Goal: Task Accomplishment & Management: Manage account settings

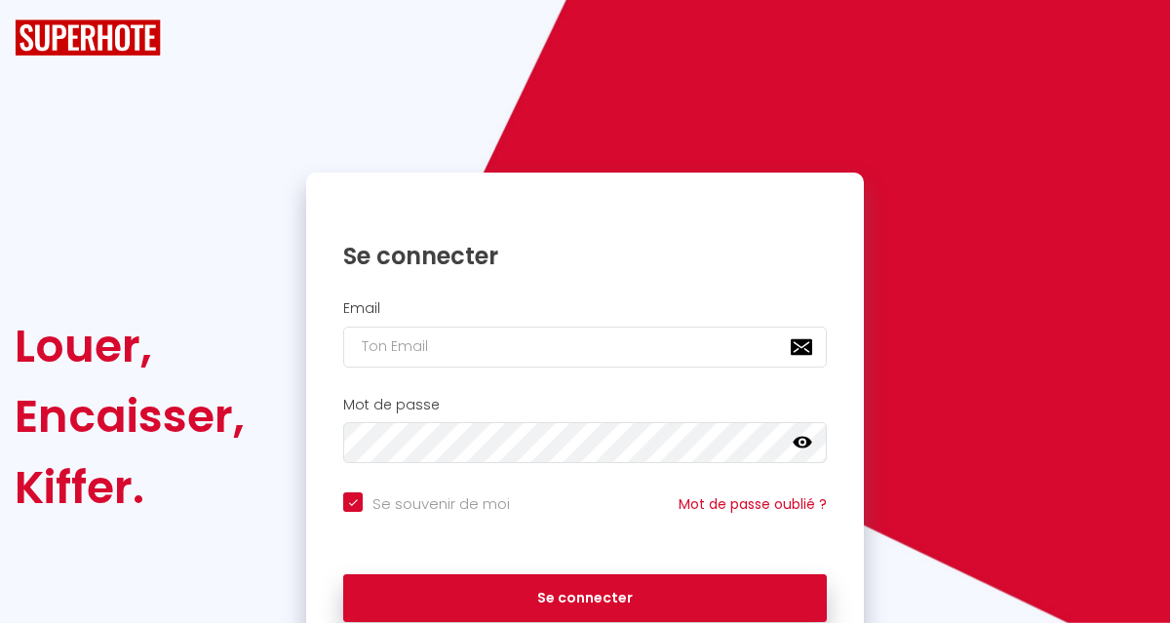
checkbox input "true"
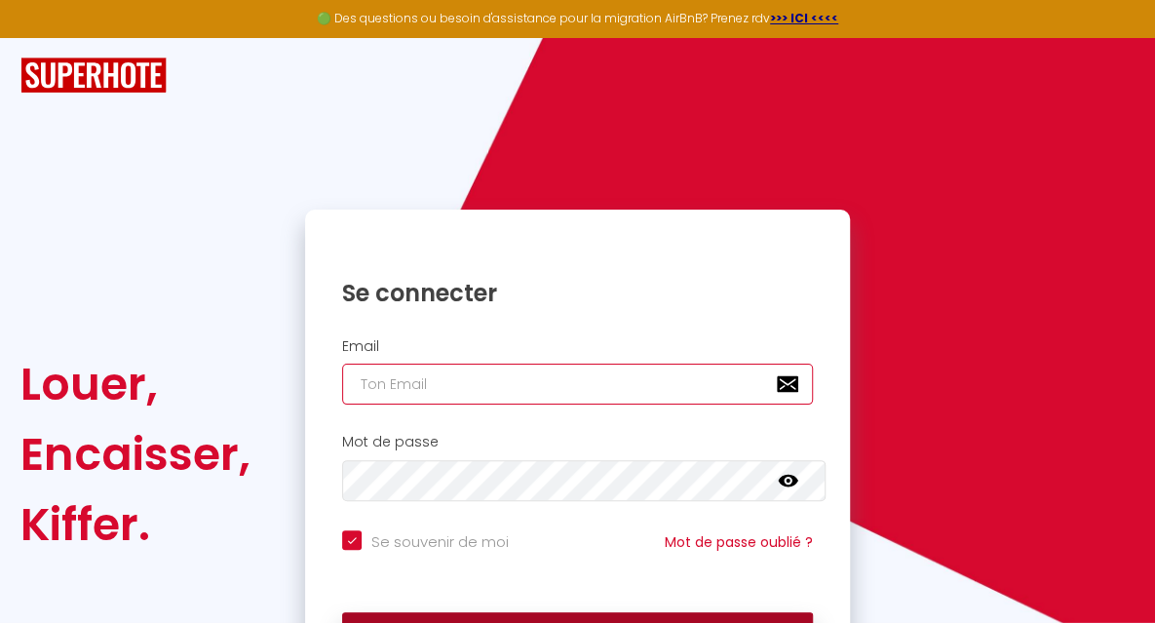
type input "[EMAIL_ADDRESS][DOMAIN_NAME]"
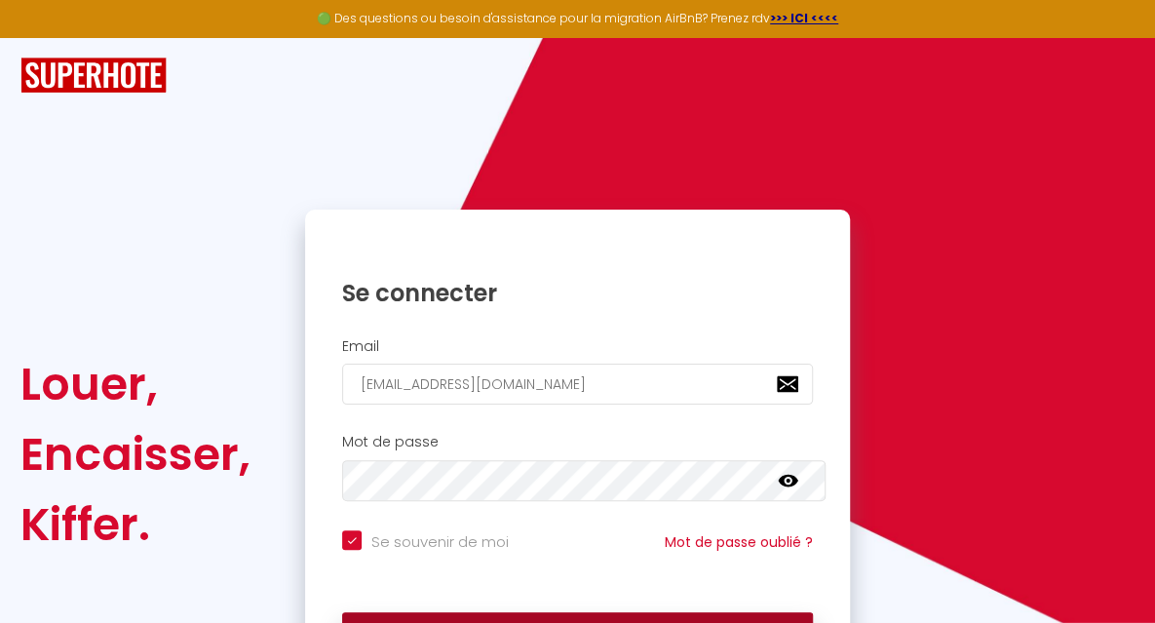
checkbox input "true"
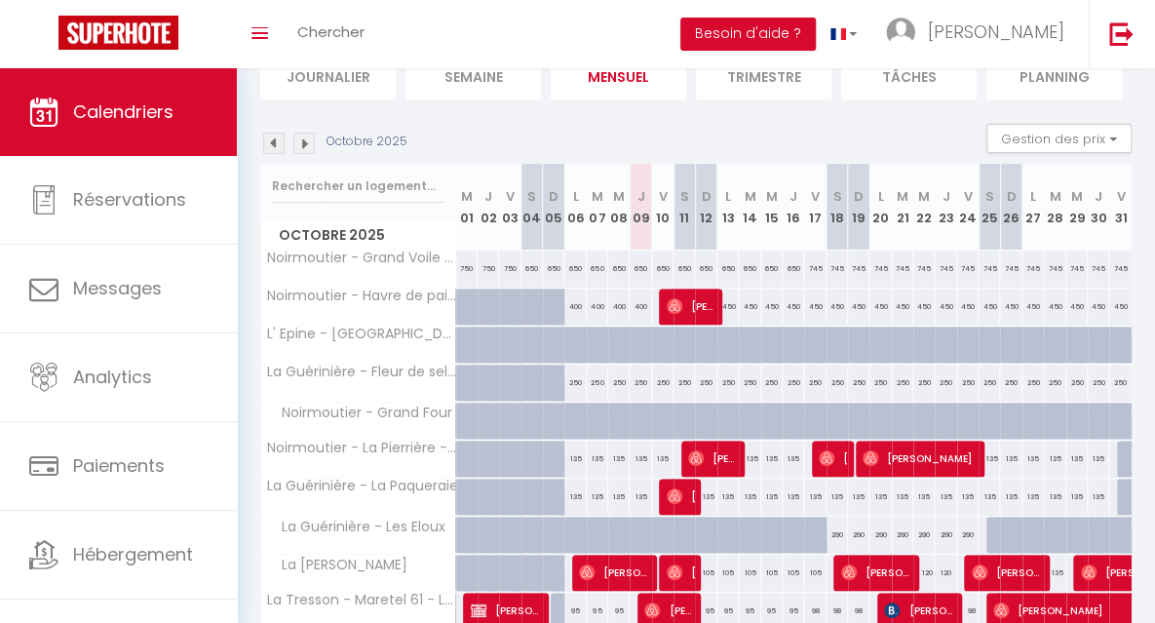
scroll to position [149, 0]
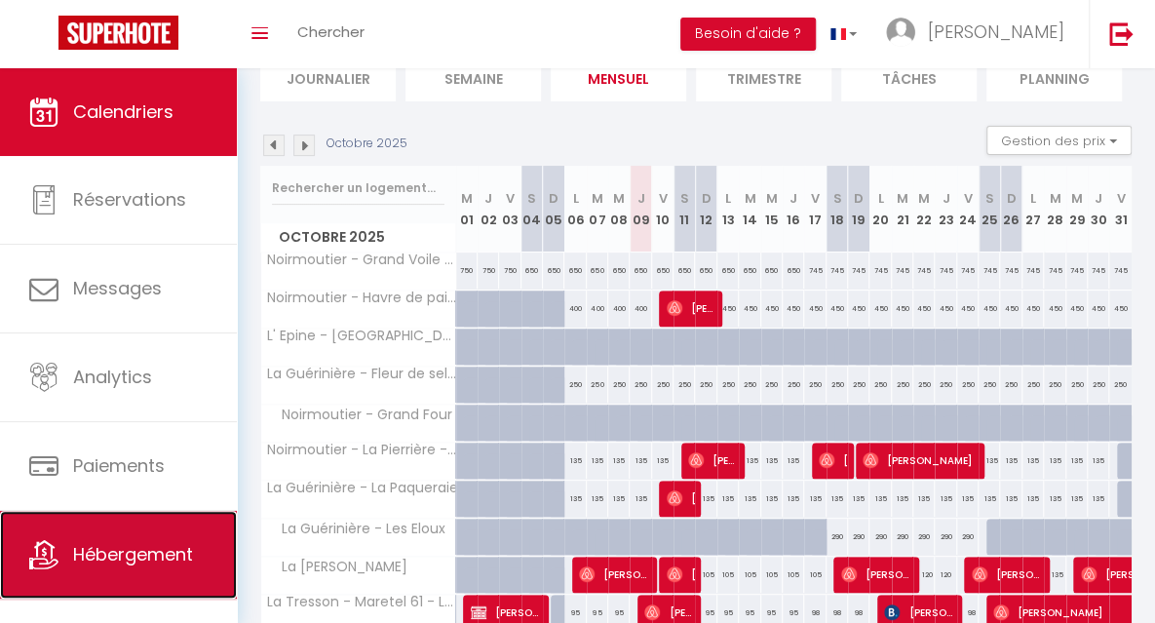
click at [160, 540] on link "Hébergement" at bounding box center [118, 555] width 237 height 88
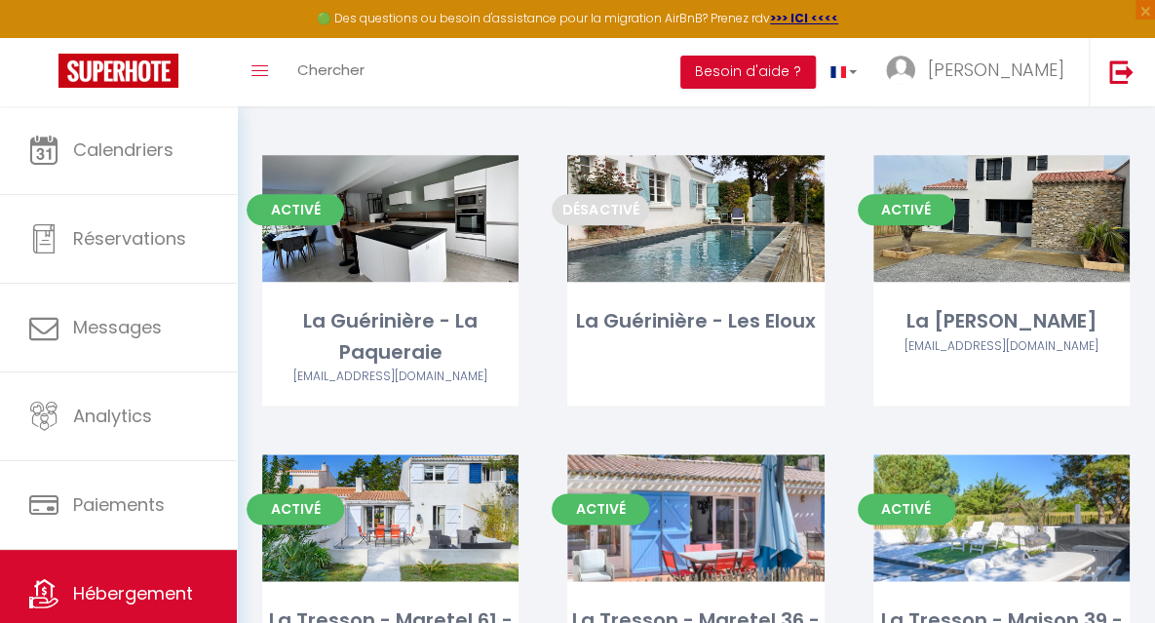
scroll to position [895, 0]
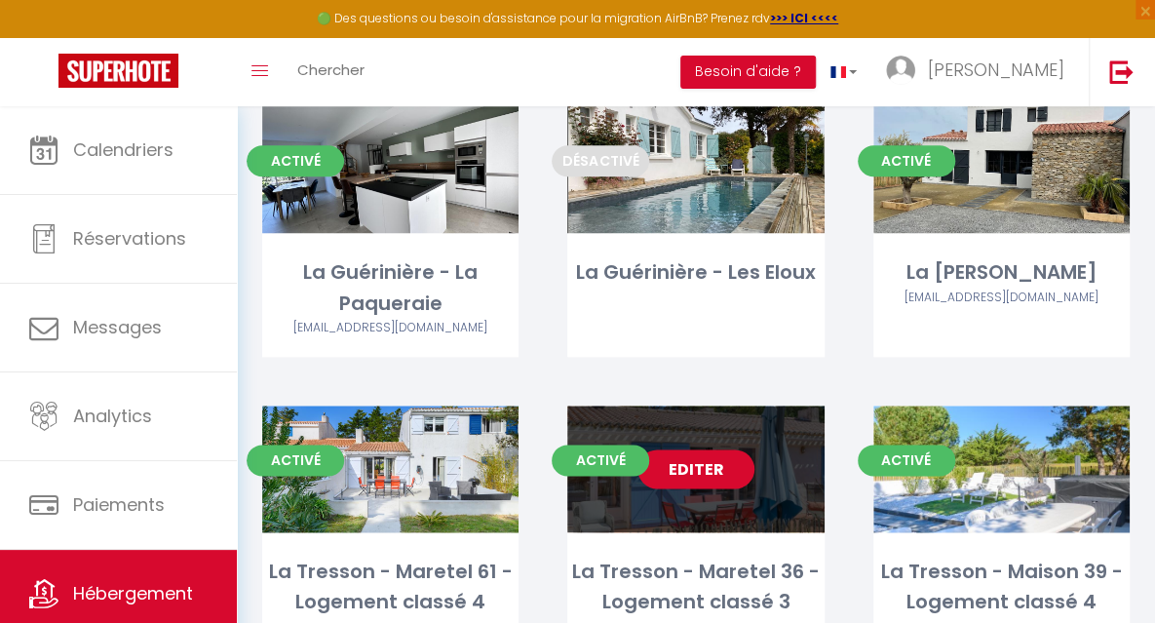
click at [694, 449] on link "Editer" at bounding box center [695, 468] width 117 height 39
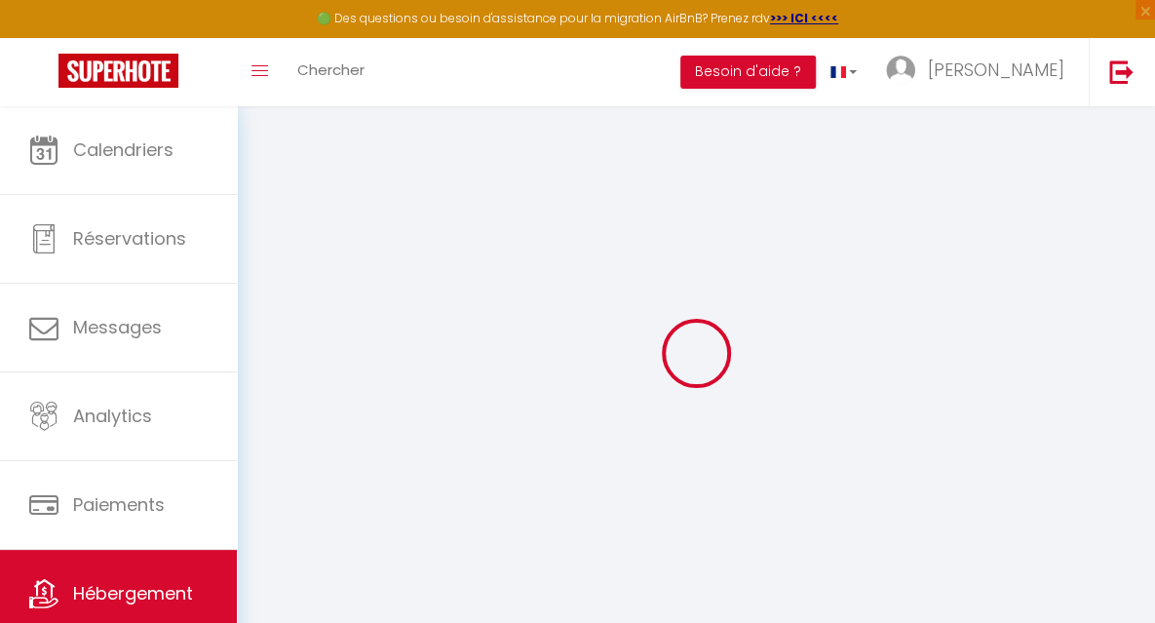
select select
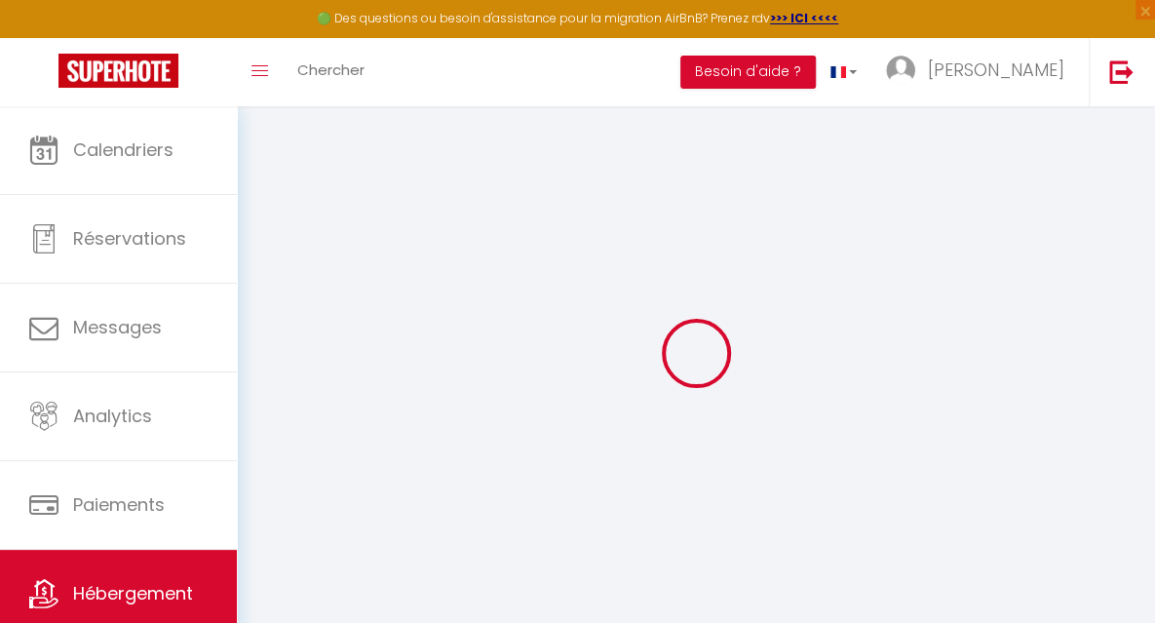
select select
checkbox input "false"
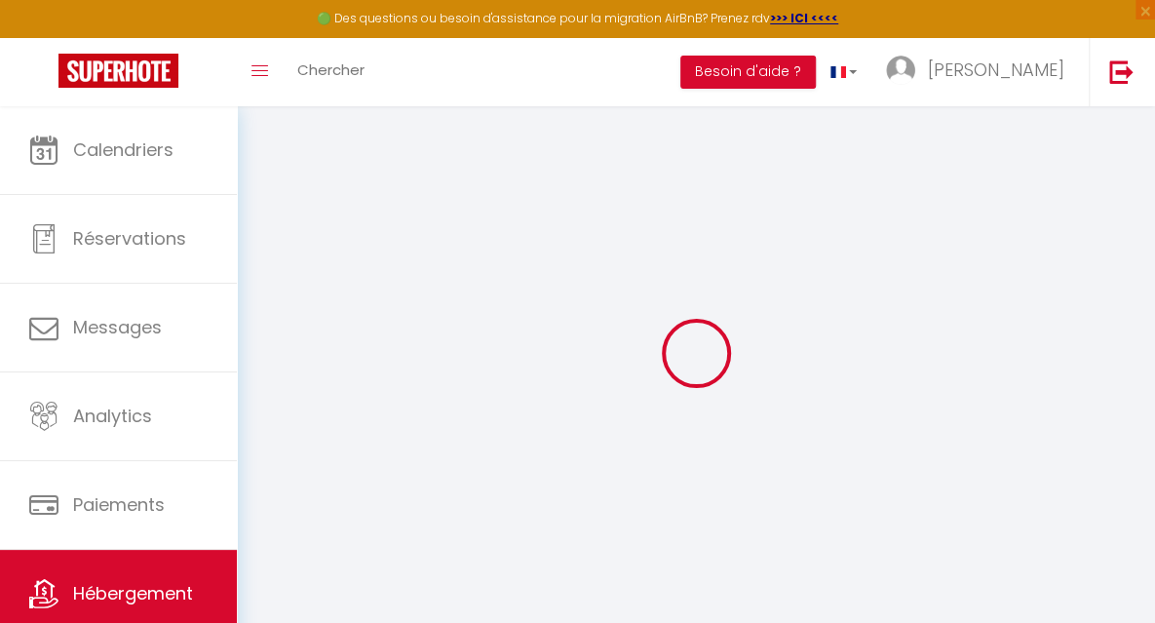
select select
type input "La Tresson - Maretel 36 - Logement classé 3 étoiles"
type input "[PERSON_NAME] et [PERSON_NAME]"
type input "30 Villages de [GEOGRAPHIC_DATA]"
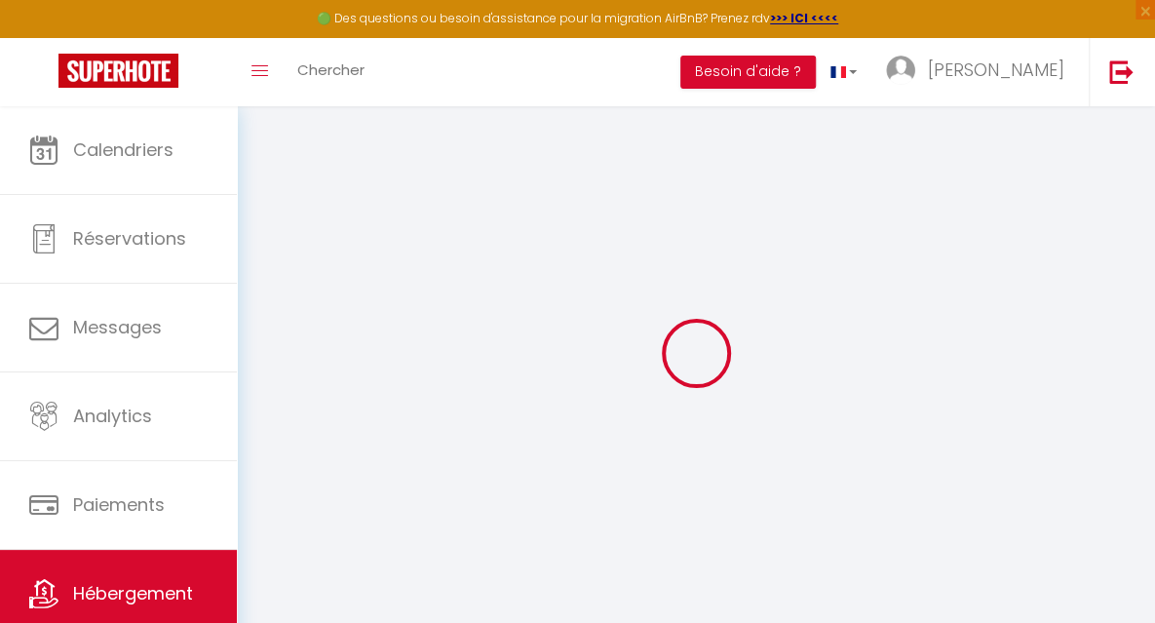
type input "85680"
type input "LA GUERINIERE"
select select "houses"
select select "7"
select select "3"
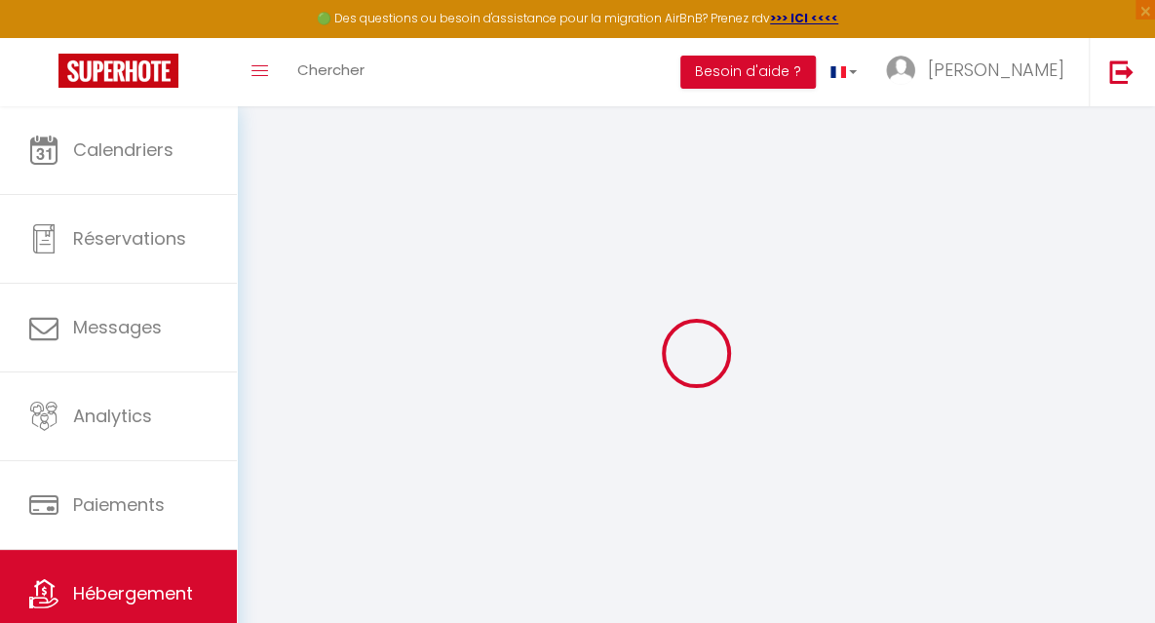
type input "115"
type input "1.54"
type input "400"
select select
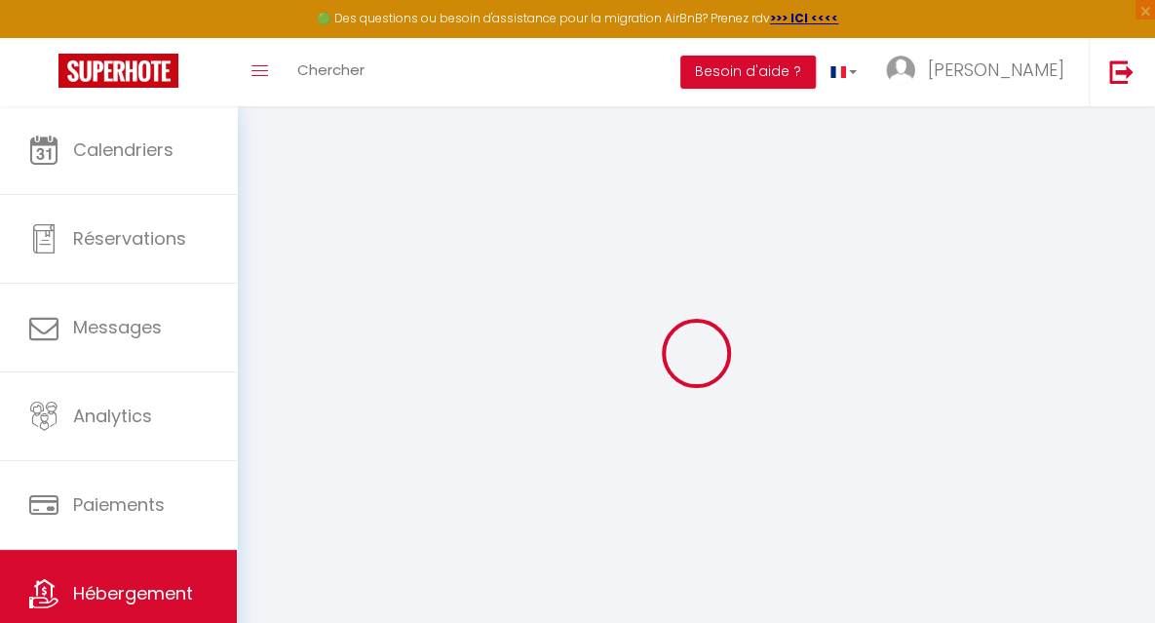
select select
type input "36 Les Villages de [GEOGRAPHIC_DATA]"
type input "85680"
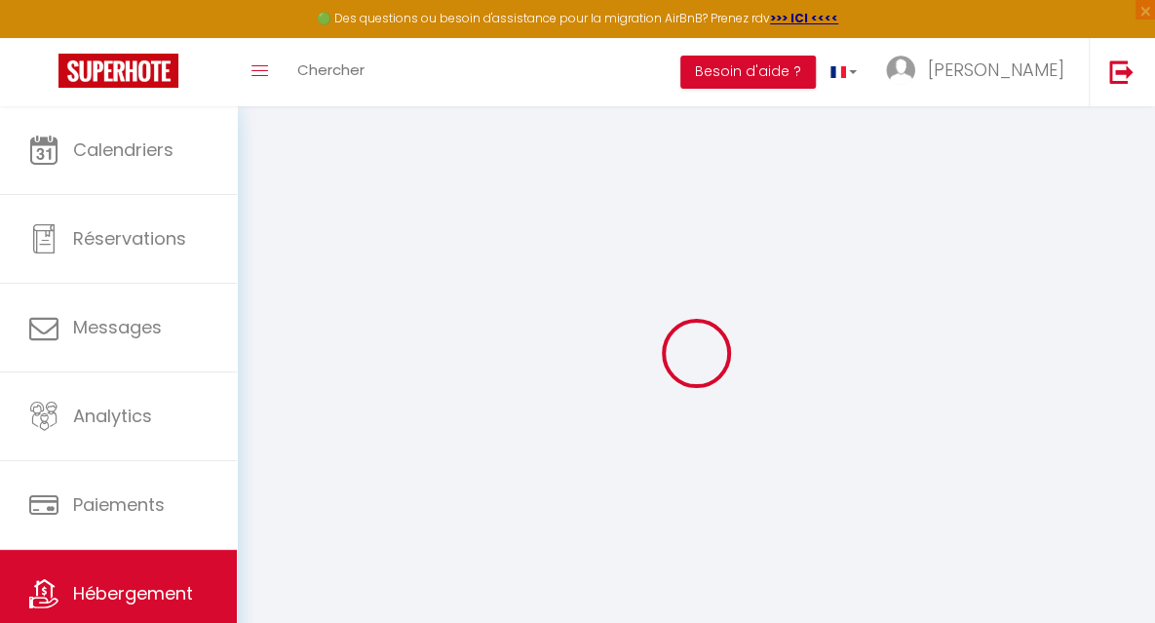
type input "La Guérinière"
type input "[EMAIL_ADDRESS][DOMAIN_NAME]"
select select "4561"
checkbox input "false"
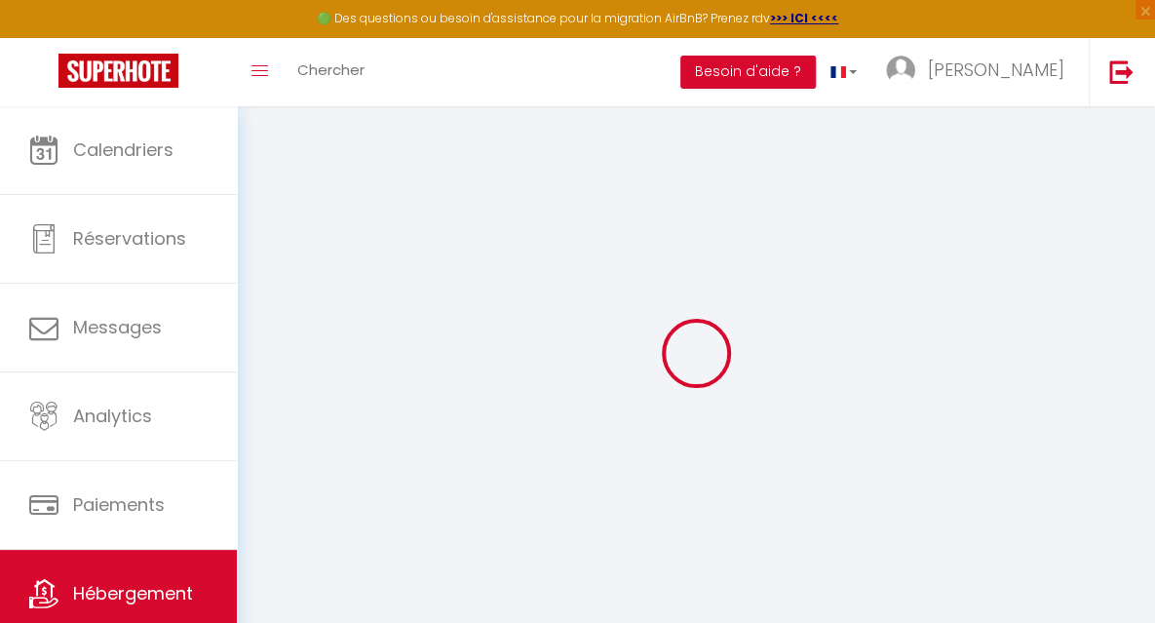
checkbox input "false"
type input "0"
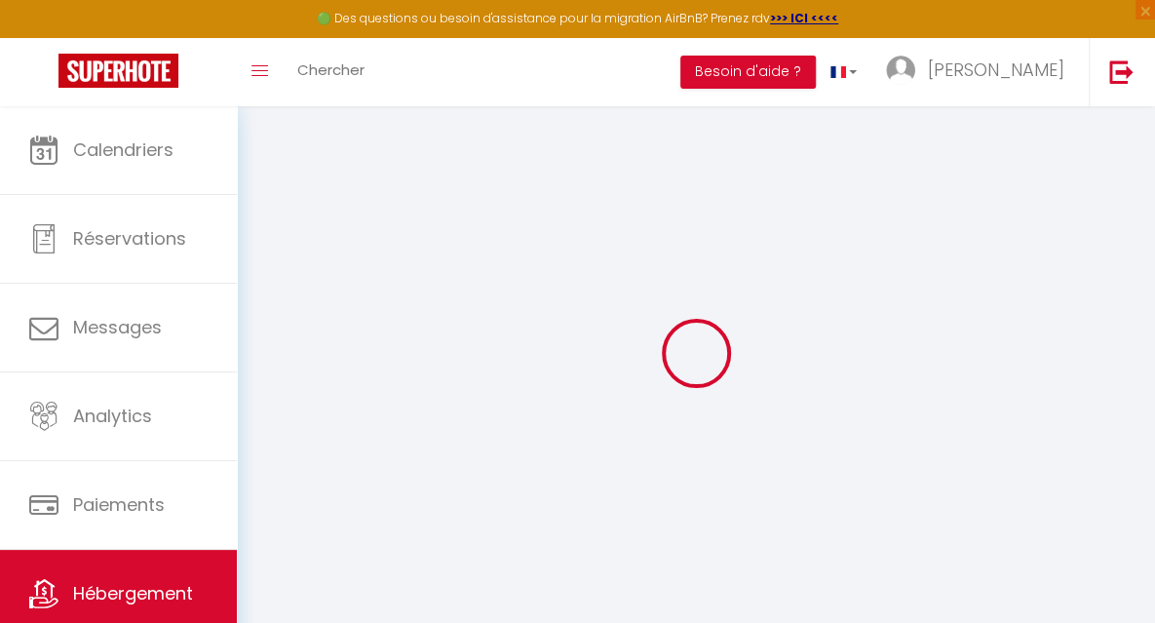
type input "0"
select select
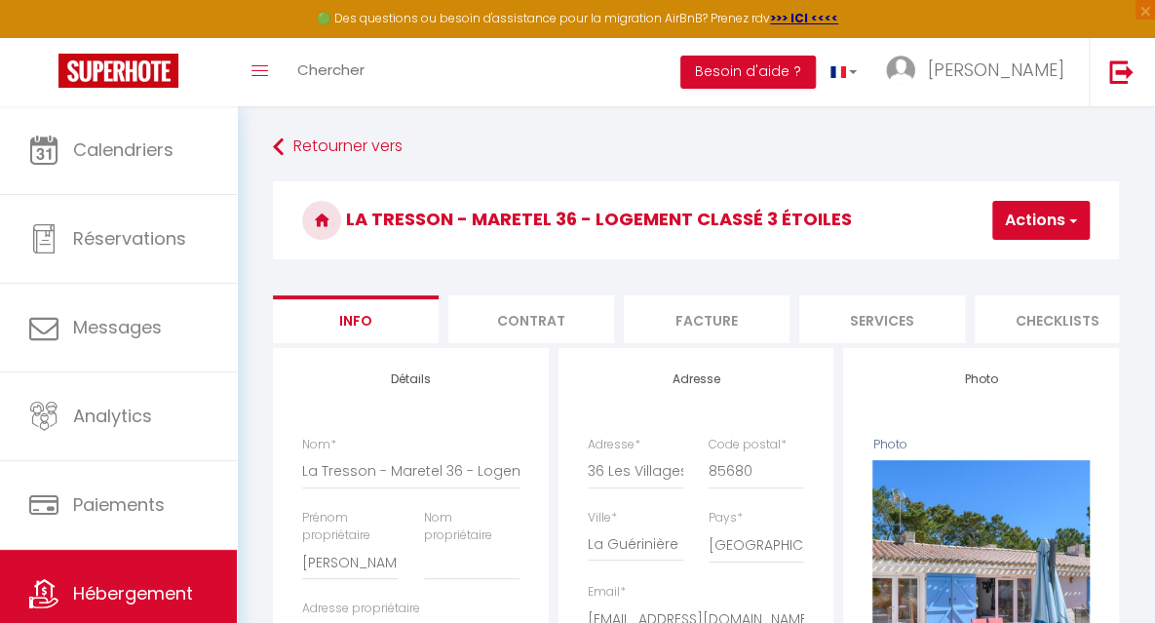
checkbox input "false"
click at [858, 325] on li "Services" at bounding box center [882, 319] width 166 height 48
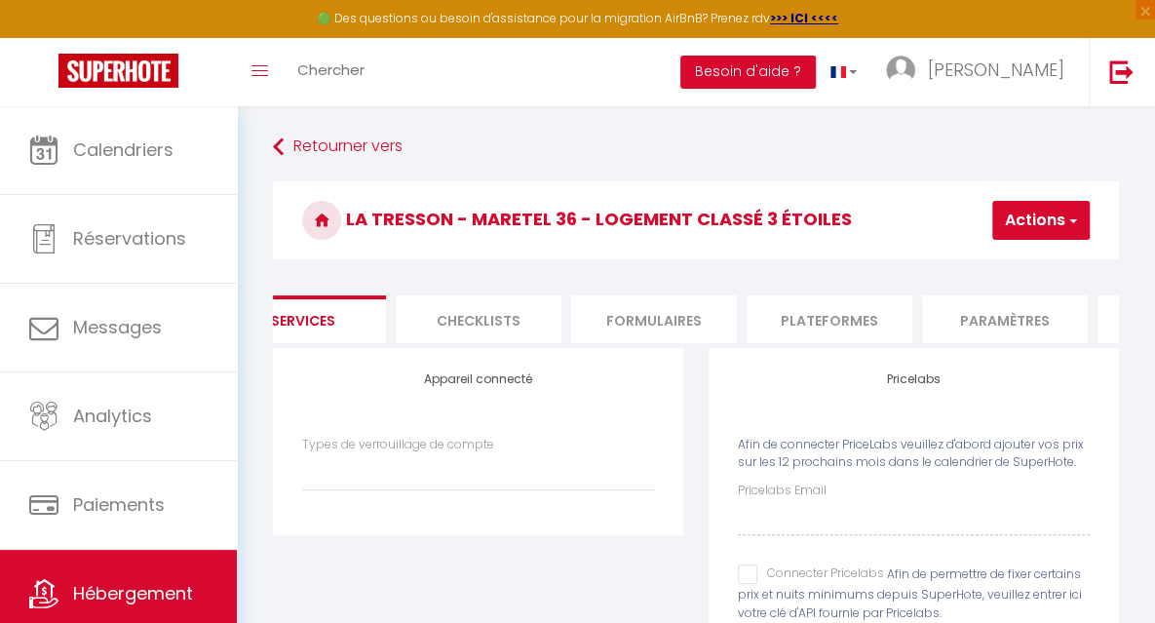
scroll to position [0, 585]
click at [831, 322] on li "Plateformes" at bounding box center [824, 319] width 166 height 48
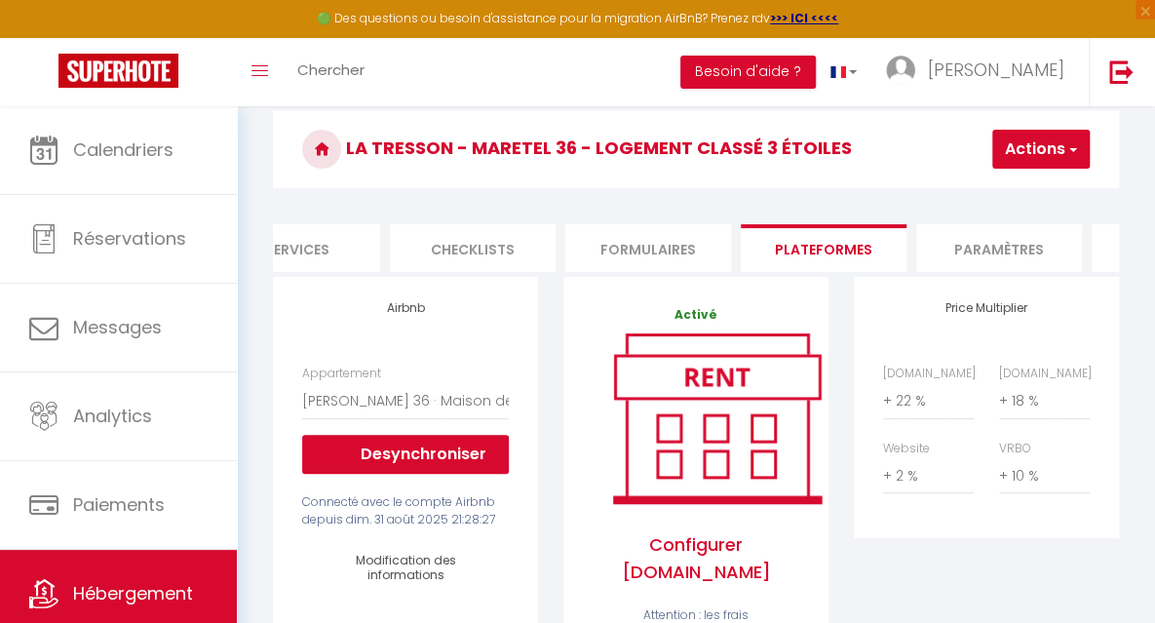
scroll to position [41, 0]
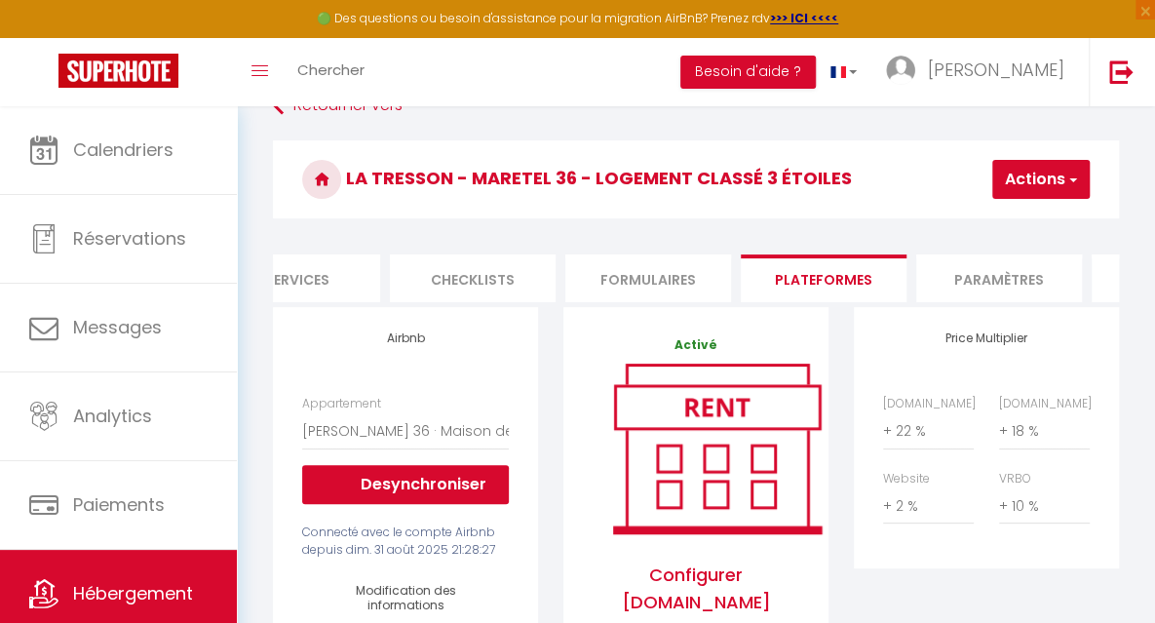
click at [335, 278] on li "Services" at bounding box center [297, 278] width 166 height 48
select select
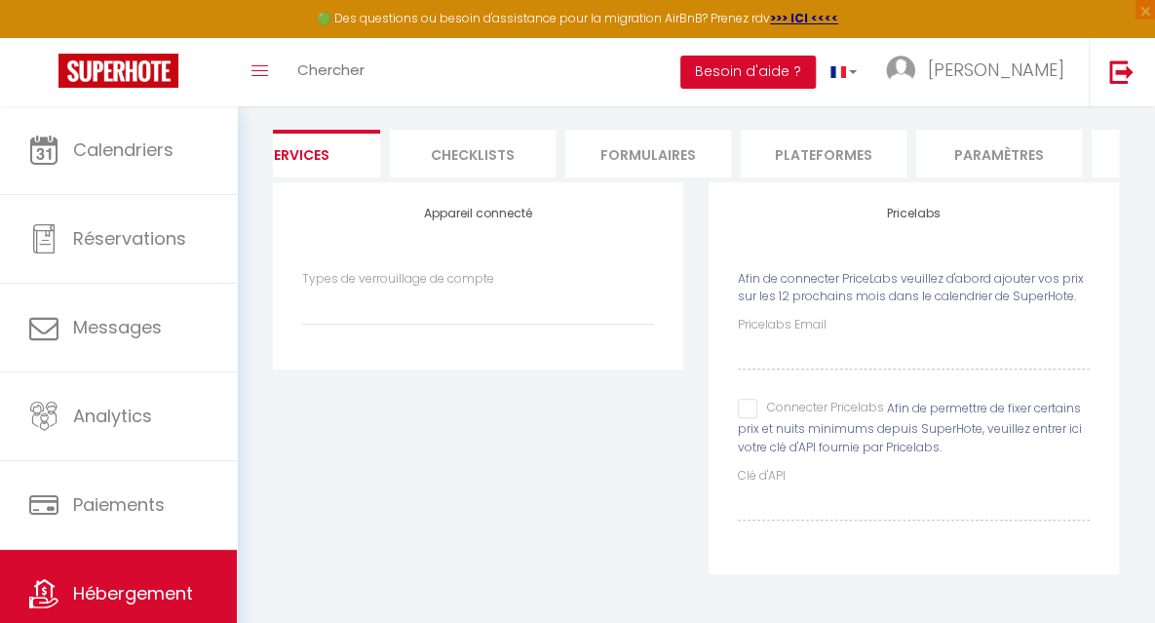
scroll to position [179, 0]
click at [348, 317] on select "Types de verrouillage de compte" at bounding box center [478, 306] width 352 height 37
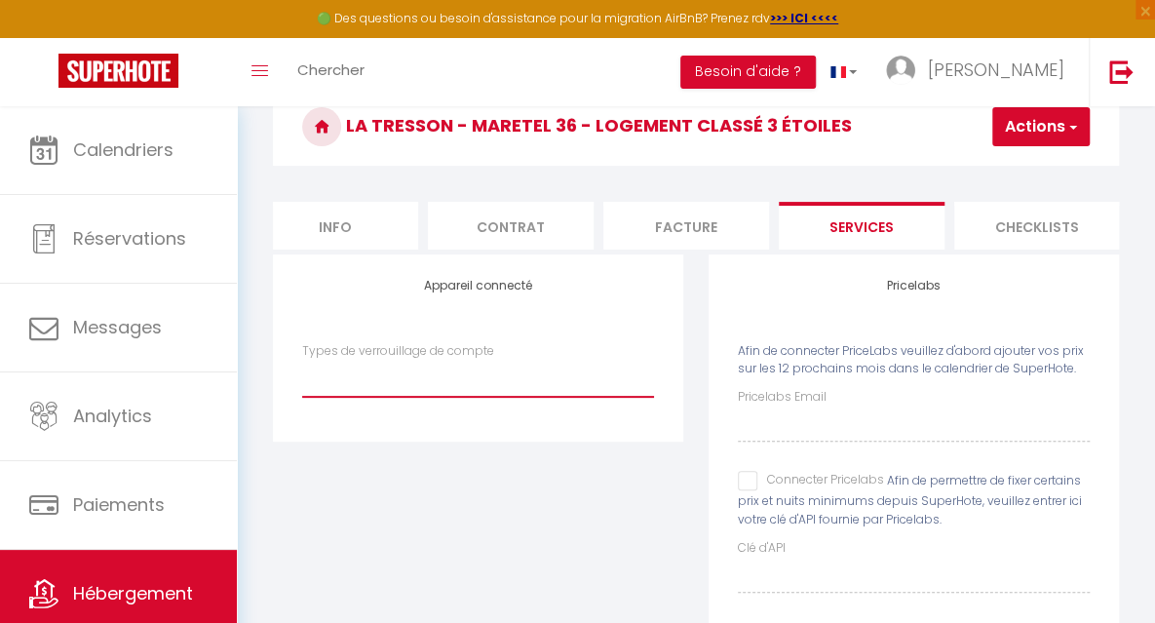
scroll to position [0, 0]
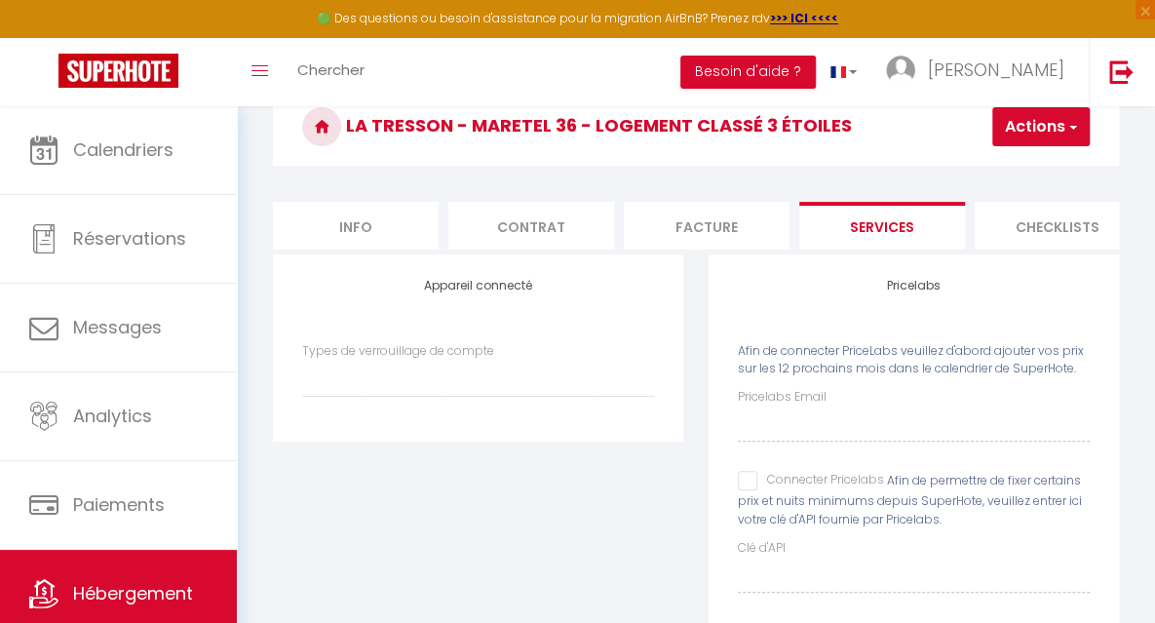
click at [1054, 227] on li "Checklists" at bounding box center [1058, 226] width 166 height 48
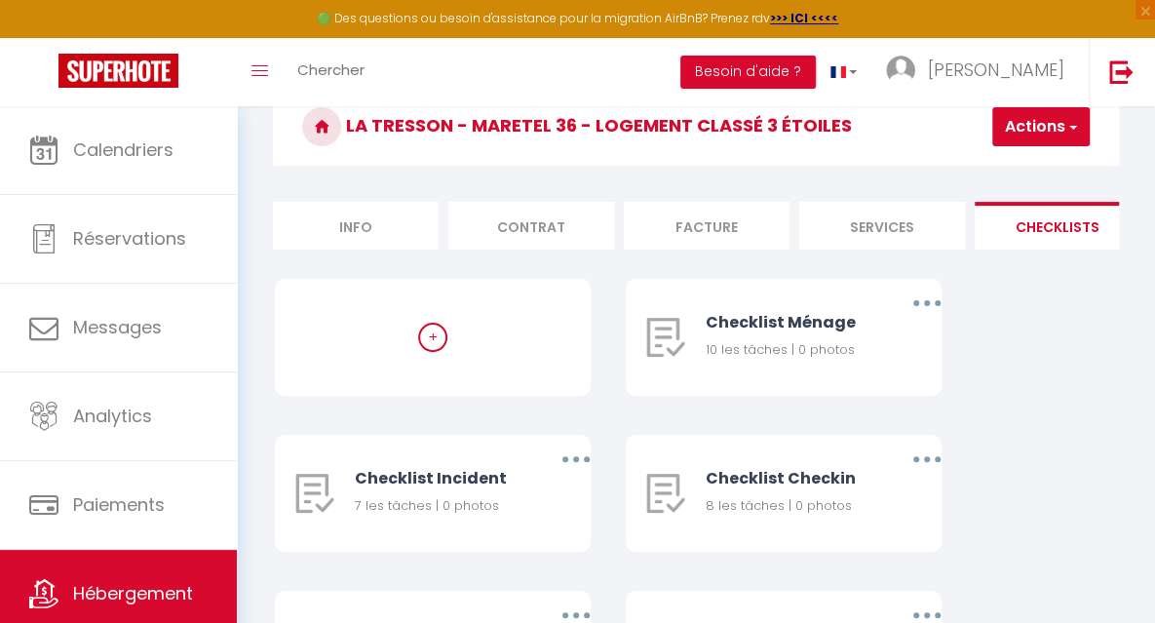
click at [1067, 225] on li "Checklists" at bounding box center [1058, 226] width 166 height 48
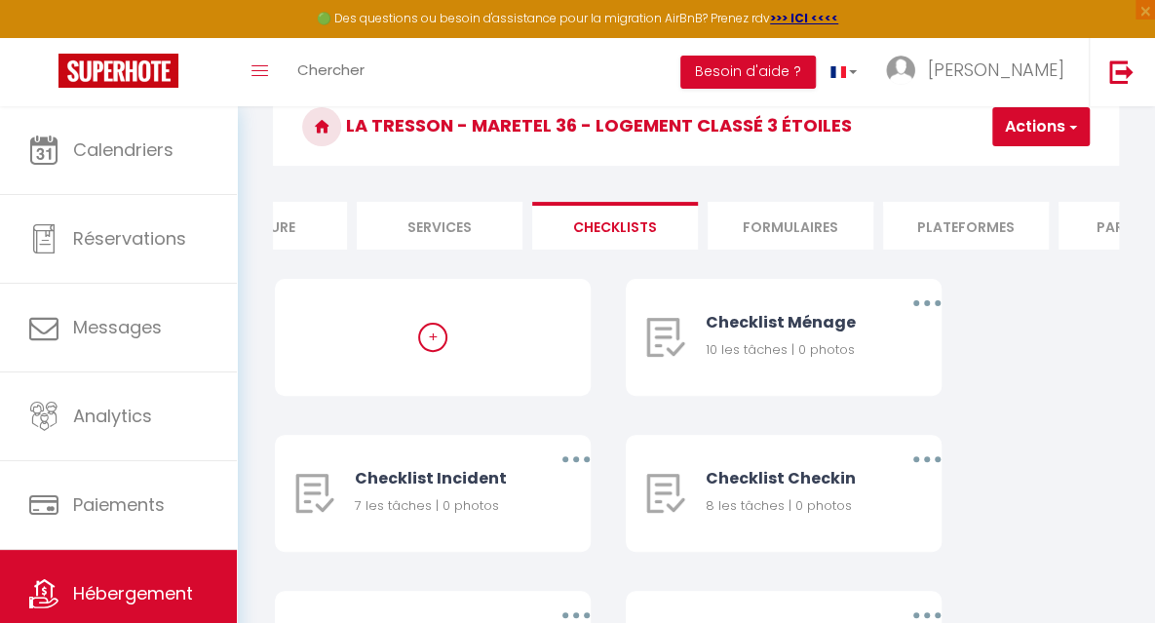
scroll to position [0, 468]
click at [780, 220] on li "Formulaires" at bounding box center [765, 226] width 166 height 48
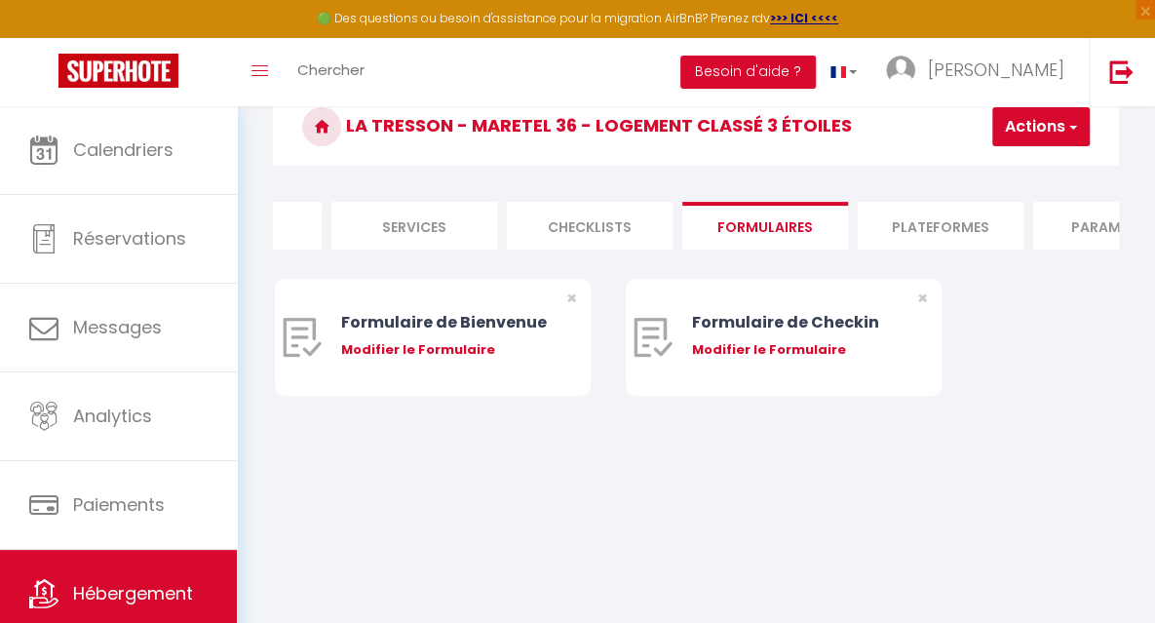
click at [907, 226] on li "Plateformes" at bounding box center [941, 226] width 166 height 48
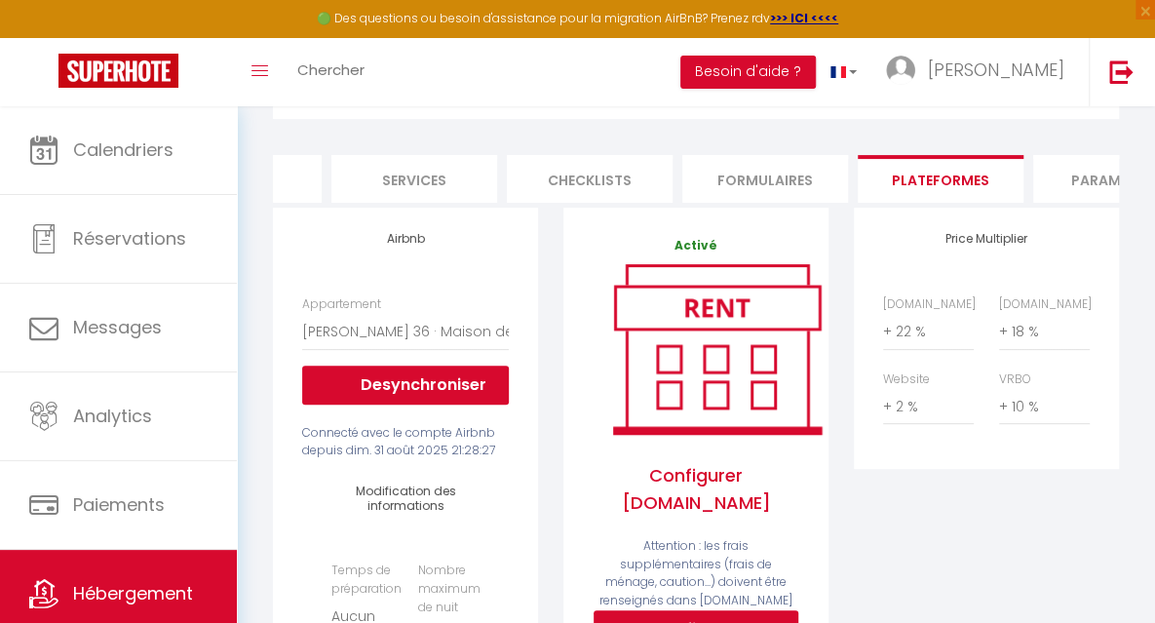
scroll to position [41, 0]
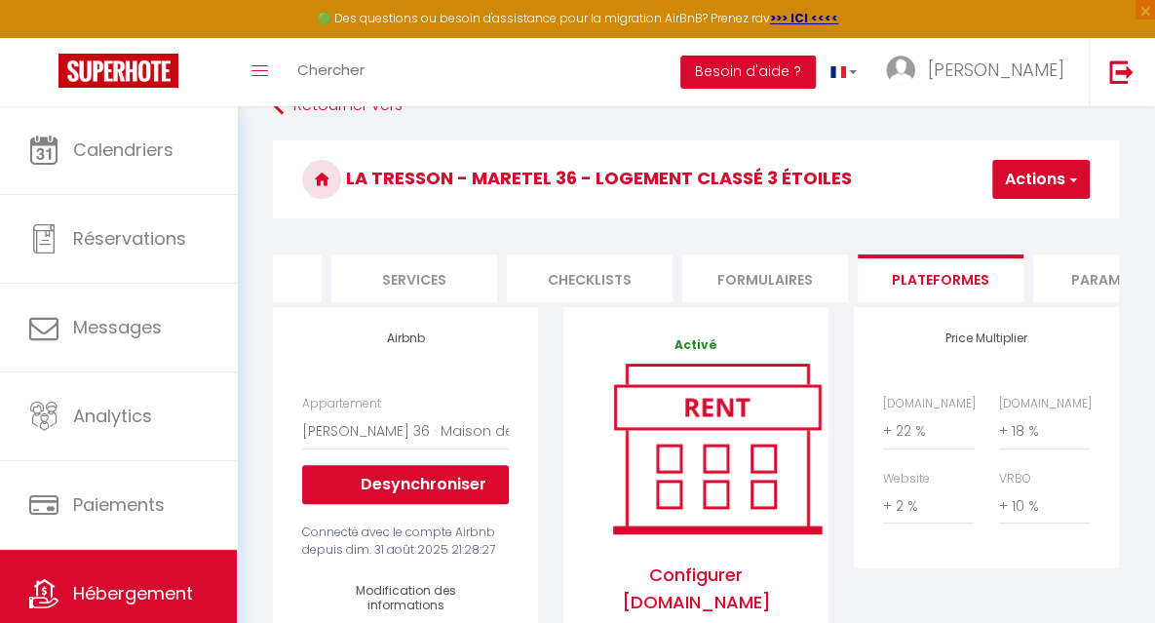
click at [1086, 285] on li "Paramètres" at bounding box center [1116, 278] width 166 height 48
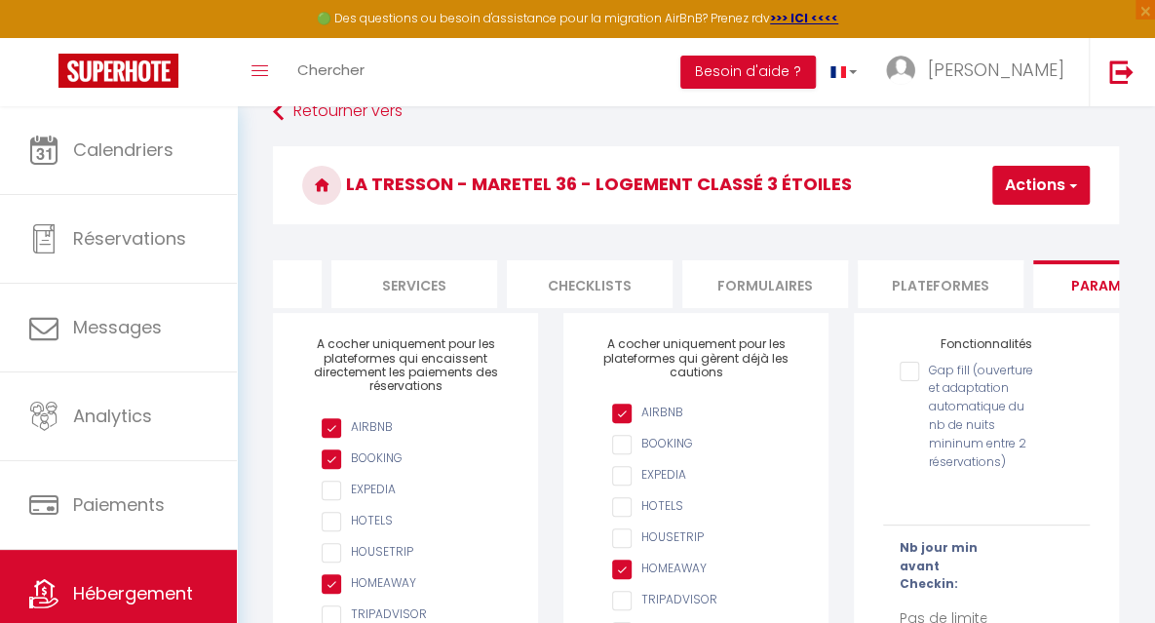
scroll to position [32, 0]
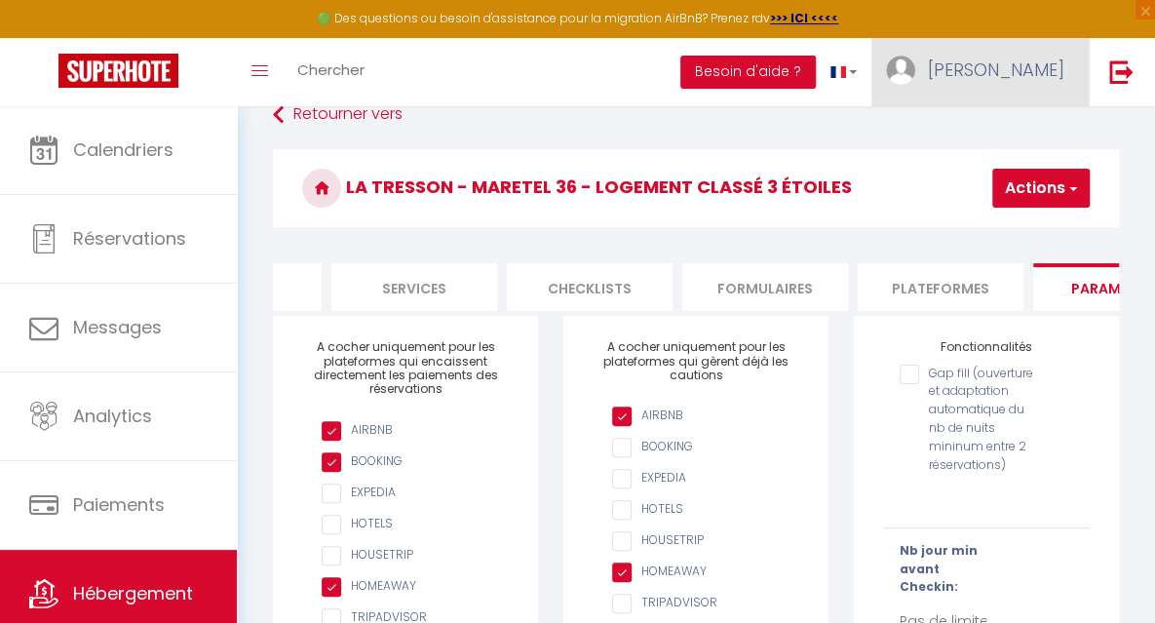
click at [1018, 59] on span "[PERSON_NAME]" at bounding box center [996, 70] width 136 height 24
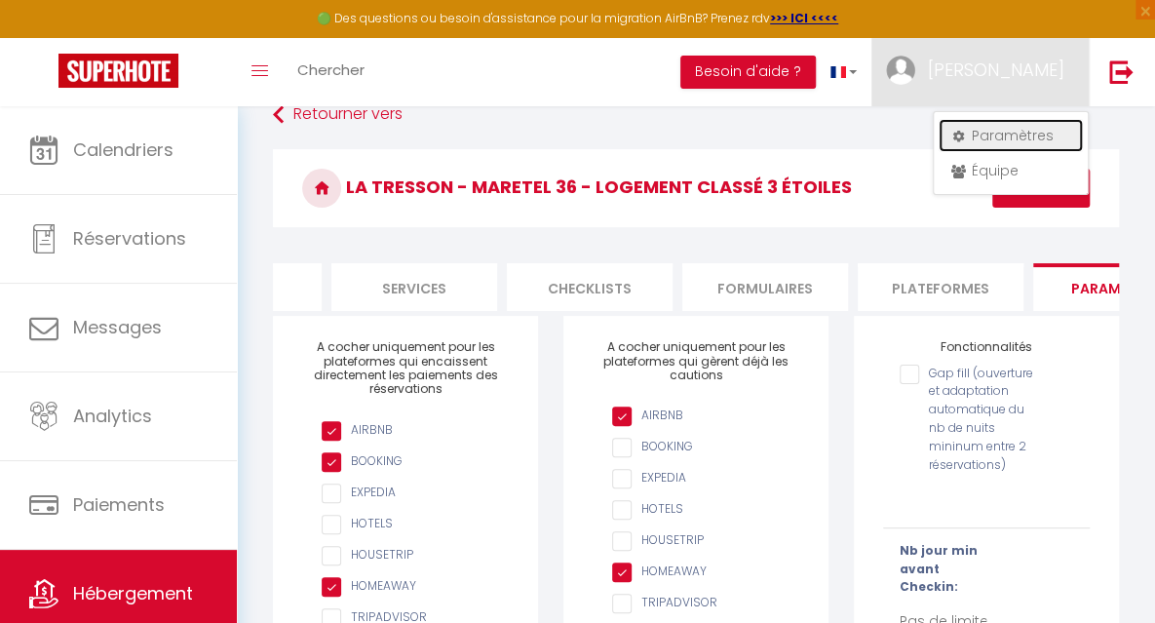
click at [1008, 137] on link "Paramètres" at bounding box center [1011, 135] width 144 height 33
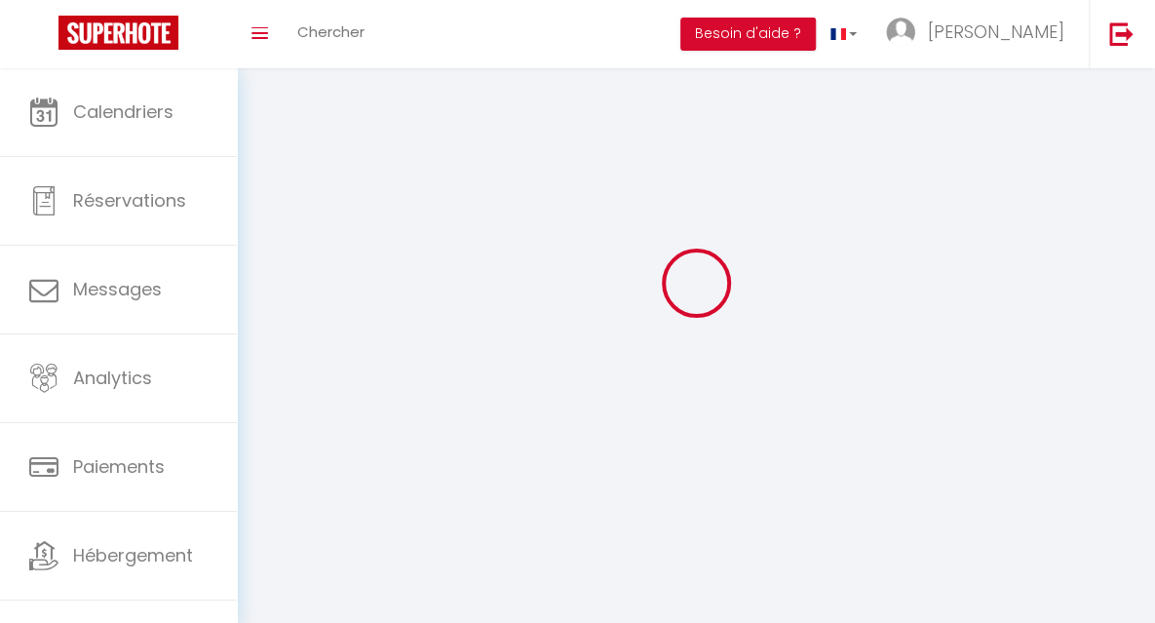
scroll to position [68, 0]
type input "[PERSON_NAME]"
type input "DERVAL"
type input "0620025746"
type input "30 VILLAGE de [GEOGRAPHIC_DATA]"
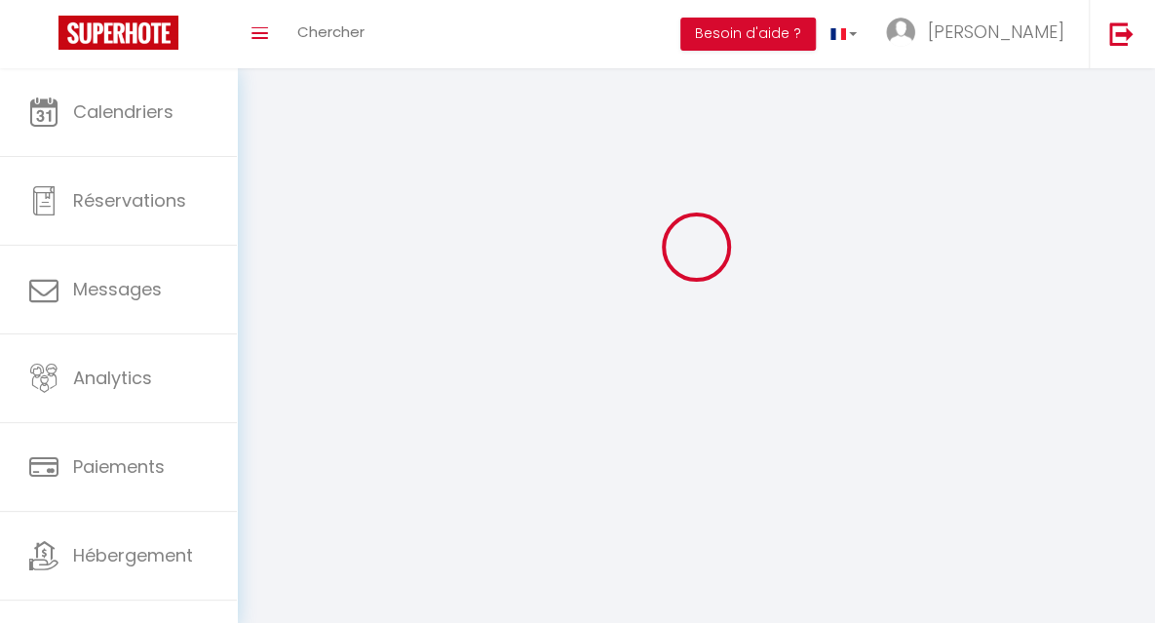
type input "85680"
type input "La Guérinière"
select select "28"
type input "FfeXOmDwdSSgR7pShctJoKeDo"
type input "CM3CKPWSBQoGGOwuAuHy9Qcq3"
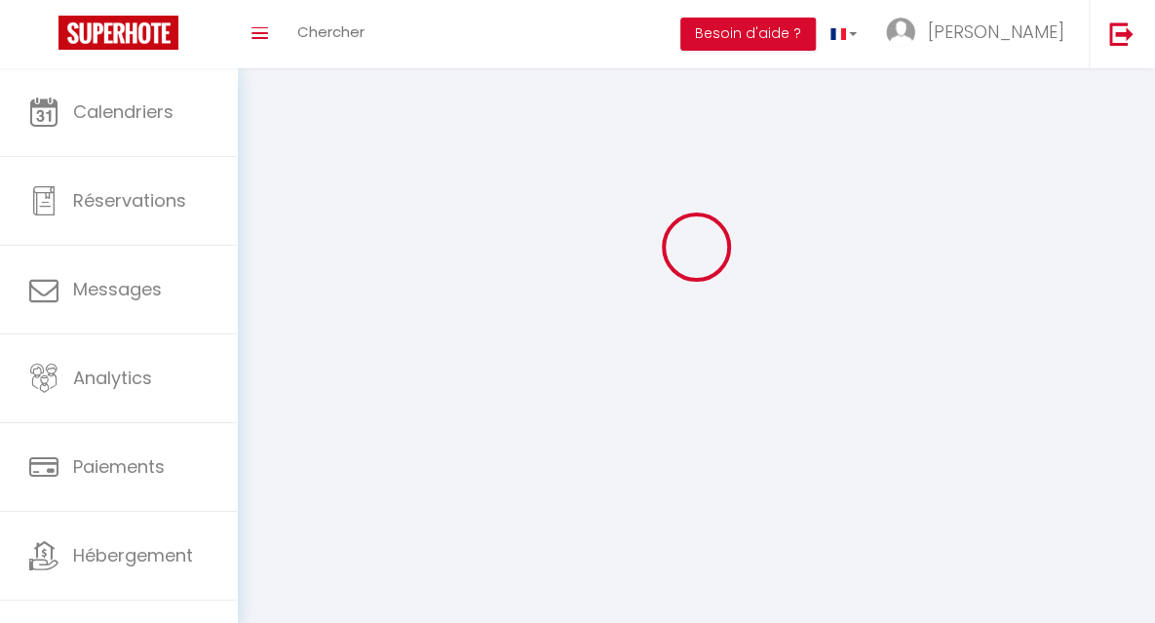
type input "FfeXOmDwdSSgR7pShctJoKeDo"
type input "CM3CKPWSBQoGGOwuAuHy9Qcq3"
type input "[URL][DOMAIN_NAME]"
select select "fr"
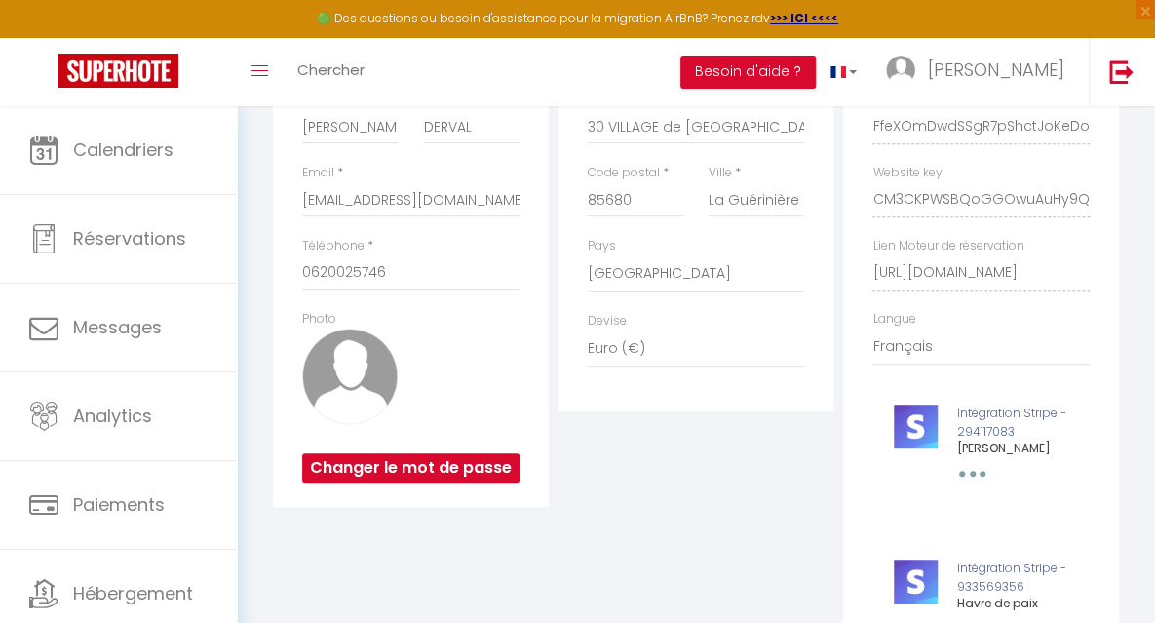
scroll to position [129, 0]
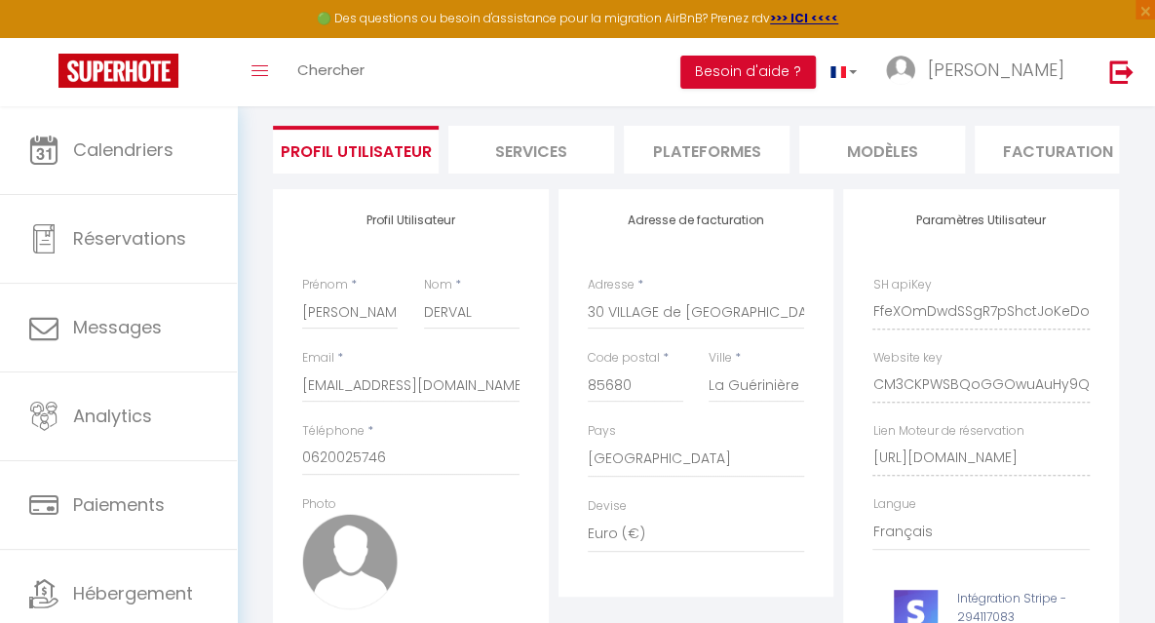
click at [694, 155] on li "Plateformes" at bounding box center [707, 150] width 166 height 48
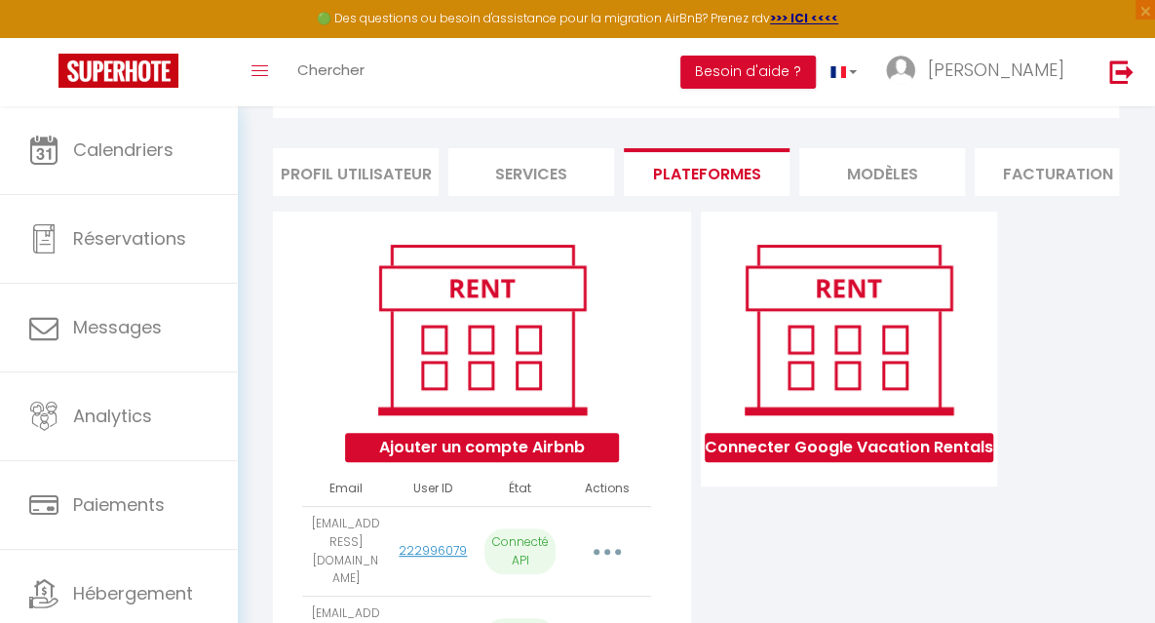
scroll to position [129, 0]
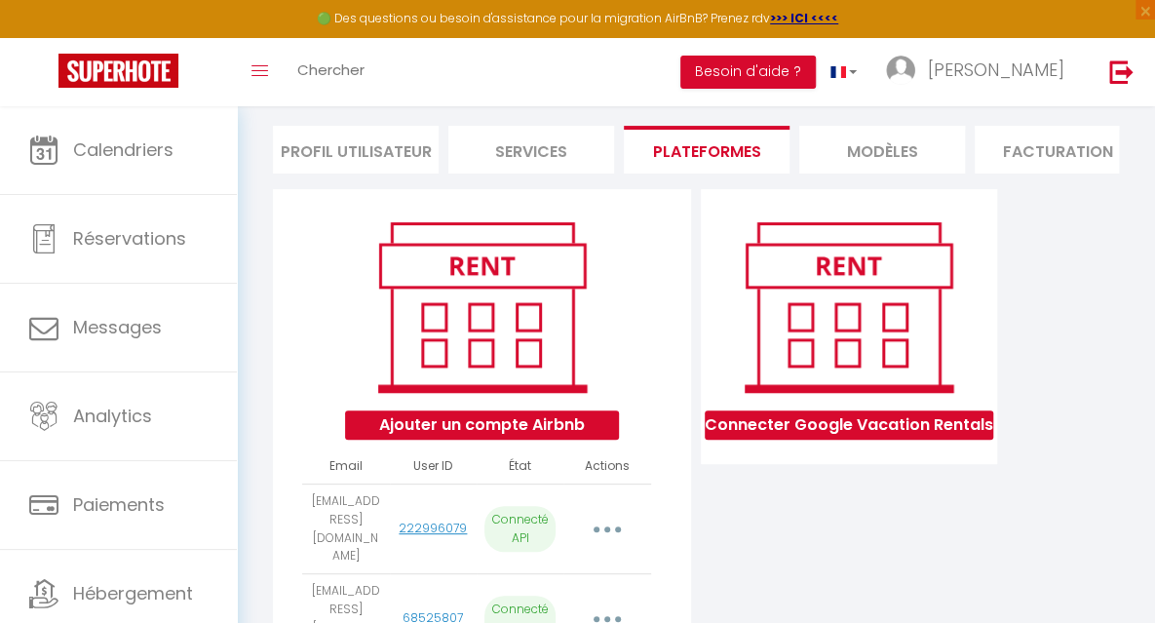
click at [542, 139] on li "Services" at bounding box center [531, 150] width 166 height 48
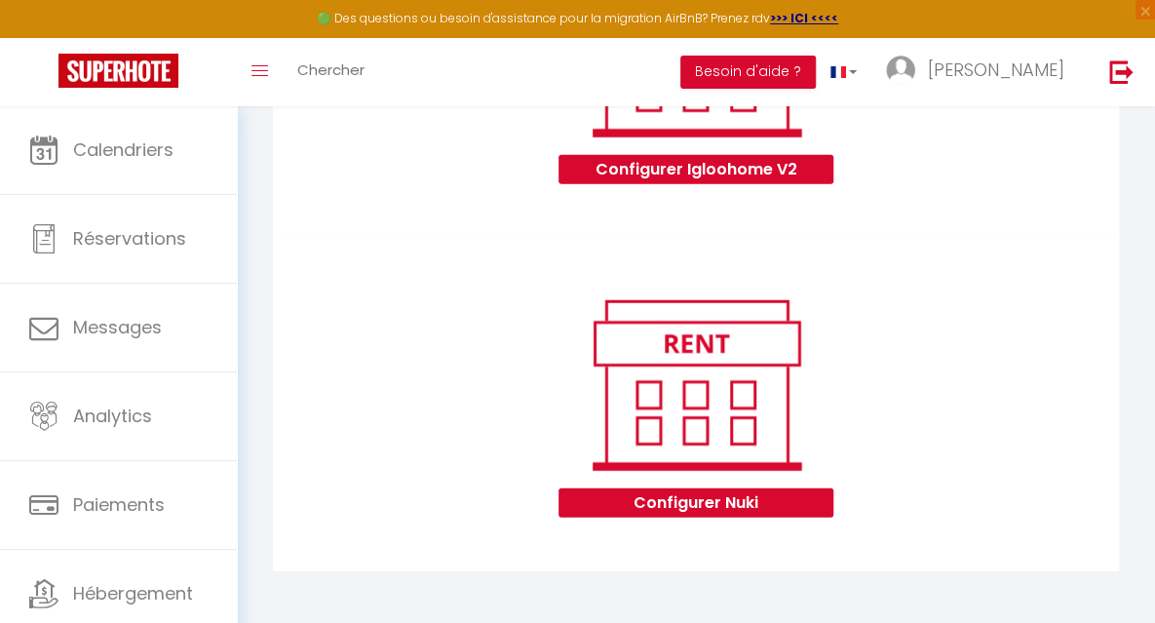
scroll to position [2107, 0]
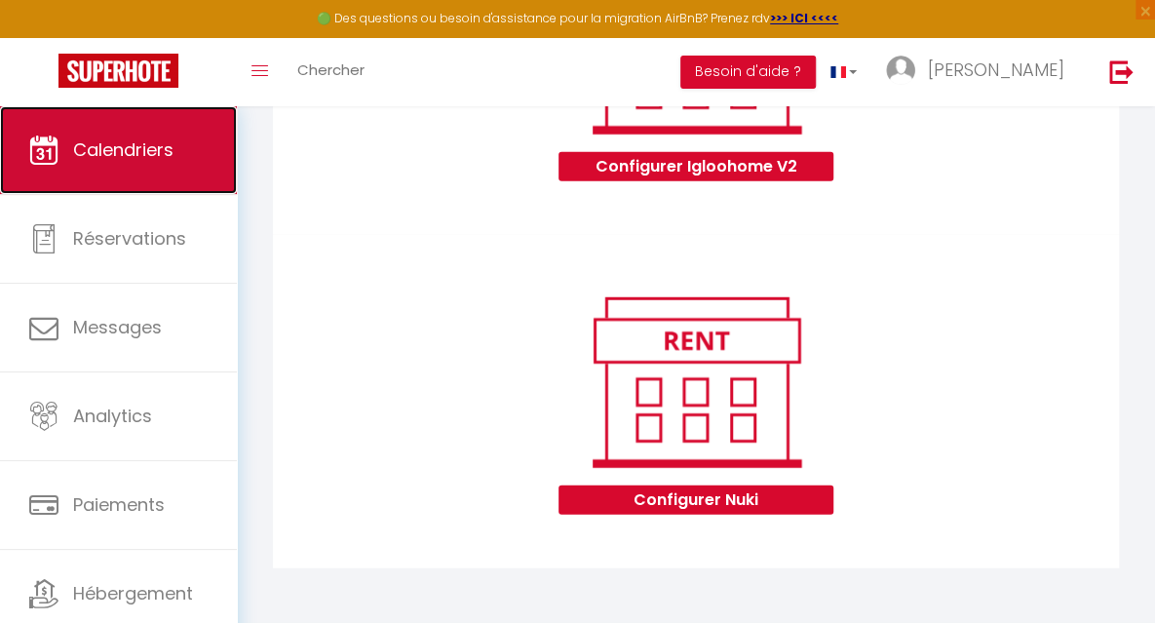
click at [133, 144] on span "Calendriers" at bounding box center [123, 149] width 100 height 24
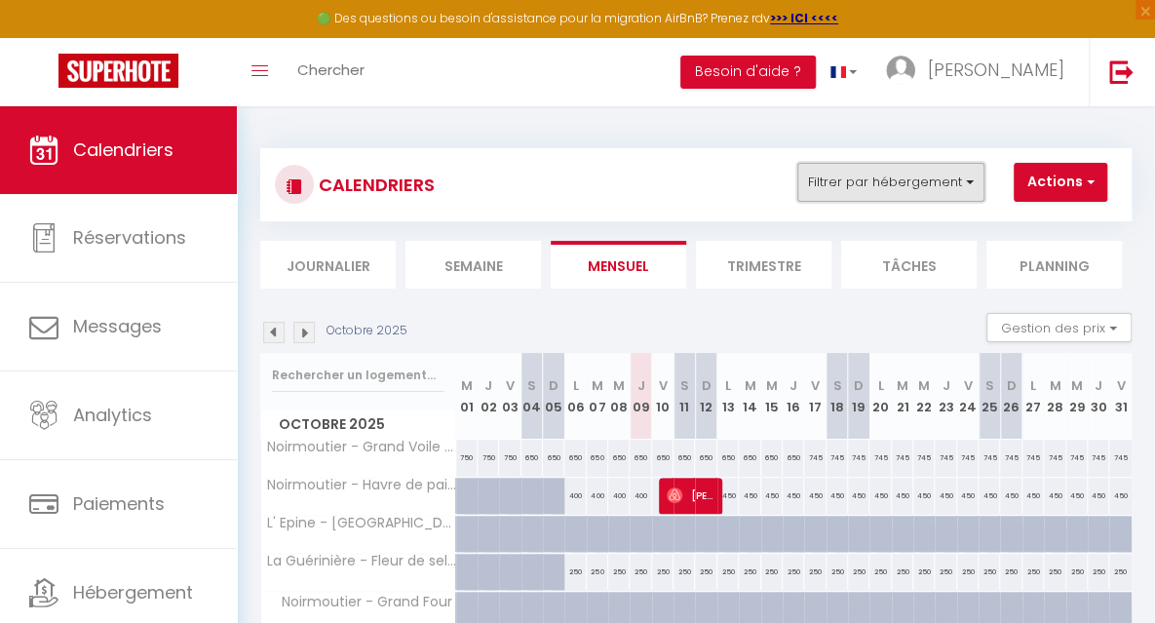
click at [946, 176] on button "Filtrer par hébergement" at bounding box center [890, 182] width 187 height 39
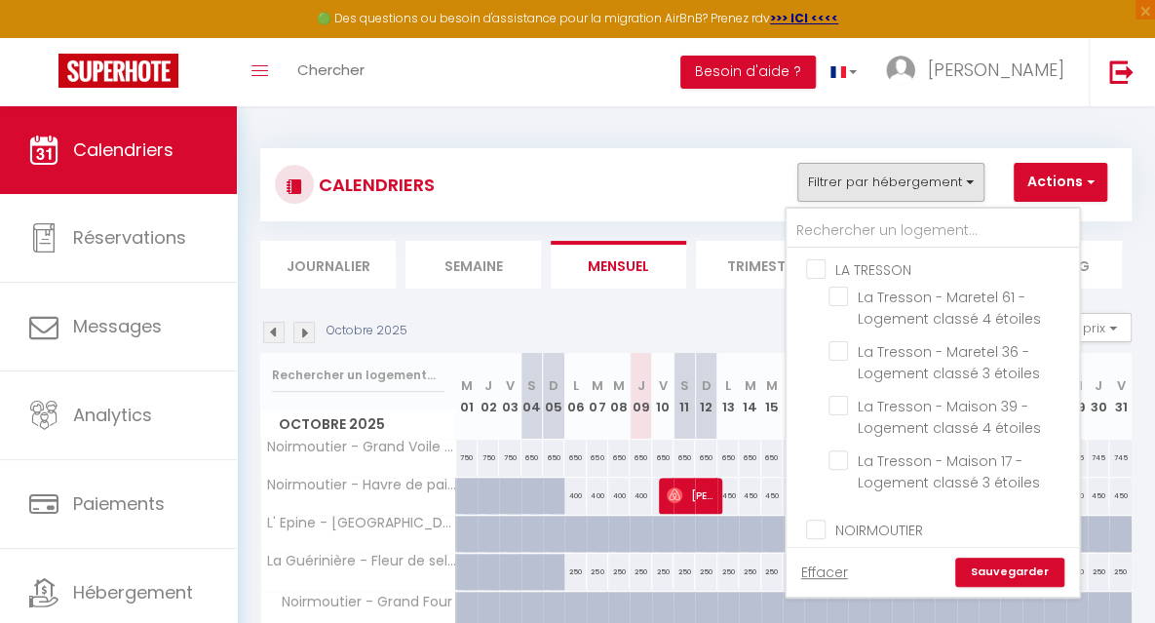
click at [818, 264] on input "LA TRESSON" at bounding box center [952, 267] width 292 height 19
checkbox input "true"
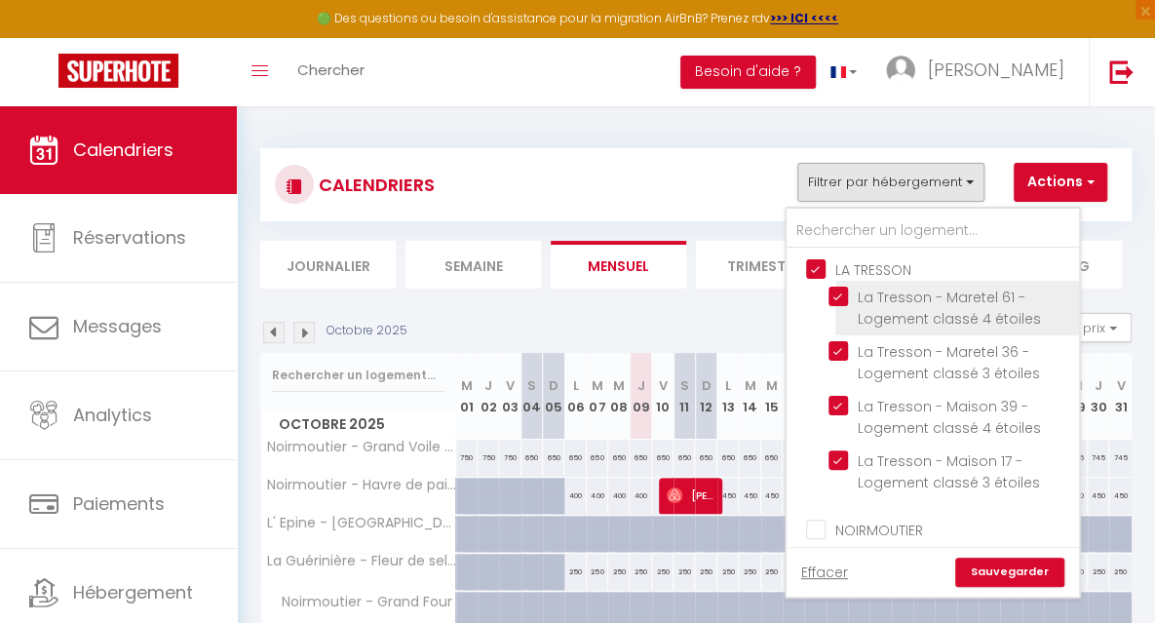
checkbox input "true"
checkbox input "false"
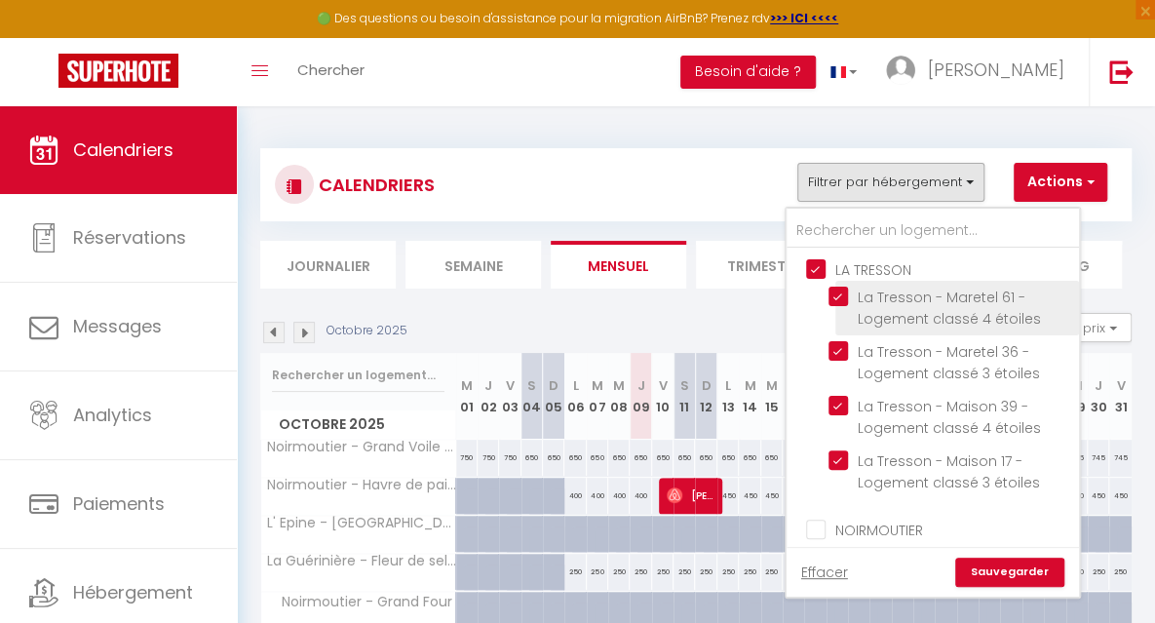
checkbox input "false"
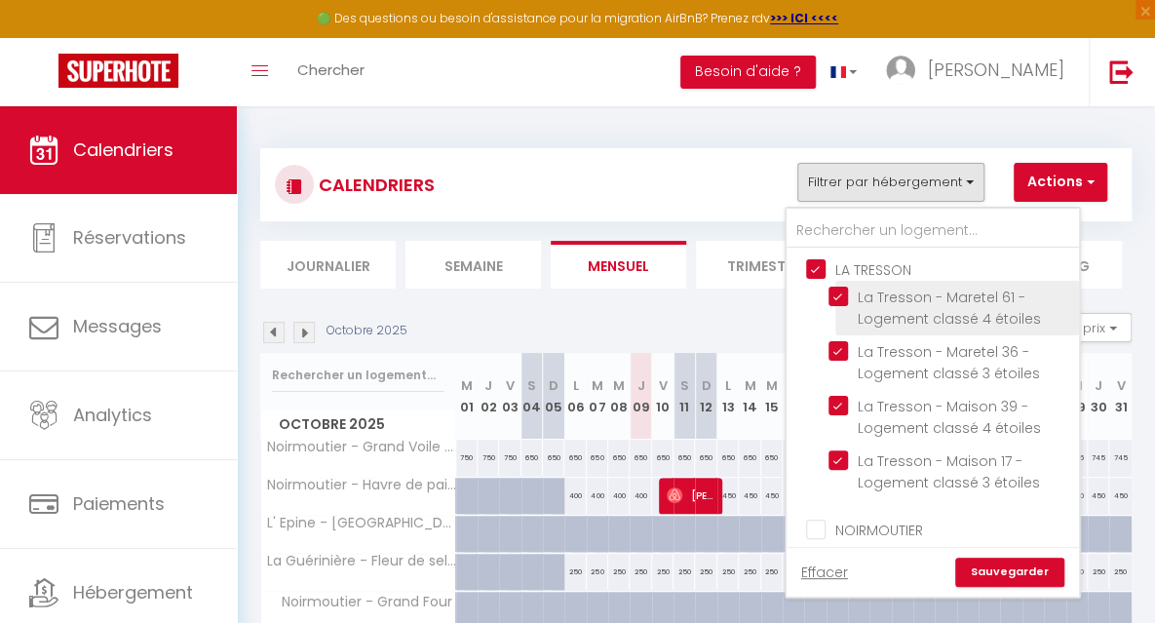
checkbox input "false"
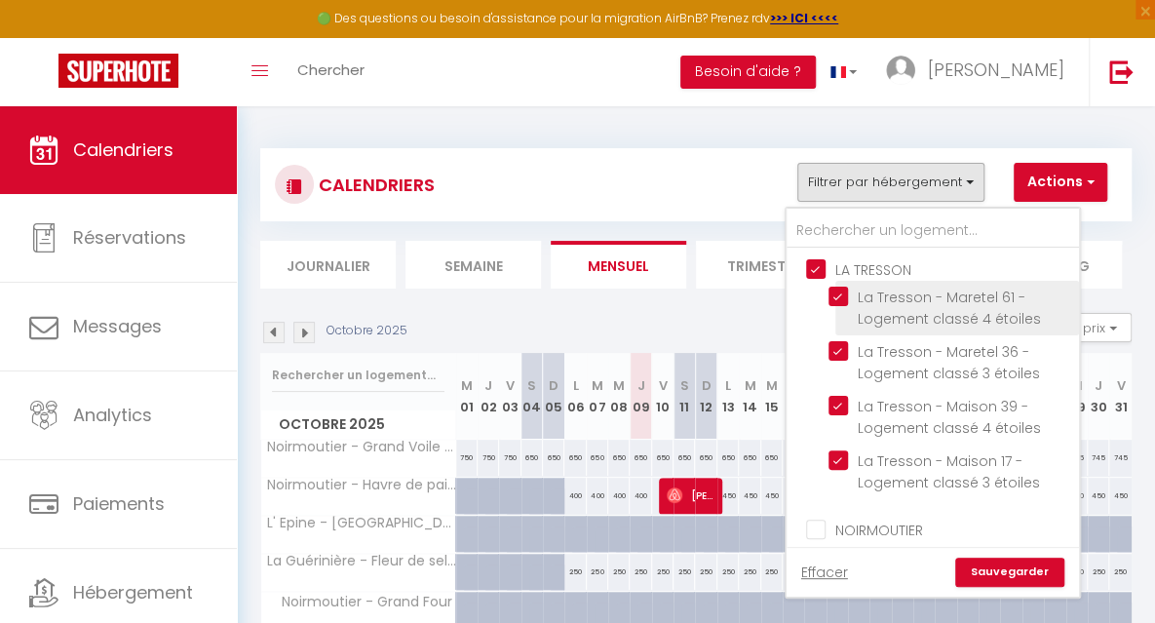
checkbox input "false"
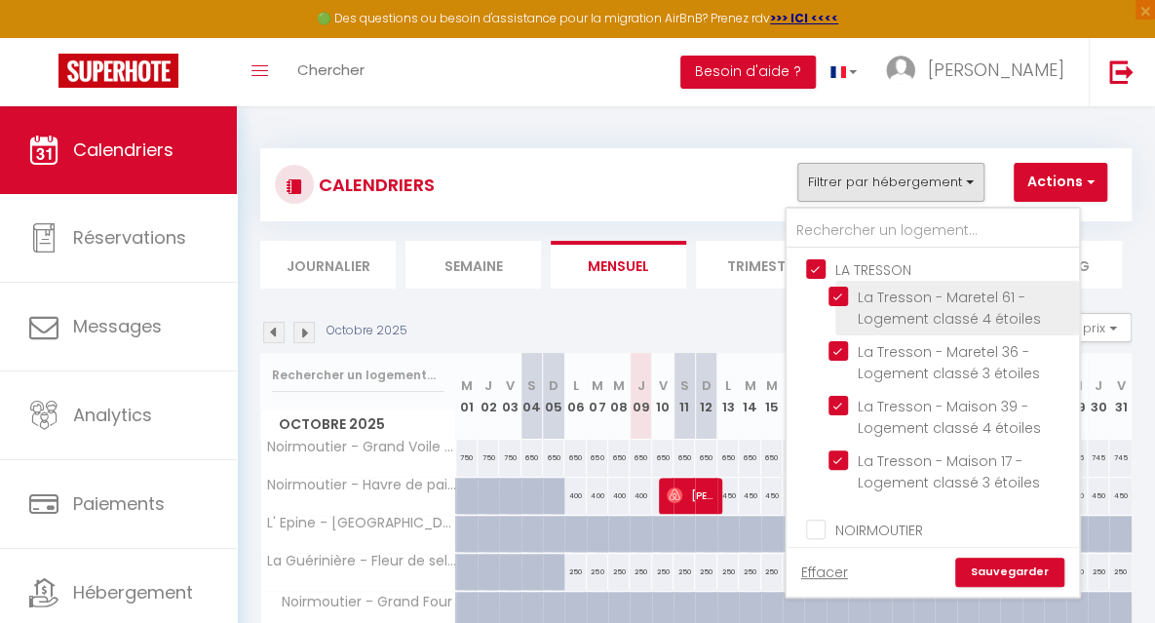
checkbox input "false"
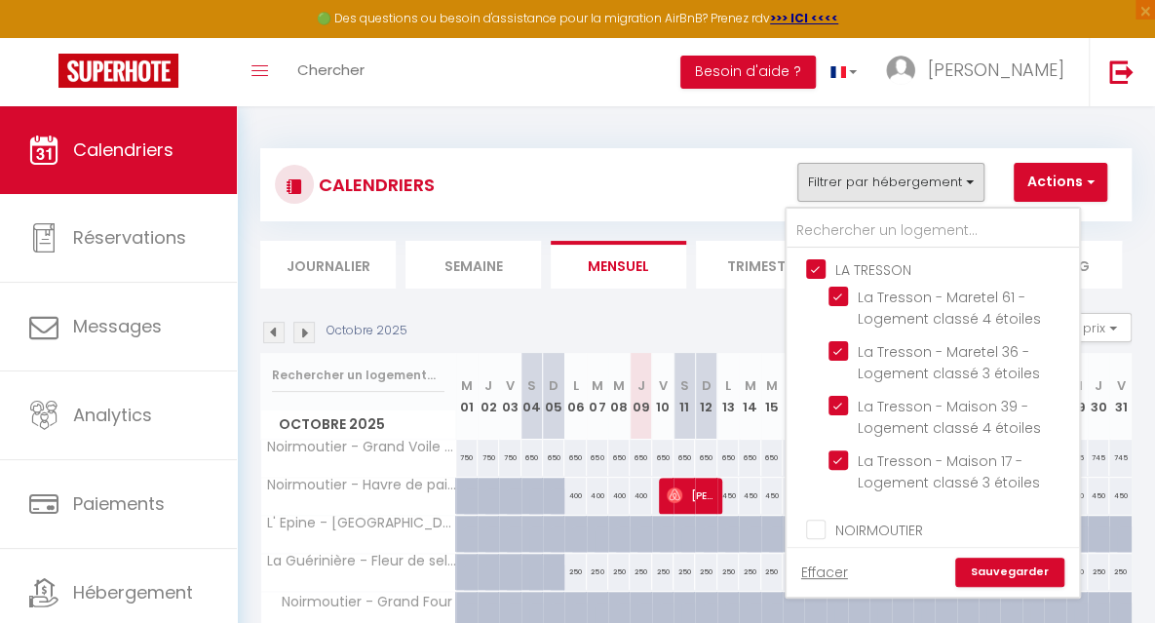
click at [1009, 560] on link "Sauvegarder" at bounding box center [1009, 571] width 109 height 29
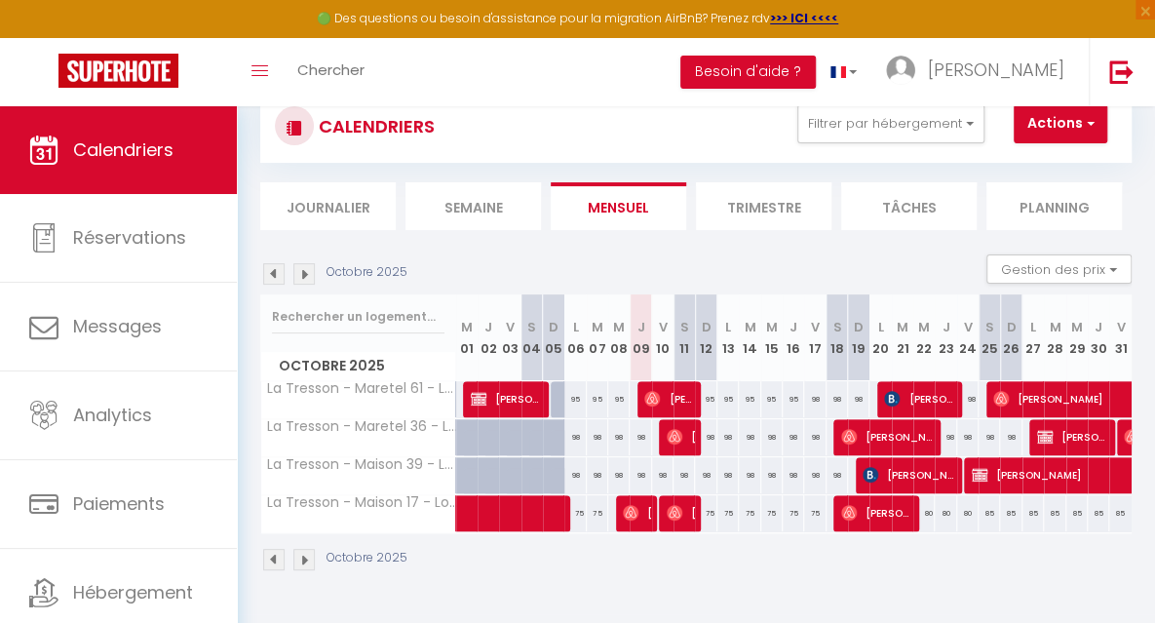
scroll to position [64, 0]
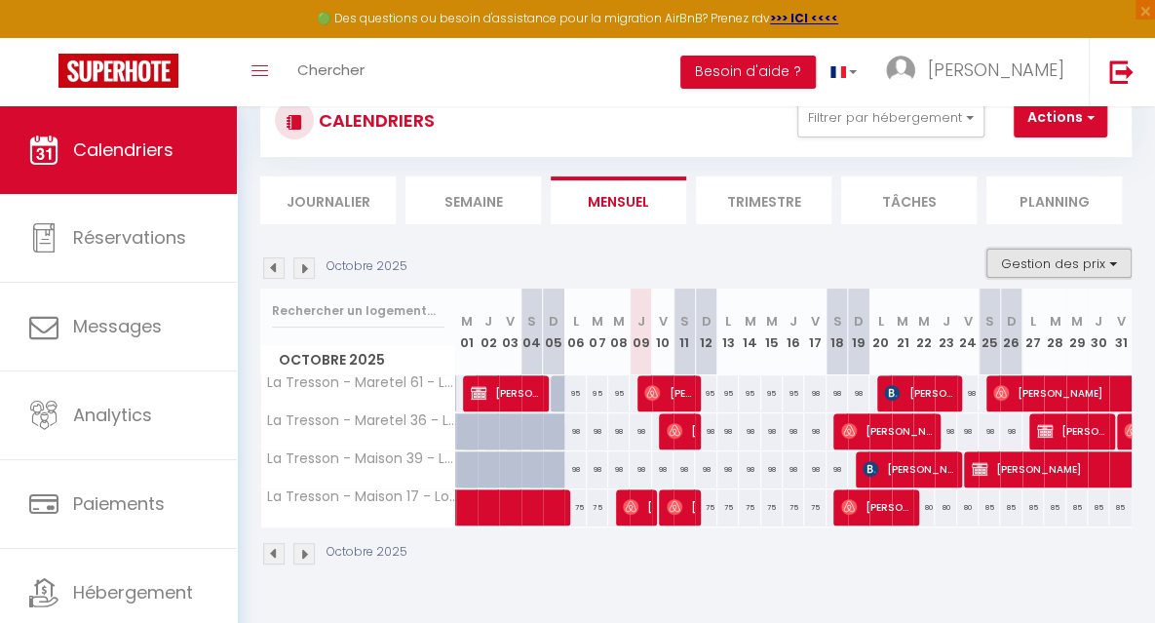
click at [1025, 274] on button "Gestion des prix" at bounding box center [1058, 263] width 145 height 29
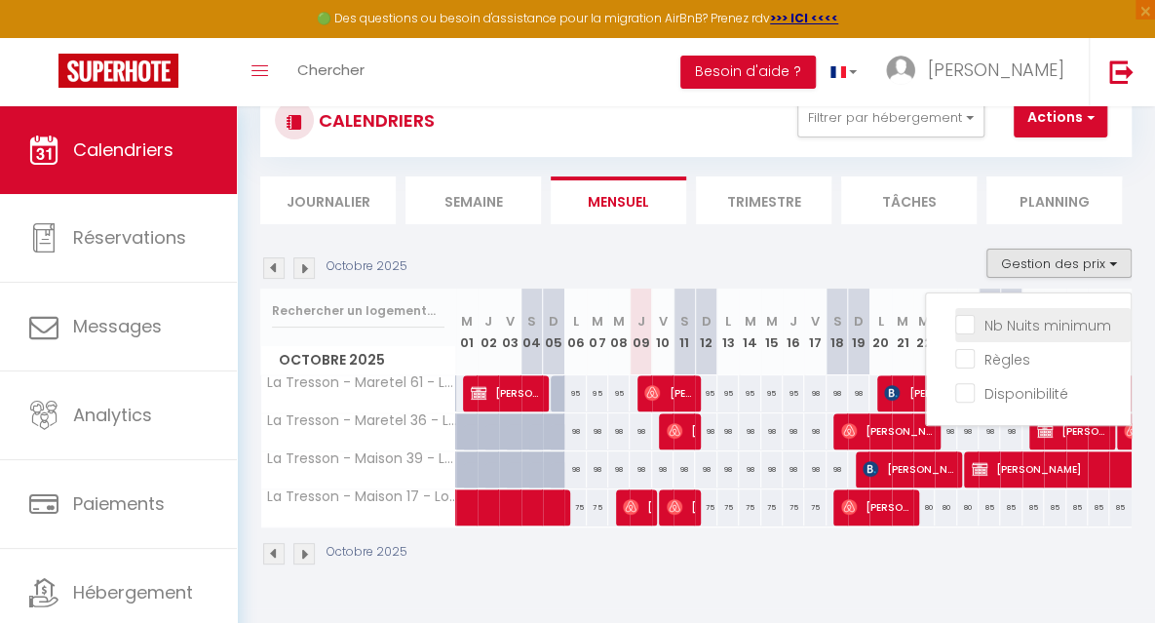
click at [1008, 326] on input "Nb Nuits minimum" at bounding box center [1042, 323] width 175 height 19
checkbox input "true"
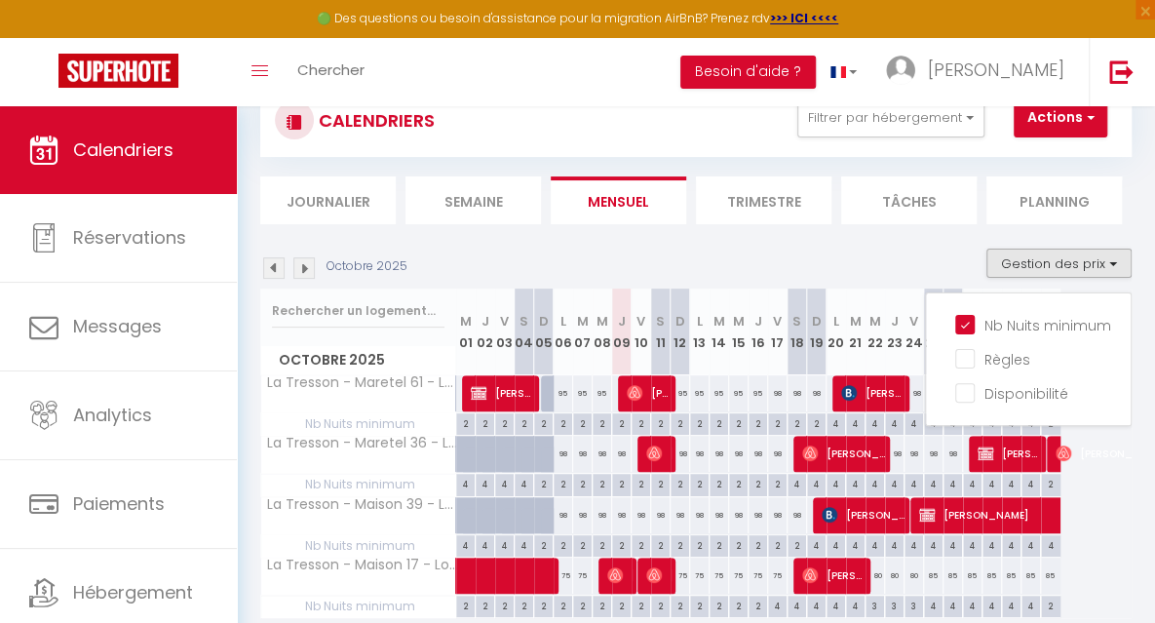
click at [770, 239] on section "Octobre 2025 Gestion des prix Nb Nuits minimum Règles Disponibilité Octobre 202…" at bounding box center [695, 452] width 871 height 446
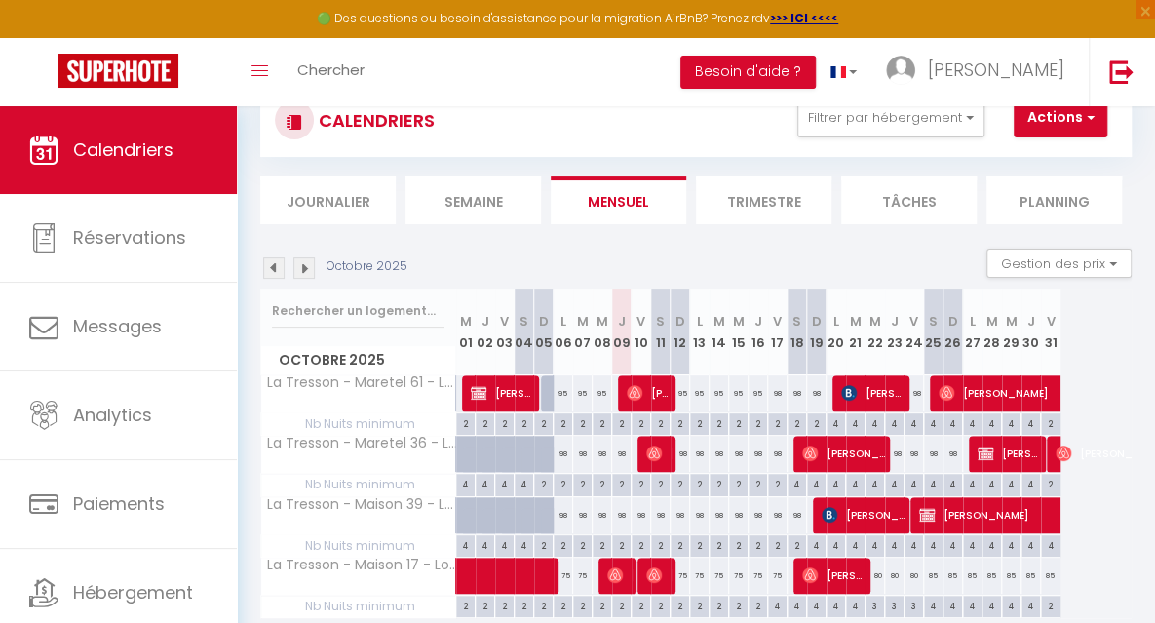
click at [893, 483] on div "4" at bounding box center [894, 483] width 19 height 19
type input "4"
type input "Jeu 23 Octobre 2025"
type input "Ven 24 Octobre 2025"
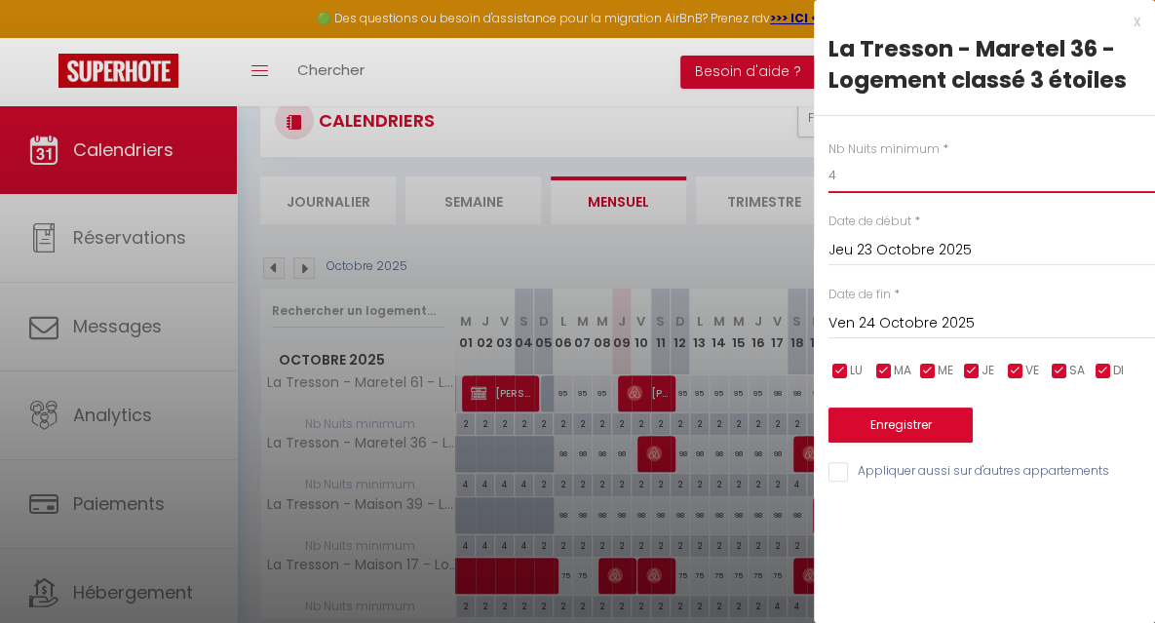
click at [912, 186] on input "4" at bounding box center [991, 175] width 326 height 35
type input "3"
click at [917, 321] on input "Ven 24 Octobre 2025" at bounding box center [991, 323] width 326 height 25
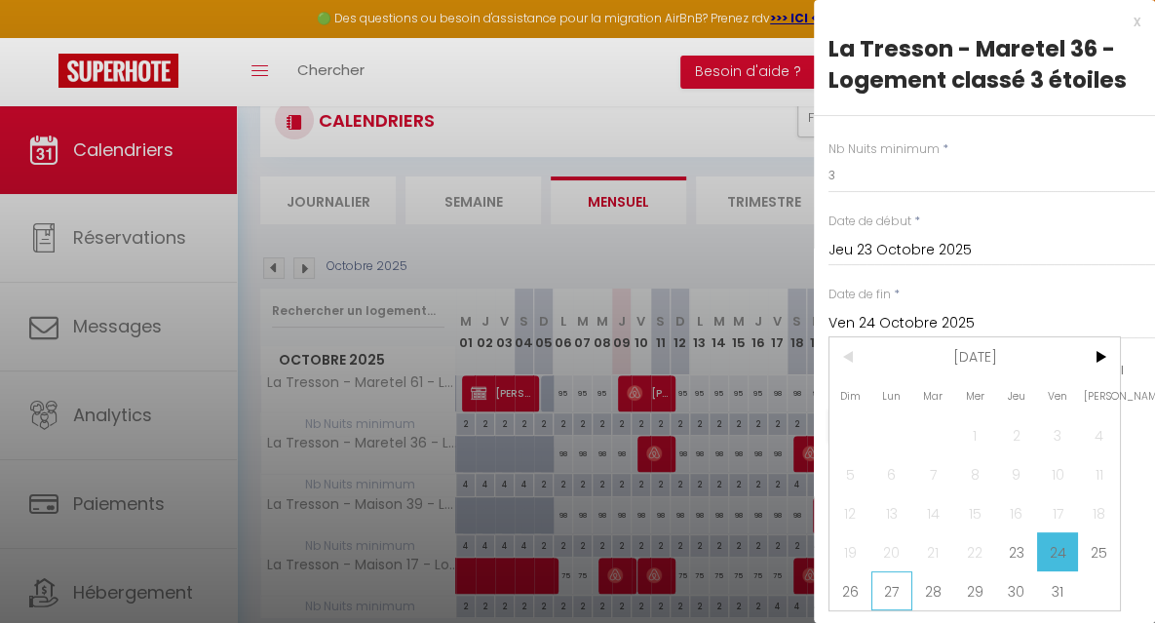
click at [891, 584] on span "27" at bounding box center [892, 590] width 42 height 39
type input "Lun 27 Octobre 2025"
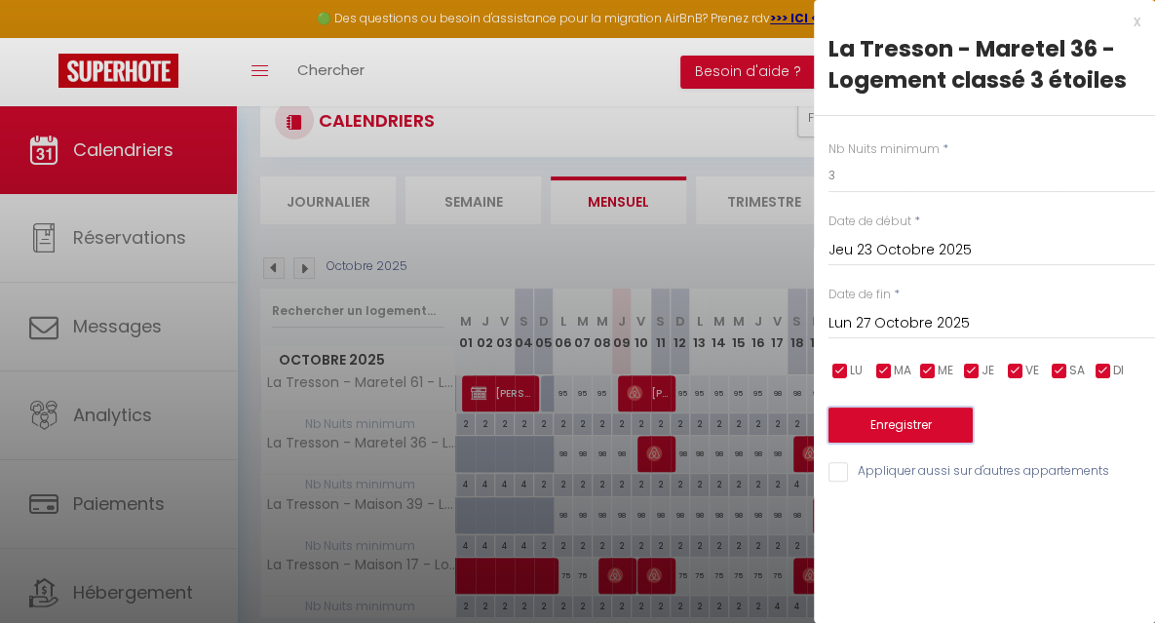
click at [889, 428] on button "Enregistrer" at bounding box center [900, 424] width 144 height 35
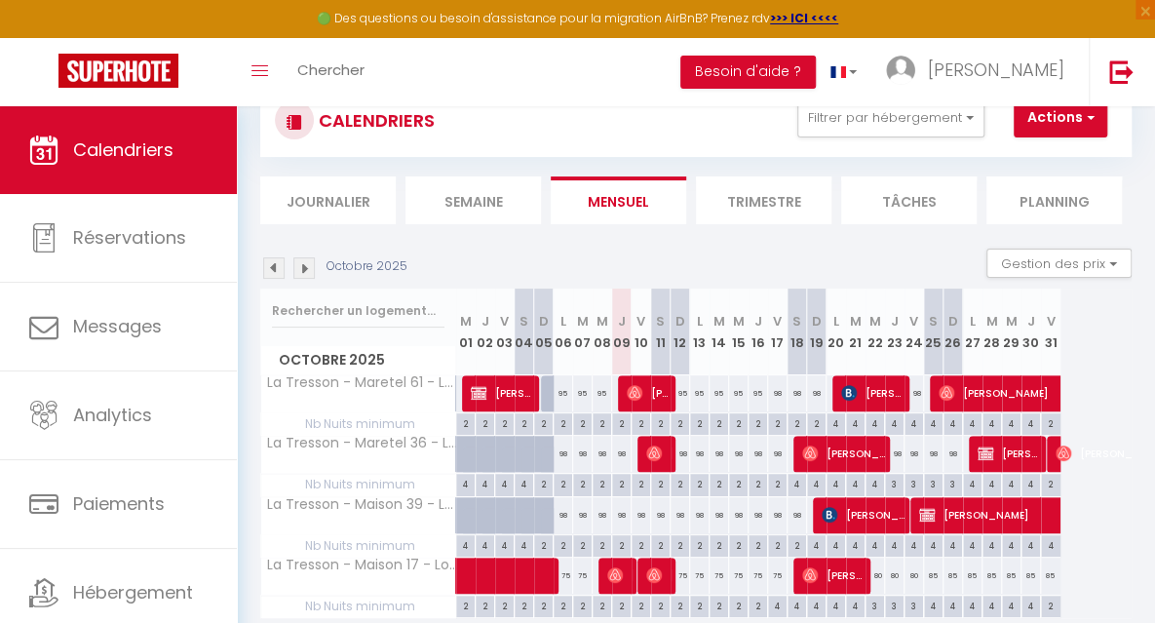
click at [933, 600] on div "4" at bounding box center [933, 604] width 19 height 19
type input "4"
type input "Sam 25 Octobre 2025"
type input "Dim 26 Octobre 2025"
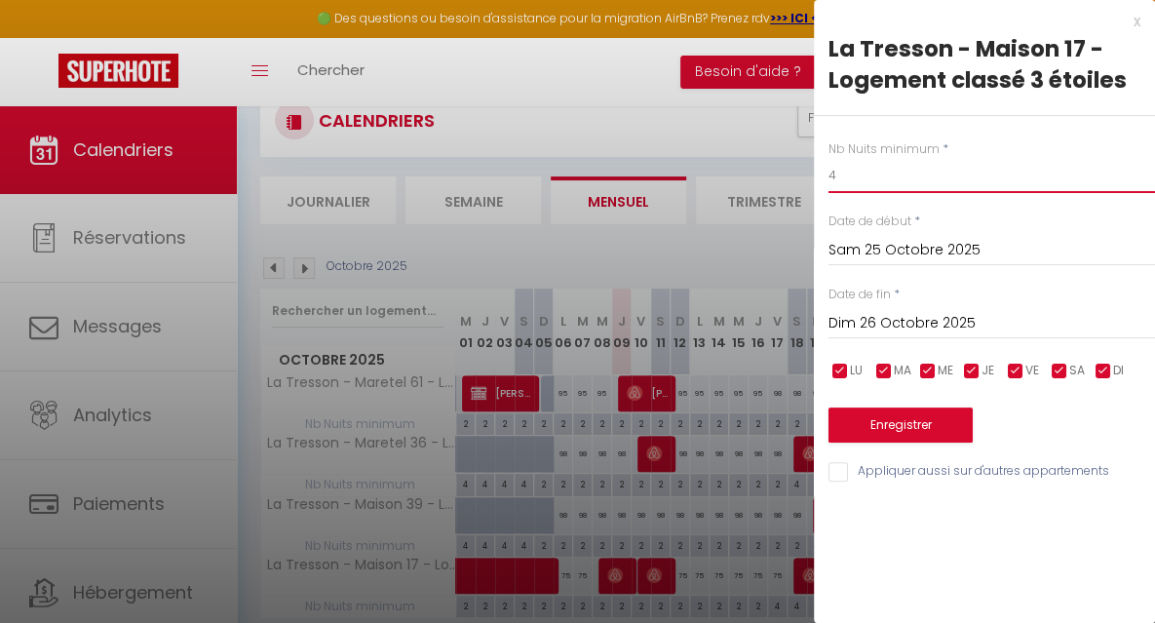
click at [873, 180] on input "4" at bounding box center [991, 175] width 326 height 35
type input "3"
click at [906, 319] on input "Dim 26 Octobre 2025" at bounding box center [991, 323] width 326 height 25
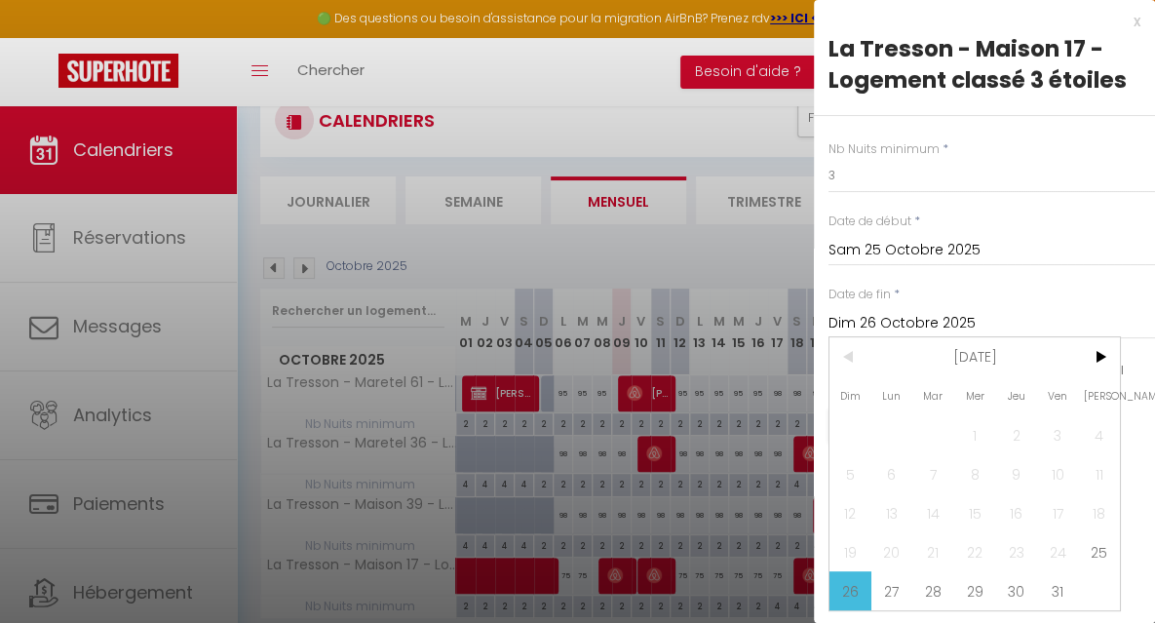
scroll to position [2, 0]
click at [1095, 356] on span ">" at bounding box center [1099, 356] width 42 height 39
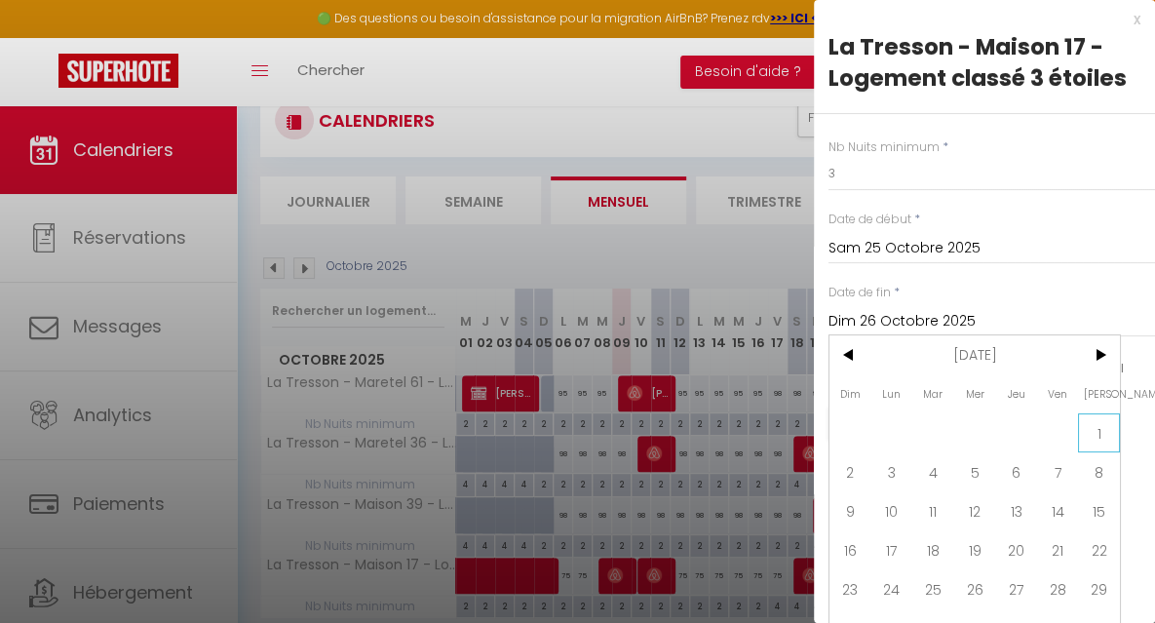
click at [1101, 429] on span "1" at bounding box center [1099, 432] width 42 height 39
type input "[PERSON_NAME] 01 Novembre 2025"
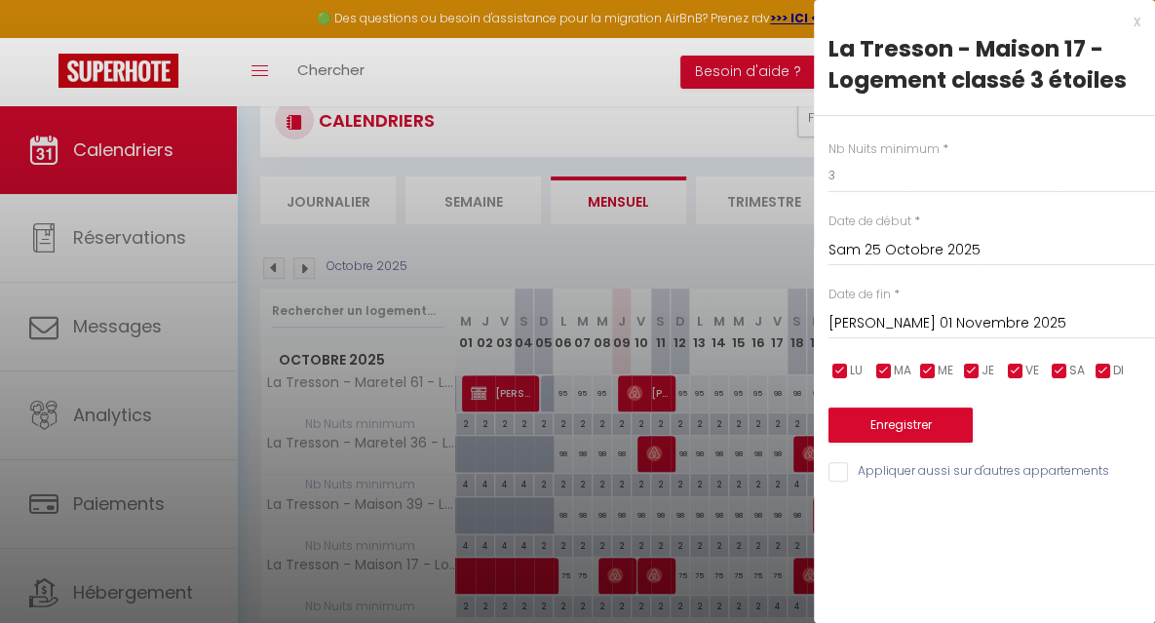
scroll to position [0, 0]
click at [929, 420] on button "Enregistrer" at bounding box center [900, 424] width 144 height 35
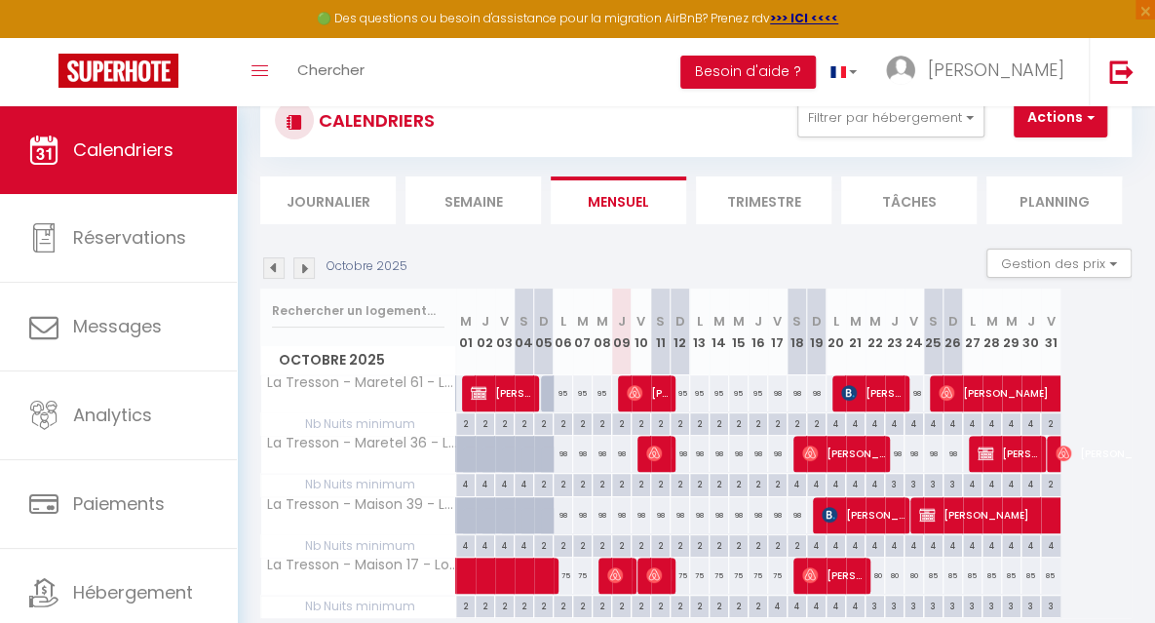
click at [878, 567] on div "80" at bounding box center [874, 575] width 19 height 36
type input "80"
type input "Mer 22 Octobre 2025"
type input "Jeu 23 Octobre 2025"
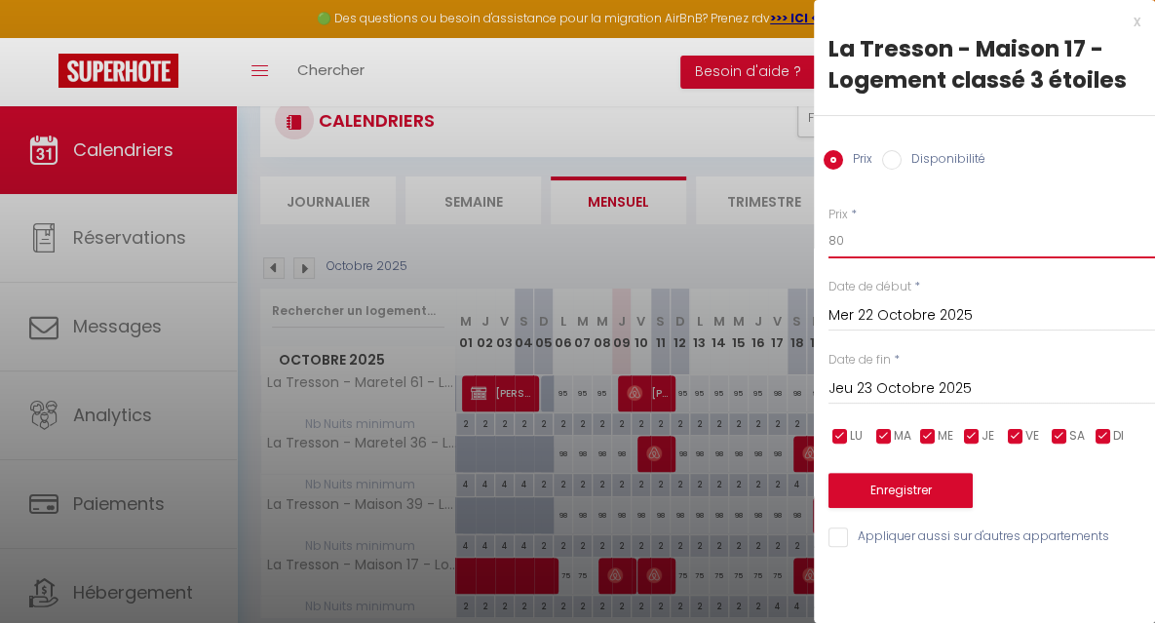
click at [869, 240] on input "80" at bounding box center [991, 240] width 326 height 35
type input "8"
type input "75"
click at [871, 385] on input "Jeu 23 Octobre 2025" at bounding box center [991, 388] width 326 height 25
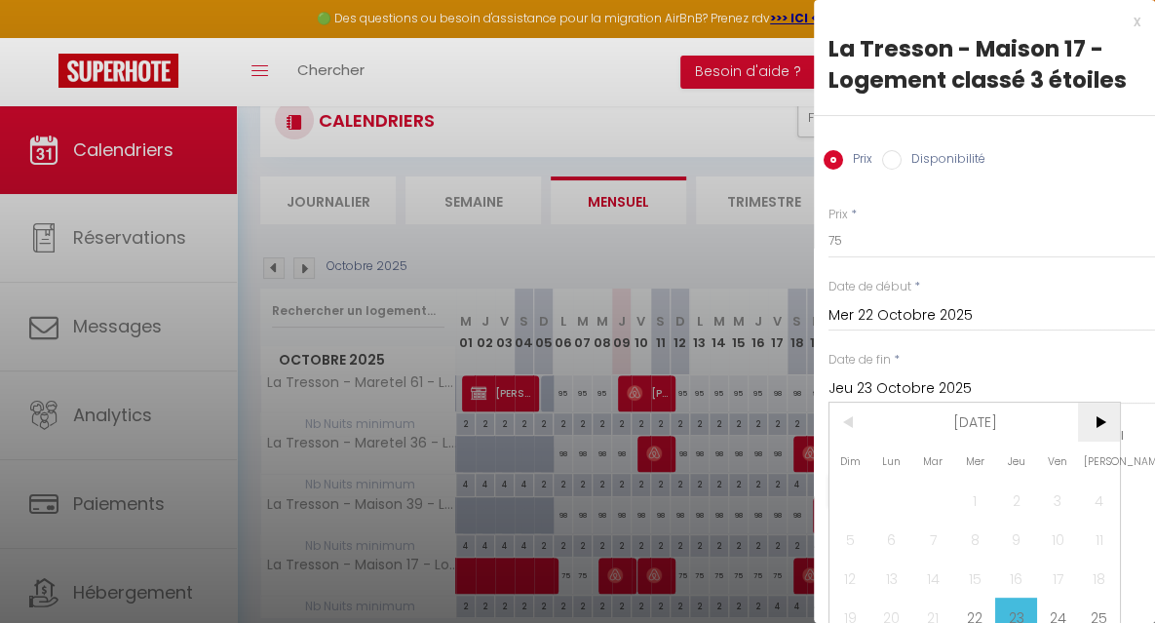
click at [1097, 426] on span ">" at bounding box center [1099, 422] width 42 height 39
click at [1098, 498] on span "1" at bounding box center [1099, 499] width 42 height 39
type input "[PERSON_NAME] 01 Novembre 2025"
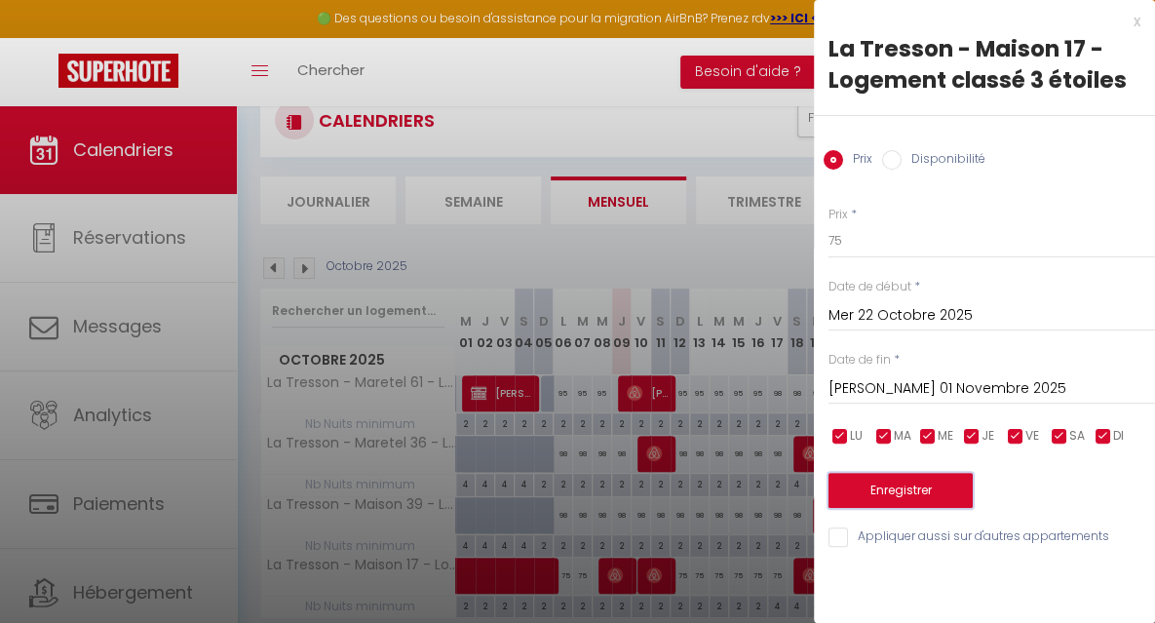
click at [921, 488] on button "Enregistrer" at bounding box center [900, 490] width 144 height 35
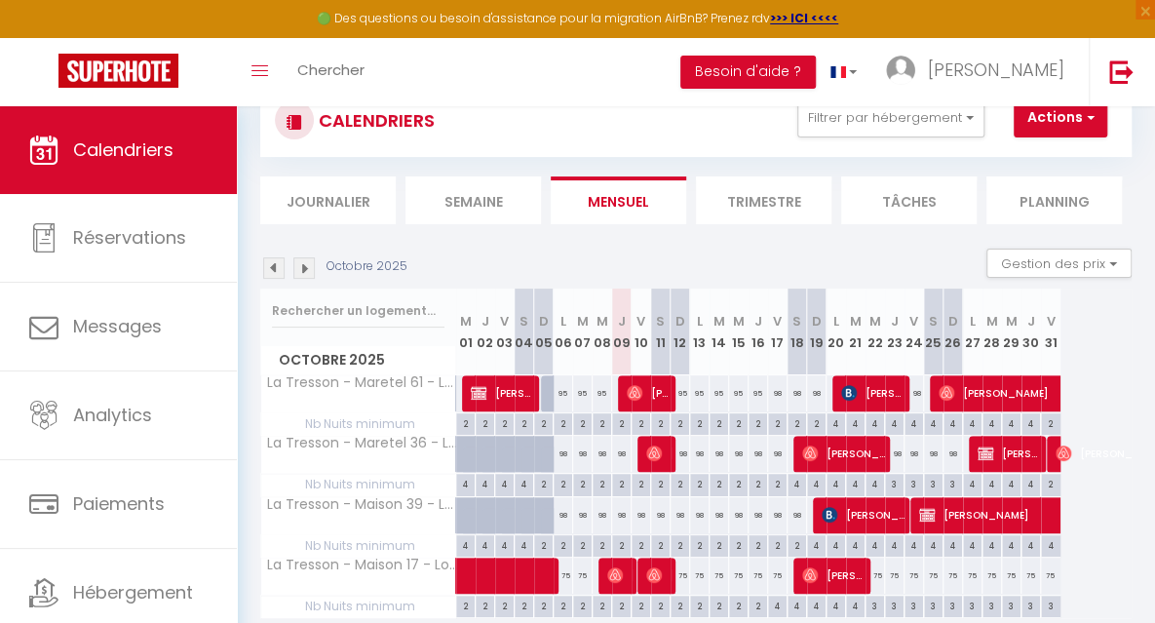
click at [776, 599] on div "4" at bounding box center [777, 604] width 19 height 19
type input "4"
type input "Ven 17 Octobre 2025"
type input "Sam 18 Octobre 2025"
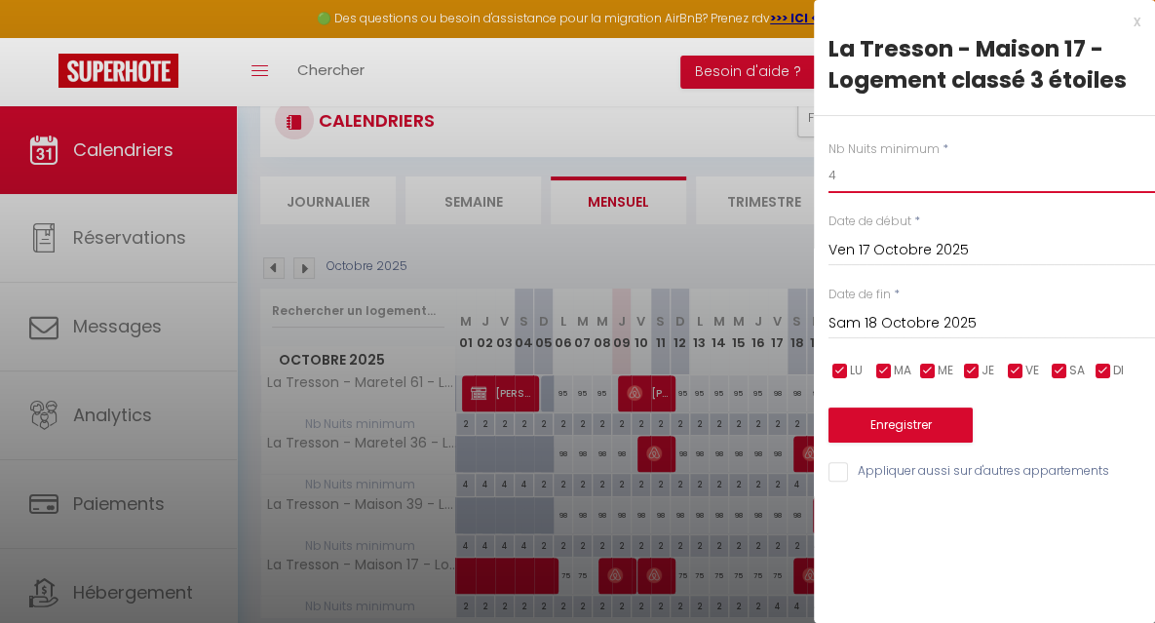
click at [862, 176] on input "4" at bounding box center [991, 175] width 326 height 35
type input "2"
click at [878, 423] on button "Enregistrer" at bounding box center [900, 424] width 144 height 35
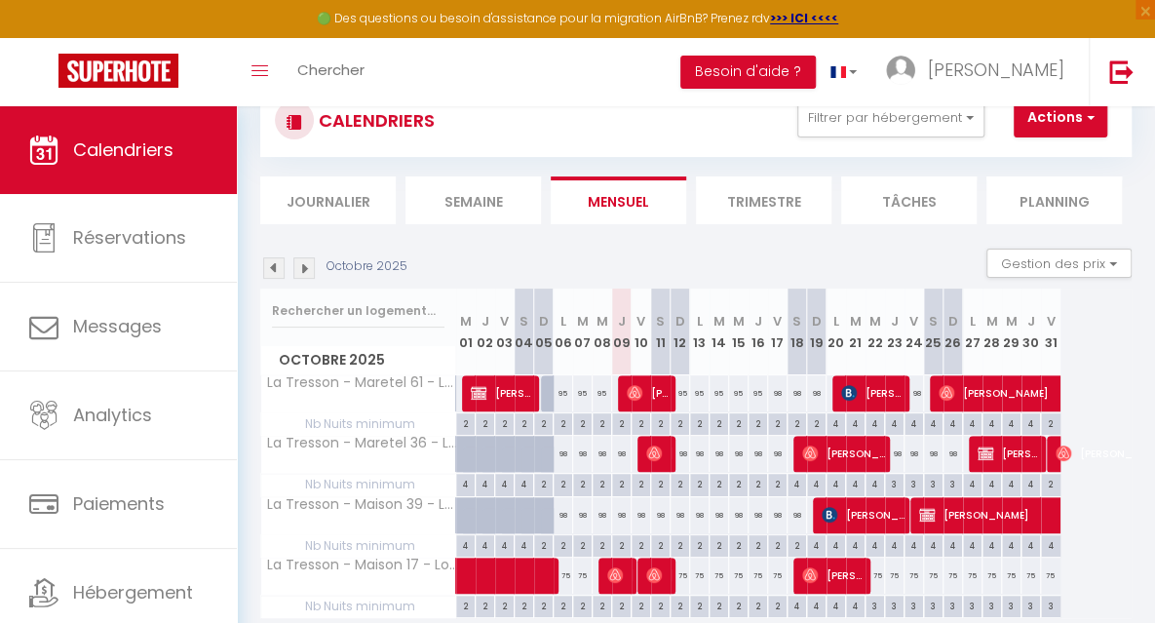
click at [306, 270] on img at bounding box center [303, 267] width 21 height 21
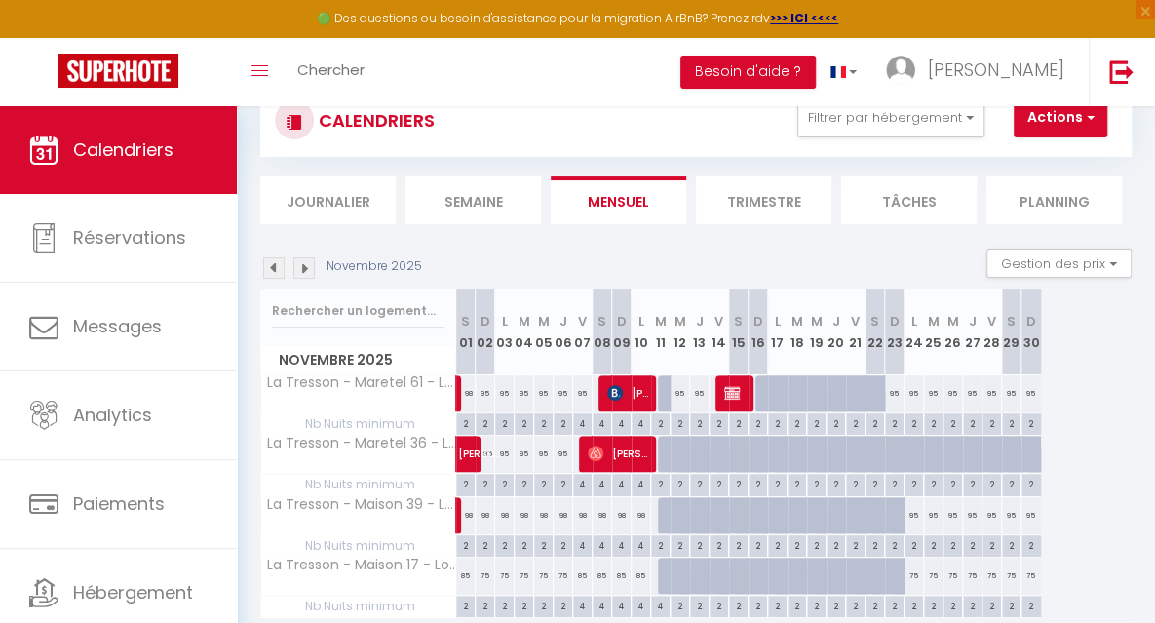
click at [584, 424] on div "4" at bounding box center [582, 422] width 19 height 19
type input "4"
type input "Ven 07 Novembre 2025"
type input "Sam 08 Novembre 2025"
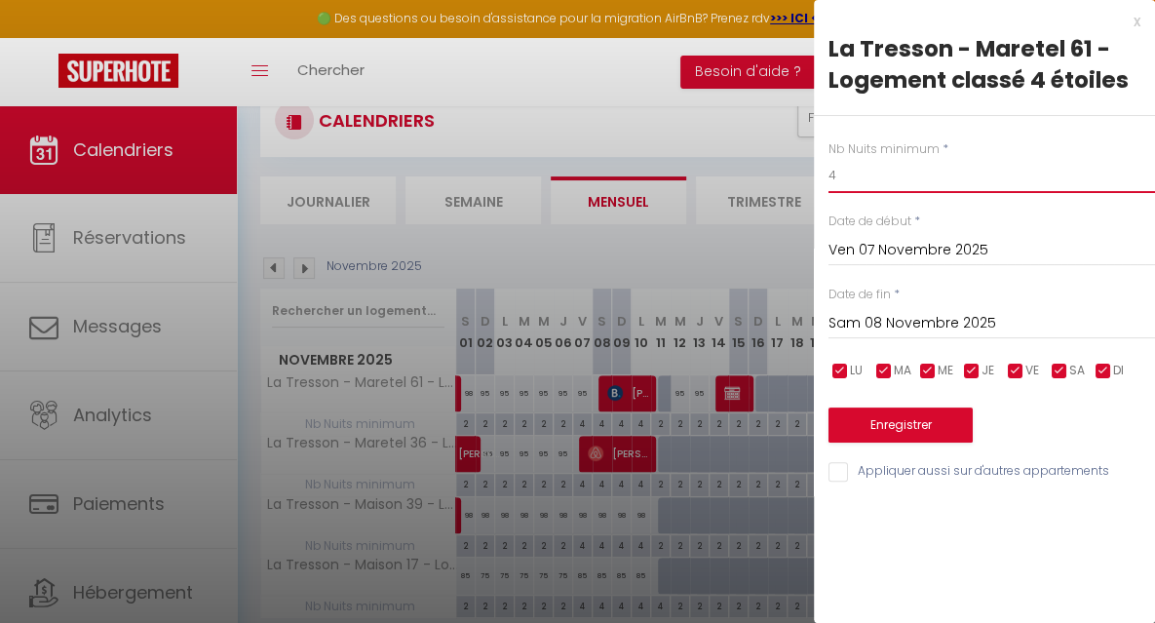
click at [864, 180] on input "4" at bounding box center [991, 175] width 326 height 35
type input "2"
click at [891, 424] on button "Enregistrer" at bounding box center [900, 424] width 144 height 35
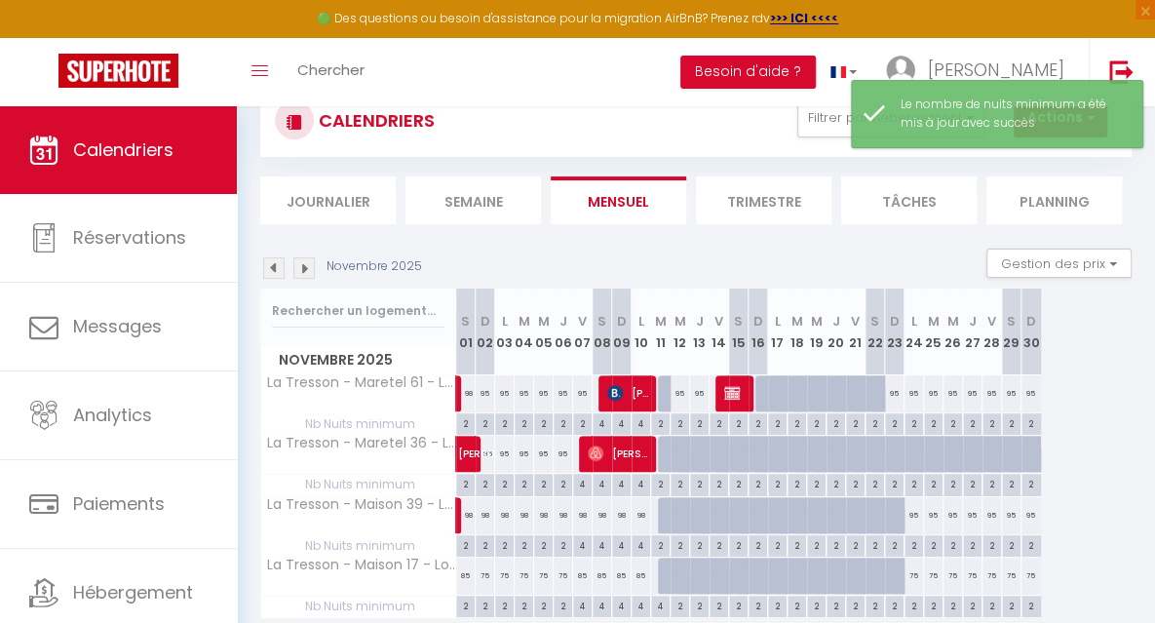
click at [581, 537] on div "4" at bounding box center [582, 544] width 19 height 19
type input "4"
type input "Ven 07 Novembre 2025"
type input "Sam 08 Novembre 2025"
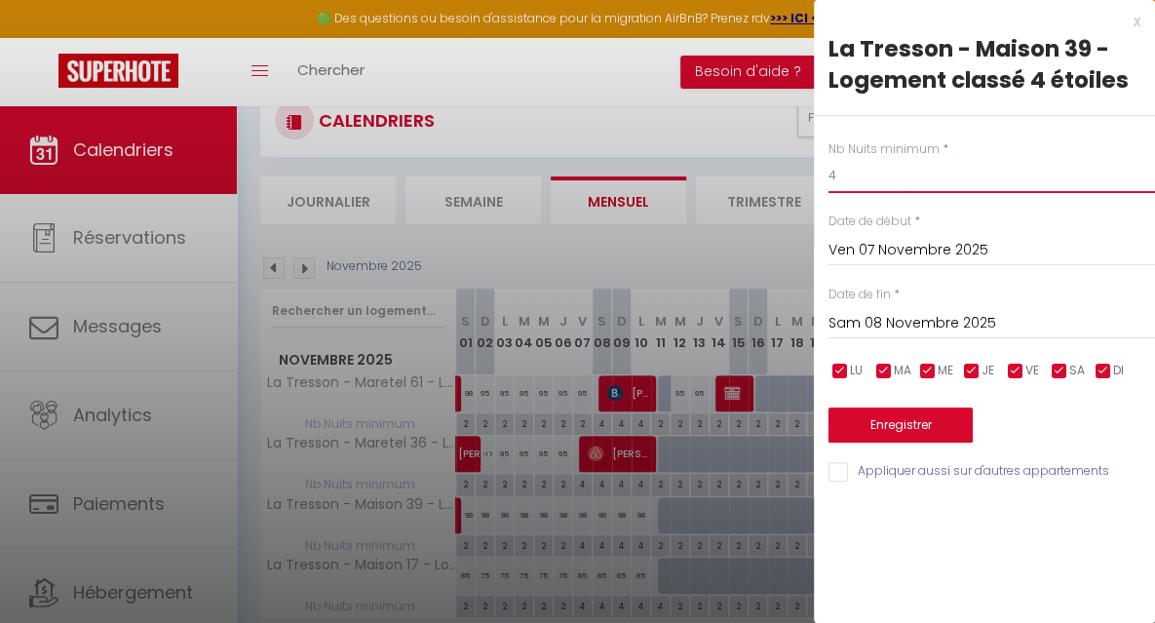
click at [878, 179] on input "4" at bounding box center [991, 175] width 326 height 35
type input "3"
click at [893, 321] on input "Sam 08 Novembre 2025" at bounding box center [991, 323] width 326 height 25
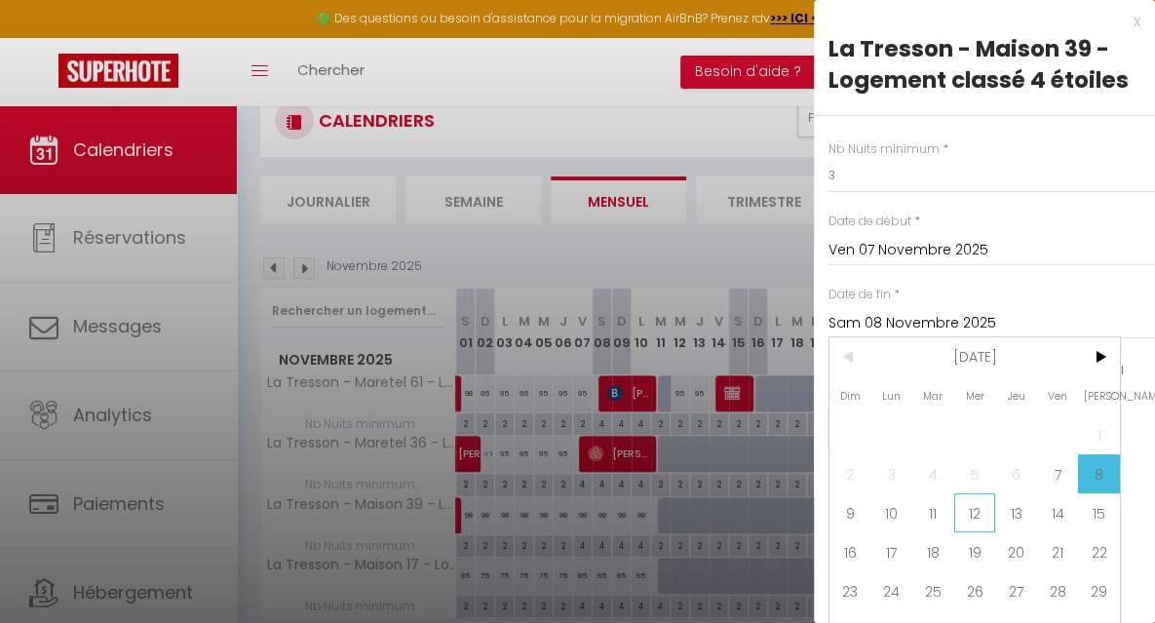
click at [961, 510] on span "12" at bounding box center [975, 512] width 42 height 39
type input "Mer 12 Novembre 2025"
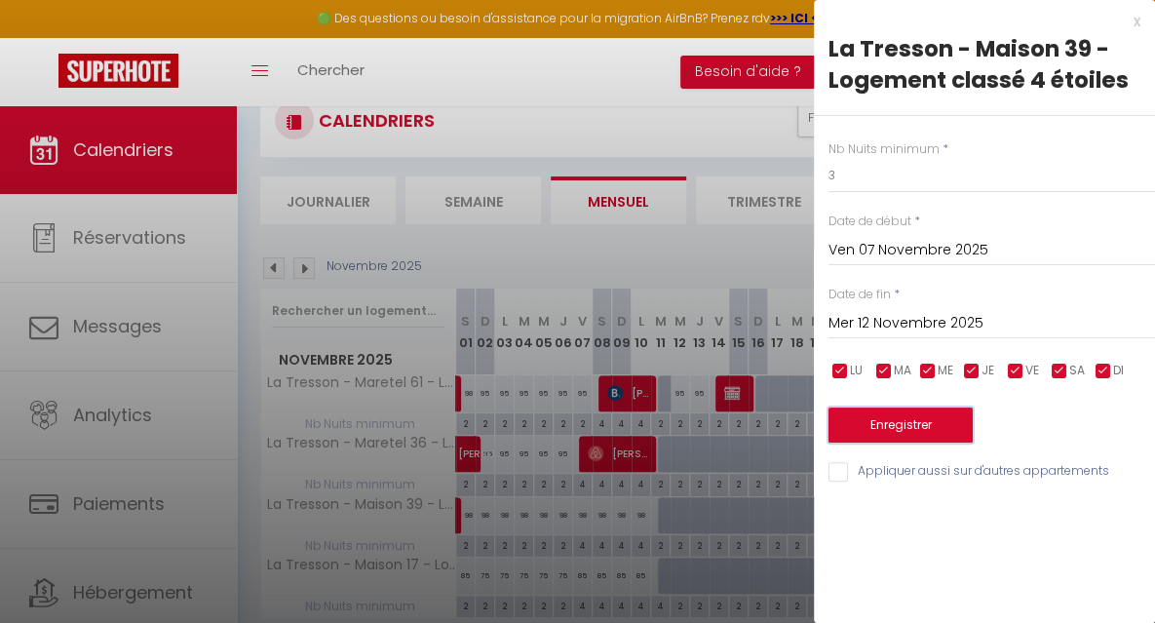
click at [888, 423] on button "Enregistrer" at bounding box center [900, 424] width 144 height 35
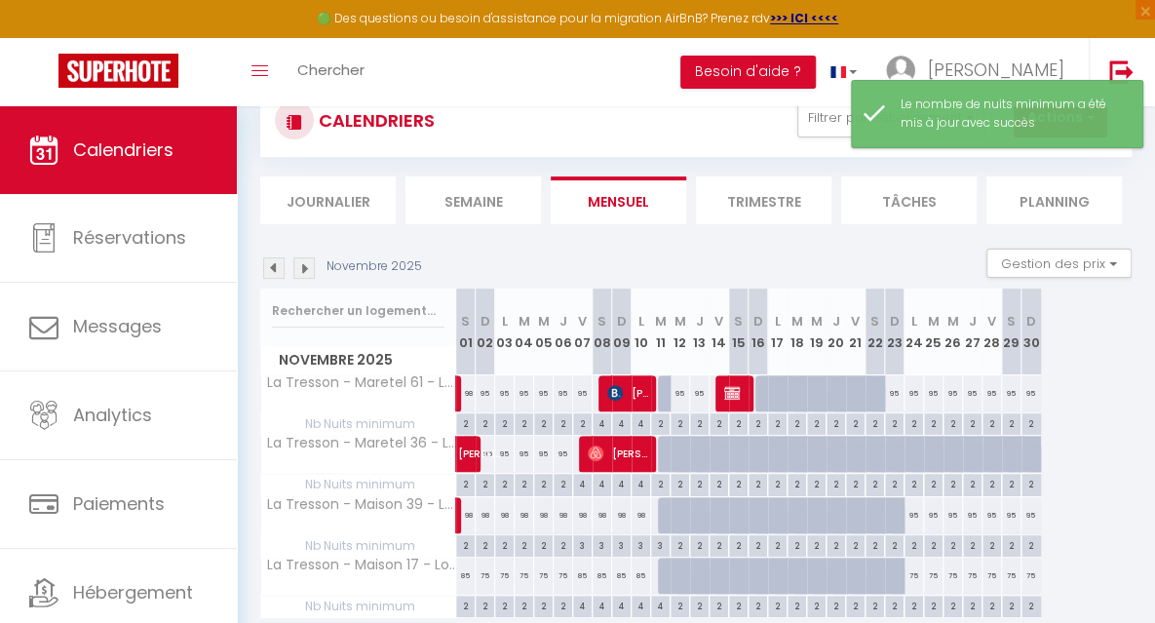
click at [579, 603] on div "4" at bounding box center [582, 604] width 19 height 19
type input "4"
type input "Ven 07 Novembre 2025"
type input "Sam 08 Novembre 2025"
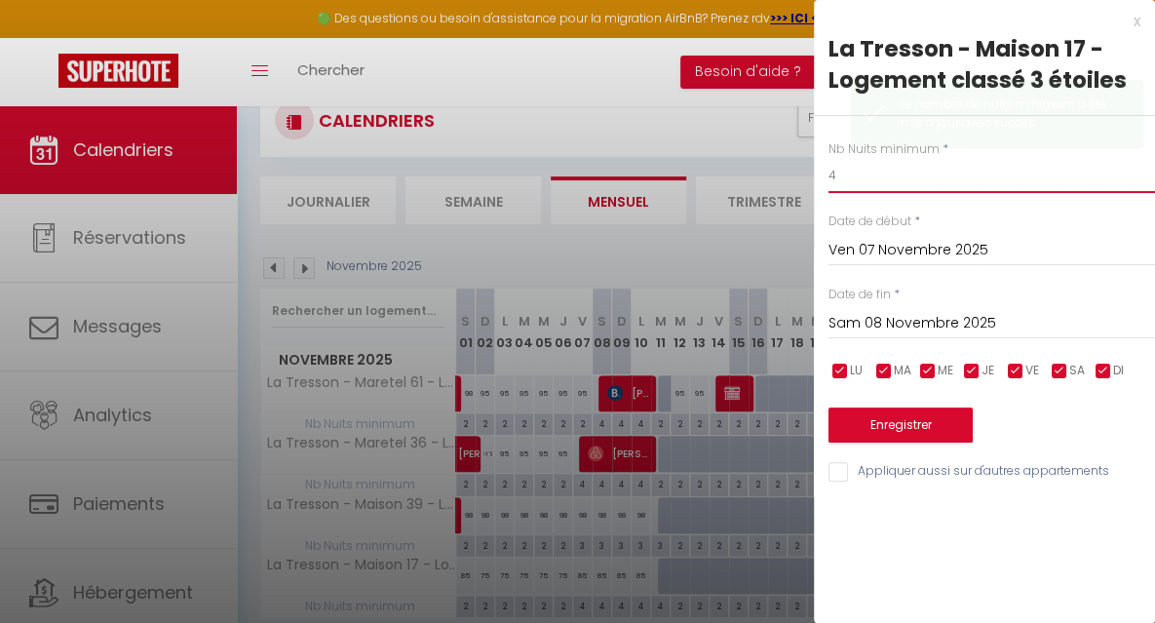
click at [840, 176] on input "4" at bounding box center [991, 175] width 326 height 35
type input "3"
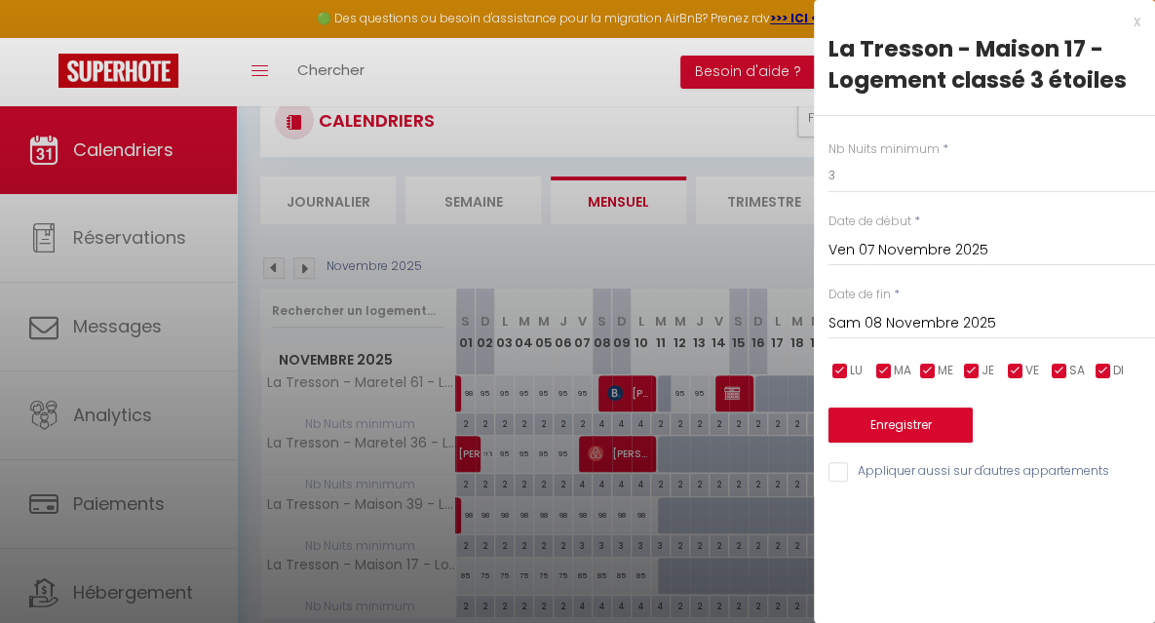
click at [862, 318] on input "Sam 08 Novembre 2025" at bounding box center [991, 323] width 326 height 25
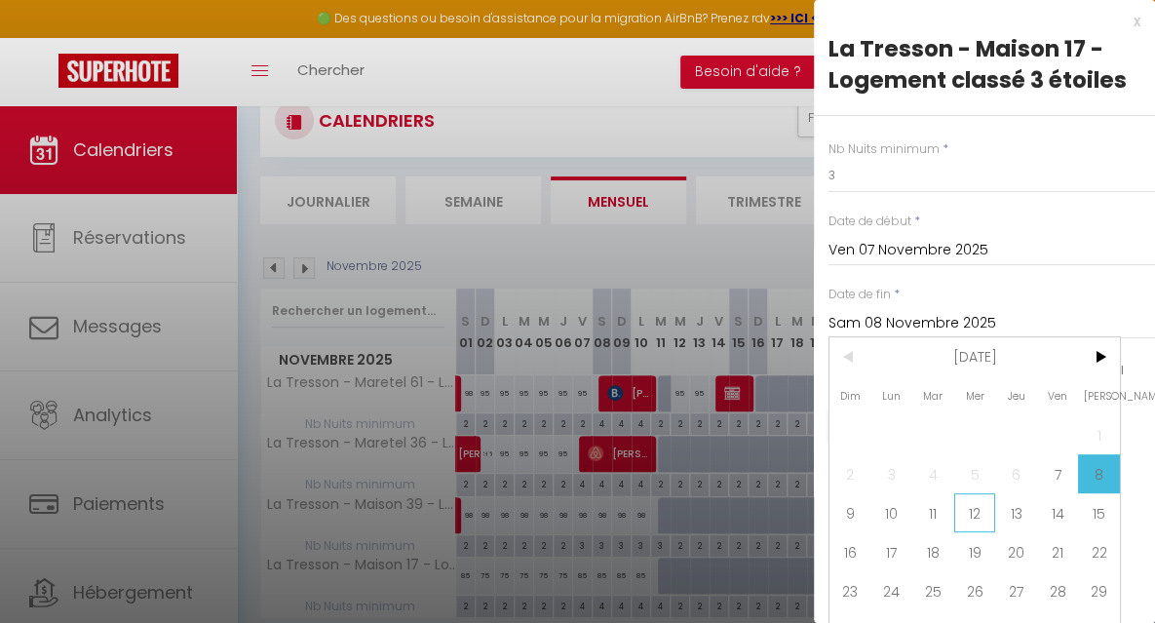
click at [966, 513] on span "12" at bounding box center [975, 512] width 42 height 39
type input "Mer 12 Novembre 2025"
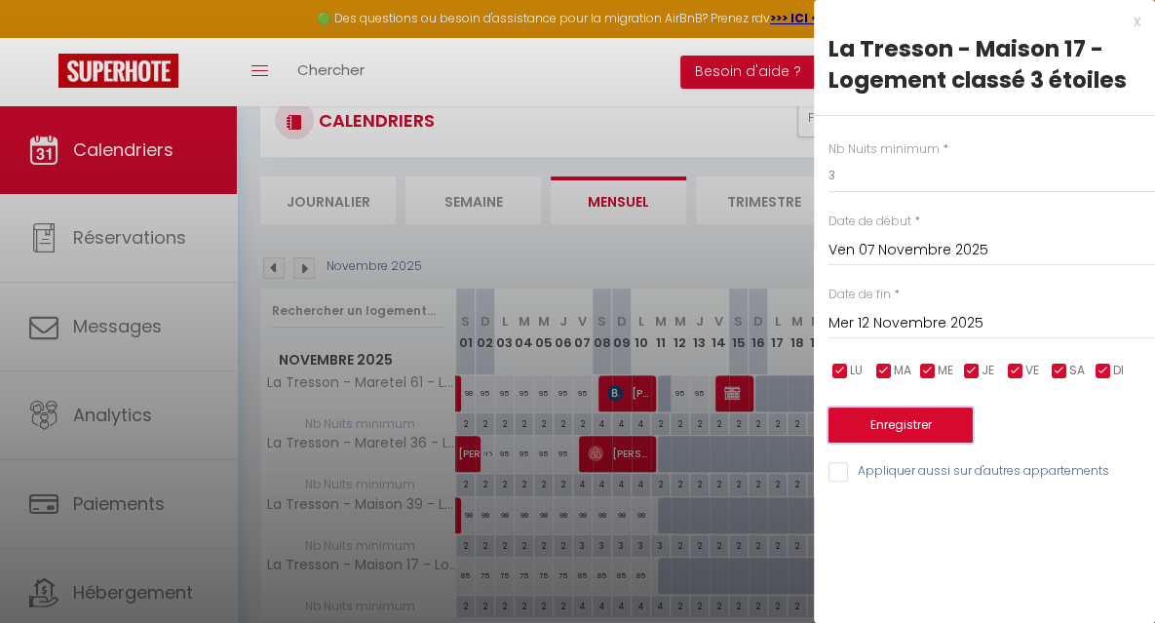
click at [877, 428] on button "Enregistrer" at bounding box center [900, 424] width 144 height 35
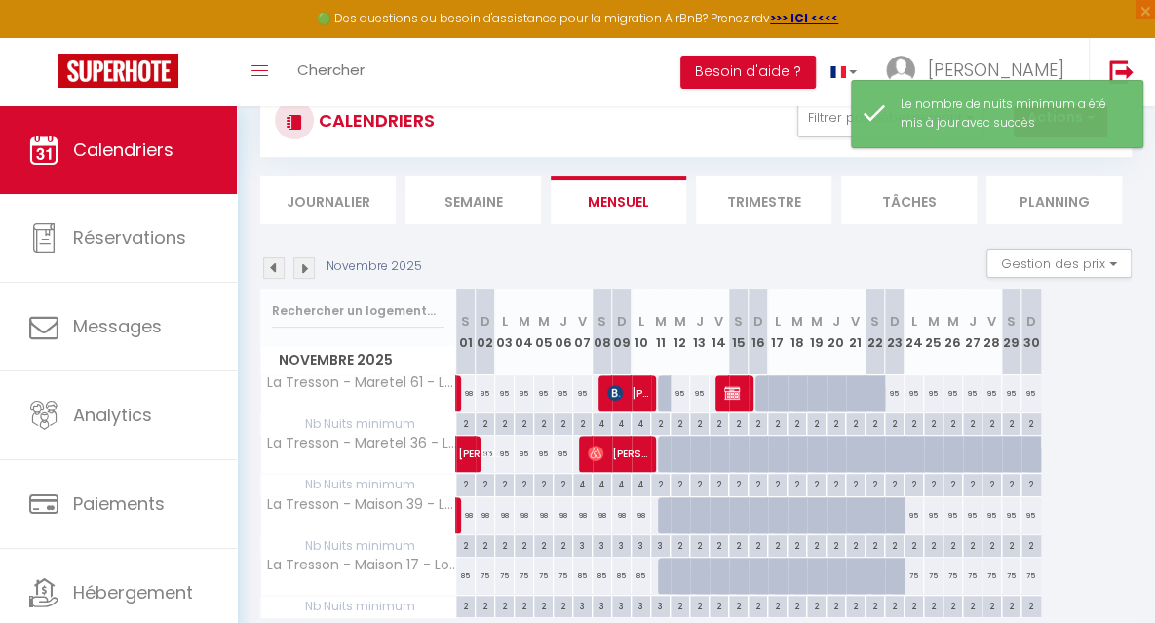
click at [464, 574] on div "85" at bounding box center [465, 575] width 19 height 36
type input "85"
type input "[PERSON_NAME] 01 Novembre 2025"
type input "Dim 02 Novembre 2025"
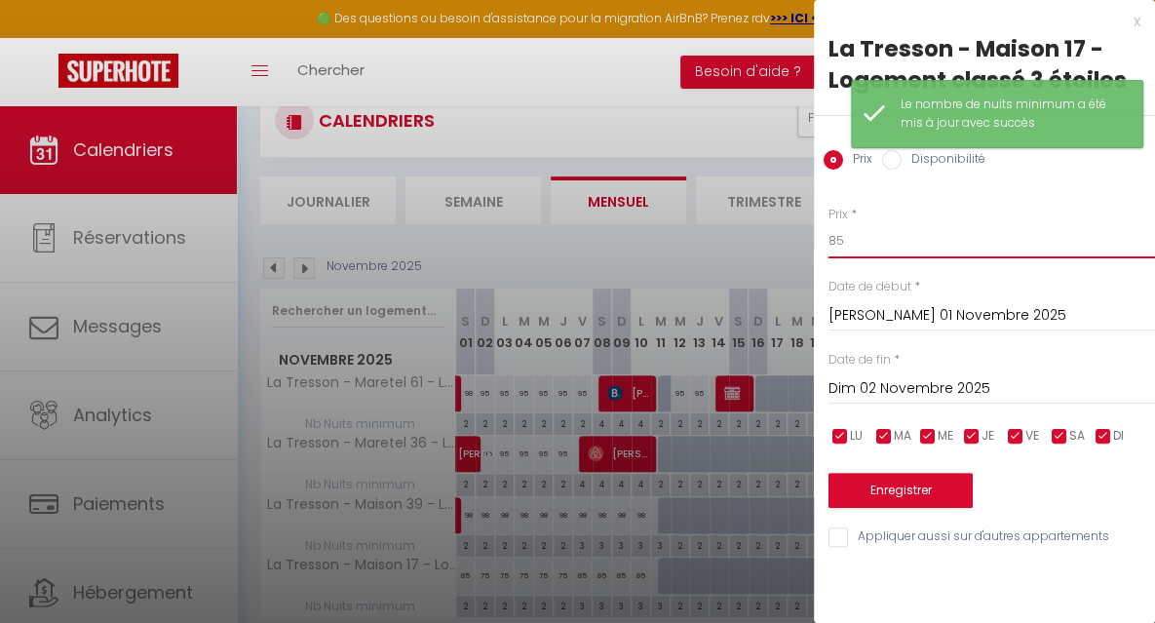
click at [860, 247] on input "85" at bounding box center [991, 240] width 326 height 35
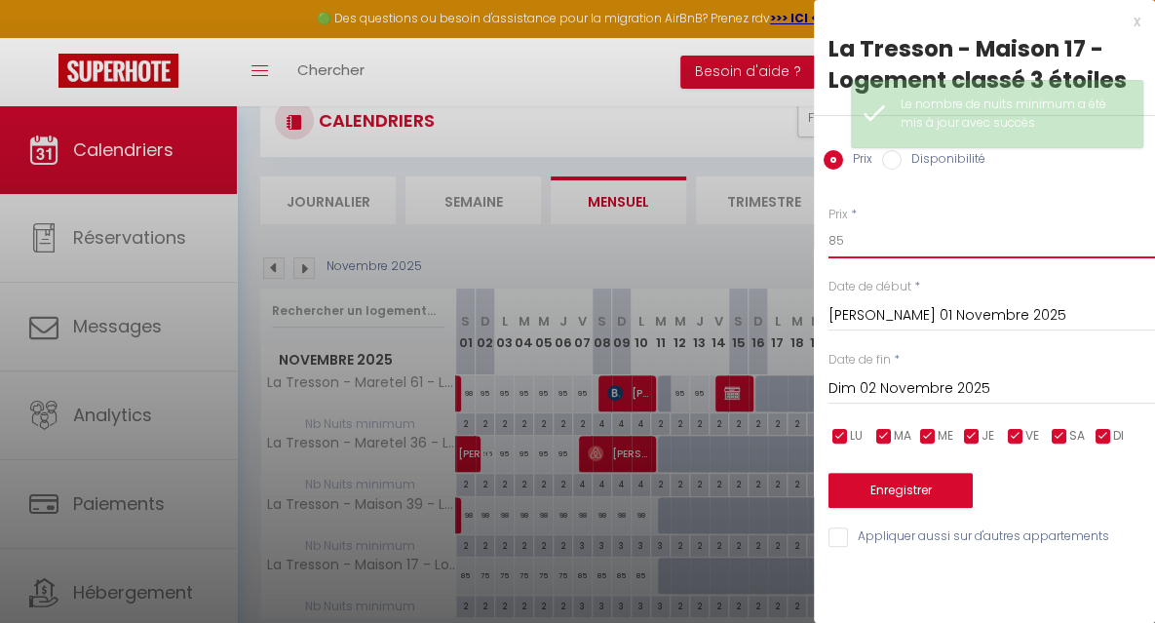
type input "8"
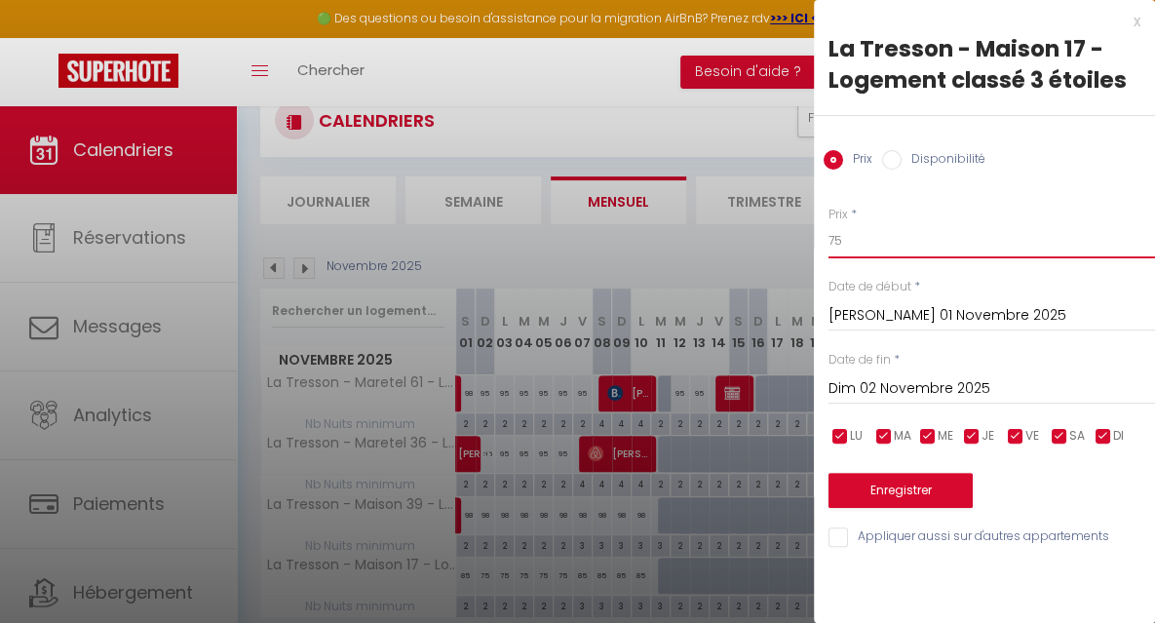
type input "75"
click at [883, 490] on button "Enregistrer" at bounding box center [900, 490] width 144 height 35
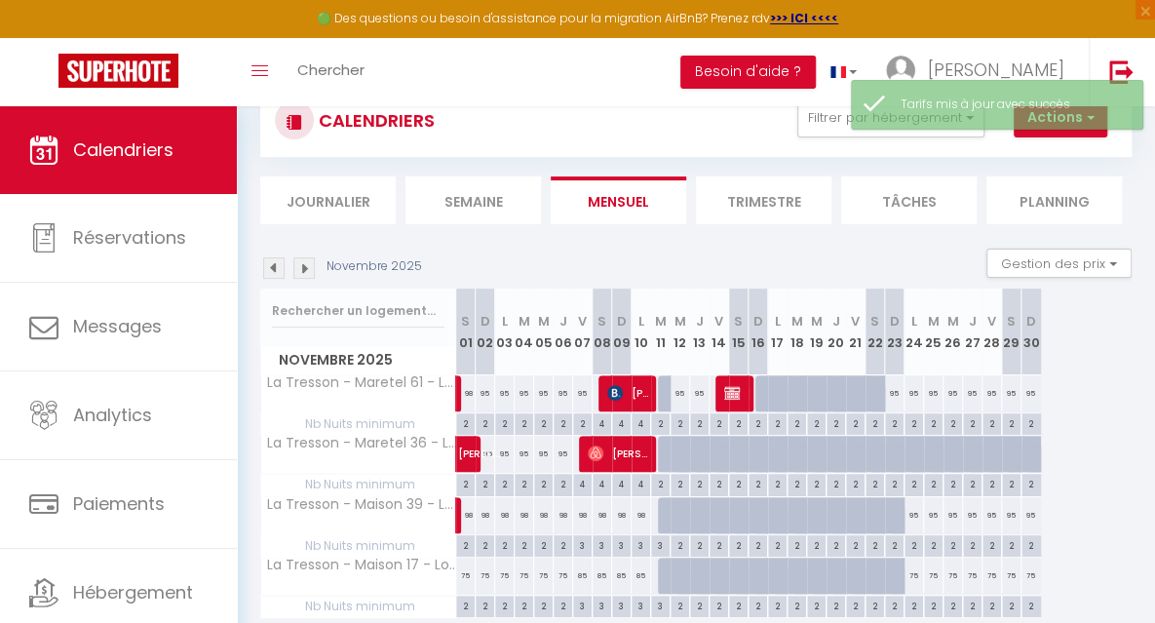
click at [308, 265] on img at bounding box center [303, 267] width 21 height 21
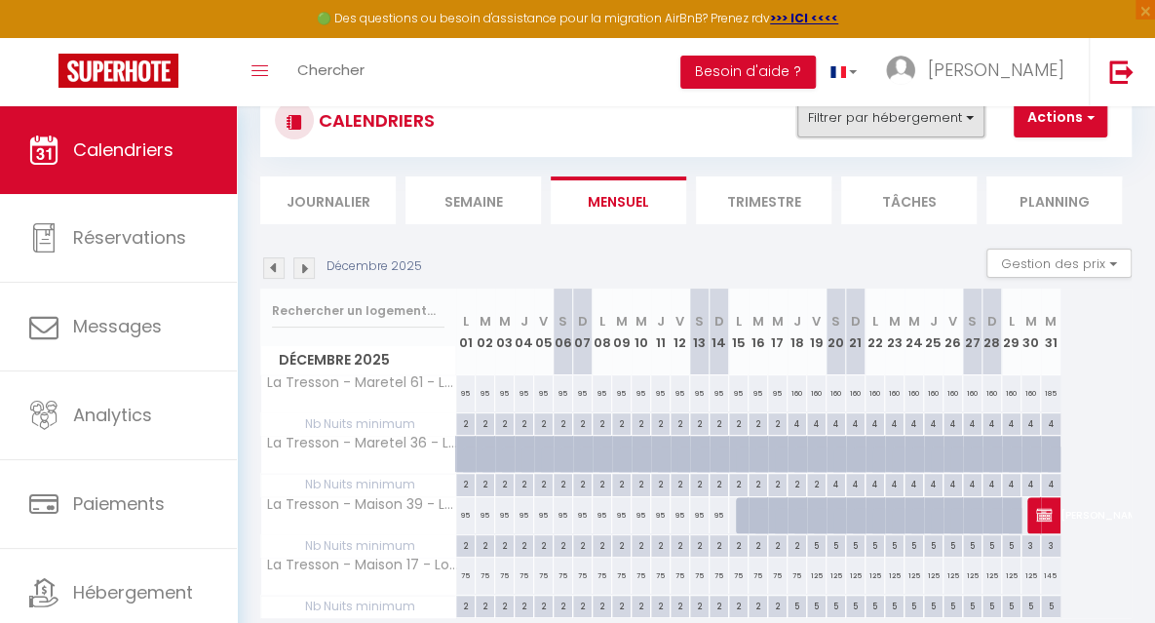
click at [879, 122] on button "Filtrer par hébergement" at bounding box center [890, 117] width 187 height 39
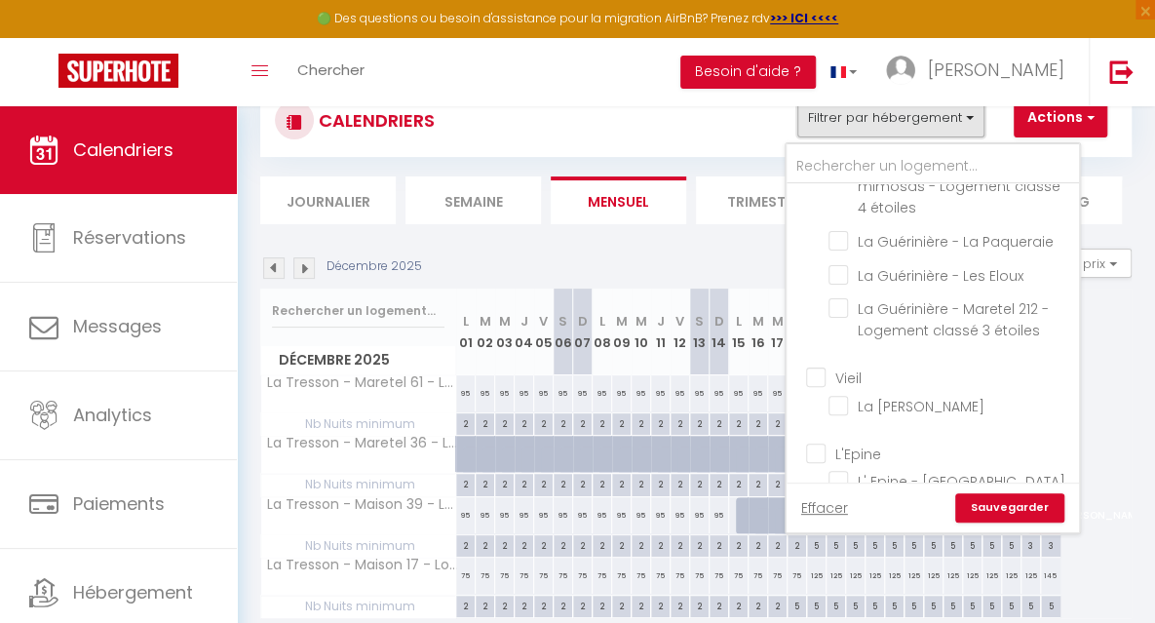
scroll to position [628, 0]
click at [926, 400] on input "La [PERSON_NAME]" at bounding box center [950, 400] width 244 height 19
checkbox input "true"
checkbox input "false"
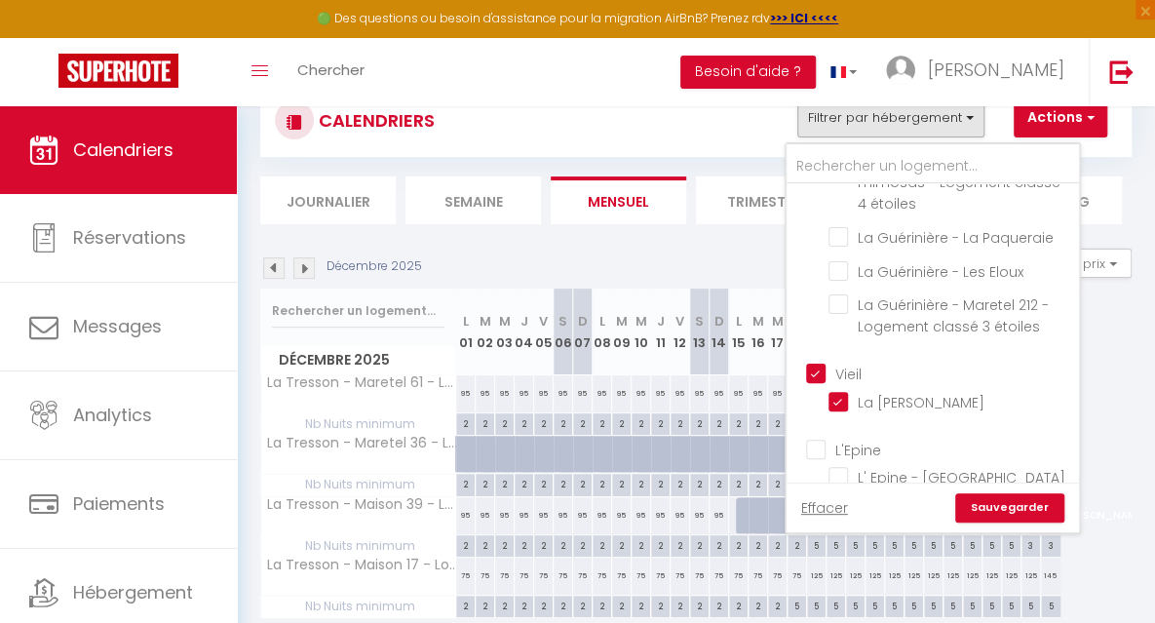
checkbox input "false"
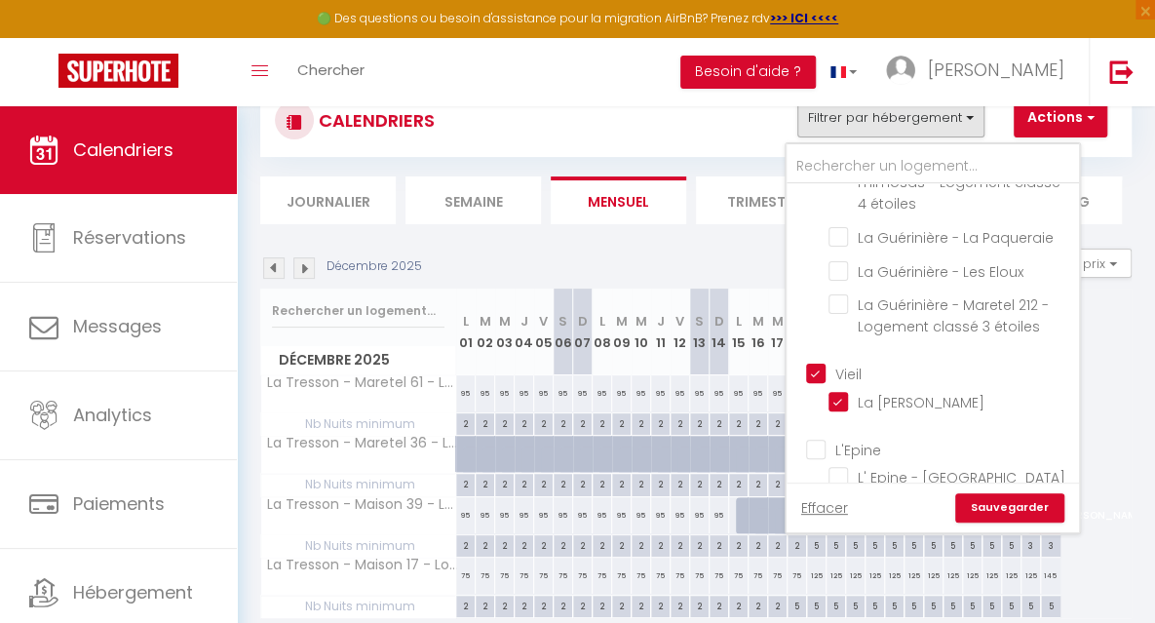
checkbox input "false"
checkbox input "true"
checkbox input "false"
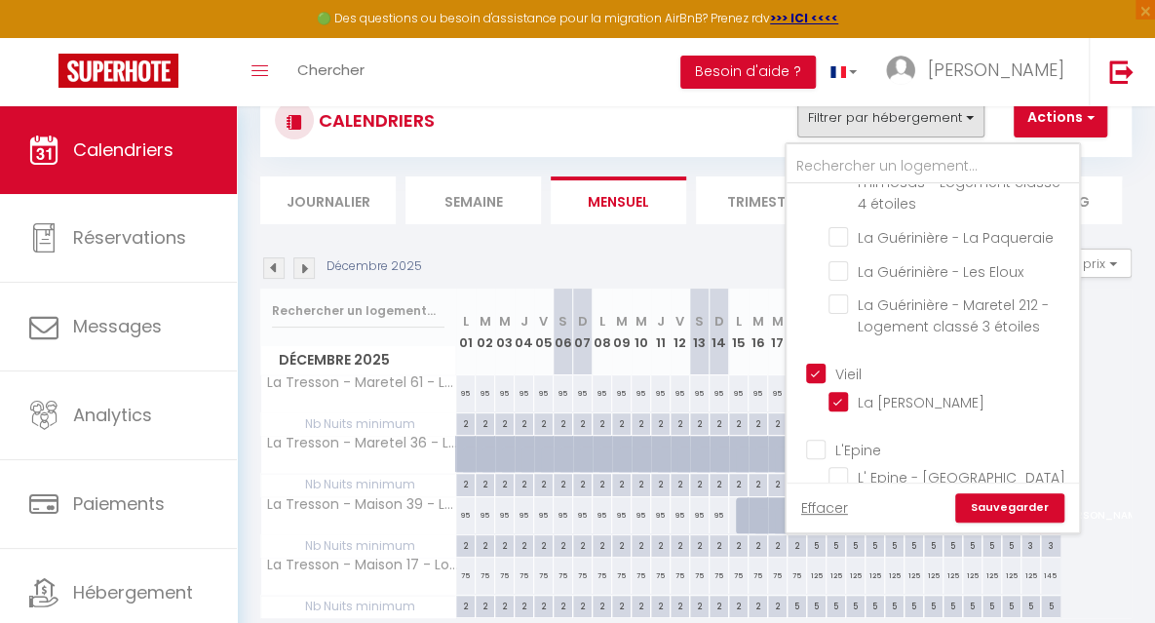
checkbox input "false"
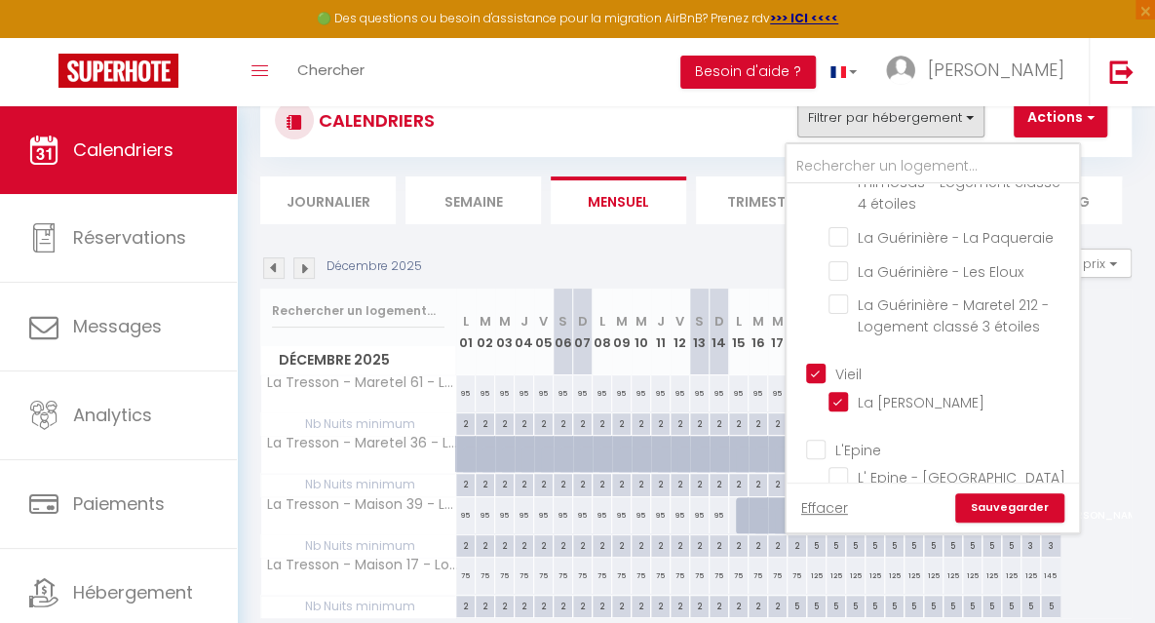
checkbox input "false"
click at [979, 511] on link "Sauvegarder" at bounding box center [1009, 507] width 109 height 29
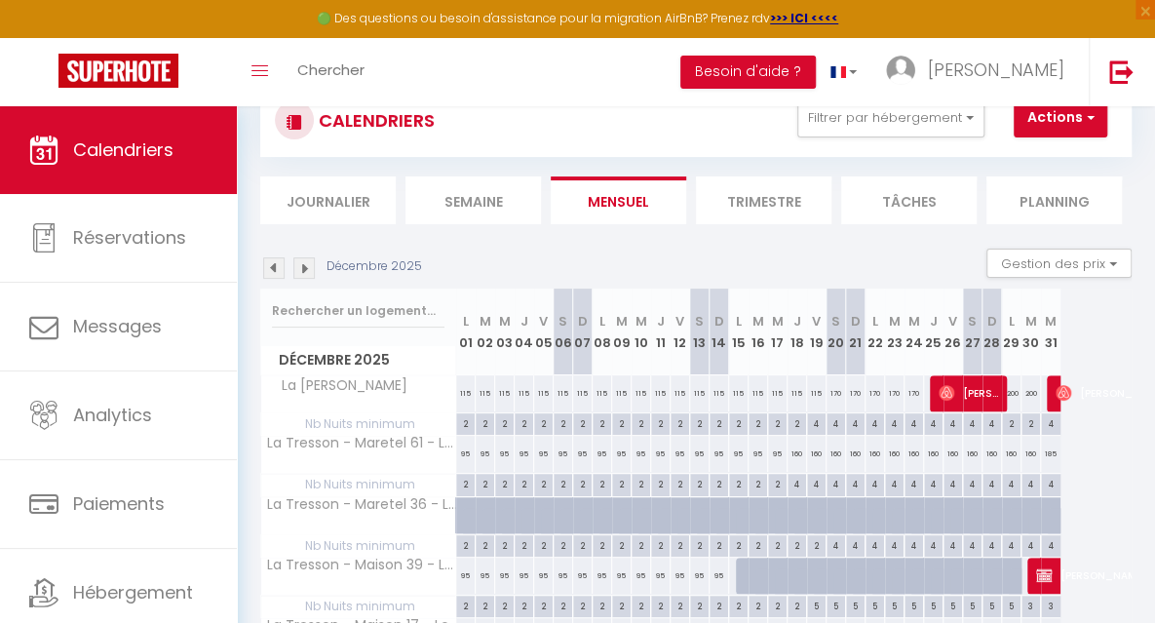
click at [276, 269] on img at bounding box center [273, 267] width 21 height 21
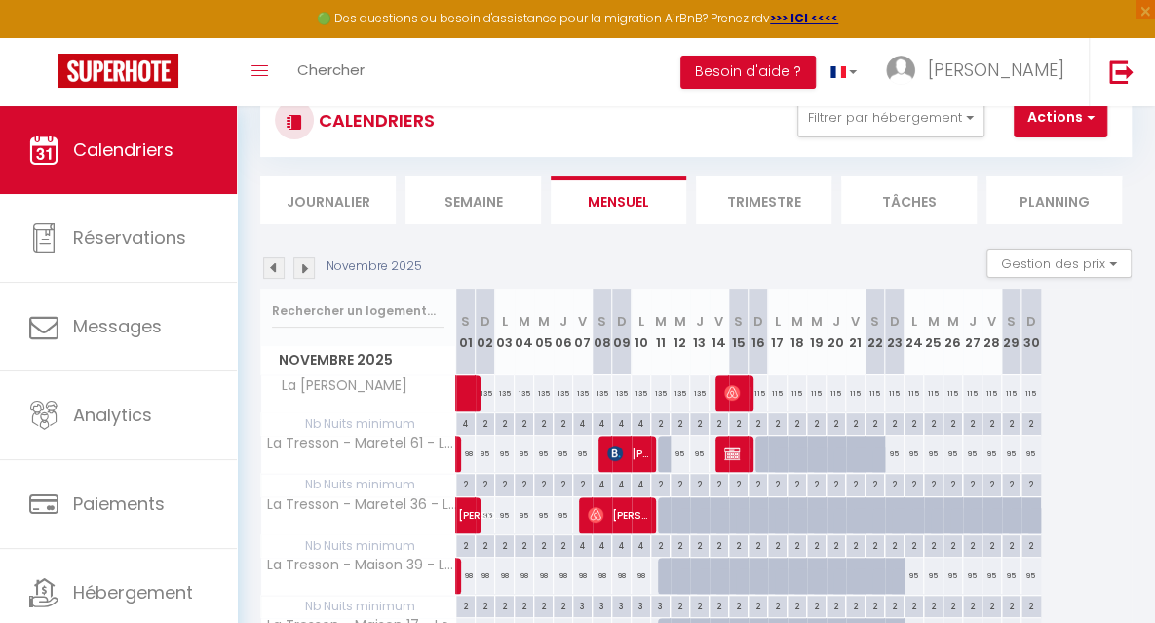
click at [302, 269] on img at bounding box center [303, 267] width 21 height 21
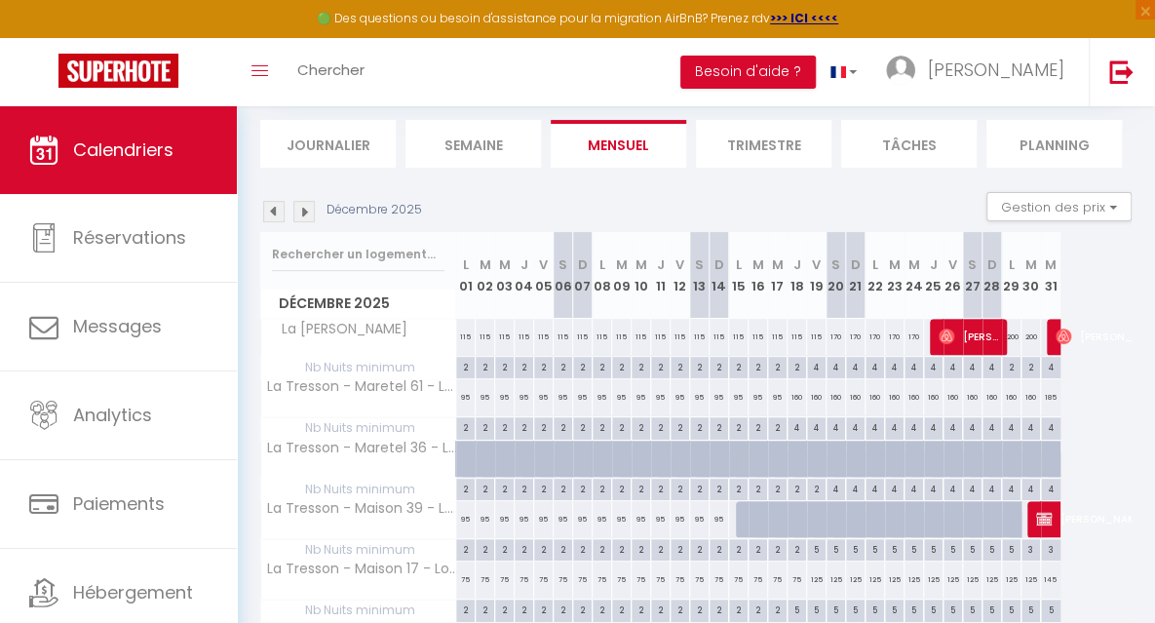
scroll to position [134, 0]
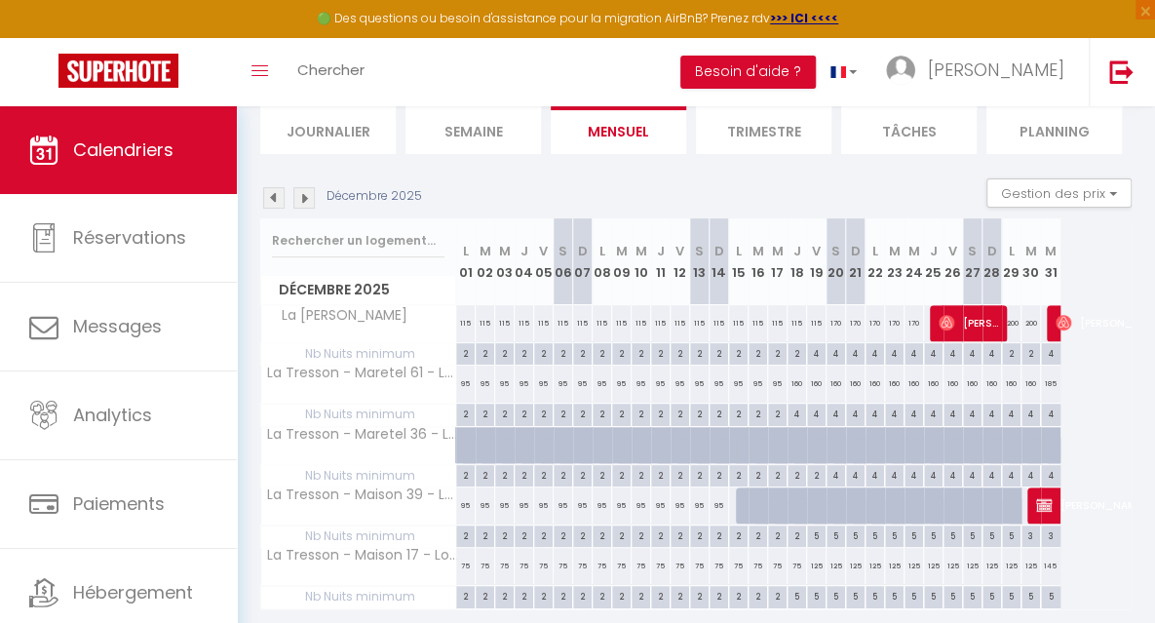
click at [797, 597] on div "5" at bounding box center [796, 595] width 19 height 19
type input "5"
type input "Jeu 18 Décembre 2025"
type input "Ven 19 Décembre 2025"
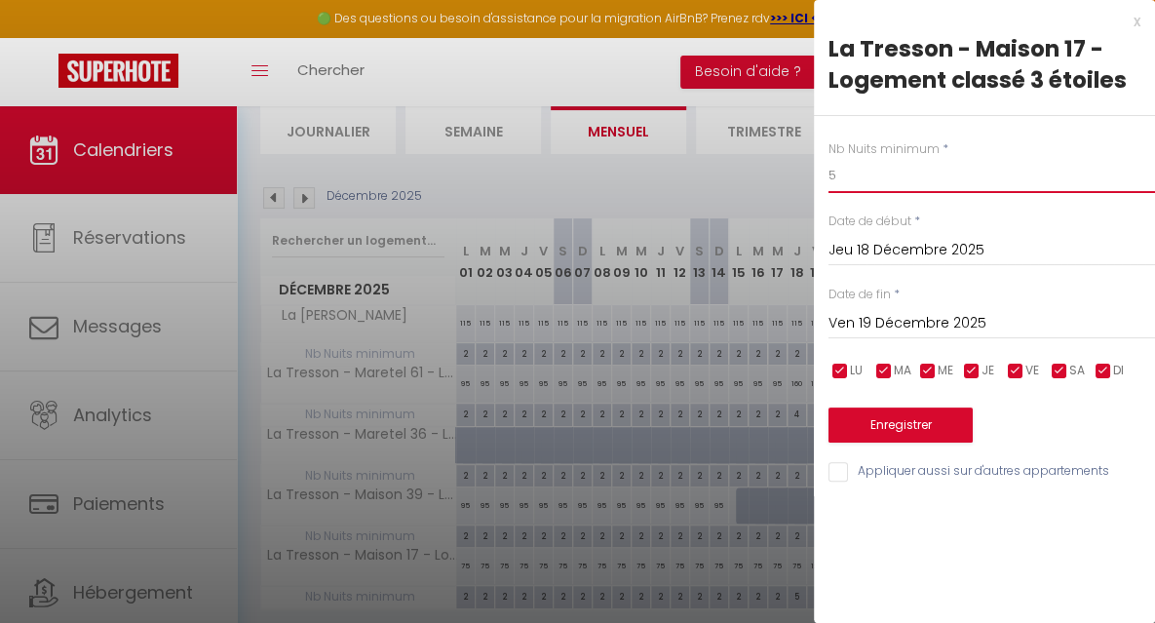
click at [860, 178] on input "5" at bounding box center [991, 175] width 326 height 35
type input "4"
click at [886, 323] on input "Ven 19 Décembre 2025" at bounding box center [991, 323] width 326 height 25
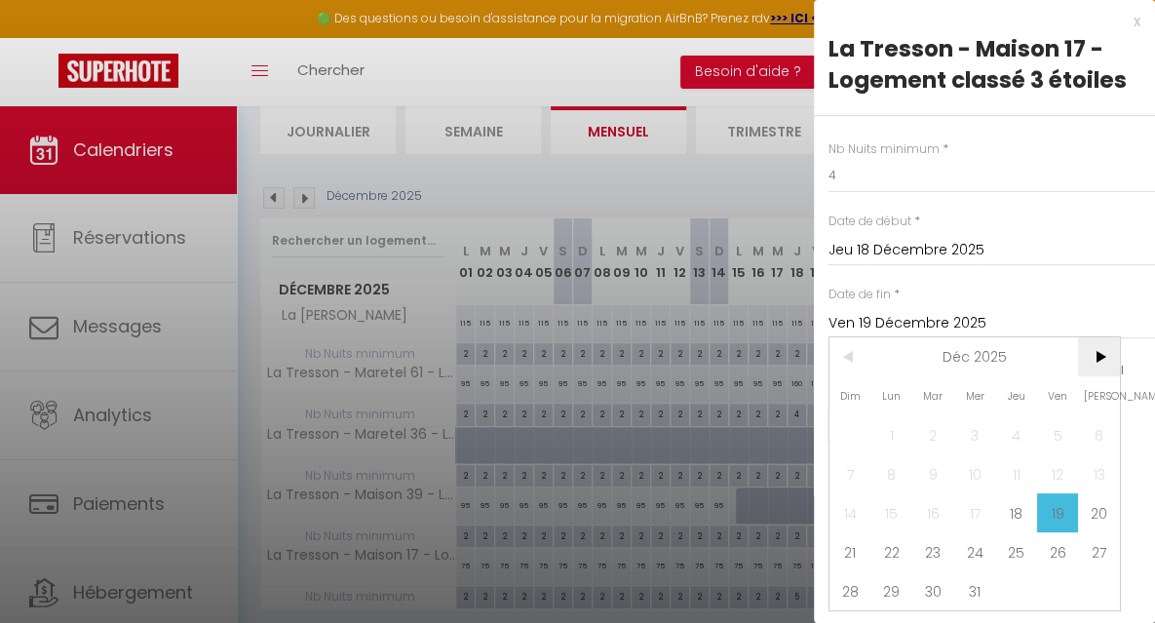
click at [1097, 359] on span ">" at bounding box center [1099, 356] width 42 height 39
click at [1098, 441] on span "3" at bounding box center [1099, 434] width 42 height 39
type input "[PERSON_NAME] 03 Janvier 2026"
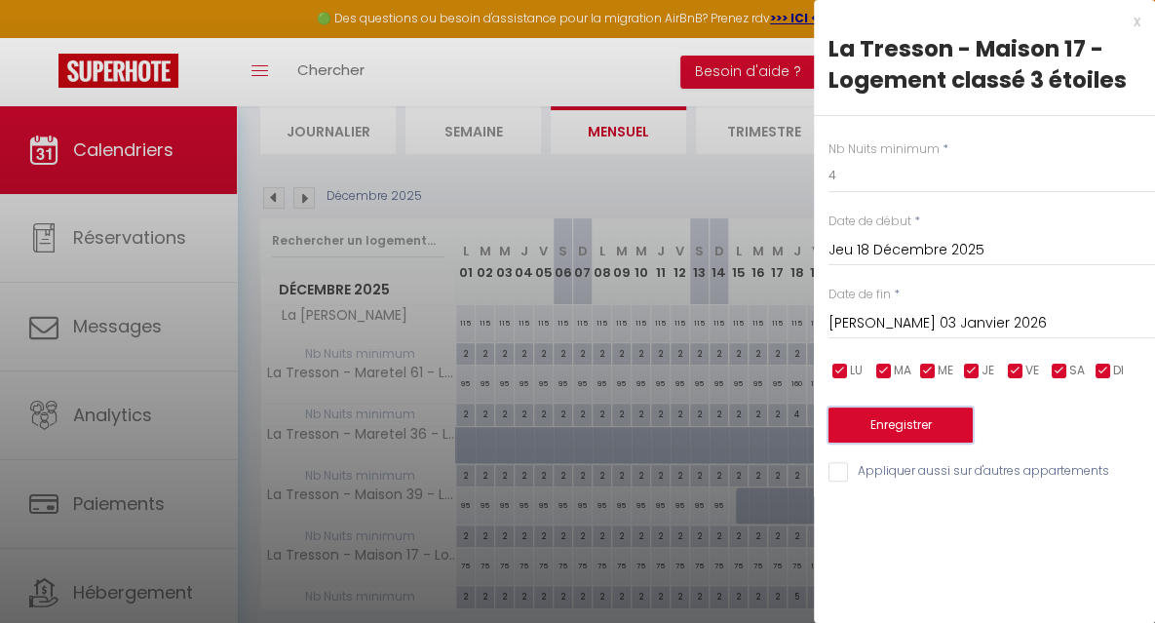
click at [932, 425] on button "Enregistrer" at bounding box center [900, 424] width 144 height 35
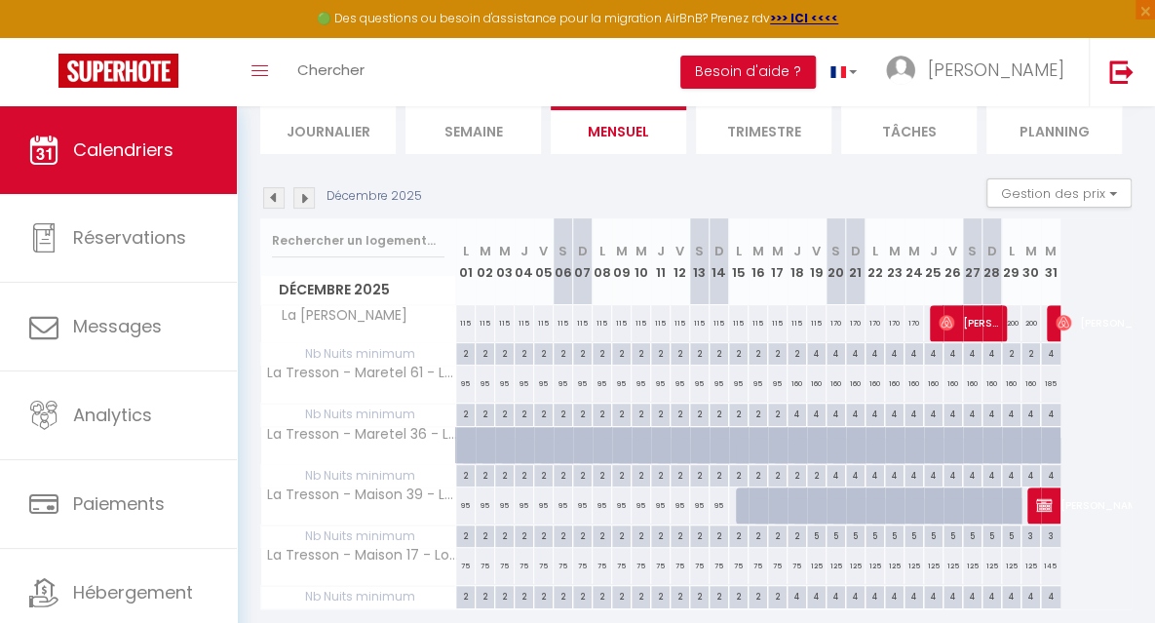
click at [794, 591] on div "4" at bounding box center [796, 595] width 19 height 19
type input "4"
type input "Jeu 18 Décembre 2025"
type input "Ven 19 Décembre 2025"
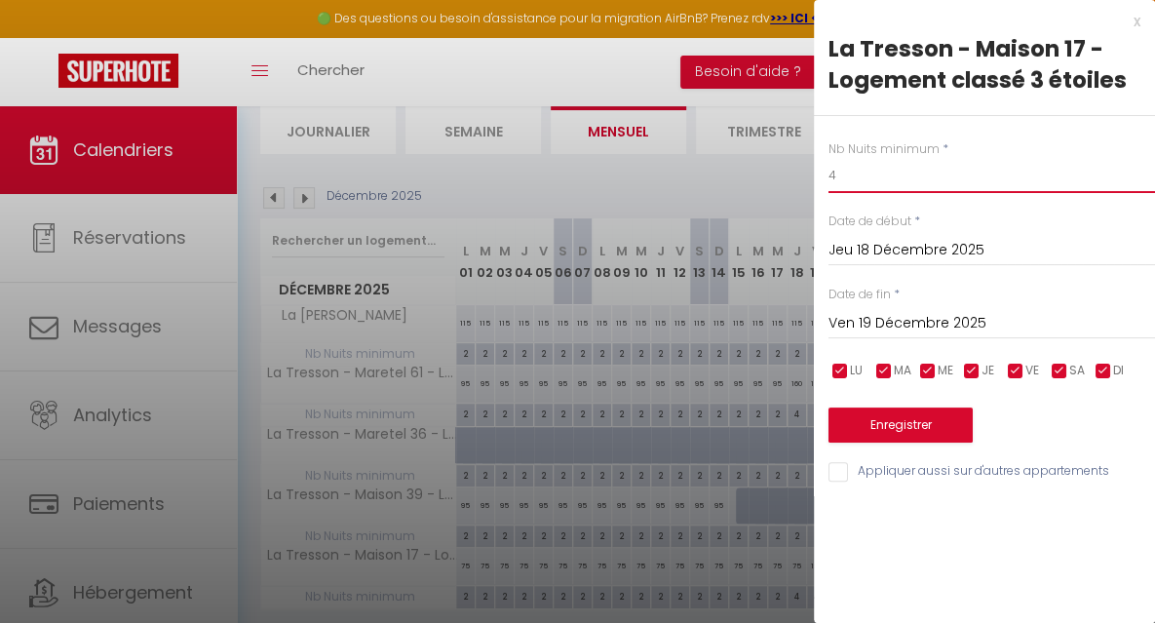
click at [863, 179] on input "4" at bounding box center [991, 175] width 326 height 35
click at [742, 181] on div at bounding box center [577, 311] width 1155 height 623
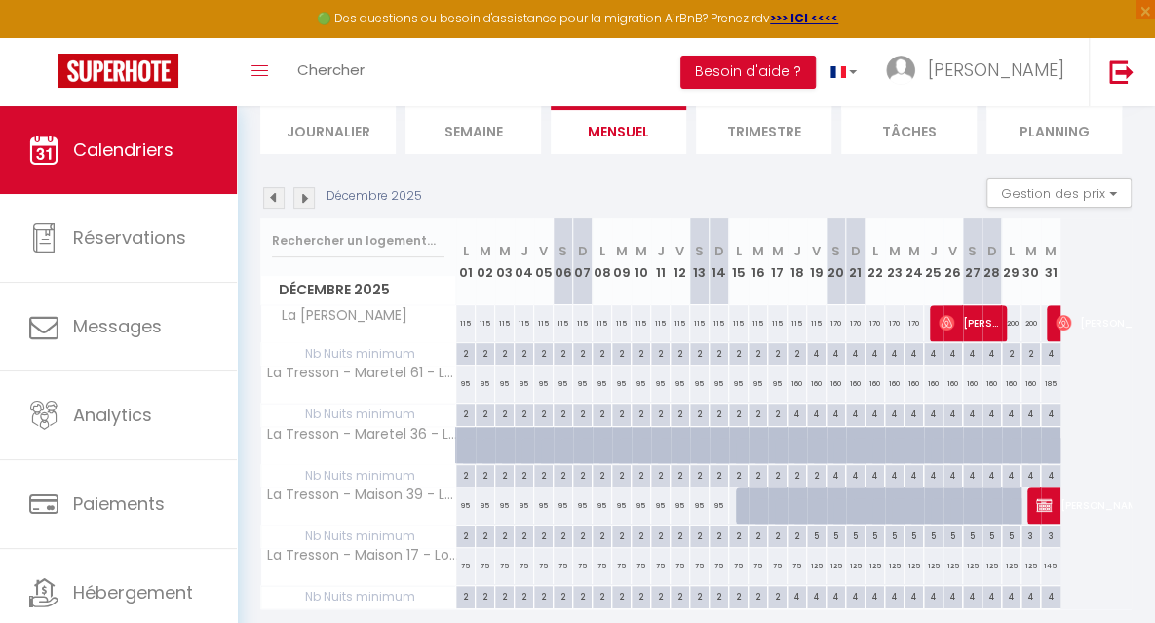
click at [305, 204] on img at bounding box center [303, 197] width 21 height 21
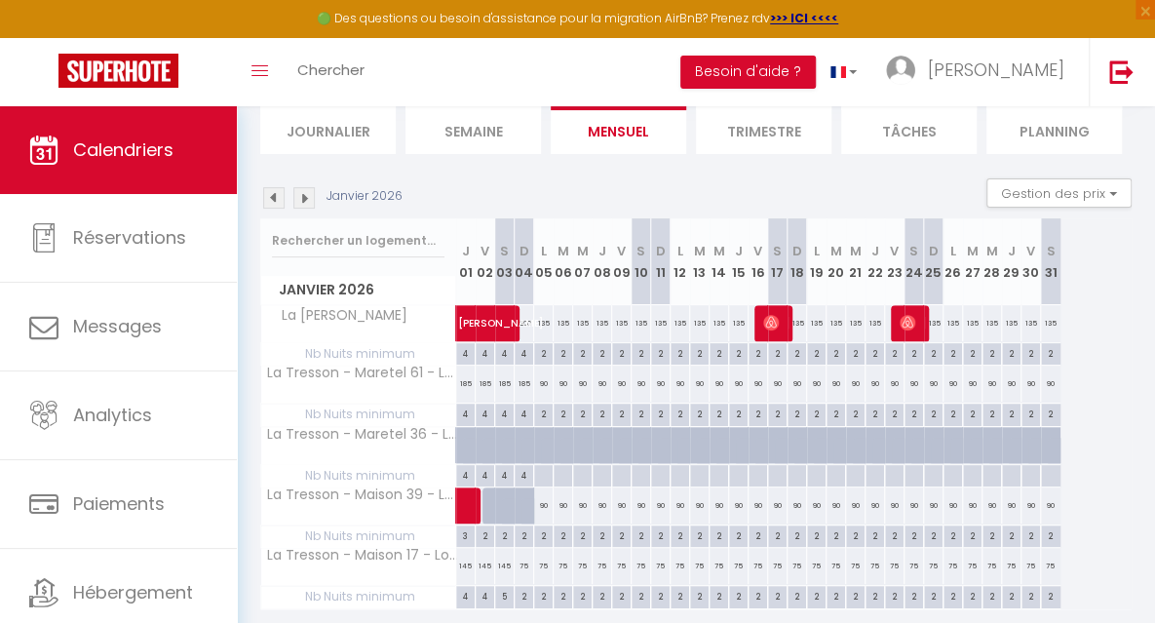
click at [306, 202] on img at bounding box center [303, 197] width 21 height 21
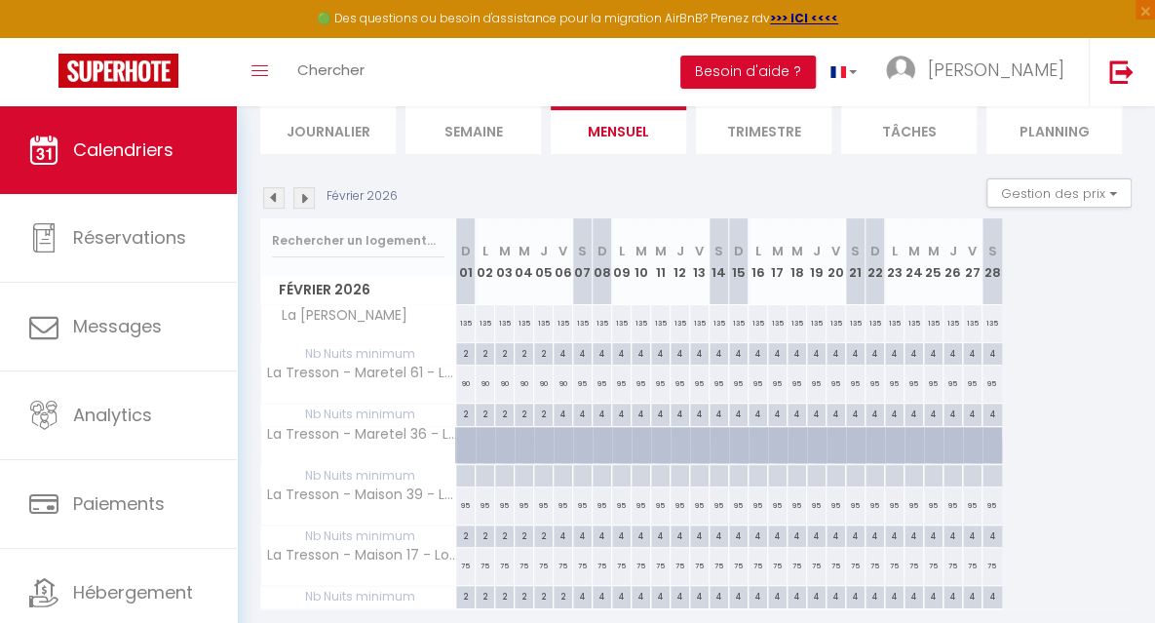
click at [306, 202] on img at bounding box center [303, 197] width 21 height 21
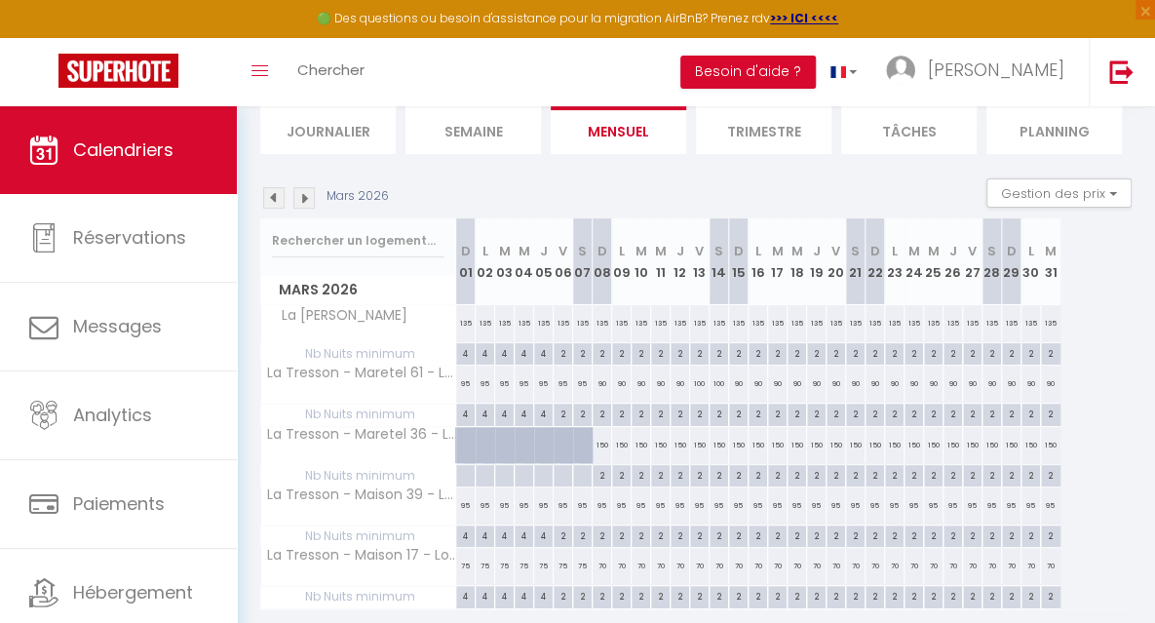
click at [603, 436] on div "150" at bounding box center [602, 445] width 19 height 36
type input "150"
type input "Dim 08 Mars 2026"
type input "Lun 09 Mars 2026"
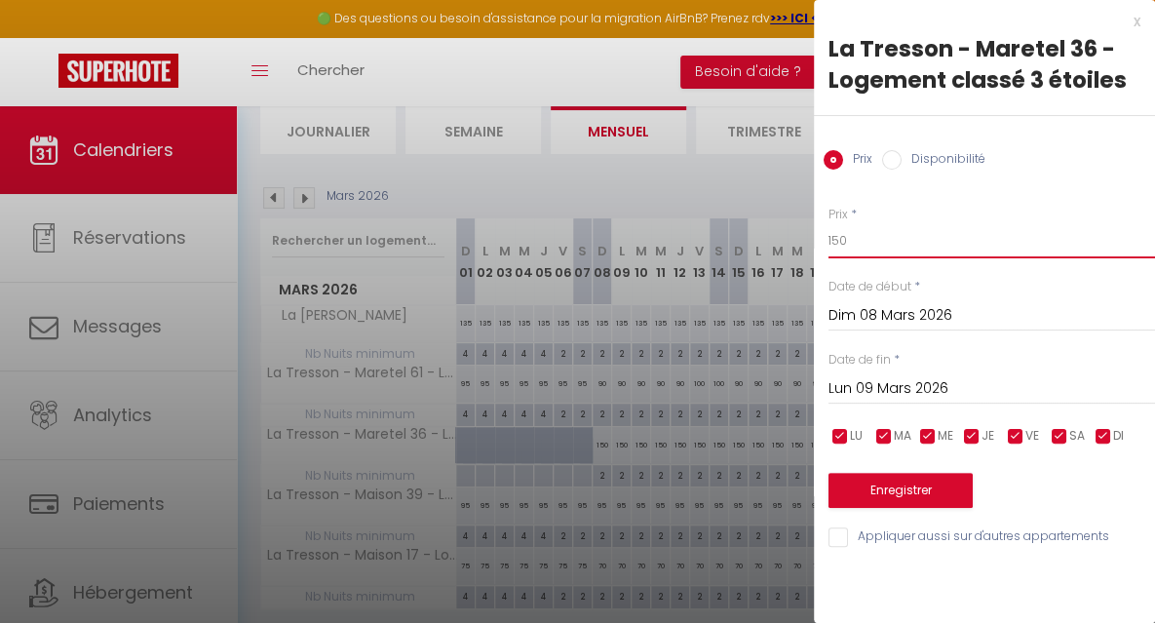
click at [864, 237] on input "150" at bounding box center [991, 240] width 326 height 35
type input "135"
click at [871, 382] on input "Lun 09 Mars 2026" at bounding box center [991, 388] width 326 height 25
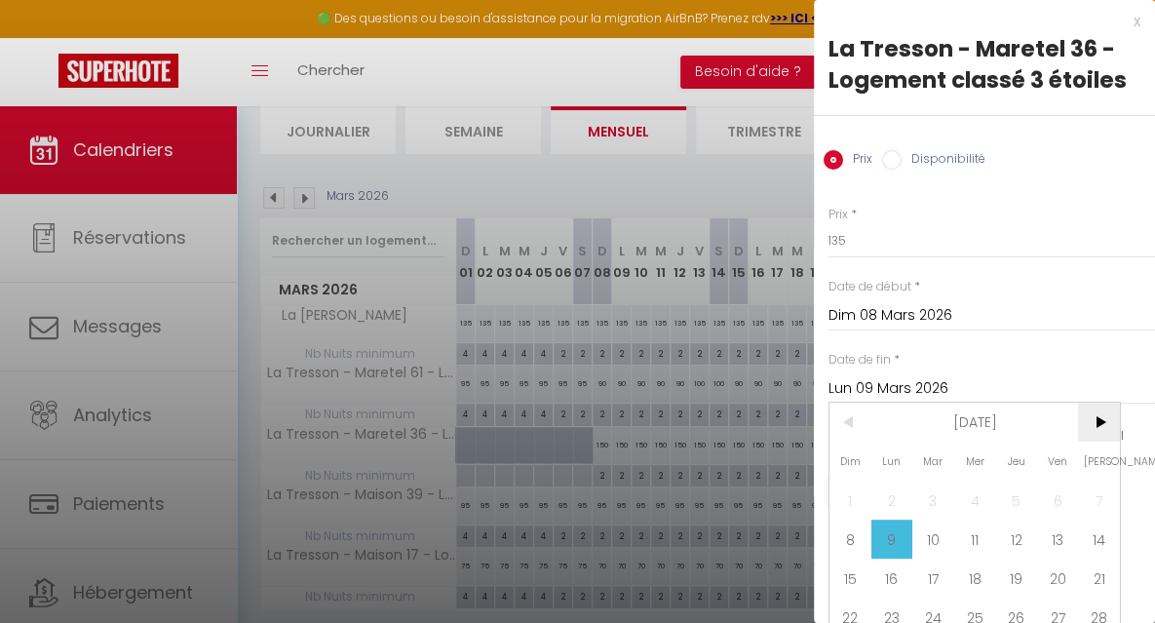
click at [1091, 416] on span ">" at bounding box center [1099, 422] width 42 height 39
click at [1061, 496] on span "3" at bounding box center [1058, 499] width 42 height 39
type input "Ven 03 Avril 2026"
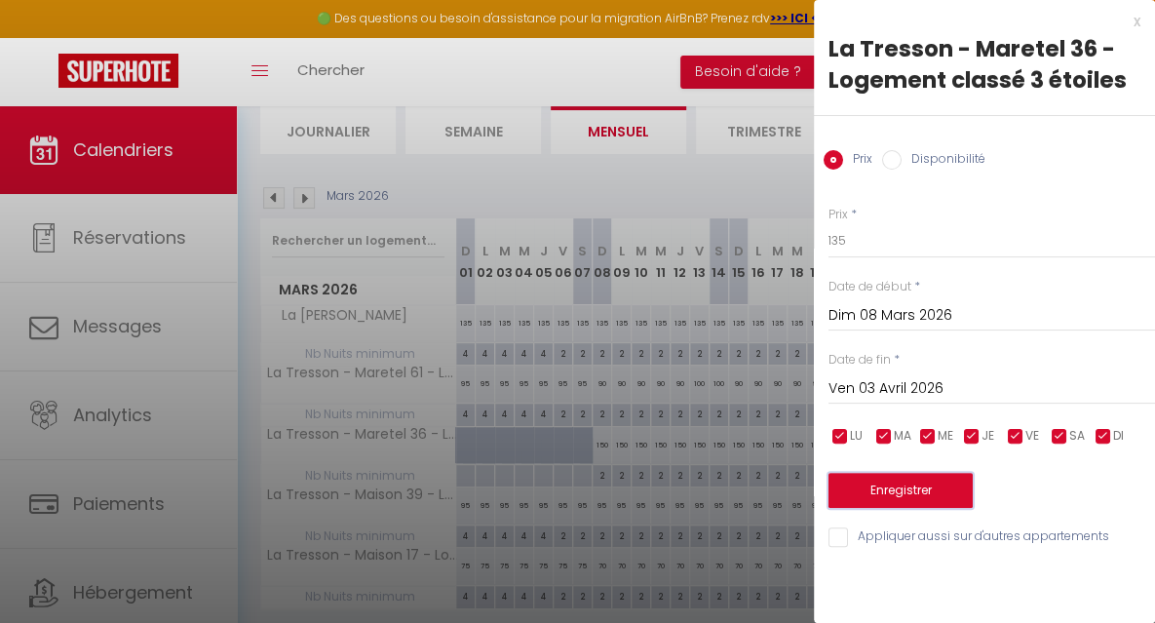
click at [915, 487] on button "Enregistrer" at bounding box center [900, 490] width 144 height 35
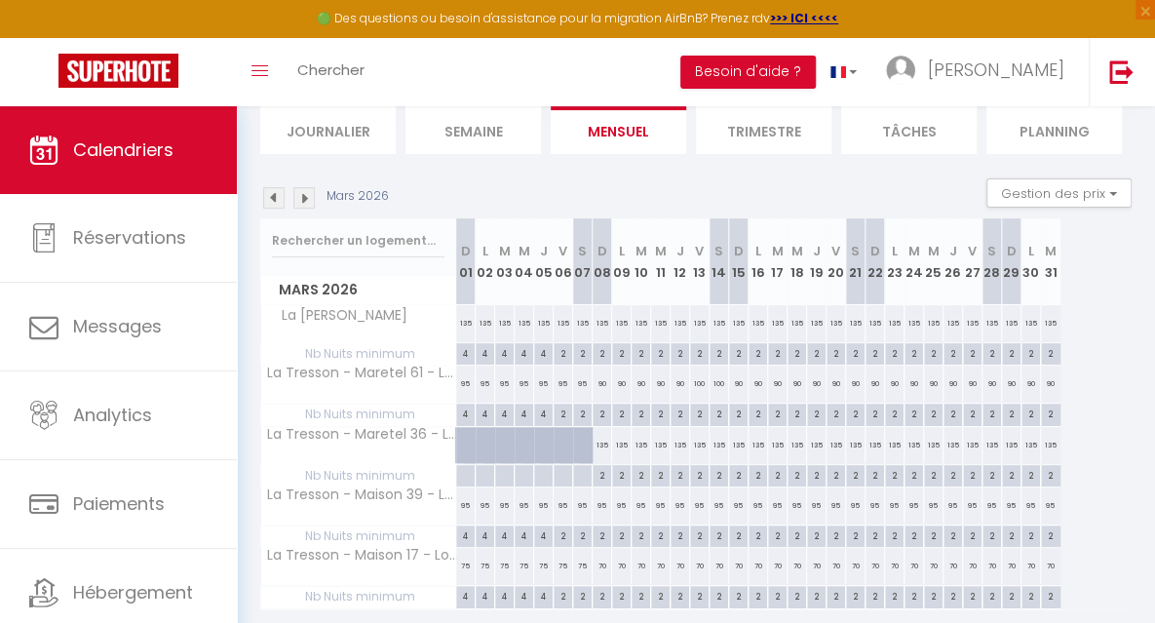
click at [600, 382] on div "90" at bounding box center [602, 383] width 19 height 36
type input "90"
type input "Dim 08 Mars 2026"
type input "Lun 09 Mars 2026"
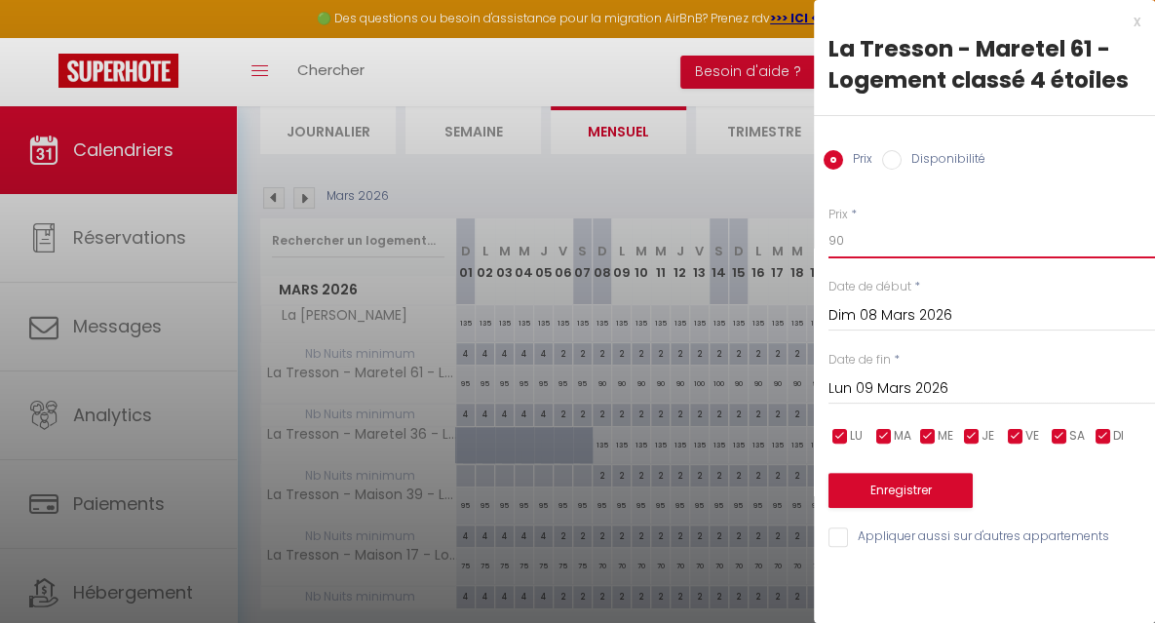
click at [896, 249] on input "90" at bounding box center [991, 240] width 326 height 35
type input "95"
click at [908, 389] on input "Lun 09 Mars 2026" at bounding box center [991, 388] width 326 height 25
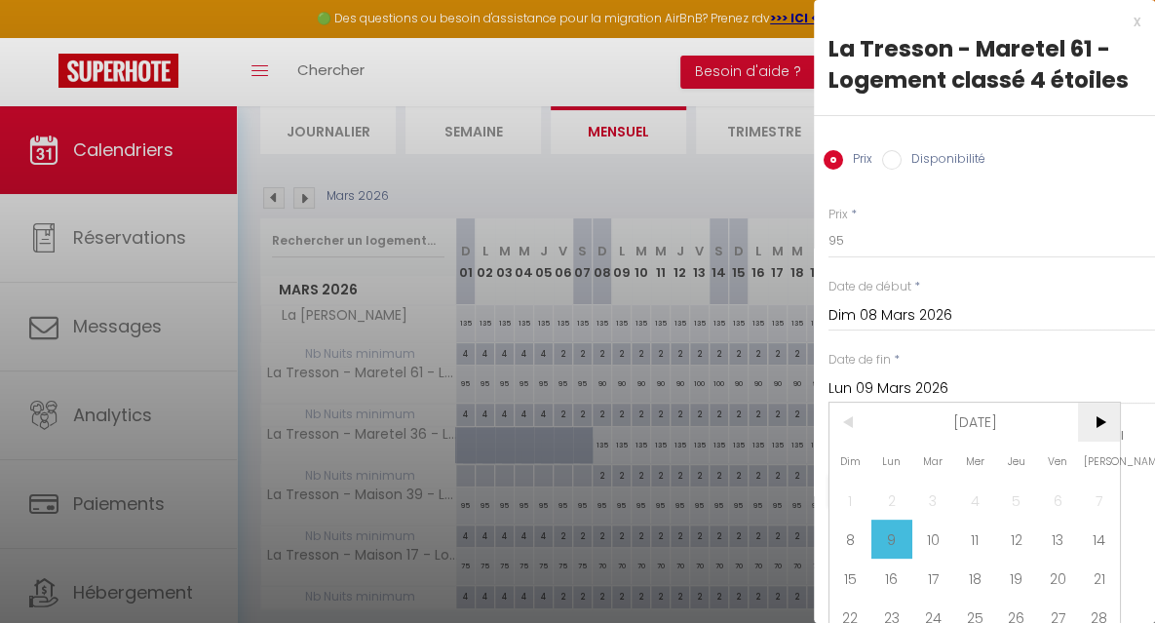
click at [1098, 422] on span ">" at bounding box center [1099, 422] width 42 height 39
click at [1061, 506] on span "3" at bounding box center [1058, 499] width 42 height 39
type input "Ven 03 Avril 2026"
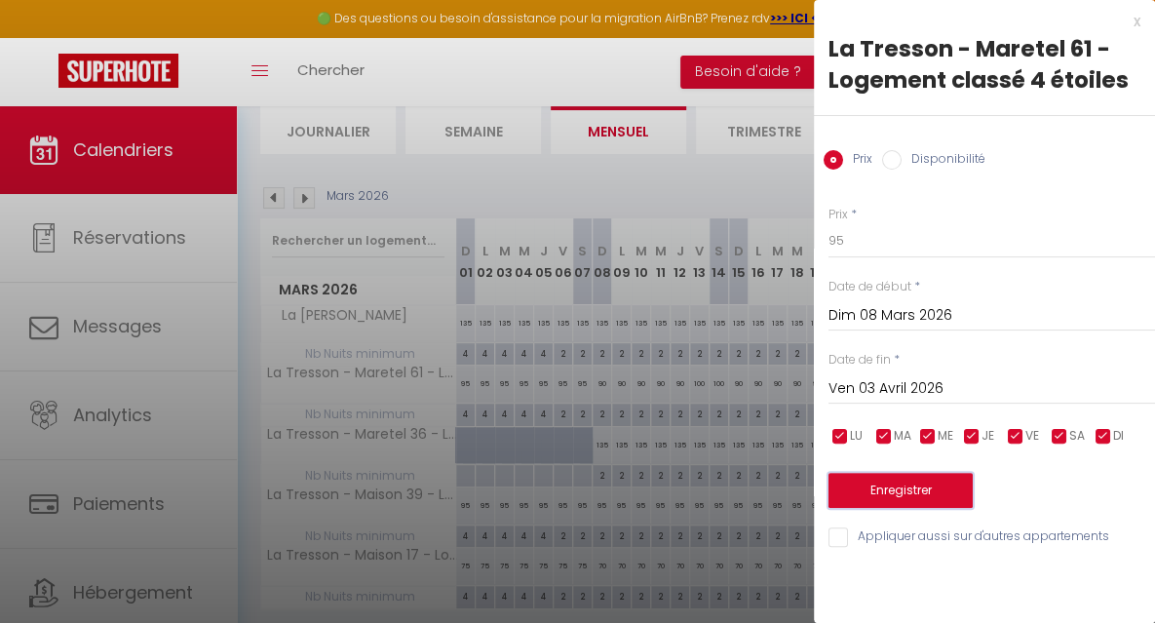
click at [914, 483] on button "Enregistrer" at bounding box center [900, 490] width 144 height 35
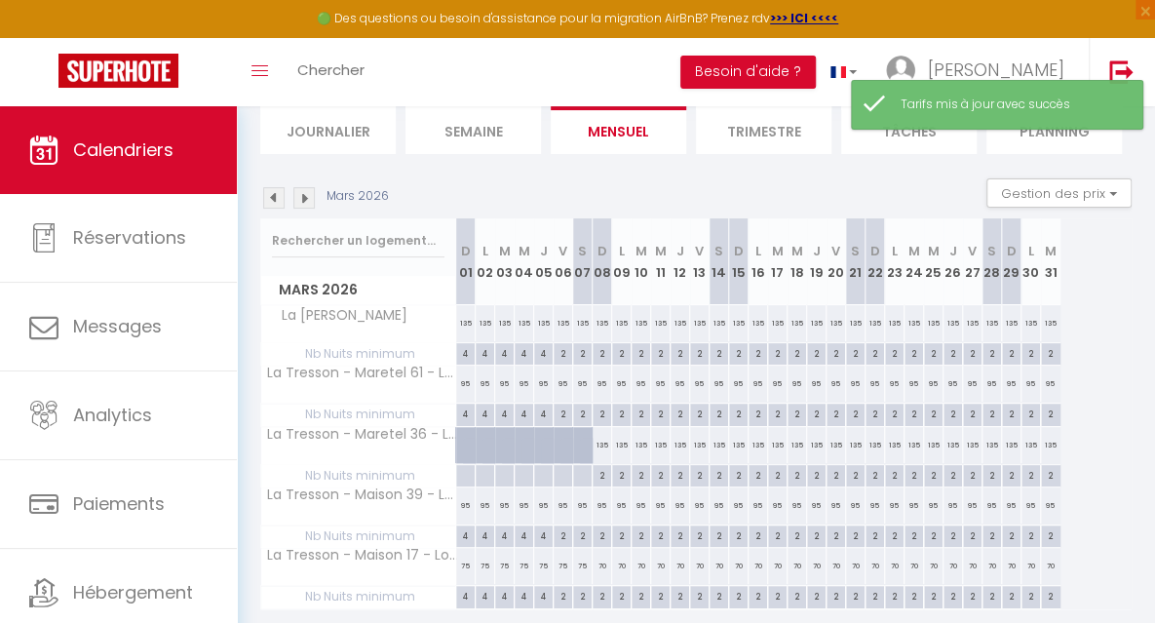
click at [300, 196] on img at bounding box center [303, 197] width 21 height 21
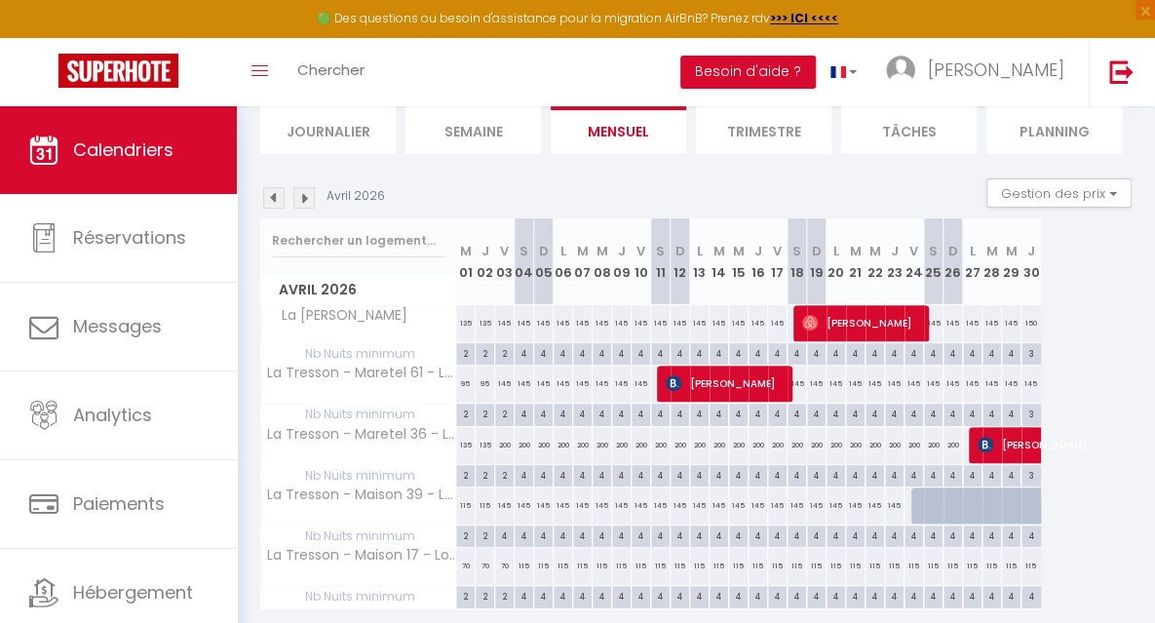
click at [505, 446] on div "200" at bounding box center [504, 445] width 19 height 36
type input "200"
type input "Ven 03 Avril 2026"
type input "[PERSON_NAME] 04 Avril 2026"
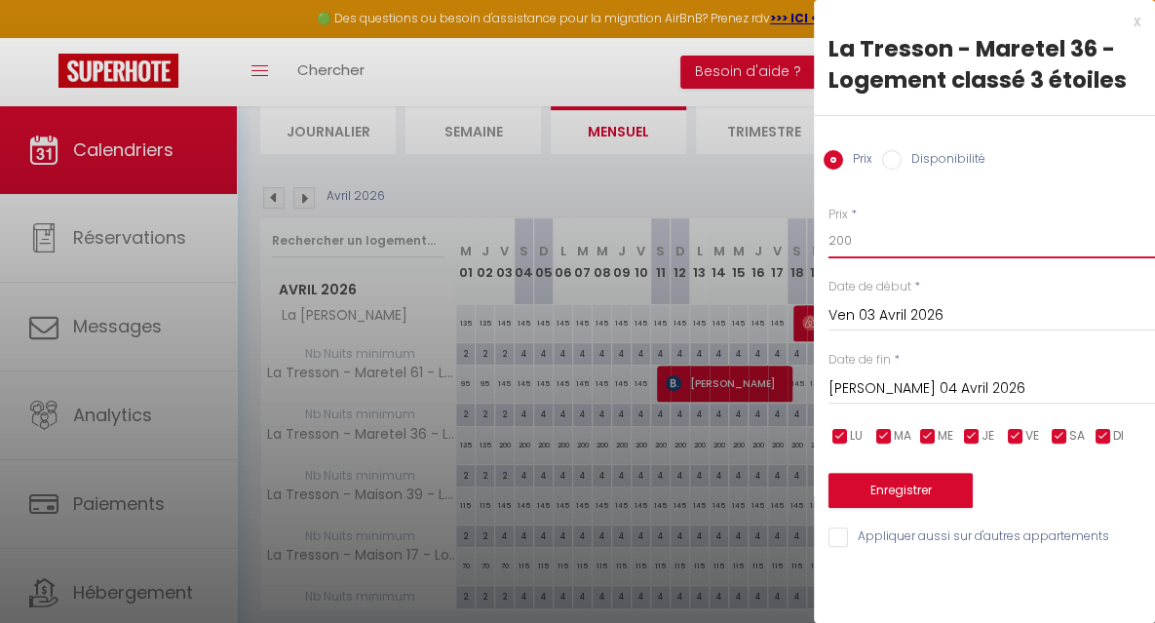
click at [880, 245] on input "200" at bounding box center [991, 240] width 326 height 35
type input "2"
type input "145"
click at [890, 393] on input "[PERSON_NAME] 04 Avril 2026" at bounding box center [991, 388] width 326 height 25
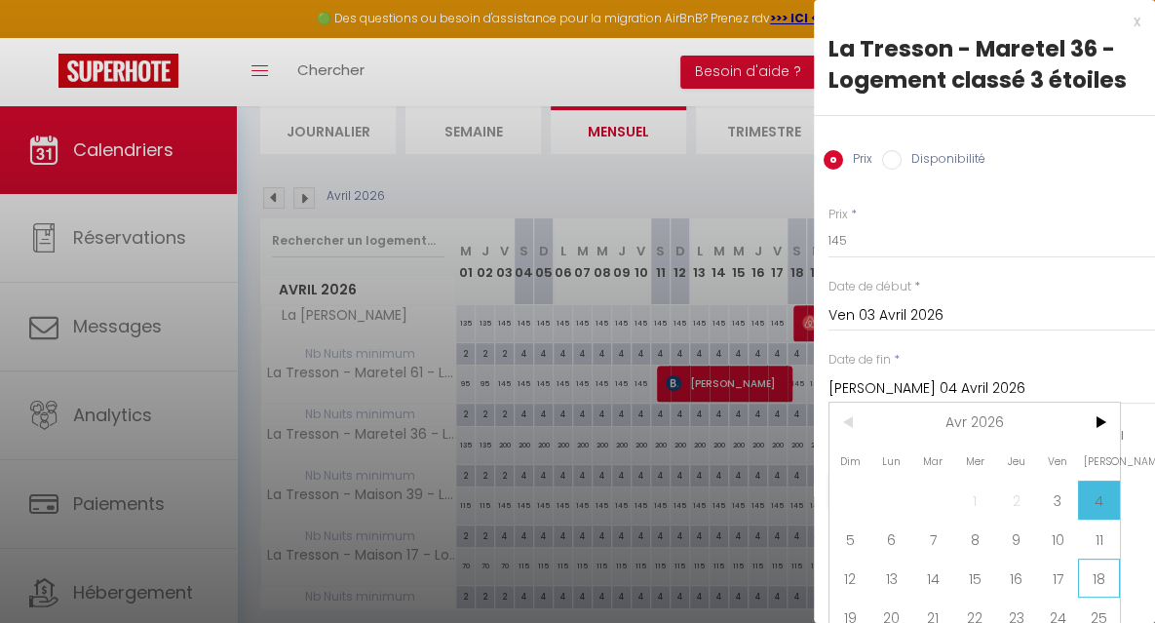
click at [1102, 572] on span "18" at bounding box center [1099, 577] width 42 height 39
type input "[PERSON_NAME] 18 Avril 2026"
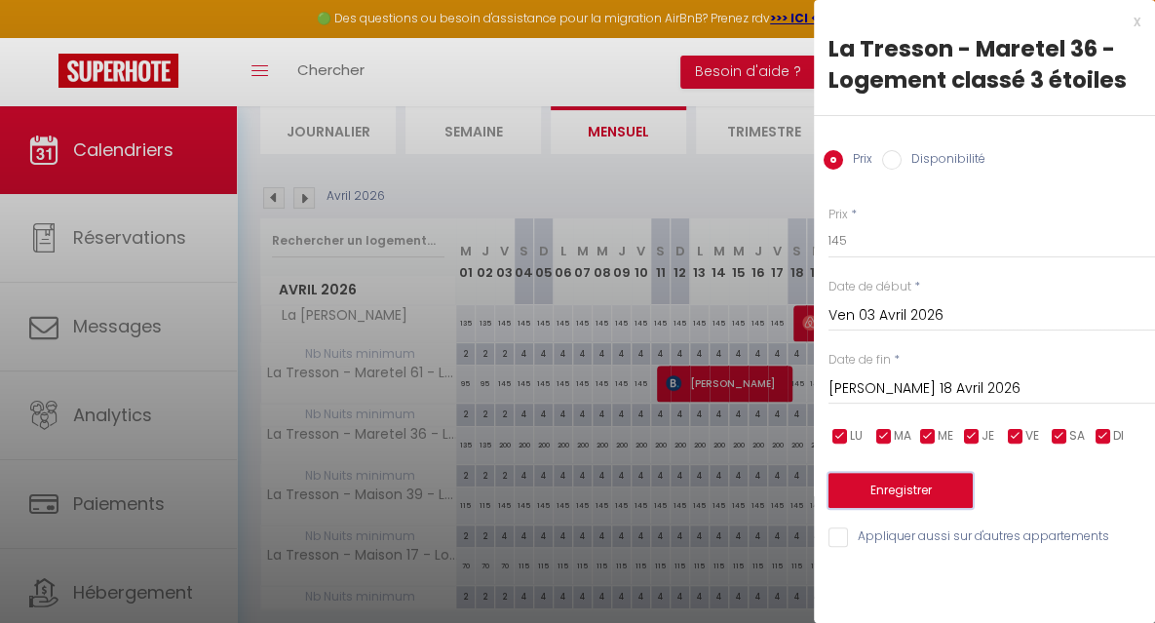
click at [924, 491] on button "Enregistrer" at bounding box center [900, 490] width 144 height 35
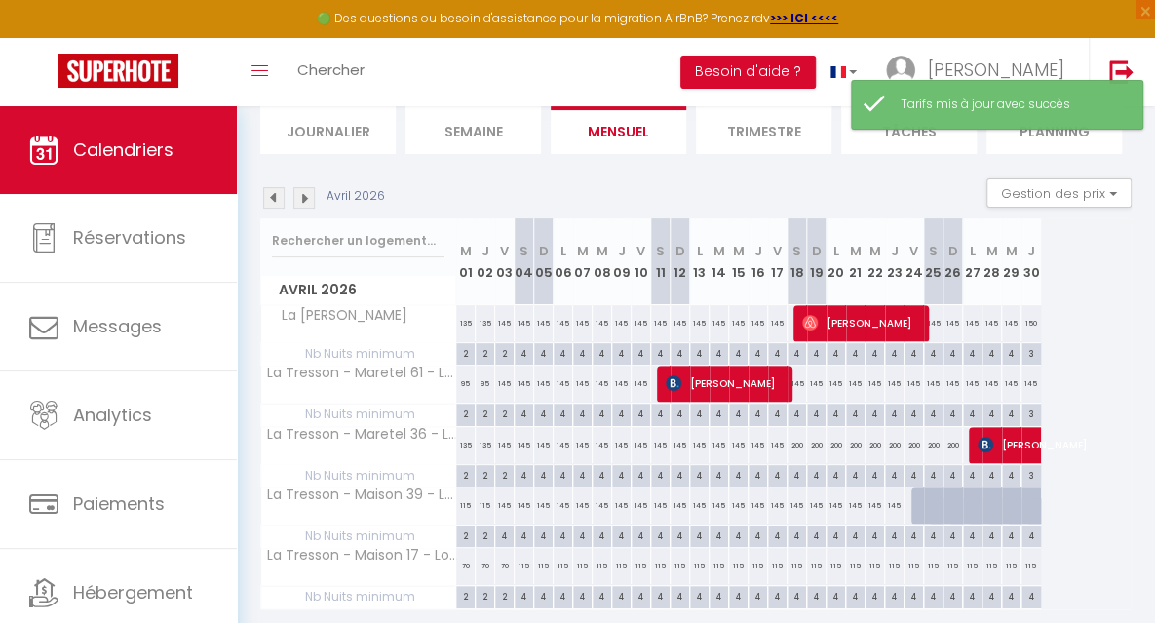
click at [799, 450] on div "200" at bounding box center [796, 445] width 19 height 36
type input "200"
type input "[PERSON_NAME] 18 Avril 2026"
type input "Dim 19 Avril 2026"
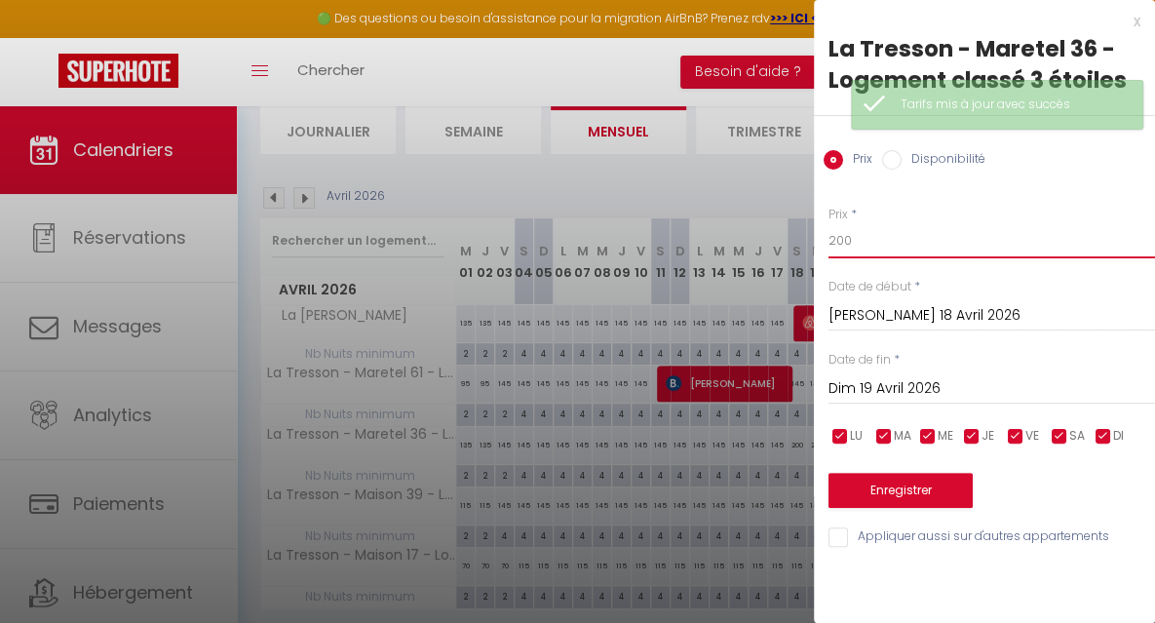
click at [851, 238] on input "200" at bounding box center [991, 240] width 326 height 35
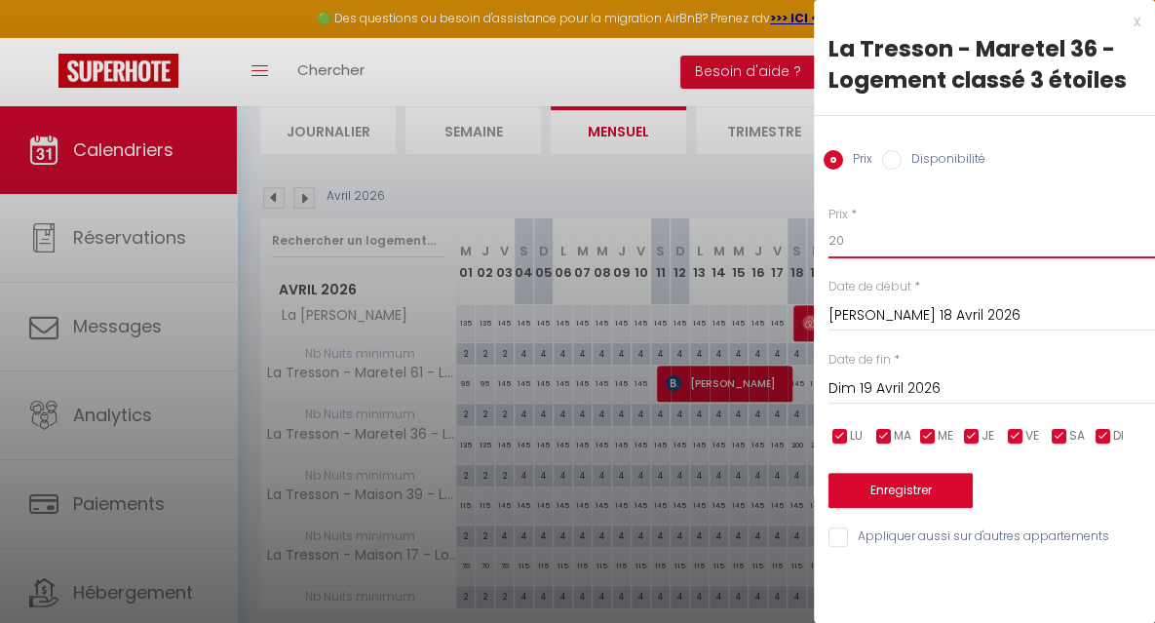
type input "2"
type input "145"
click at [929, 391] on input "Dim 19 Avril 2026" at bounding box center [991, 388] width 326 height 25
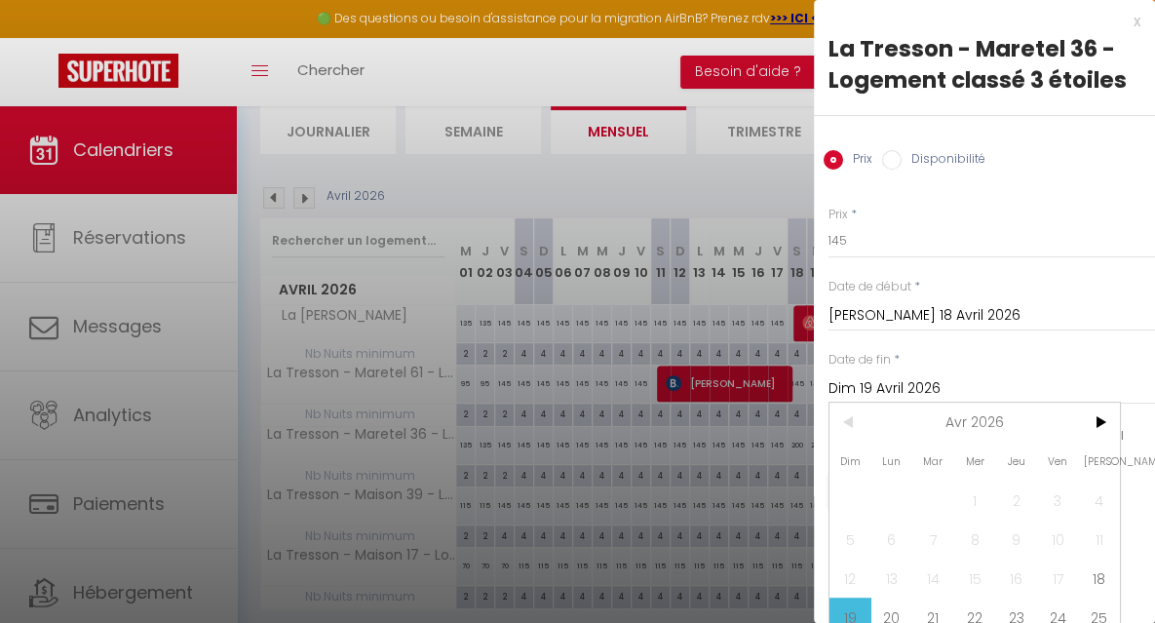
scroll to position [66, 0]
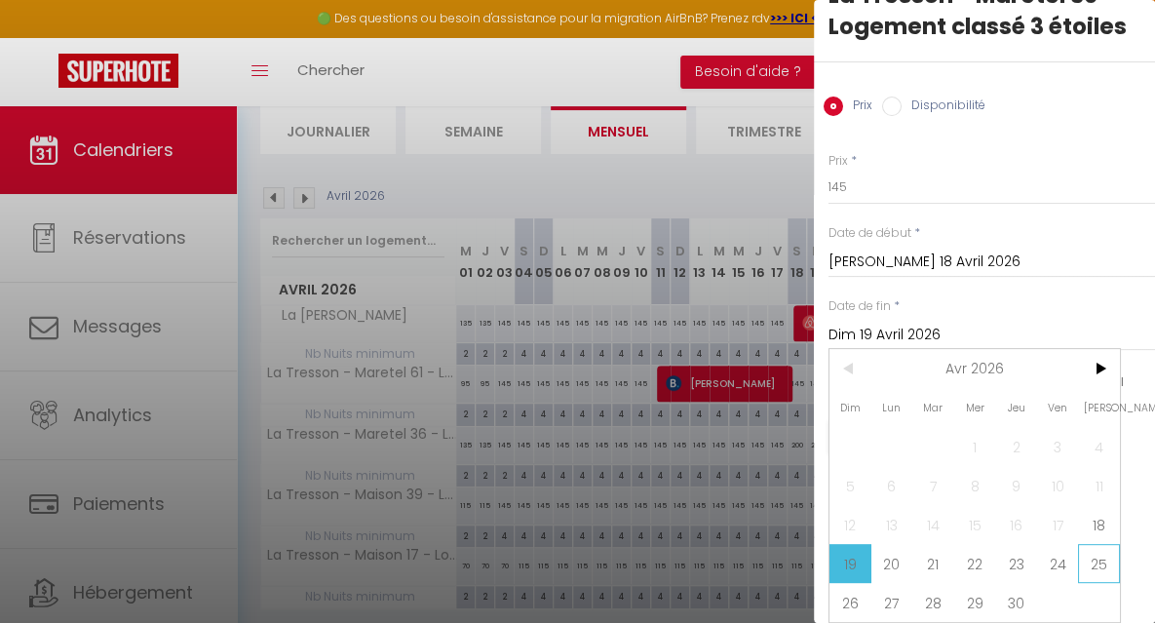
click at [1098, 552] on span "25" at bounding box center [1099, 563] width 42 height 39
type input "[PERSON_NAME] 25 Avril 2026"
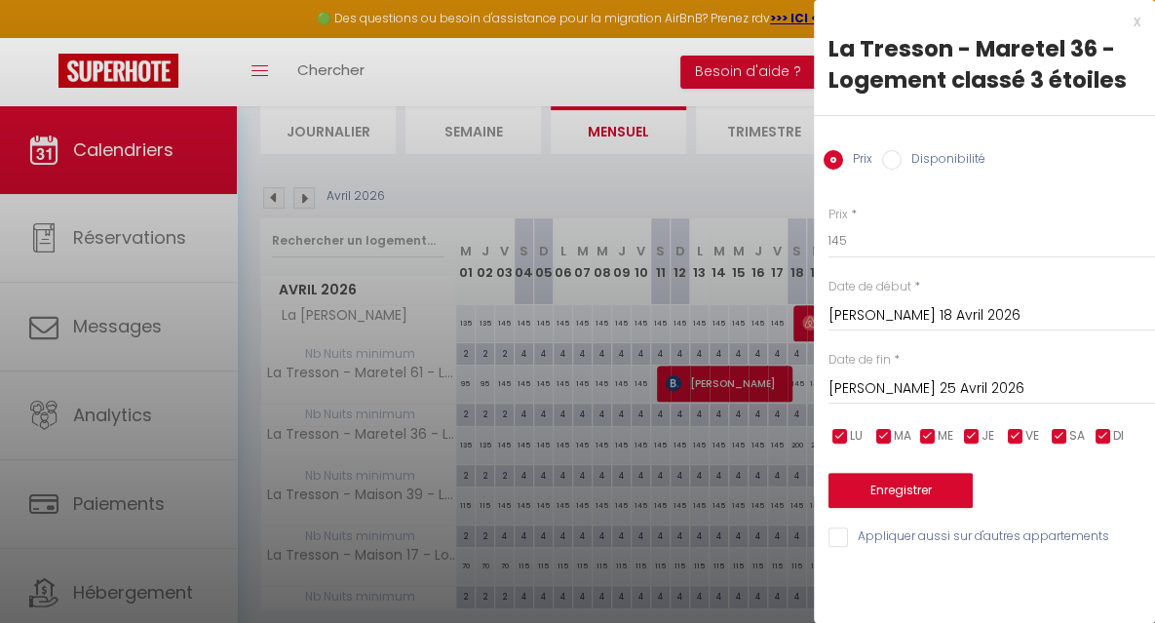
scroll to position [0, 0]
click at [920, 491] on button "Enregistrer" at bounding box center [900, 490] width 144 height 35
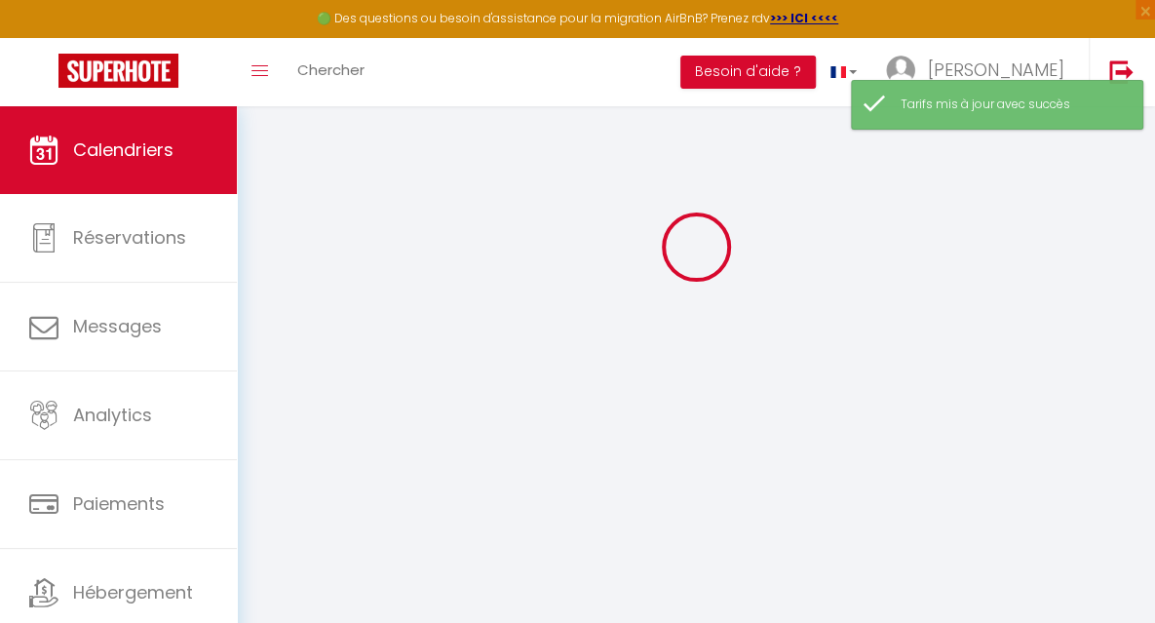
scroll to position [134, 0]
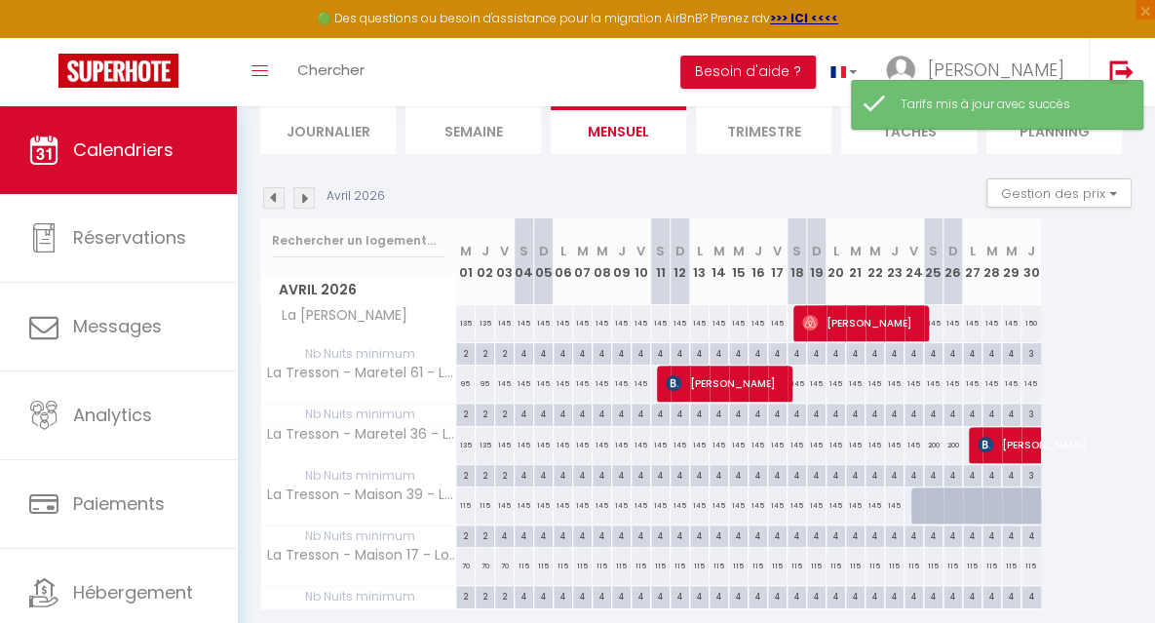
click at [934, 445] on div "200" at bounding box center [933, 445] width 19 height 36
type input "200"
type input "[PERSON_NAME] 25 Avril 2026"
type input "Dim 26 Avril 2026"
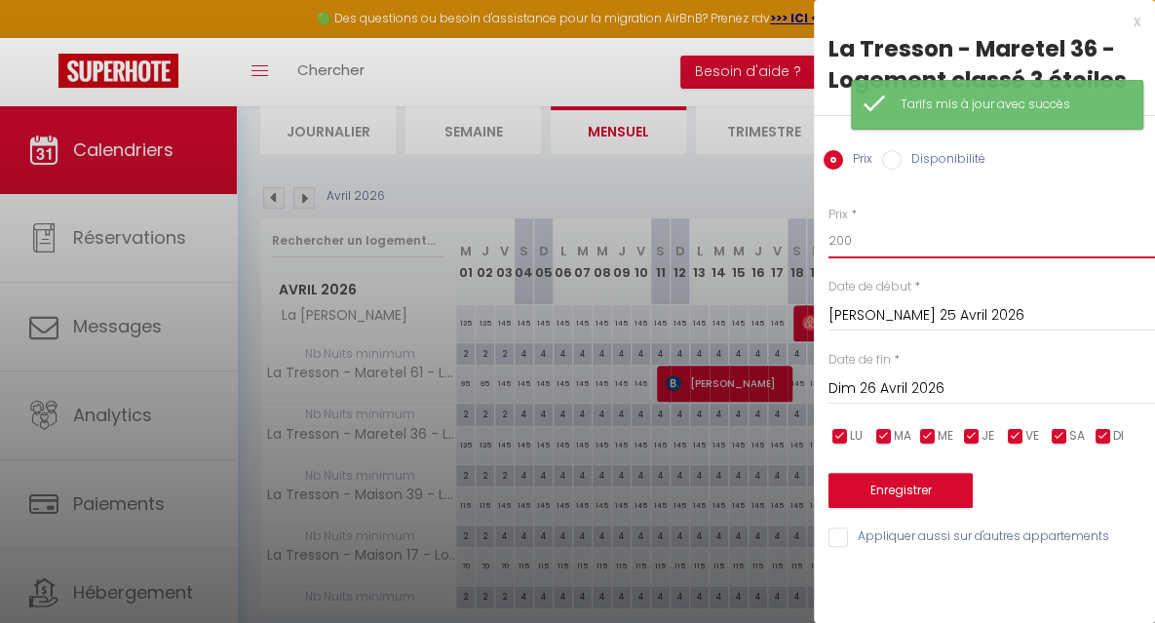
click at [891, 235] on input "200" at bounding box center [991, 240] width 326 height 35
type input "2"
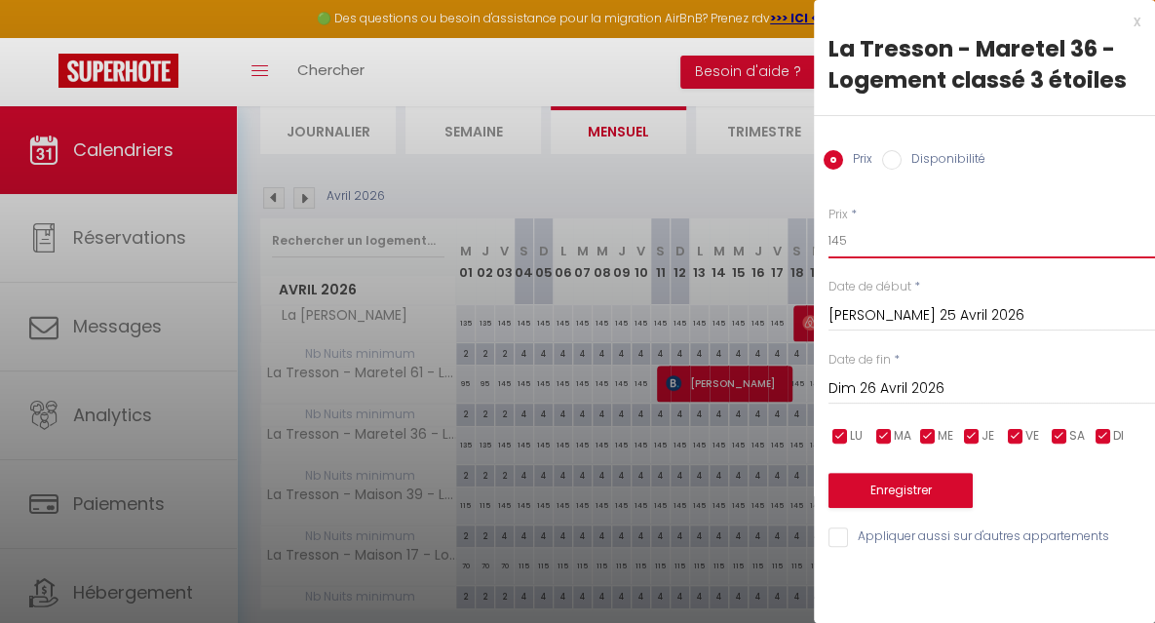
type input "145"
click at [895, 391] on input "Dim 26 Avril 2026" at bounding box center [991, 388] width 326 height 25
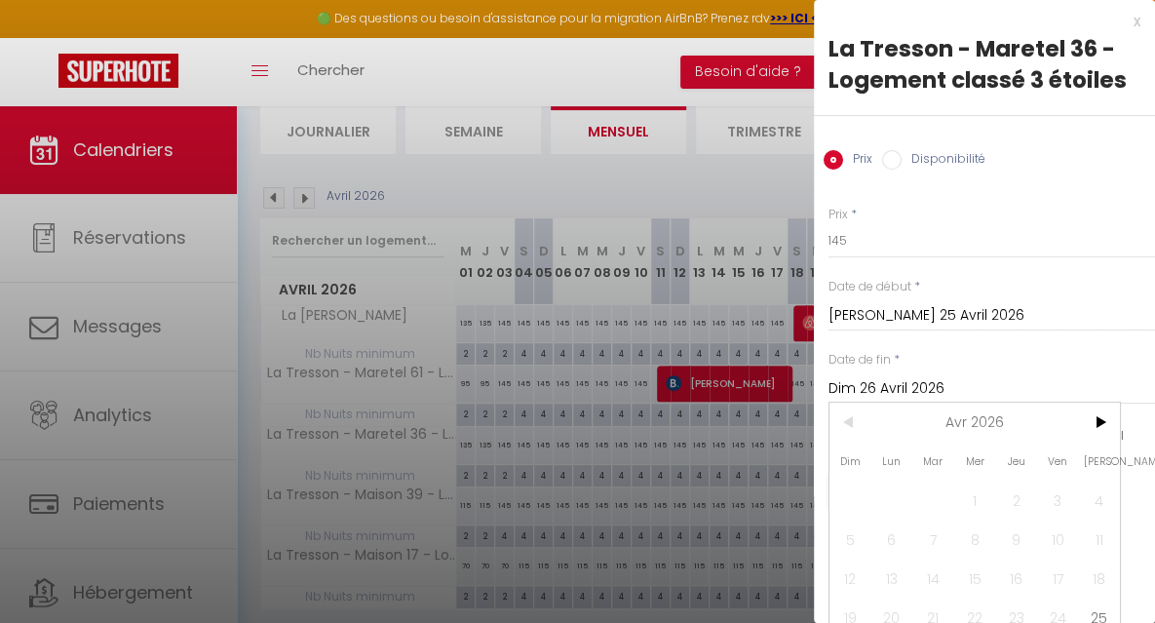
scroll to position [66, 0]
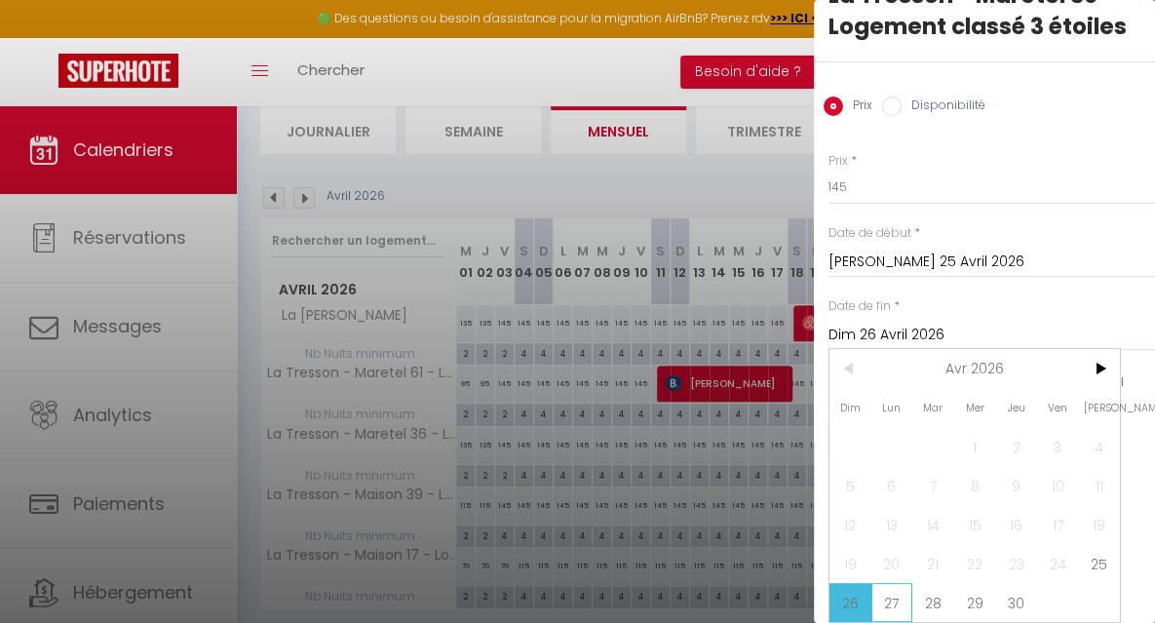
click at [898, 590] on span "27" at bounding box center [892, 602] width 42 height 39
type input "Lun 27 Avril 2026"
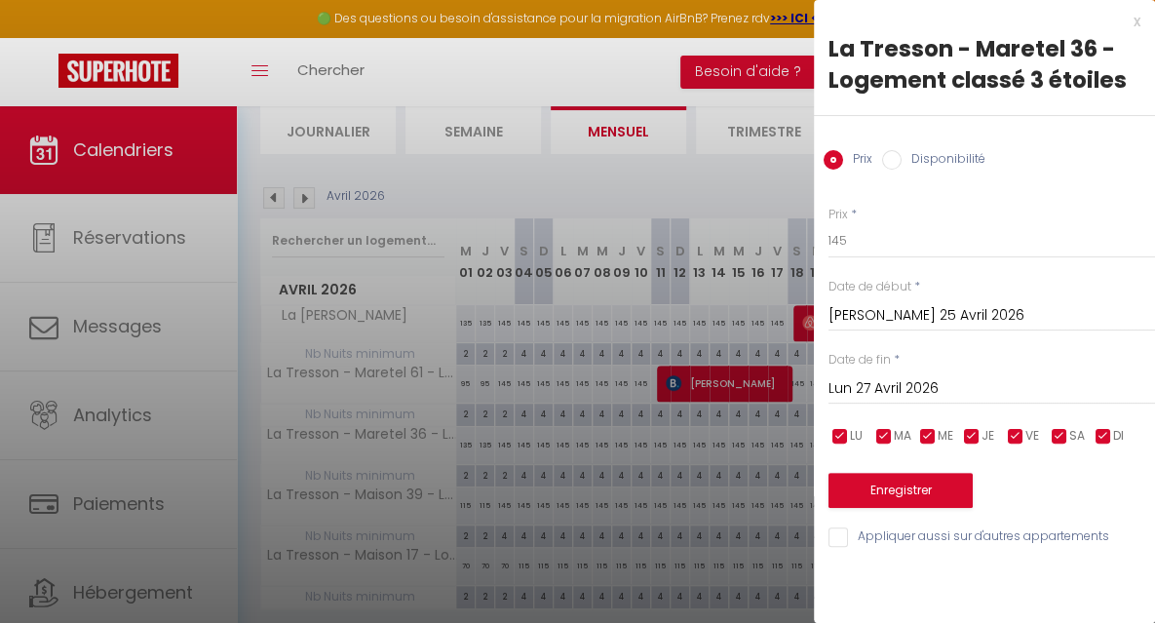
scroll to position [0, 0]
click at [871, 480] on button "Enregistrer" at bounding box center [900, 490] width 144 height 35
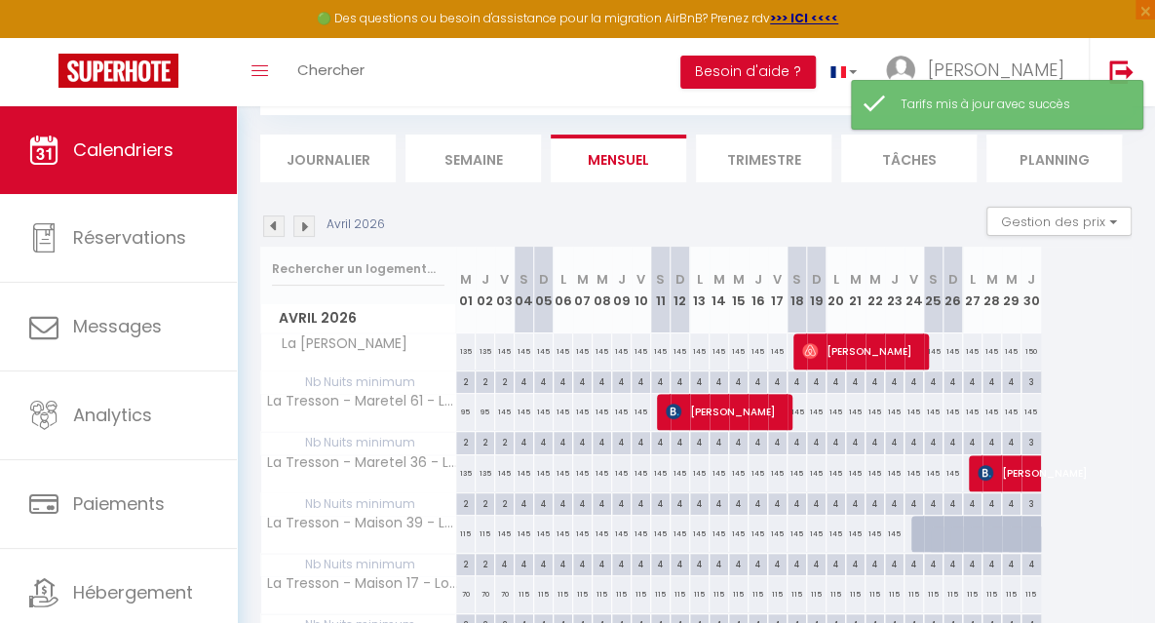
scroll to position [134, 0]
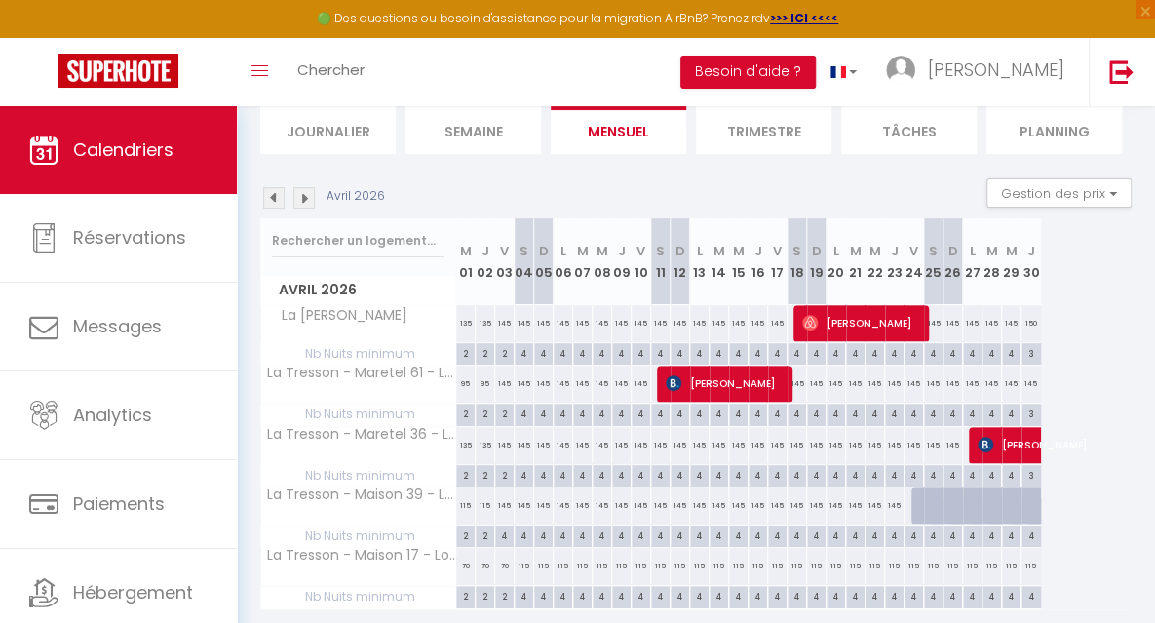
click at [506, 533] on div "4" at bounding box center [504, 534] width 19 height 19
type input "4"
type input "Ven 03 Avril 2026"
type input "[PERSON_NAME] 04 Avril 2026"
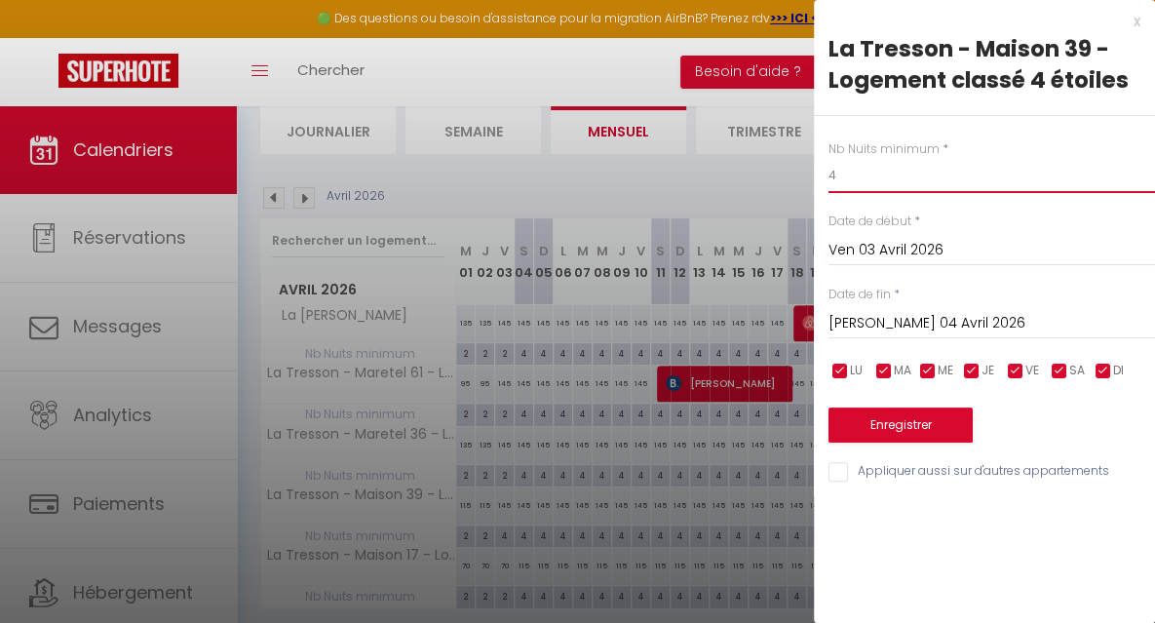
click at [842, 183] on input "4" at bounding box center [991, 175] width 326 height 35
type input "2"
click at [904, 420] on button "Enregistrer" at bounding box center [900, 424] width 144 height 35
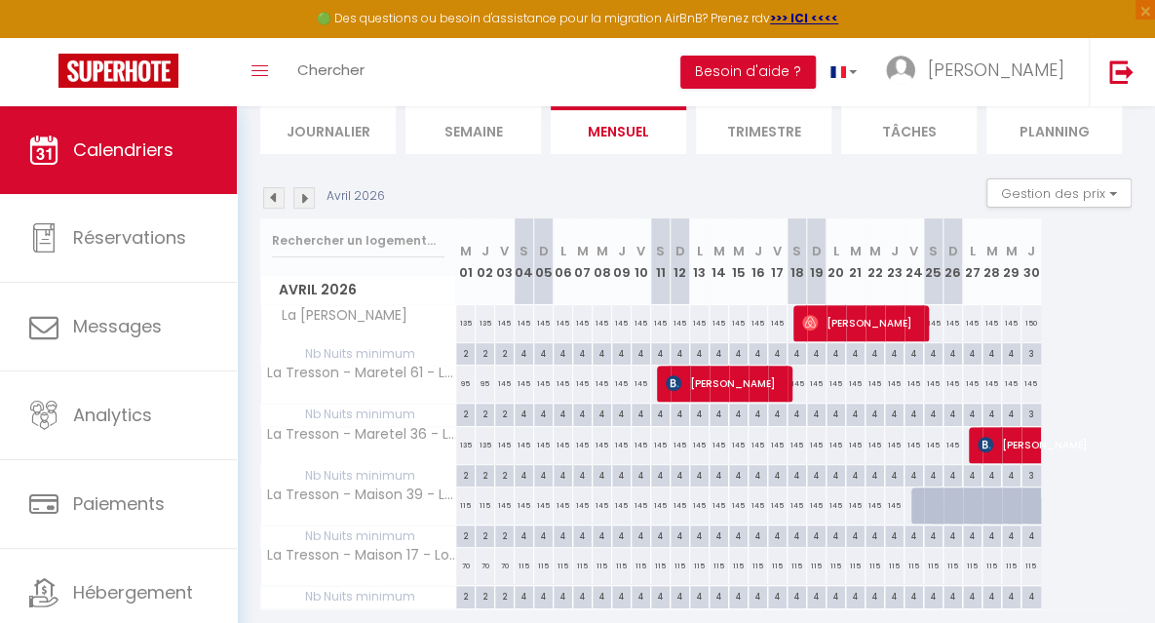
click at [303, 201] on img at bounding box center [303, 197] width 21 height 21
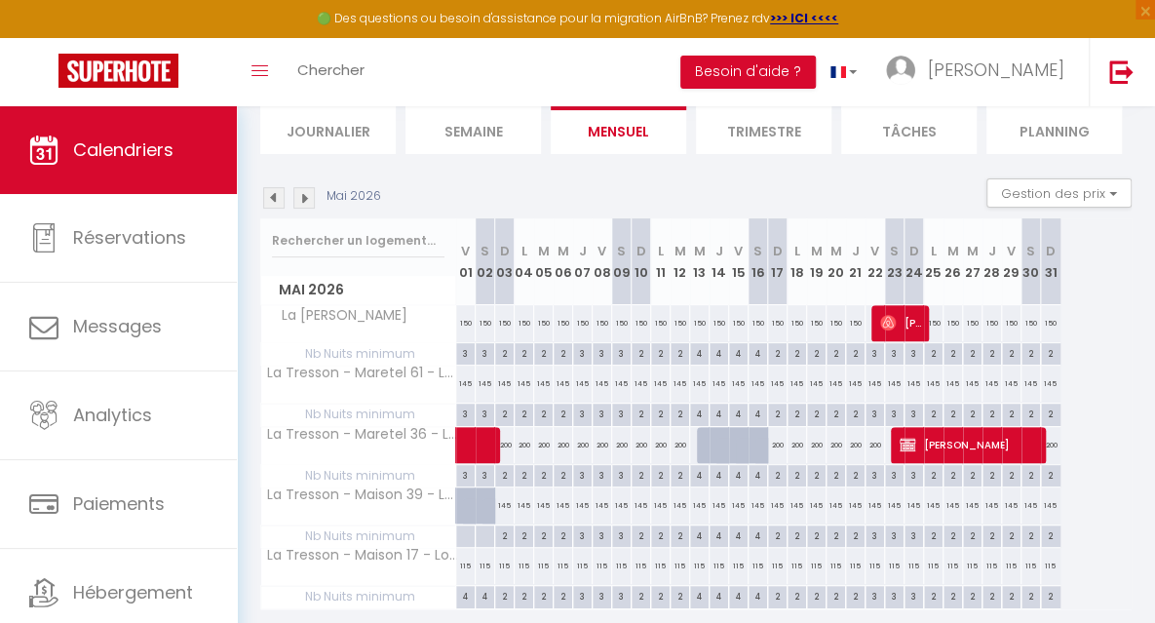
click at [275, 198] on img at bounding box center [273, 197] width 21 height 21
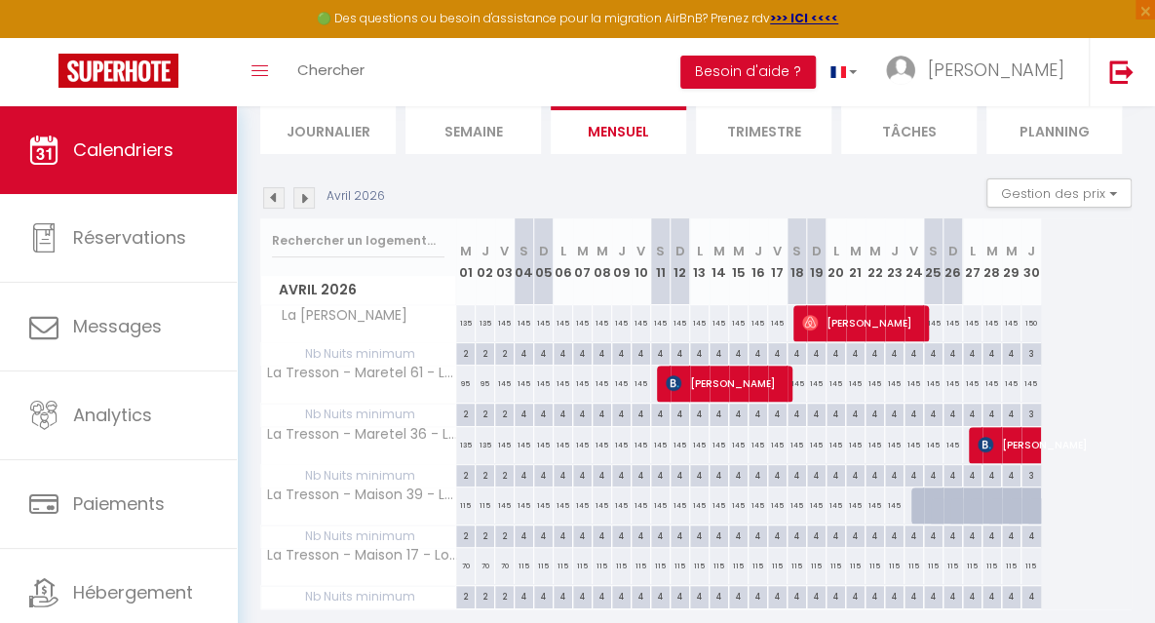
click at [1028, 385] on div "145" at bounding box center [1030, 383] width 19 height 36
type input "145"
type input "Jeu 30 Avril 2026"
type input "Ven 01 Mai 2026"
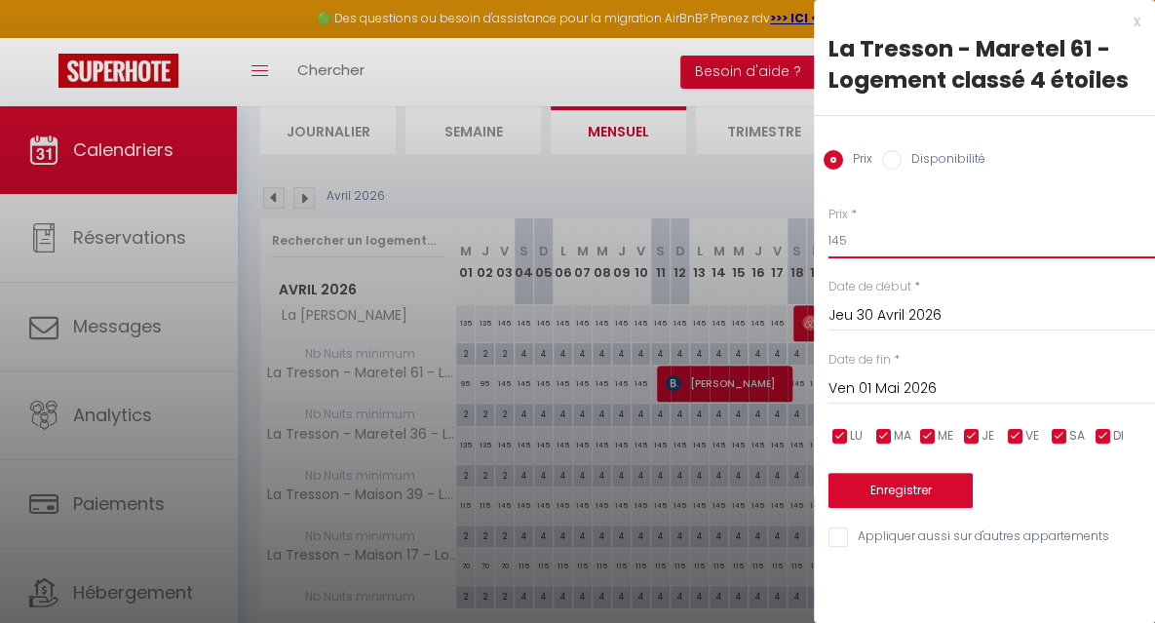
click at [876, 243] on input "145" at bounding box center [991, 240] width 326 height 35
type input "150"
click at [862, 390] on input "Ven 01 Mai 2026" at bounding box center [991, 388] width 326 height 25
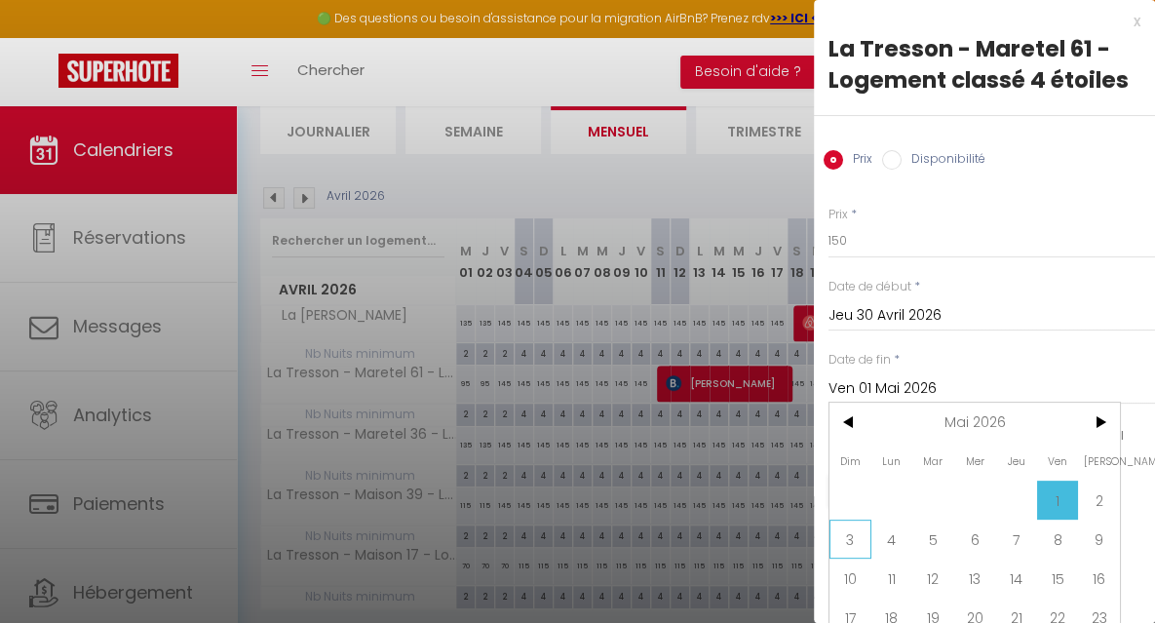
click at [858, 537] on span "3" at bounding box center [850, 538] width 42 height 39
type input "Dim 03 Mai 2026"
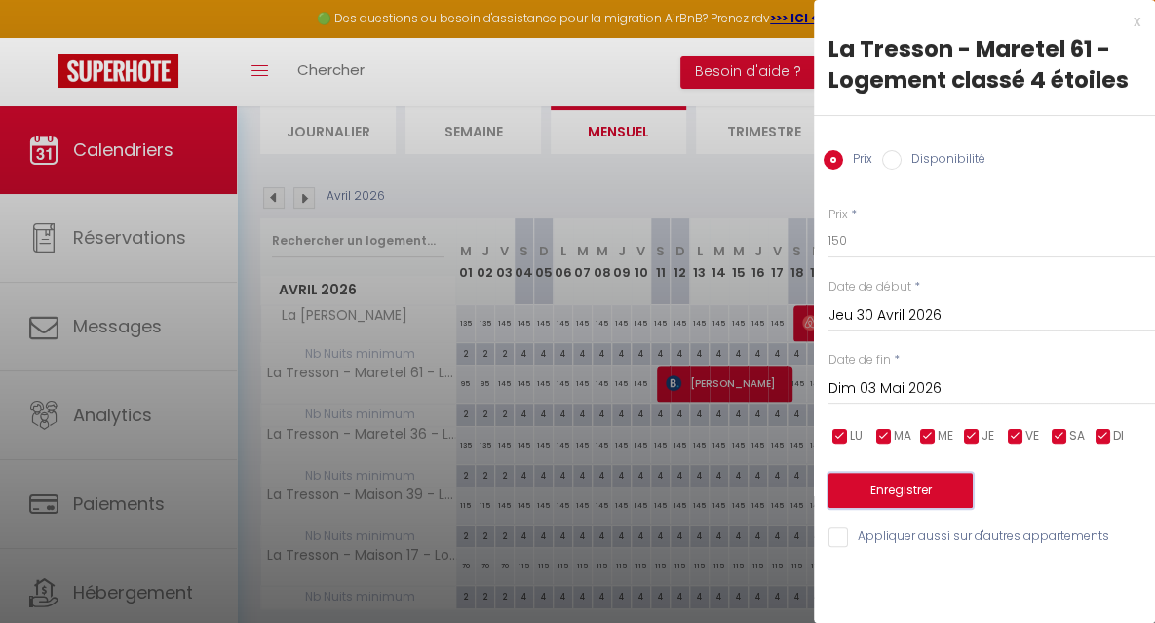
click at [851, 478] on button "Enregistrer" at bounding box center [900, 490] width 144 height 35
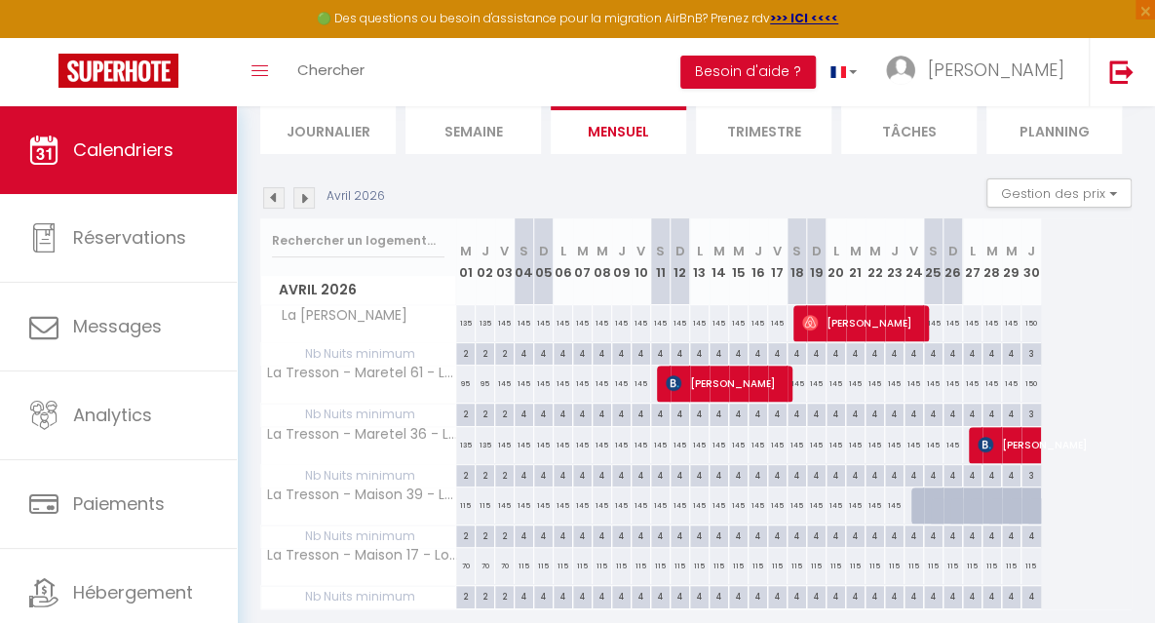
click at [304, 206] on img at bounding box center [303, 197] width 21 height 21
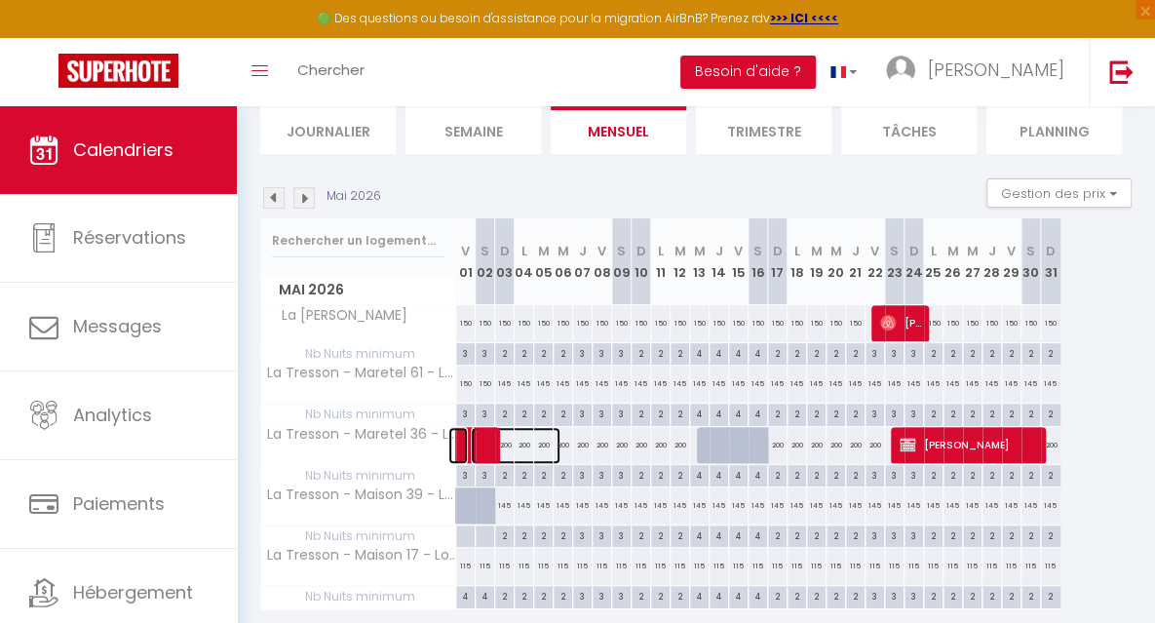
click at [507, 444] on span at bounding box center [516, 445] width 90 height 37
select select "OK"
select select "KO"
select select "0"
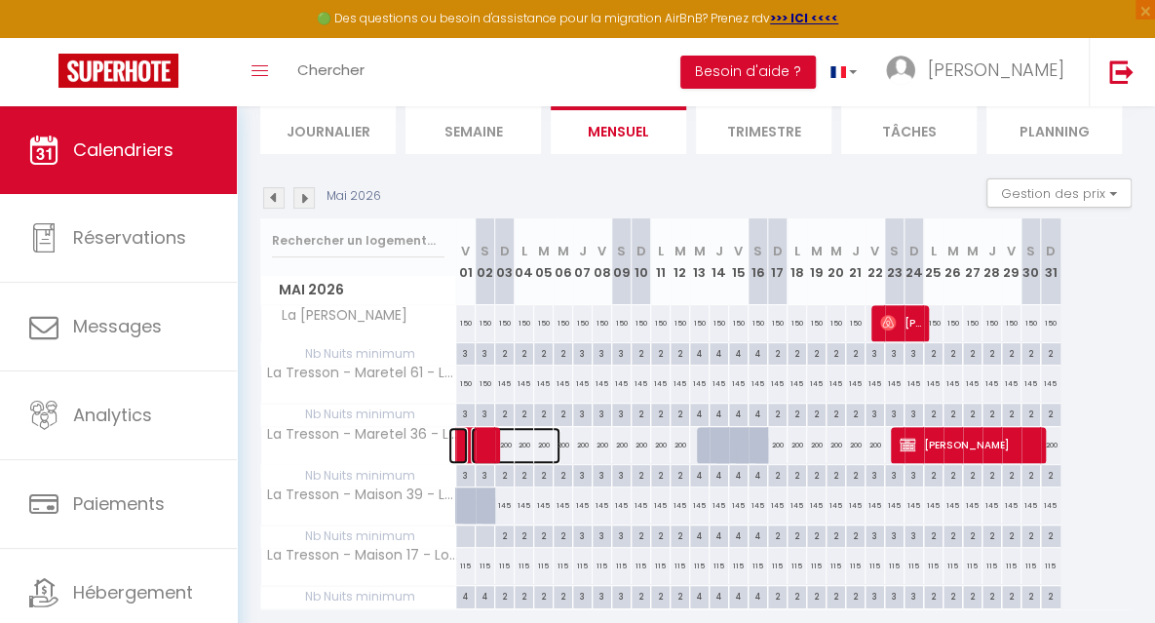
select select "1"
select select
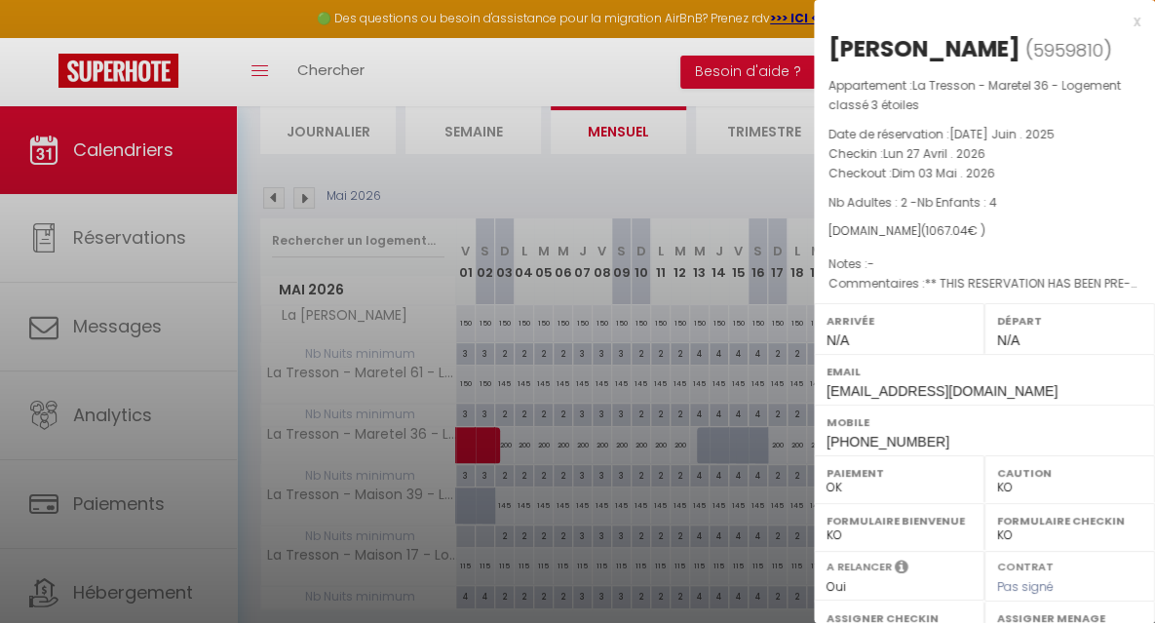
click at [1121, 20] on div "x" at bounding box center [977, 21] width 326 height 23
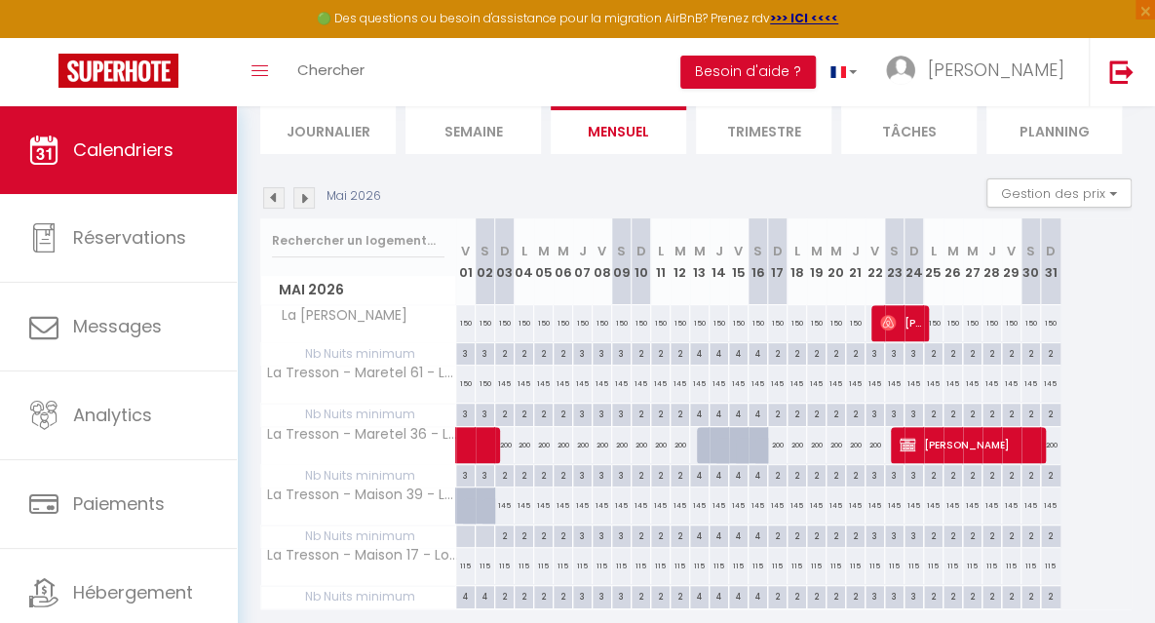
click at [665, 440] on div "200" at bounding box center [660, 445] width 19 height 36
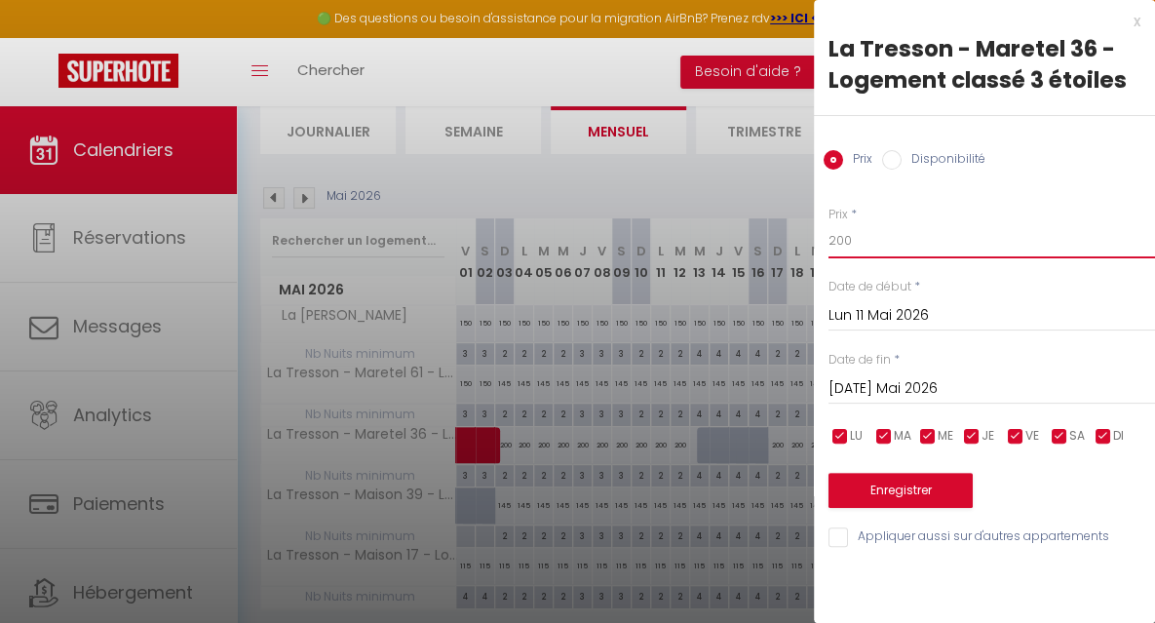
click at [873, 237] on input "200" at bounding box center [991, 240] width 326 height 35
click at [877, 315] on input "Lun 11 Mai 2026" at bounding box center [991, 315] width 326 height 25
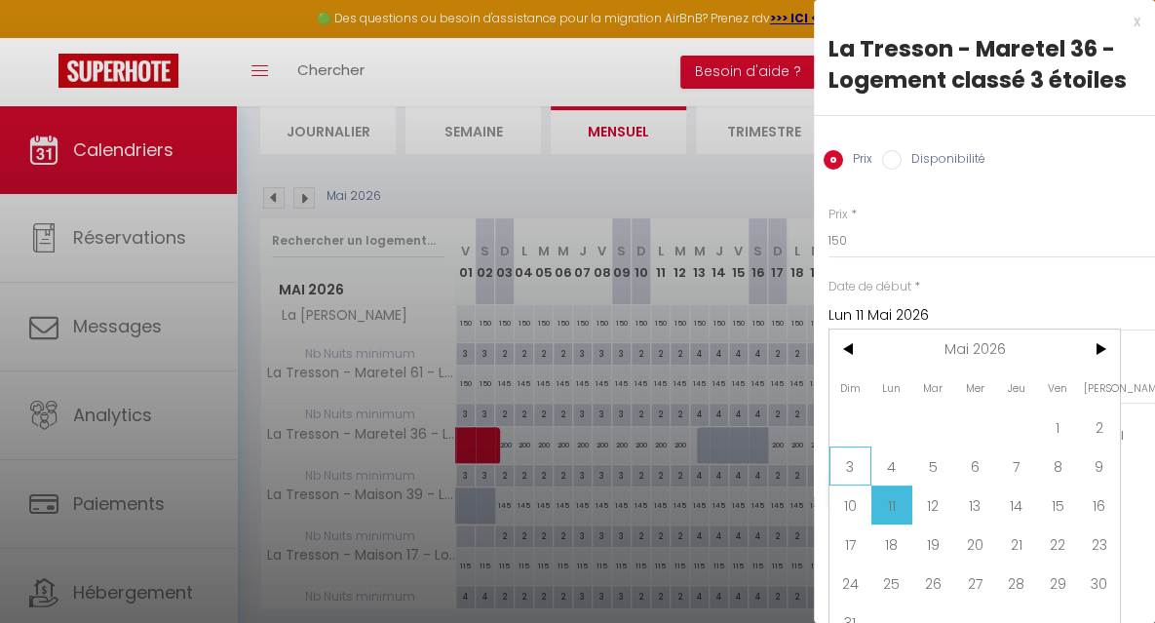
click at [850, 469] on span "3" at bounding box center [850, 465] width 42 height 39
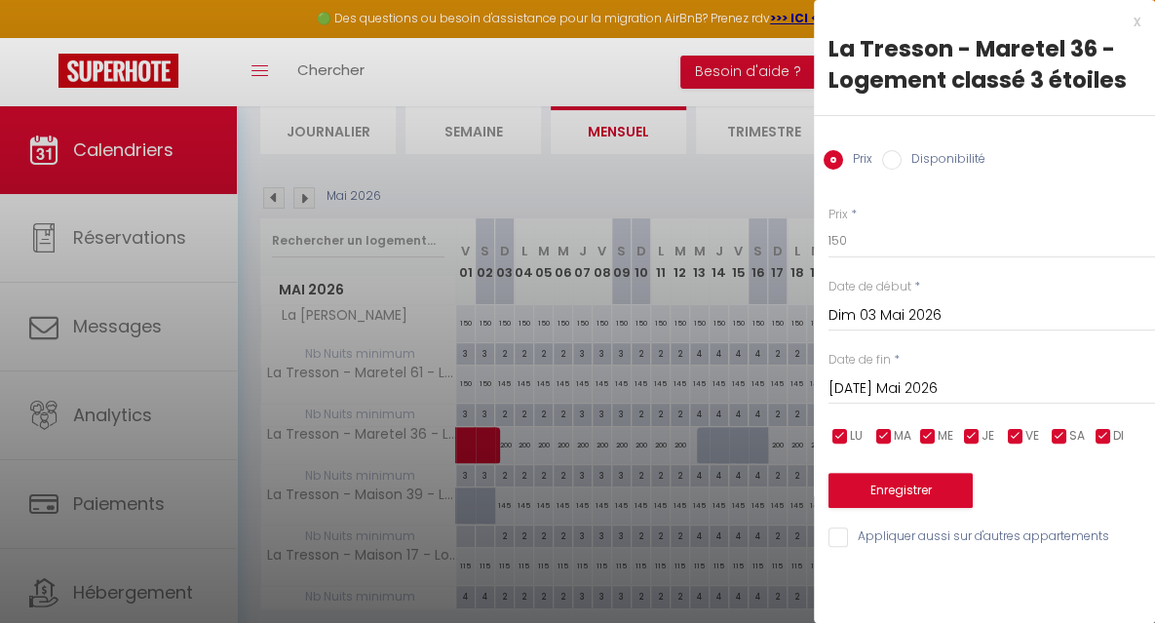
click at [904, 387] on input "[DATE] Mai 2026" at bounding box center [991, 388] width 326 height 25
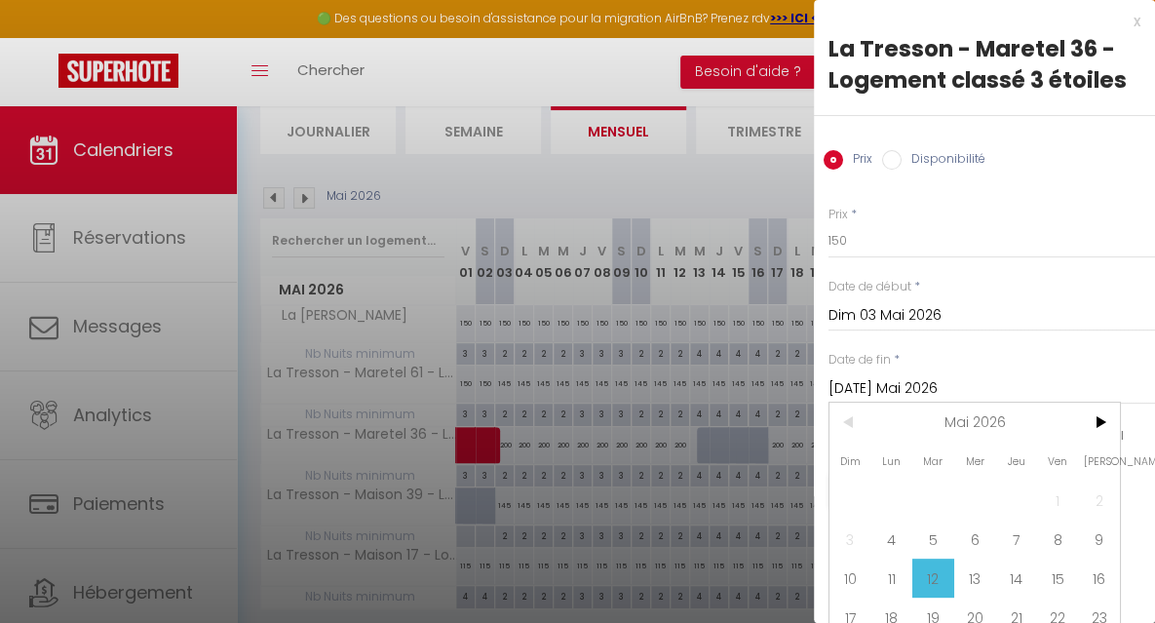
scroll to position [105, 0]
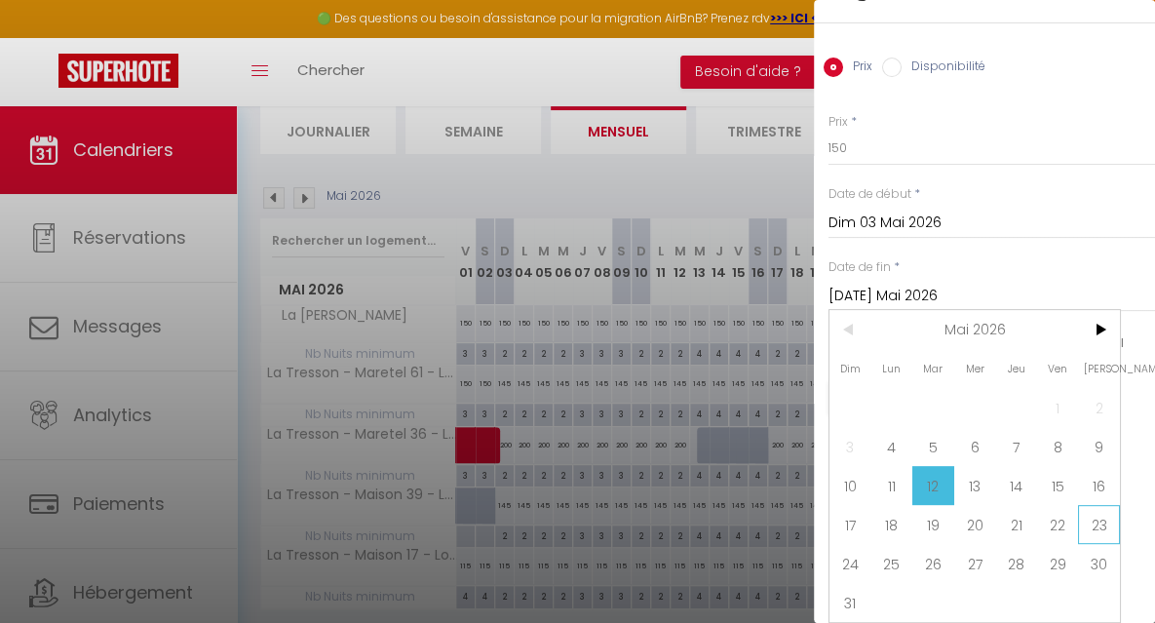
click at [1094, 512] on span "23" at bounding box center [1099, 524] width 42 height 39
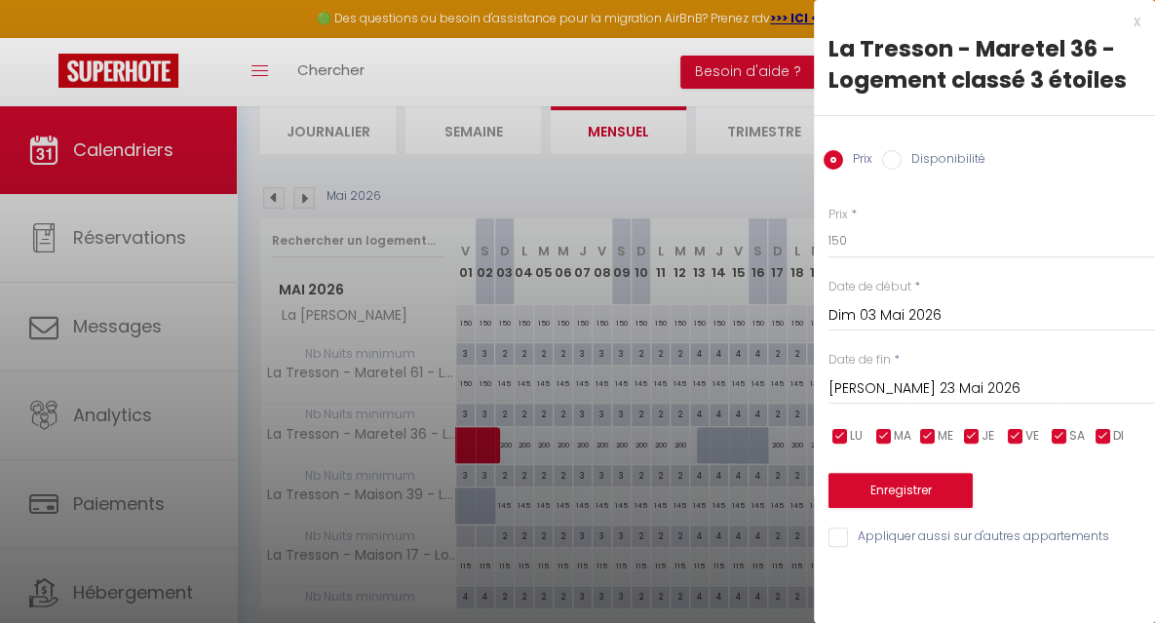
scroll to position [0, 0]
click at [898, 498] on button "Enregistrer" at bounding box center [900, 490] width 144 height 35
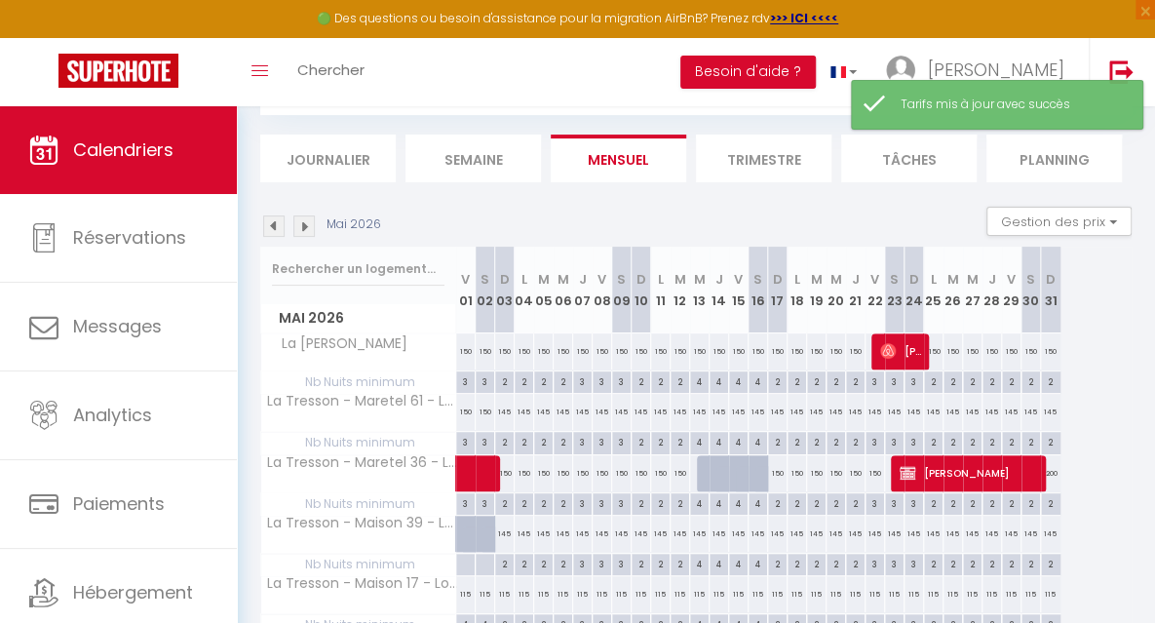
scroll to position [134, 0]
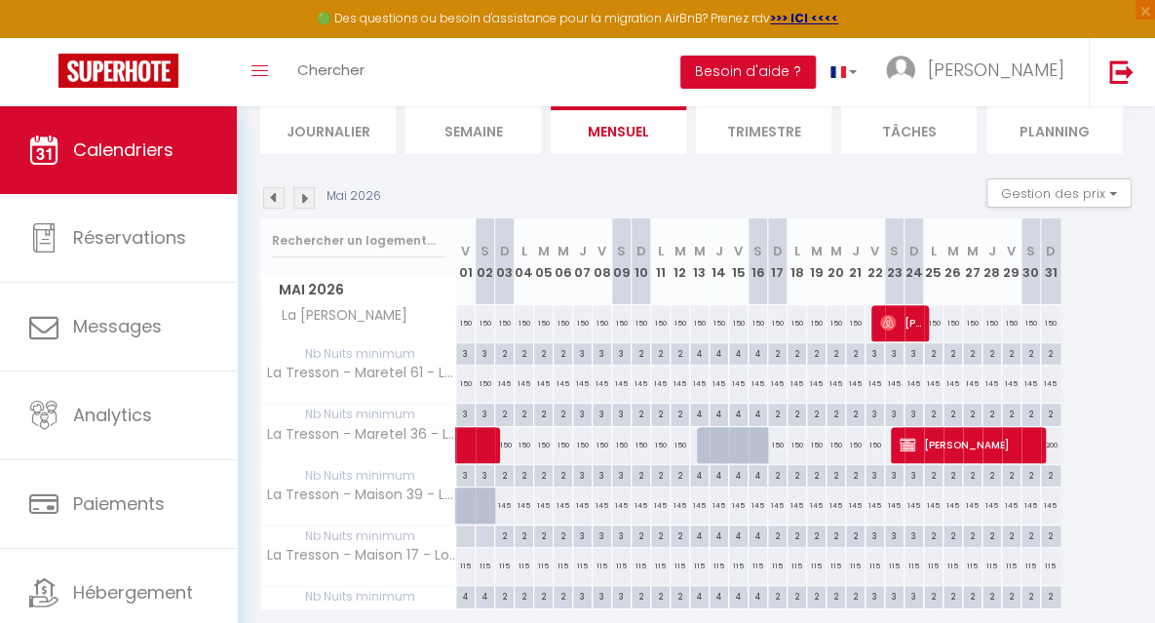
click at [1051, 437] on div "200" at bounding box center [1050, 445] width 19 height 36
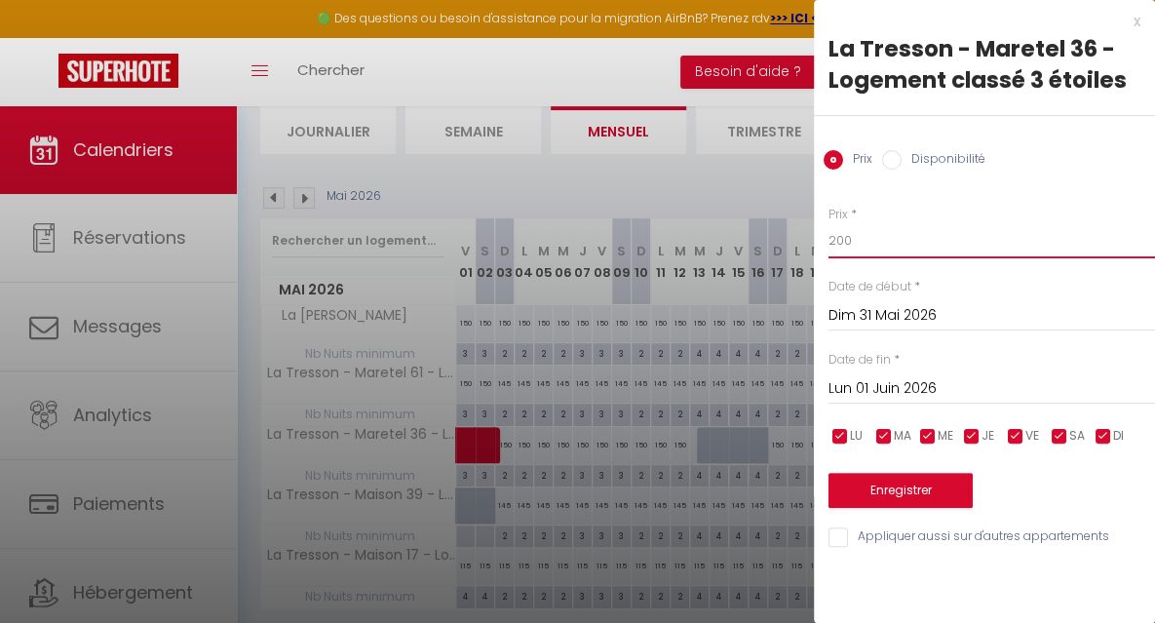
click at [851, 239] on input "200" at bounding box center [991, 240] width 326 height 35
click at [870, 483] on button "Enregistrer" at bounding box center [900, 490] width 144 height 35
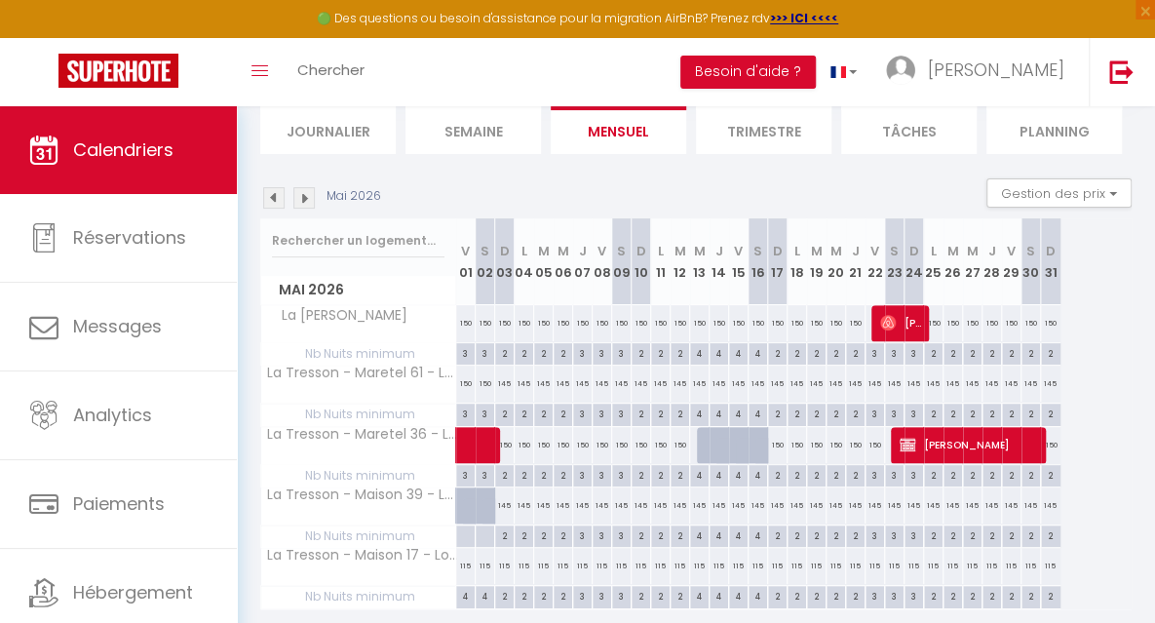
click at [308, 199] on img at bounding box center [303, 197] width 21 height 21
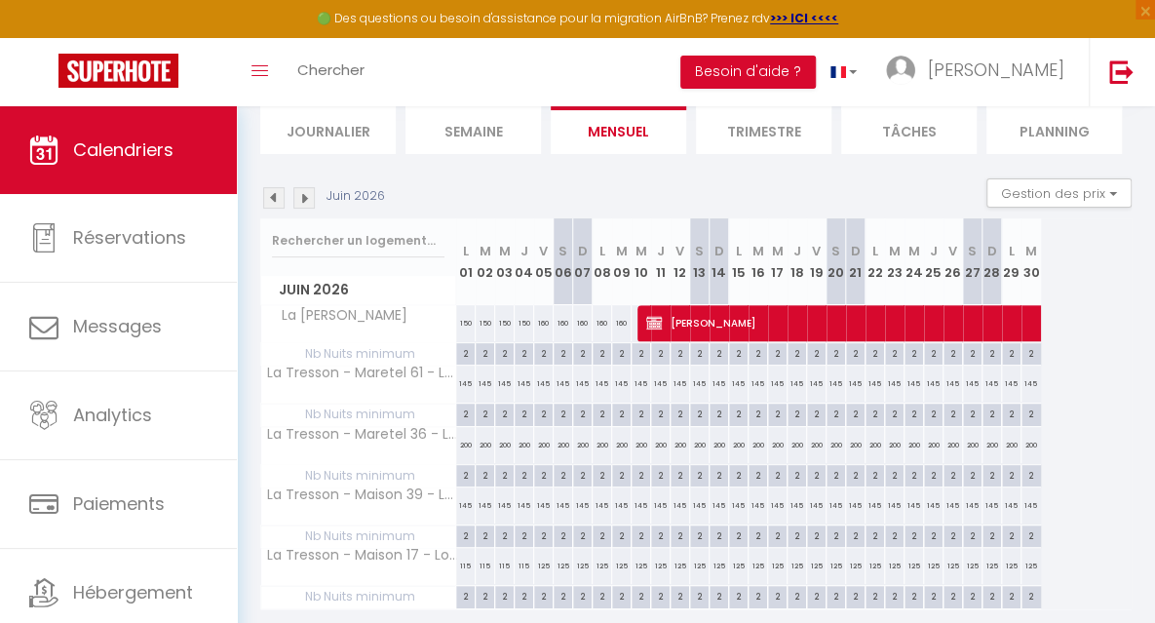
click at [464, 445] on div "200" at bounding box center [465, 445] width 19 height 36
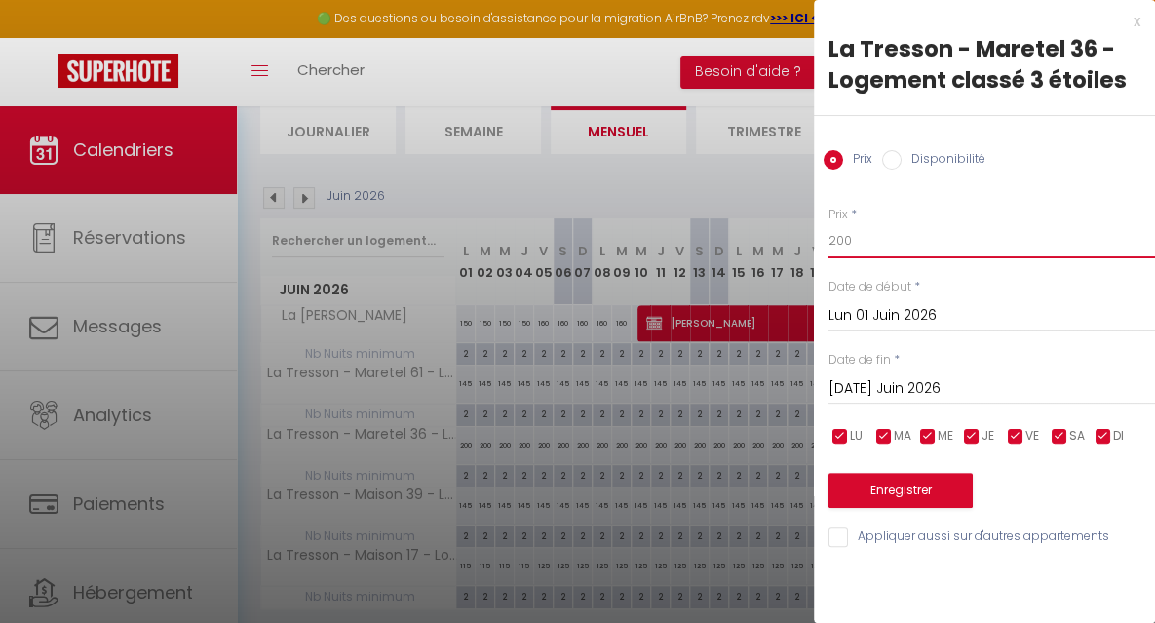
click at [873, 247] on input "200" at bounding box center [991, 240] width 326 height 35
click at [875, 387] on input "[DATE] Juin 2026" at bounding box center [991, 388] width 326 height 25
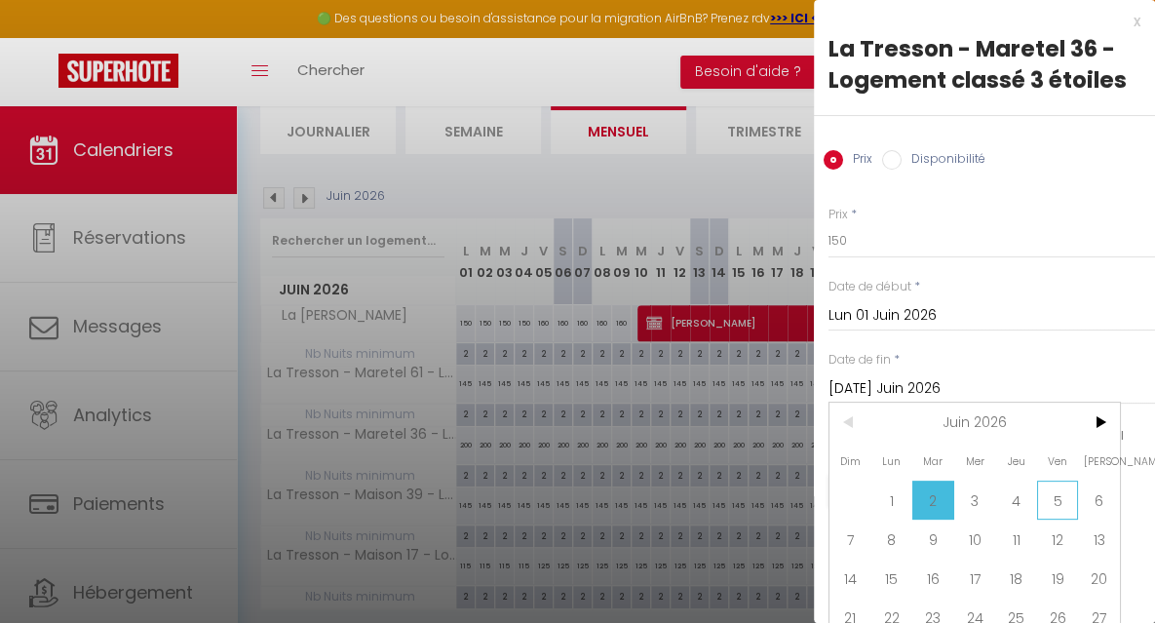
click at [1058, 492] on span "5" at bounding box center [1058, 499] width 42 height 39
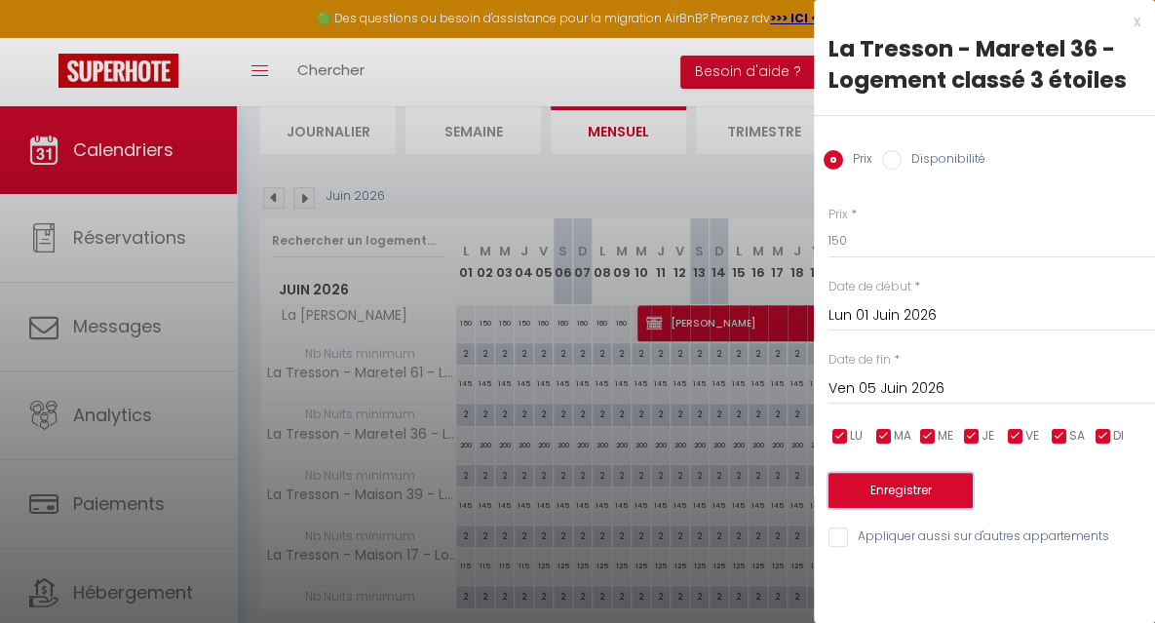
click at [941, 486] on button "Enregistrer" at bounding box center [900, 490] width 144 height 35
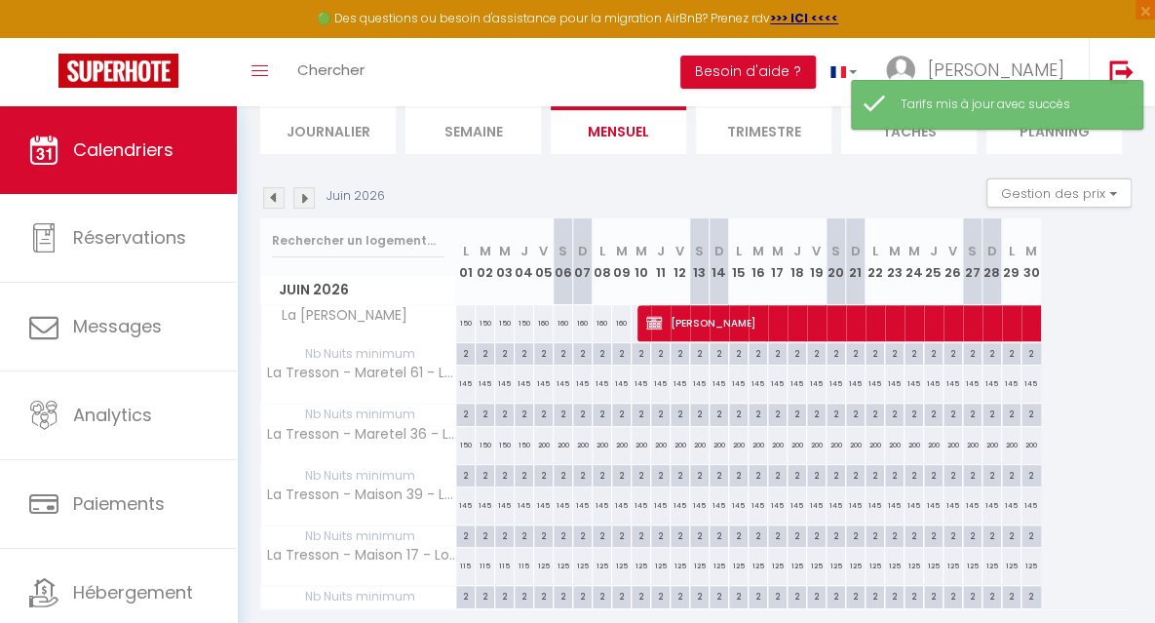
click at [543, 449] on div "200" at bounding box center [543, 445] width 19 height 36
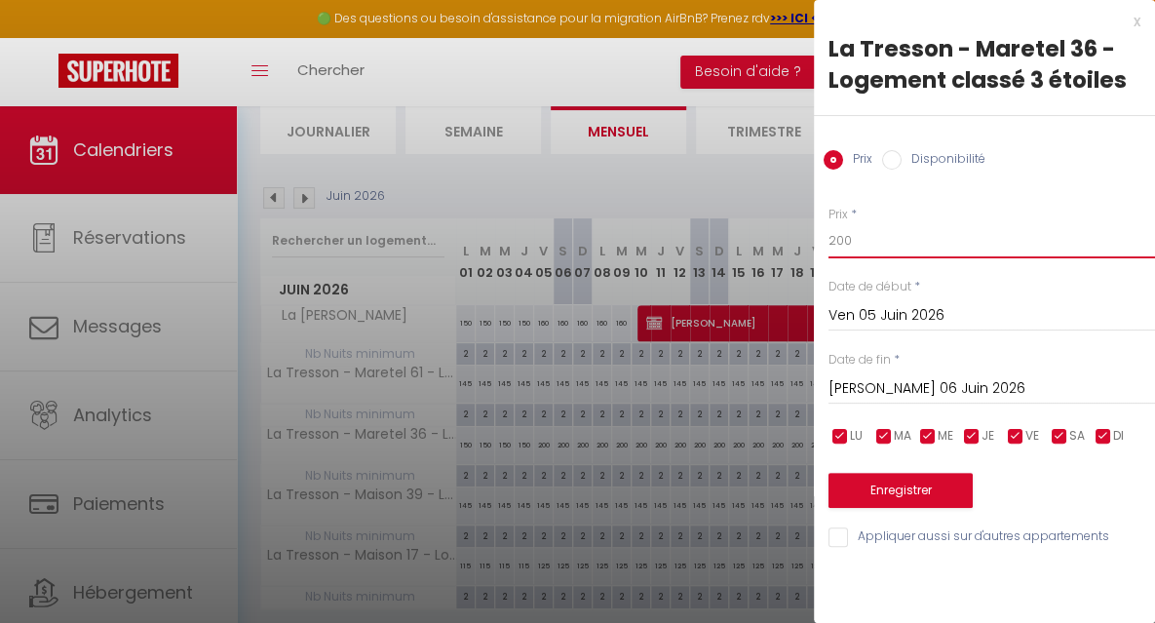
click at [861, 239] on input "200" at bounding box center [991, 240] width 326 height 35
click at [884, 388] on input "[PERSON_NAME] 06 Juin 2026" at bounding box center [991, 388] width 326 height 25
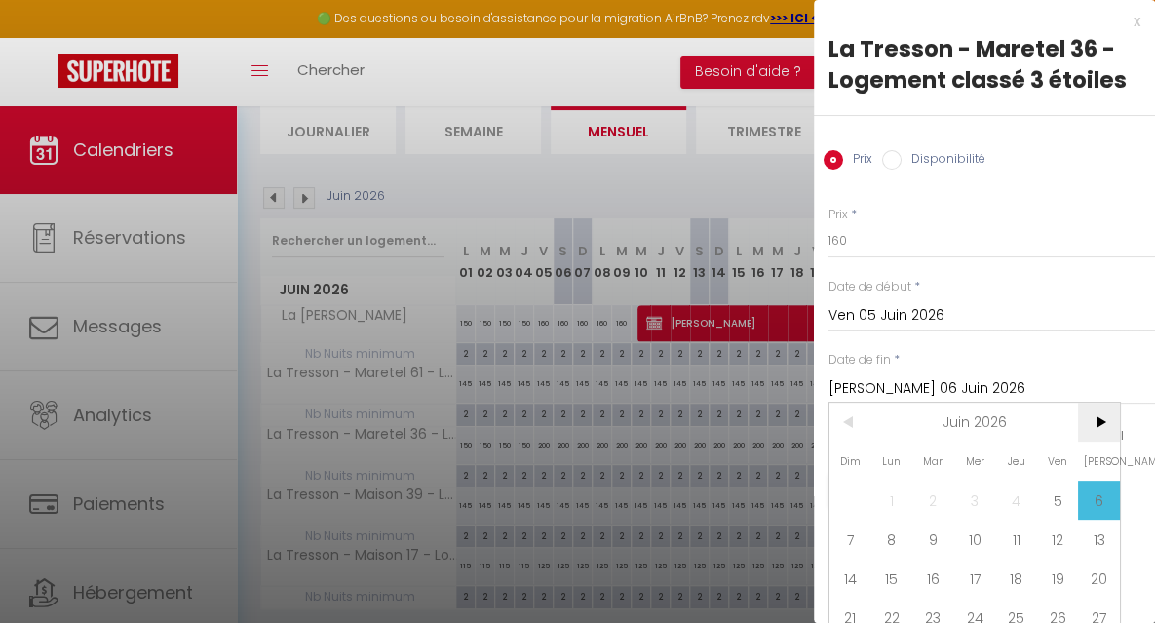
click at [1103, 419] on span ">" at bounding box center [1099, 422] width 42 height 39
click at [1097, 494] on span "4" at bounding box center [1099, 499] width 42 height 39
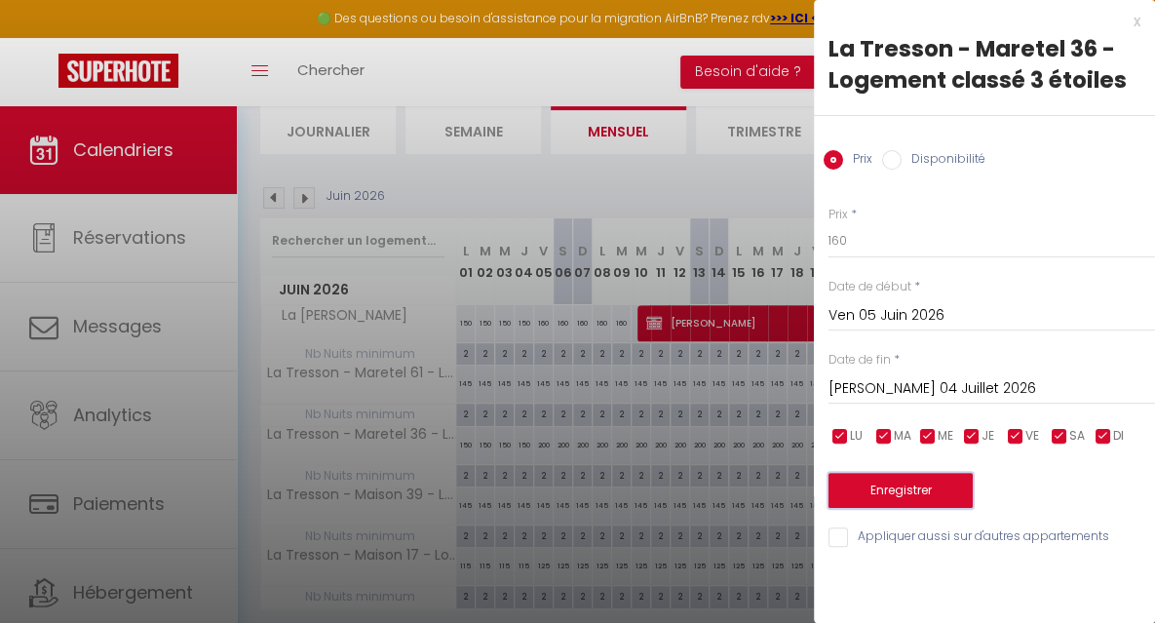
click at [936, 490] on button "Enregistrer" at bounding box center [900, 490] width 144 height 35
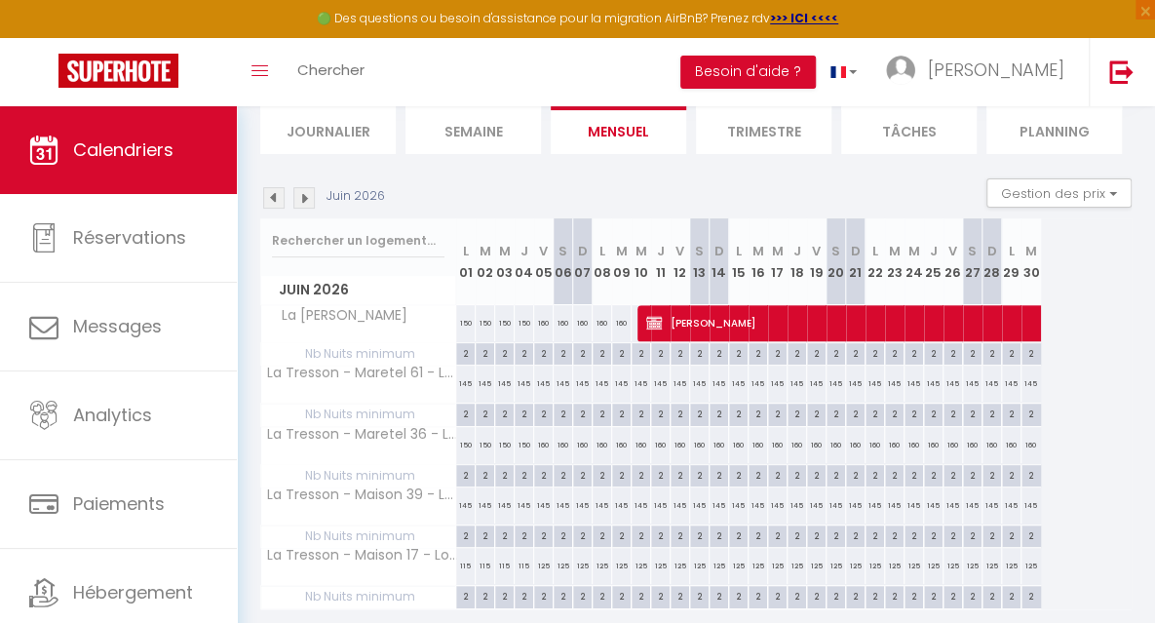
click at [305, 200] on img at bounding box center [303, 197] width 21 height 21
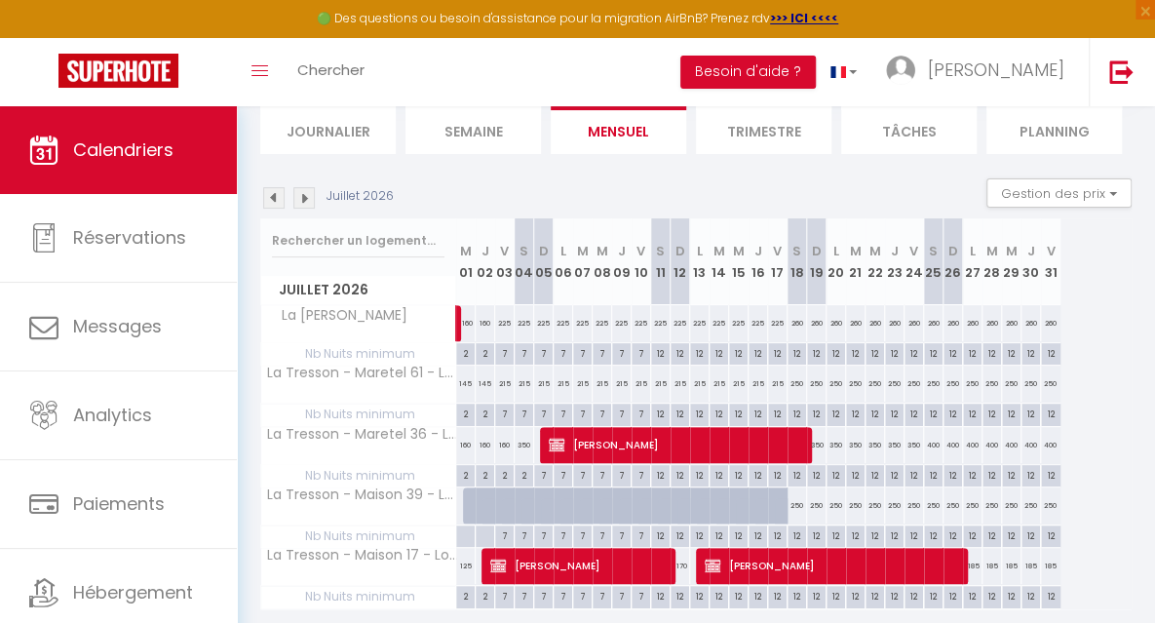
click at [505, 449] on div "160" at bounding box center [504, 445] width 19 height 36
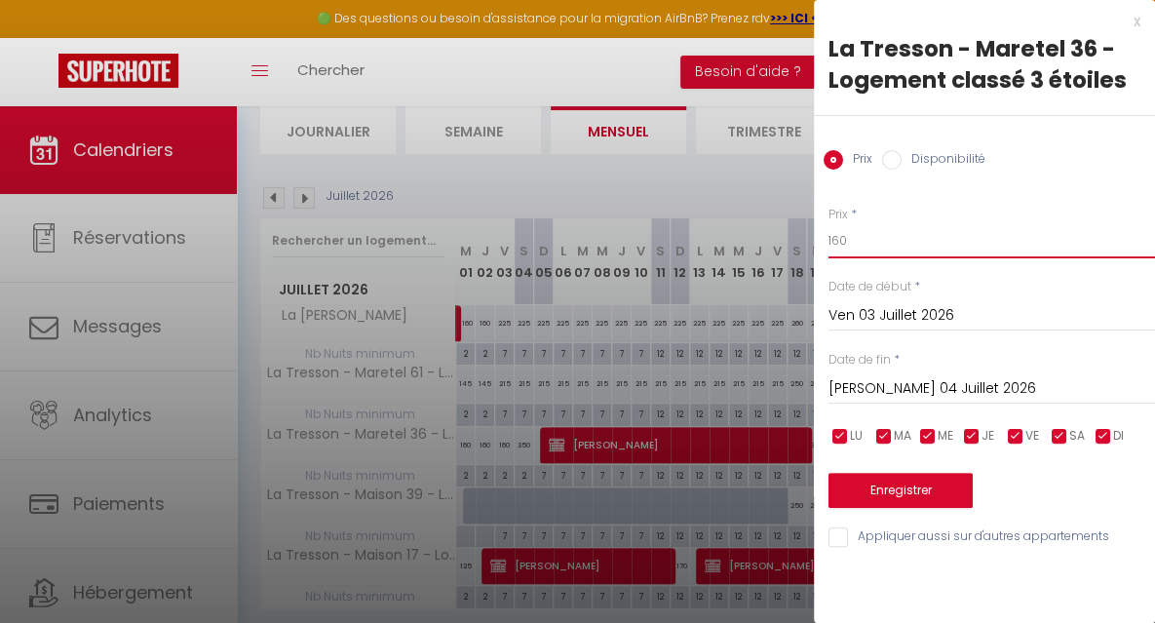
click at [869, 226] on input "160" at bounding box center [991, 240] width 326 height 35
click at [878, 383] on input "[PERSON_NAME] 04 Juillet 2026" at bounding box center [991, 388] width 326 height 25
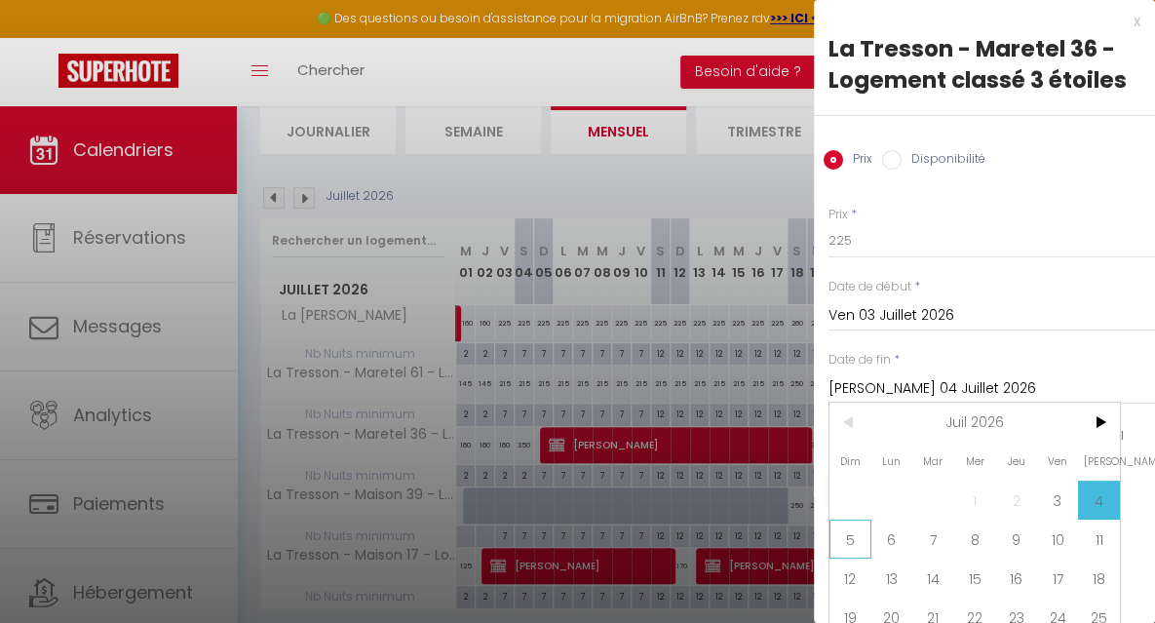
click at [853, 535] on span "5" at bounding box center [850, 538] width 42 height 39
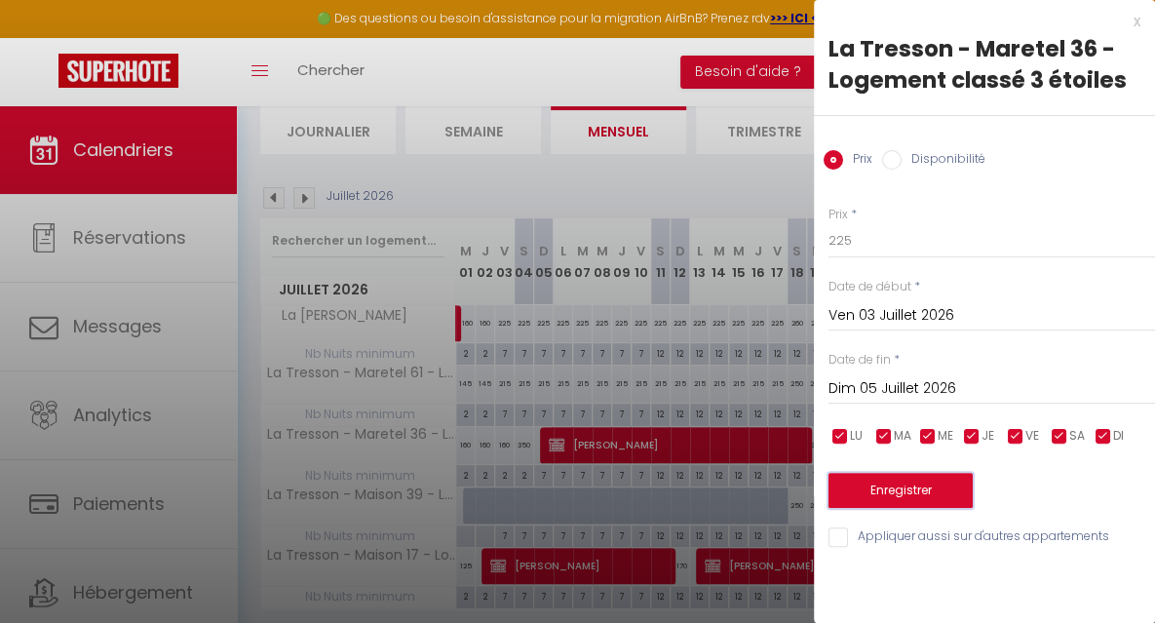
click at [855, 490] on button "Enregistrer" at bounding box center [900, 490] width 144 height 35
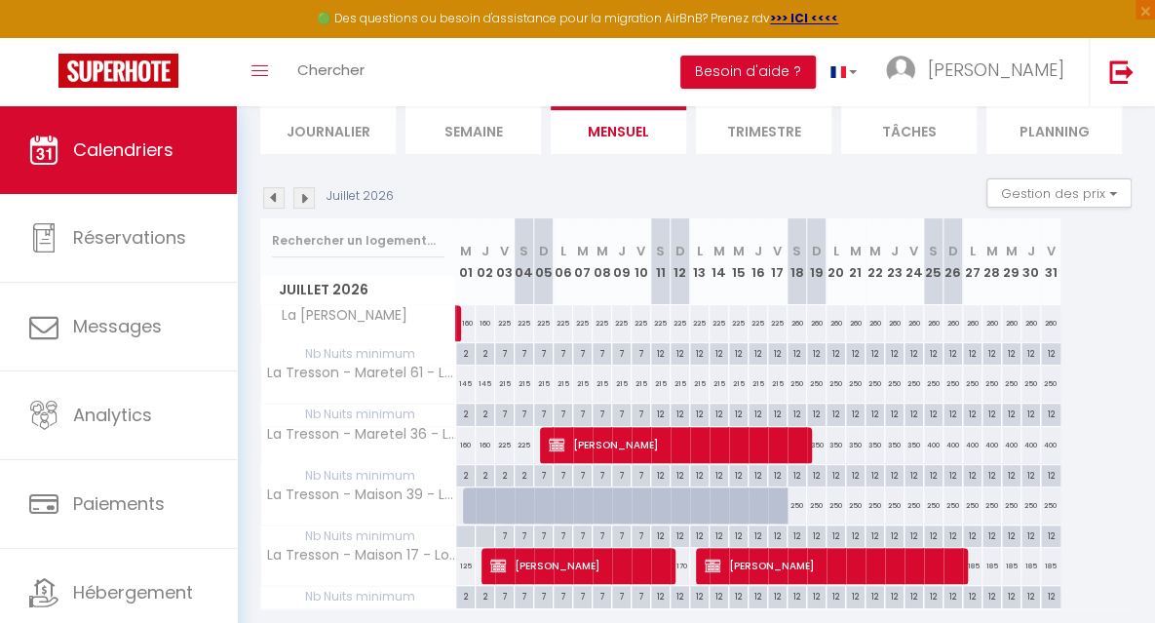
click at [305, 200] on img at bounding box center [303, 197] width 21 height 21
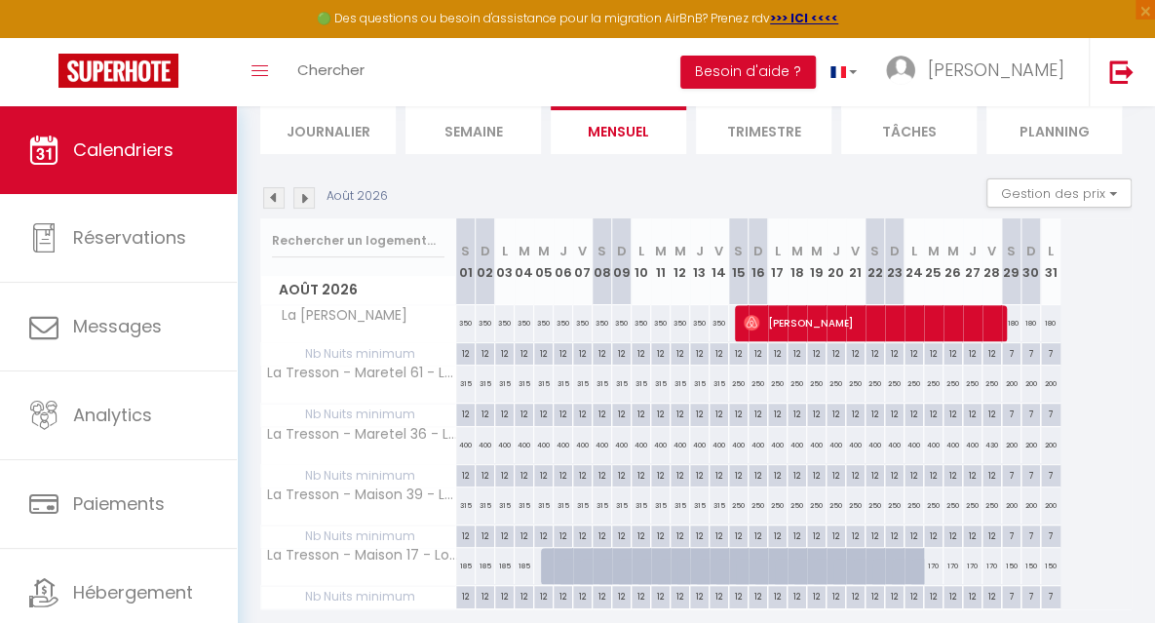
scroll to position [0, 0]
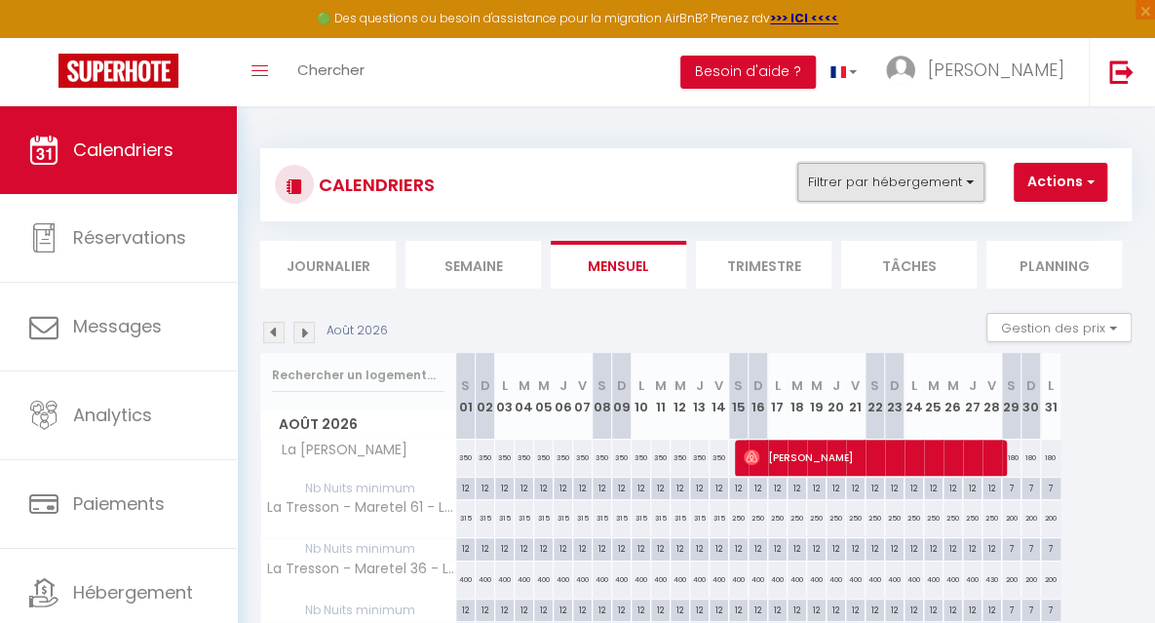
click at [914, 179] on button "Filtrer par hébergement" at bounding box center [890, 182] width 187 height 39
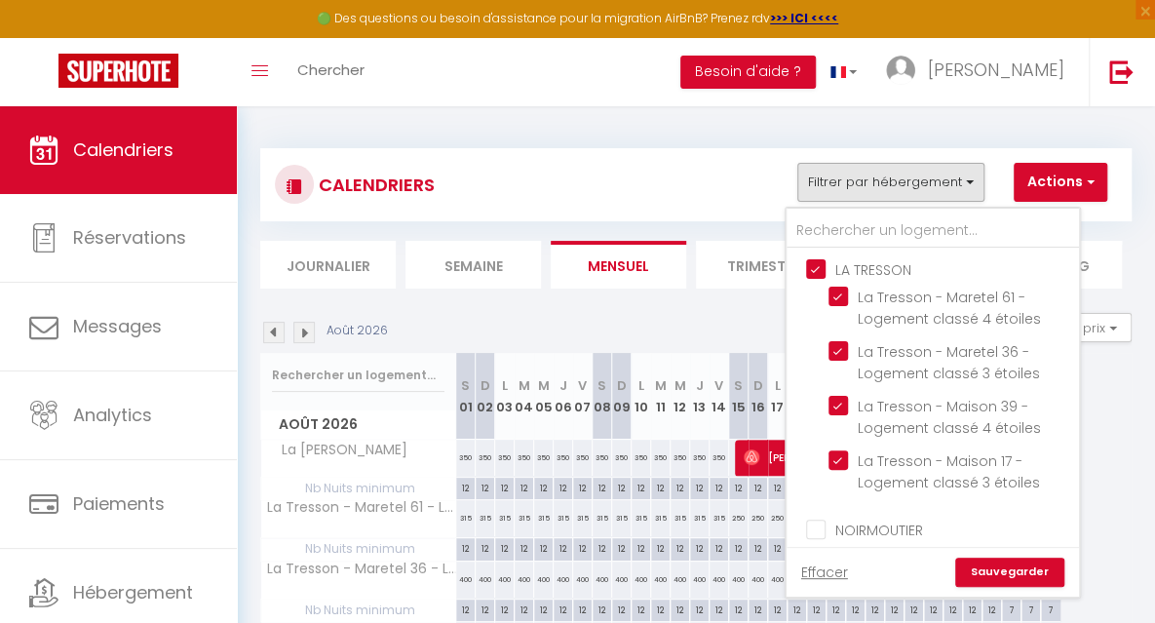
click at [817, 266] on input "LA TRESSON" at bounding box center [952, 267] width 292 height 19
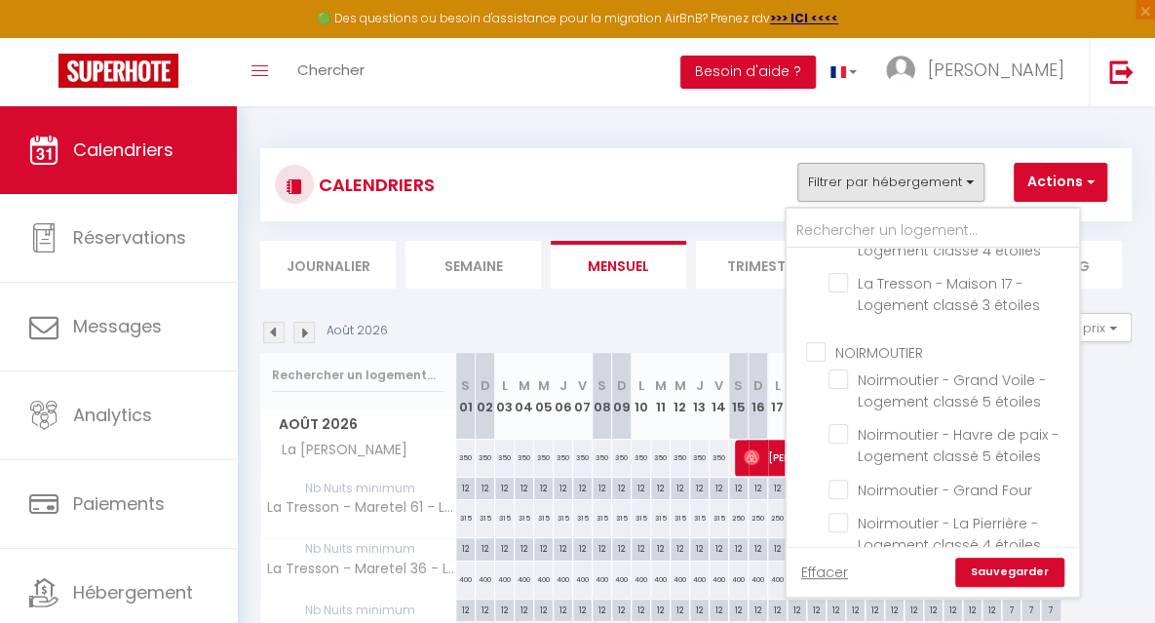
scroll to position [219, 0]
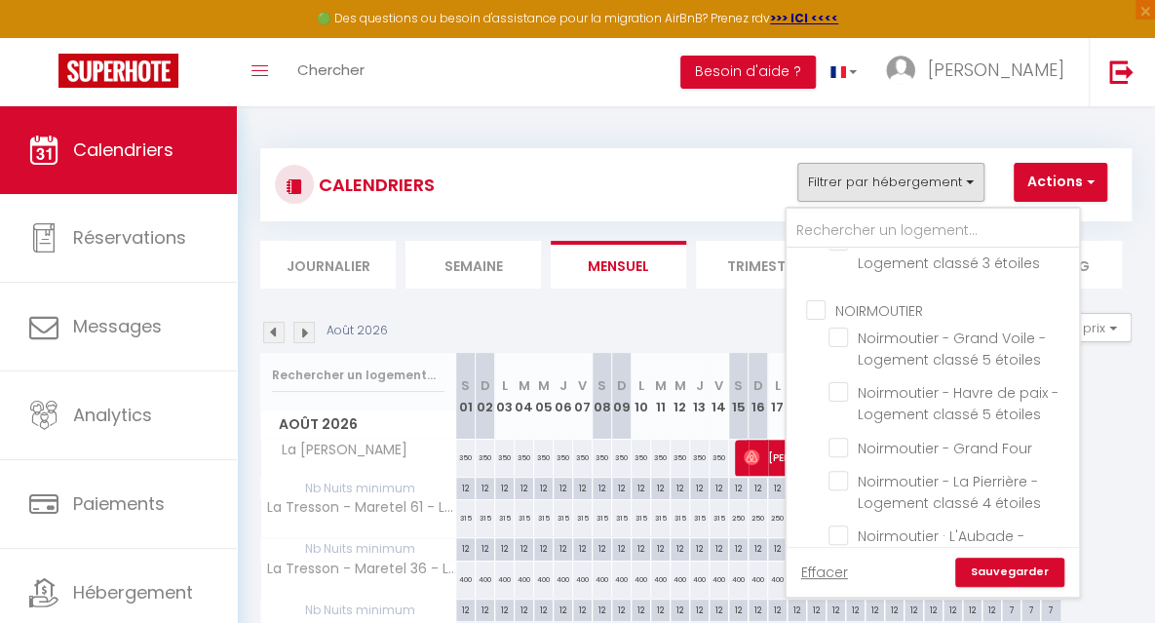
click at [817, 307] on input "NOIRMOUTIER" at bounding box center [952, 308] width 292 height 19
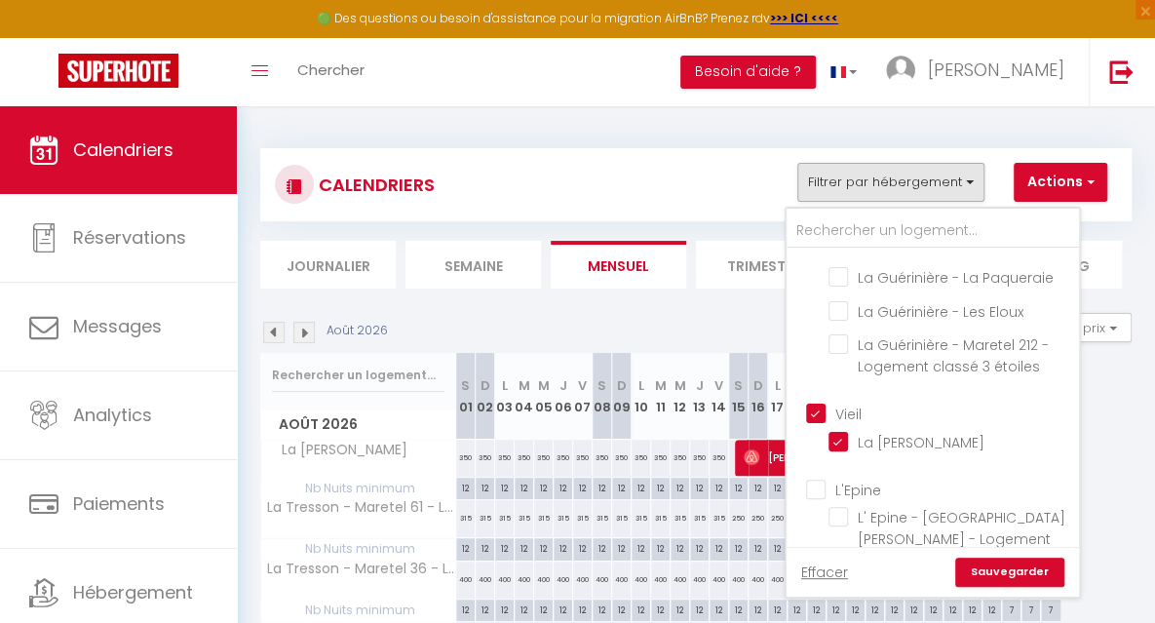
scroll to position [676, 0]
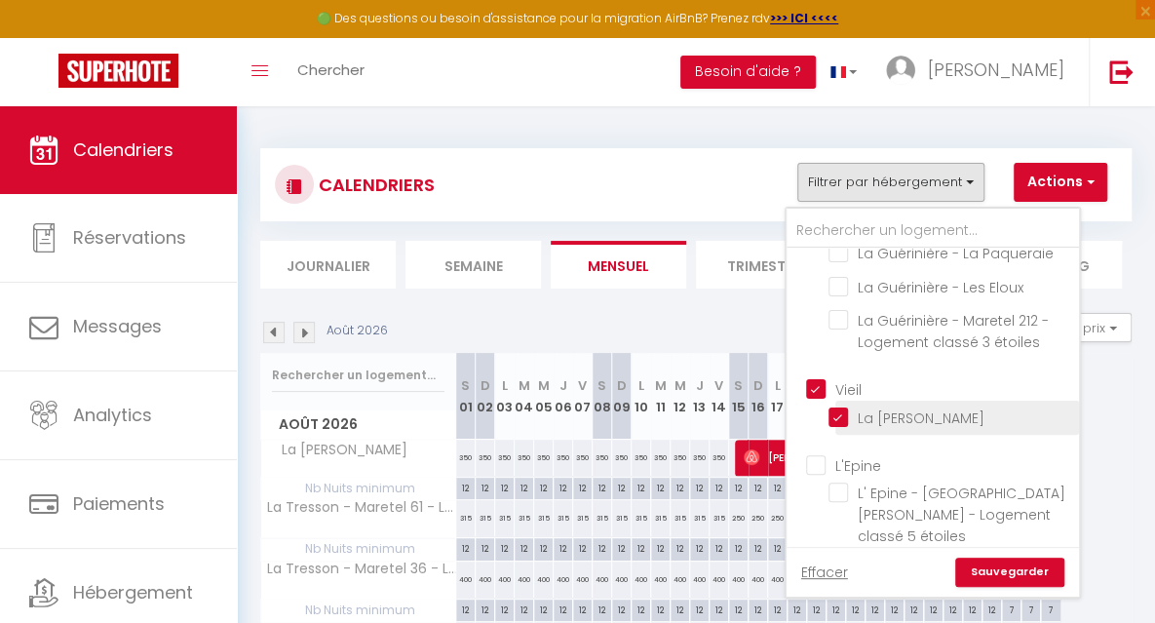
click at [839, 420] on input "La [PERSON_NAME]" at bounding box center [950, 415] width 244 height 19
click at [979, 576] on link "Sauvegarder" at bounding box center [1009, 571] width 109 height 29
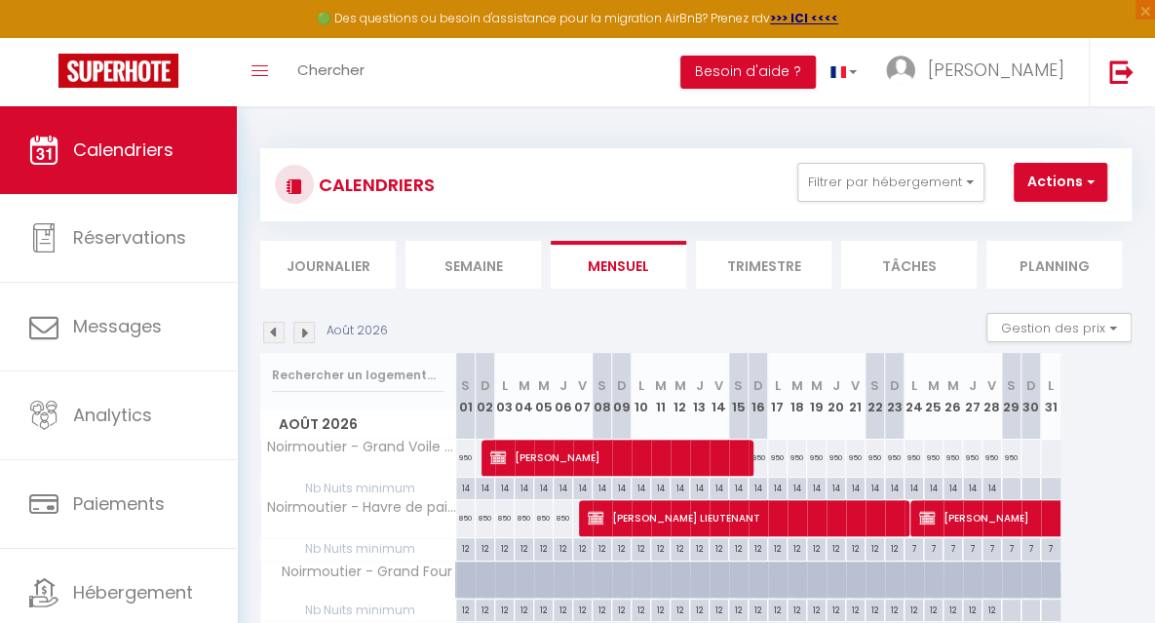
click at [274, 336] on img at bounding box center [273, 332] width 21 height 21
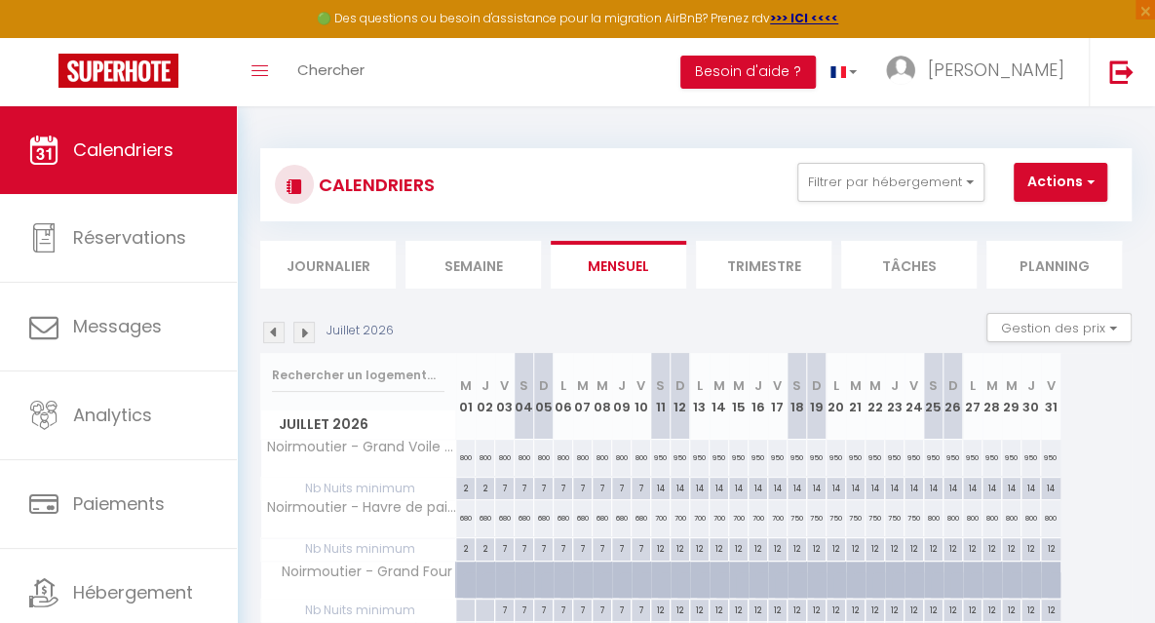
click at [274, 336] on img at bounding box center [273, 332] width 21 height 21
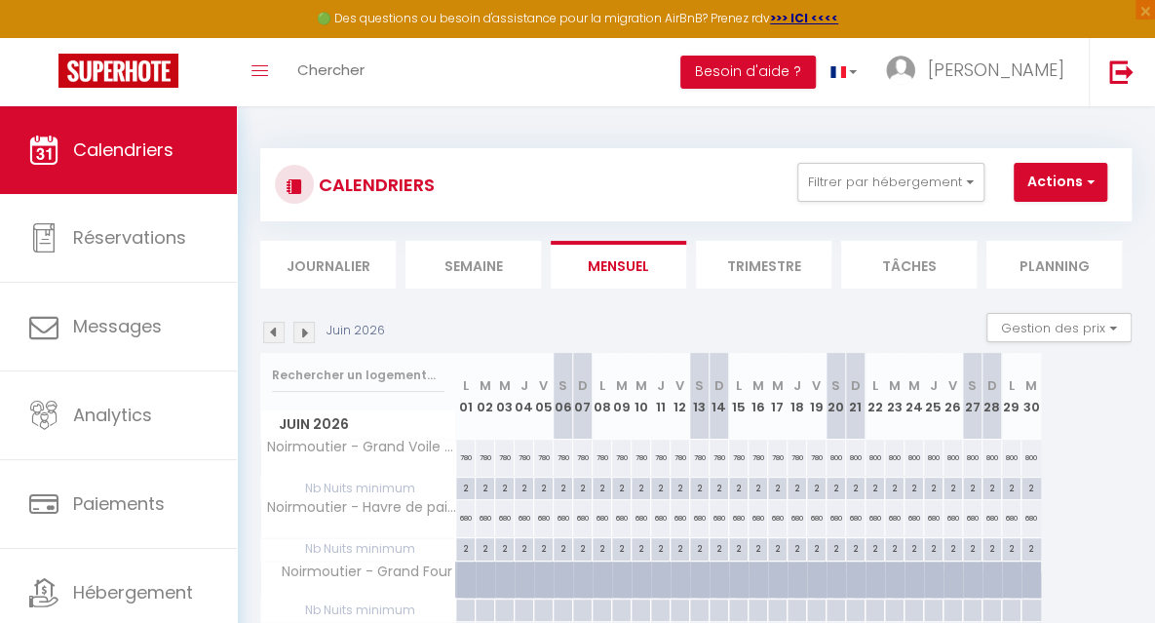
click at [274, 336] on img at bounding box center [273, 332] width 21 height 21
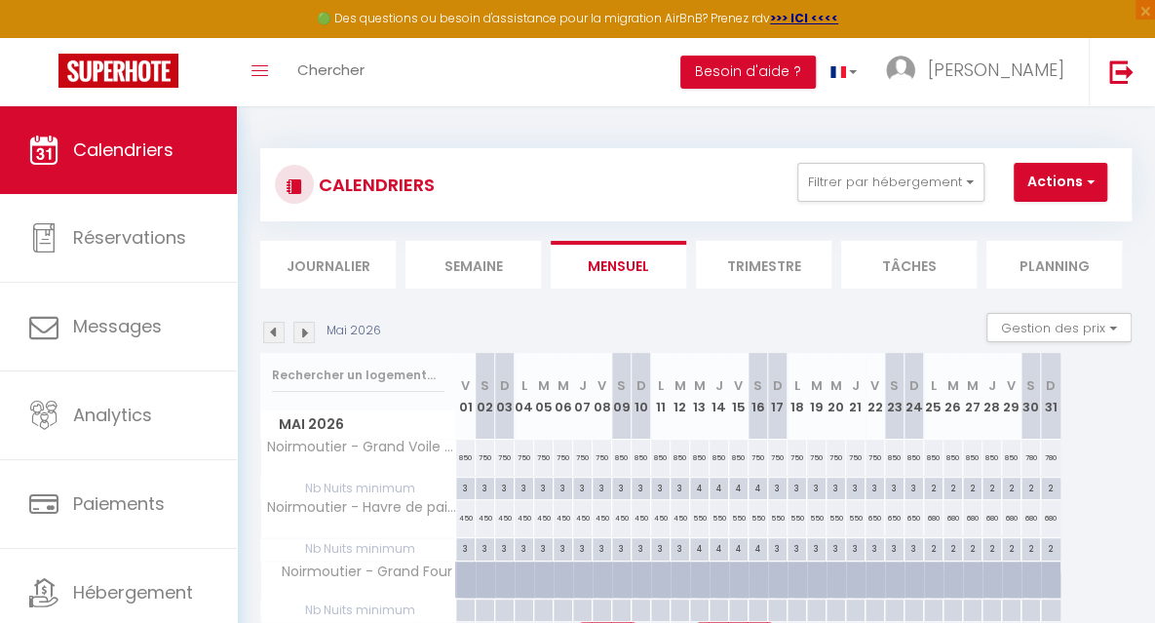
click at [274, 336] on img at bounding box center [273, 332] width 21 height 21
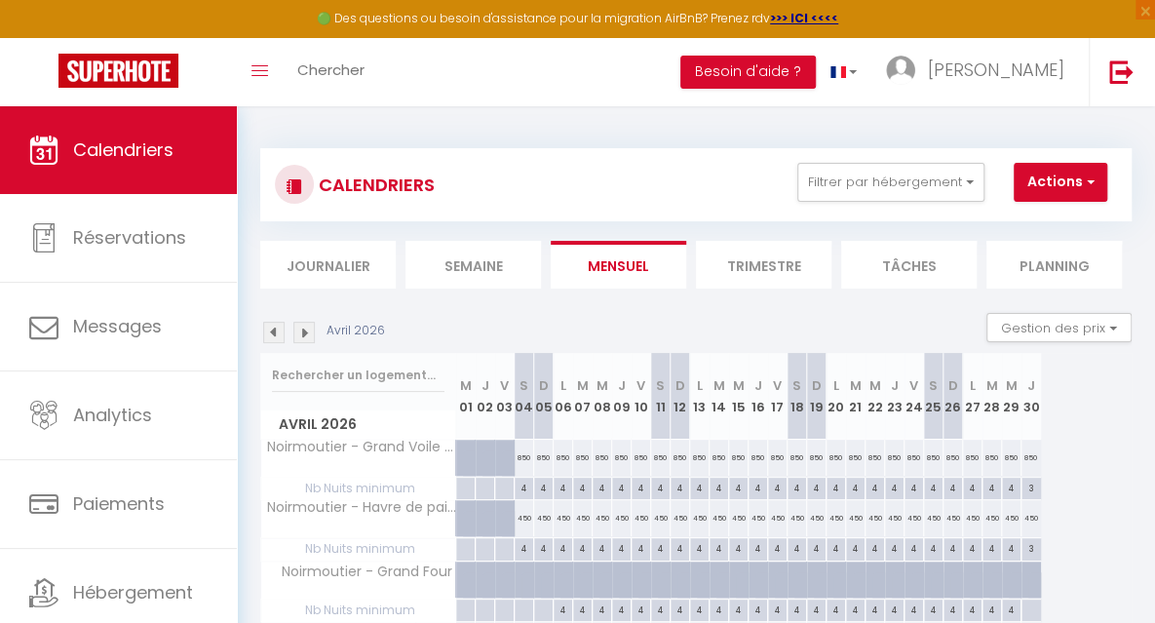
click at [274, 336] on img at bounding box center [273, 332] width 21 height 21
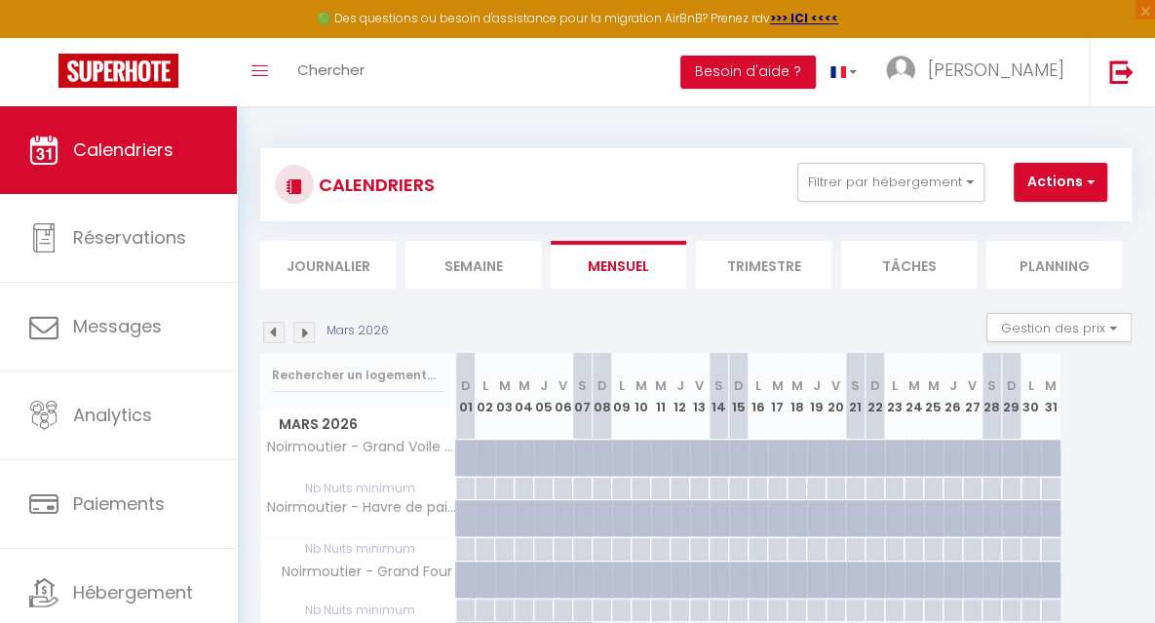
click at [274, 336] on img at bounding box center [273, 332] width 21 height 21
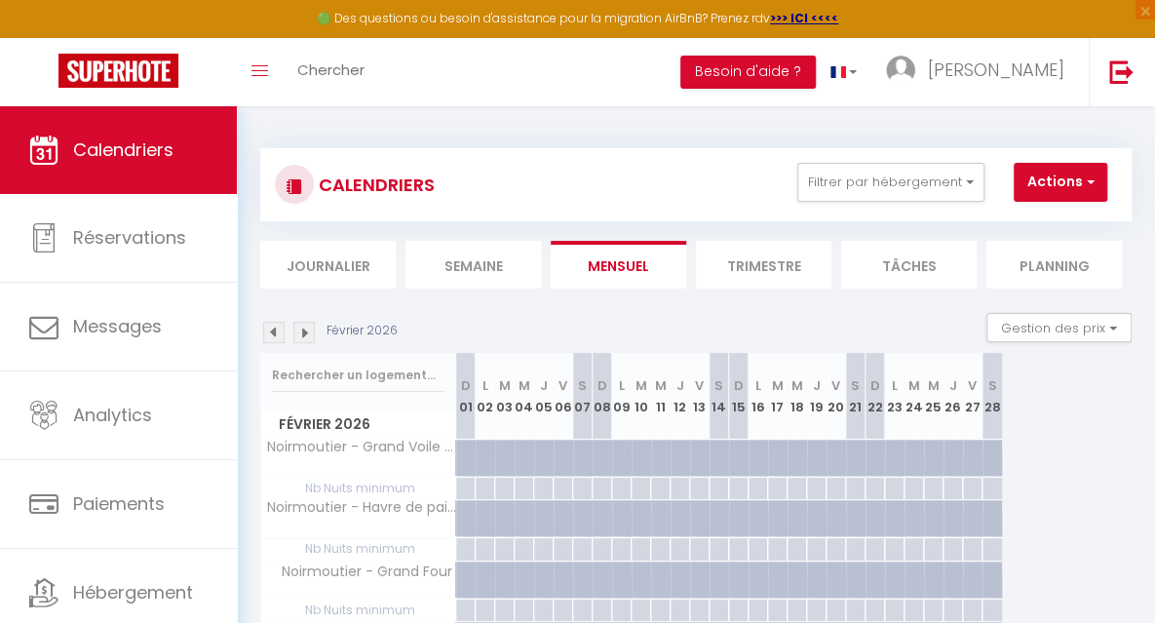
click at [274, 336] on img at bounding box center [273, 332] width 21 height 21
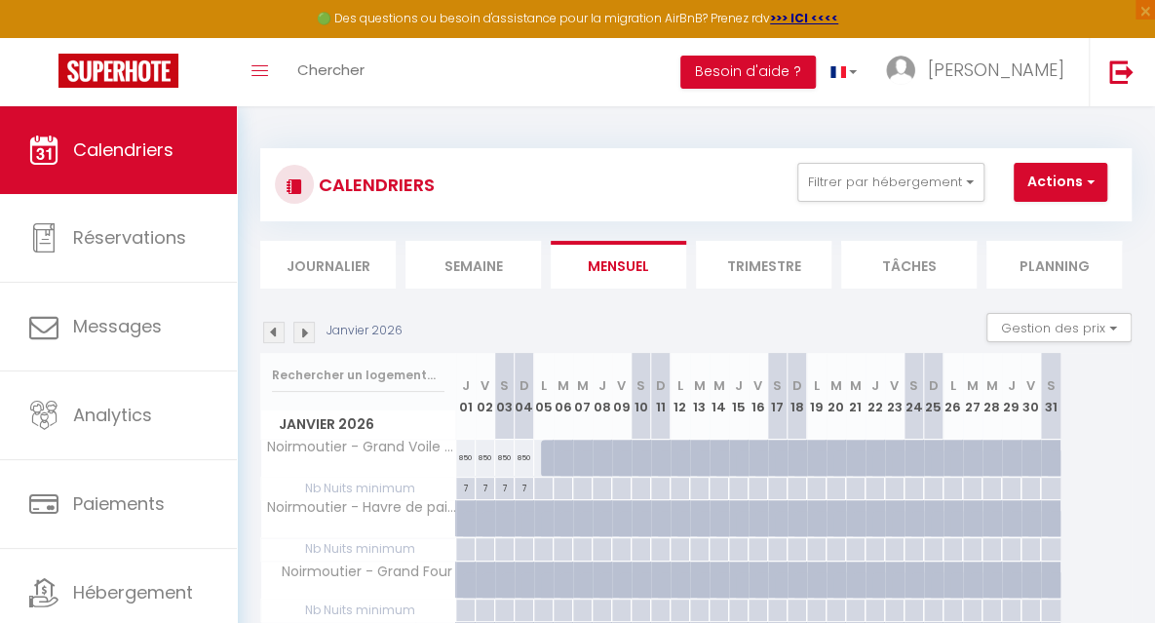
click at [274, 336] on img at bounding box center [273, 332] width 21 height 21
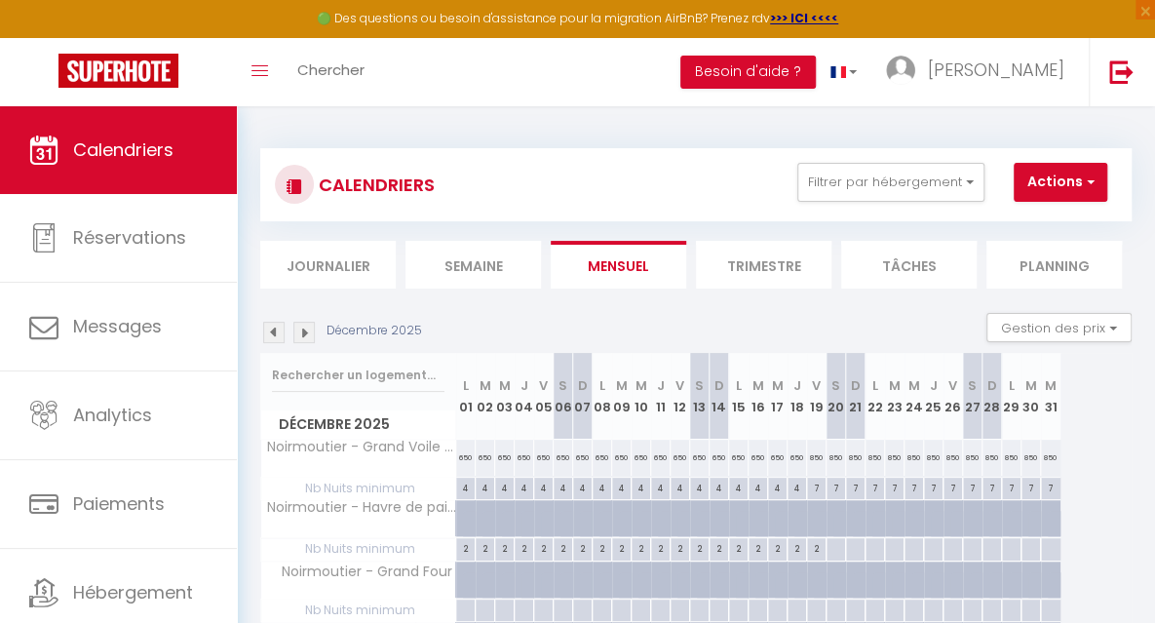
click at [274, 336] on img at bounding box center [273, 332] width 21 height 21
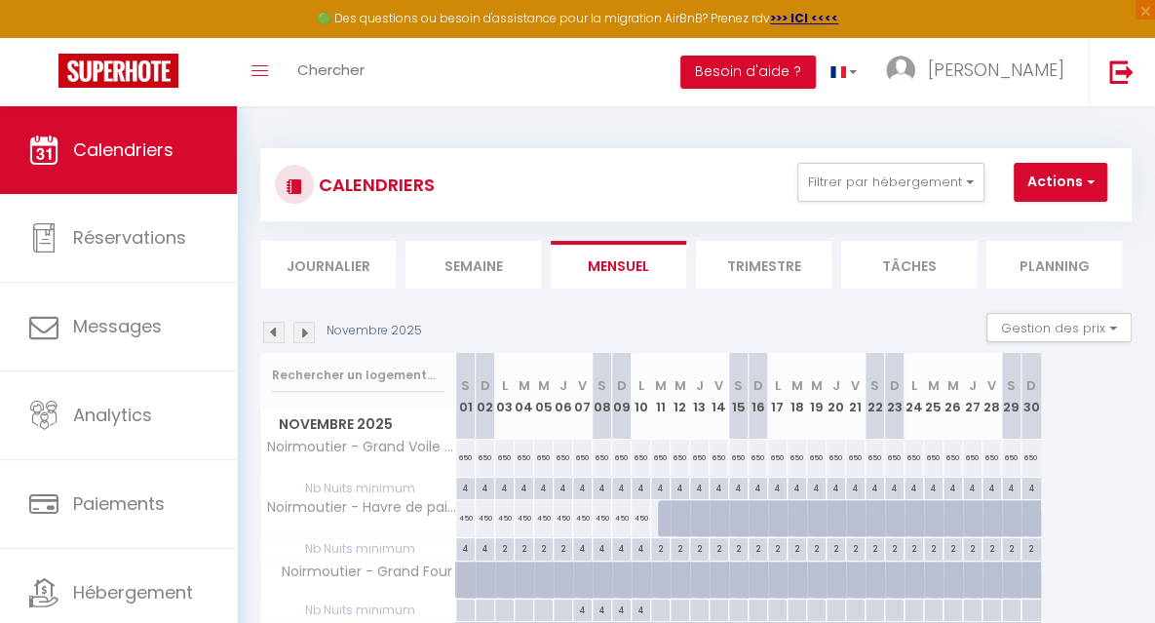
click at [274, 336] on img at bounding box center [273, 332] width 21 height 21
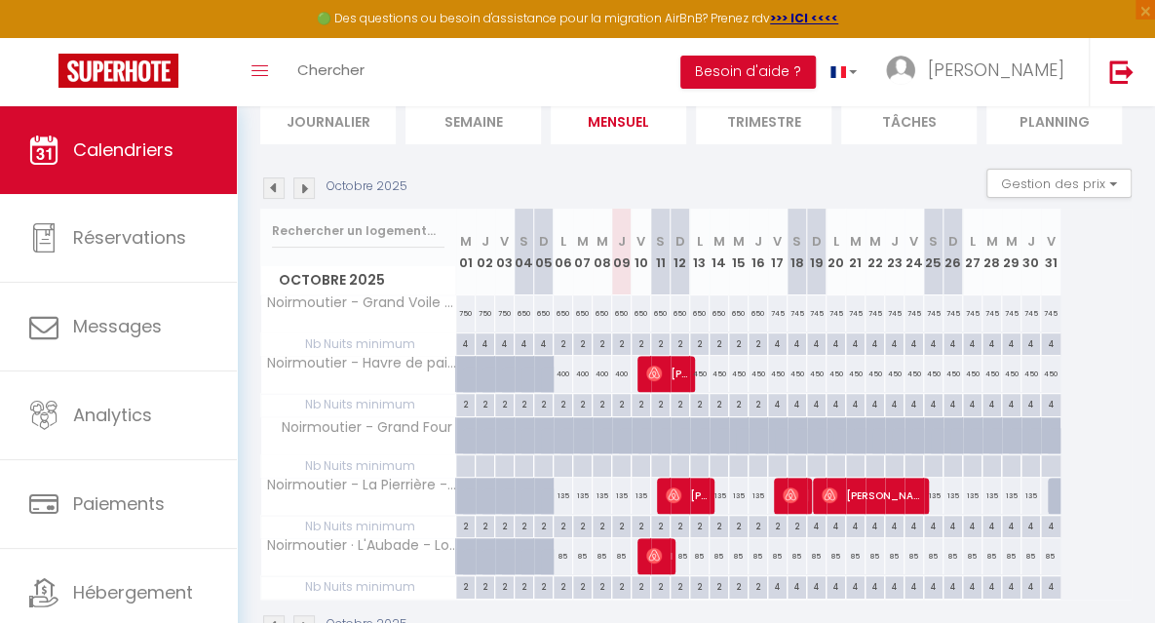
scroll to position [146, 0]
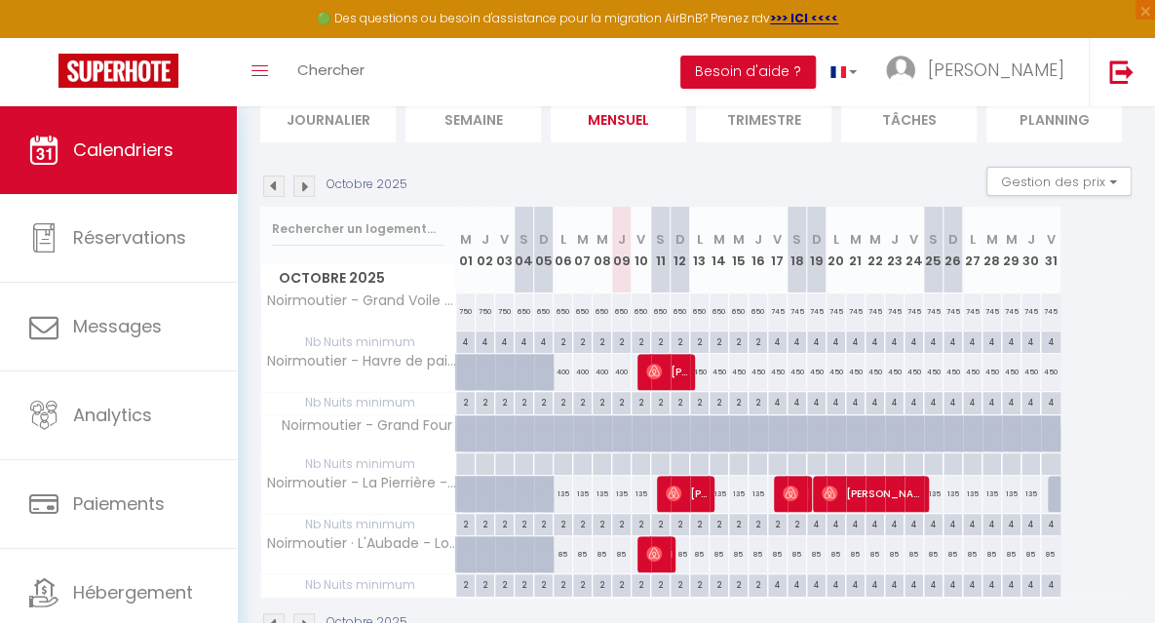
click at [778, 314] on div "745" at bounding box center [777, 311] width 19 height 36
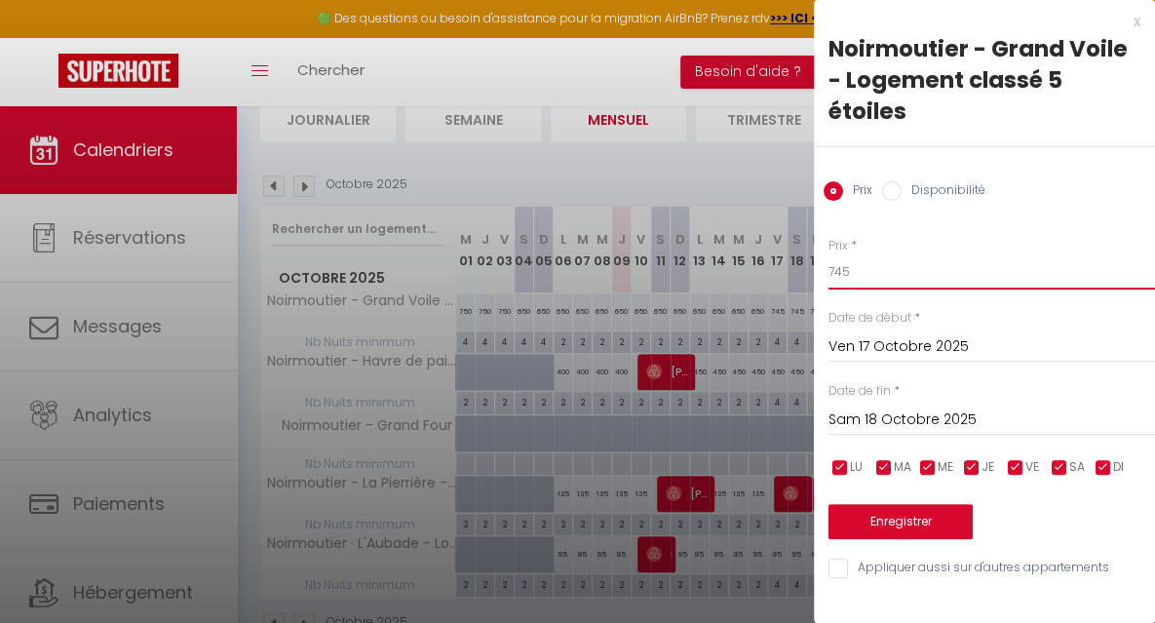
click at [859, 273] on input "745" at bounding box center [991, 271] width 326 height 35
click at [893, 424] on input "Sam 18 Octobre 2025" at bounding box center [991, 419] width 326 height 25
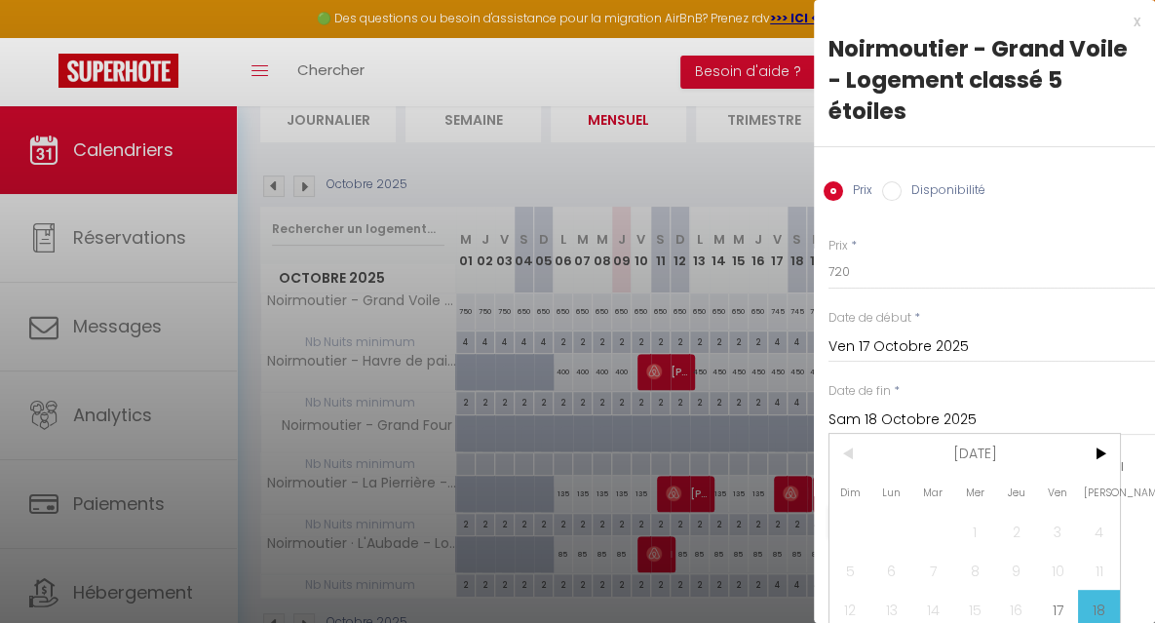
scroll to position [97, 0]
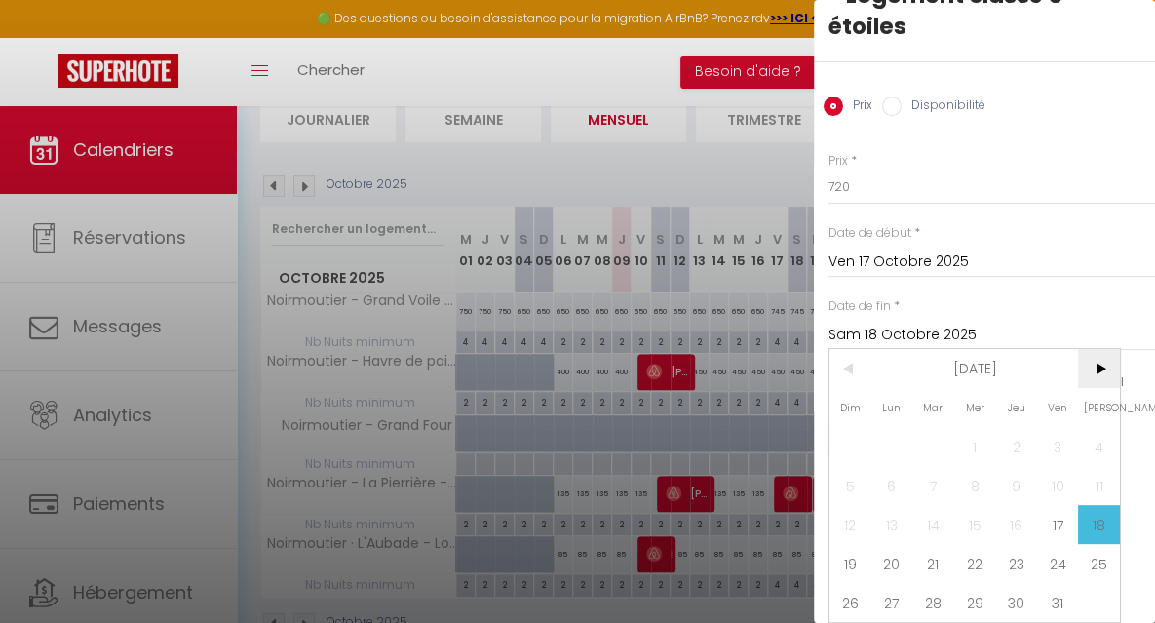
click at [1101, 360] on span ">" at bounding box center [1099, 368] width 42 height 39
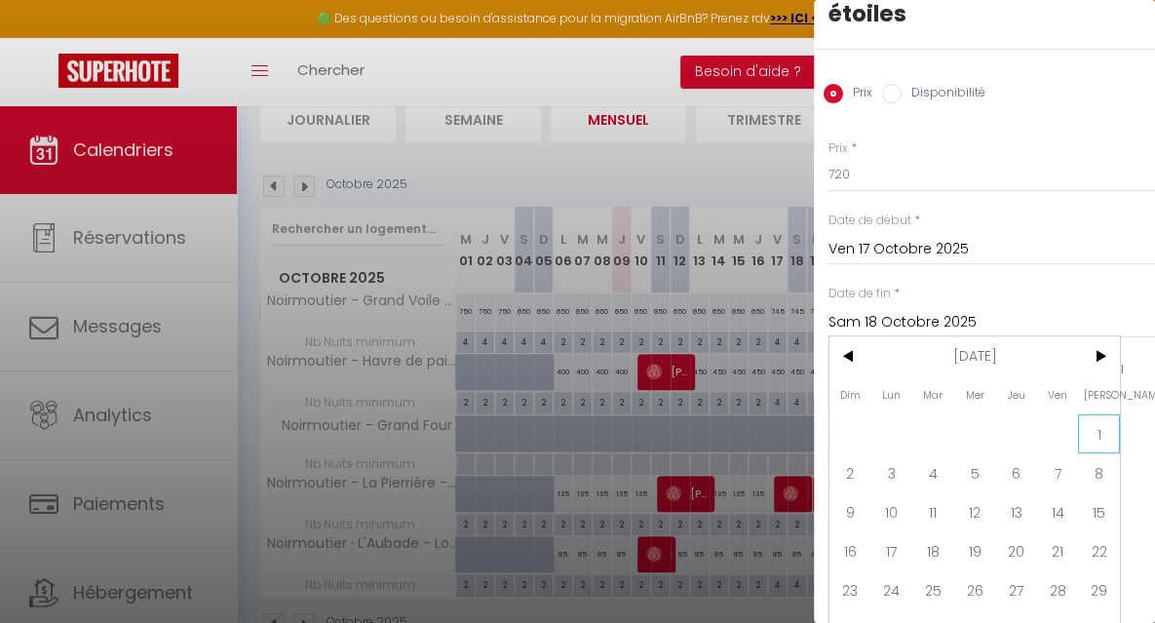
click at [1104, 438] on span "1" at bounding box center [1099, 433] width 42 height 39
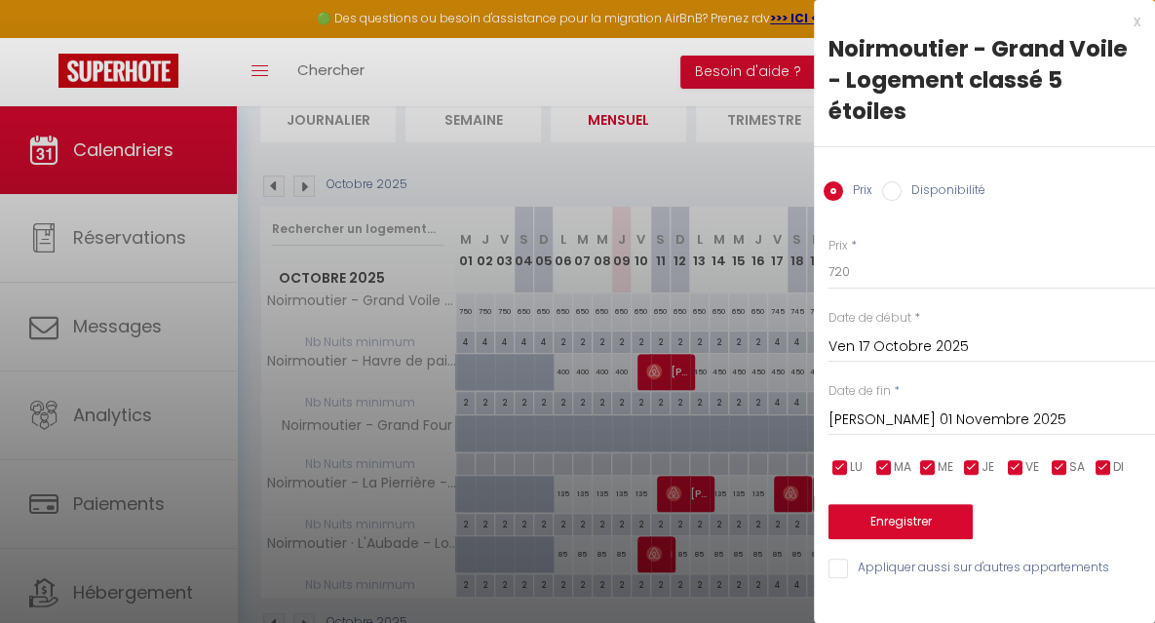
scroll to position [0, 0]
click at [920, 519] on button "Enregistrer" at bounding box center [900, 521] width 144 height 35
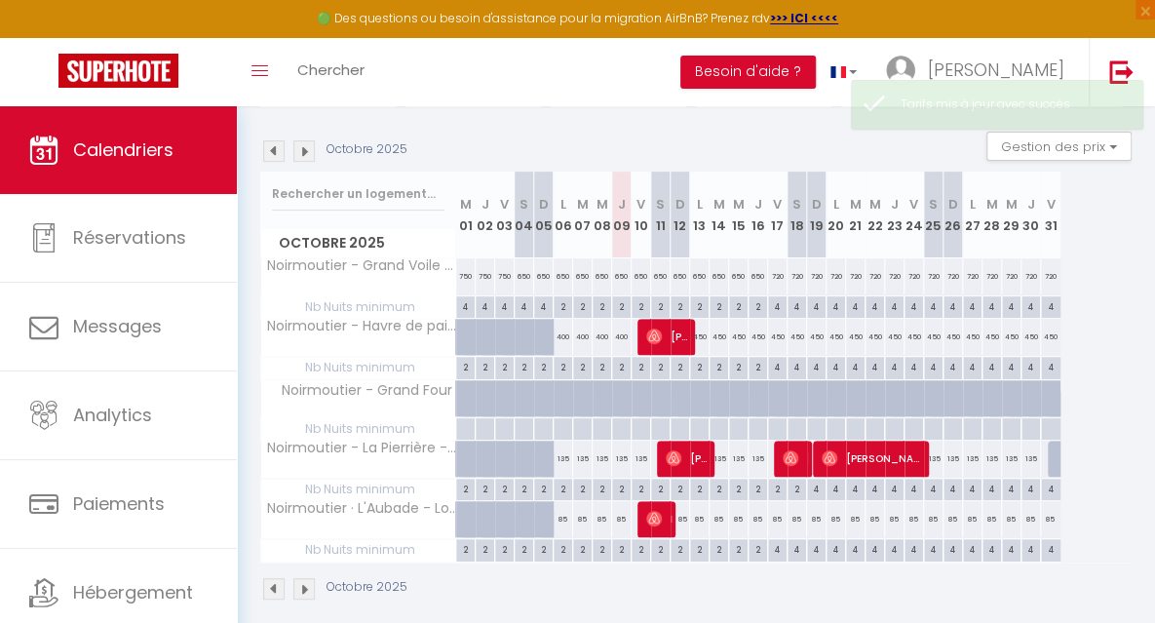
scroll to position [188, 0]
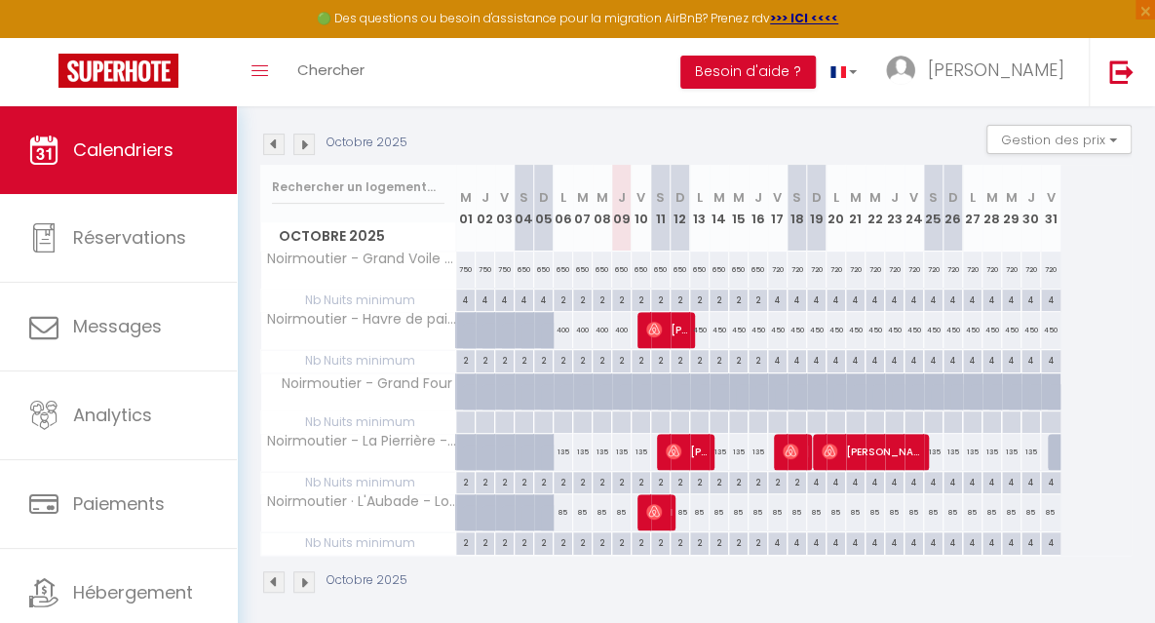
click at [778, 362] on div "4" at bounding box center [777, 359] width 19 height 19
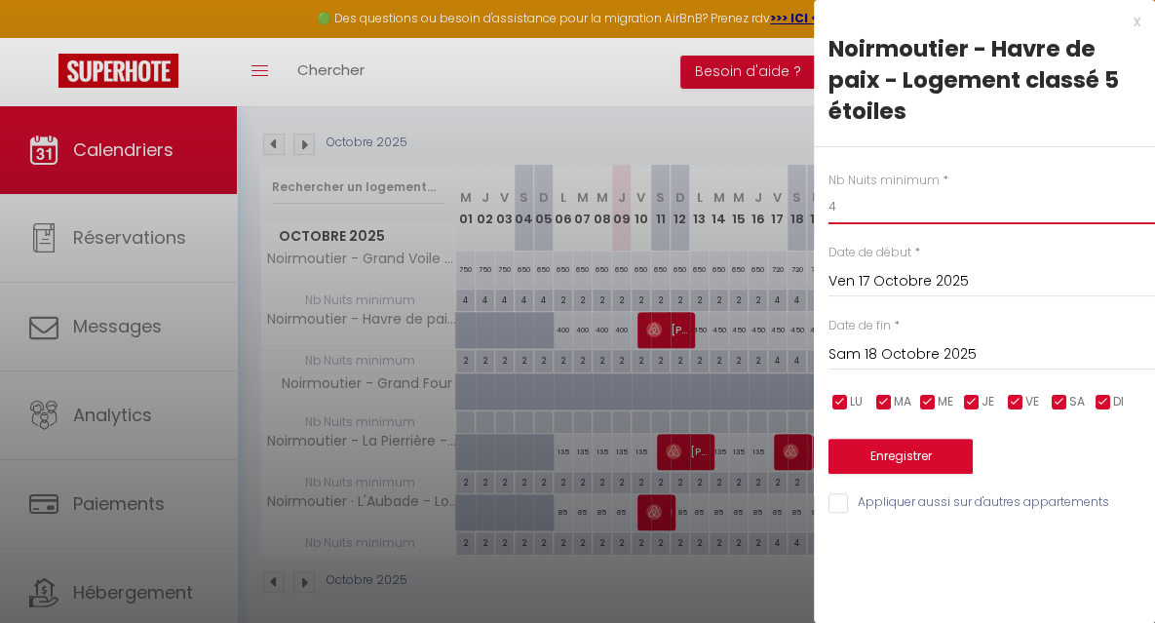
click at [864, 210] on input "4" at bounding box center [991, 206] width 326 height 35
click at [871, 352] on input "Sam 18 Octobre 2025" at bounding box center [991, 354] width 326 height 25
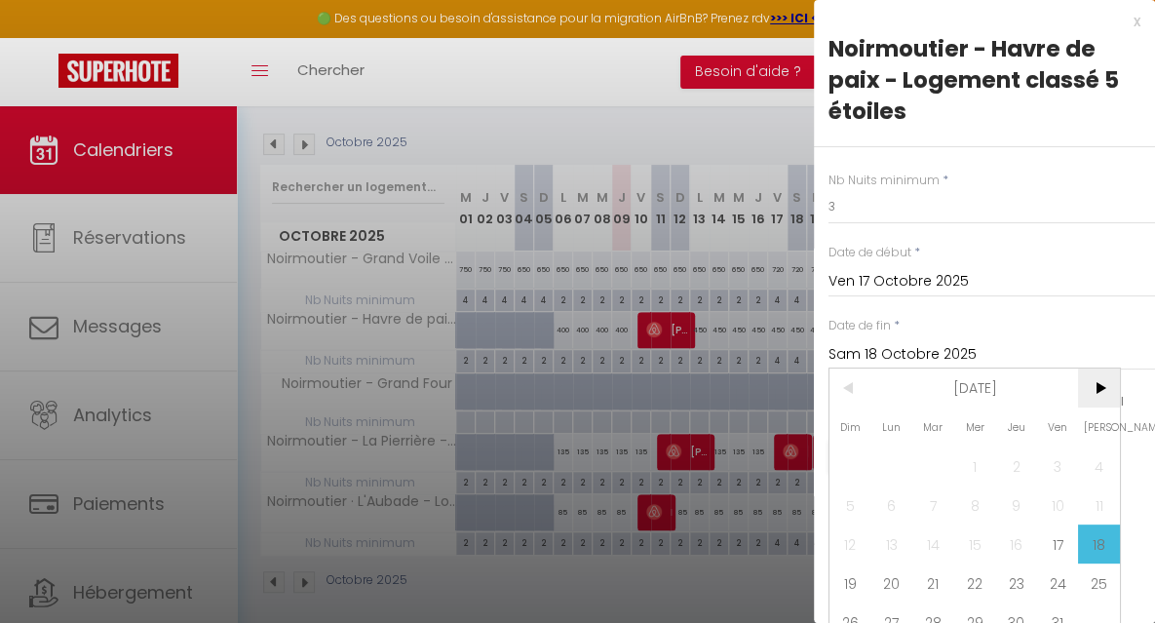
click at [1099, 388] on span ">" at bounding box center [1099, 387] width 42 height 39
click at [1099, 461] on span "1" at bounding box center [1099, 465] width 42 height 39
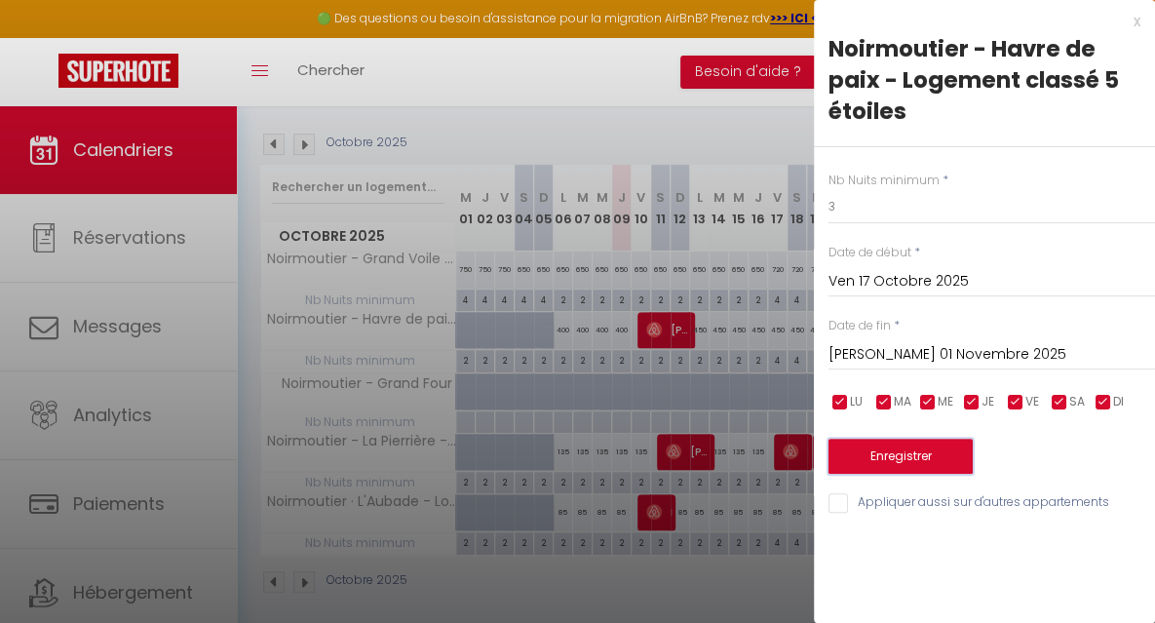
click at [893, 446] on button "Enregistrer" at bounding box center [900, 456] width 144 height 35
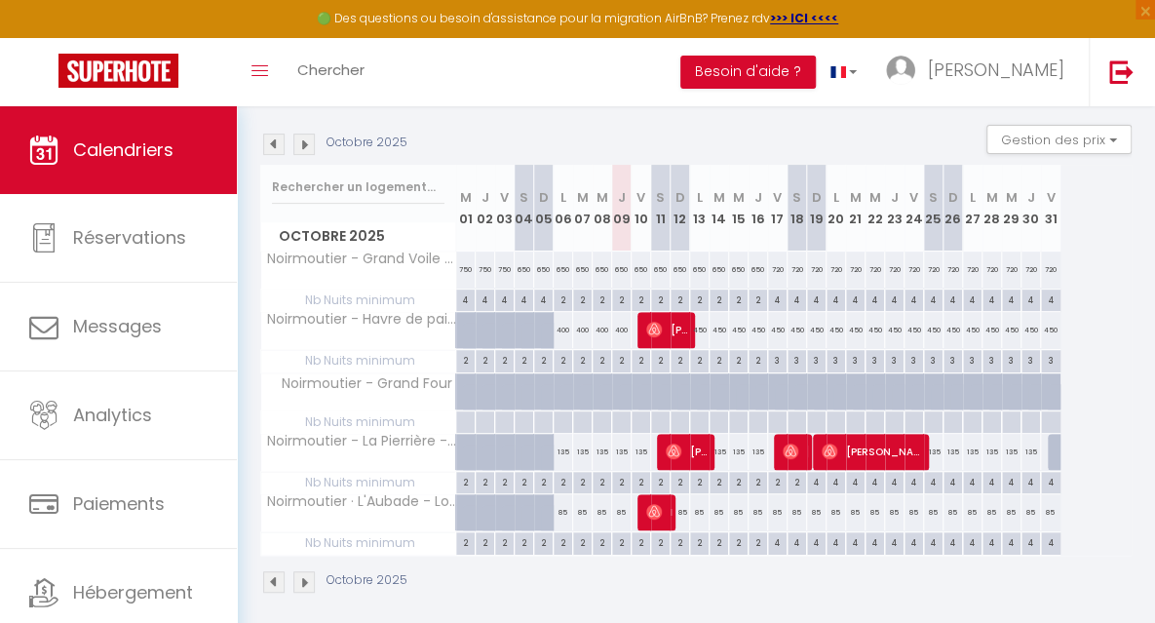
click at [780, 537] on div "4" at bounding box center [777, 541] width 19 height 19
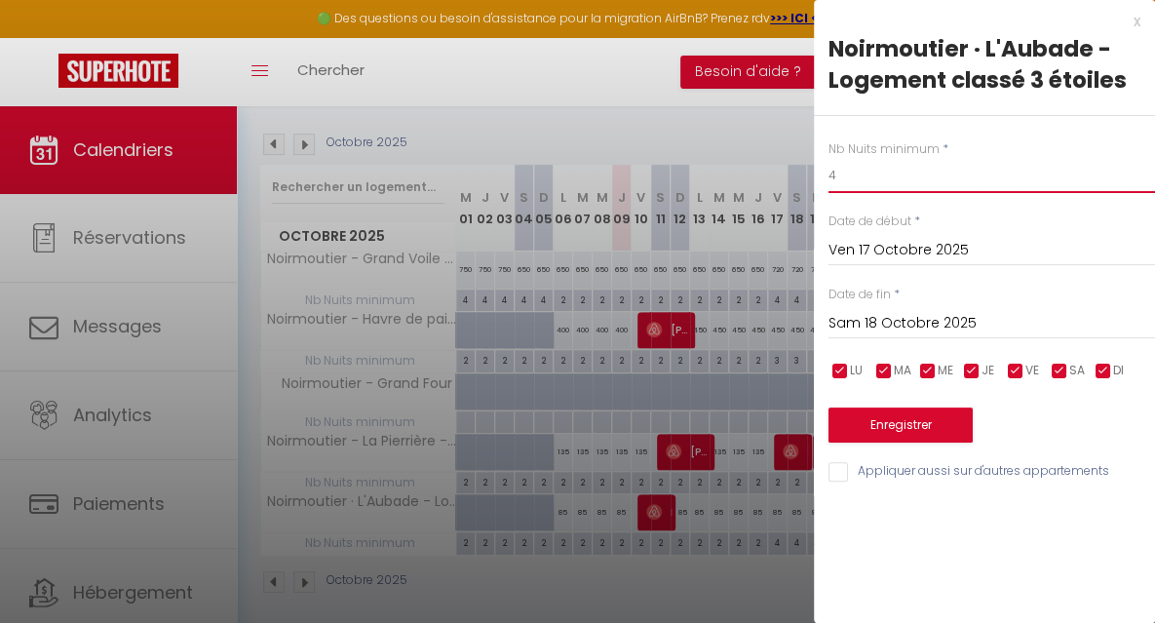
click at [856, 182] on input "4" at bounding box center [991, 175] width 326 height 35
click at [891, 317] on input "Sam 18 Octobre 2025" at bounding box center [991, 323] width 326 height 25
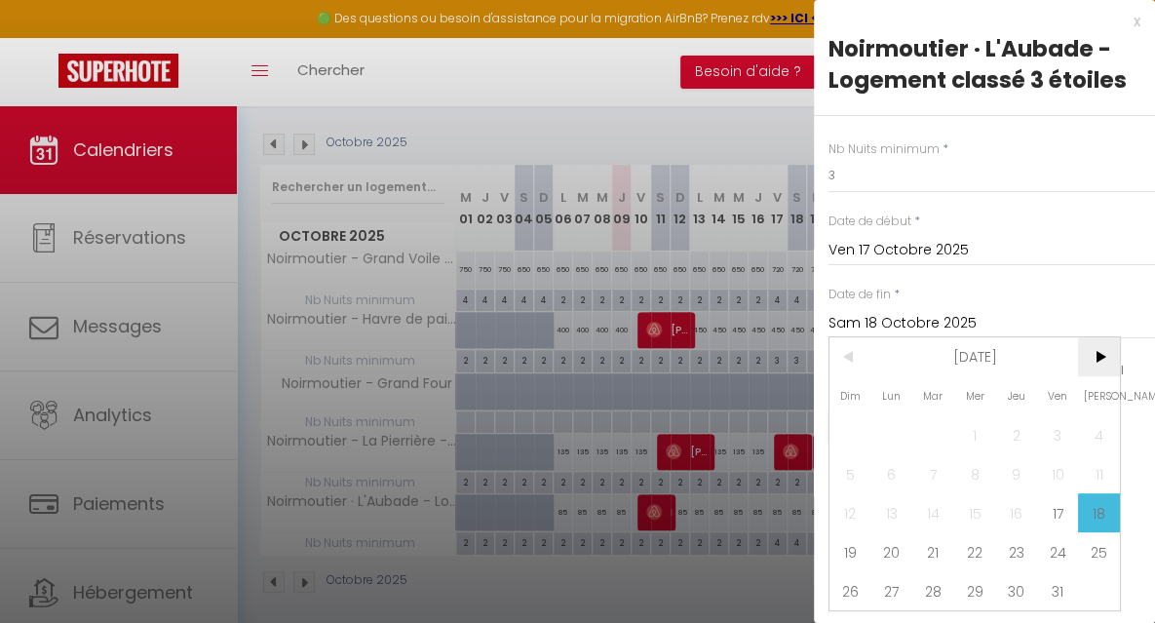
click at [1094, 355] on span ">" at bounding box center [1099, 356] width 42 height 39
click at [1099, 434] on span "1" at bounding box center [1099, 434] width 42 height 39
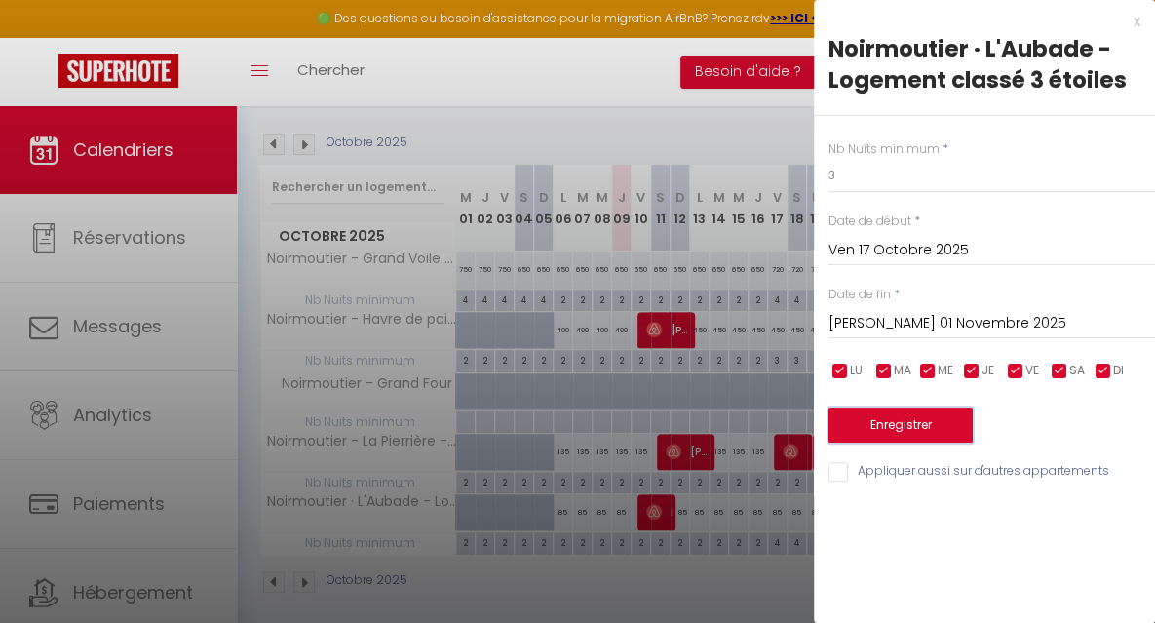
click at [931, 424] on button "Enregistrer" at bounding box center [900, 424] width 144 height 35
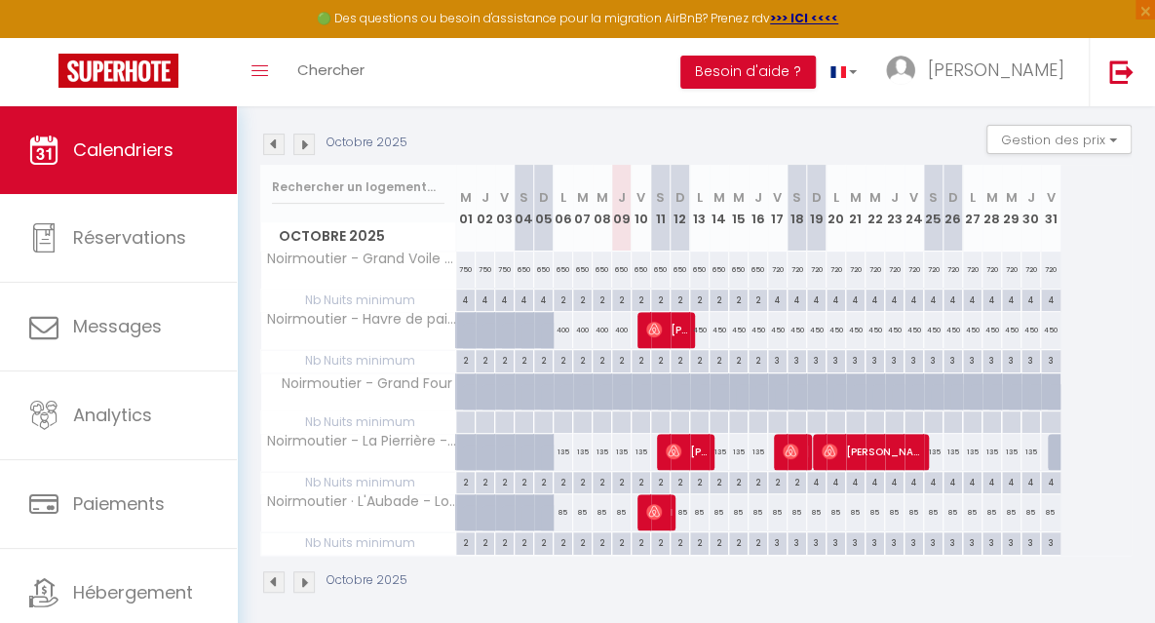
click at [302, 147] on img at bounding box center [303, 144] width 21 height 21
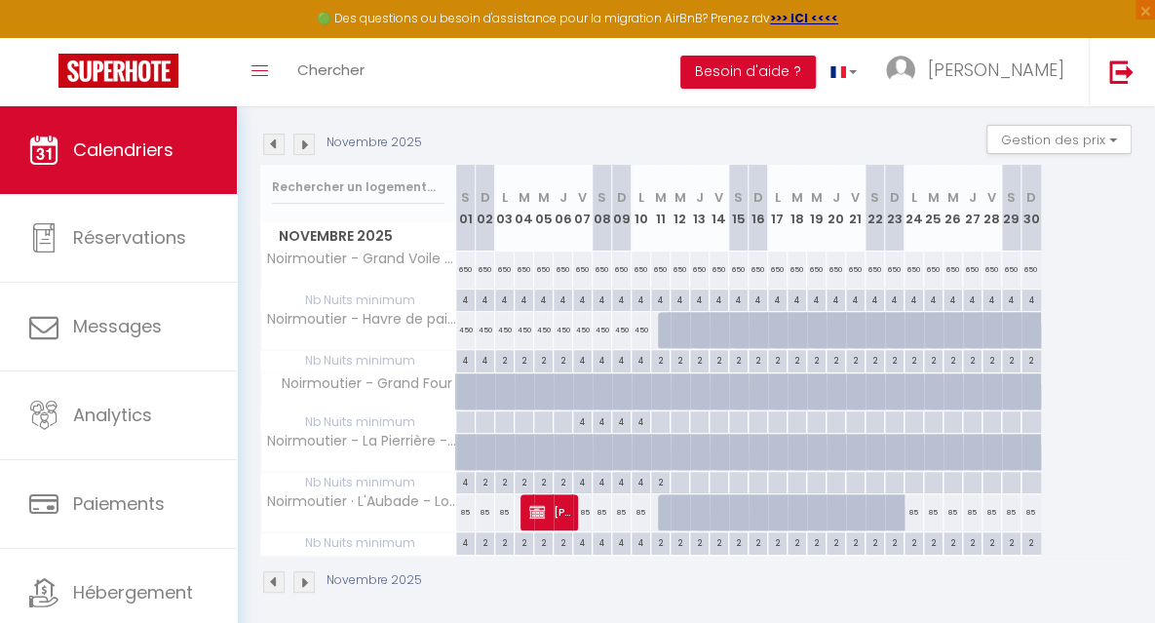
click at [275, 148] on img at bounding box center [273, 144] width 21 height 21
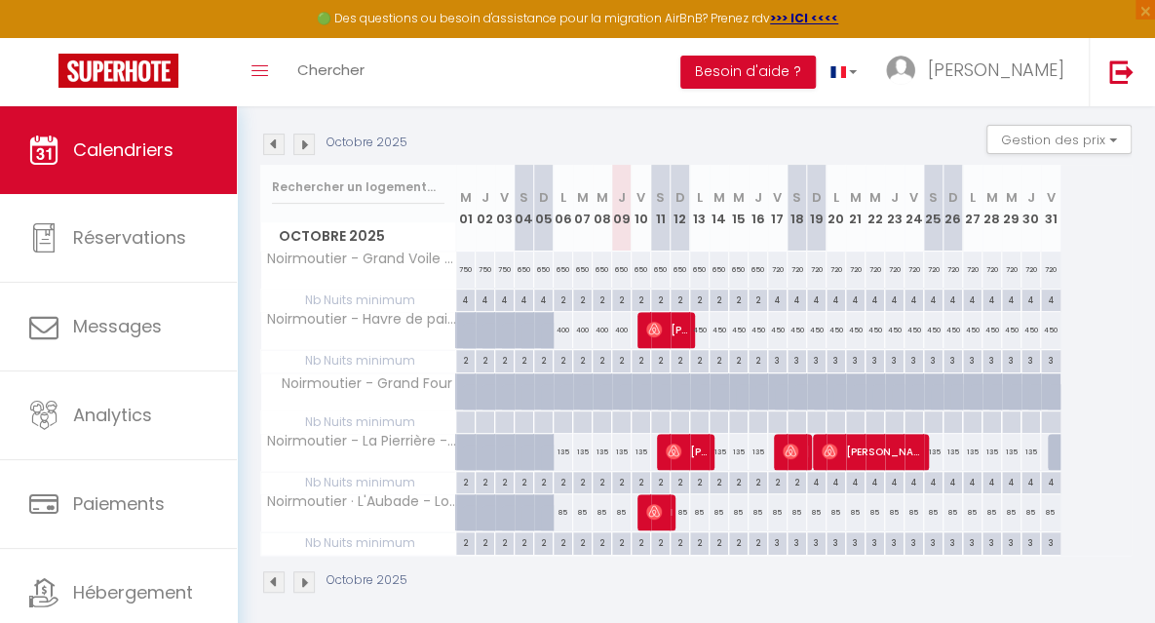
click at [302, 147] on img at bounding box center [303, 144] width 21 height 21
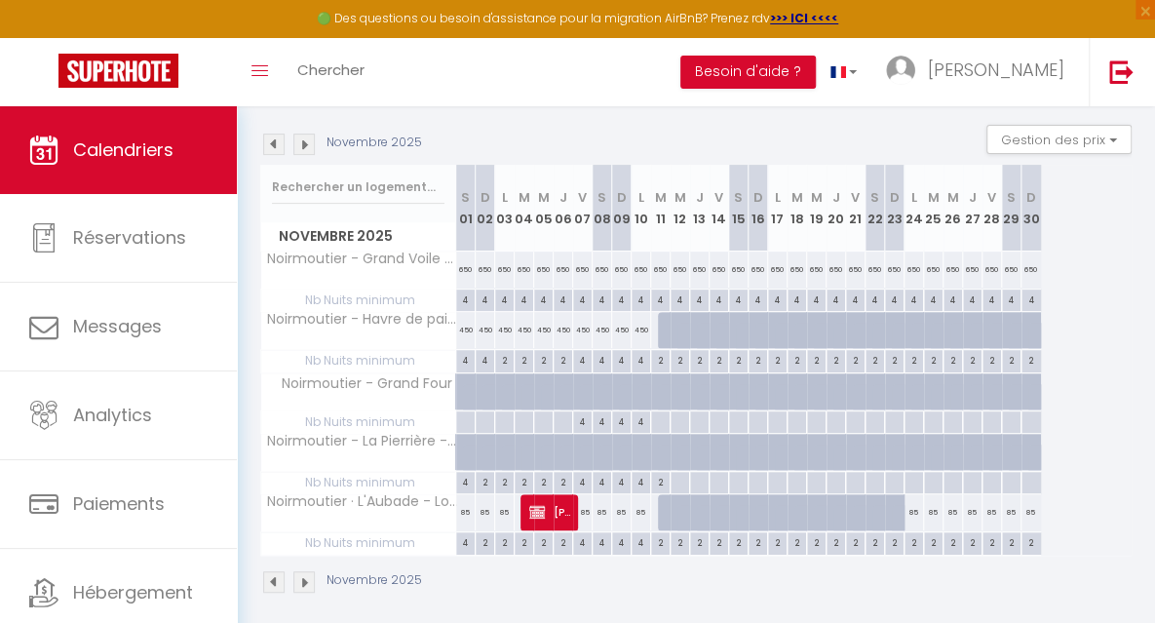
click at [467, 365] on div "4" at bounding box center [465, 359] width 19 height 19
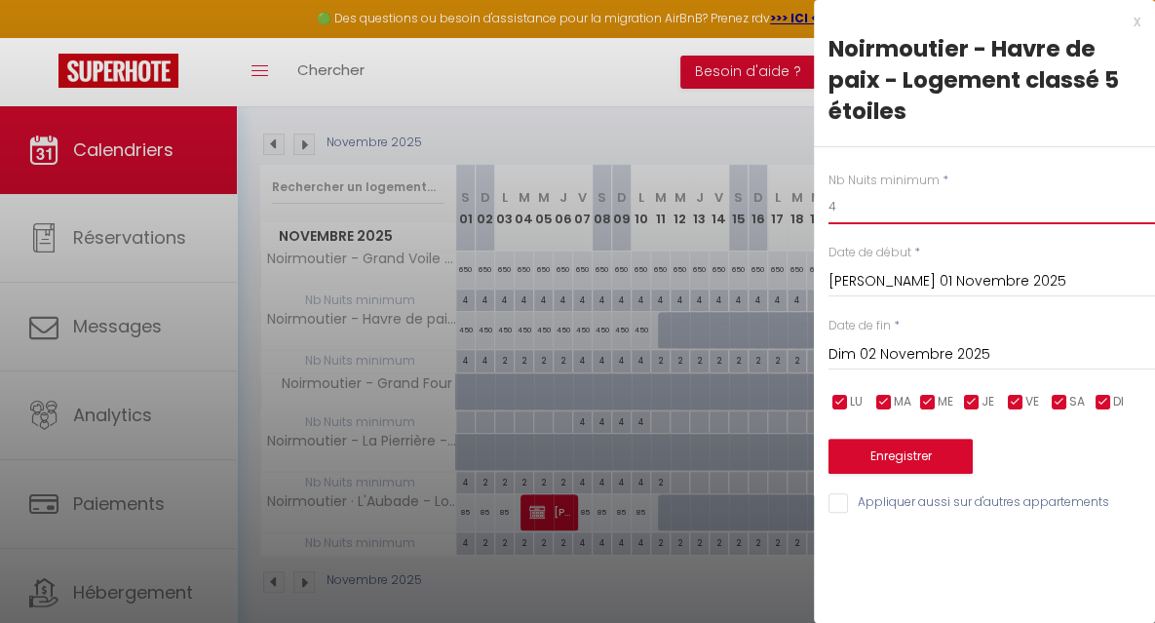
click at [860, 209] on input "4" at bounding box center [991, 206] width 326 height 35
click at [879, 347] on input "Dim 02 Novembre 2025" at bounding box center [991, 354] width 326 height 25
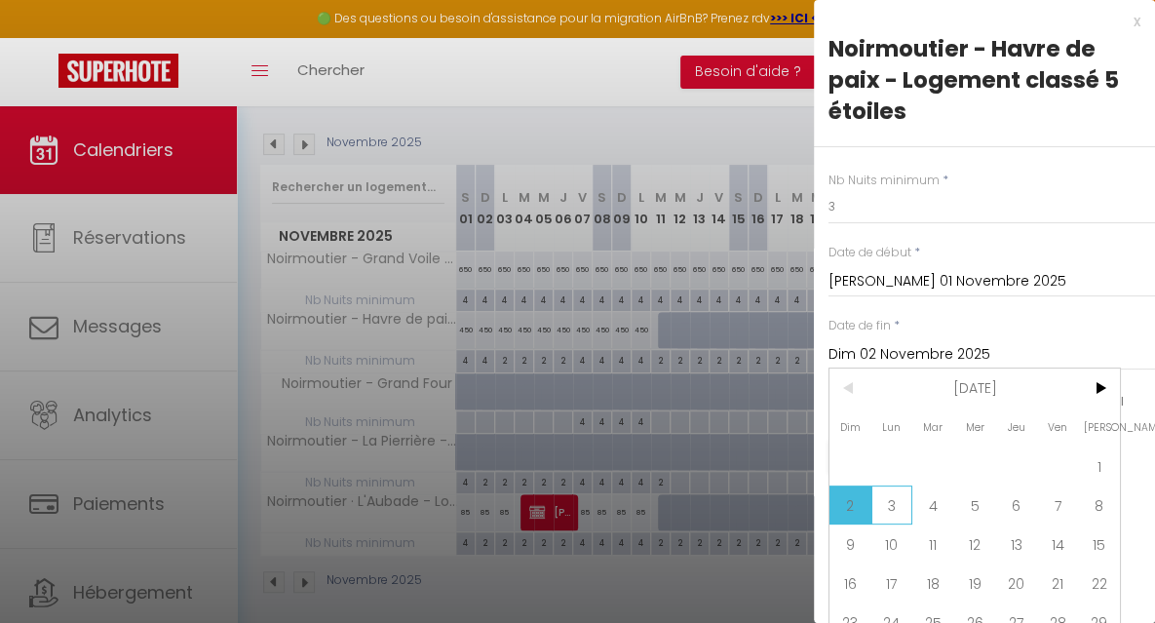
click at [899, 502] on span "3" at bounding box center [892, 504] width 42 height 39
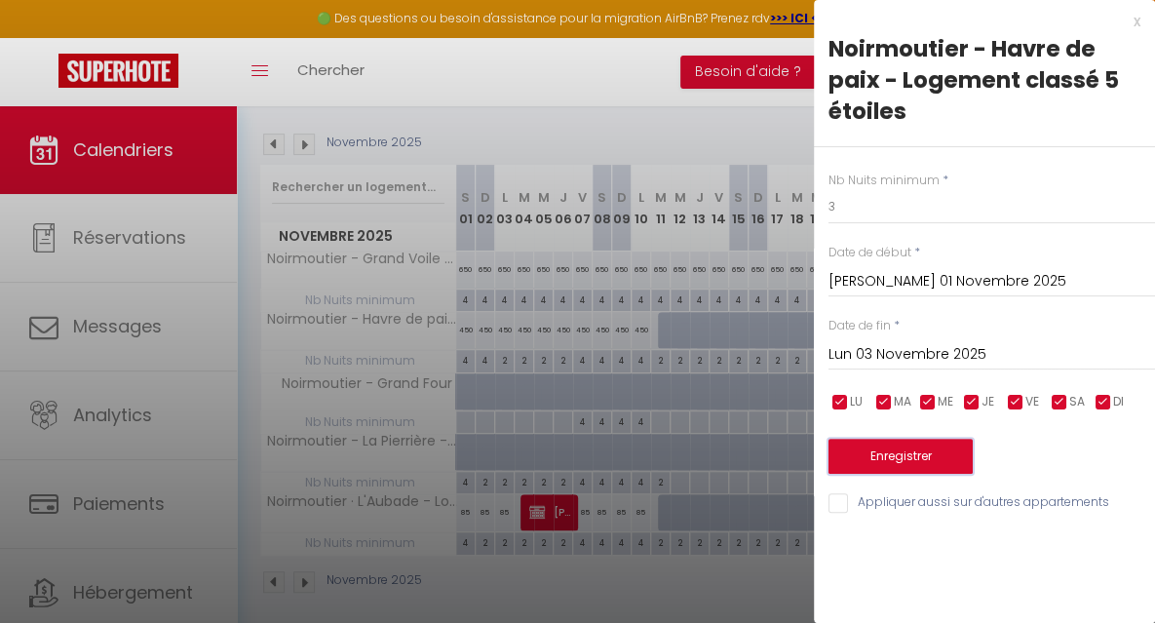
click at [873, 454] on button "Enregistrer" at bounding box center [900, 456] width 144 height 35
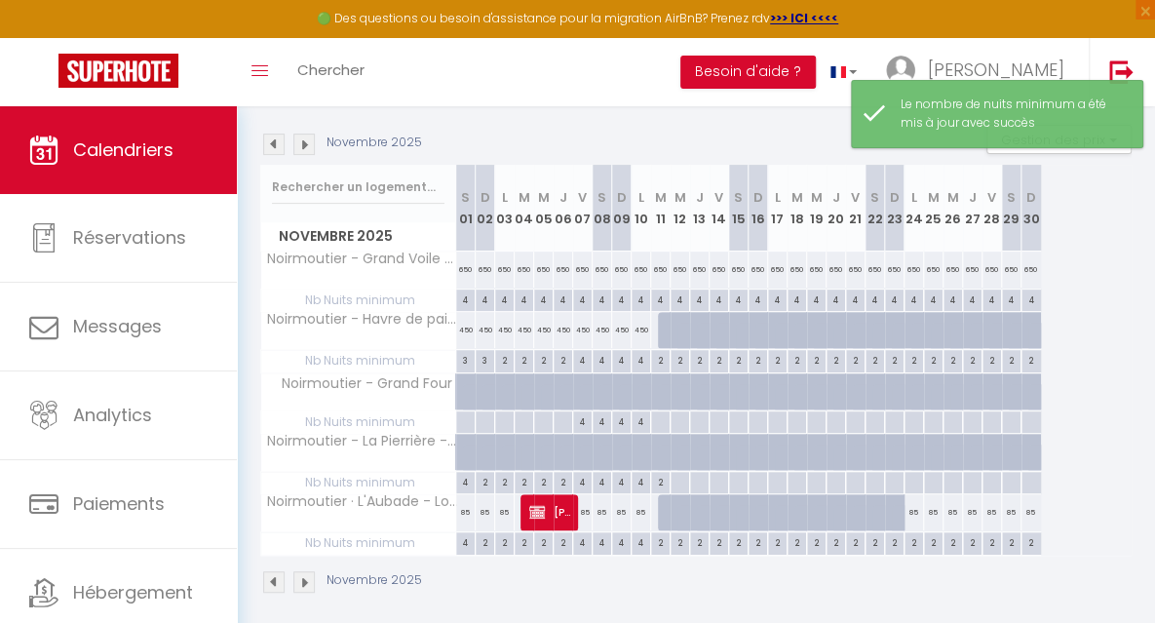
click at [581, 360] on div "4" at bounding box center [582, 359] width 19 height 19
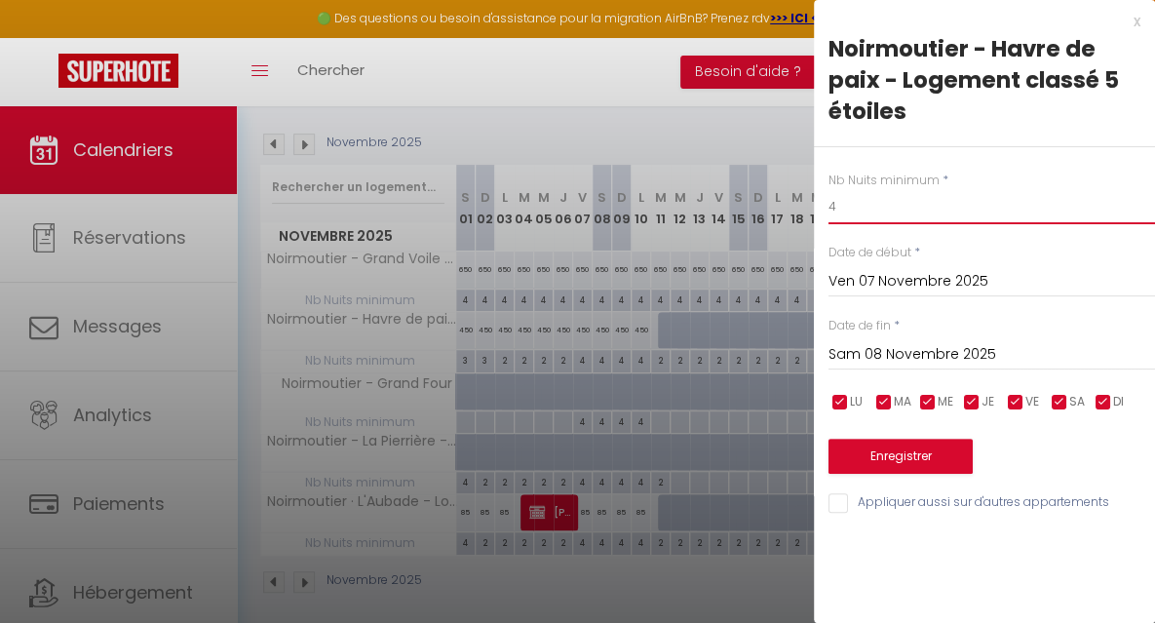
click at [863, 211] on input "4" at bounding box center [991, 206] width 326 height 35
click at [877, 344] on input "Sam 08 Novembre 2025" at bounding box center [991, 354] width 326 height 25
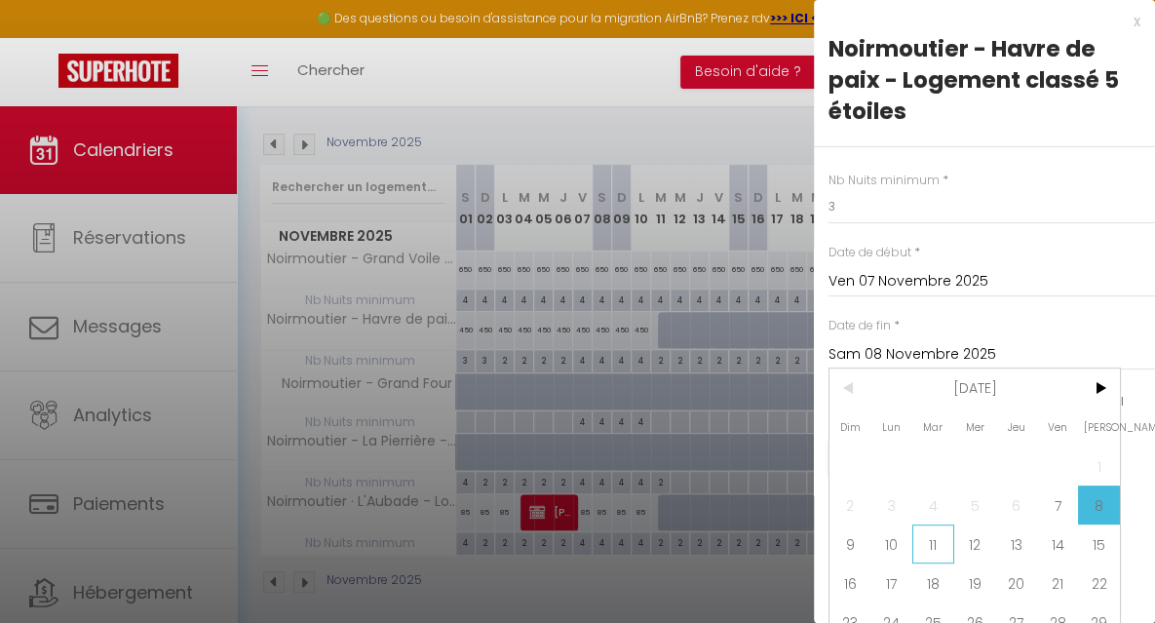
click at [944, 539] on span "11" at bounding box center [933, 543] width 42 height 39
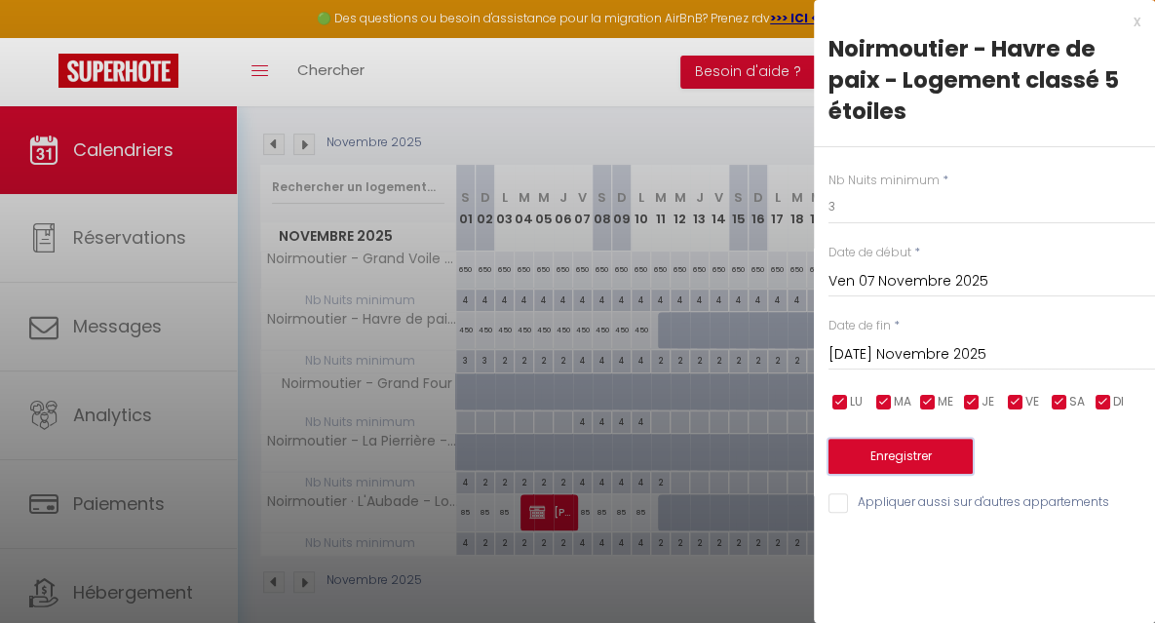
click at [905, 458] on button "Enregistrer" at bounding box center [900, 456] width 144 height 35
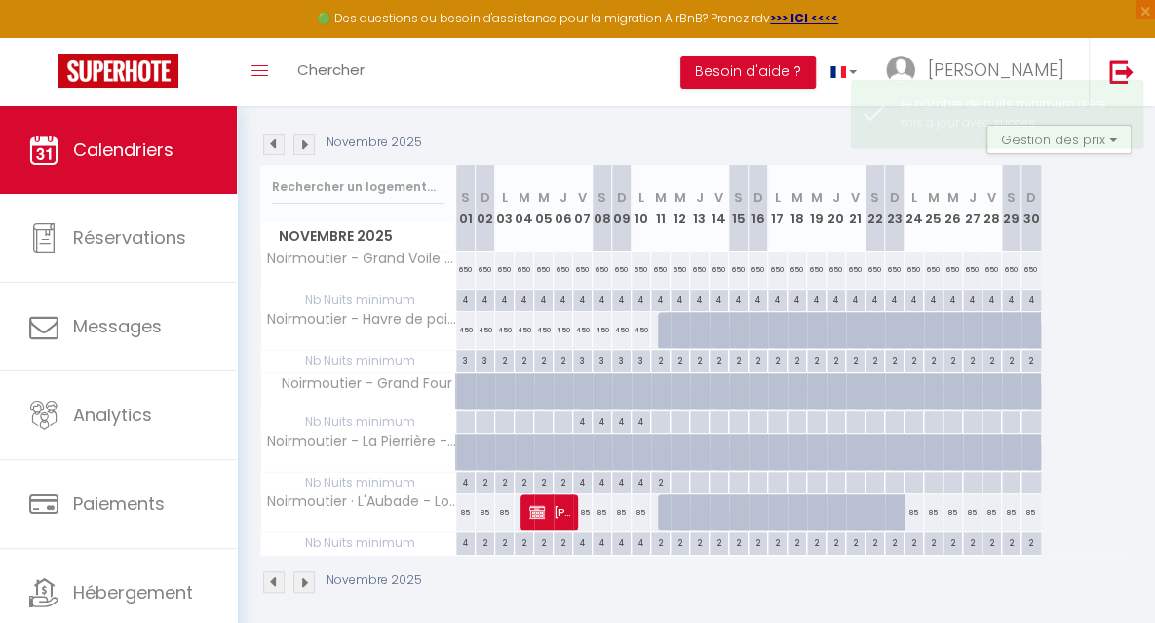
click at [464, 515] on div "85" at bounding box center [465, 512] width 19 height 36
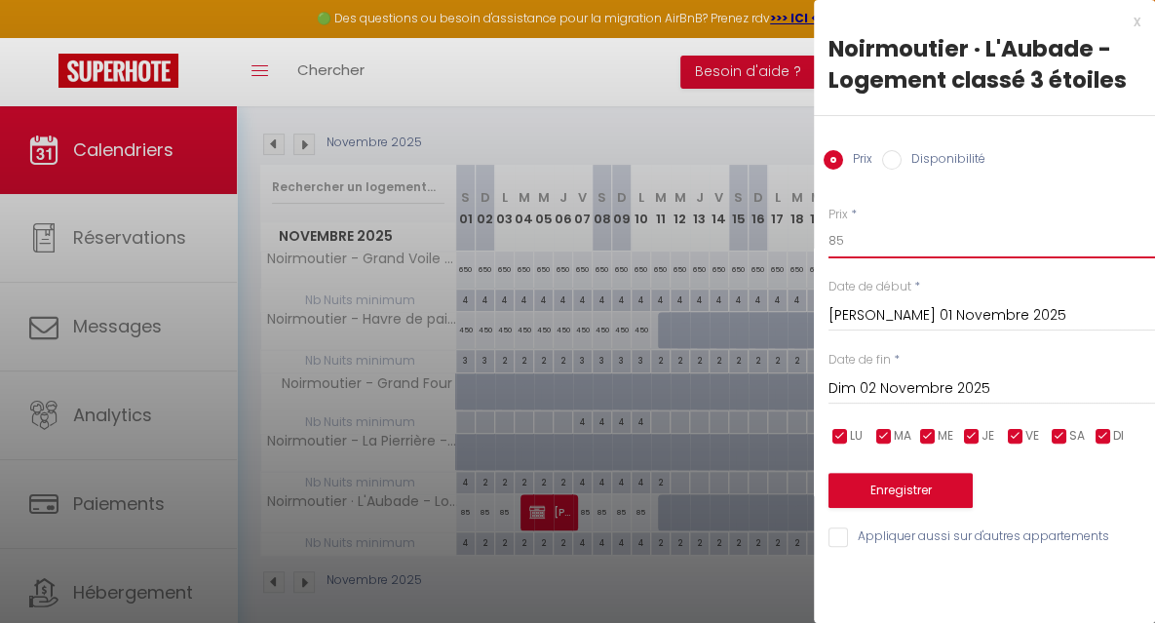
click at [854, 247] on input "85" at bounding box center [991, 240] width 326 height 35
click at [710, 135] on div at bounding box center [577, 311] width 1155 height 623
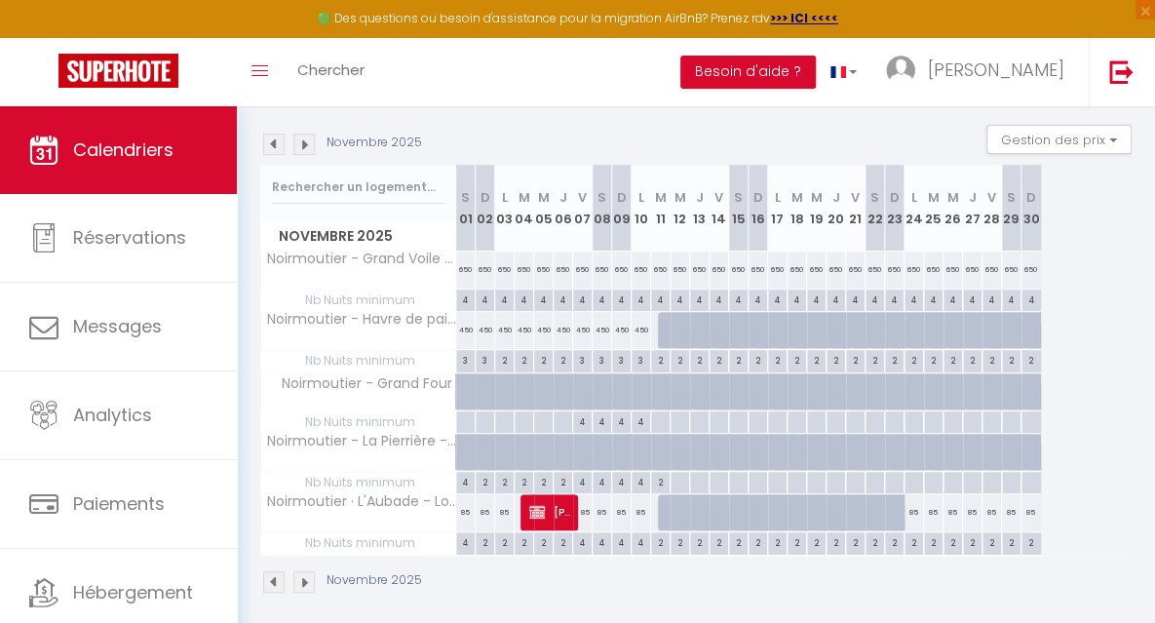
click at [466, 542] on div "4" at bounding box center [465, 541] width 19 height 19
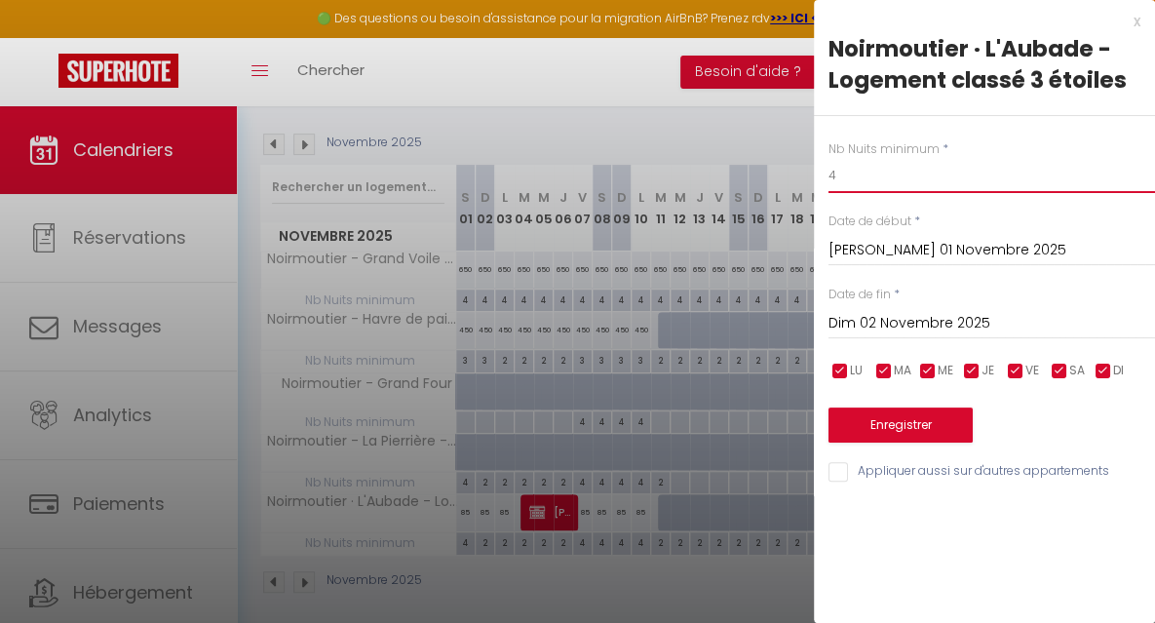
click at [859, 184] on input "4" at bounding box center [991, 175] width 326 height 35
click at [881, 420] on button "Enregistrer" at bounding box center [900, 424] width 144 height 35
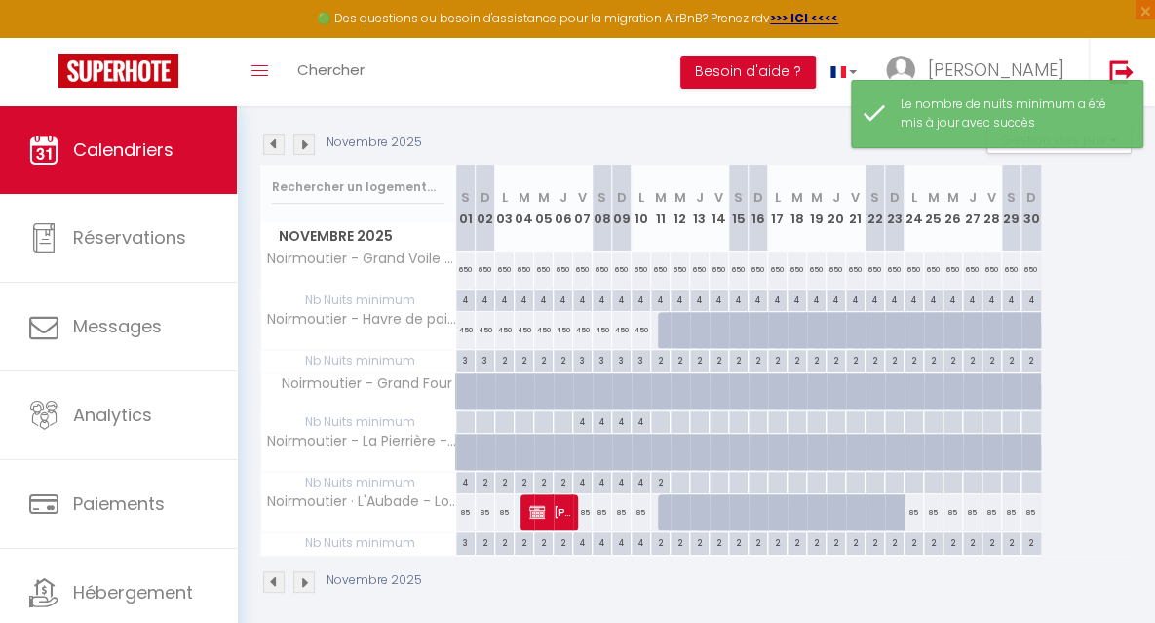
click at [585, 541] on div "4" at bounding box center [582, 541] width 19 height 19
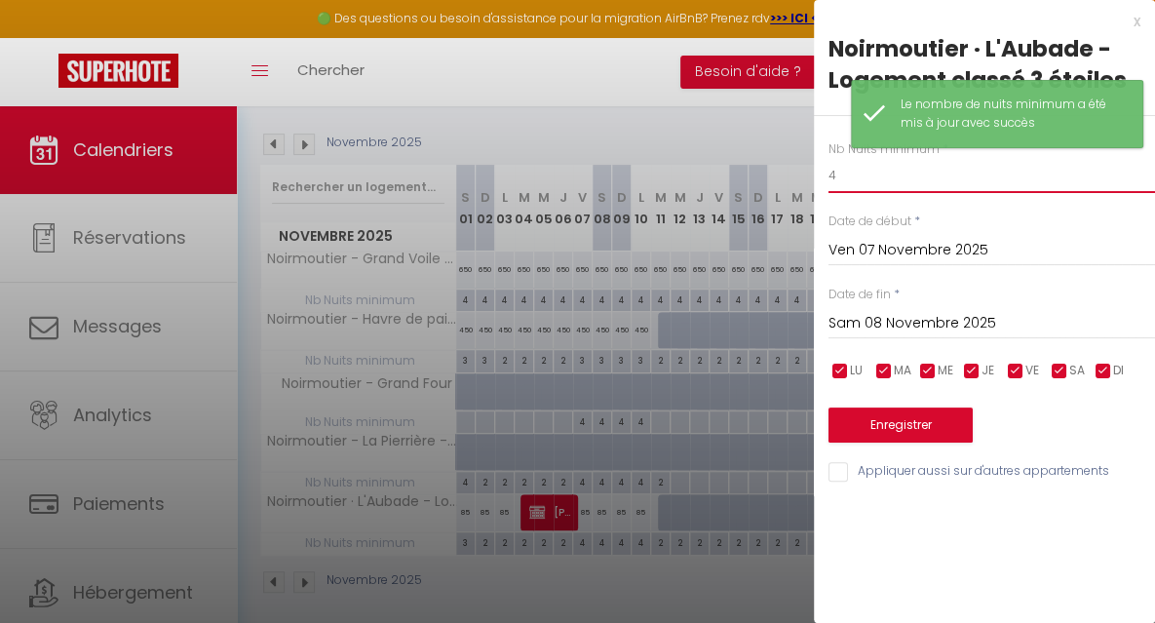
click at [849, 178] on input "4" at bounding box center [991, 175] width 326 height 35
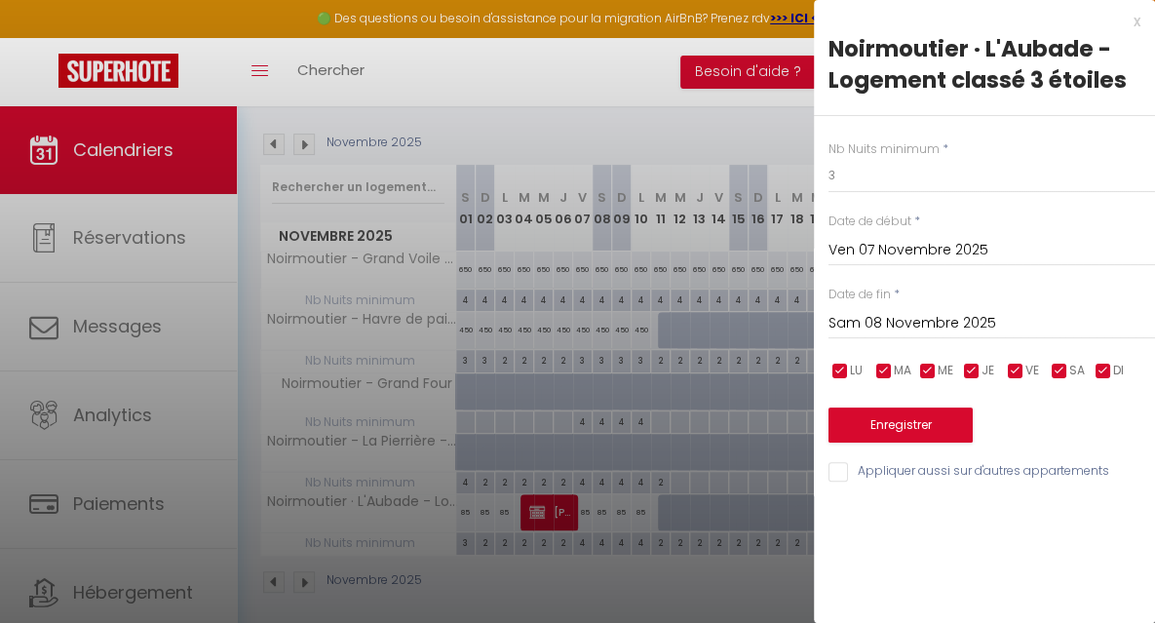
click at [862, 320] on input "Sam 08 Novembre 2025" at bounding box center [991, 323] width 326 height 25
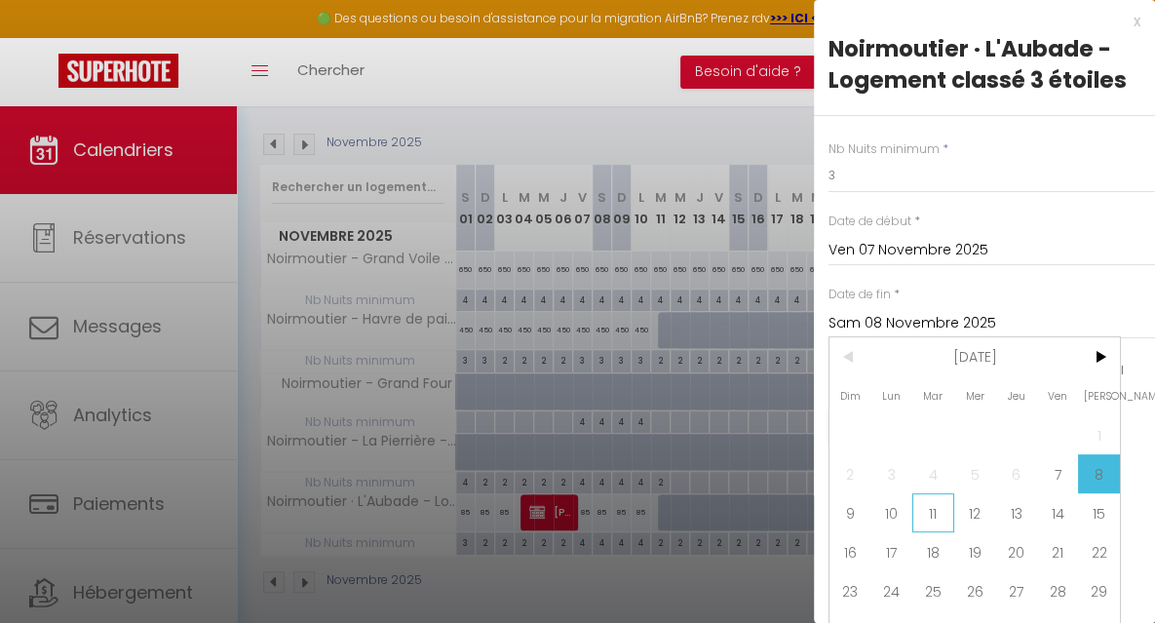
click at [937, 512] on span "11" at bounding box center [933, 512] width 42 height 39
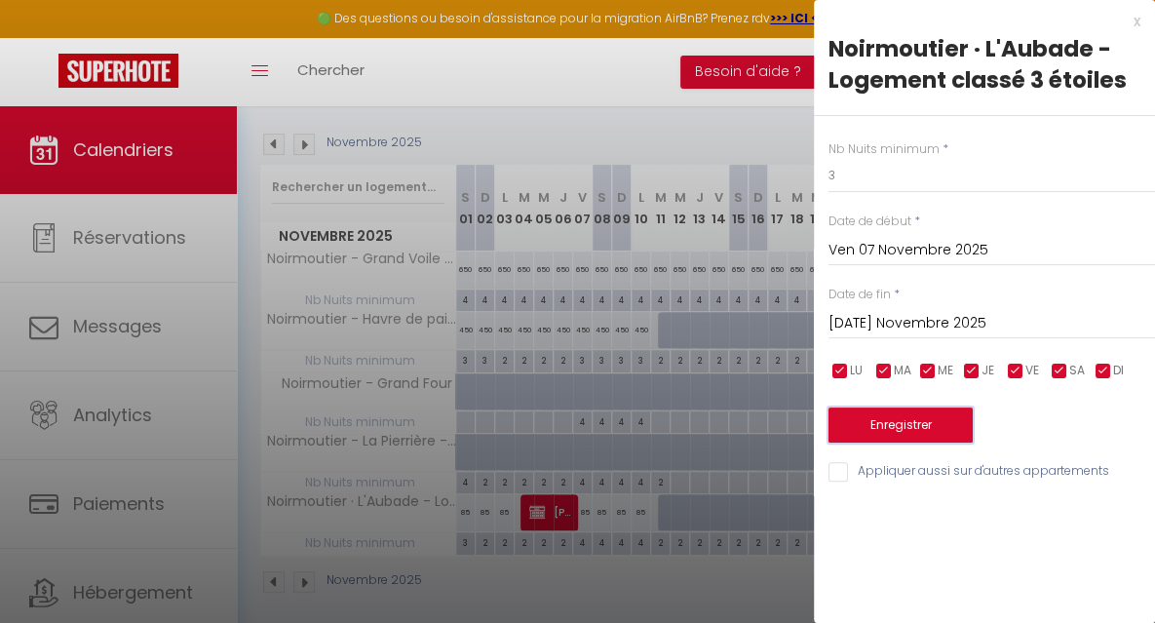
click at [890, 416] on button "Enregistrer" at bounding box center [900, 424] width 144 height 35
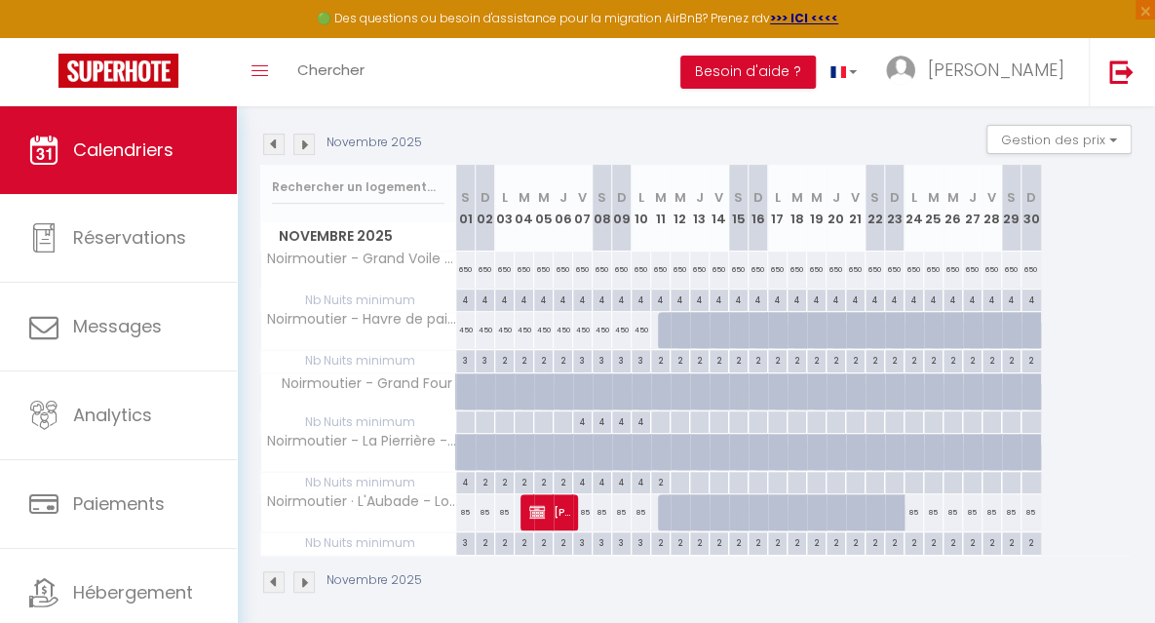
click at [309, 150] on img at bounding box center [303, 144] width 21 height 21
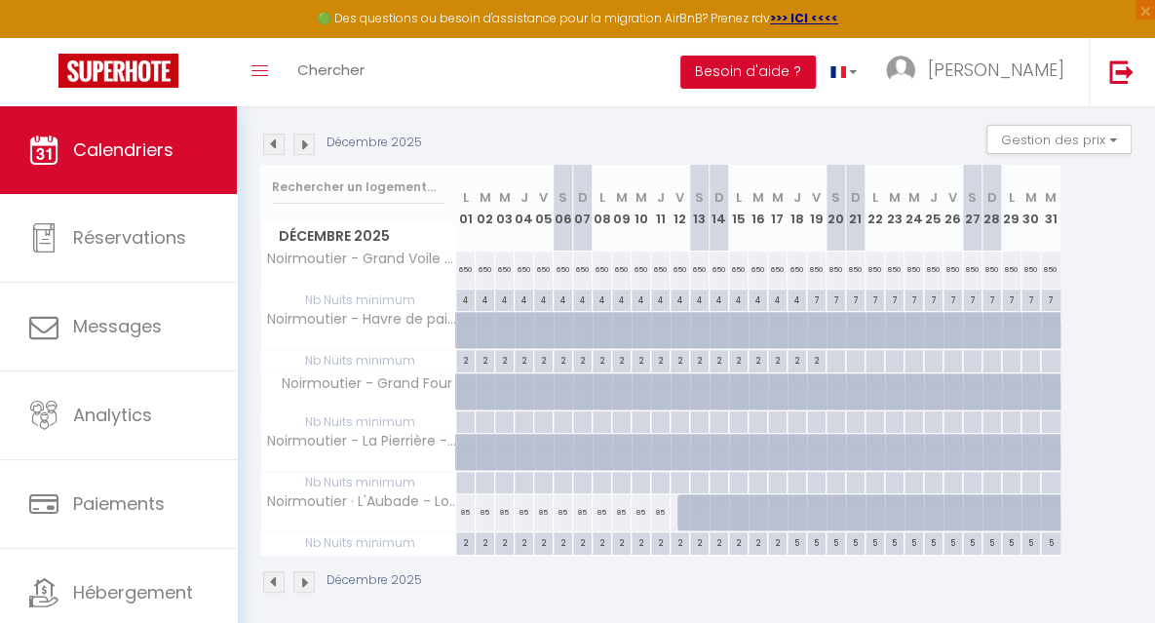
click at [309, 150] on img at bounding box center [303, 144] width 21 height 21
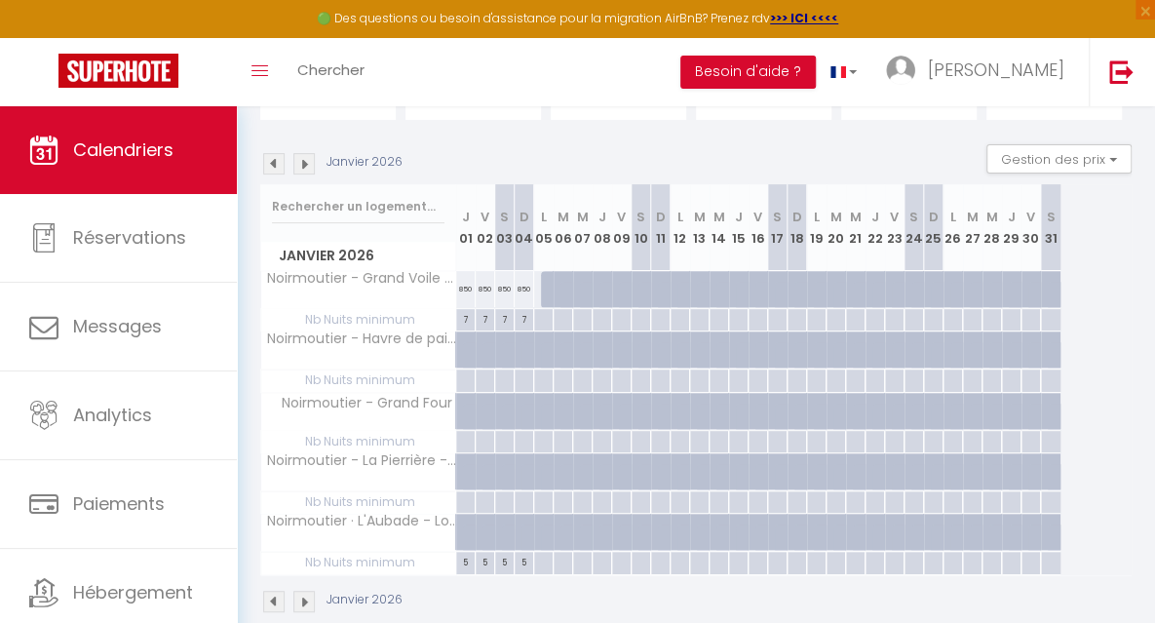
scroll to position [171, 0]
click at [311, 169] on img at bounding box center [303, 161] width 21 height 21
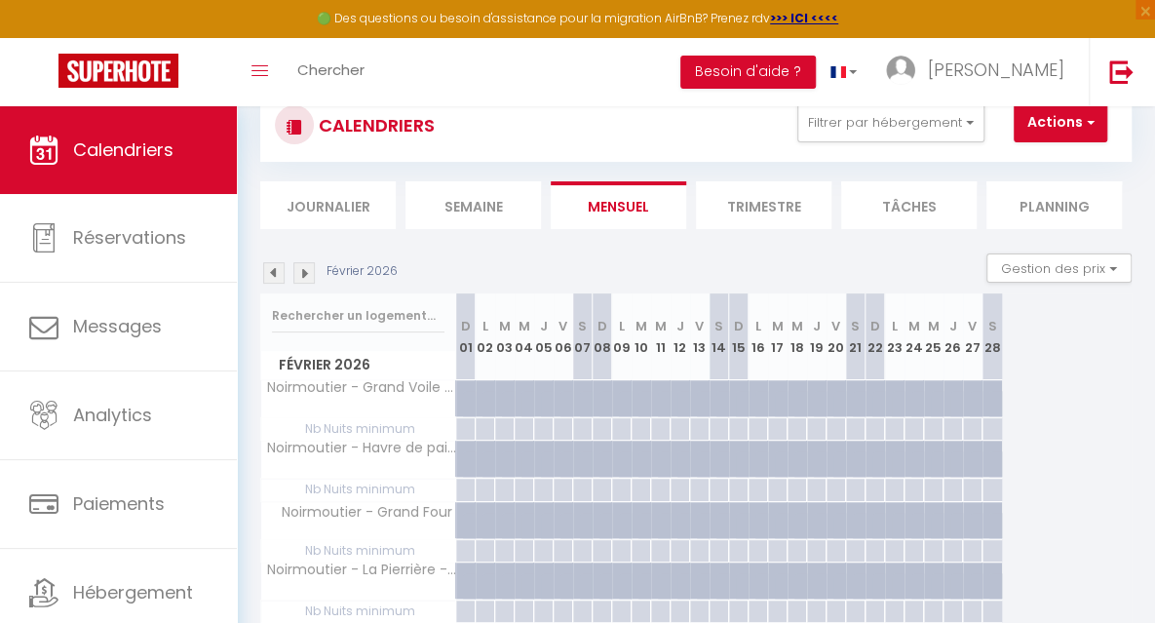
scroll to position [0, 0]
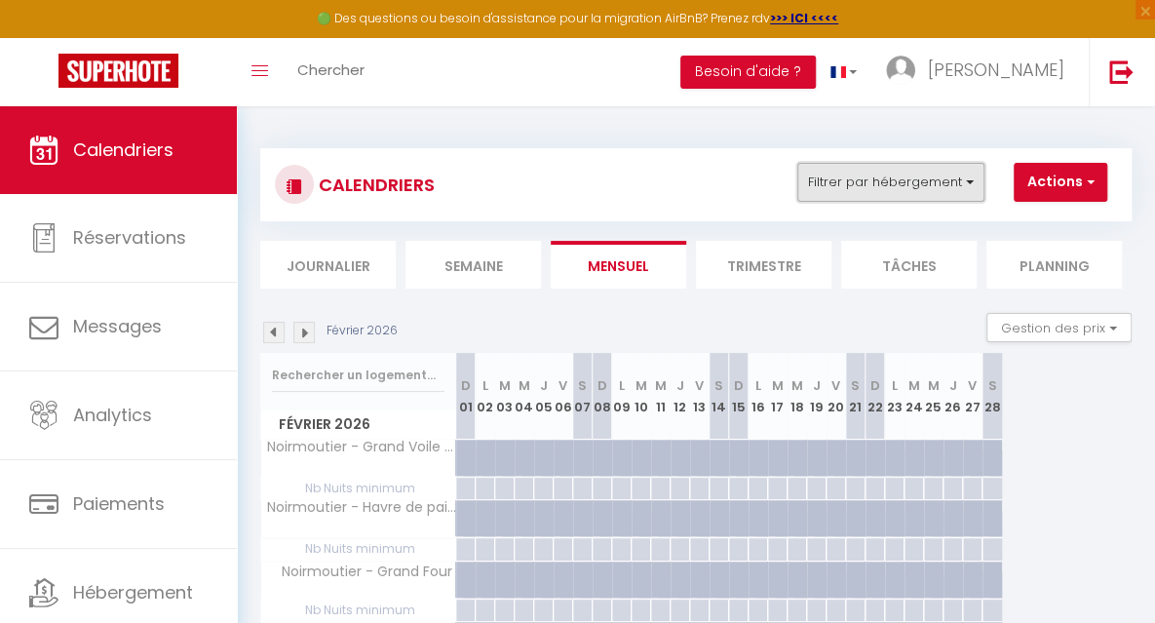
click at [905, 178] on button "Filtrer par hébergement" at bounding box center [890, 182] width 187 height 39
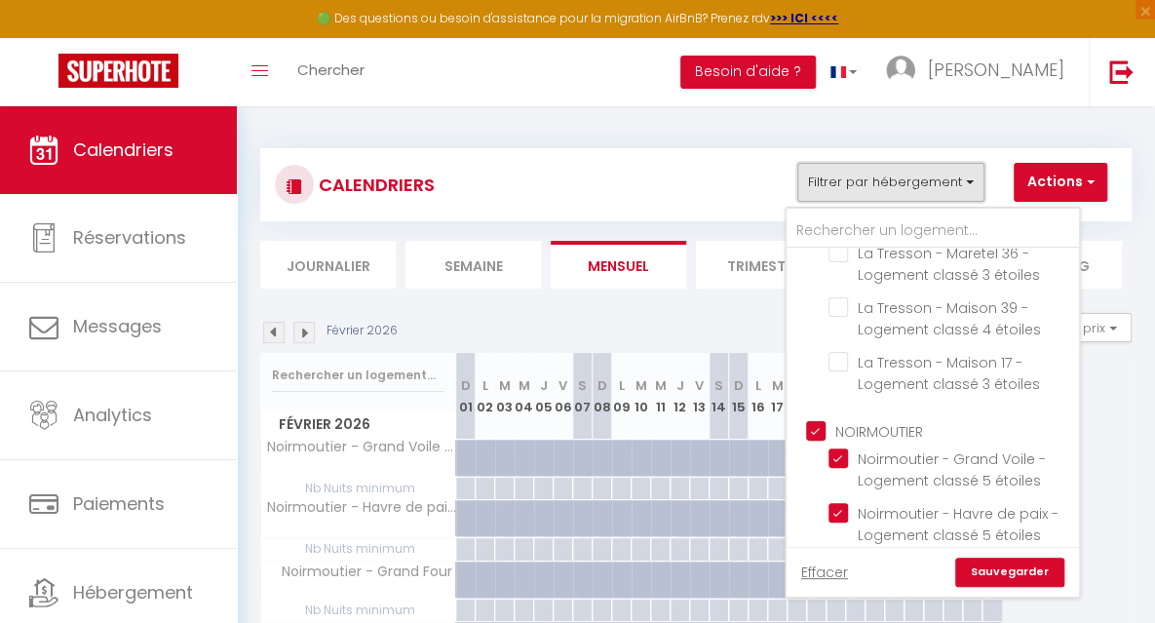
scroll to position [101, 0]
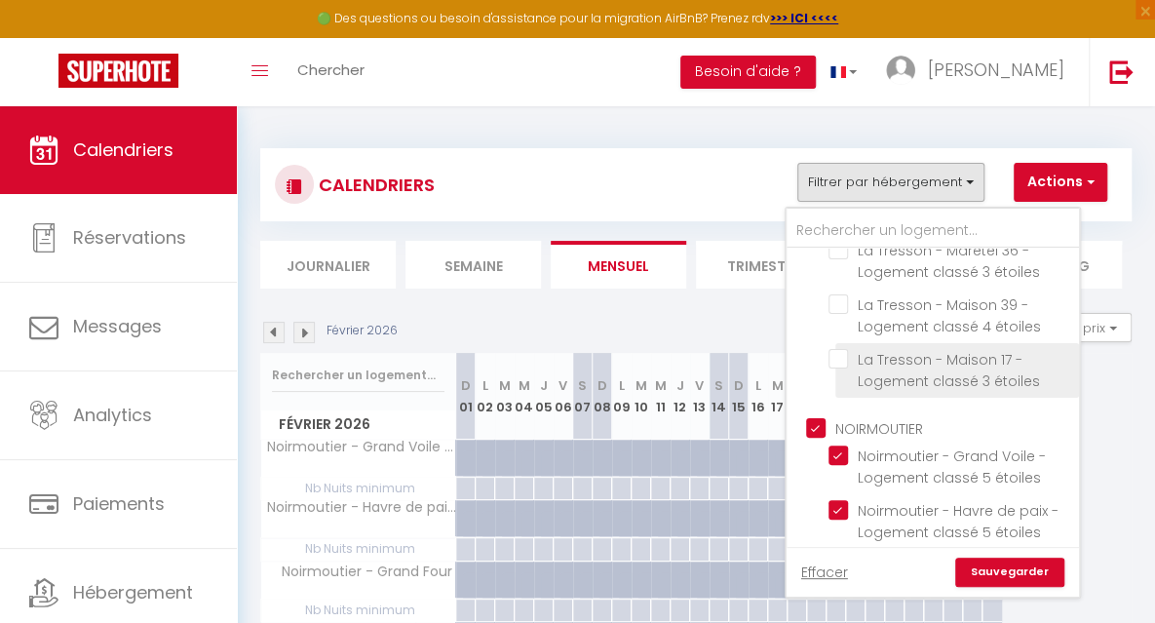
click at [848, 358] on input "La Tresson - Maison 17 - Logement classé 3 étoiles" at bounding box center [950, 358] width 244 height 19
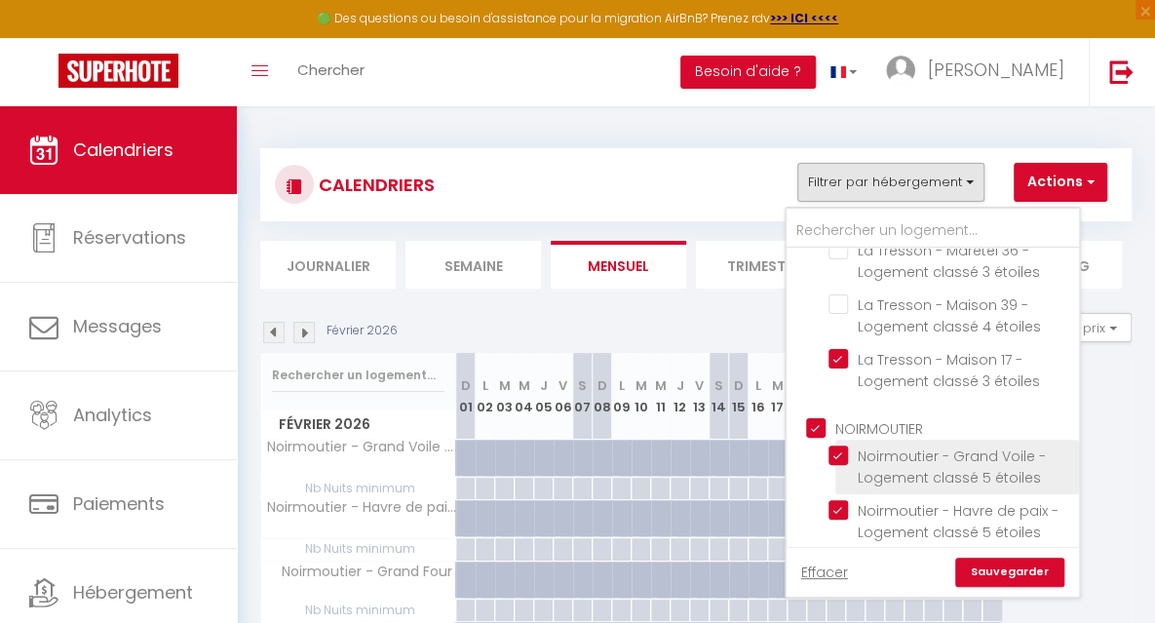
click at [842, 453] on input "Noirmoutier - Grand Voile - Logement classé 5 étoiles" at bounding box center [950, 454] width 244 height 19
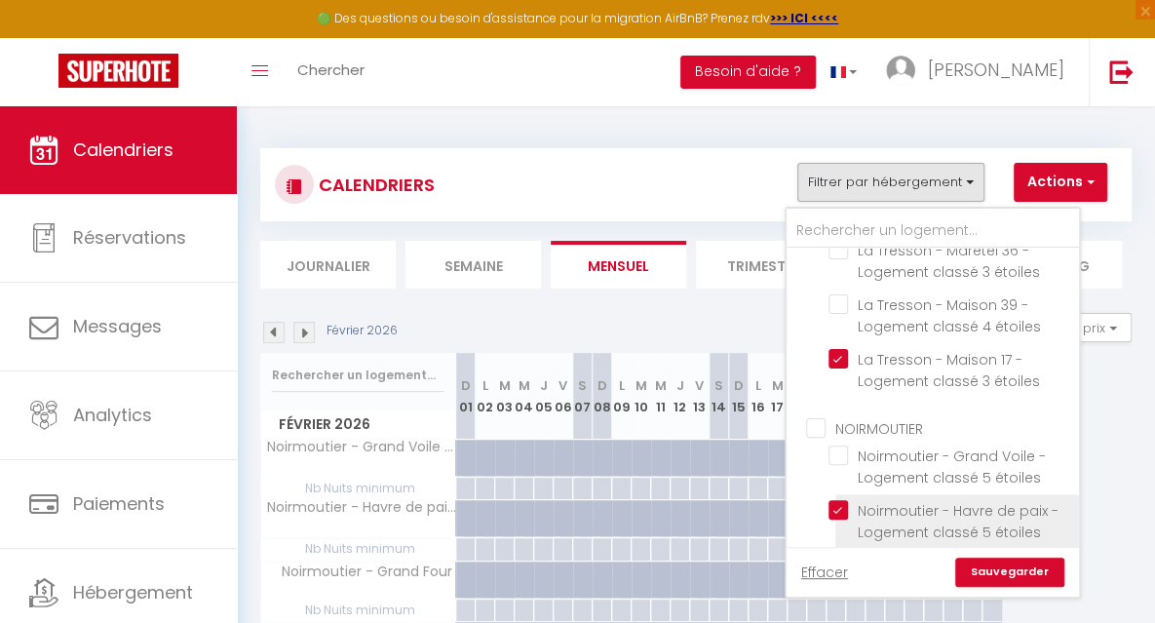
click at [845, 508] on input "Noirmoutier - Havre de paix - Logement classé 5 étoiles" at bounding box center [950, 509] width 244 height 19
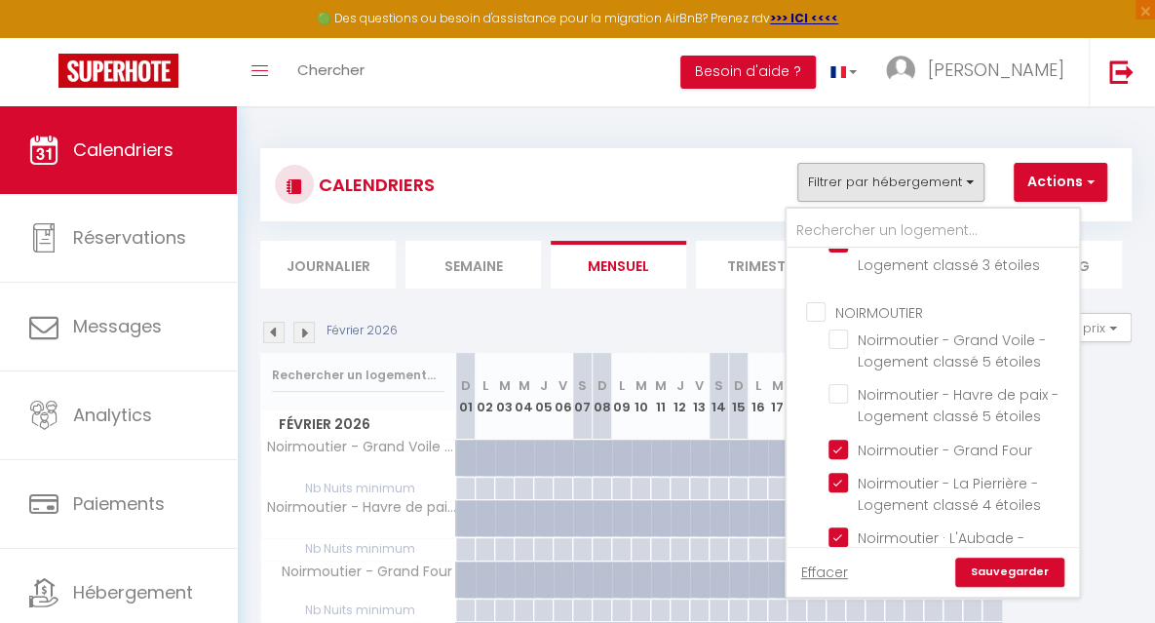
scroll to position [232, 0]
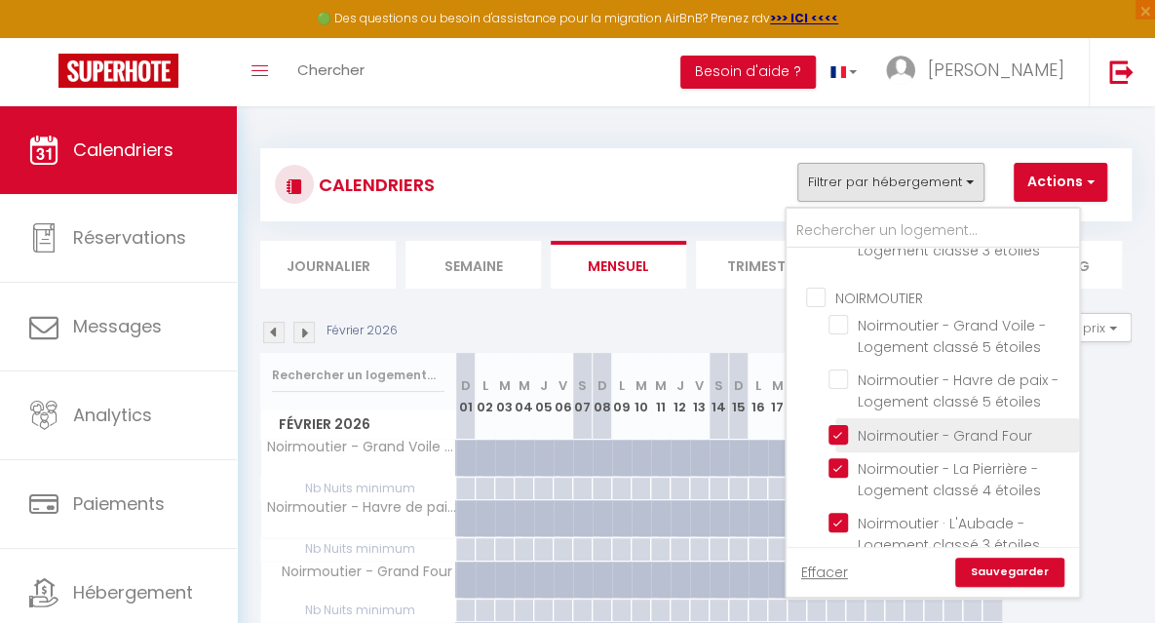
click at [838, 436] on input "Noirmoutier - Grand Four" at bounding box center [950, 433] width 244 height 19
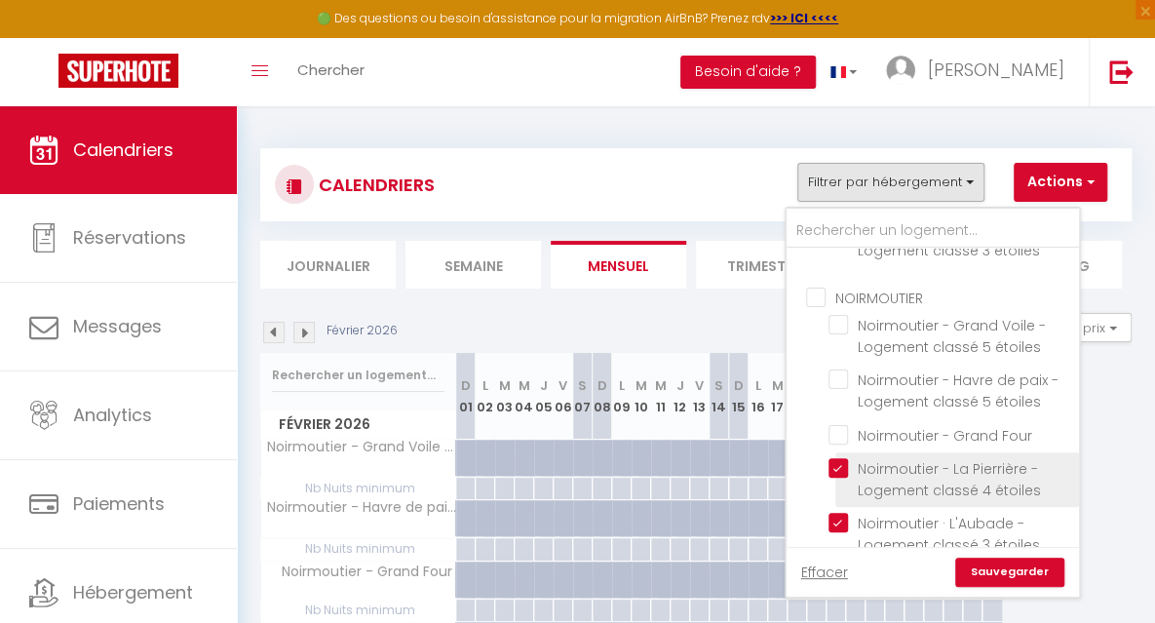
click at [840, 467] on input "Noirmoutier - La Pierrière - Logement classé 4 étoiles" at bounding box center [950, 467] width 244 height 19
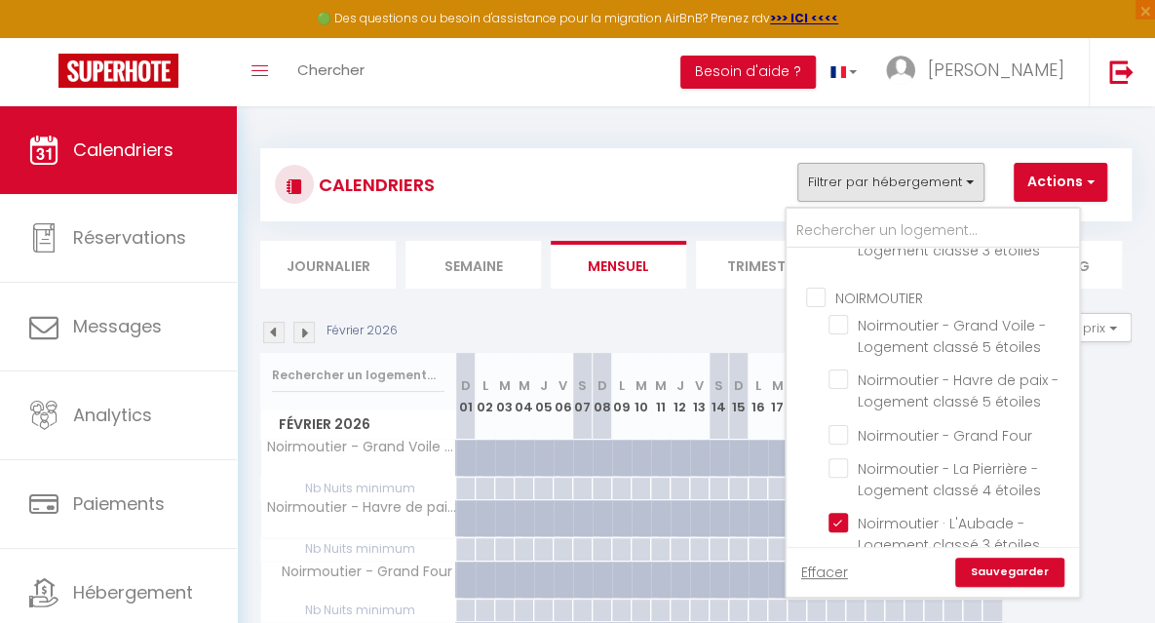
click at [997, 569] on link "Sauvegarder" at bounding box center [1009, 571] width 109 height 29
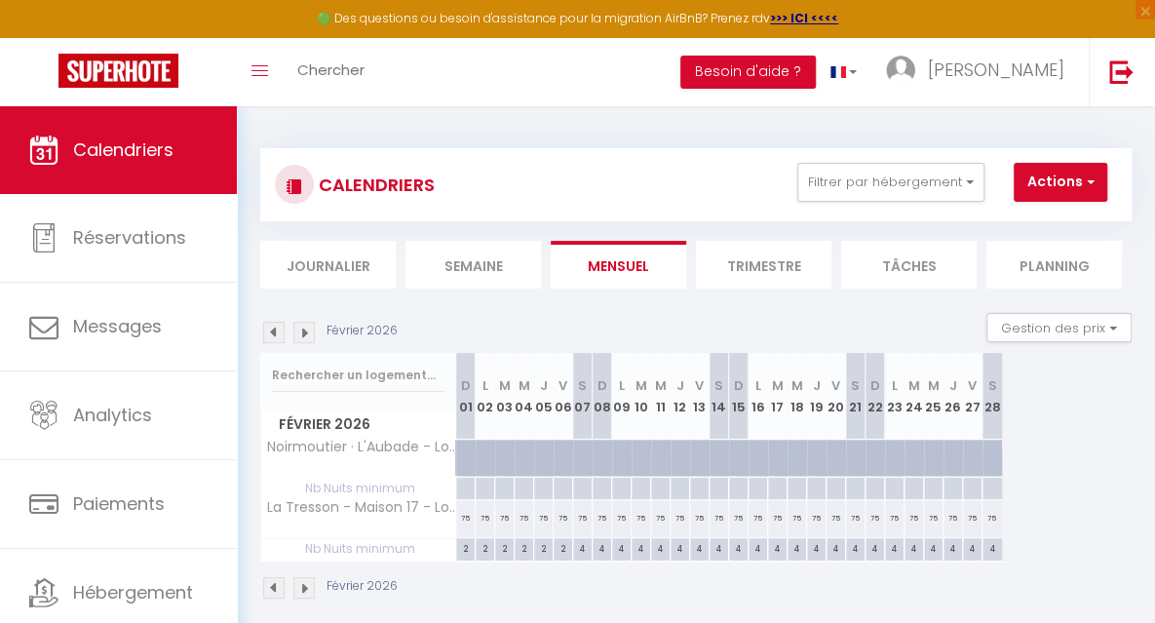
click at [276, 335] on img at bounding box center [273, 332] width 21 height 21
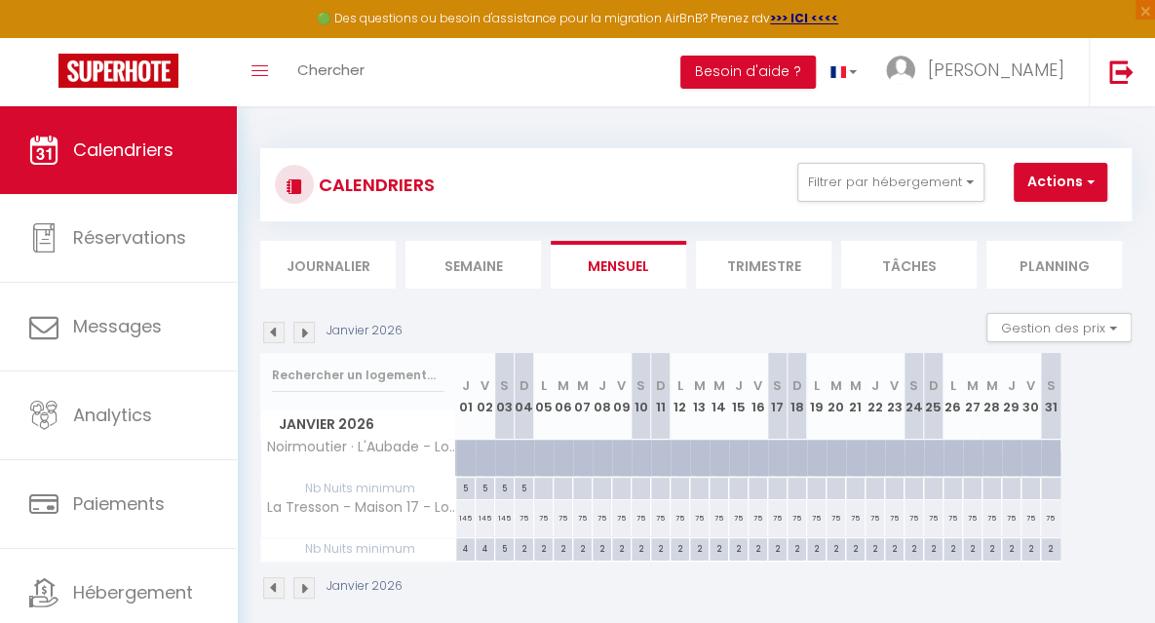
click at [544, 479] on div at bounding box center [543, 480] width 19 height 4
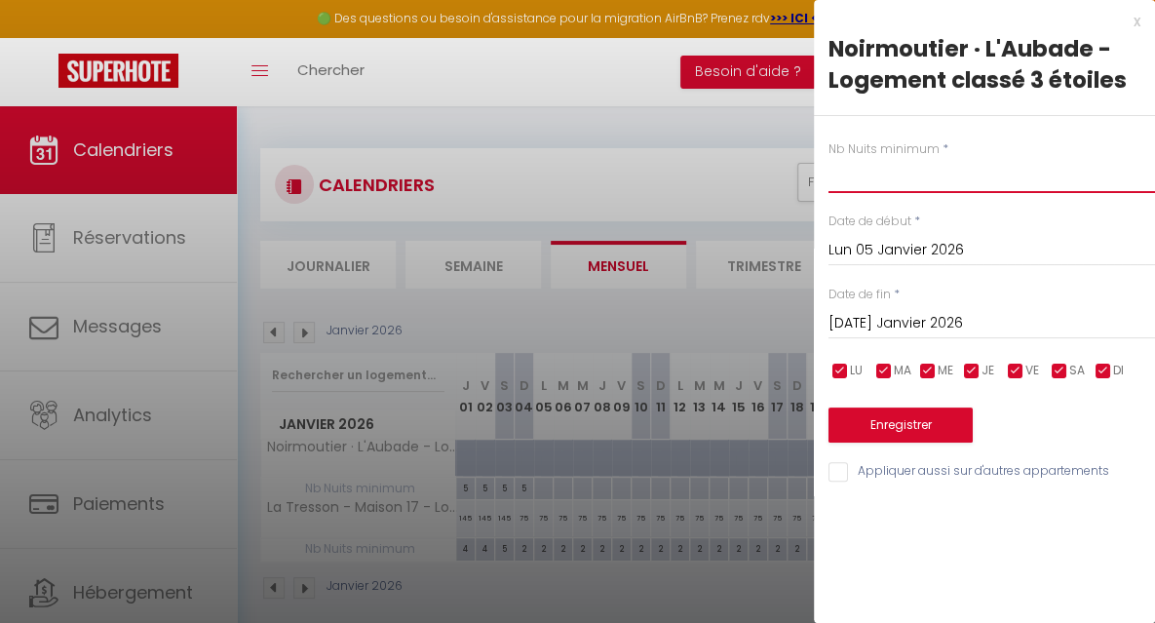
click at [835, 182] on input "text" at bounding box center [991, 175] width 326 height 35
click at [860, 326] on input "[DATE] Janvier 2026" at bounding box center [991, 323] width 326 height 25
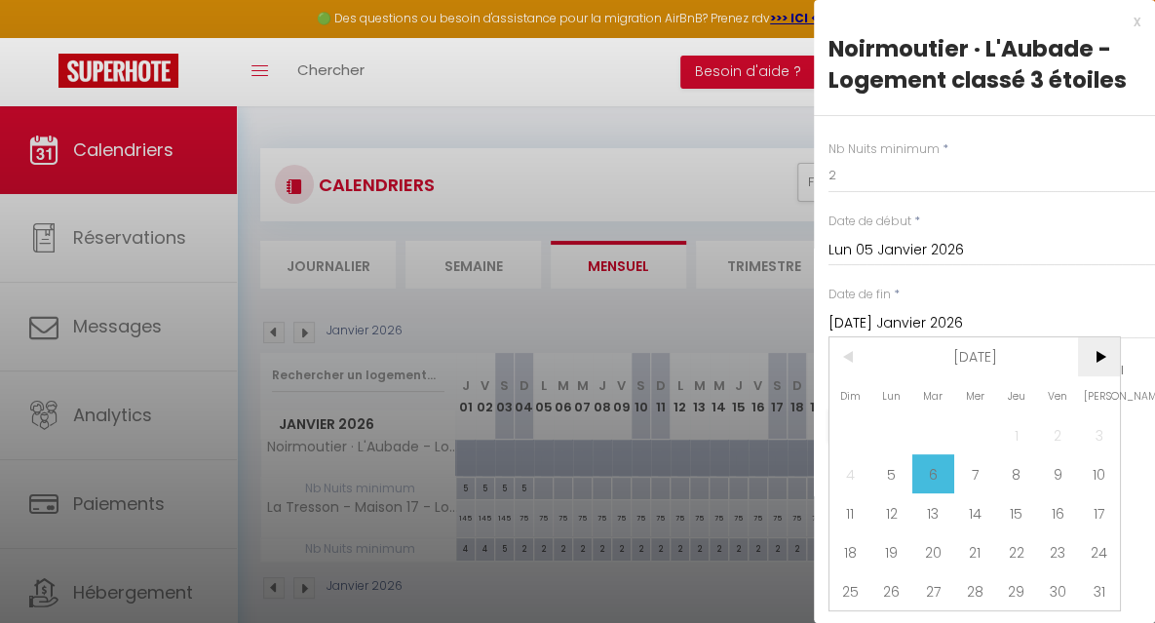
click at [1097, 358] on span ">" at bounding box center [1099, 356] width 42 height 39
click at [1097, 424] on span "7" at bounding box center [1099, 434] width 42 height 39
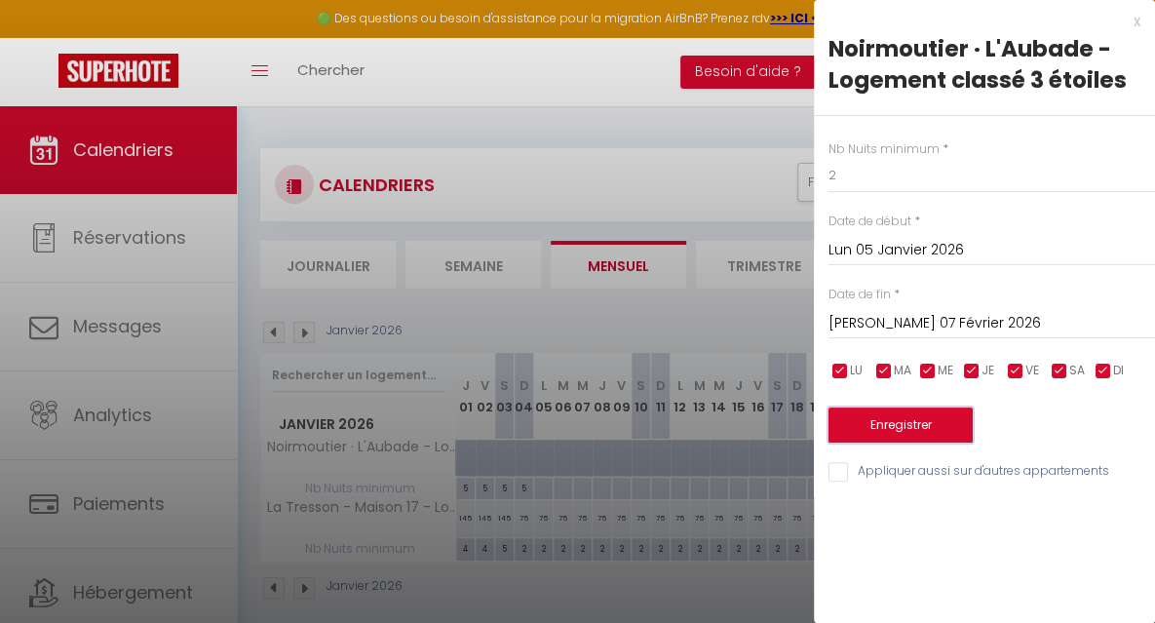
click at [922, 424] on button "Enregistrer" at bounding box center [900, 424] width 144 height 35
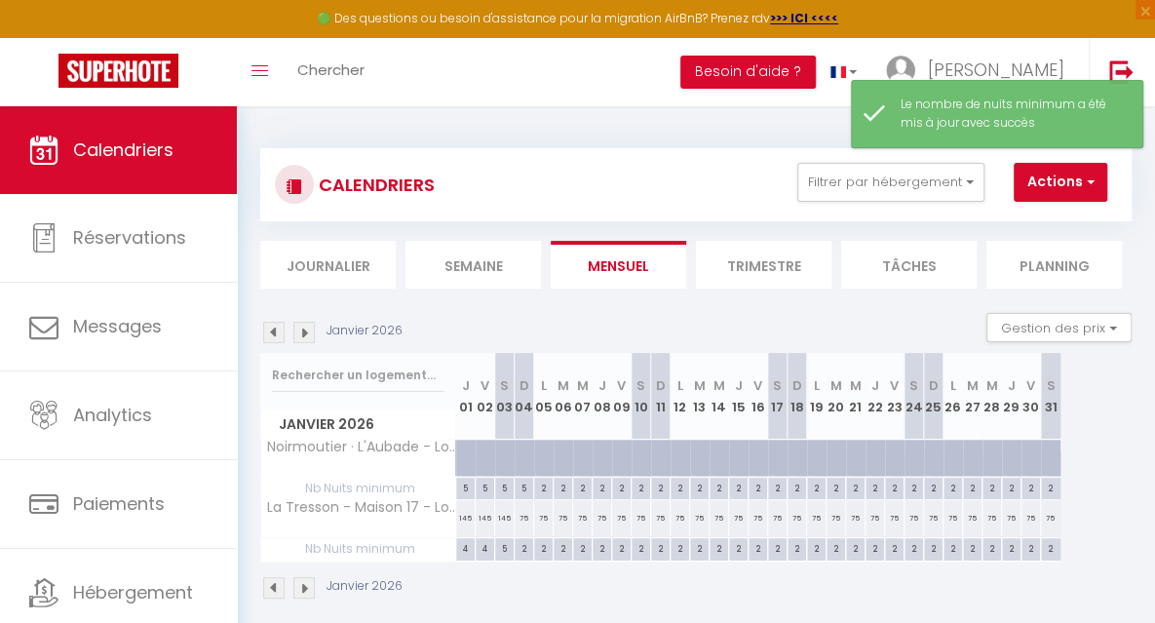
click at [545, 463] on div at bounding box center [550, 468] width 19 height 37
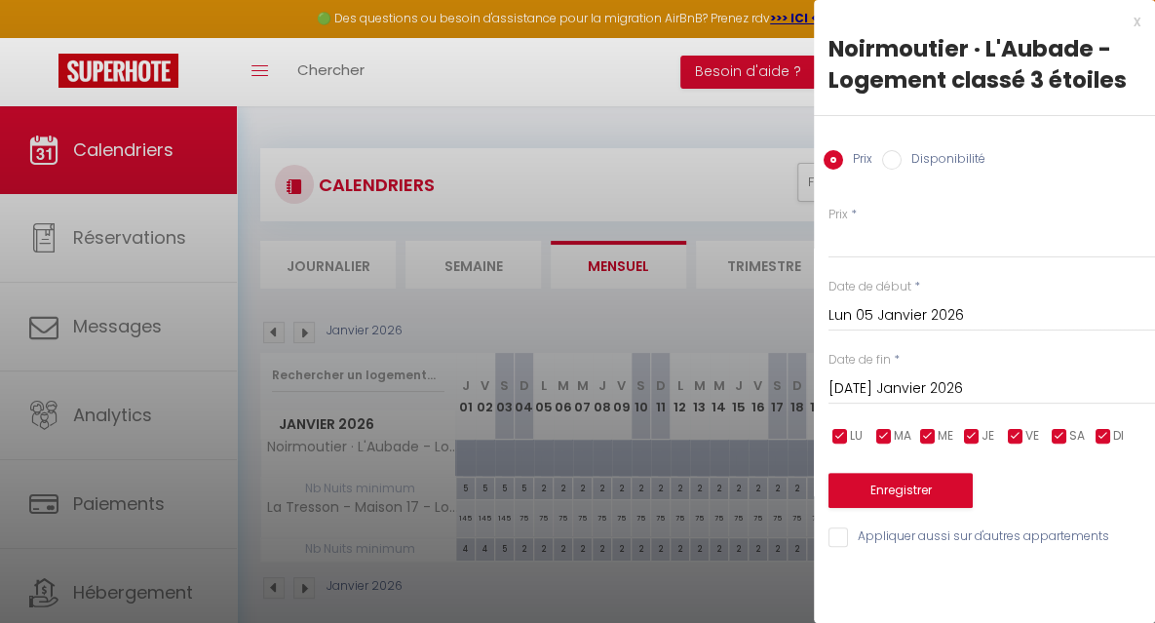
click at [893, 159] on input "Disponibilité" at bounding box center [891, 159] width 19 height 19
click at [924, 393] on input "[DATE] Janvier 2026" at bounding box center [991, 390] width 326 height 25
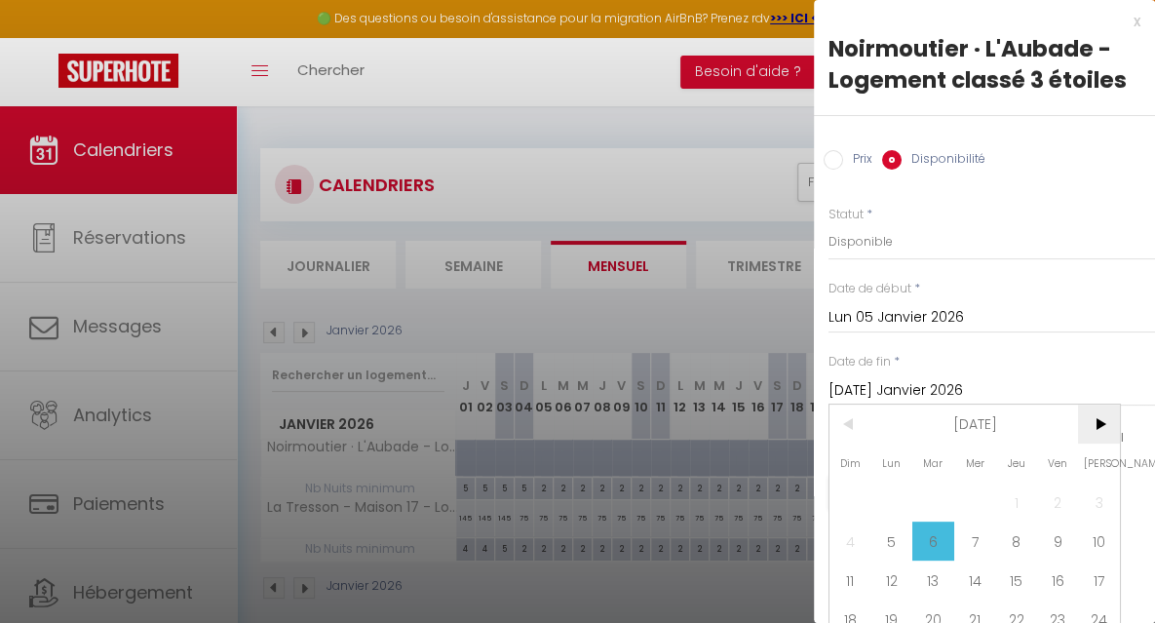
click at [1098, 417] on span ">" at bounding box center [1099, 423] width 42 height 39
click at [1095, 506] on span "7" at bounding box center [1099, 501] width 42 height 39
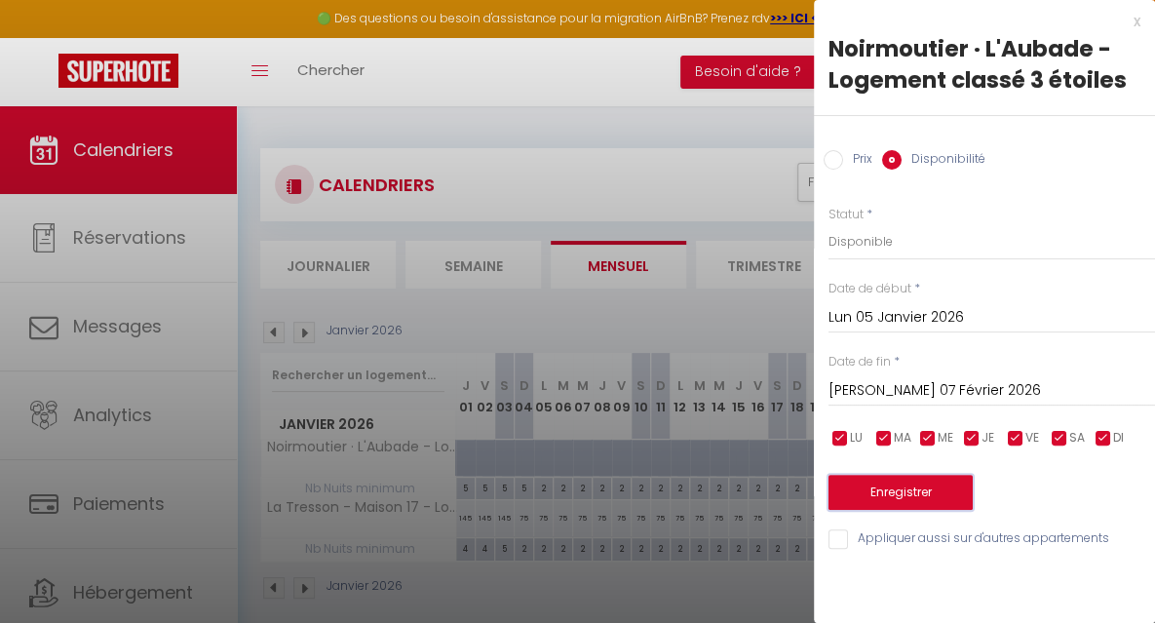
click at [939, 496] on button "Enregistrer" at bounding box center [900, 492] width 144 height 35
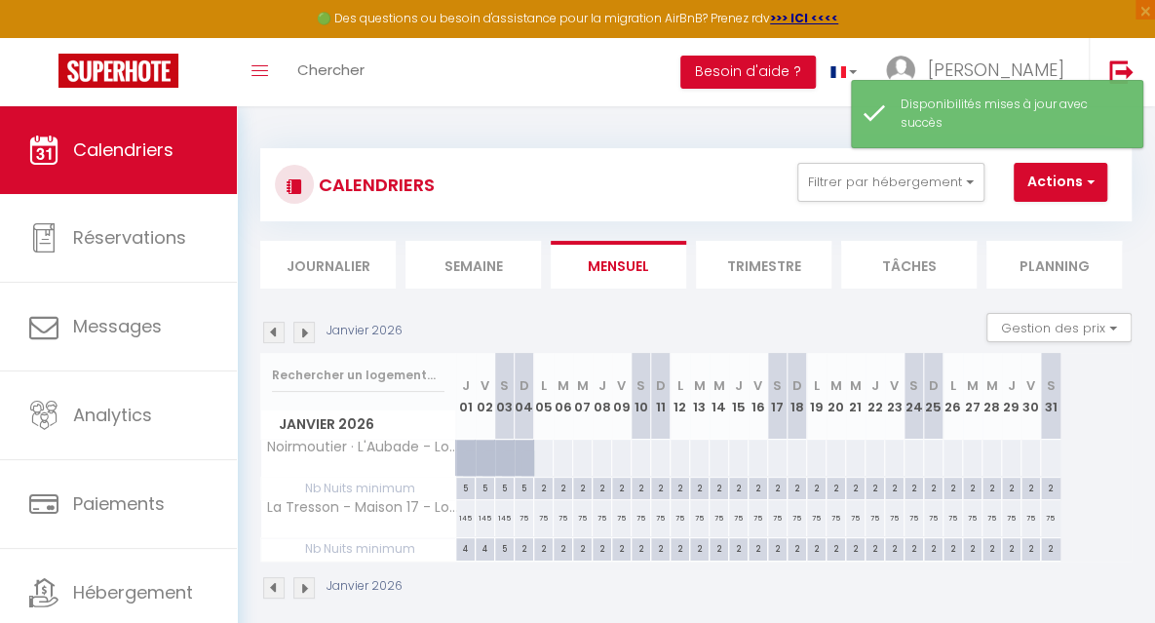
click at [542, 463] on div at bounding box center [543, 458] width 20 height 36
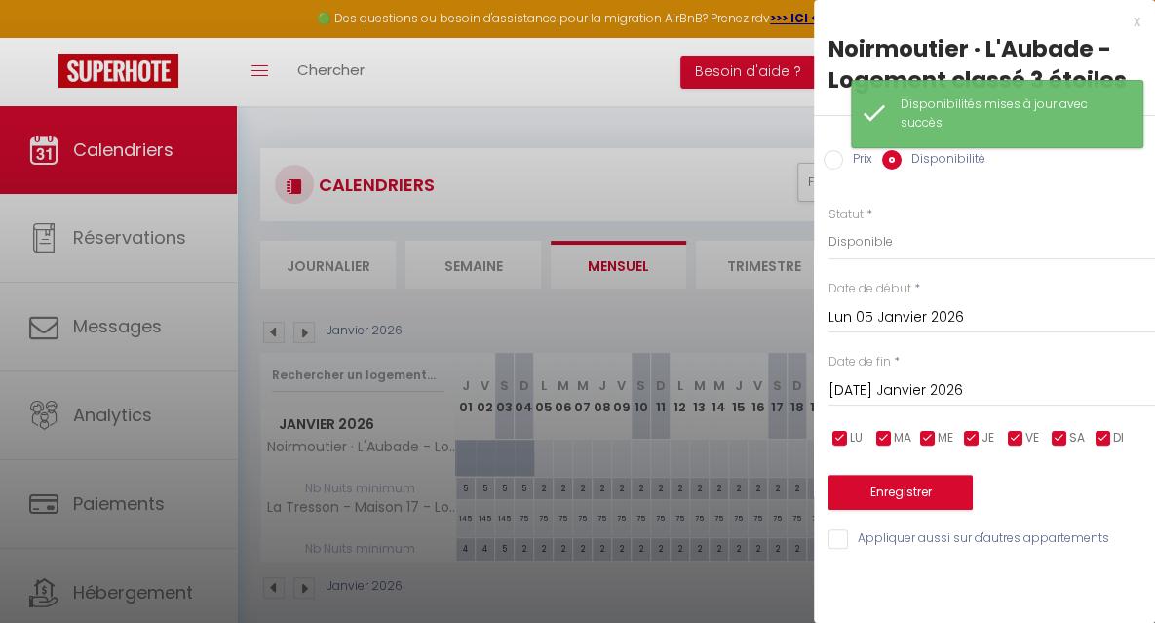
click at [830, 154] on input "Prix" at bounding box center [833, 159] width 19 height 19
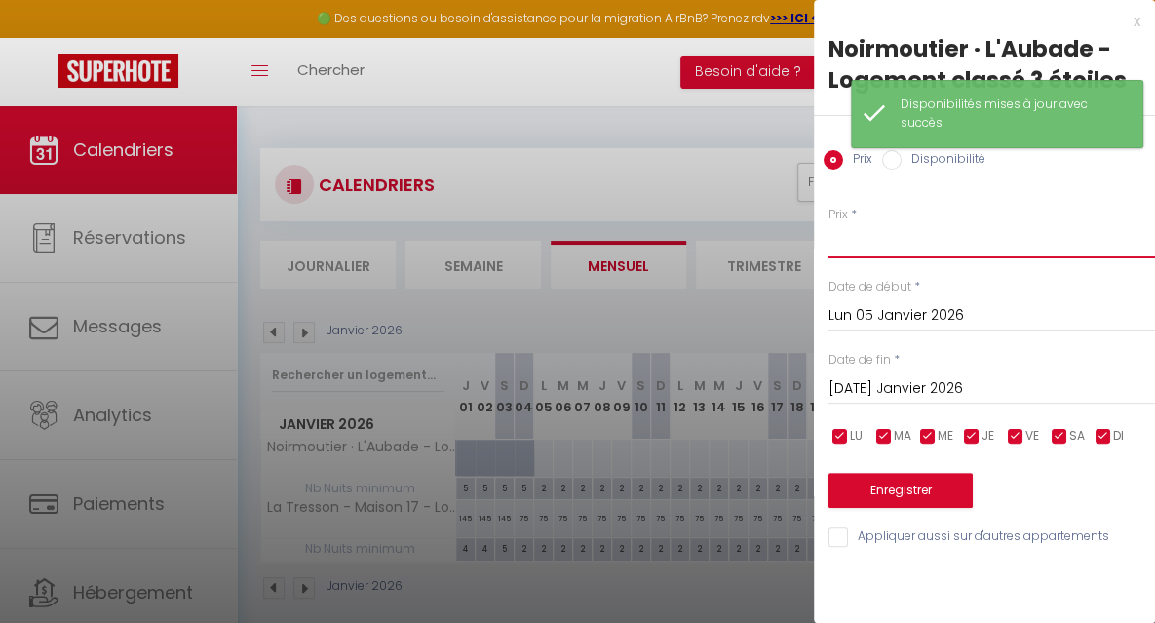
click at [852, 251] on input "Prix" at bounding box center [991, 240] width 326 height 35
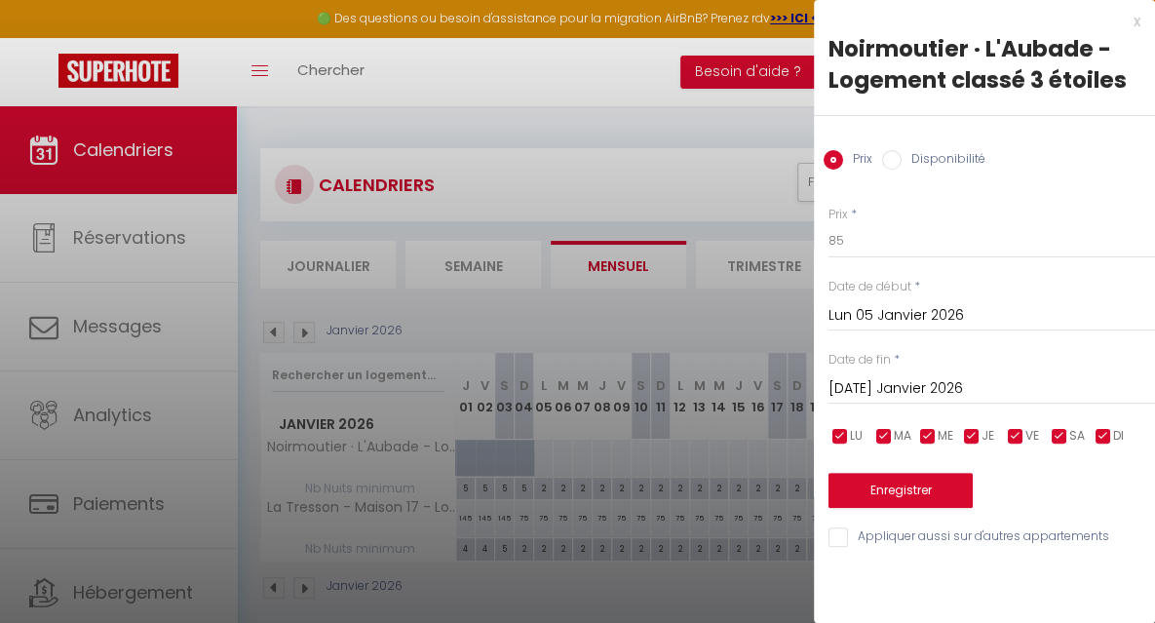
click at [878, 378] on input "[DATE] Janvier 2026" at bounding box center [991, 388] width 326 height 25
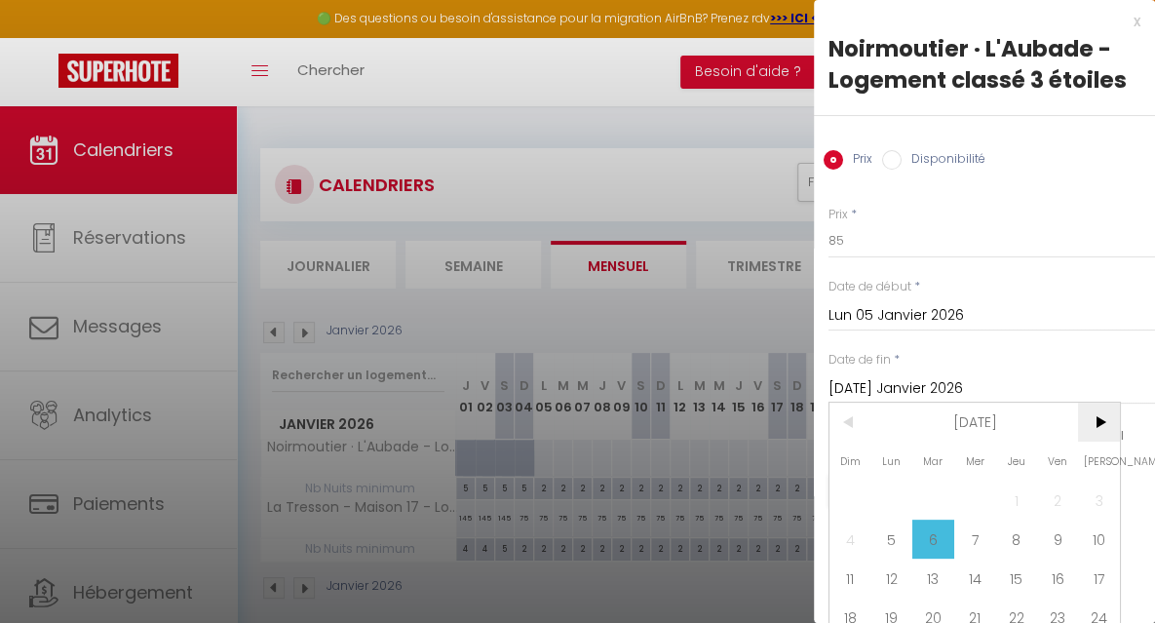
click at [1099, 416] on span ">" at bounding box center [1099, 422] width 42 height 39
click at [1097, 488] on span "7" at bounding box center [1099, 499] width 42 height 39
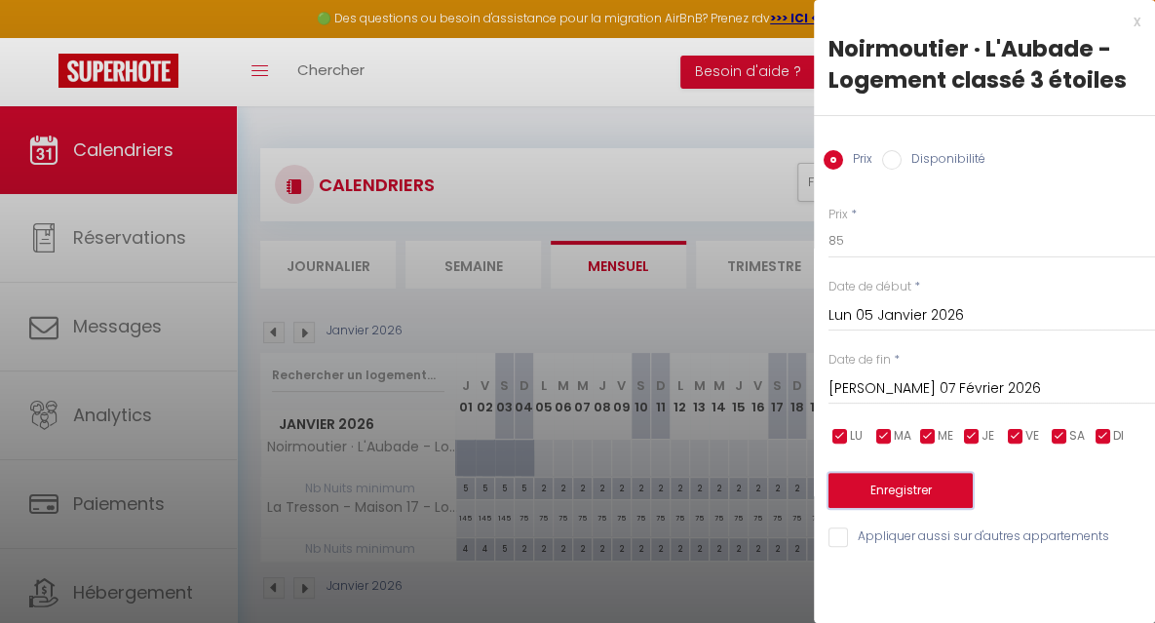
click at [940, 485] on button "Enregistrer" at bounding box center [900, 490] width 144 height 35
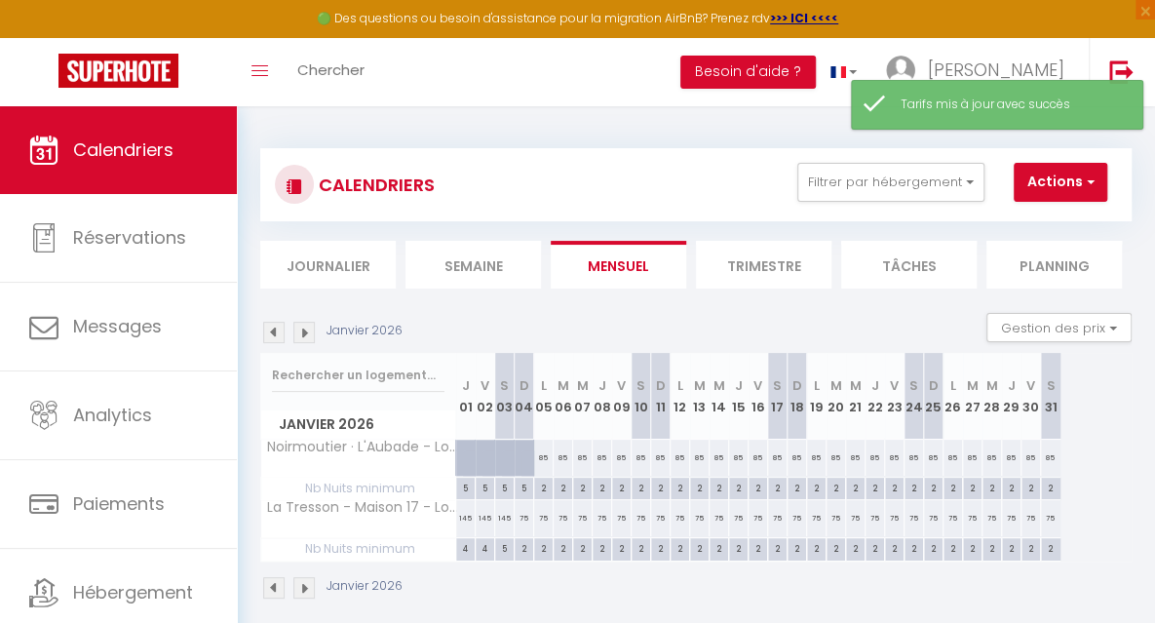
click at [308, 337] on img at bounding box center [303, 332] width 21 height 21
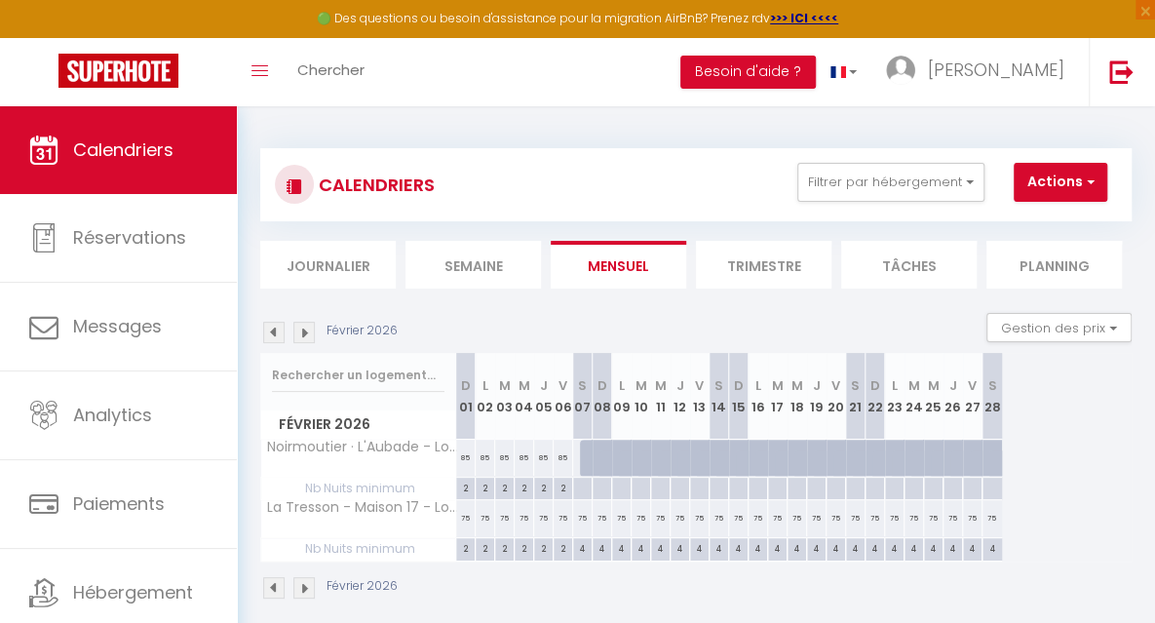
click at [586, 487] on div at bounding box center [581, 489] width 19 height 22
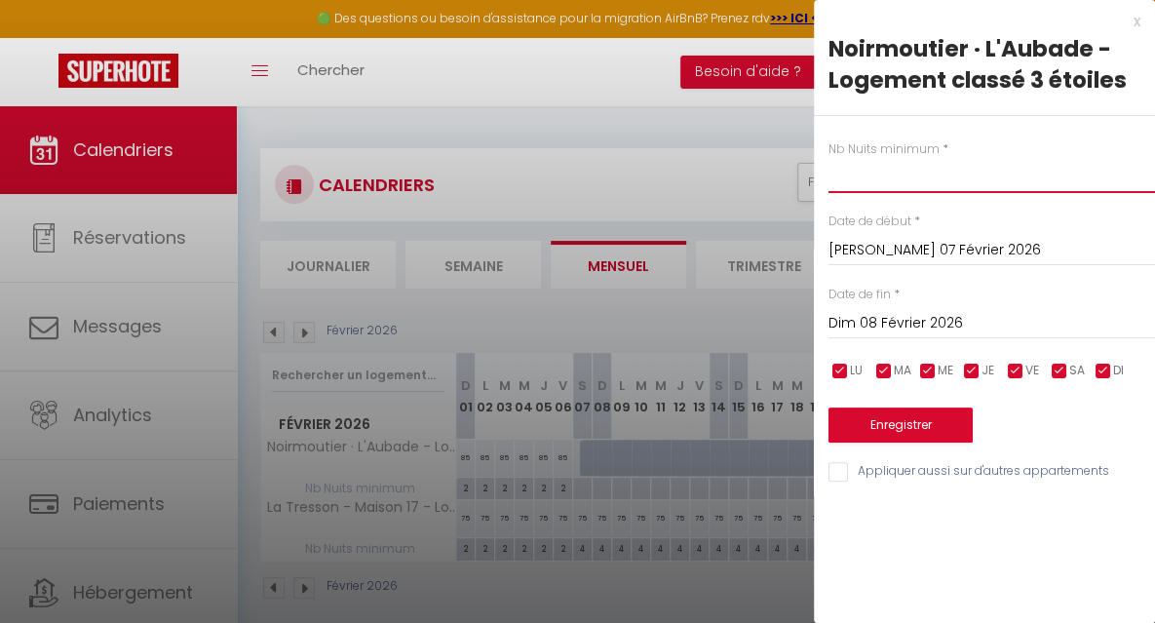
click at [851, 190] on input "text" at bounding box center [991, 175] width 326 height 35
click at [864, 318] on input "Dim 08 Février 2026" at bounding box center [991, 323] width 326 height 25
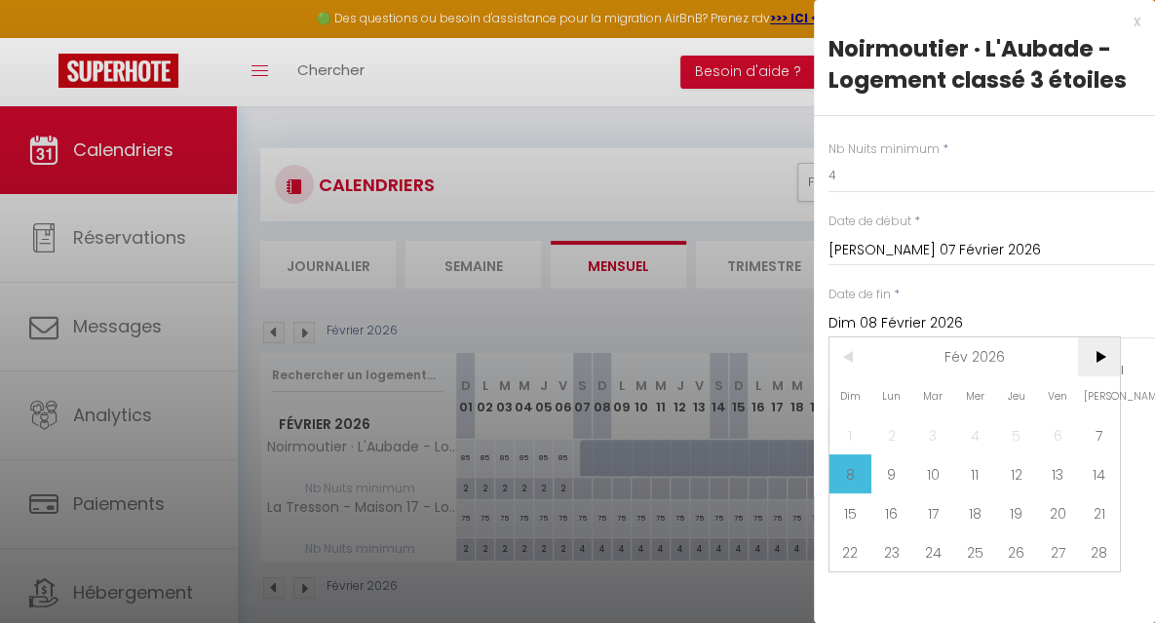
click at [1097, 356] on span ">" at bounding box center [1099, 356] width 42 height 39
click at [1099, 440] on span "7" at bounding box center [1099, 434] width 42 height 39
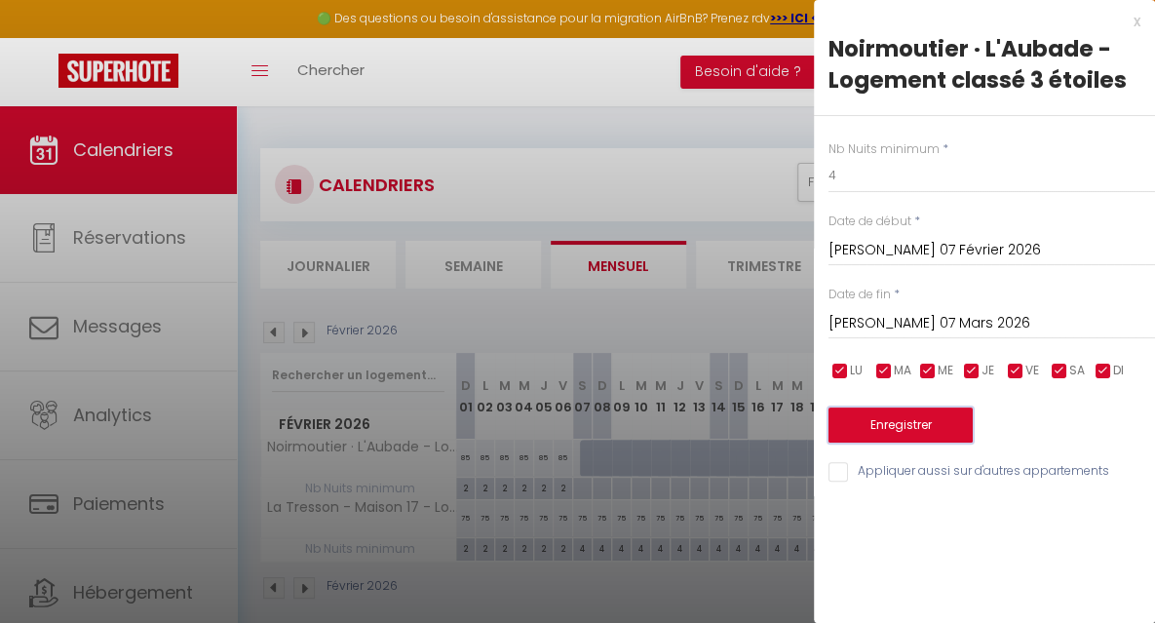
click at [941, 421] on button "Enregistrer" at bounding box center [900, 424] width 144 height 35
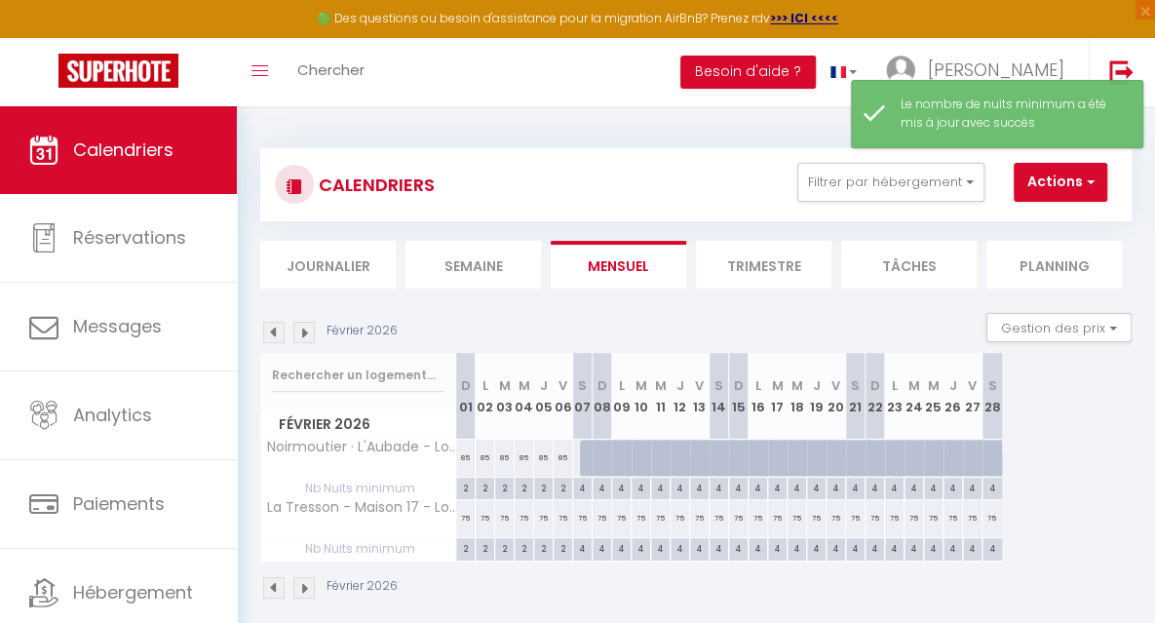
click at [587, 451] on div at bounding box center [589, 458] width 19 height 37
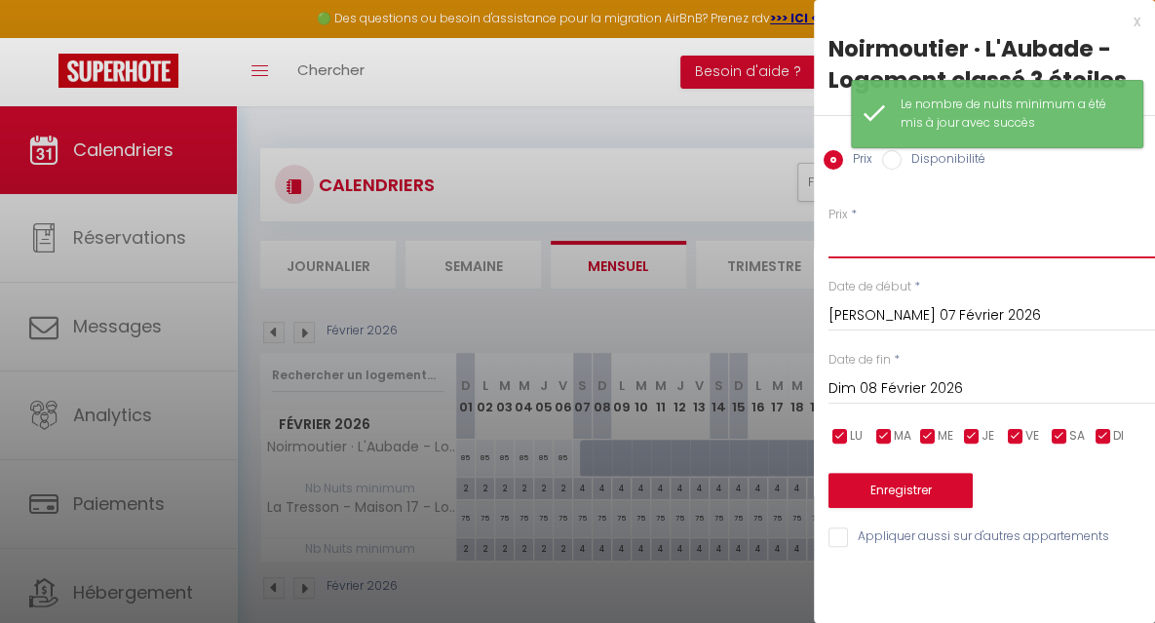
click at [848, 244] on input "Prix" at bounding box center [991, 240] width 326 height 35
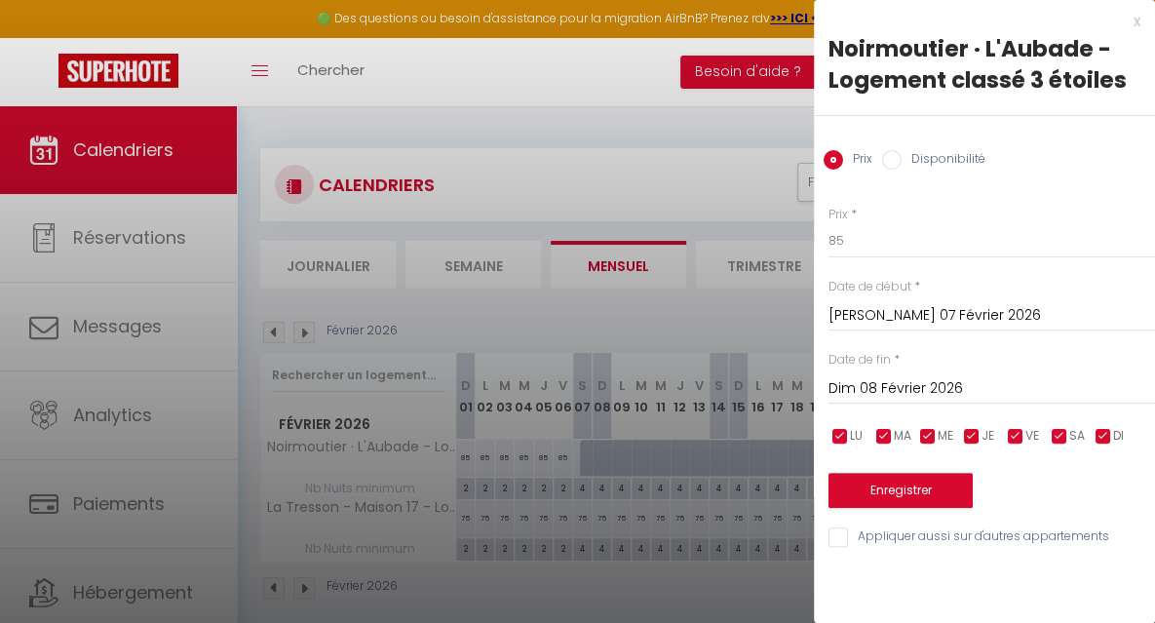
click at [878, 381] on input "Dim 08 Février 2026" at bounding box center [991, 388] width 326 height 25
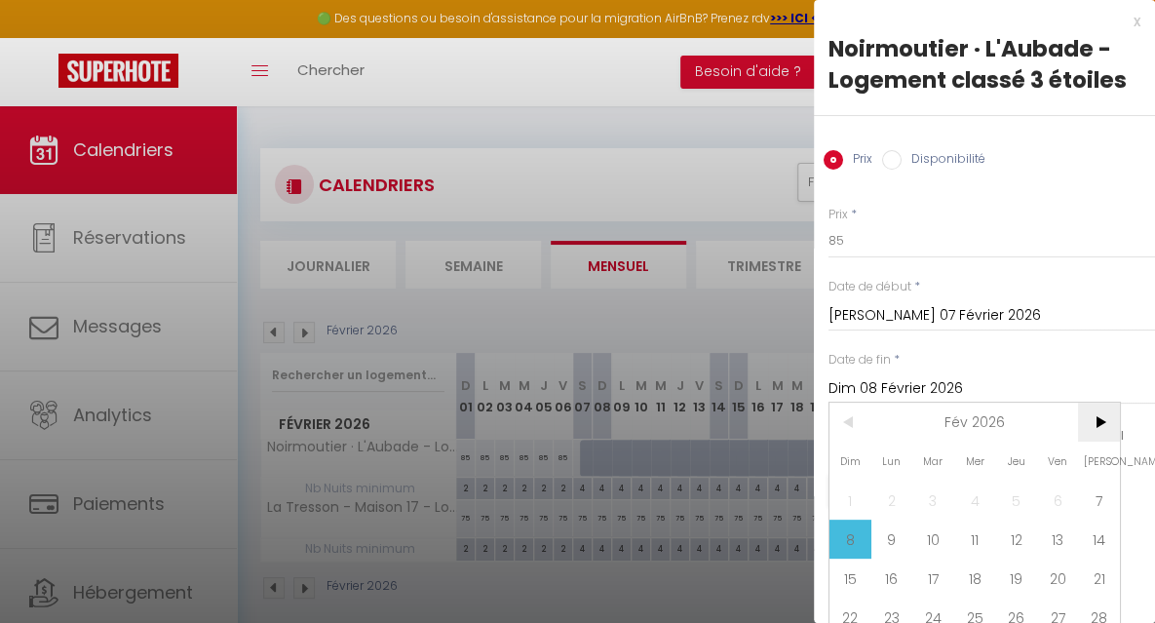
click at [1110, 412] on span ">" at bounding box center [1099, 422] width 42 height 39
click at [1100, 492] on span "7" at bounding box center [1099, 499] width 42 height 39
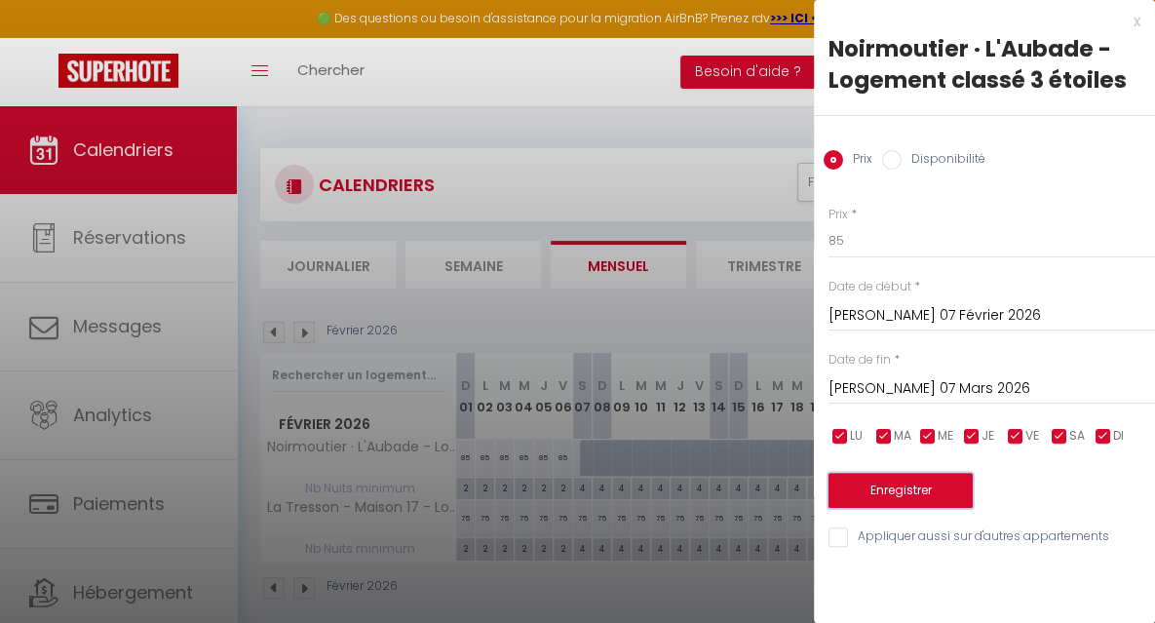
click at [914, 489] on button "Enregistrer" at bounding box center [900, 490] width 144 height 35
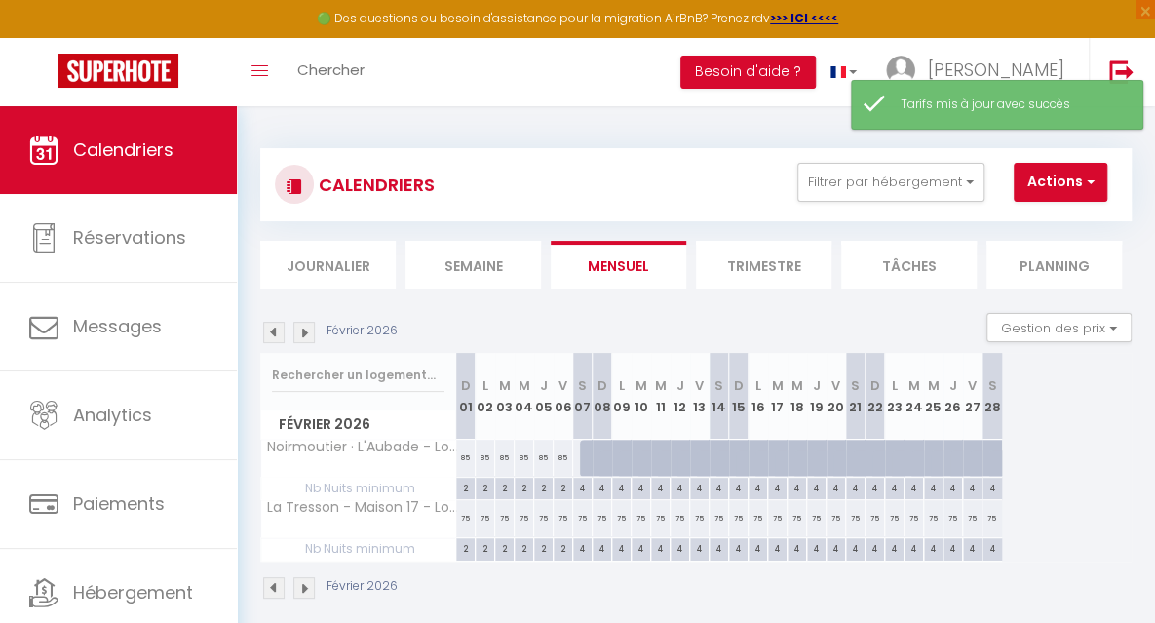
click at [589, 461] on div at bounding box center [589, 458] width 19 height 37
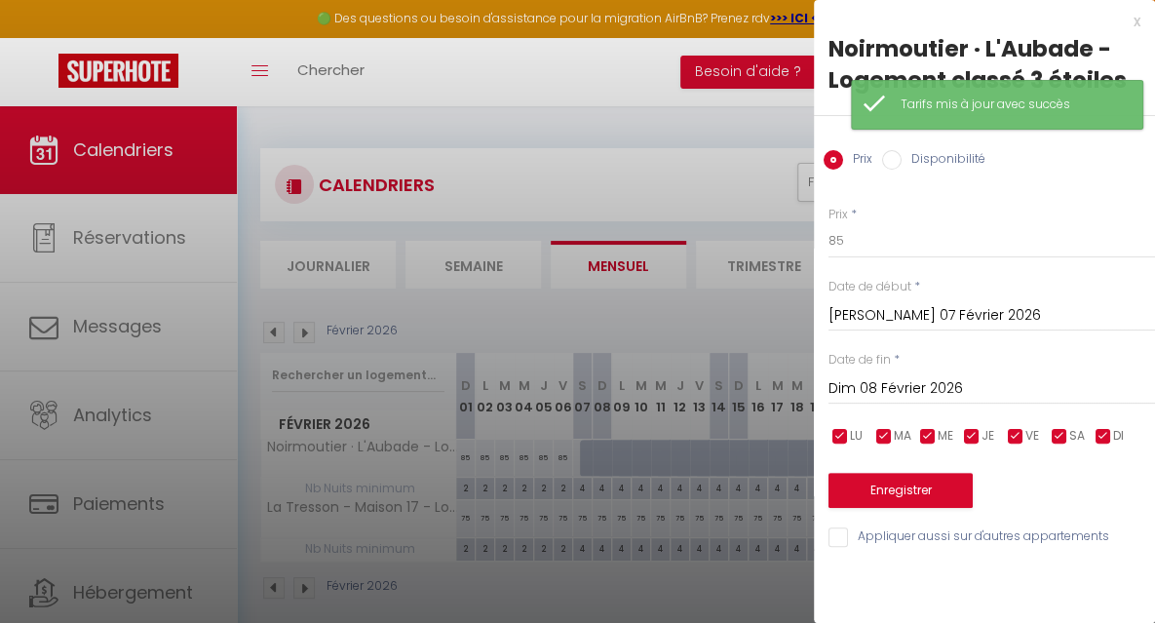
click at [907, 153] on label "Disponibilité" at bounding box center [944, 160] width 84 height 21
click at [902, 153] on input "Disponibilité" at bounding box center [891, 159] width 19 height 19
click at [908, 381] on input "Dim 08 Février 2026" at bounding box center [991, 390] width 326 height 25
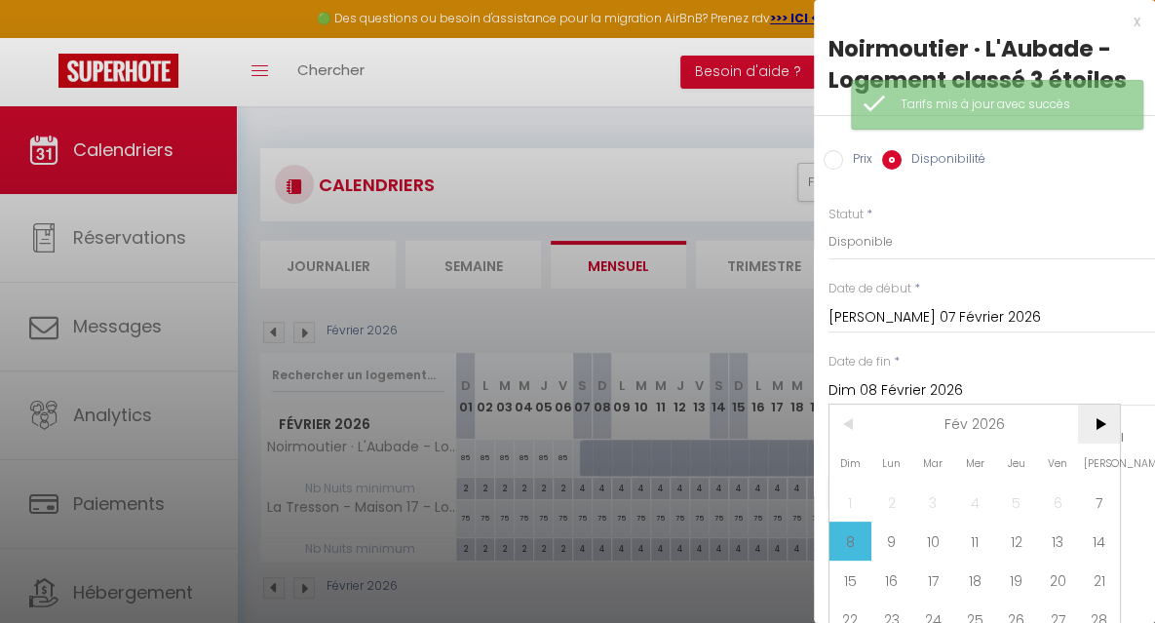
click at [1100, 423] on span ">" at bounding box center [1099, 423] width 42 height 39
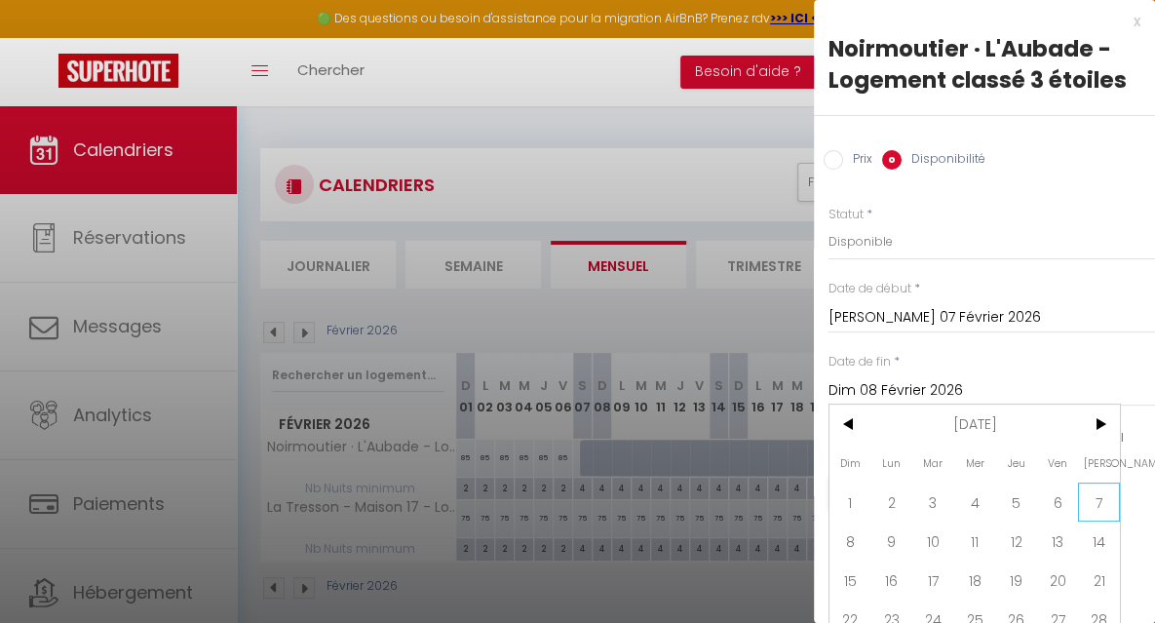
click at [1101, 492] on span "7" at bounding box center [1099, 501] width 42 height 39
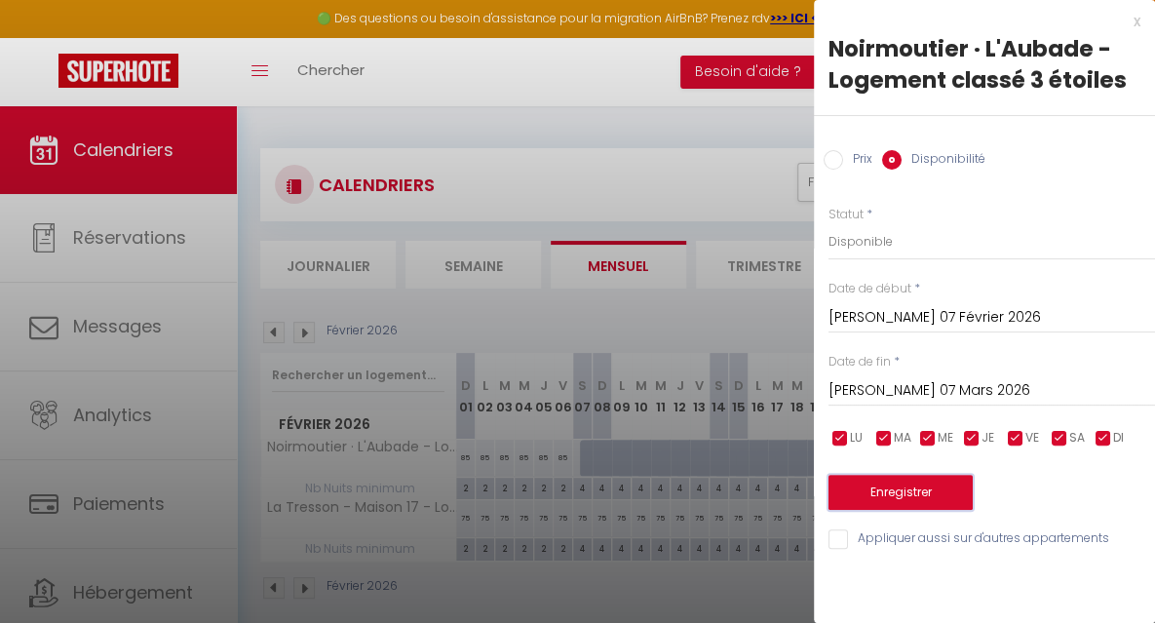
click at [919, 487] on button "Enregistrer" at bounding box center [900, 492] width 144 height 35
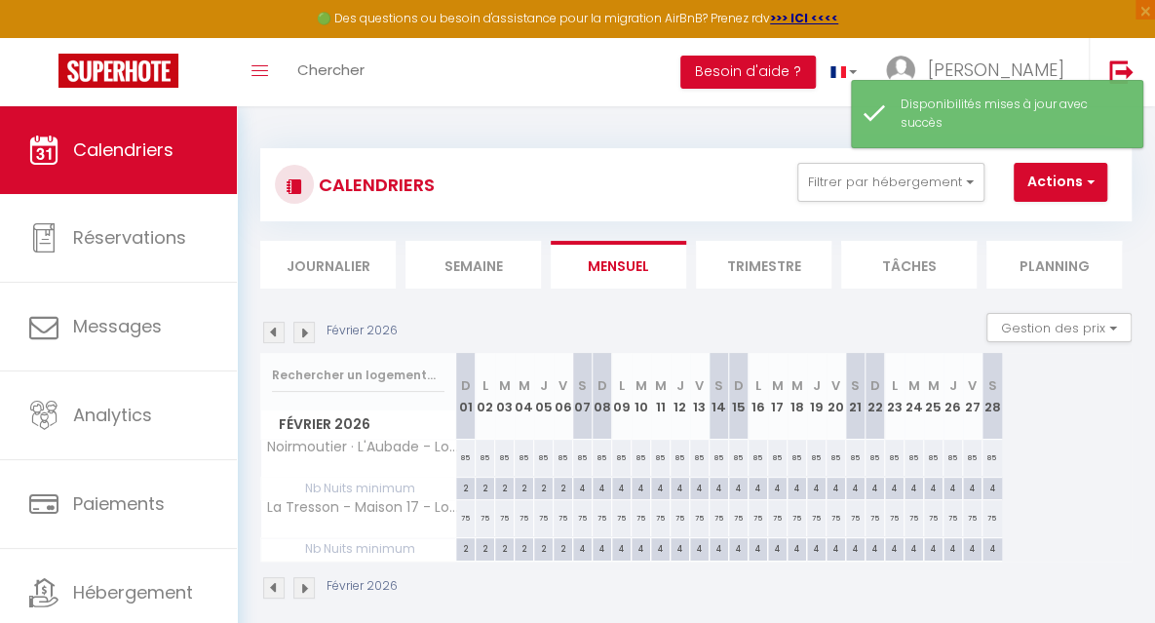
click at [300, 330] on img at bounding box center [303, 332] width 21 height 21
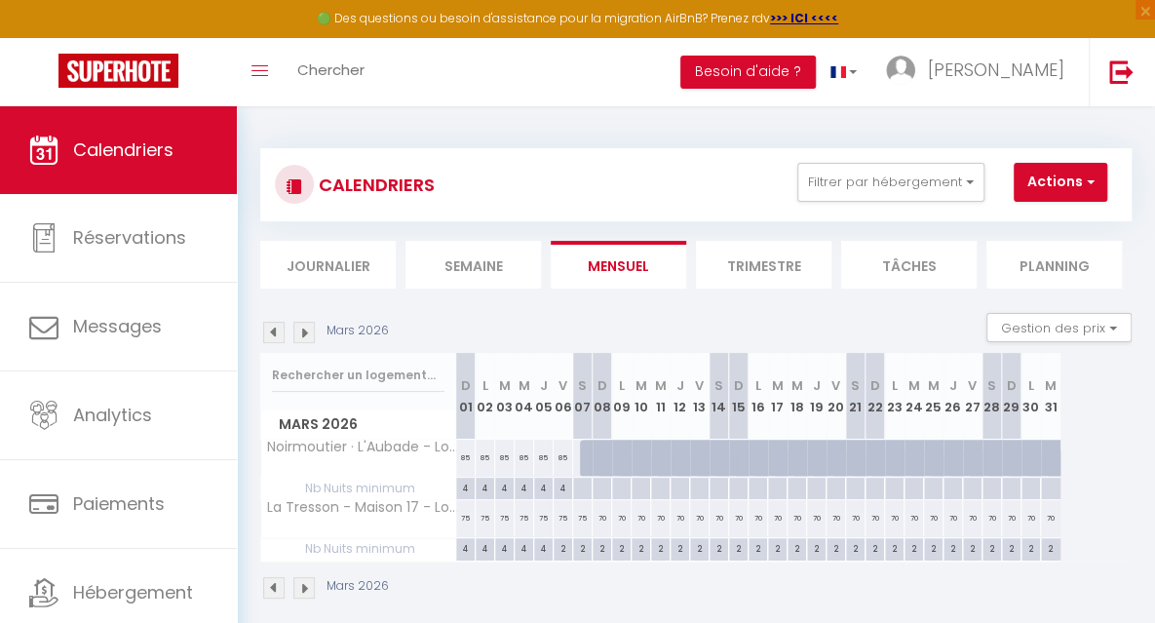
click at [564, 484] on div "4" at bounding box center [563, 487] width 19 height 19
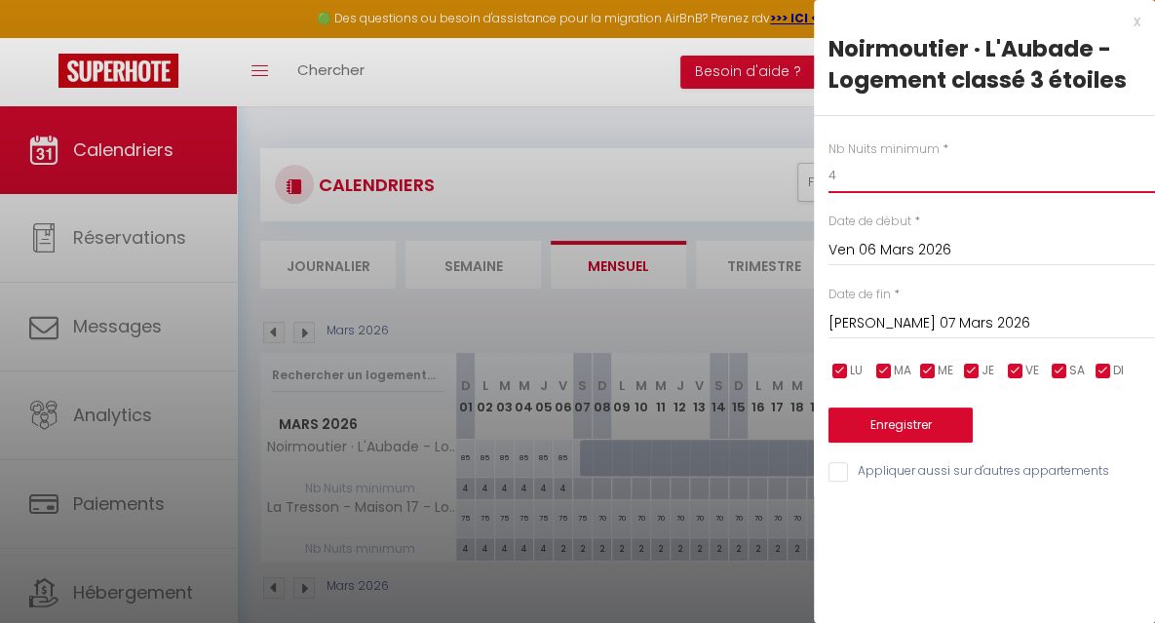
click at [842, 180] on input "4" at bounding box center [991, 175] width 326 height 35
click at [887, 321] on input "[PERSON_NAME] 07 Mars 2026" at bounding box center [991, 323] width 326 height 25
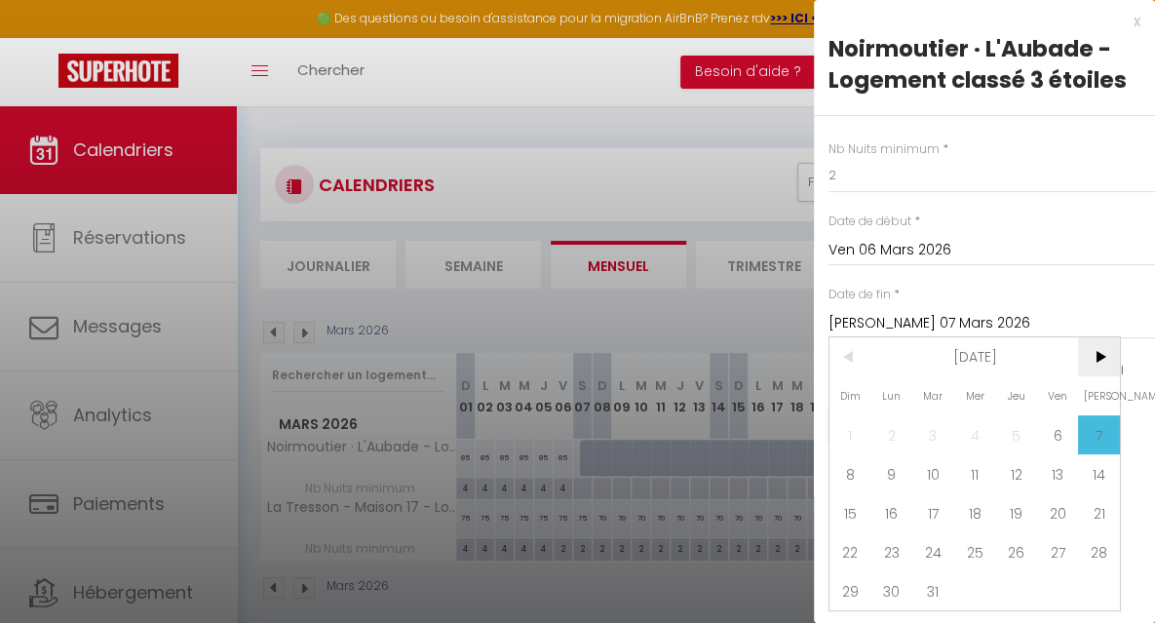
click at [1104, 361] on span ">" at bounding box center [1099, 356] width 42 height 39
click at [1101, 427] on span "4" at bounding box center [1099, 434] width 42 height 39
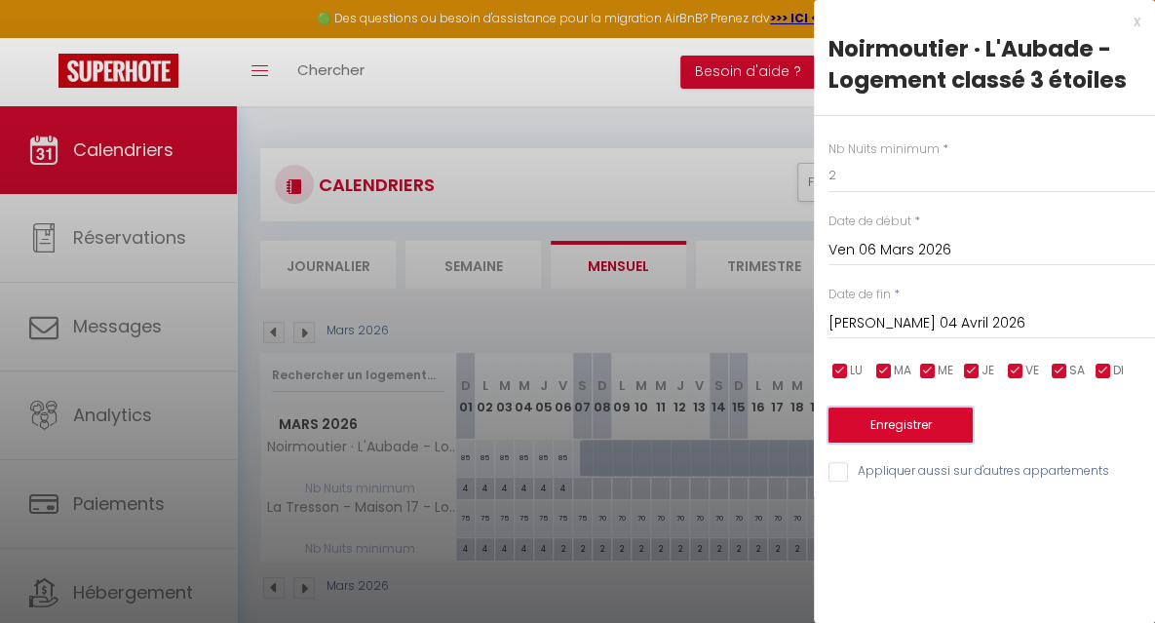
click at [937, 419] on button "Enregistrer" at bounding box center [900, 424] width 144 height 35
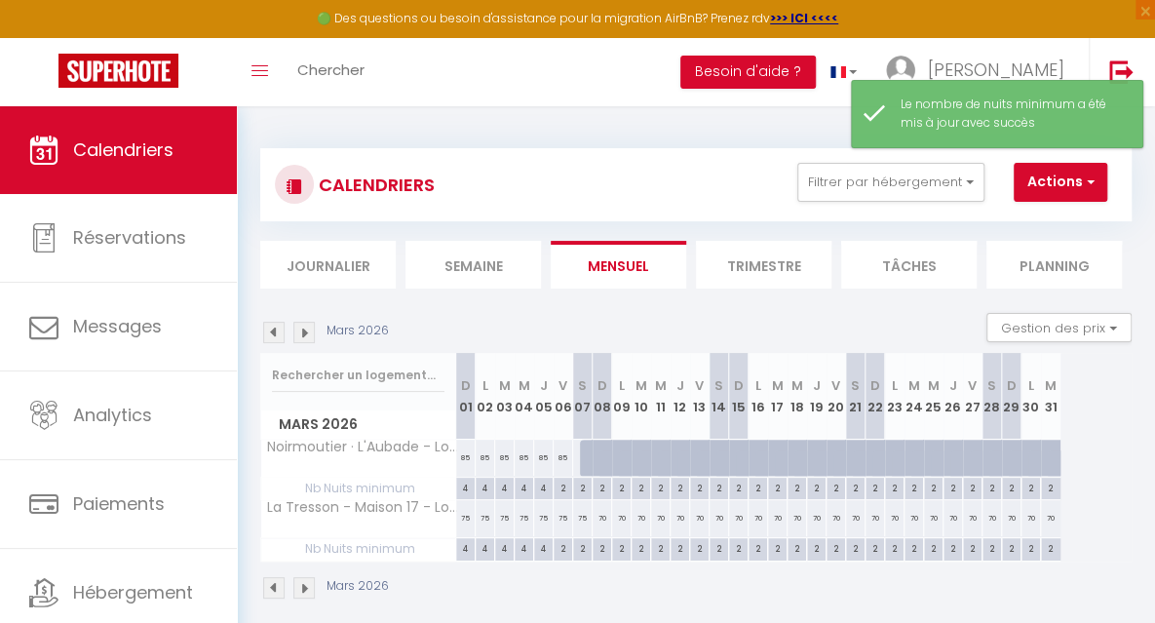
click at [585, 458] on div at bounding box center [589, 458] width 19 height 37
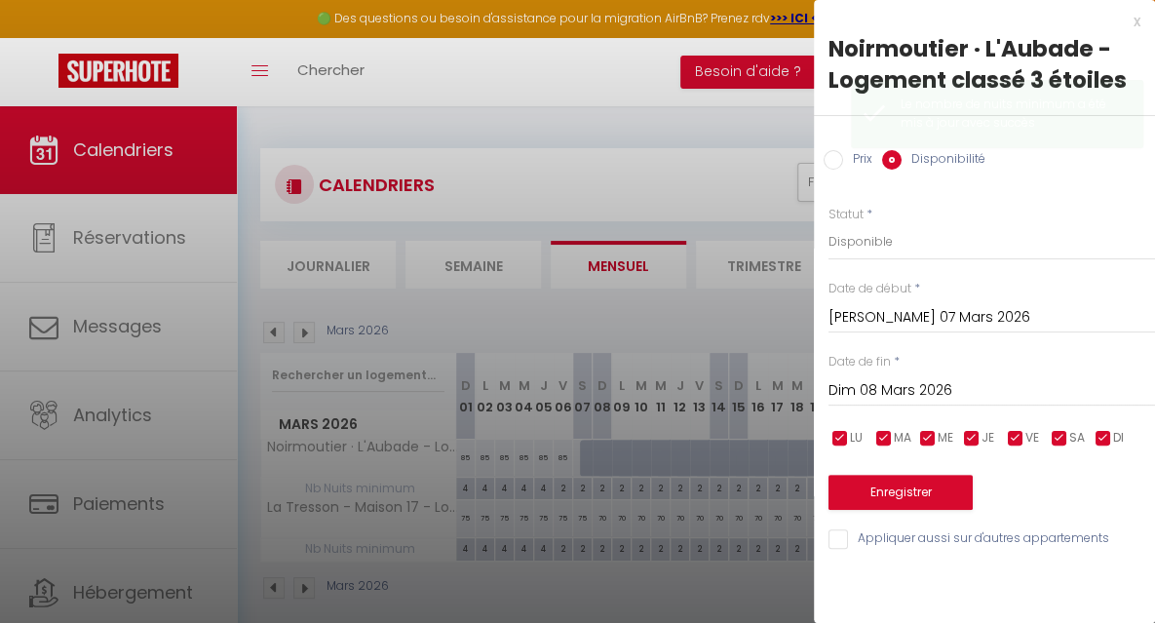
click at [899, 393] on input "Dim 08 Mars 2026" at bounding box center [991, 390] width 326 height 25
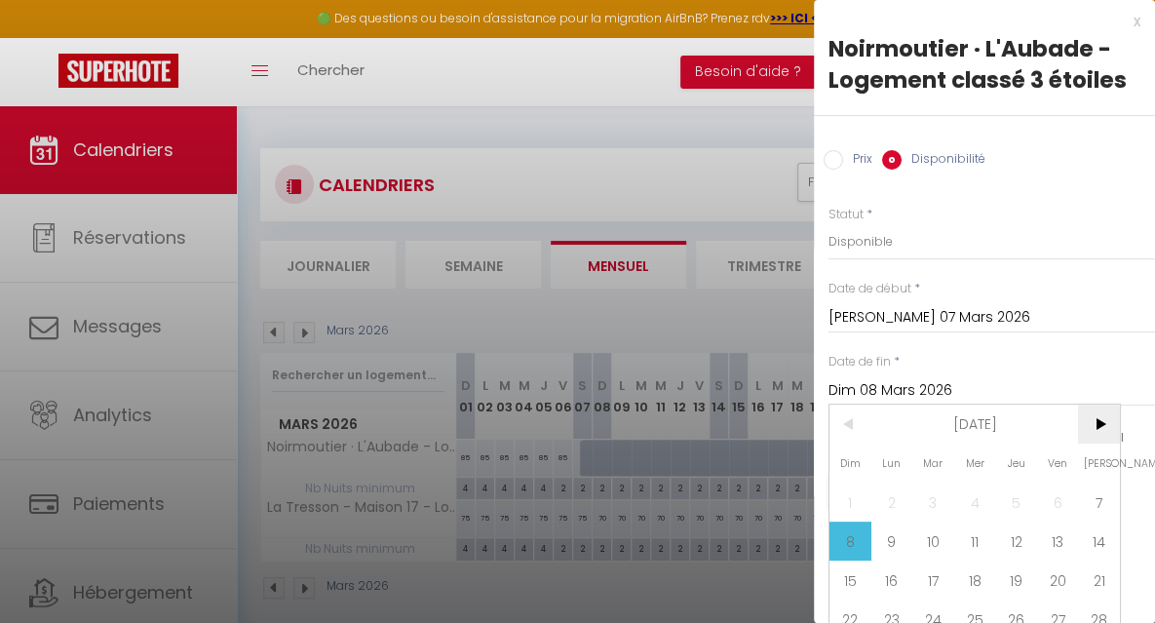
click at [1097, 414] on span ">" at bounding box center [1099, 423] width 42 height 39
click at [1096, 501] on span "4" at bounding box center [1099, 501] width 42 height 39
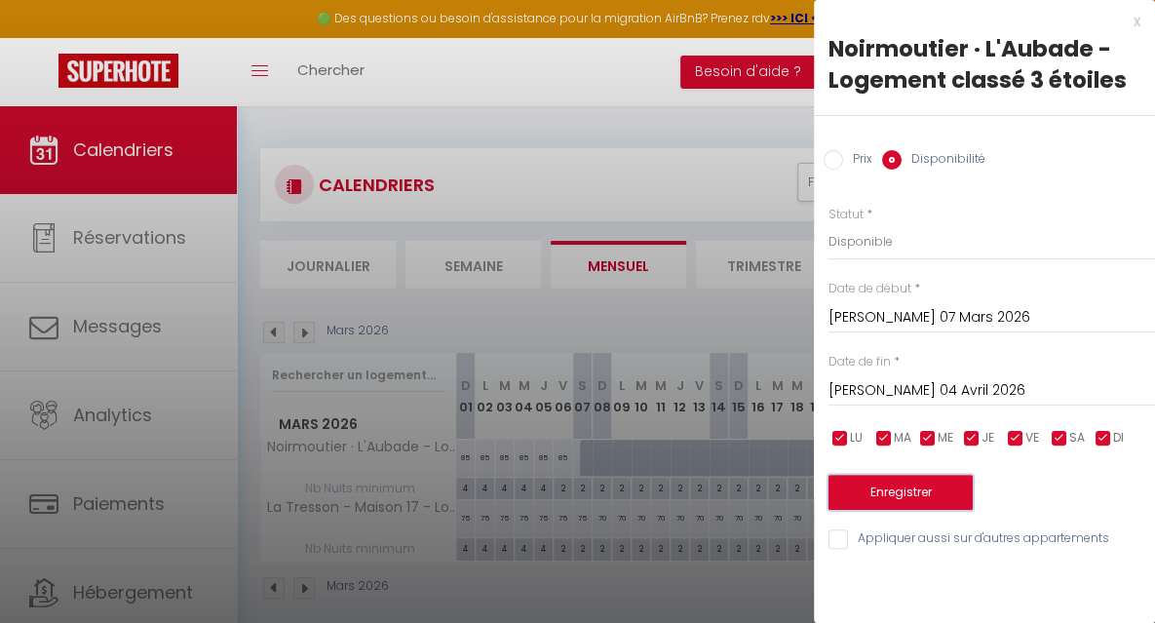
click at [891, 496] on button "Enregistrer" at bounding box center [900, 492] width 144 height 35
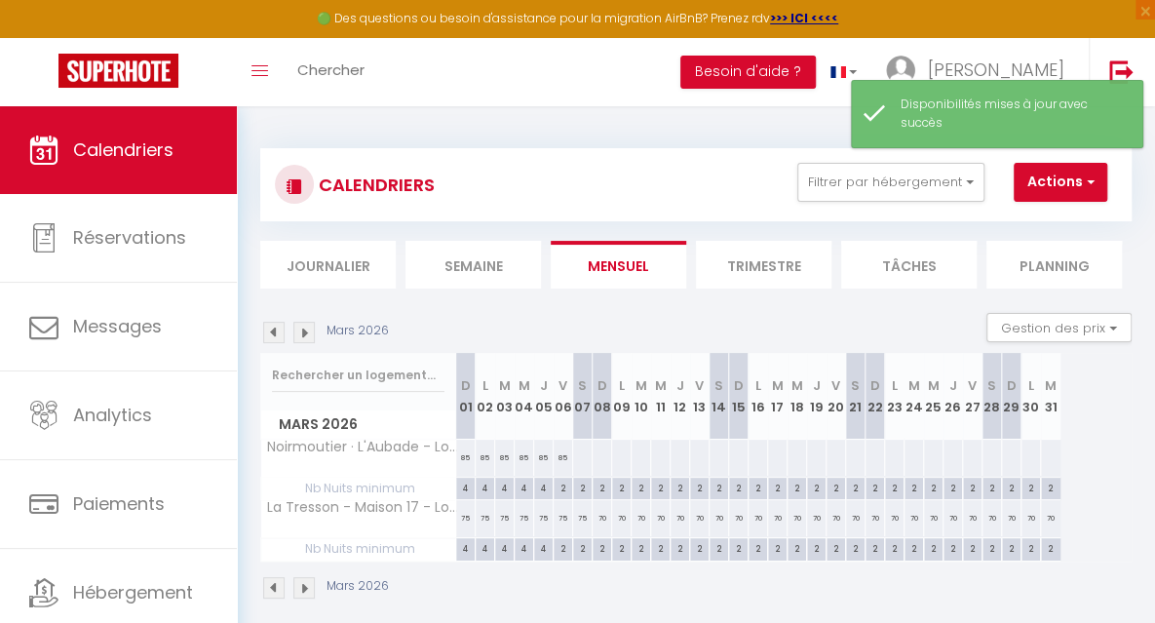
click at [581, 459] on div at bounding box center [582, 458] width 20 height 36
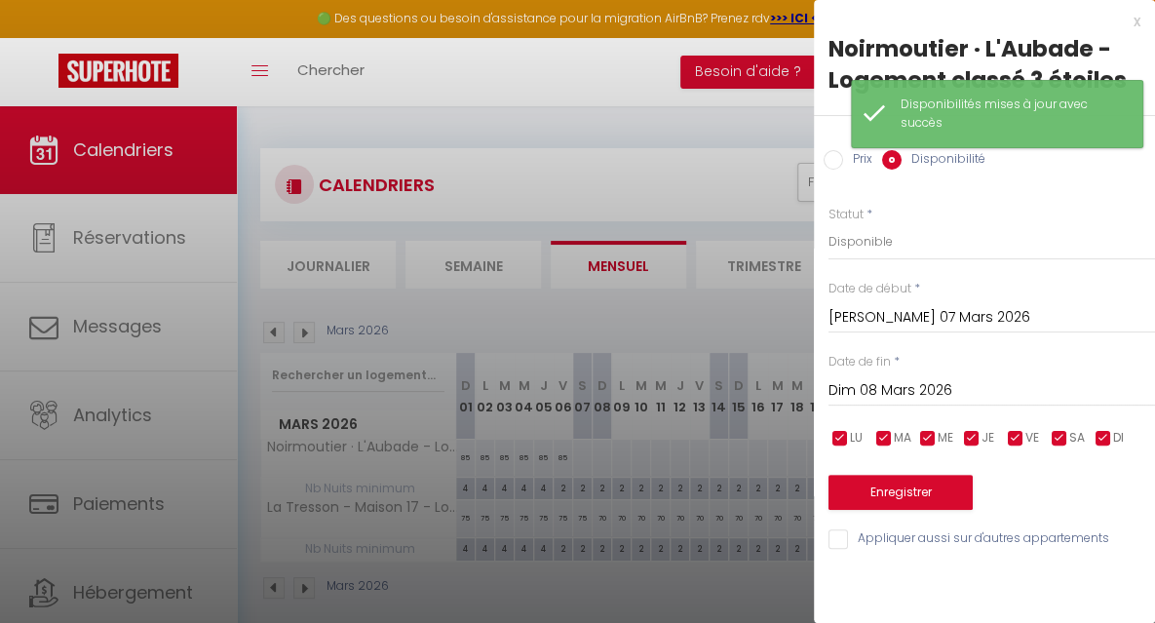
click at [828, 158] on input "Prix" at bounding box center [833, 159] width 19 height 19
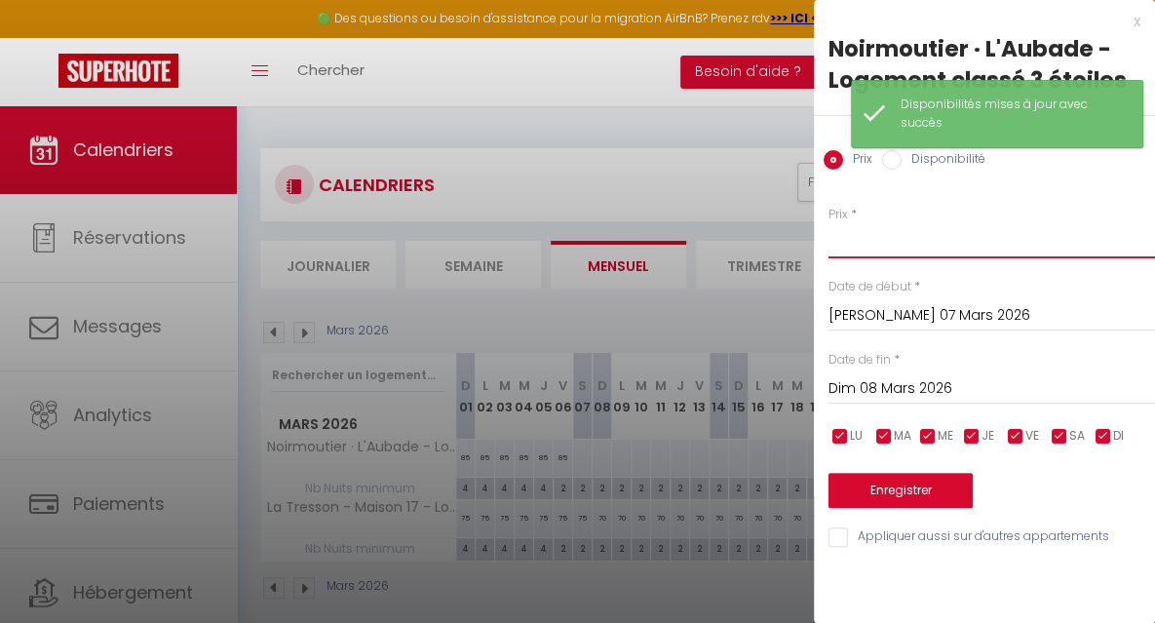
click at [845, 244] on input "Prix" at bounding box center [991, 240] width 326 height 35
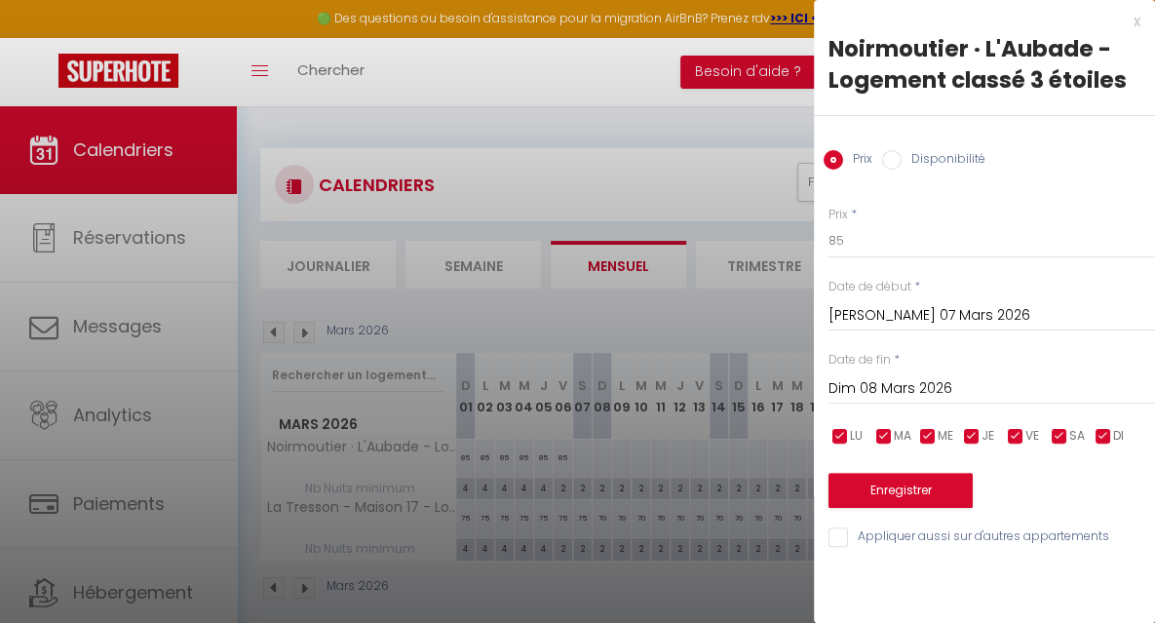
click at [897, 386] on input "Dim 08 Mars 2026" at bounding box center [991, 388] width 326 height 25
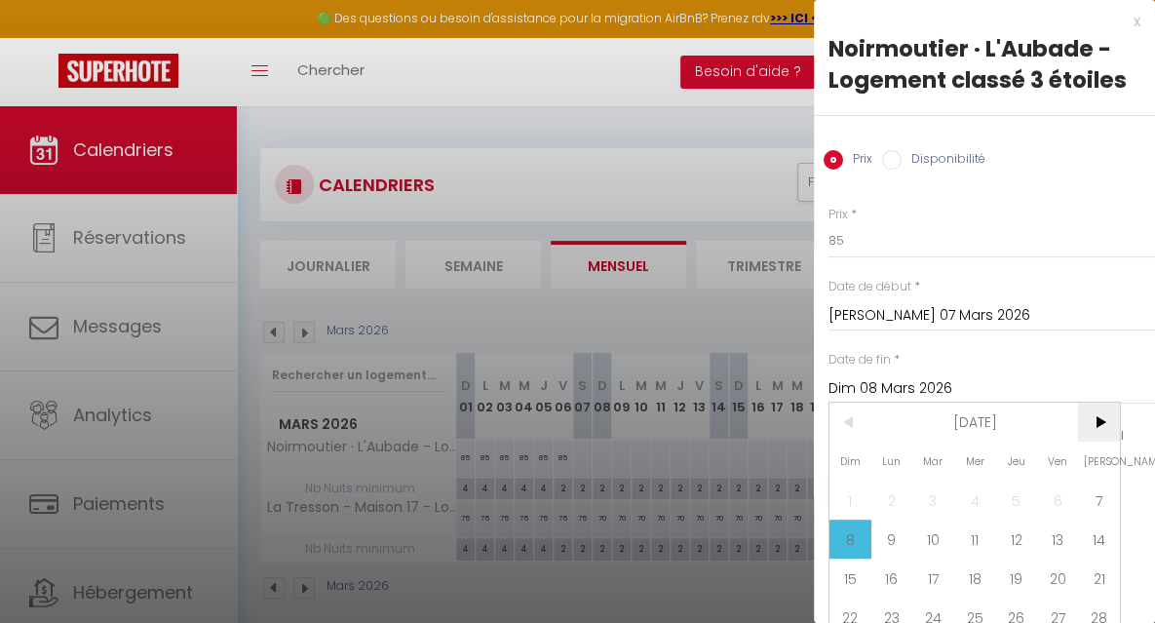
click at [1101, 421] on span ">" at bounding box center [1099, 422] width 42 height 39
click at [1101, 496] on span "4" at bounding box center [1099, 499] width 42 height 39
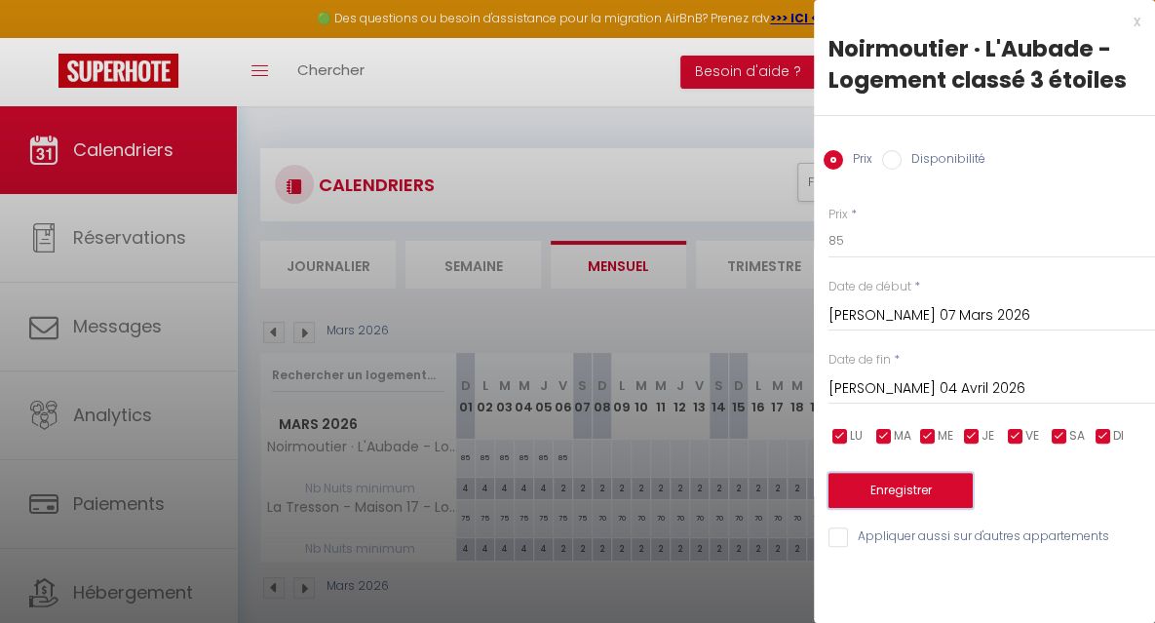
click at [928, 486] on button "Enregistrer" at bounding box center [900, 490] width 144 height 35
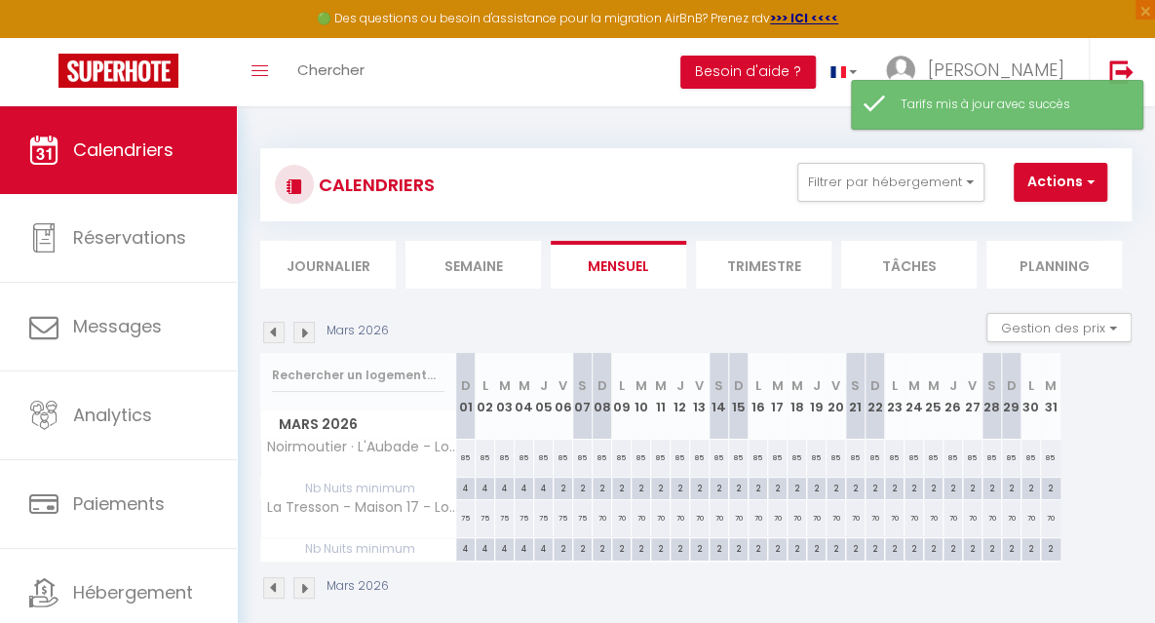
click at [310, 332] on img at bounding box center [303, 332] width 21 height 21
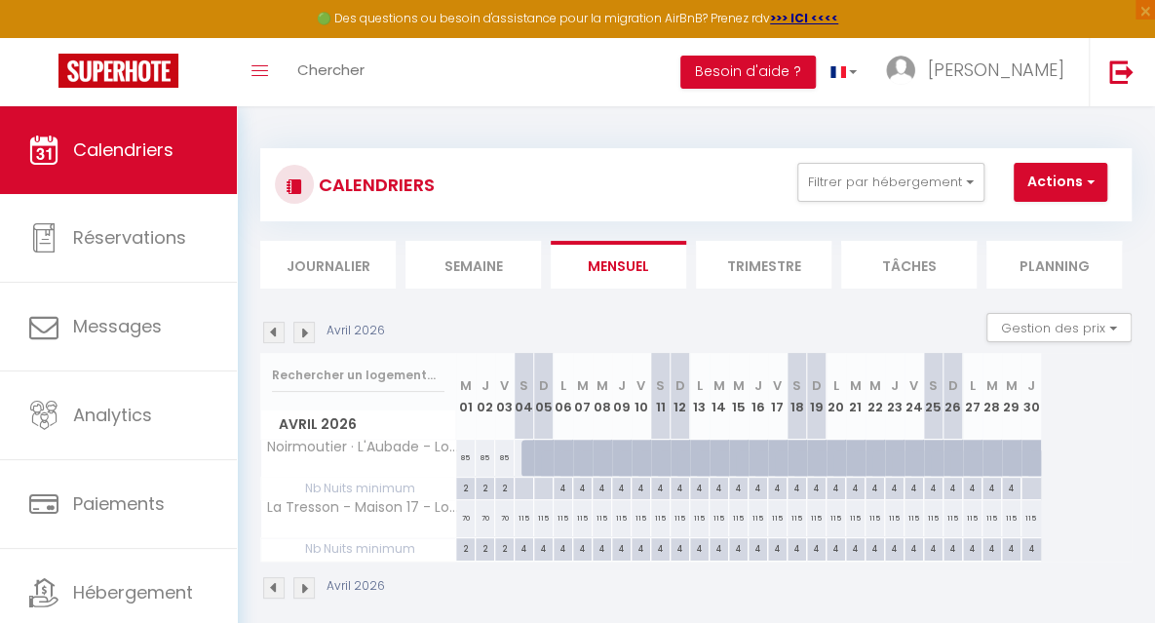
click at [520, 486] on div at bounding box center [523, 489] width 19 height 22
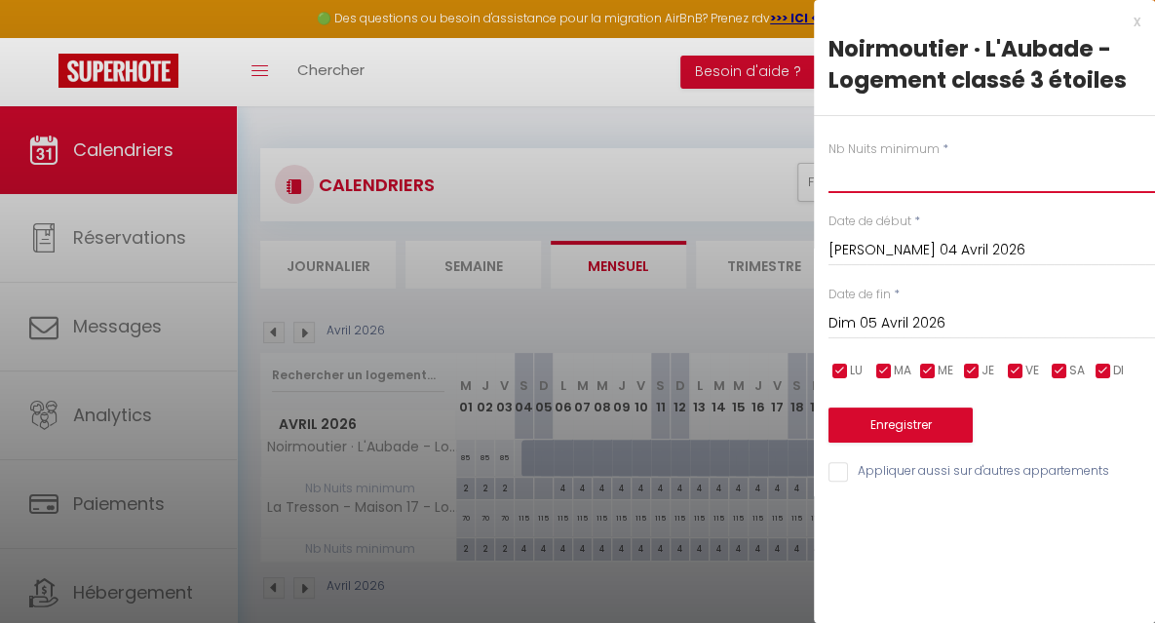
click at [855, 176] on input "text" at bounding box center [991, 175] width 326 height 35
click at [854, 319] on input "Dim 05 Avril 2026" at bounding box center [991, 323] width 326 height 25
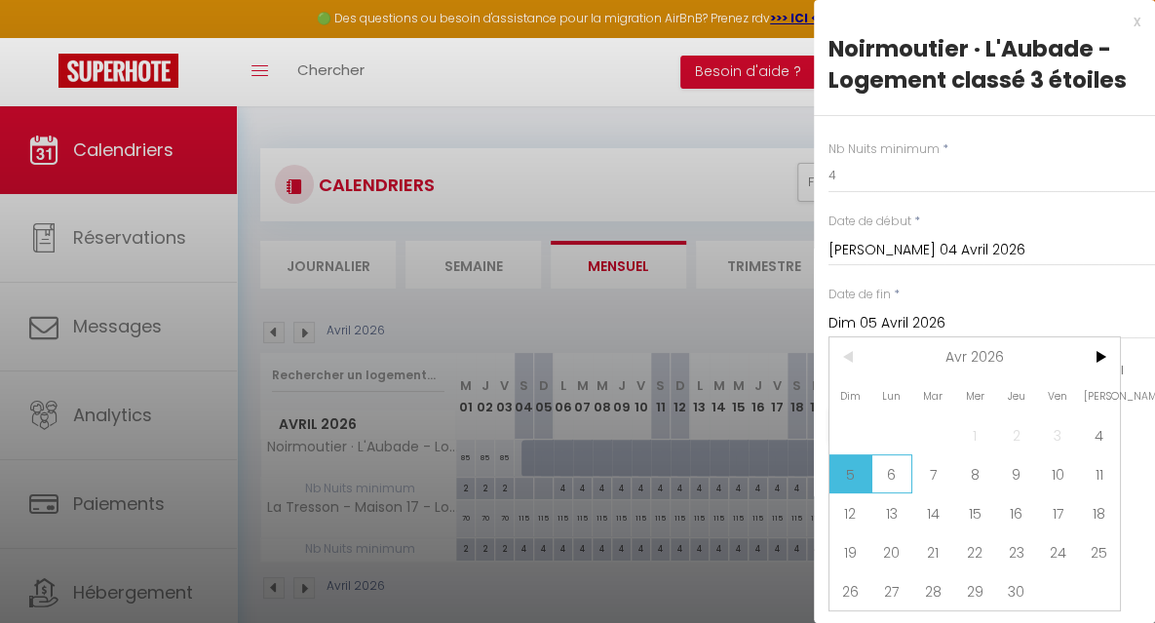
click at [897, 467] on span "6" at bounding box center [892, 473] width 42 height 39
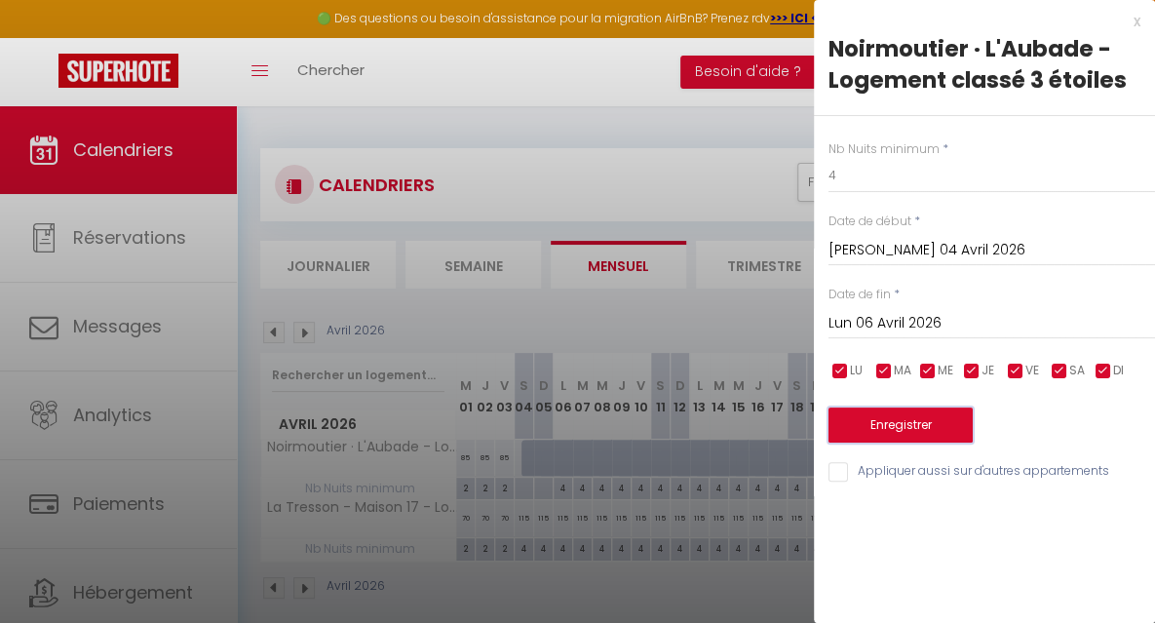
click at [864, 414] on button "Enregistrer" at bounding box center [900, 424] width 144 height 35
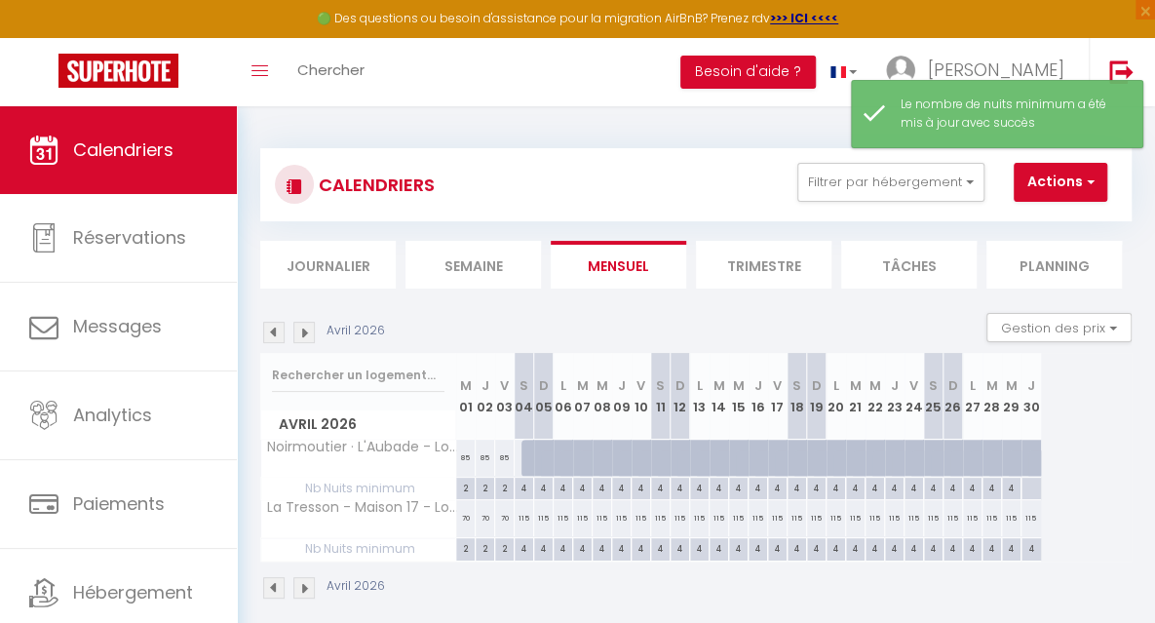
click at [1027, 487] on div at bounding box center [1030, 489] width 20 height 22
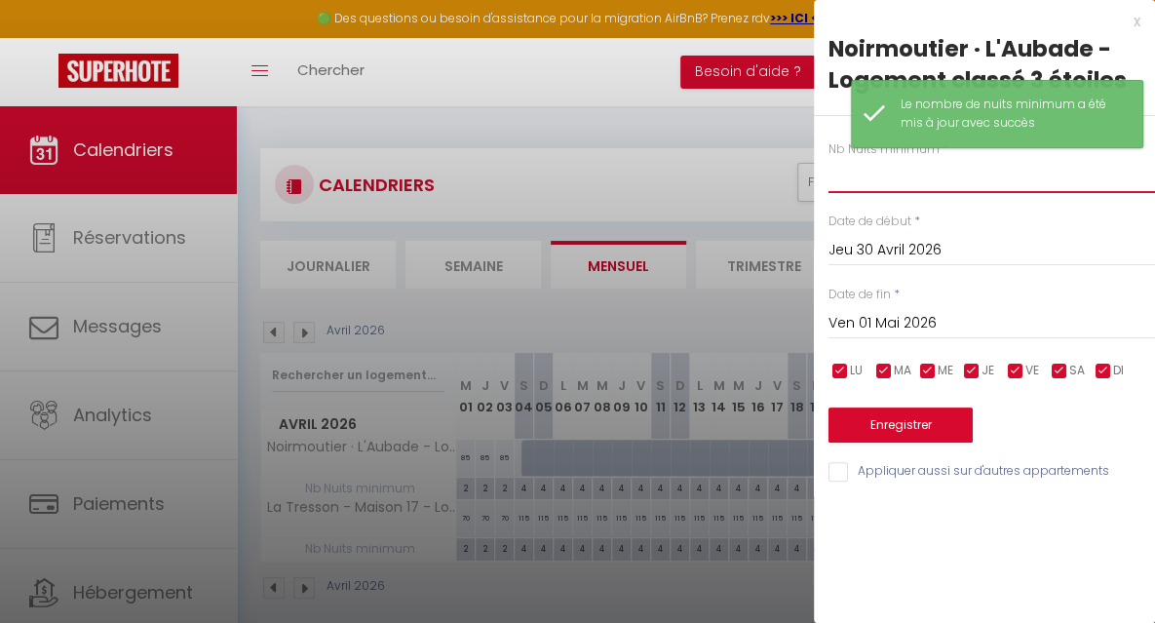
click at [857, 175] on input "text" at bounding box center [991, 175] width 326 height 35
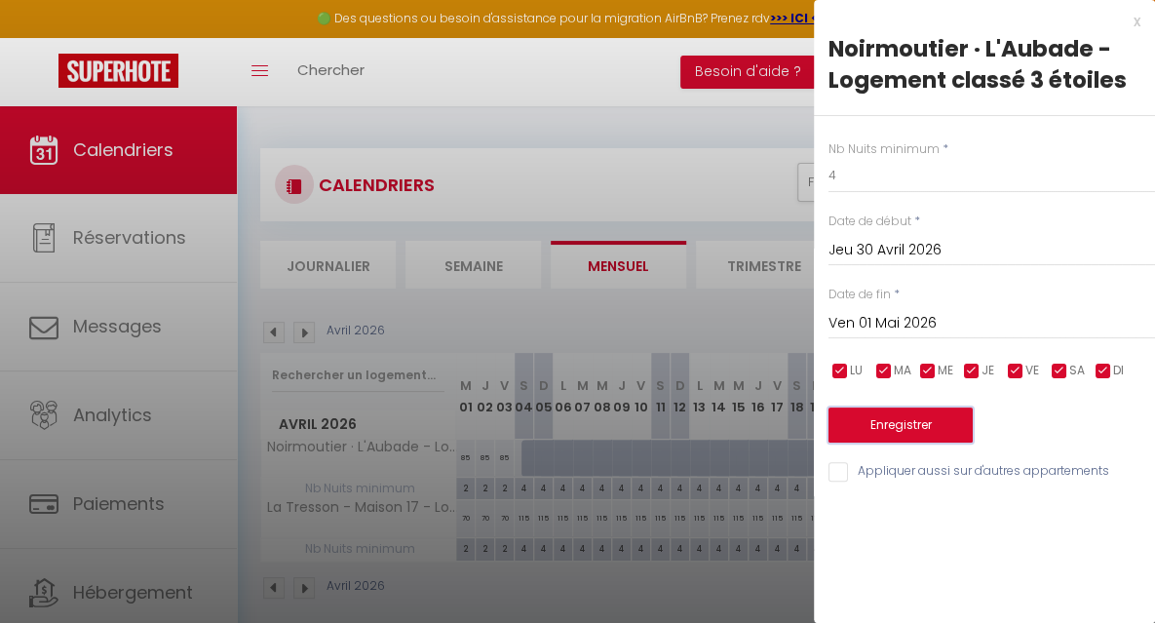
click at [895, 418] on button "Enregistrer" at bounding box center [900, 424] width 144 height 35
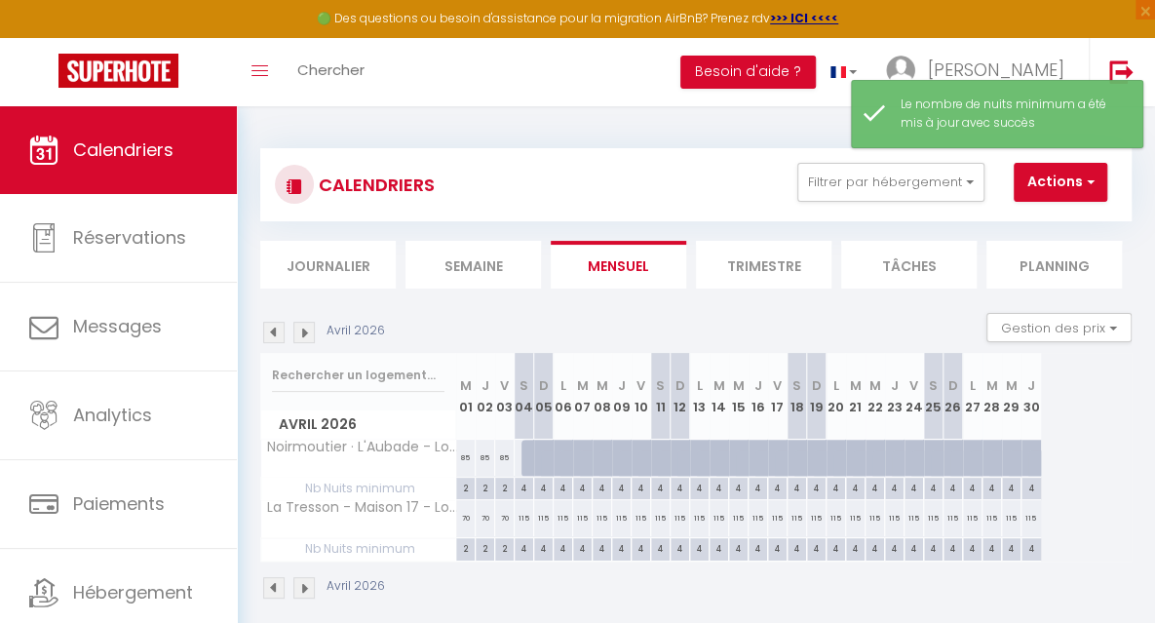
click at [527, 459] on div at bounding box center [530, 458] width 19 height 37
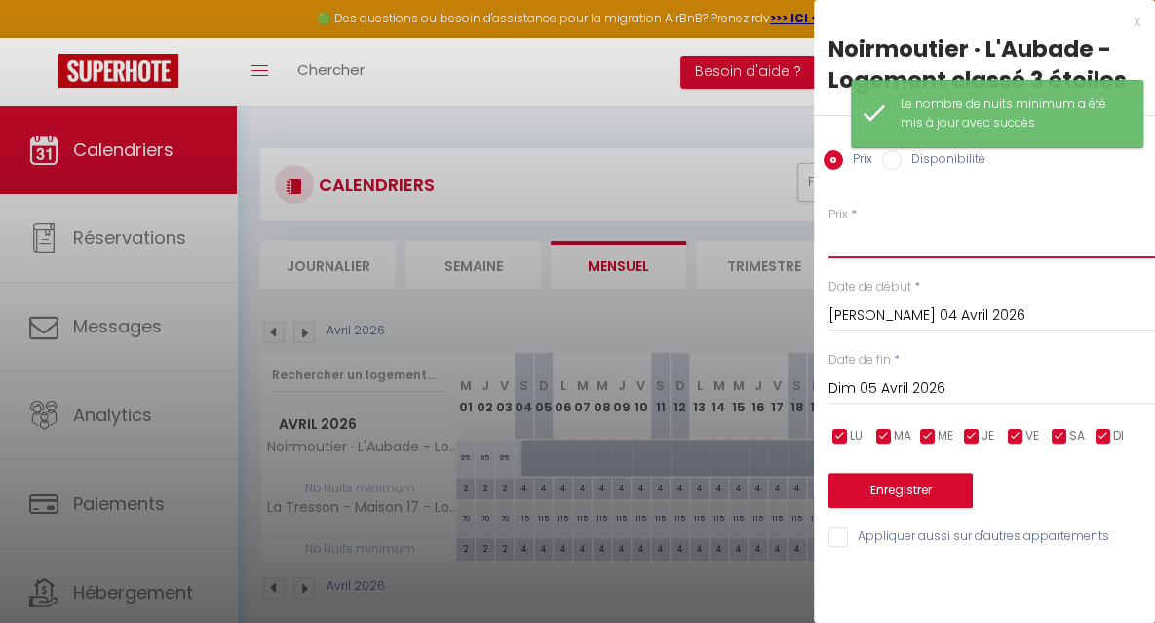
click at [844, 246] on input "Prix" at bounding box center [991, 240] width 326 height 35
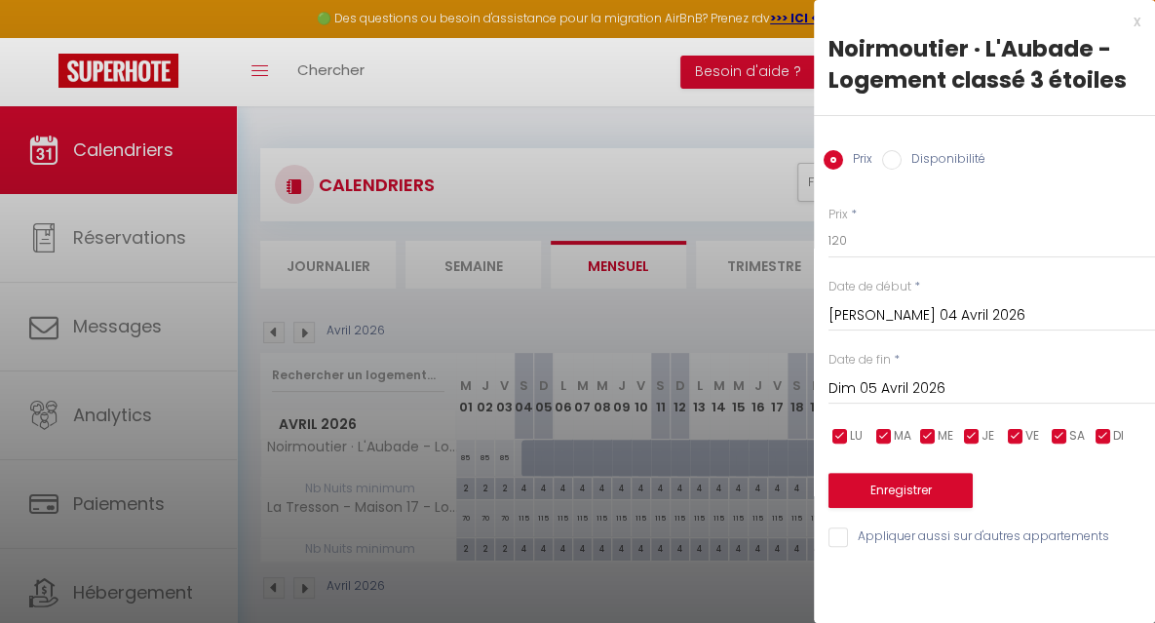
click at [868, 395] on input "Dim 05 Avril 2026" at bounding box center [991, 388] width 326 height 25
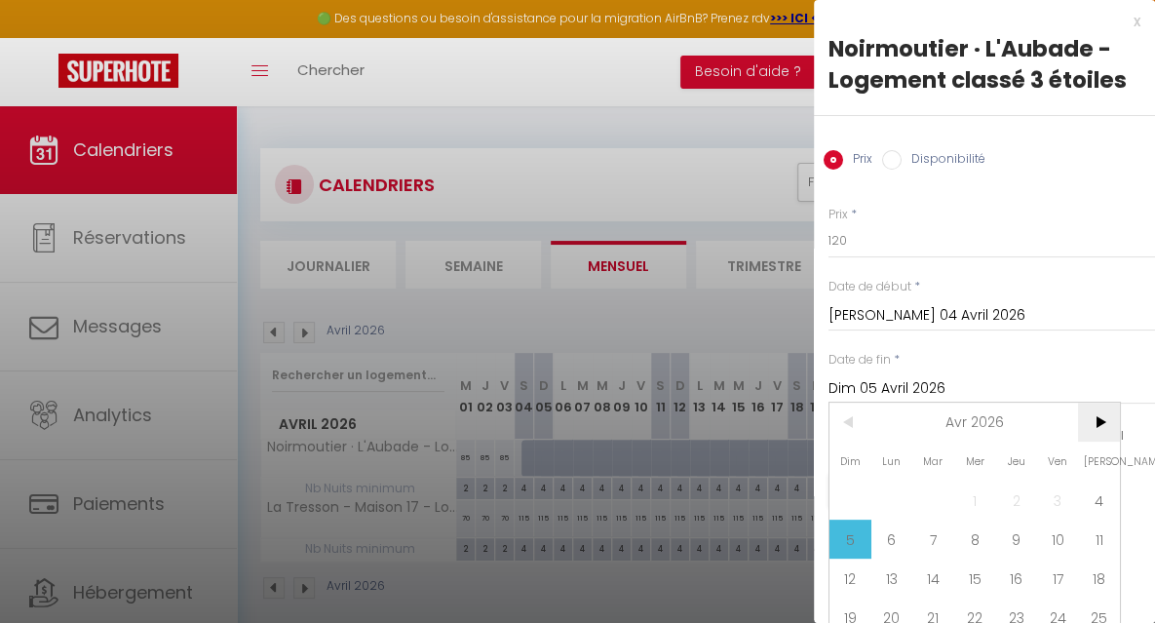
click at [1106, 425] on span ">" at bounding box center [1099, 422] width 42 height 39
click at [1101, 499] on span "2" at bounding box center [1099, 499] width 42 height 39
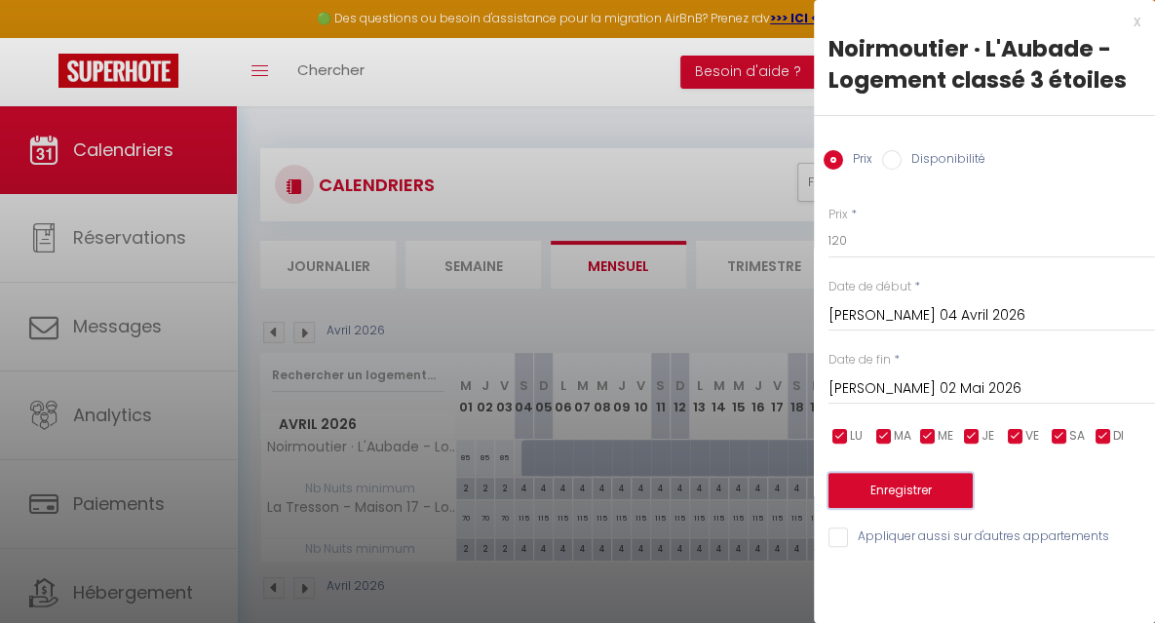
click at [930, 494] on button "Enregistrer" at bounding box center [900, 490] width 144 height 35
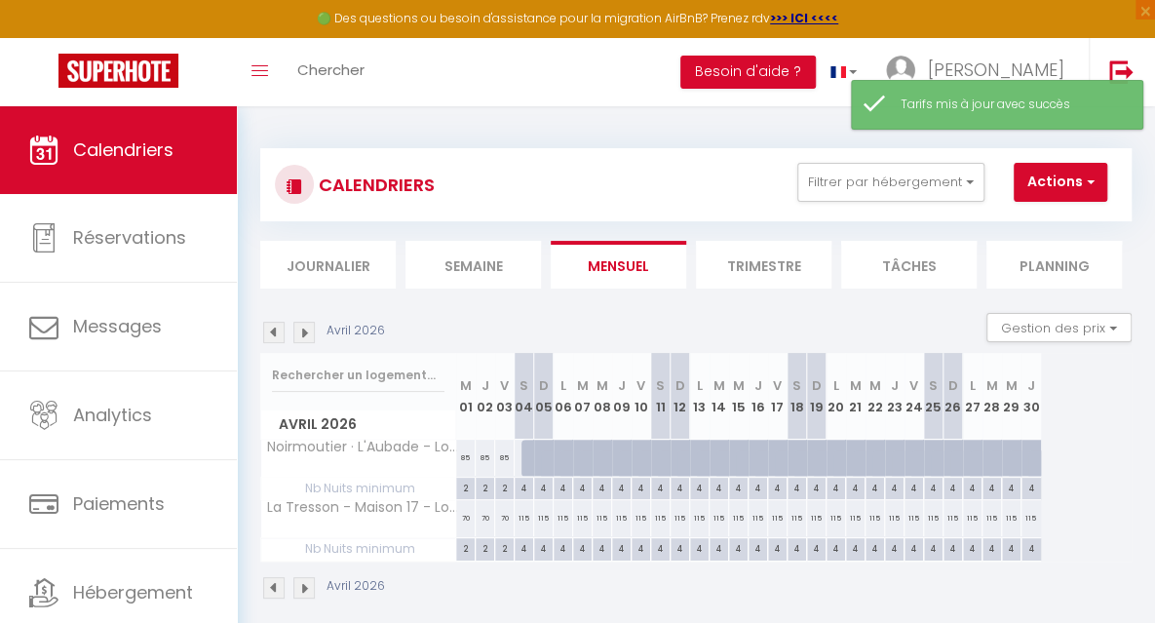
click at [530, 458] on div at bounding box center [530, 458] width 19 height 37
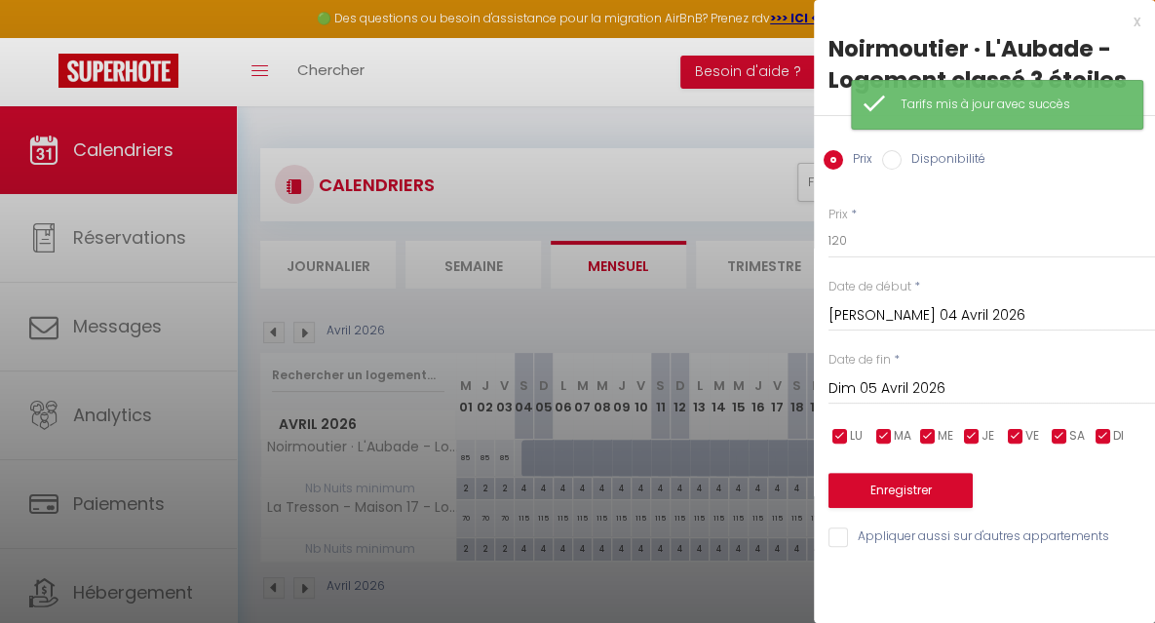
click at [908, 161] on label "Disponibilité" at bounding box center [944, 160] width 84 height 21
click at [902, 161] on input "Disponibilité" at bounding box center [891, 159] width 19 height 19
click at [919, 385] on input "Dim 05 Avril 2026" at bounding box center [991, 390] width 326 height 25
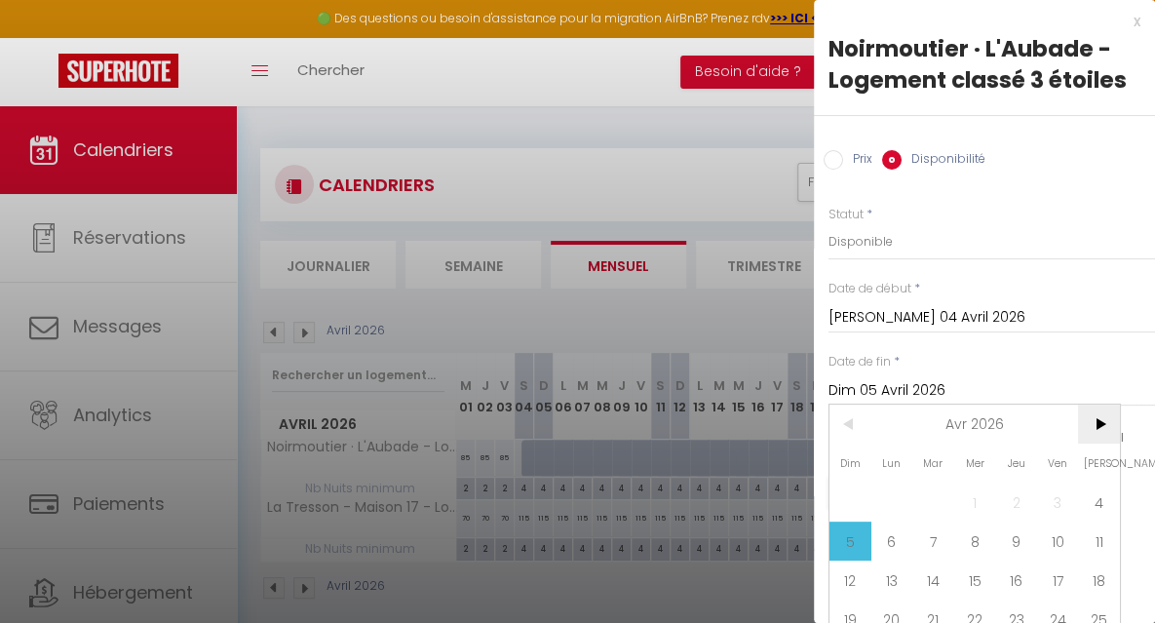
click at [1099, 420] on span ">" at bounding box center [1099, 423] width 42 height 39
click at [1105, 495] on span "2" at bounding box center [1099, 501] width 42 height 39
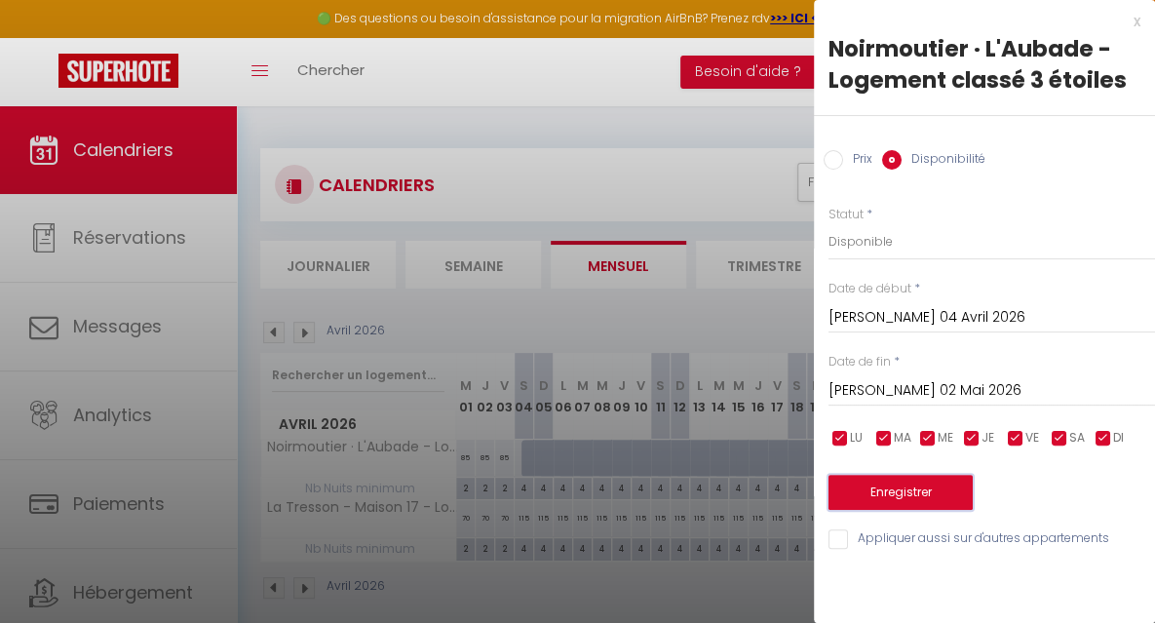
click at [942, 493] on button "Enregistrer" at bounding box center [900, 492] width 144 height 35
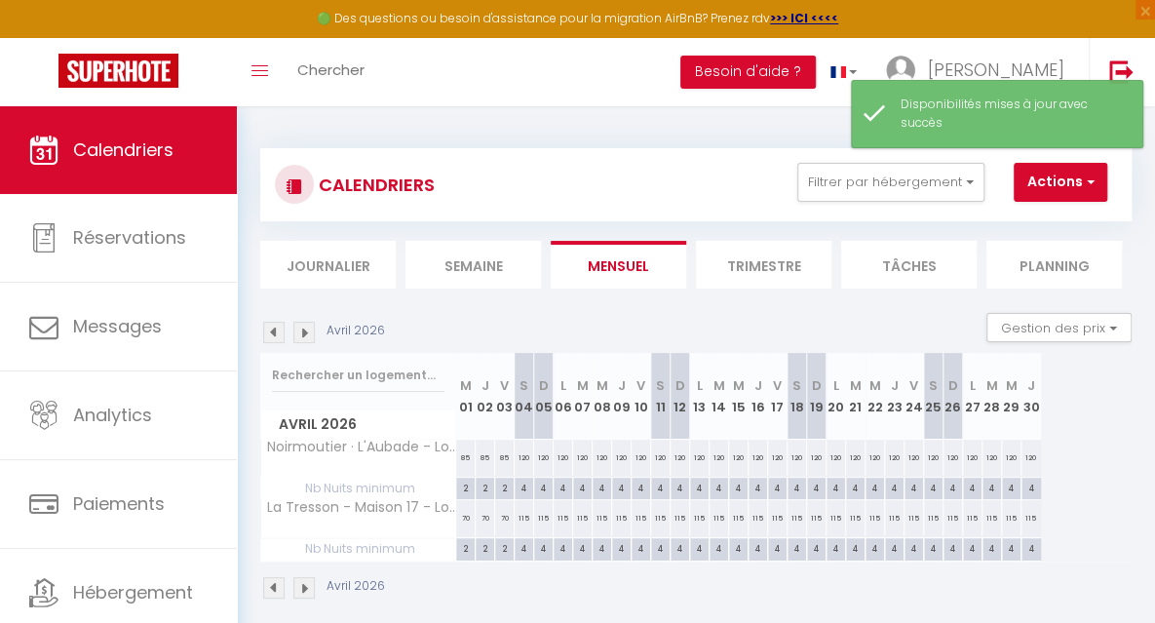
click at [304, 329] on img at bounding box center [303, 332] width 21 height 21
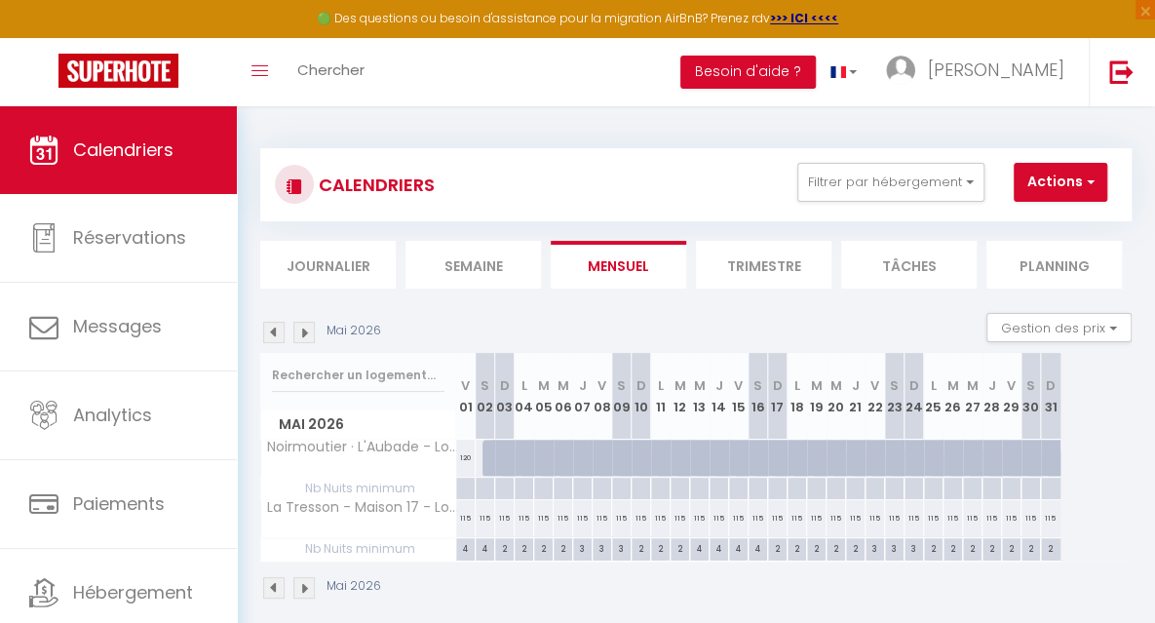
click at [463, 486] on div at bounding box center [464, 489] width 19 height 22
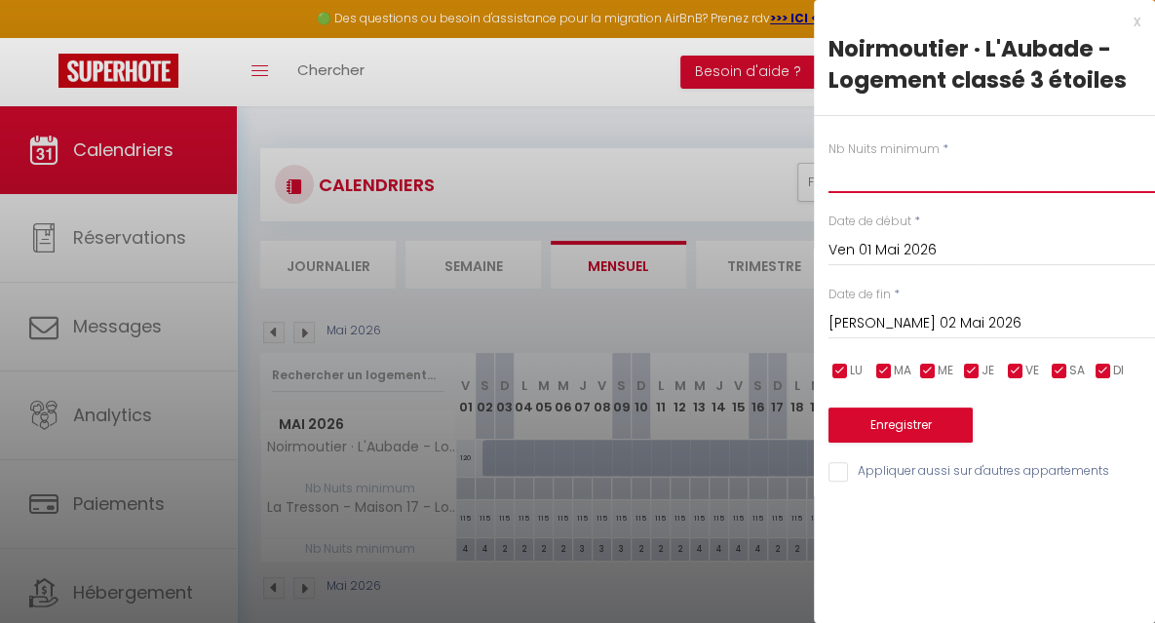
click at [875, 179] on input "text" at bounding box center [991, 175] width 326 height 35
click at [860, 317] on input "[PERSON_NAME] 02 Mai 2026" at bounding box center [991, 323] width 326 height 25
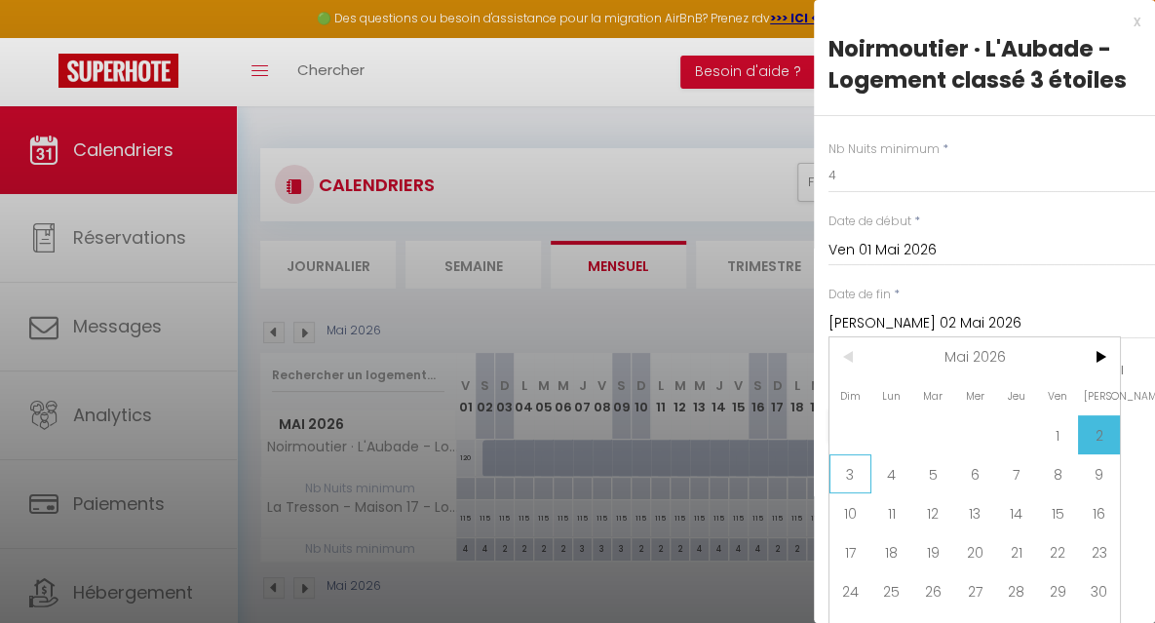
click at [850, 475] on span "3" at bounding box center [850, 473] width 42 height 39
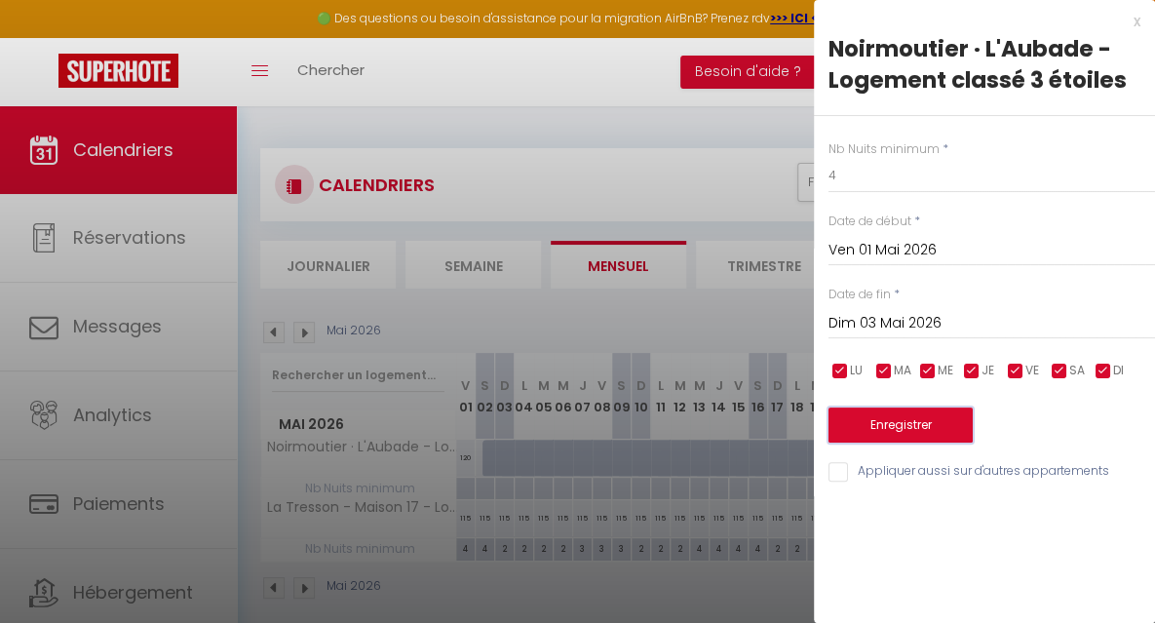
click at [855, 425] on button "Enregistrer" at bounding box center [900, 424] width 144 height 35
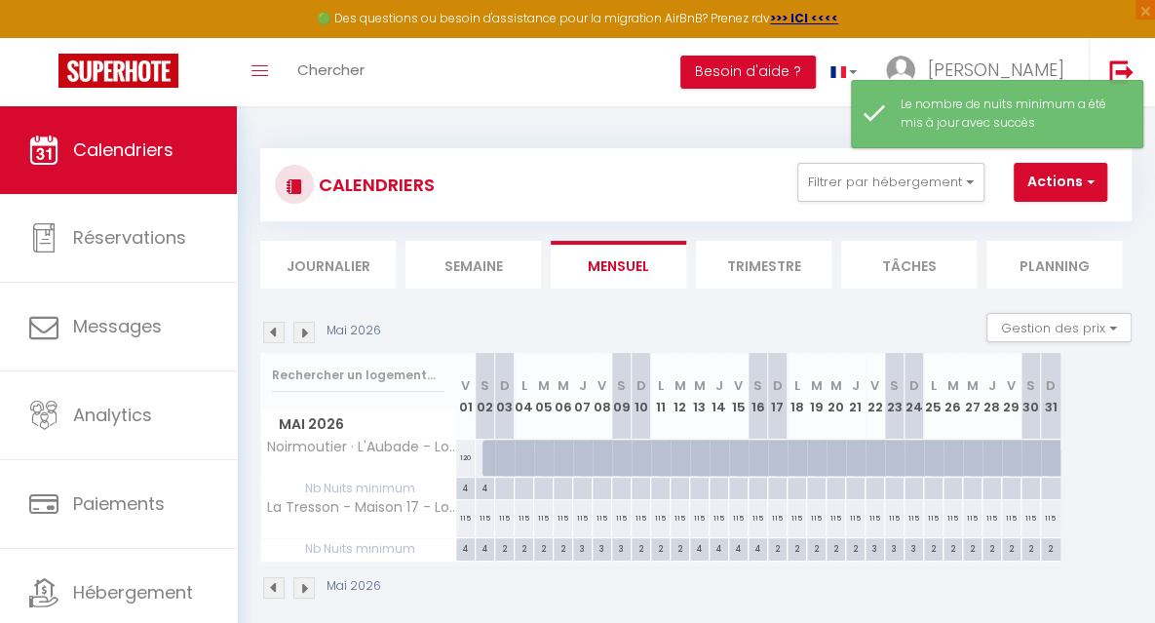
click at [507, 484] on div at bounding box center [503, 489] width 19 height 22
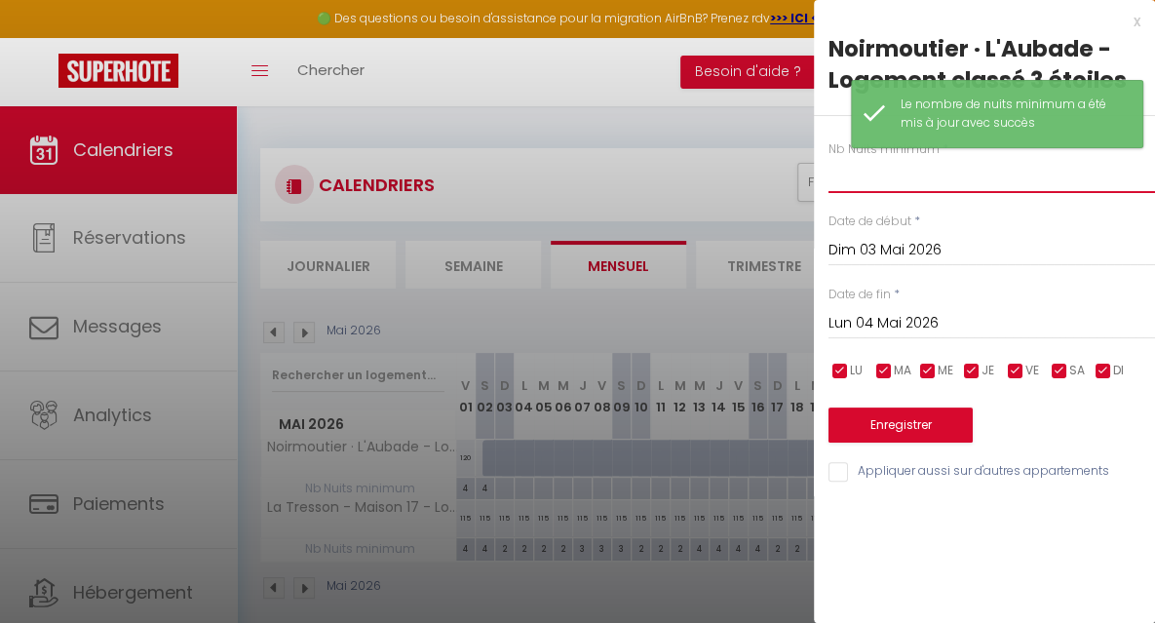
click at [830, 184] on input "text" at bounding box center [991, 175] width 326 height 35
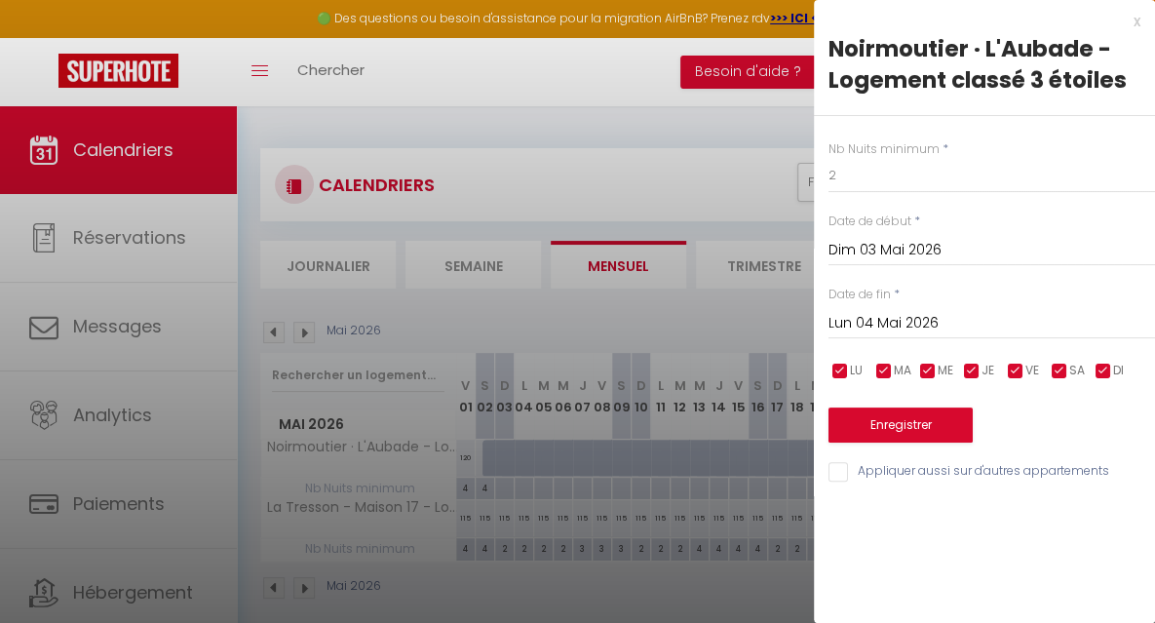
click at [856, 320] on input "Lun 04 Mai 2026" at bounding box center [991, 323] width 326 height 25
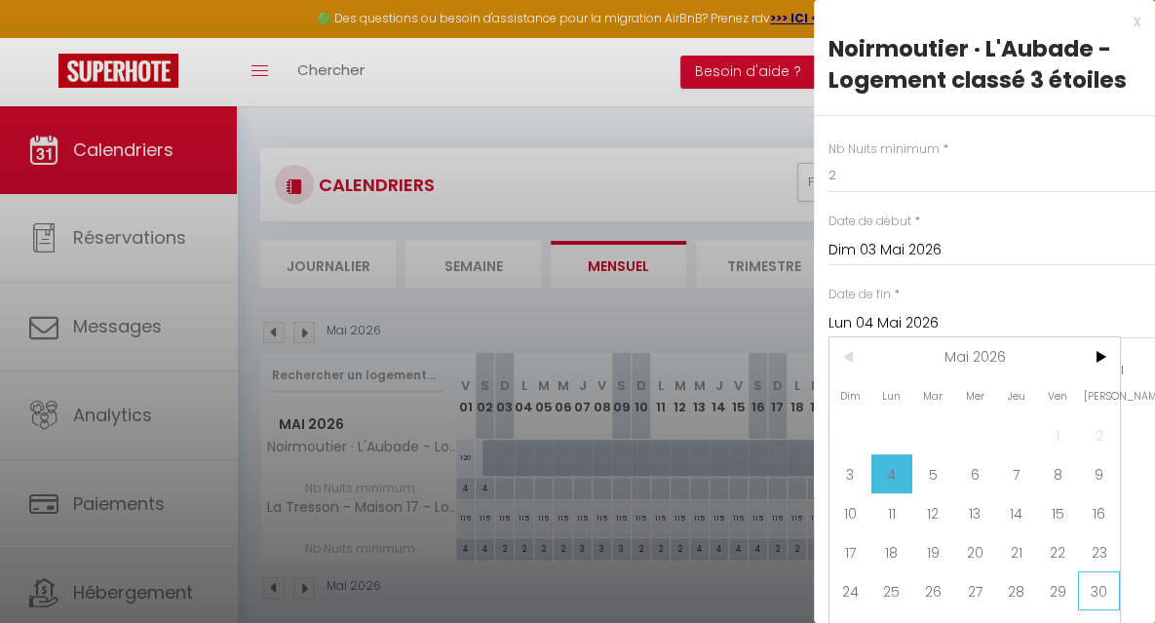
click at [1103, 593] on span "30" at bounding box center [1099, 590] width 42 height 39
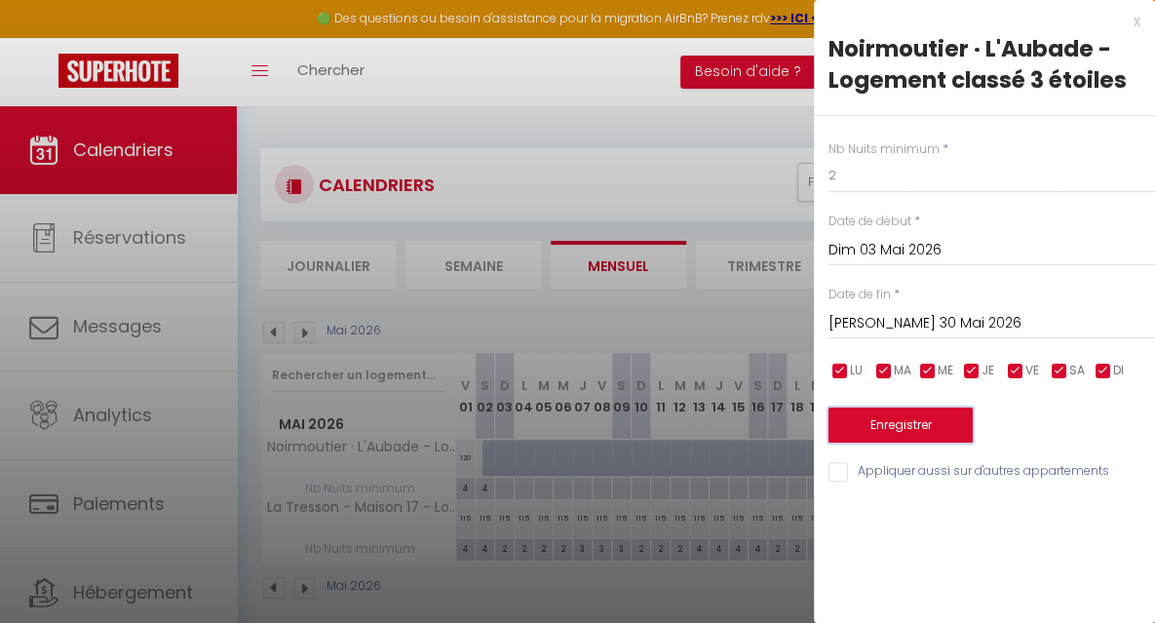
click at [914, 428] on button "Enregistrer" at bounding box center [900, 424] width 144 height 35
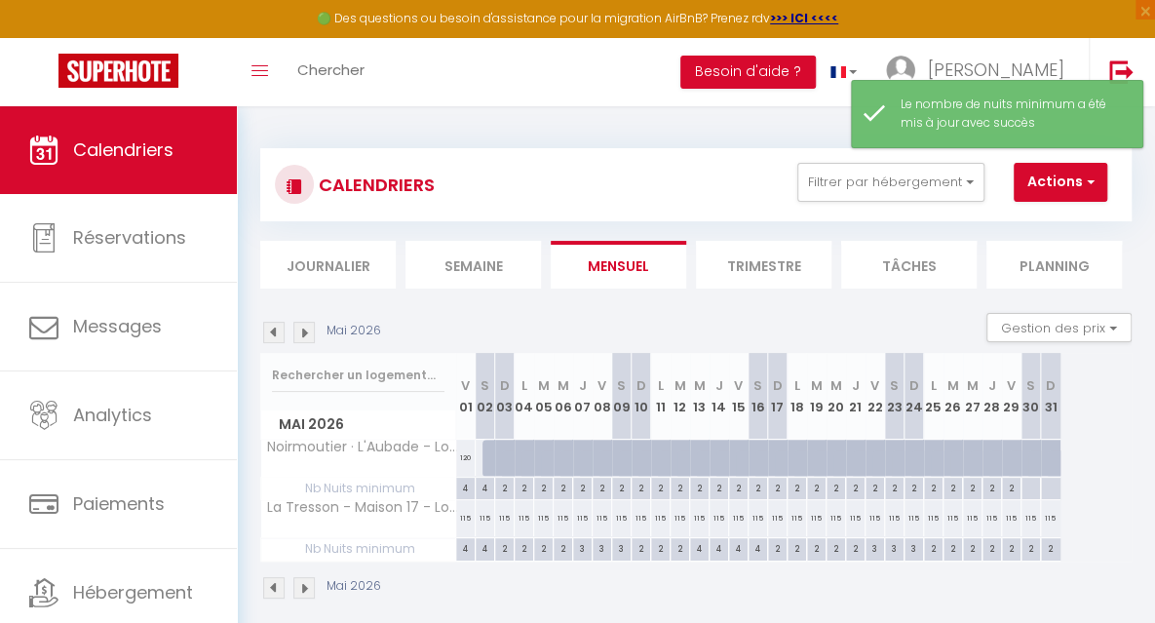
click at [581, 486] on div "2" at bounding box center [582, 487] width 19 height 19
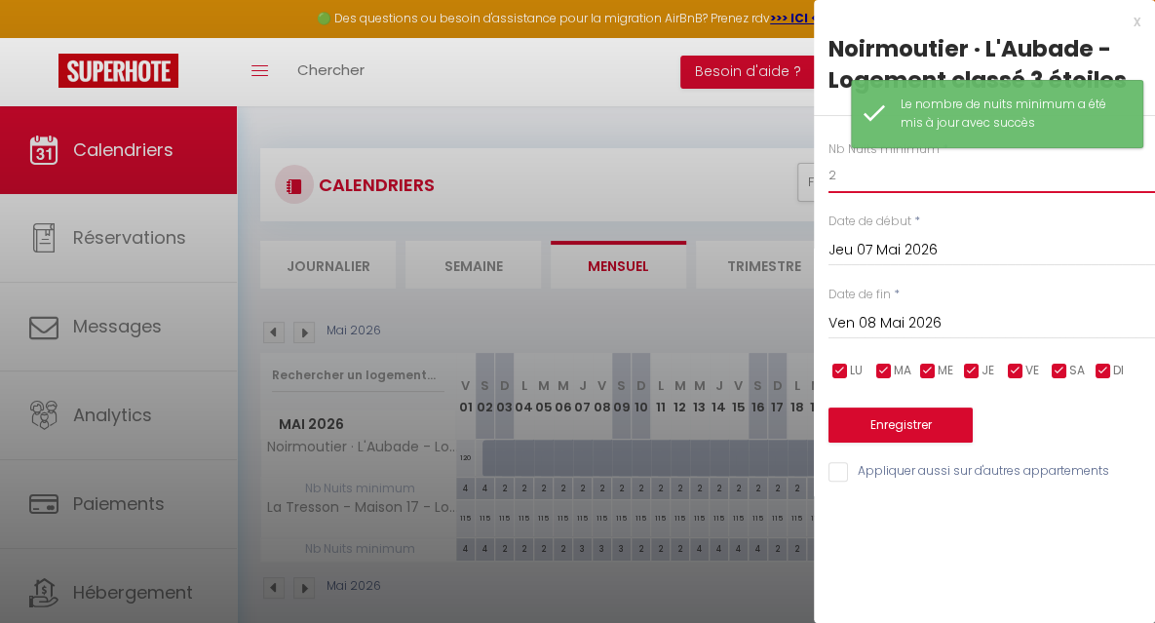
click at [848, 172] on input "2" at bounding box center [991, 175] width 326 height 35
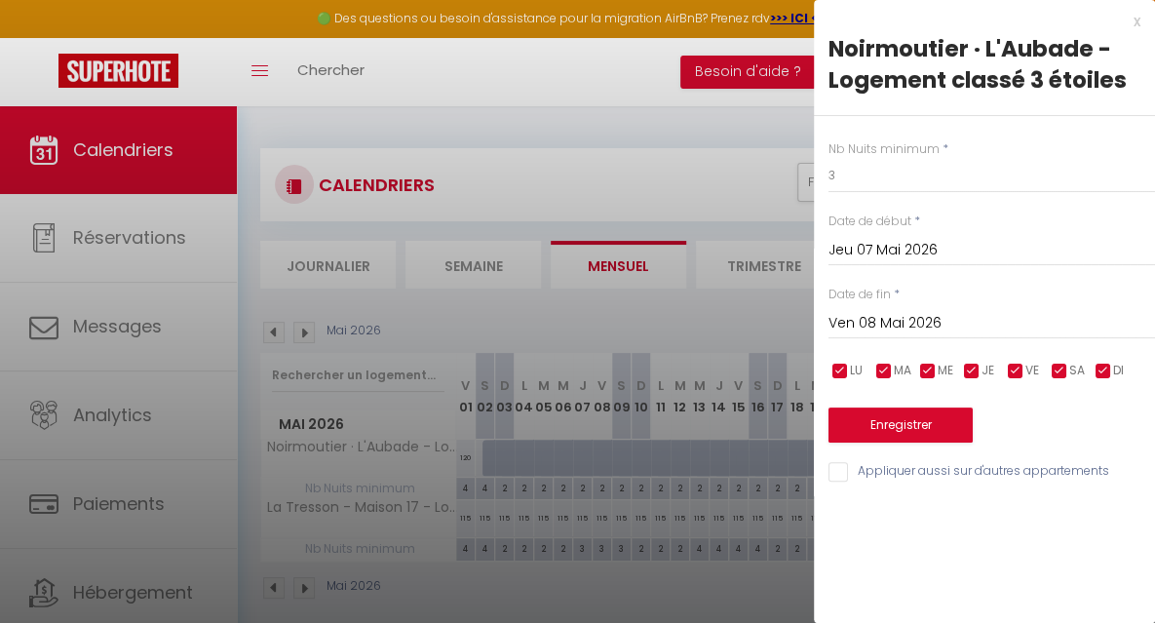
click at [862, 325] on input "Ven 08 Mai 2026" at bounding box center [991, 323] width 326 height 25
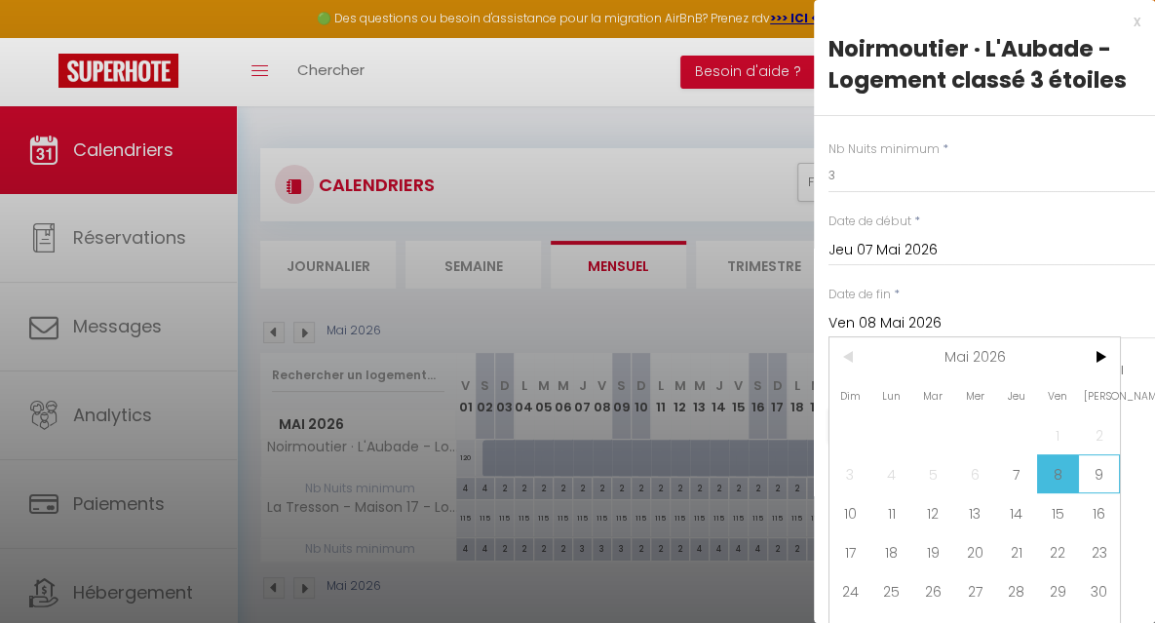
click at [1089, 474] on span "9" at bounding box center [1099, 473] width 42 height 39
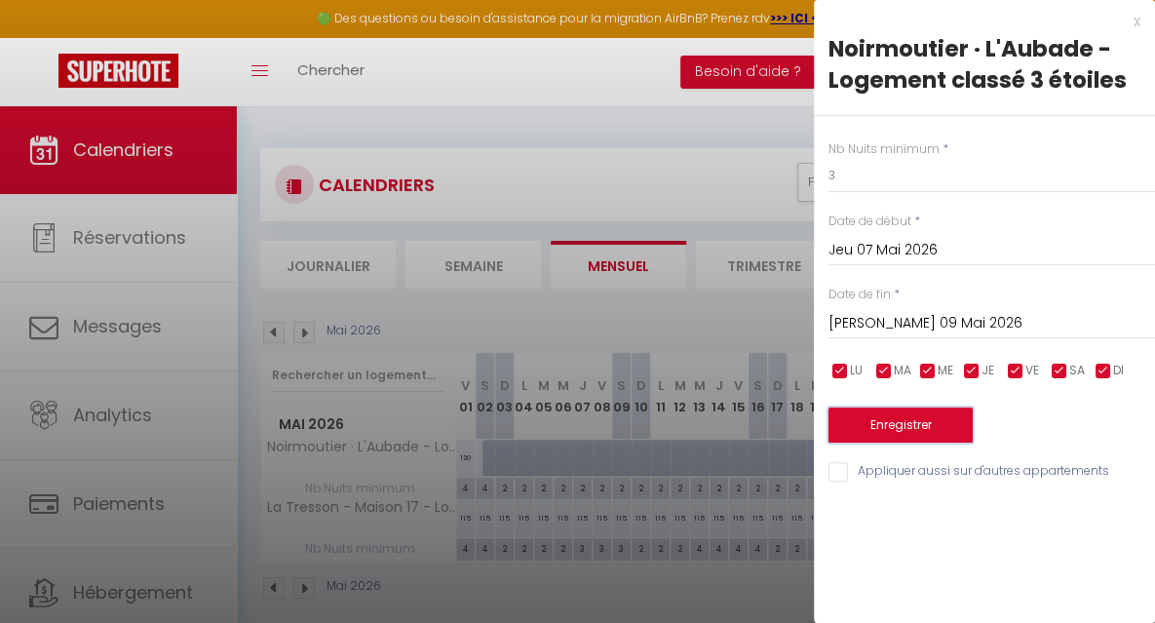
click at [915, 433] on button "Enregistrer" at bounding box center [900, 424] width 144 height 35
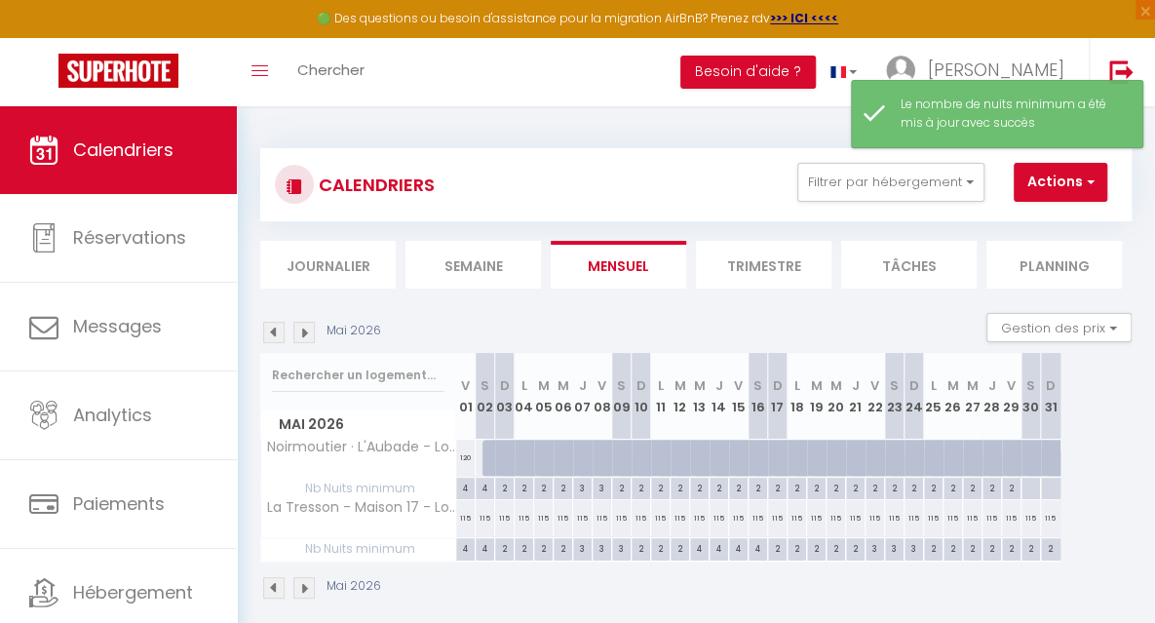
click at [620, 485] on div "2" at bounding box center [621, 487] width 19 height 19
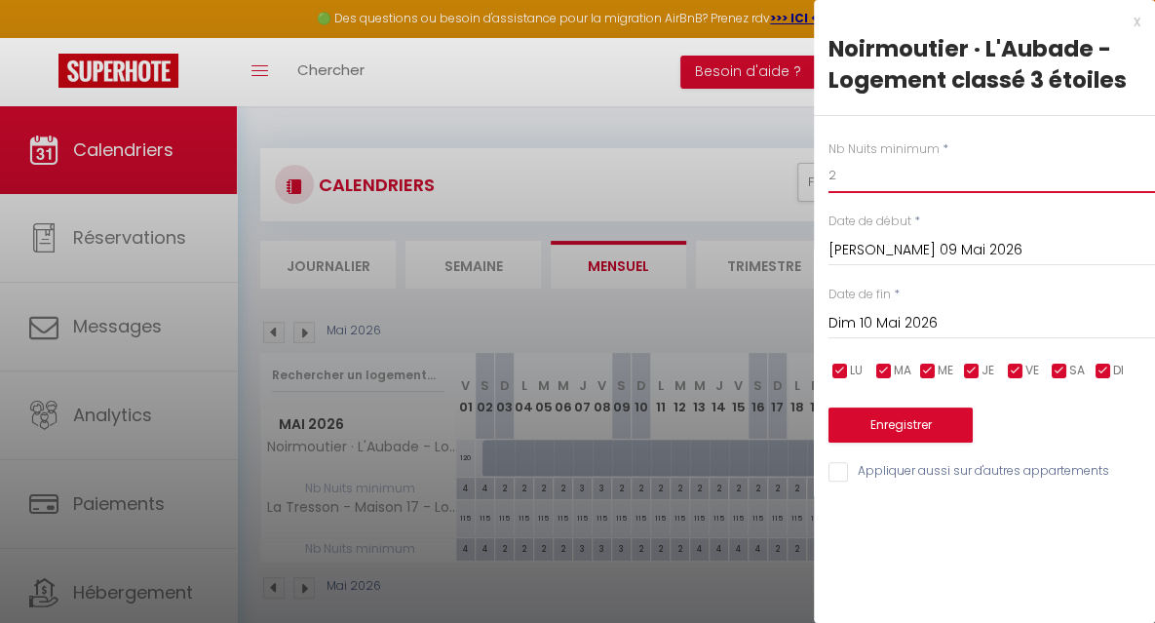
click at [839, 190] on input "2" at bounding box center [991, 175] width 326 height 35
click at [862, 417] on button "Enregistrer" at bounding box center [900, 424] width 144 height 35
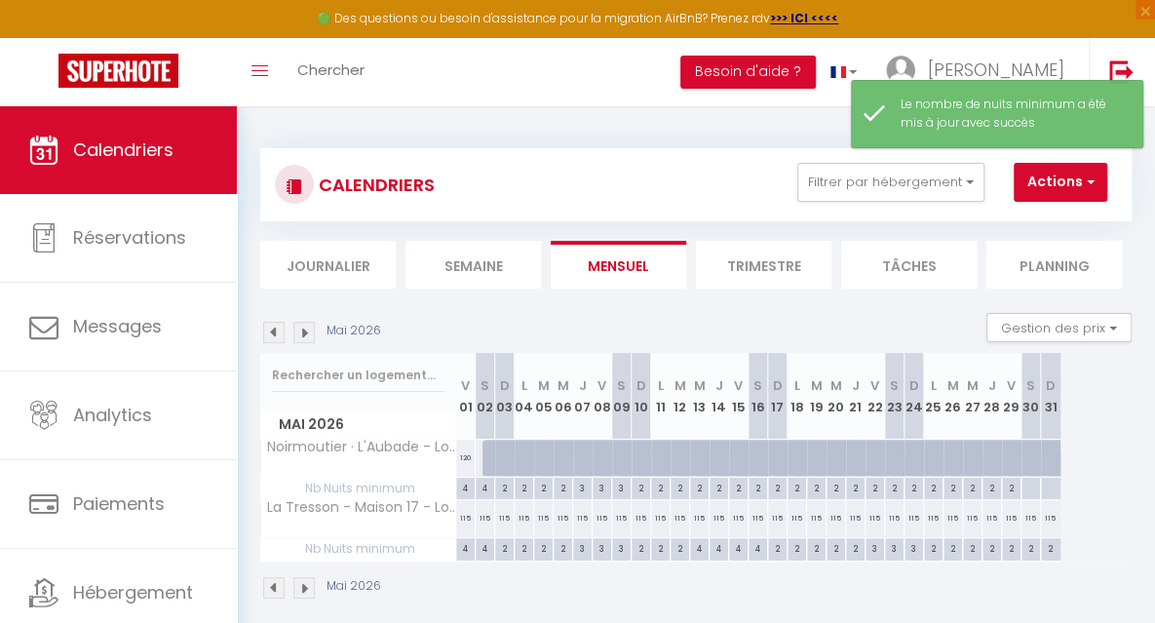
click at [696, 489] on div "2" at bounding box center [699, 487] width 19 height 19
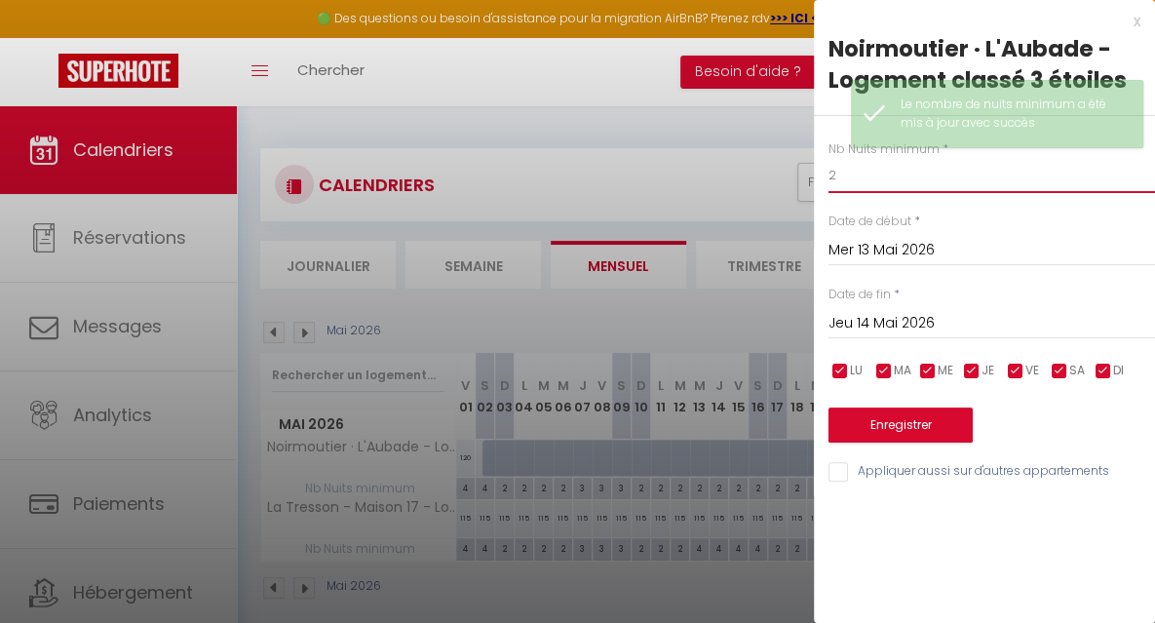
click at [846, 187] on input "2" at bounding box center [991, 175] width 326 height 35
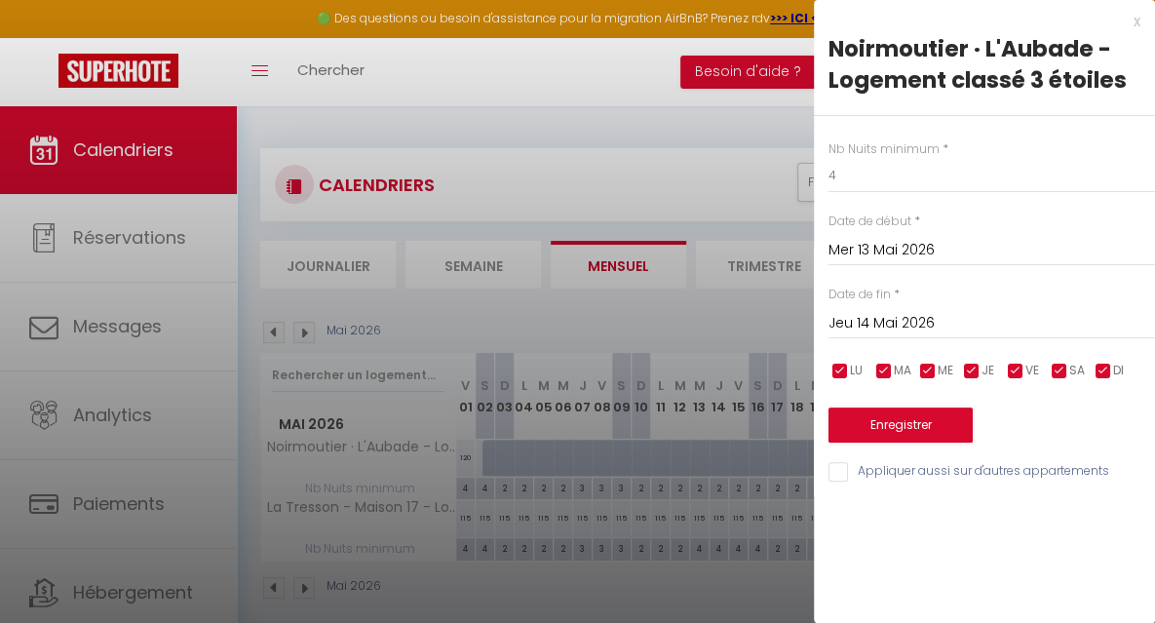
click at [865, 318] on input "Jeu 14 Mai 2026" at bounding box center [991, 323] width 326 height 25
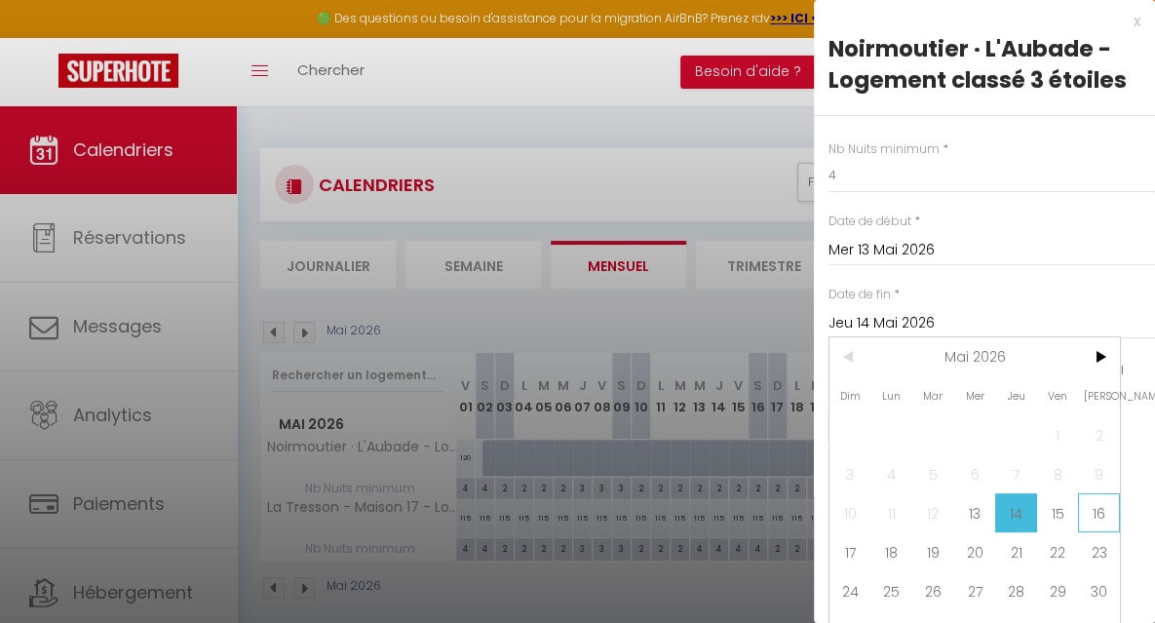
click at [1101, 514] on span "16" at bounding box center [1099, 512] width 42 height 39
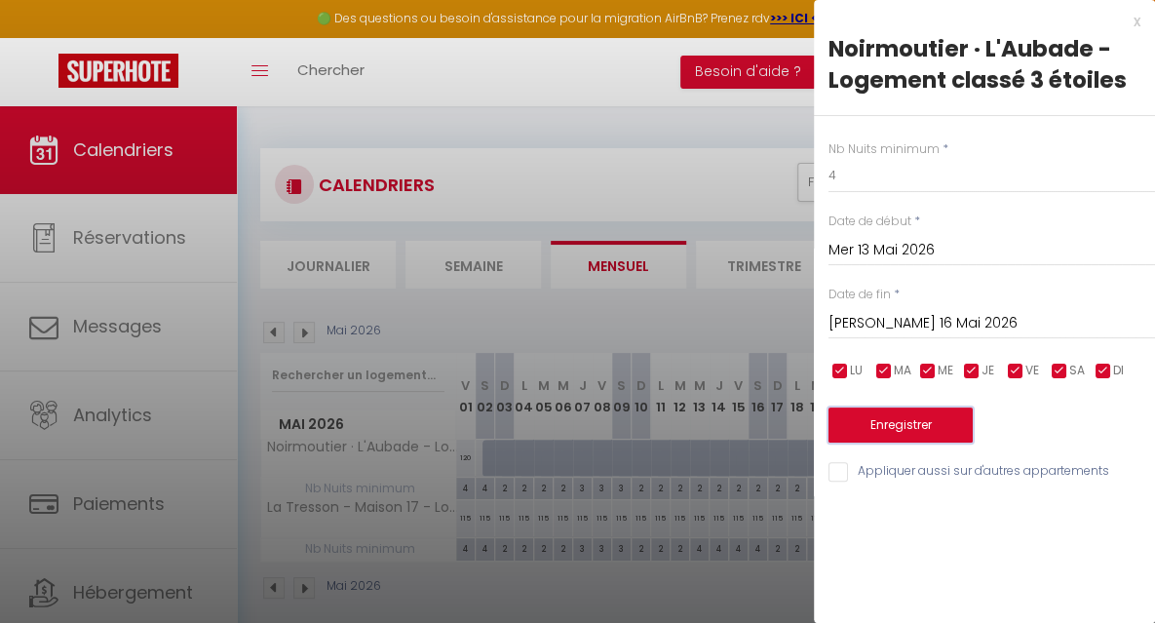
click at [941, 432] on button "Enregistrer" at bounding box center [900, 424] width 144 height 35
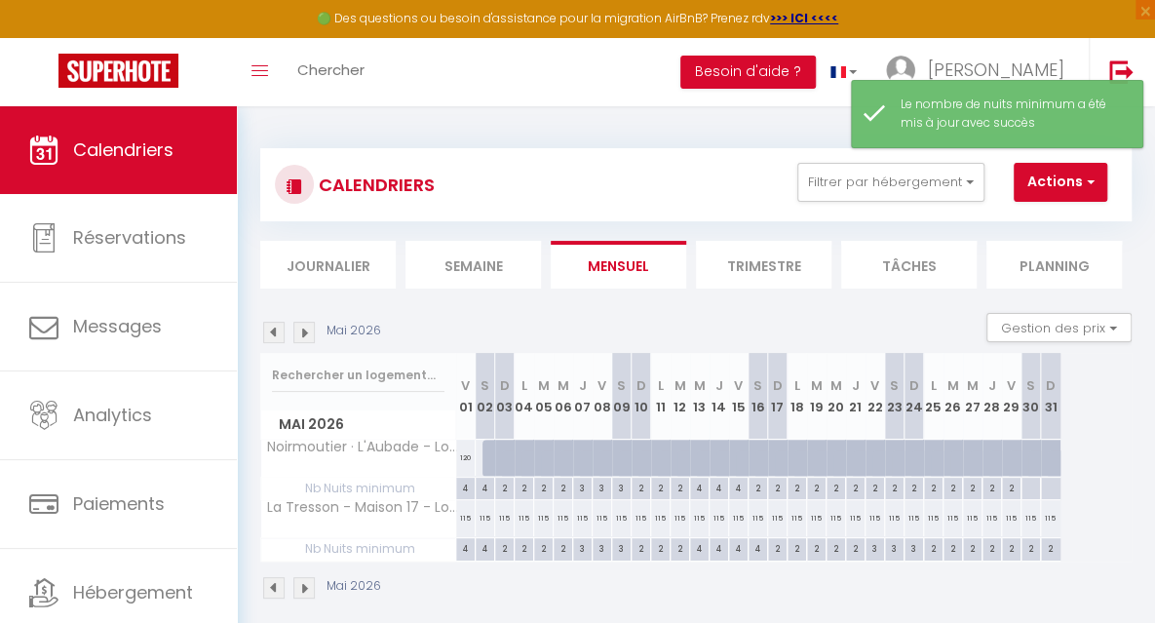
click at [758, 486] on div "2" at bounding box center [758, 487] width 19 height 19
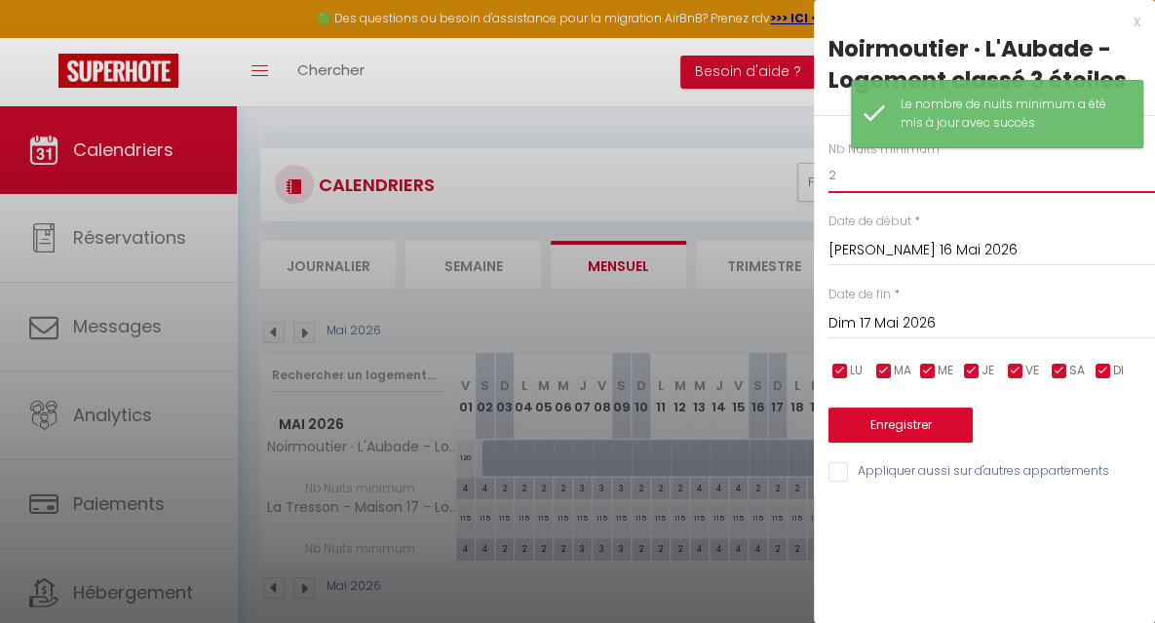
click at [852, 175] on input "2" at bounding box center [991, 175] width 326 height 35
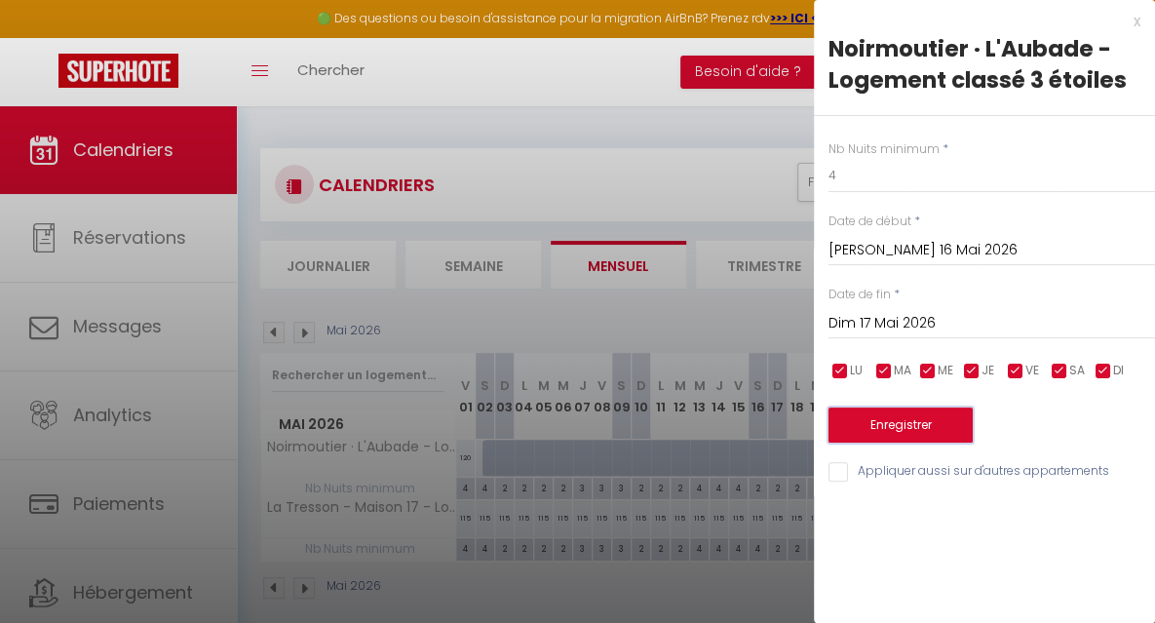
click at [875, 426] on button "Enregistrer" at bounding box center [900, 424] width 144 height 35
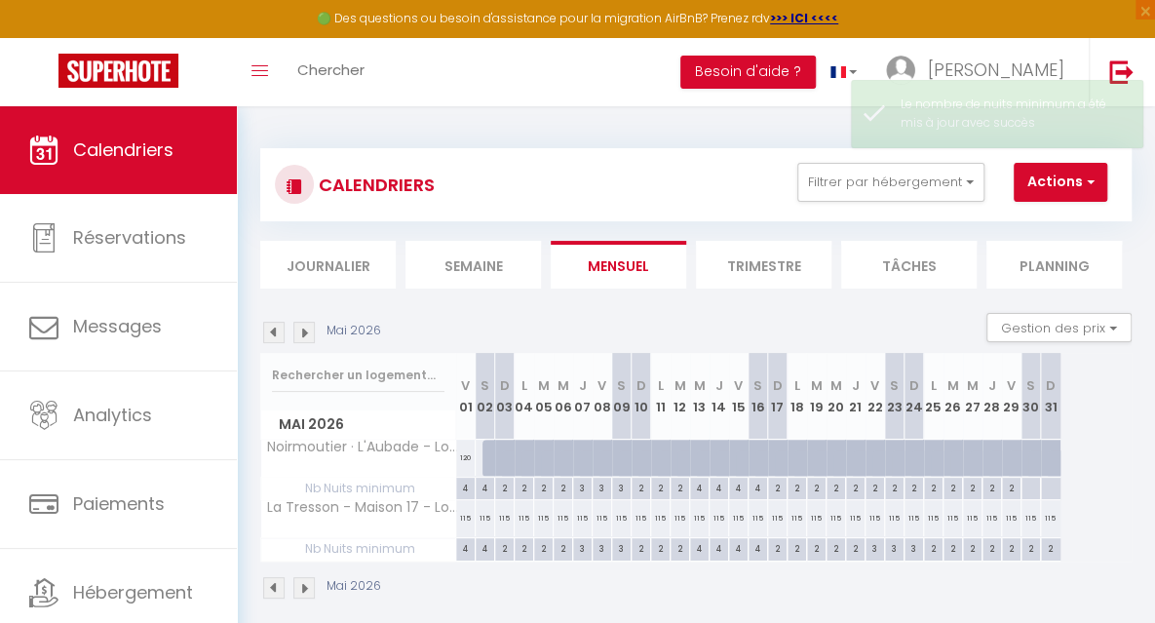
click at [872, 485] on div "2" at bounding box center [874, 487] width 19 height 19
type input "2"
type input "Ven 22 Mai 2026"
type input "[PERSON_NAME] 23 Mai 2026"
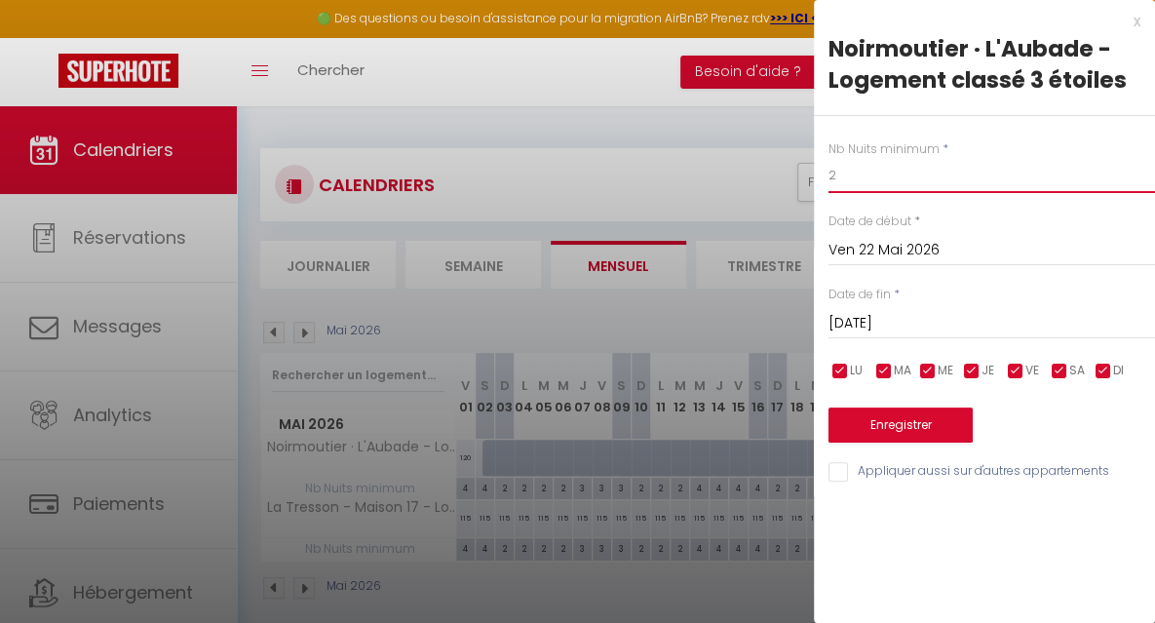
click at [862, 186] on input "2" at bounding box center [991, 175] width 326 height 35
type input "3"
click at [884, 325] on input "[PERSON_NAME] 23 Mai 2026" at bounding box center [991, 323] width 326 height 25
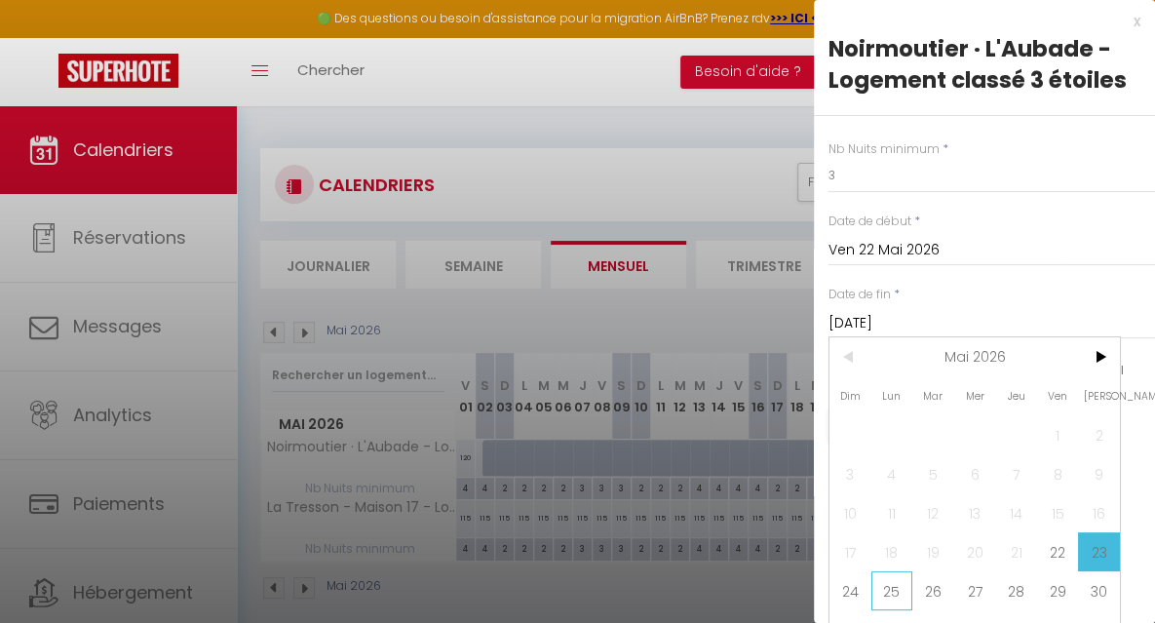
click at [897, 590] on span "25" at bounding box center [892, 590] width 42 height 39
type input "Lun 25 Mai 2026"
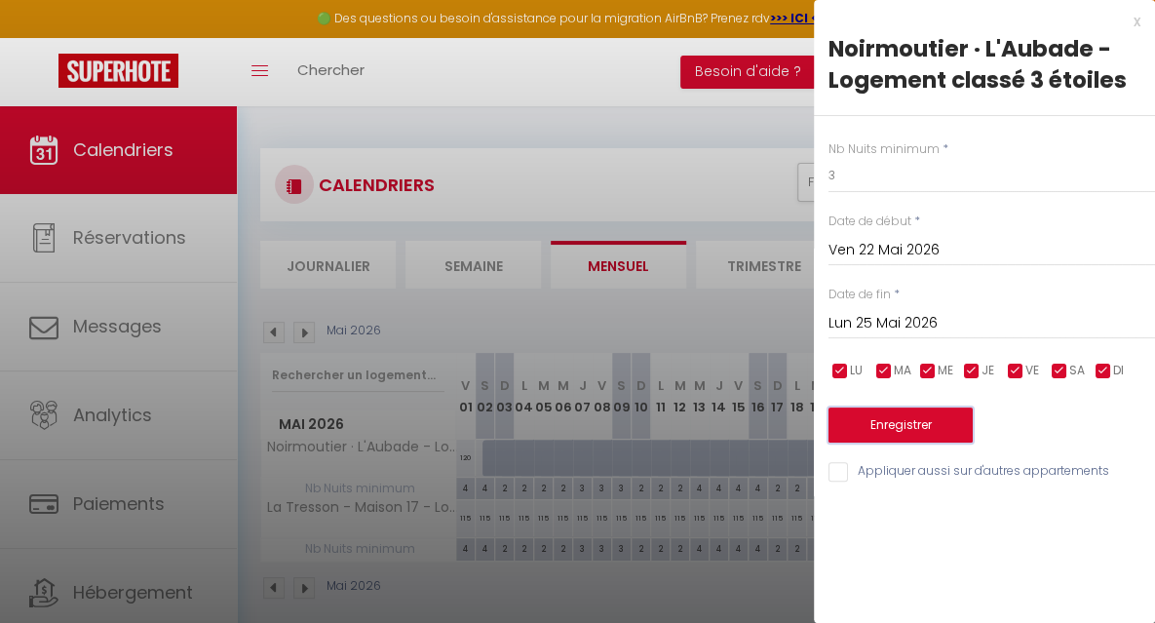
click at [868, 424] on button "Enregistrer" at bounding box center [900, 424] width 144 height 35
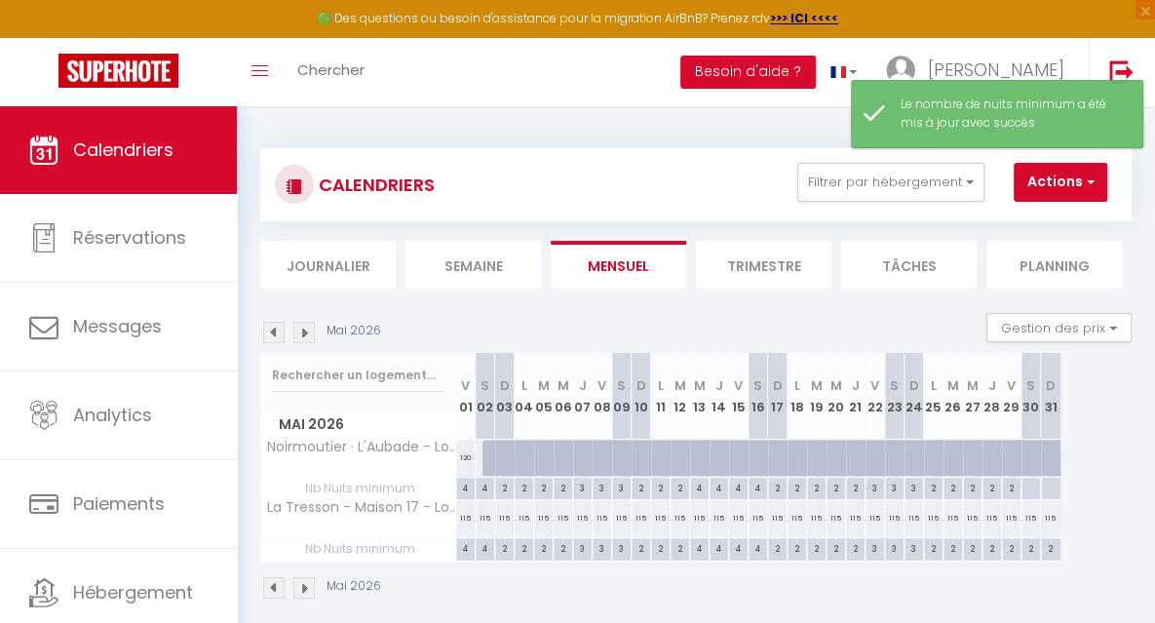
click at [1029, 488] on div at bounding box center [1029, 489] width 19 height 22
type input "[PERSON_NAME] 30 Mai 2026"
type input "Dim 31 Mai 2026"
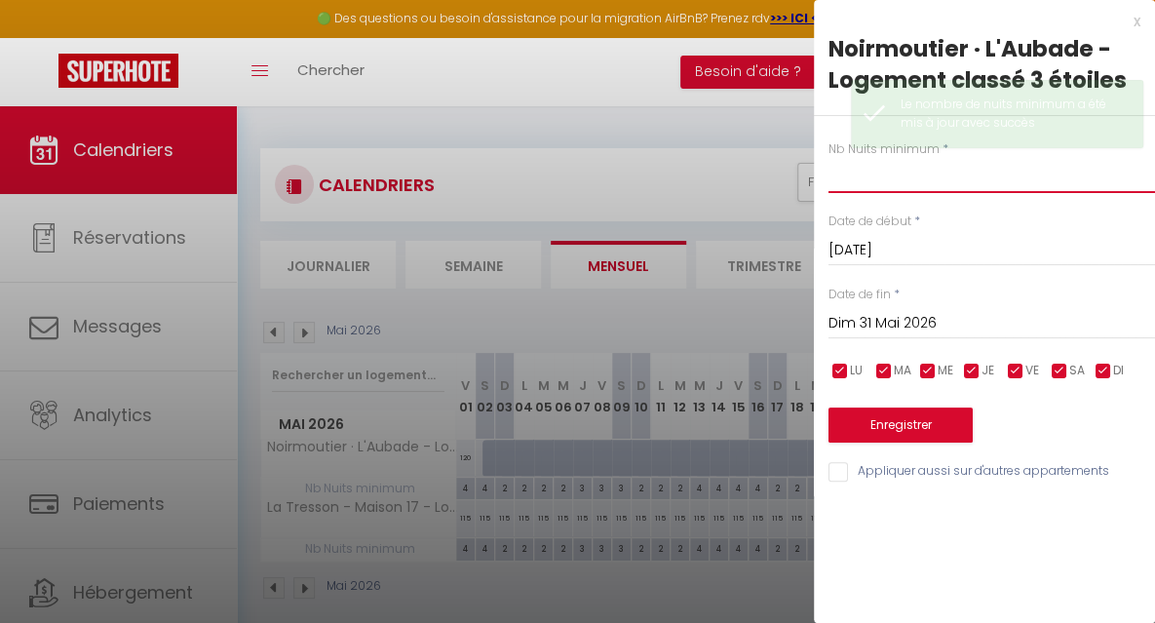
click at [852, 174] on input "text" at bounding box center [991, 175] width 326 height 35
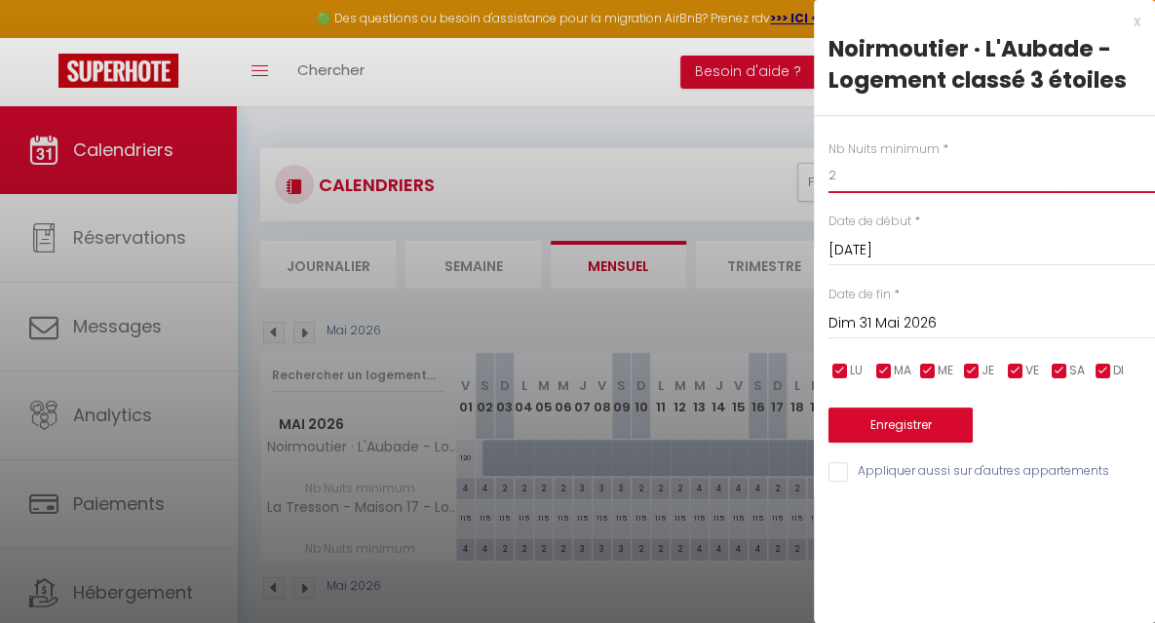
type input "2"
click at [884, 318] on input "Dim 31 Mai 2026" at bounding box center [991, 323] width 326 height 25
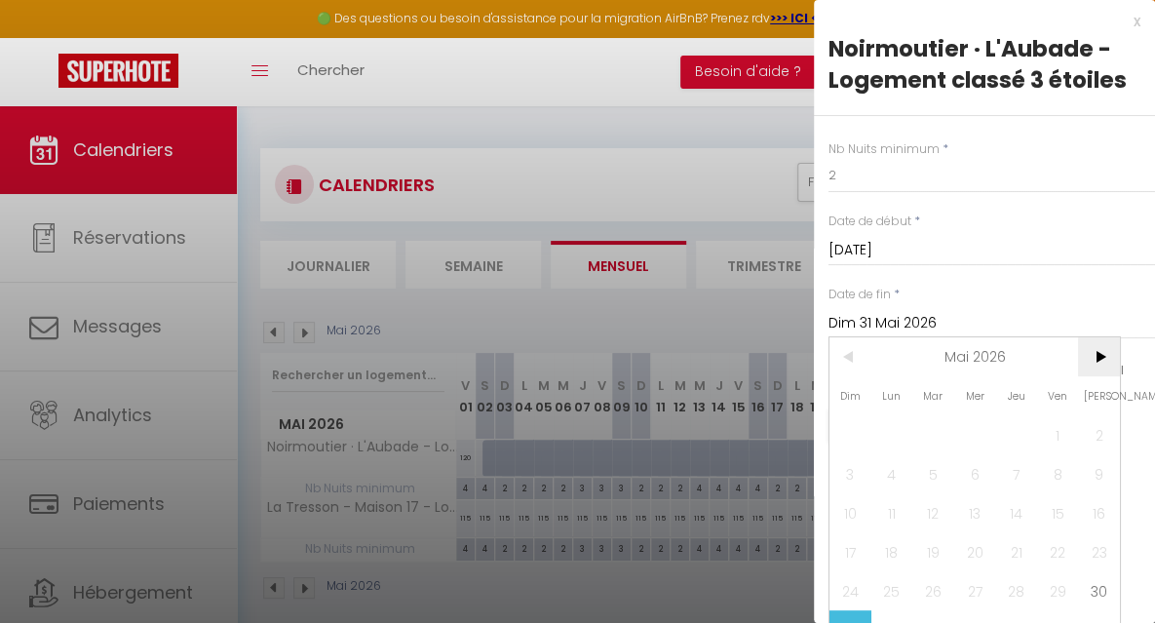
click at [1100, 360] on span ">" at bounding box center [1099, 356] width 42 height 39
click at [929, 438] on span "2" at bounding box center [933, 434] width 42 height 39
type input "[DATE] Juin 2026"
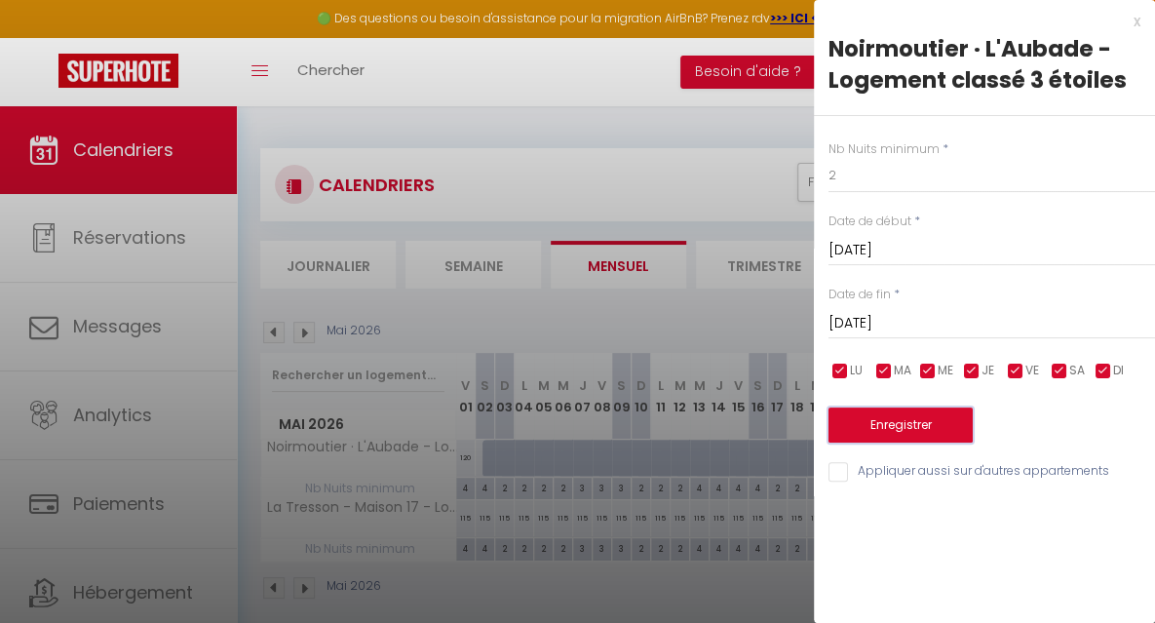
click at [881, 419] on button "Enregistrer" at bounding box center [900, 424] width 144 height 35
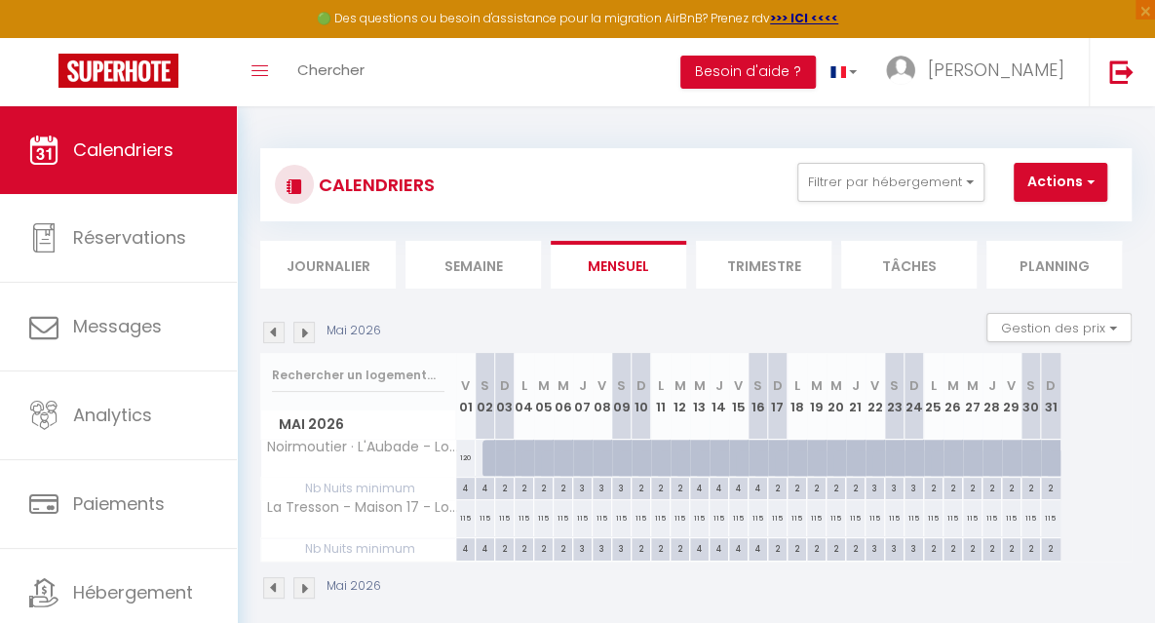
click at [490, 461] on div at bounding box center [491, 458] width 19 height 37
select select "1"
type input "[PERSON_NAME] 02 Mai 2026"
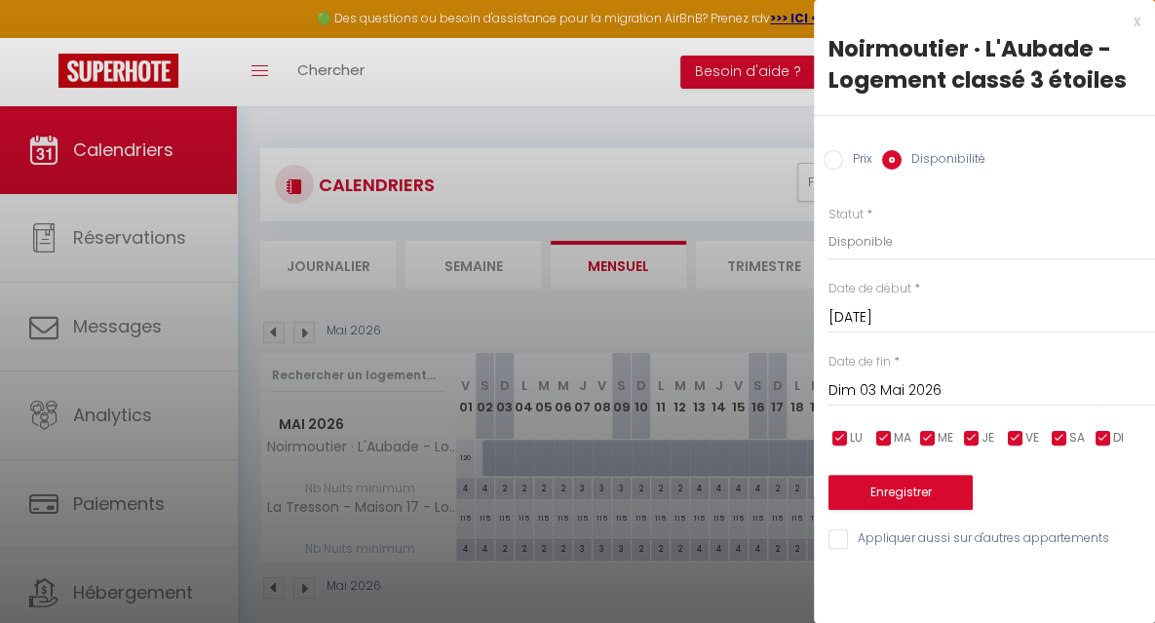
click at [867, 380] on input "Dim 03 Mai 2026" at bounding box center [991, 390] width 326 height 25
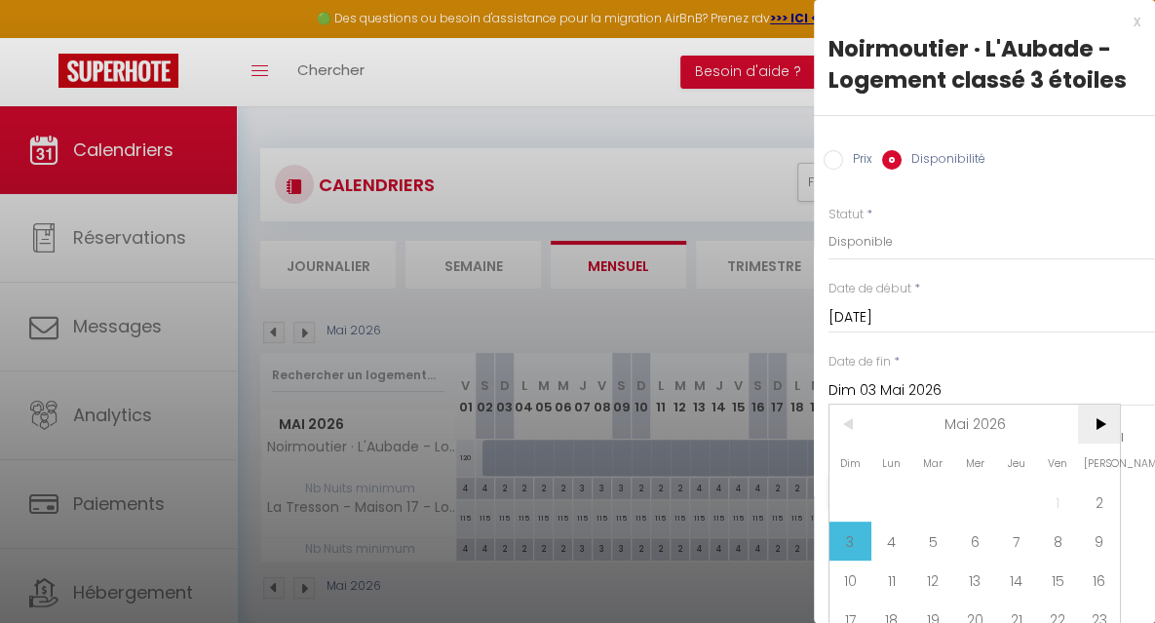
click at [1097, 422] on span ">" at bounding box center [1099, 423] width 42 height 39
click at [1103, 498] on span "6" at bounding box center [1099, 501] width 42 height 39
type input "[PERSON_NAME] 06 Juin 2026"
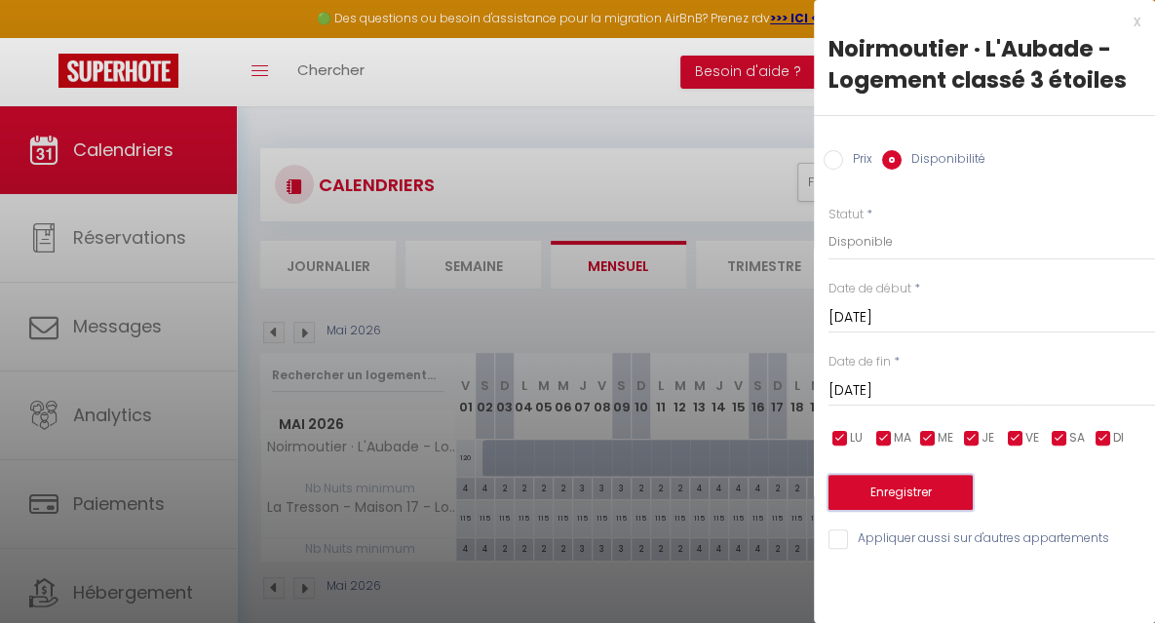
click at [919, 488] on button "Enregistrer" at bounding box center [900, 492] width 144 height 35
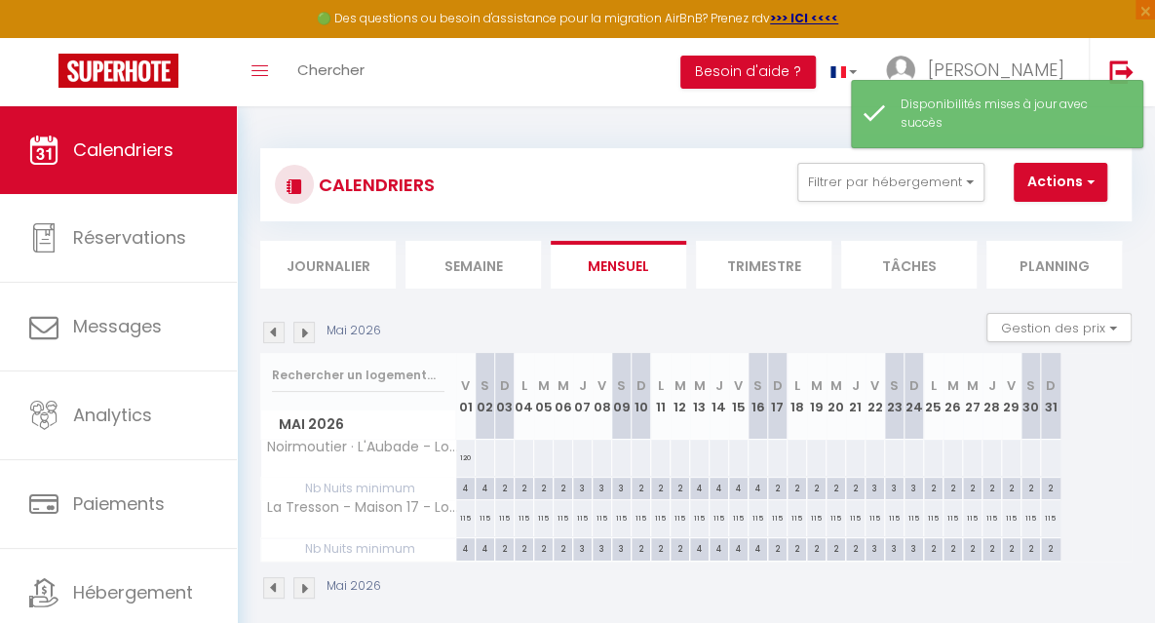
click at [483, 461] on div at bounding box center [485, 458] width 20 height 36
select select "1"
type input "[PERSON_NAME] 02 Mai 2026"
type input "Dim 03 Mai 2026"
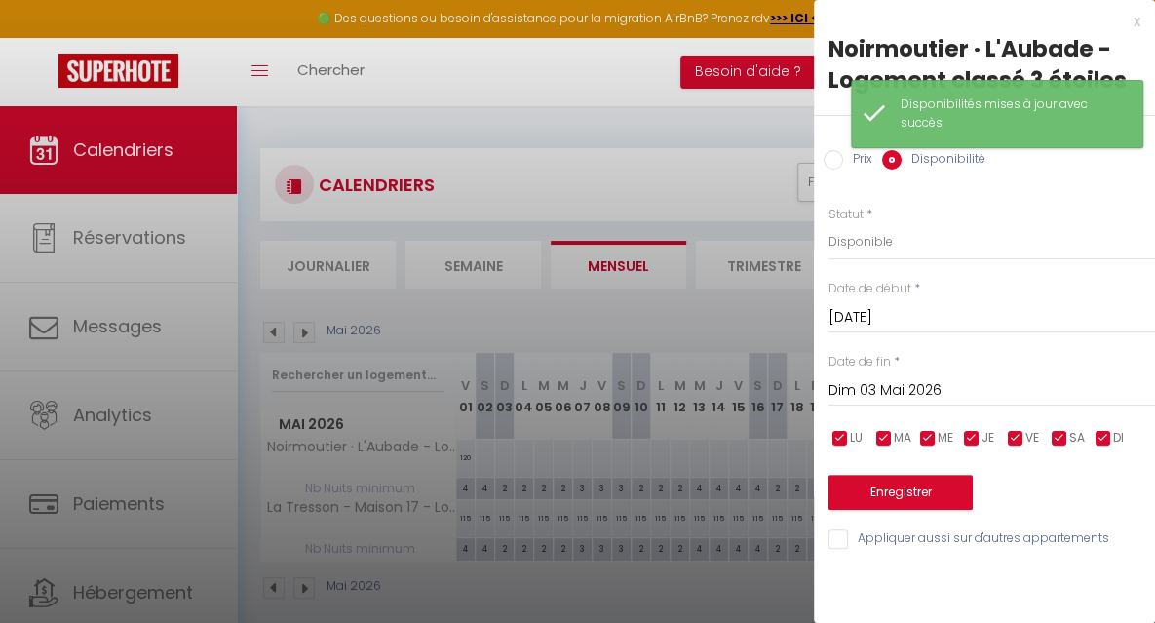
click at [828, 159] on input "Prix" at bounding box center [833, 159] width 19 height 19
radio input "true"
radio input "false"
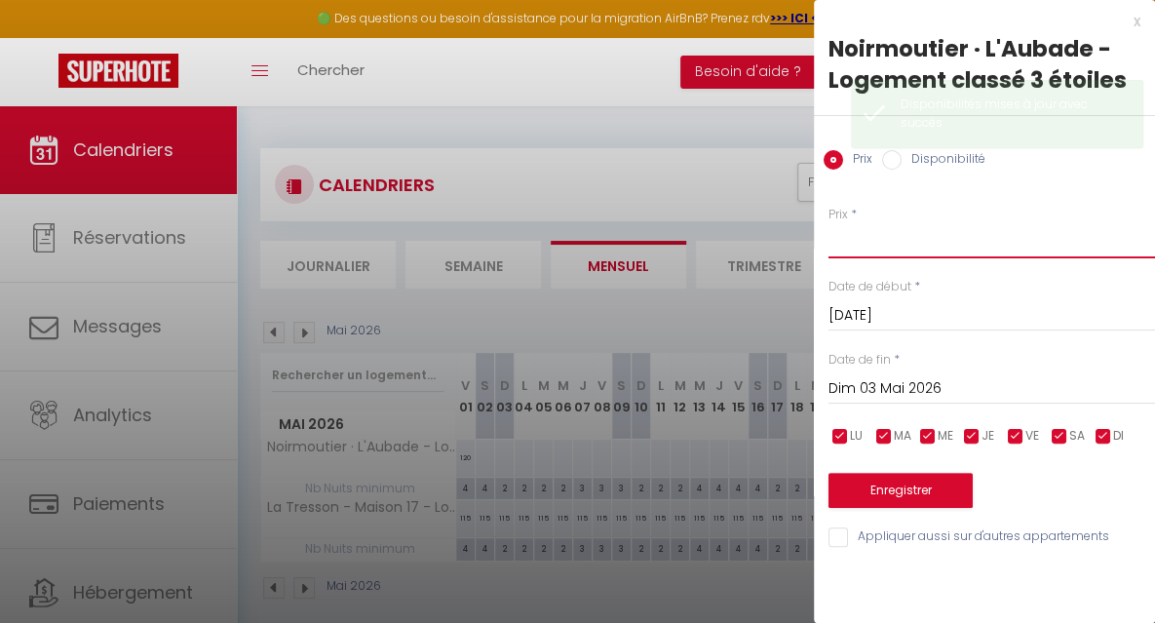
click at [846, 242] on input "Prix" at bounding box center [991, 240] width 326 height 35
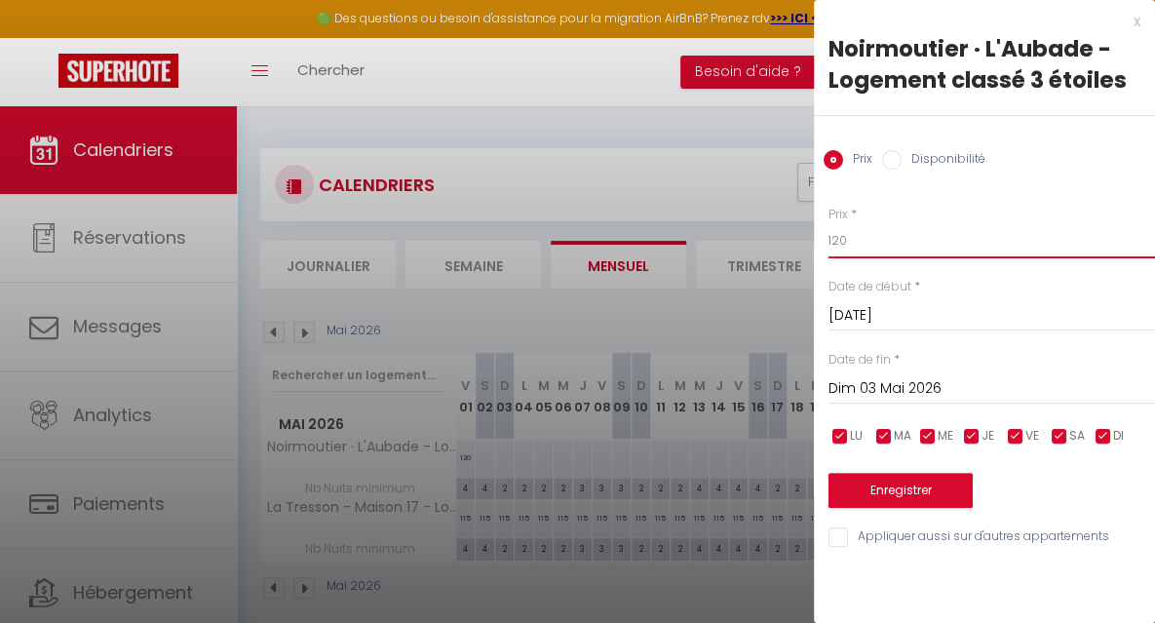
type input "120"
click at [887, 385] on input "Dim 03 Mai 2026" at bounding box center [991, 388] width 326 height 25
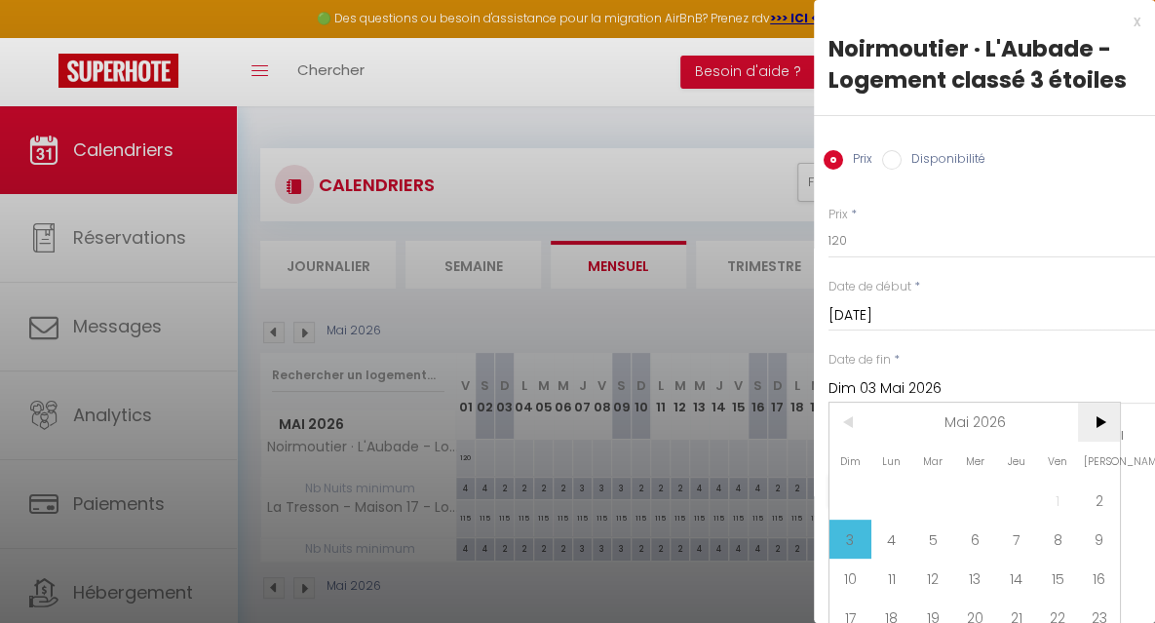
click at [1093, 418] on span ">" at bounding box center [1099, 422] width 42 height 39
click at [1094, 492] on span "6" at bounding box center [1099, 499] width 42 height 39
type input "[PERSON_NAME] 06 Juin 2026"
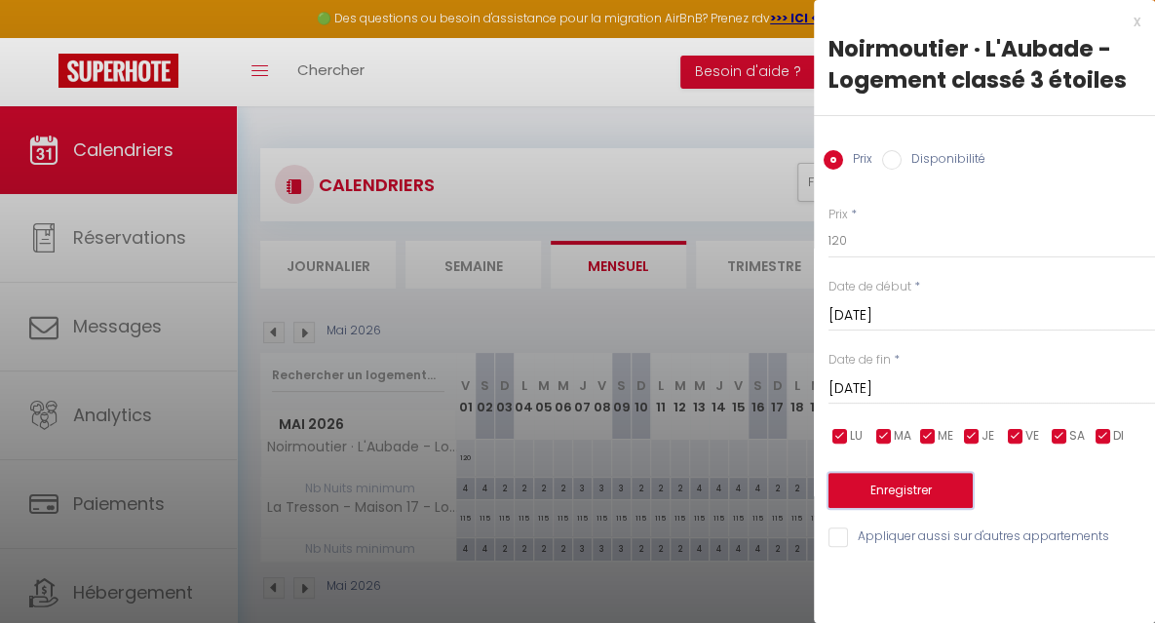
click at [889, 488] on button "Enregistrer" at bounding box center [900, 490] width 144 height 35
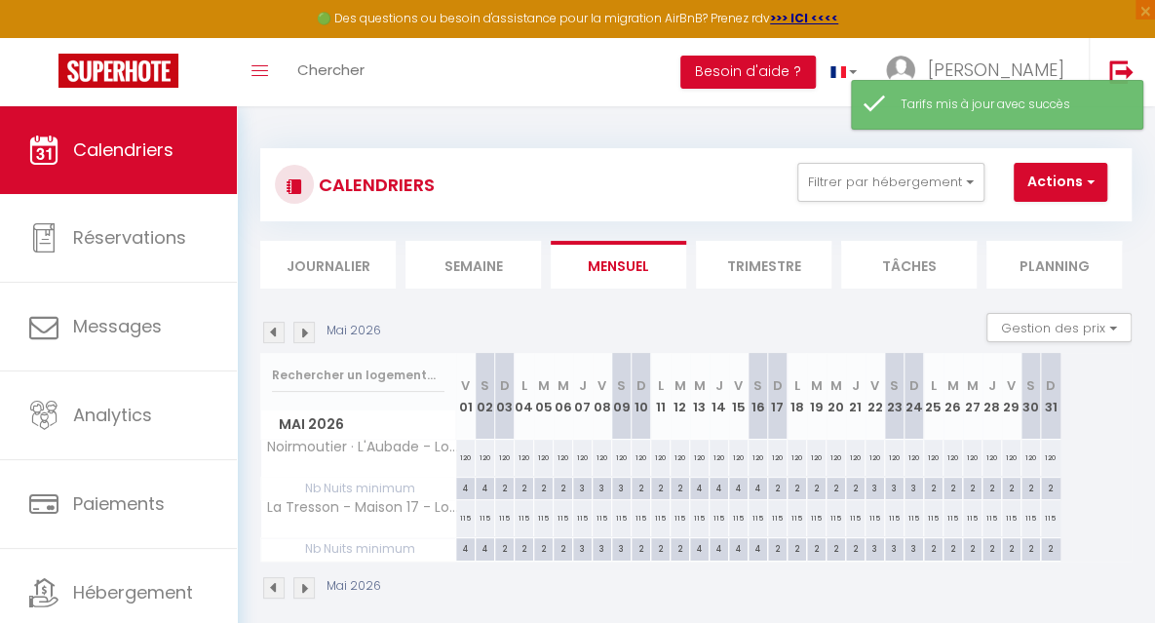
click at [308, 340] on img at bounding box center [303, 332] width 21 height 21
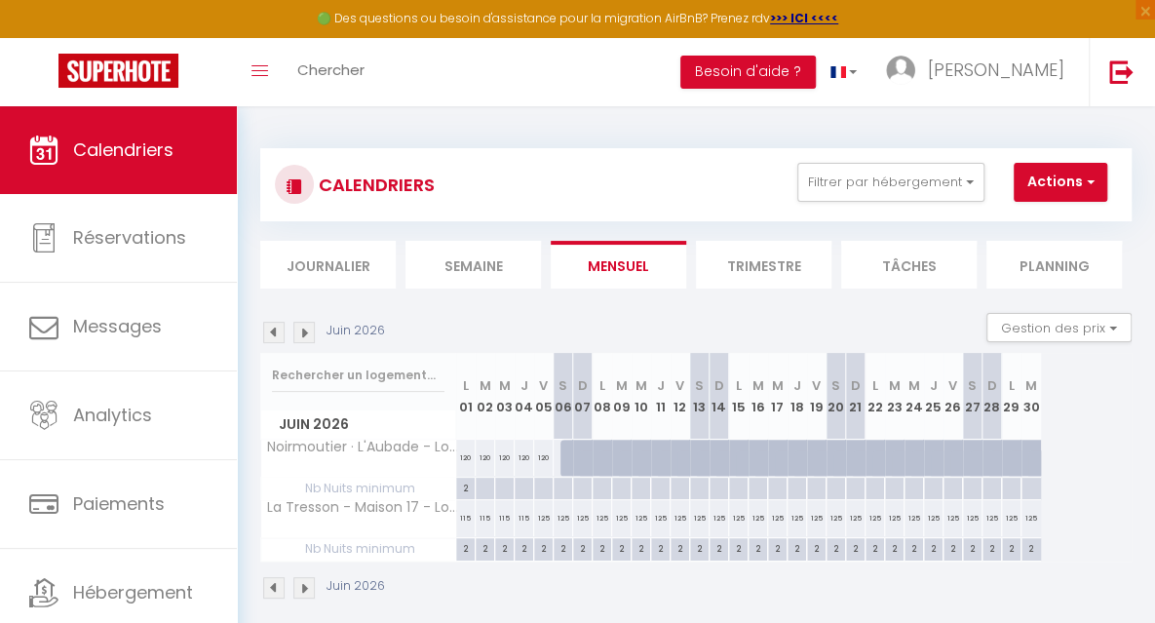
click at [485, 488] on div at bounding box center [484, 489] width 19 height 22
type input "[DATE] Juin 2026"
type input "Mer 03 Juin 2026"
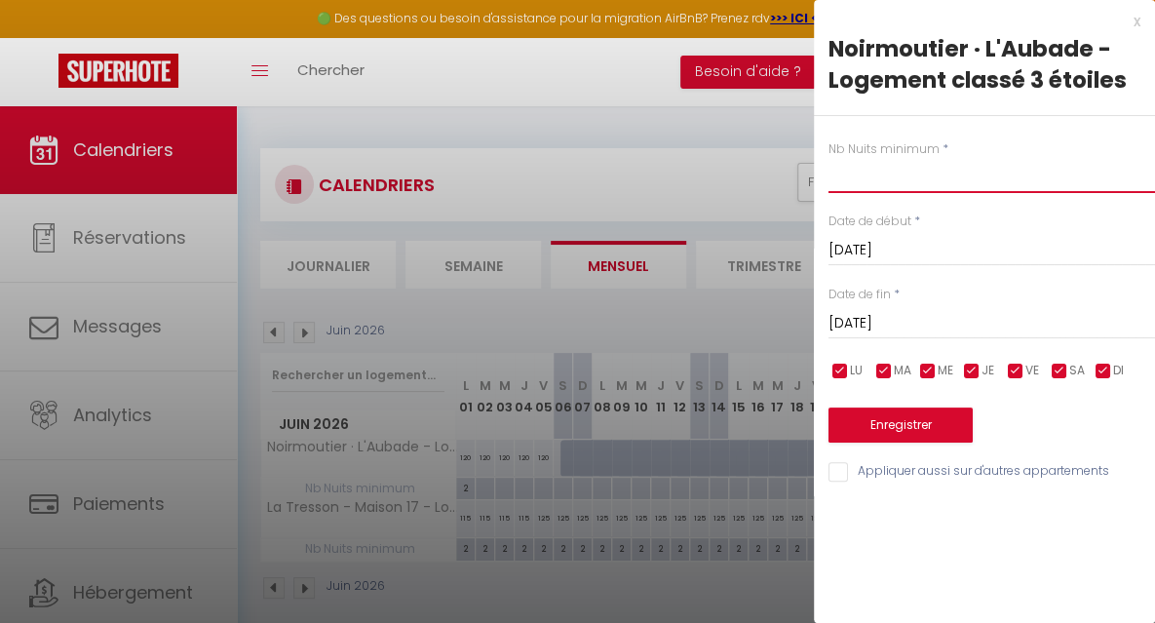
click at [842, 182] on input "text" at bounding box center [991, 175] width 326 height 35
type input "2"
click at [848, 319] on input "Mer 03 Juin 2026" at bounding box center [991, 323] width 326 height 25
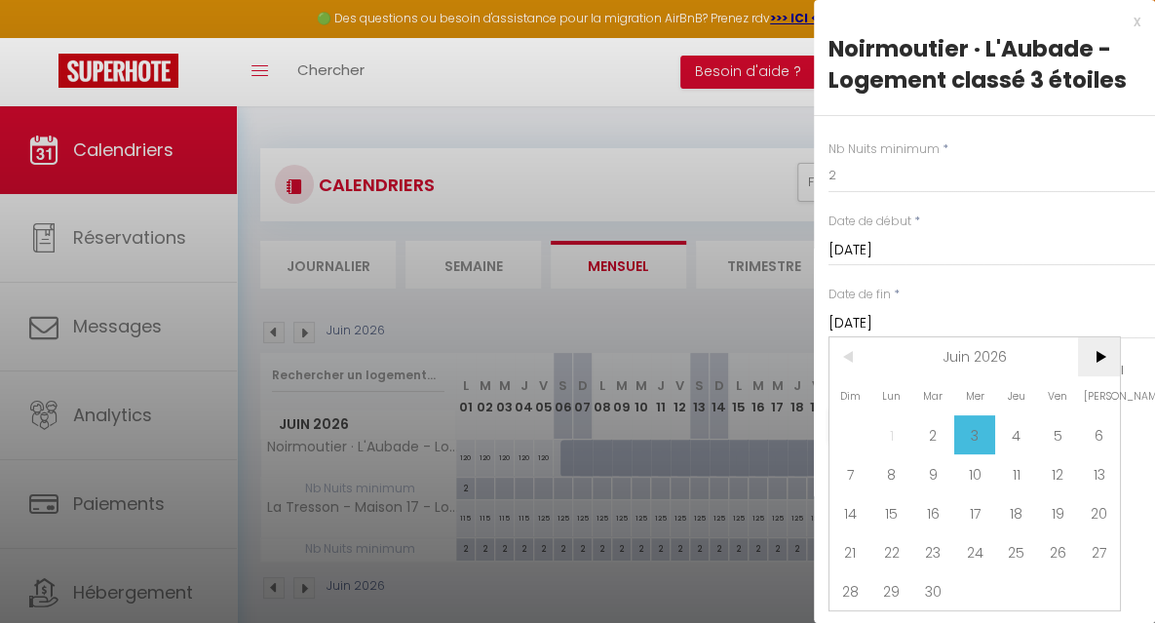
click at [1103, 354] on span ">" at bounding box center [1099, 356] width 42 height 39
click at [1097, 426] on span "4" at bounding box center [1099, 434] width 42 height 39
type input "[PERSON_NAME] 04 Juillet 2026"
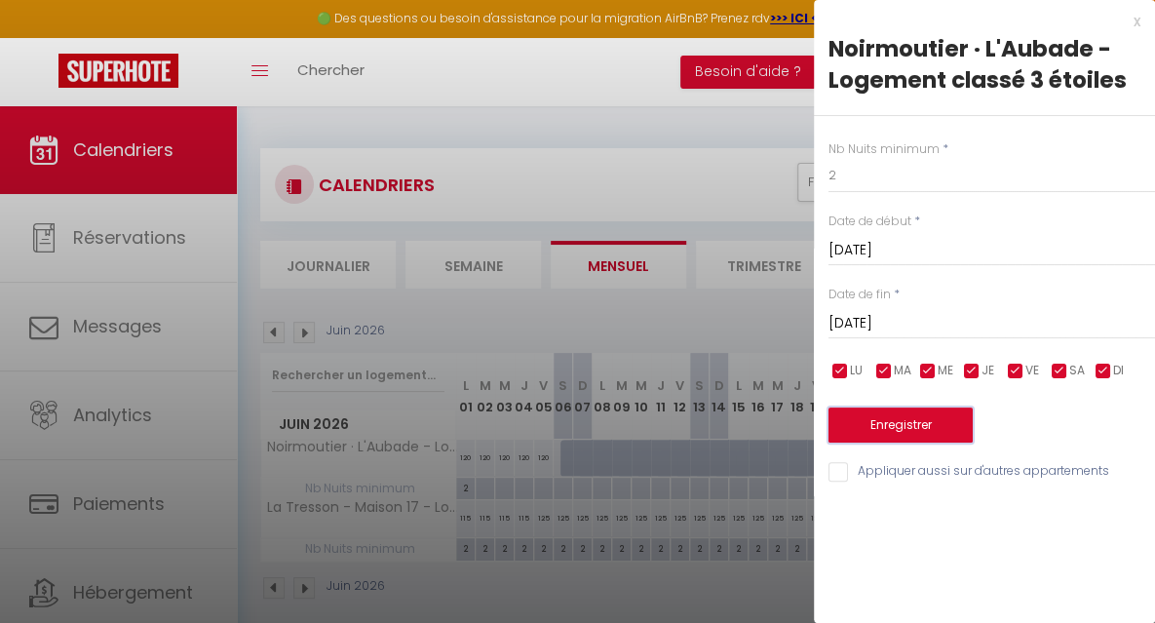
click at [932, 415] on button "Enregistrer" at bounding box center [900, 424] width 144 height 35
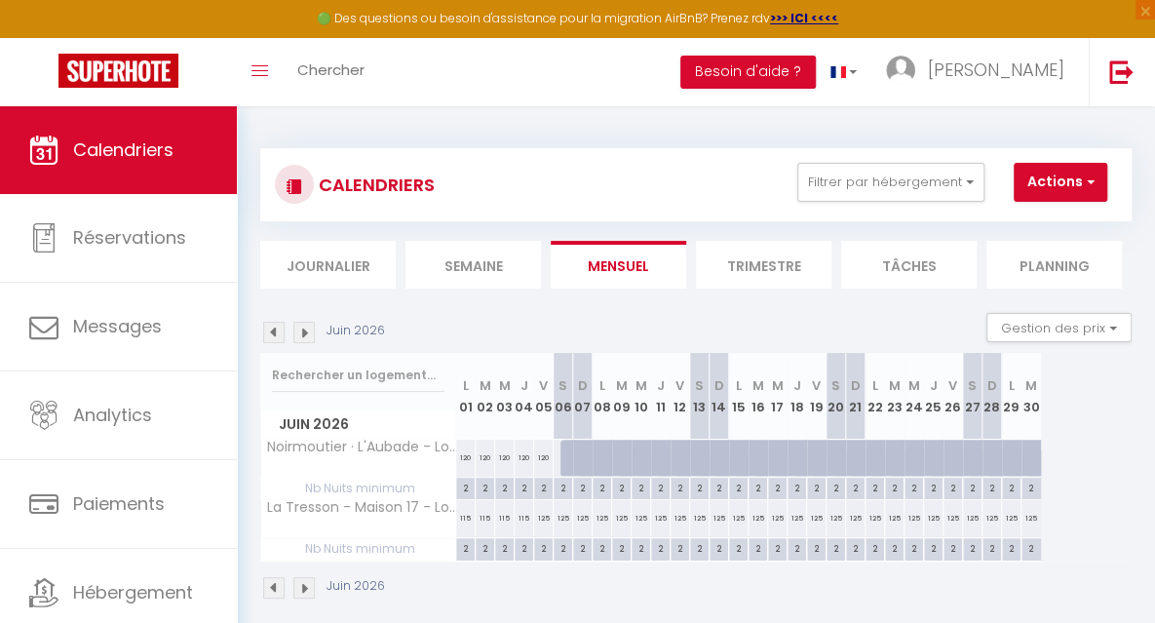
click at [544, 459] on div "120" at bounding box center [543, 458] width 19 height 36
type input "120"
type input "Ven 05 Juin 2026"
type input "[PERSON_NAME] 06 Juin 2026"
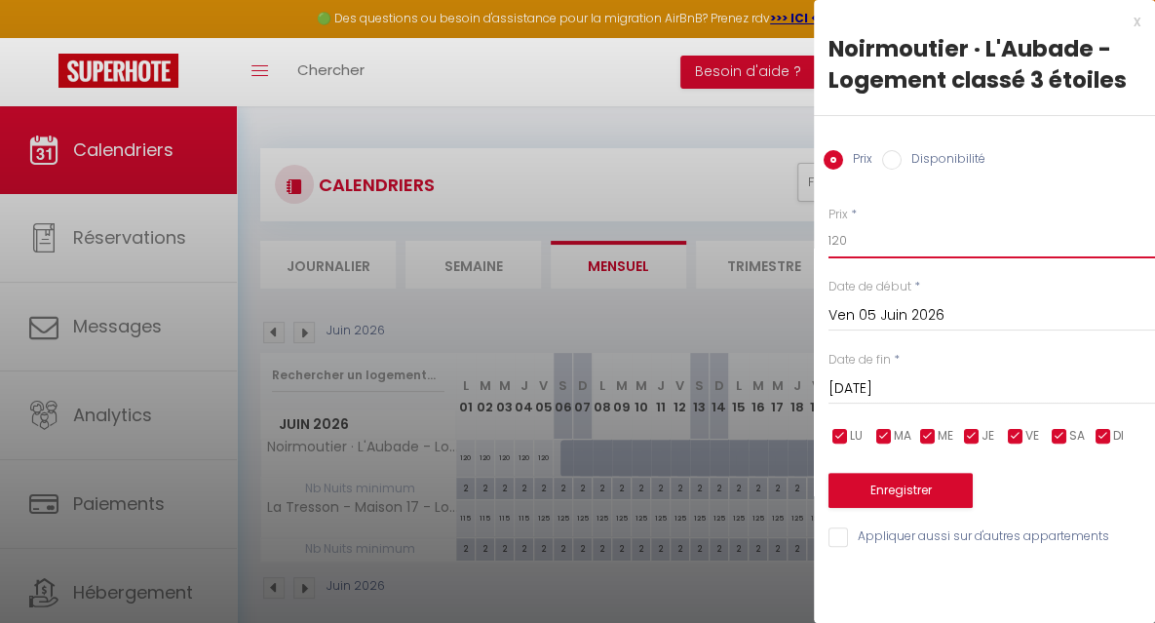
click at [863, 251] on input "120" at bounding box center [991, 240] width 326 height 35
type input "130"
click at [889, 392] on input "[PERSON_NAME] 06 Juin 2026" at bounding box center [991, 388] width 326 height 25
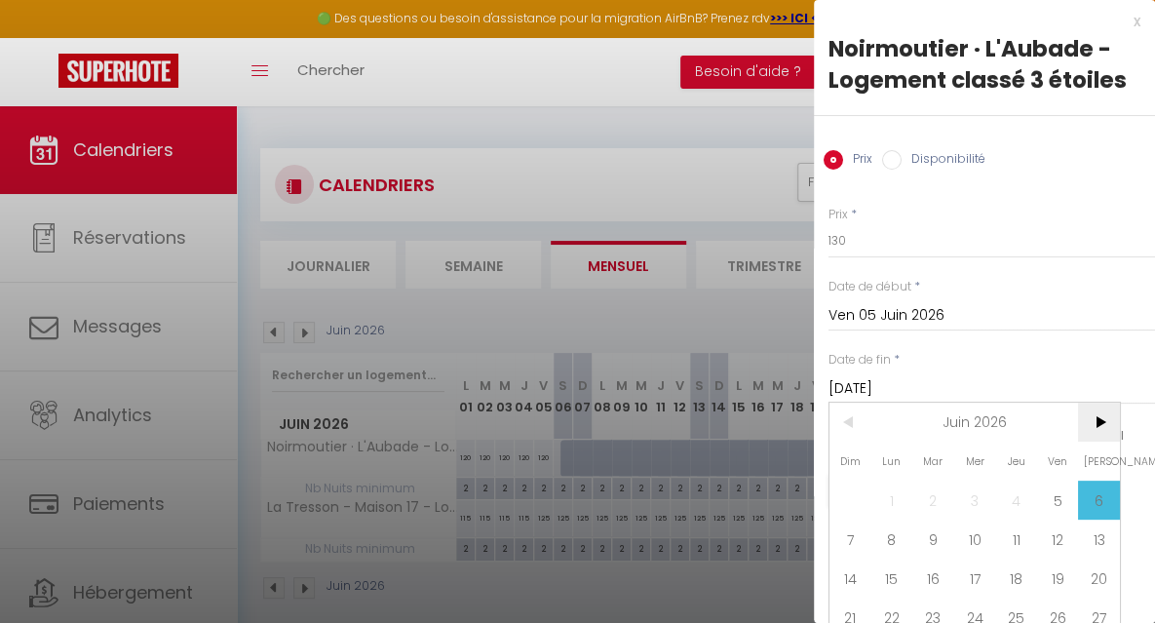
click at [1095, 418] on span ">" at bounding box center [1099, 422] width 42 height 39
click at [1095, 496] on span "4" at bounding box center [1099, 499] width 42 height 39
type input "[PERSON_NAME] 04 Juillet 2026"
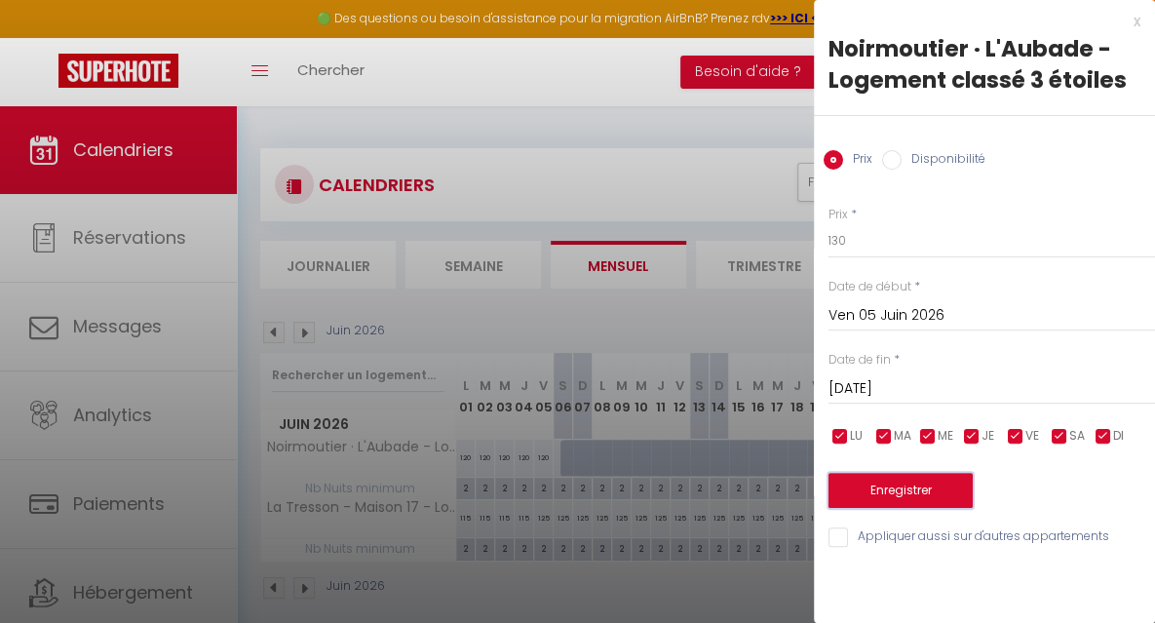
click at [923, 495] on button "Enregistrer" at bounding box center [900, 490] width 144 height 35
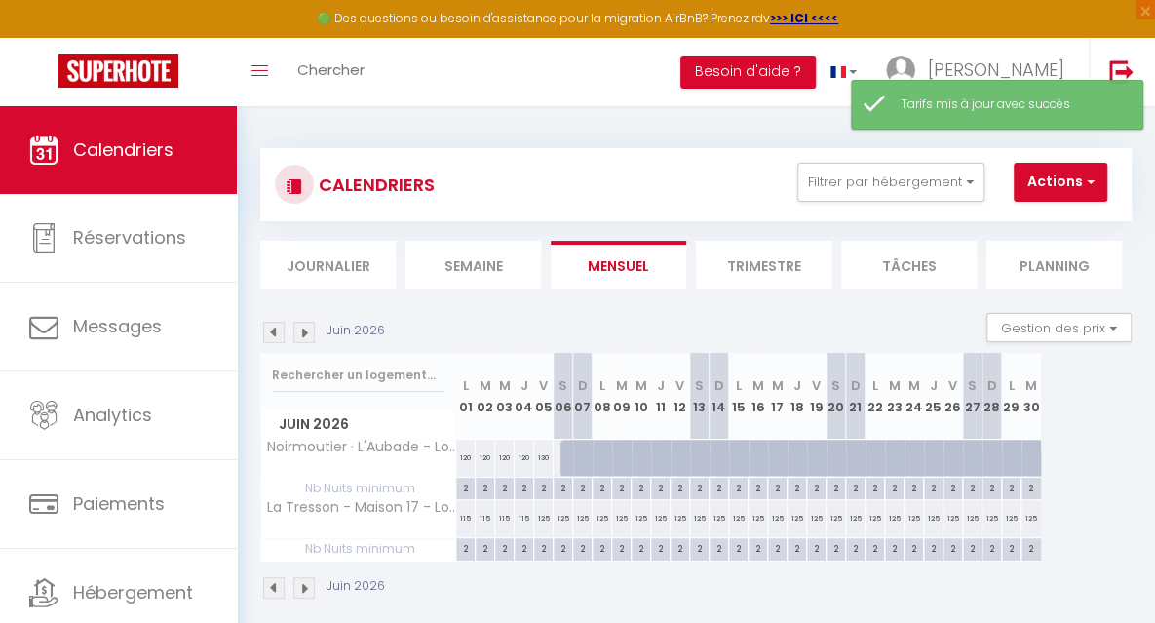
click at [564, 458] on div at bounding box center [569, 458] width 19 height 37
type input "130"
type input "[PERSON_NAME] 06 Juin 2026"
type input "Dim 07 Juin 2026"
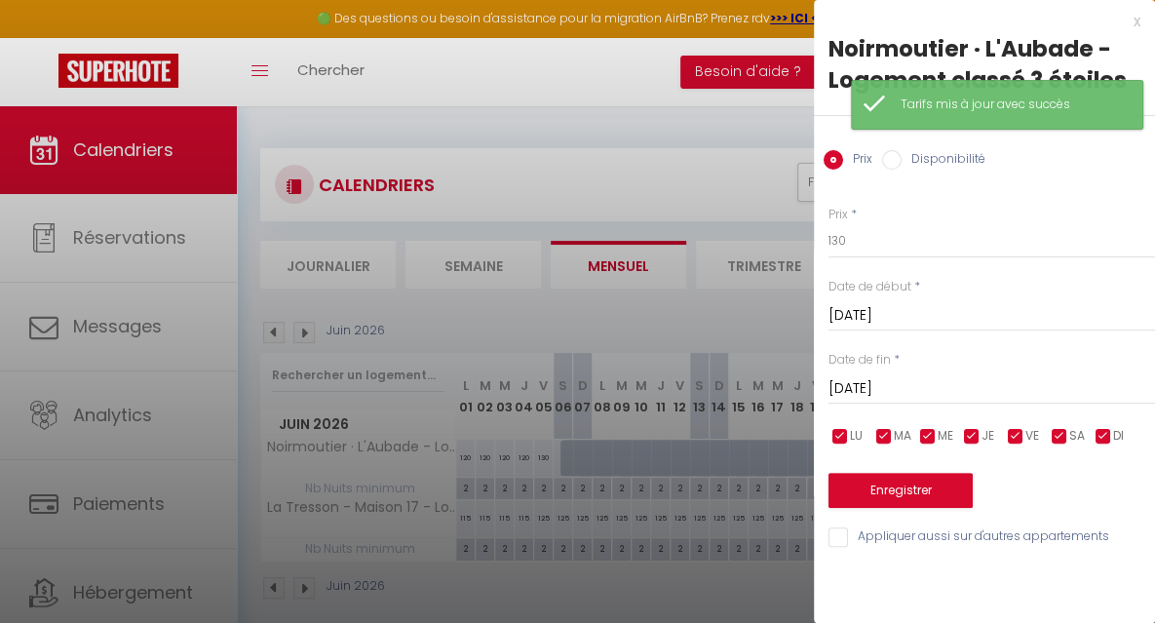
click at [938, 153] on label "Disponibilité" at bounding box center [944, 160] width 84 height 21
click at [902, 153] on input "Disponibilité" at bounding box center [891, 159] width 19 height 19
radio input "true"
radio input "false"
click at [924, 385] on input "Dim 07 Juin 2026" at bounding box center [991, 390] width 326 height 25
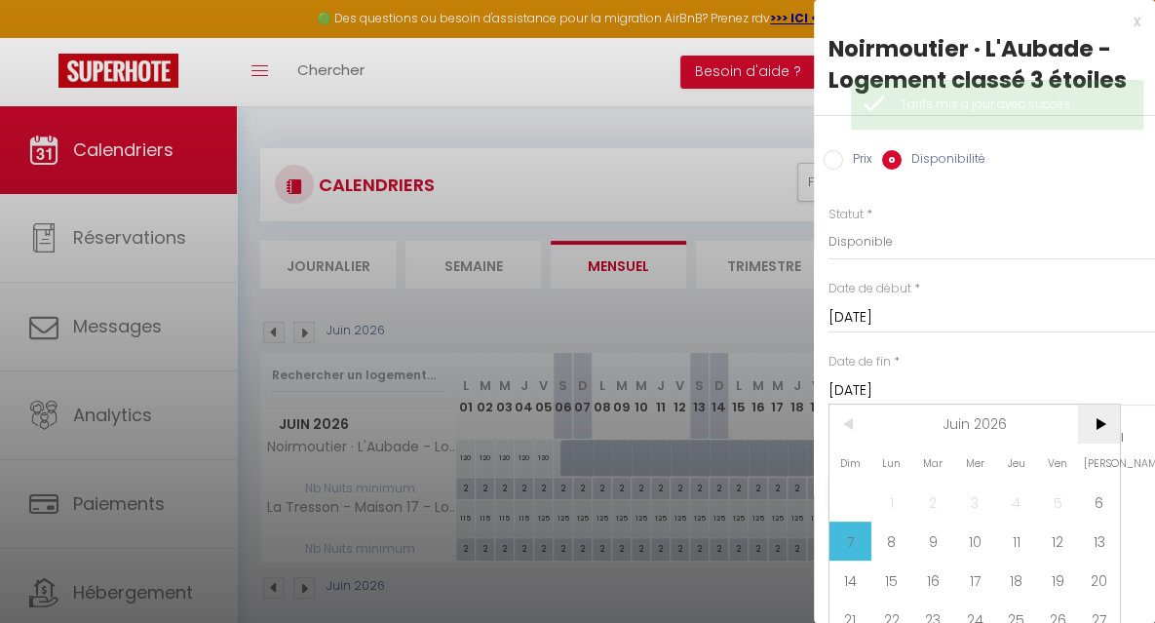
click at [1097, 426] on span ">" at bounding box center [1099, 423] width 42 height 39
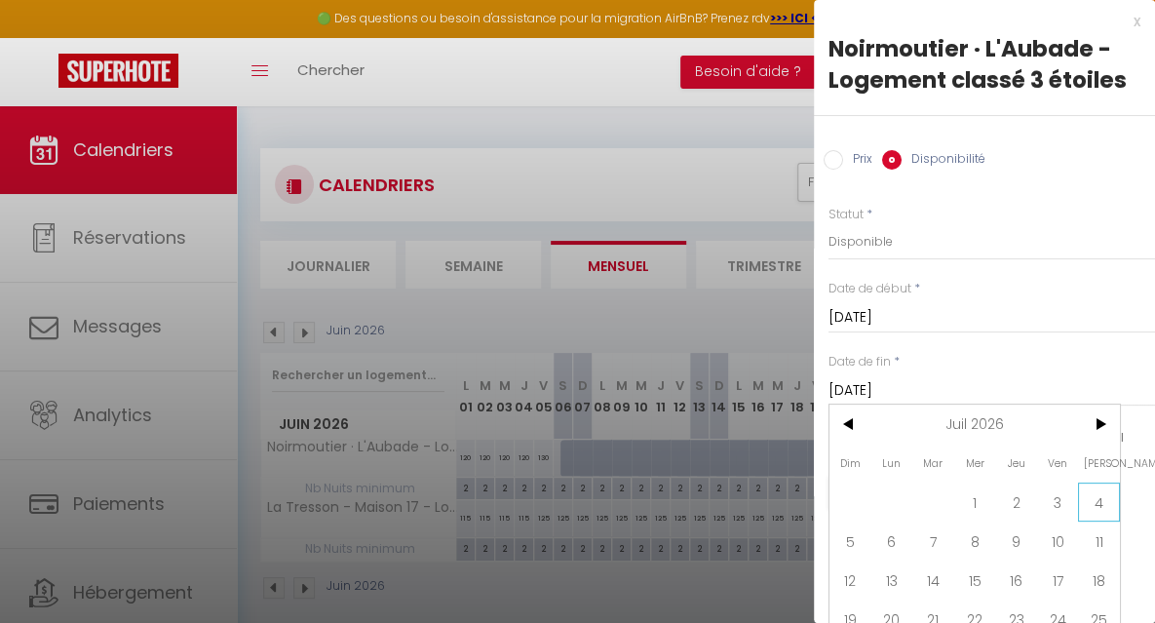
click at [1103, 495] on span "4" at bounding box center [1099, 501] width 42 height 39
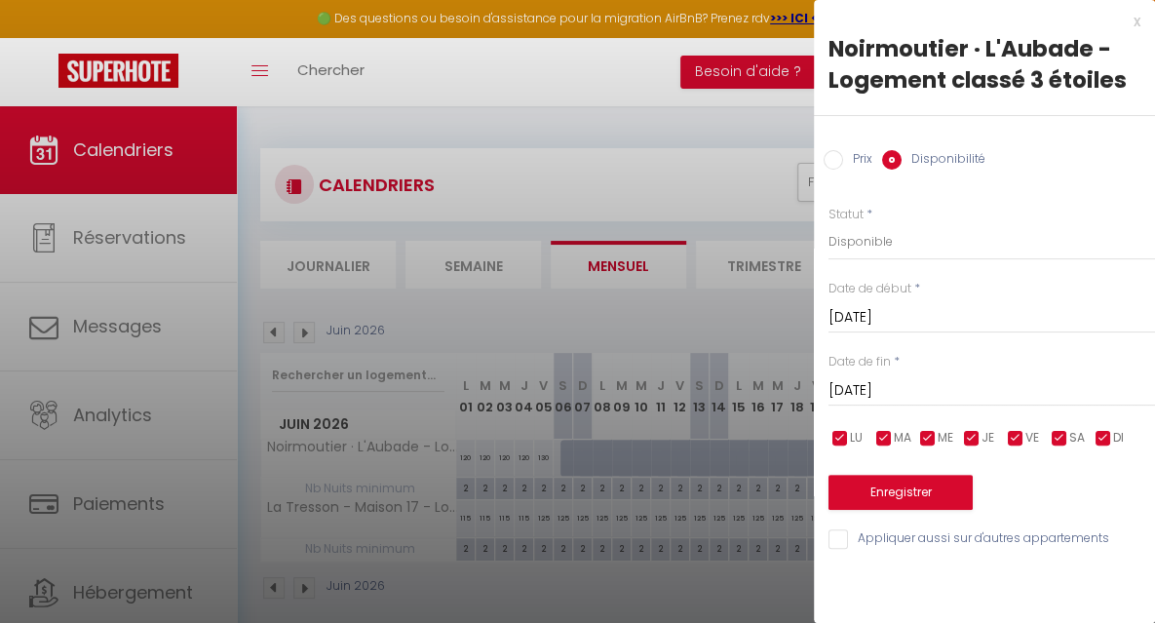
type input "[PERSON_NAME] 04 Juillet 2026"
click at [935, 486] on button "Enregistrer" at bounding box center [900, 492] width 144 height 35
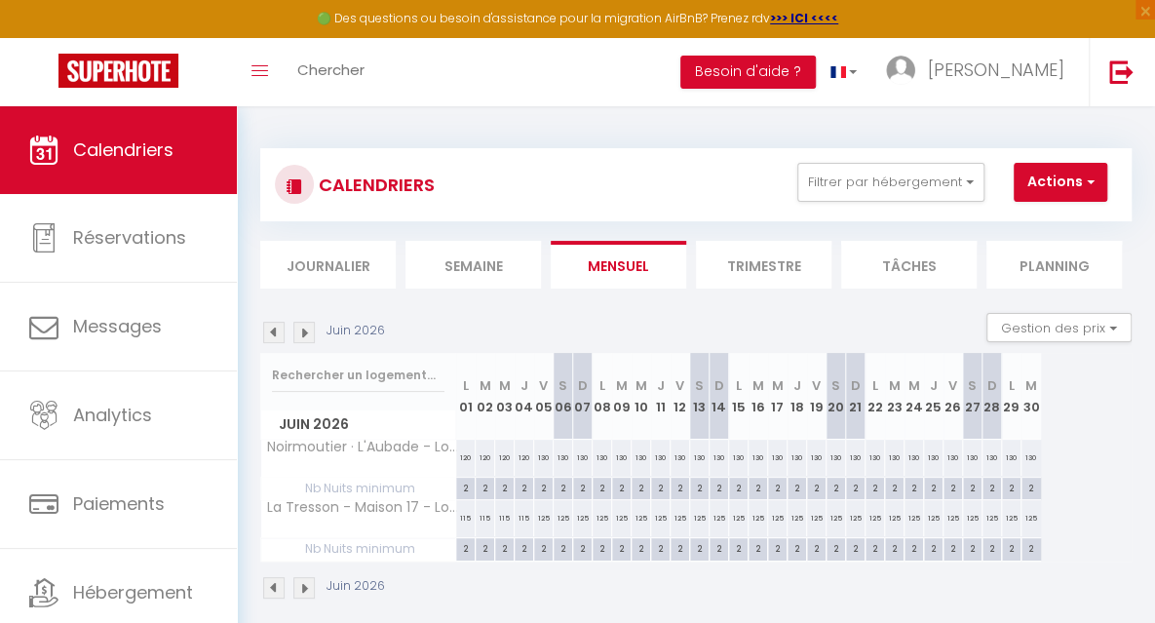
click at [309, 332] on img at bounding box center [303, 332] width 21 height 21
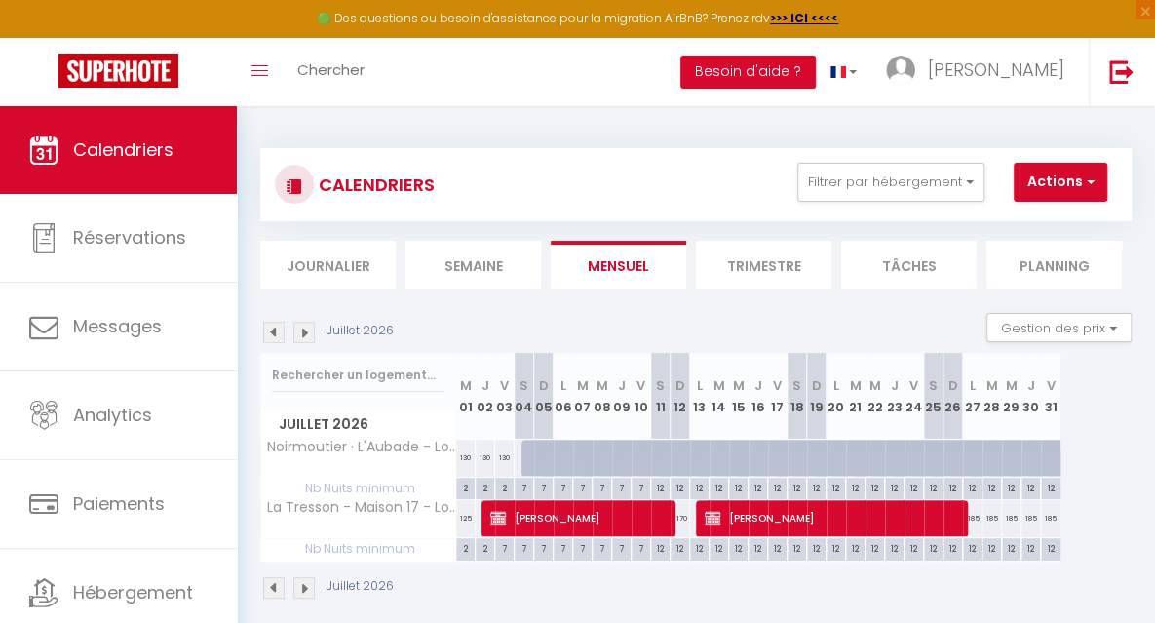
click at [507, 482] on div "2" at bounding box center [504, 487] width 19 height 19
type input "2"
type input "Ven 03 Juillet 2026"
type input "[PERSON_NAME] 04 Juillet 2026"
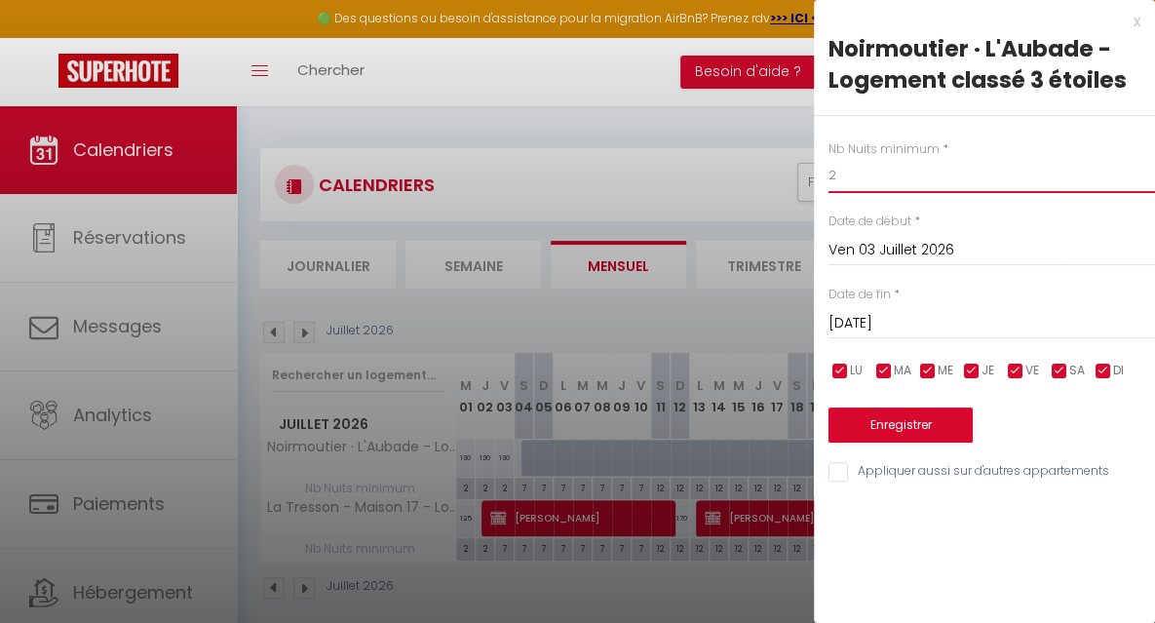
click at [854, 180] on input "2" at bounding box center [991, 175] width 326 height 35
type input "7"
click at [866, 426] on button "Enregistrer" at bounding box center [900, 424] width 144 height 35
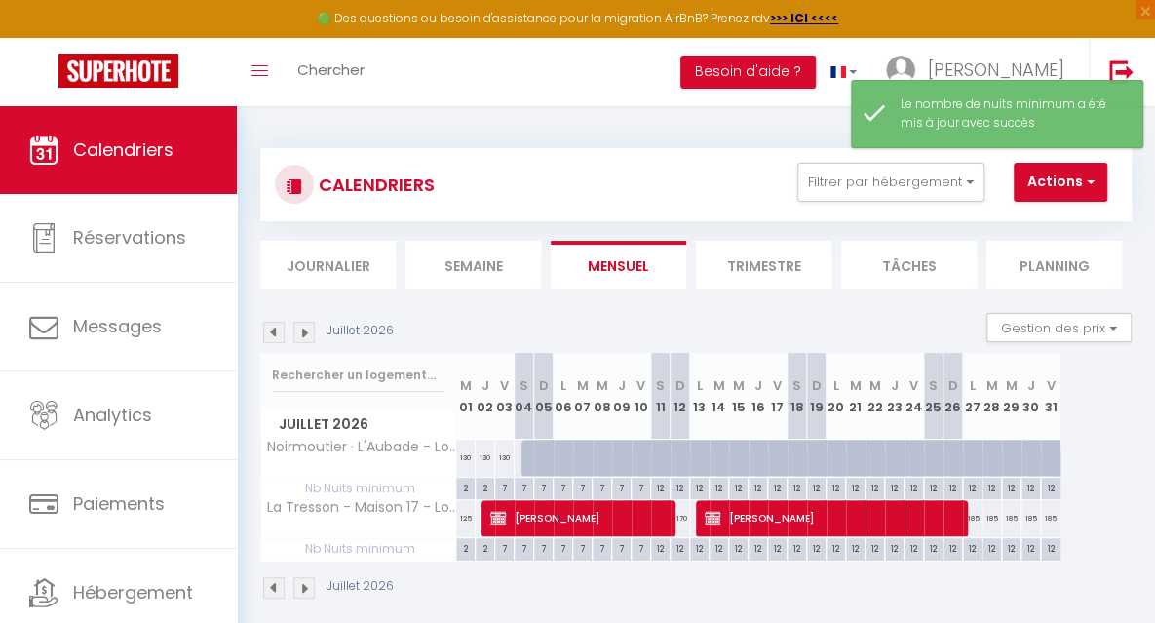
click at [526, 452] on div at bounding box center [530, 458] width 19 height 37
select select "1"
type input "[PERSON_NAME] 04 Juillet 2026"
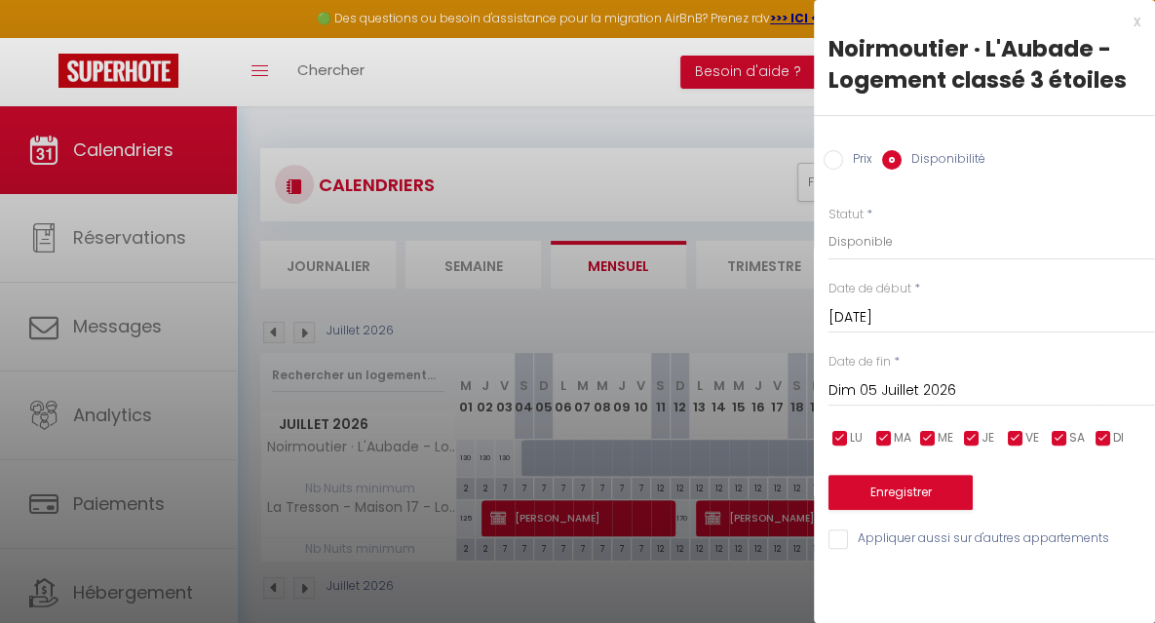
click at [858, 383] on input "Dim 05 Juillet 2026" at bounding box center [991, 390] width 326 height 25
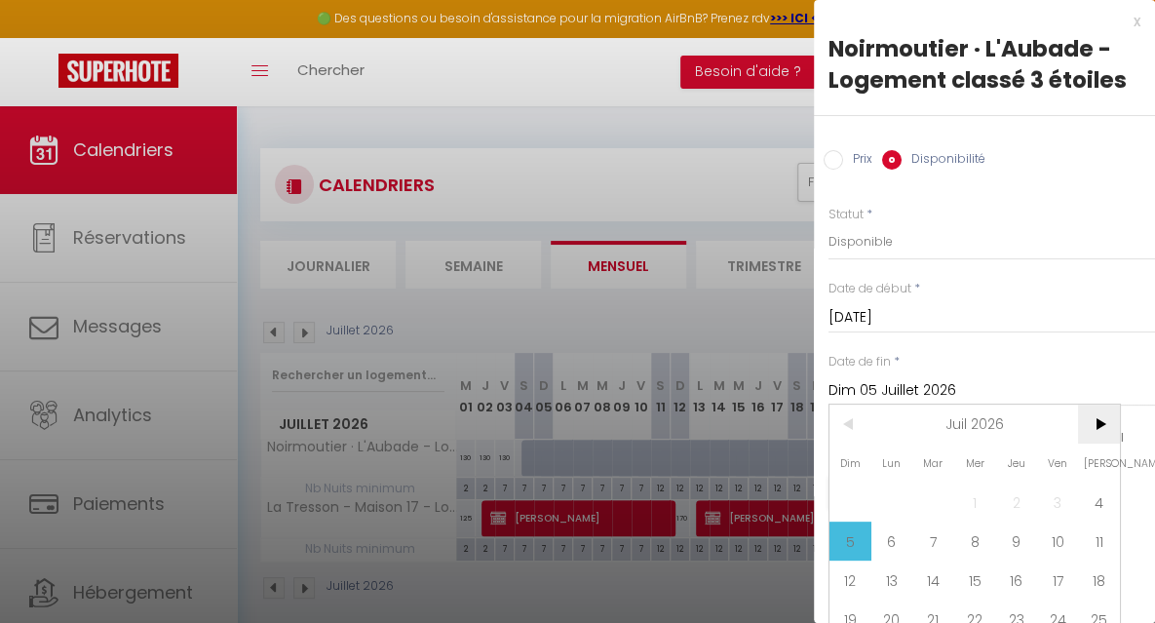
click at [1102, 423] on span ">" at bounding box center [1099, 423] width 42 height 39
click at [1100, 510] on span "1" at bounding box center [1099, 501] width 42 height 39
type input "Sam 01 Août 2026"
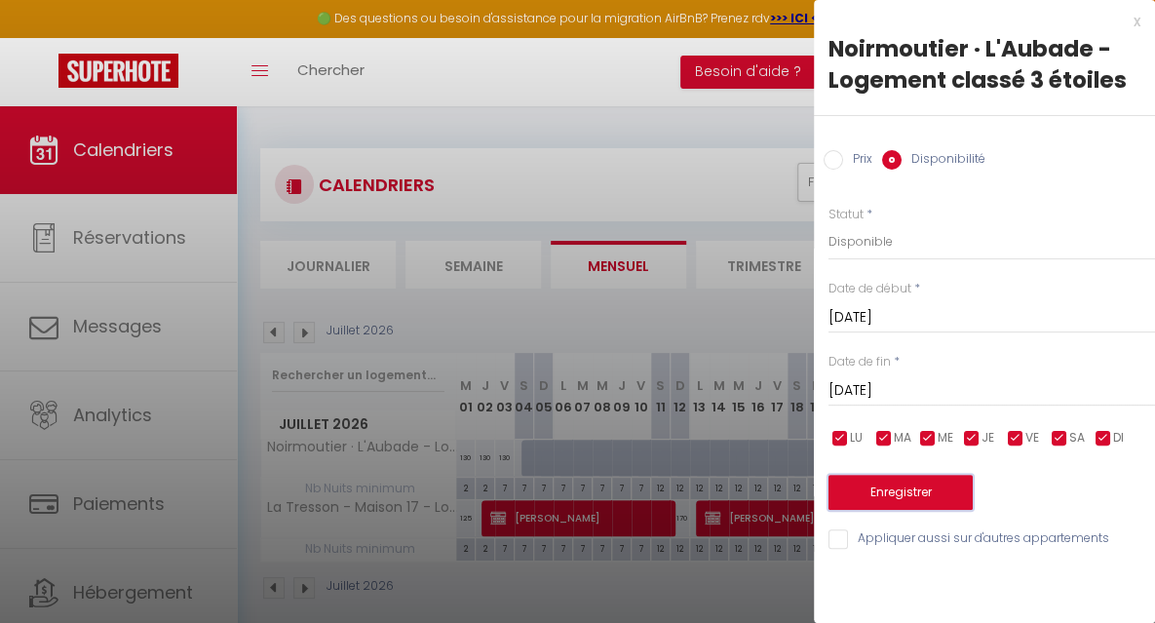
click at [926, 497] on button "Enregistrer" at bounding box center [900, 492] width 144 height 35
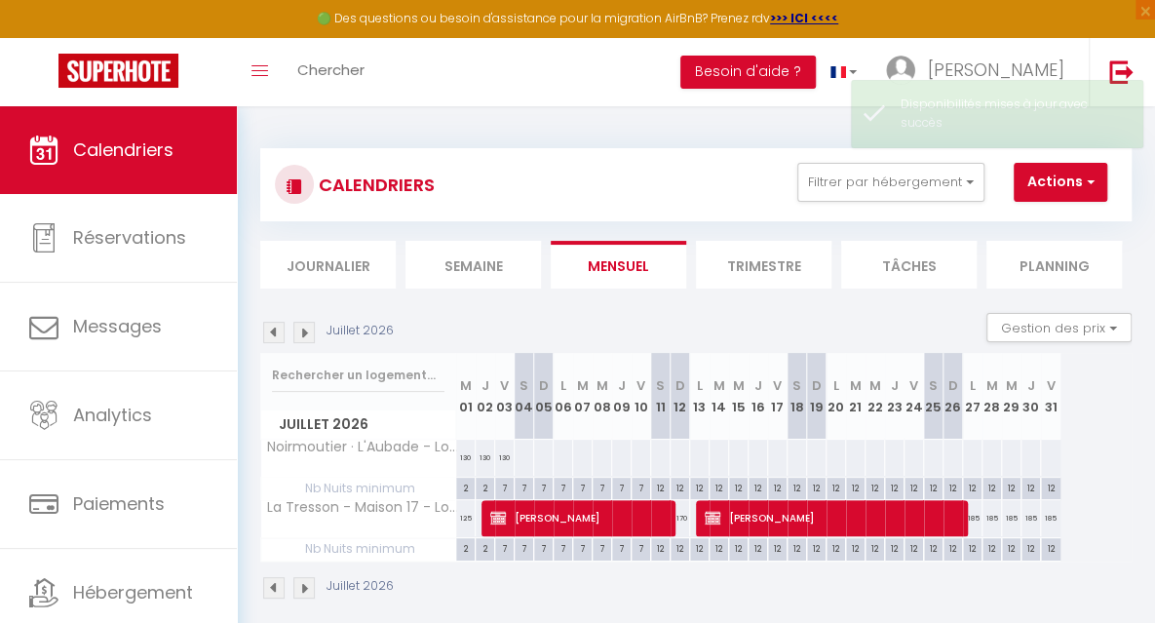
click at [521, 460] on div at bounding box center [524, 458] width 20 height 36
select select "1"
type input "[PERSON_NAME] 04 Juillet 2026"
type input "Dim 05 Juillet 2026"
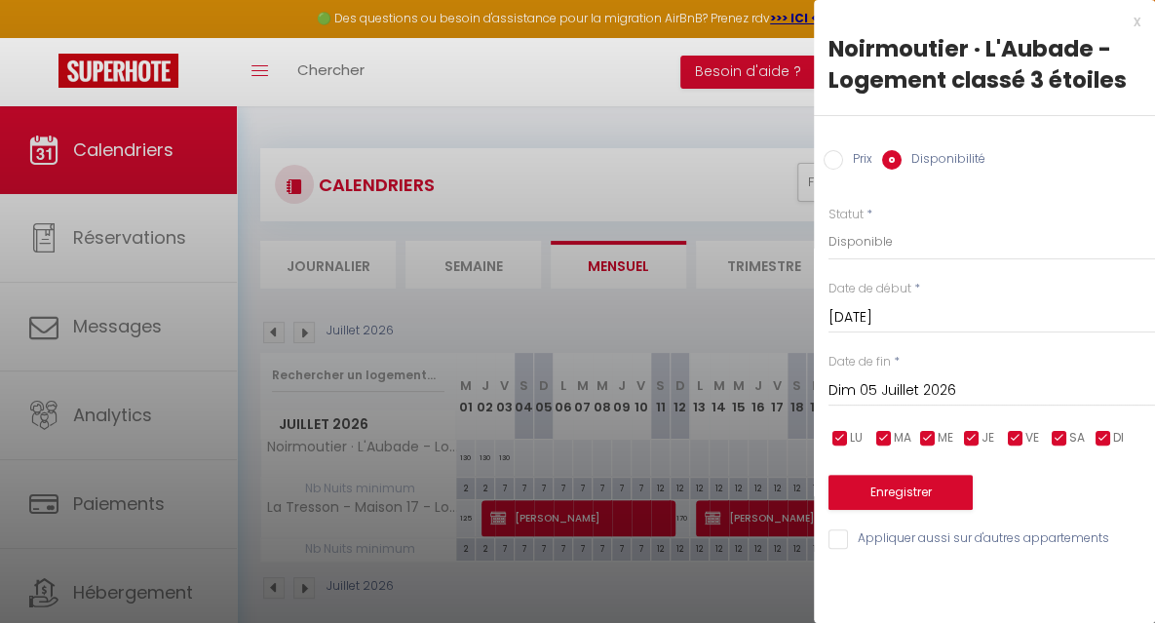
click at [839, 155] on input "Prix" at bounding box center [833, 159] width 19 height 19
radio input "true"
radio input "false"
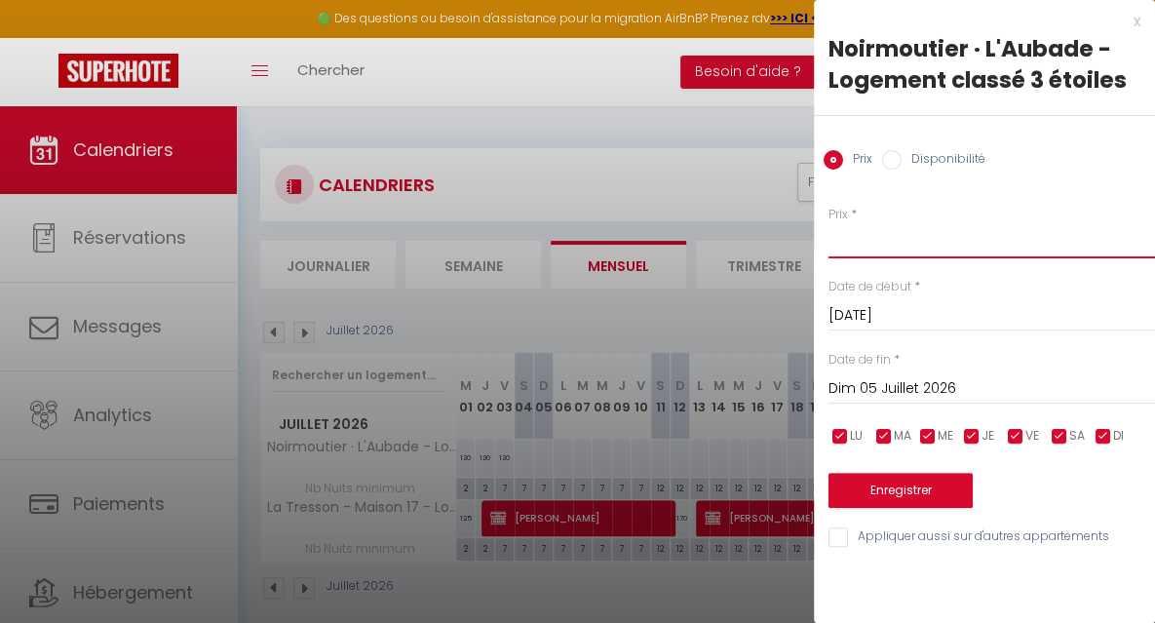
click at [856, 250] on input "Prix" at bounding box center [991, 240] width 326 height 35
type input "180"
click at [870, 393] on input "Dim 05 Juillet 2026" at bounding box center [991, 388] width 326 height 25
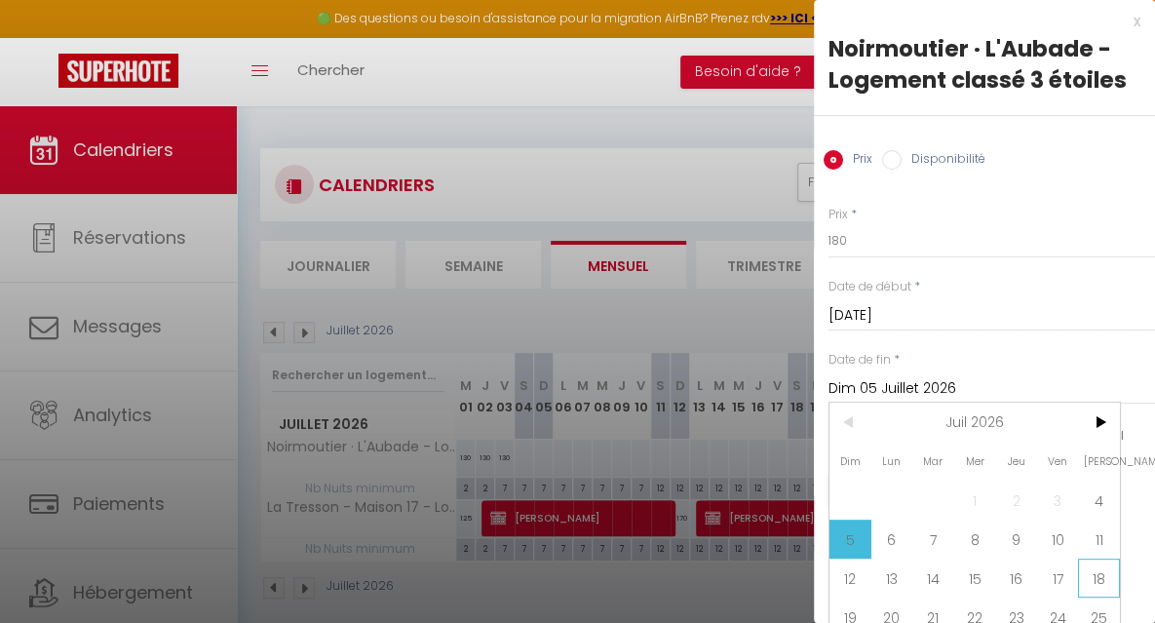
click at [1094, 572] on span "18" at bounding box center [1099, 577] width 42 height 39
type input "Sam 18 Juillet 2026"
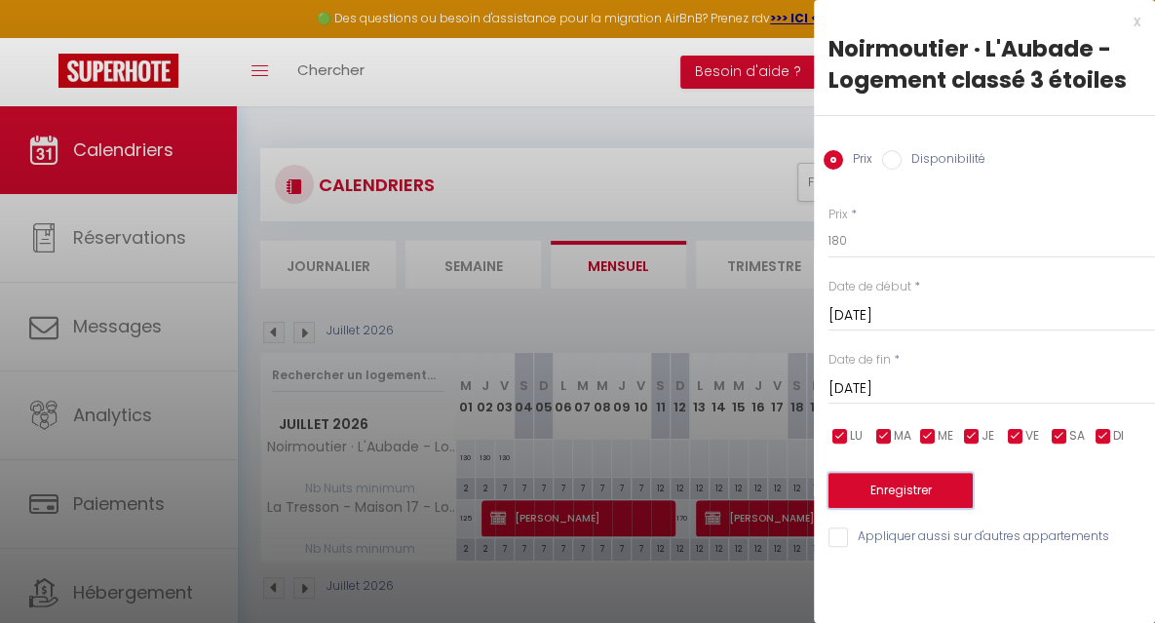
click at [899, 489] on button "Enregistrer" at bounding box center [900, 490] width 144 height 35
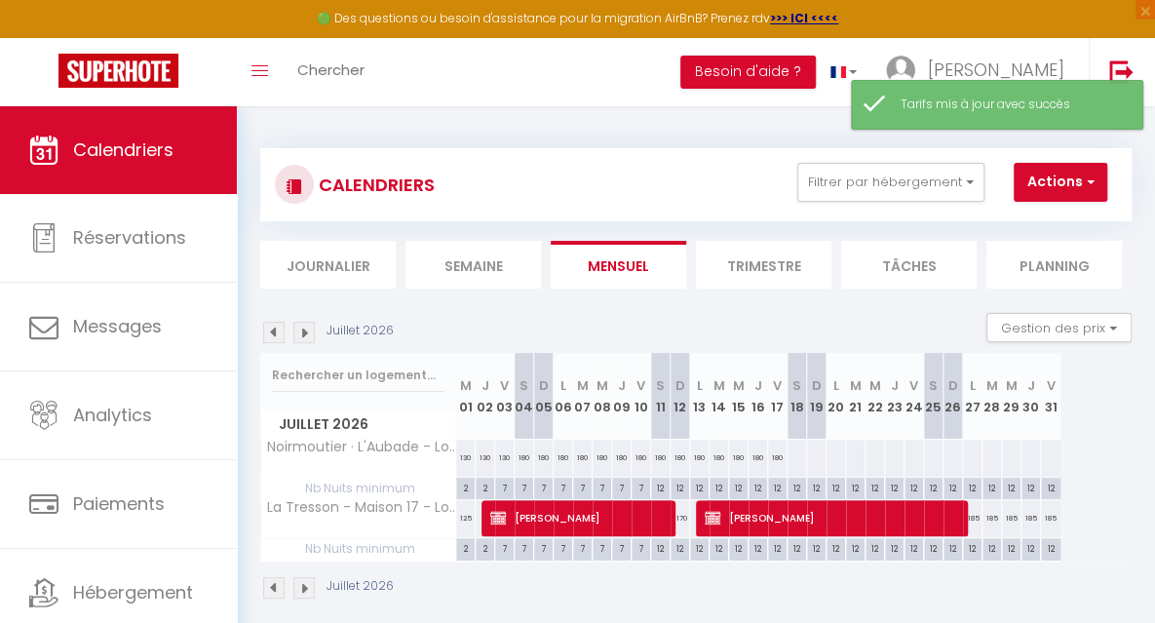
click at [794, 455] on div at bounding box center [797, 458] width 20 height 36
type input "Sam 18 Juillet 2026"
type input "Dim 19 Juillet 2026"
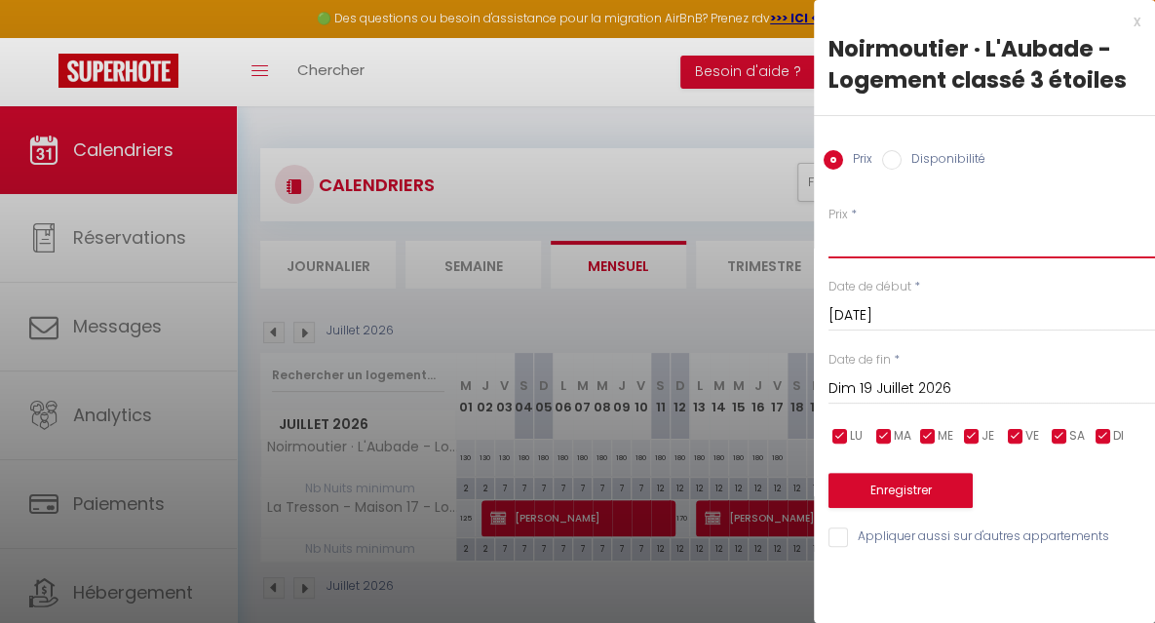
click at [852, 250] on input "Prix" at bounding box center [991, 240] width 326 height 35
type input "190"
click at [852, 383] on input "Dim 19 Juillet 2026" at bounding box center [991, 388] width 326 height 25
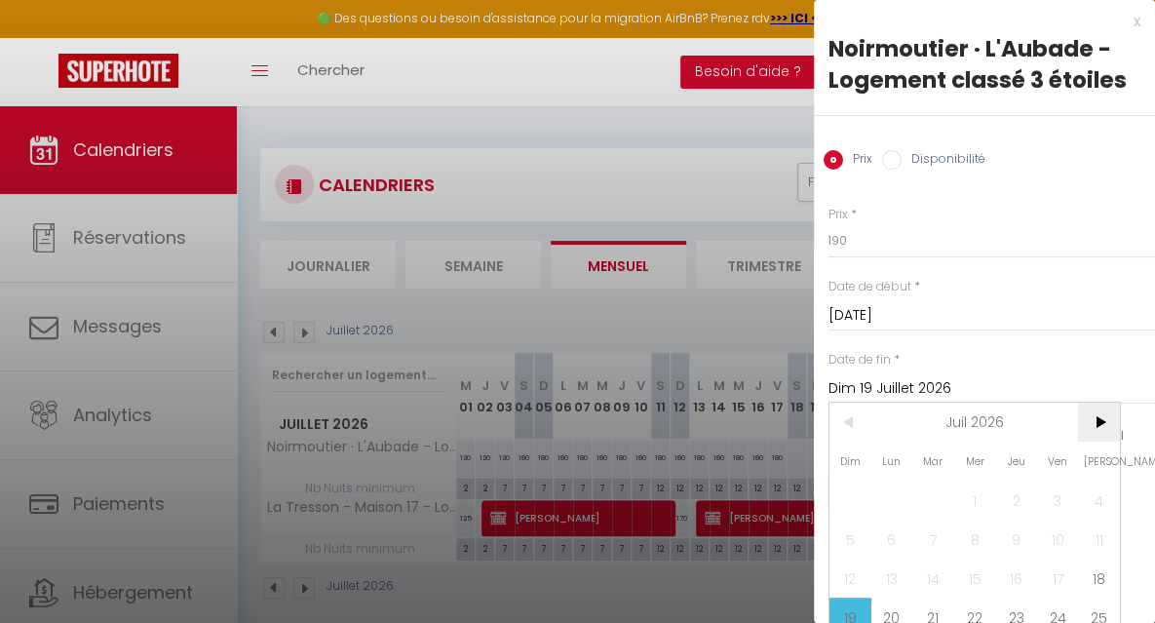
click at [1096, 420] on span ">" at bounding box center [1099, 422] width 42 height 39
click at [1095, 492] on span "1" at bounding box center [1099, 499] width 42 height 39
type input "Sam 01 Août 2026"
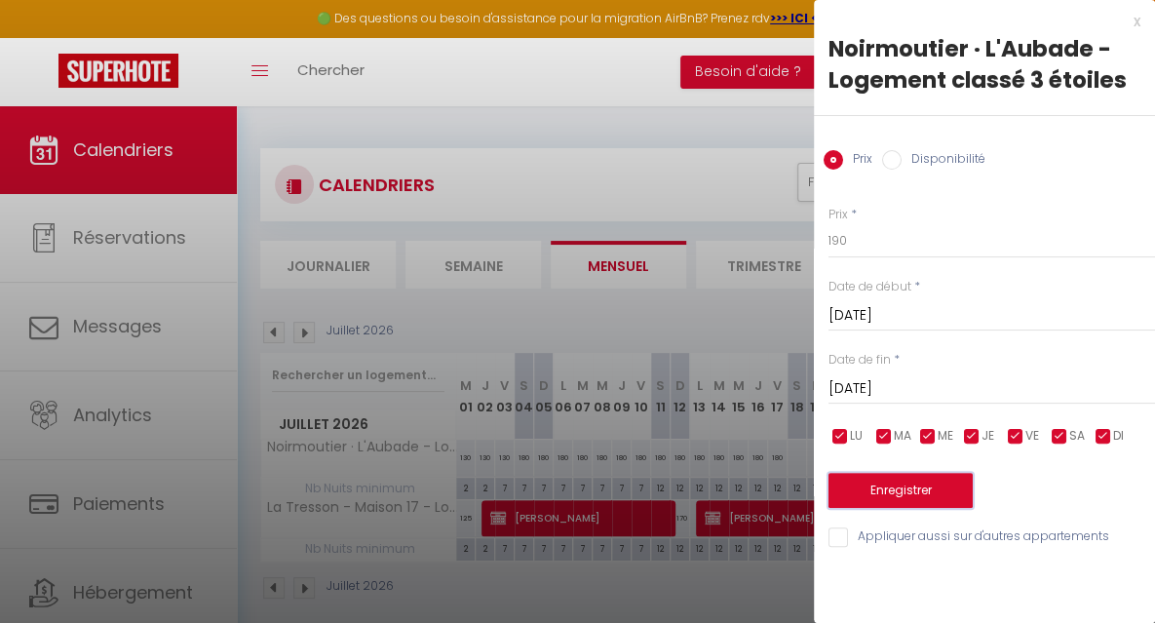
click at [932, 484] on button "Enregistrer" at bounding box center [900, 490] width 144 height 35
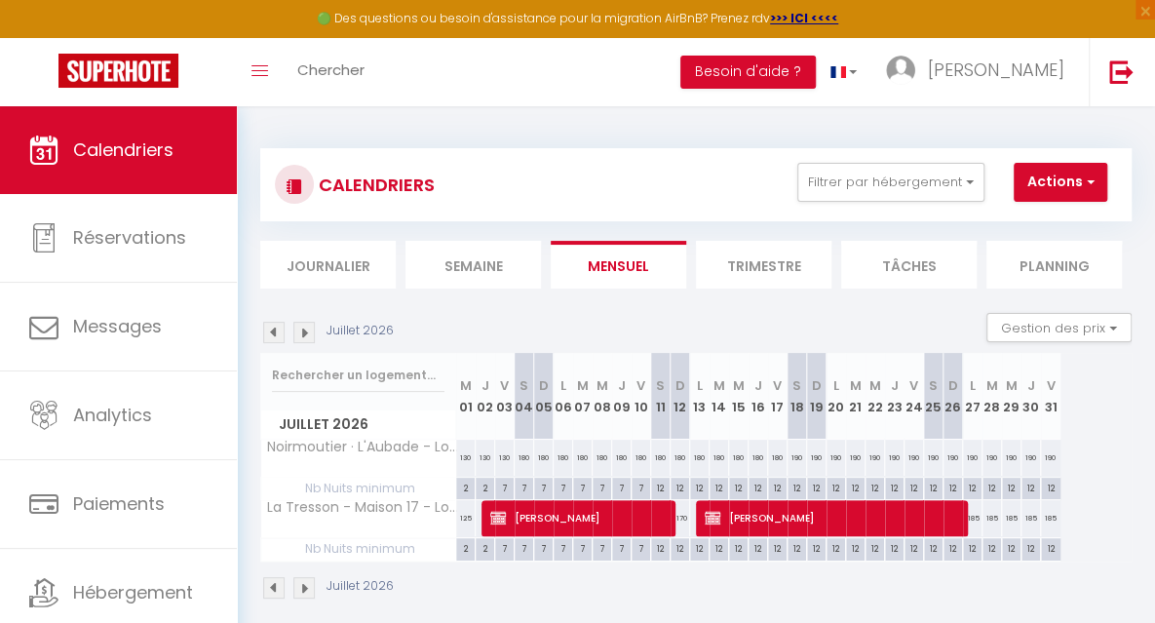
click at [795, 458] on div "190" at bounding box center [796, 458] width 19 height 36
type input "190"
type input "Sam 18 Juillet 2026"
type input "Dim 19 Juillet 2026"
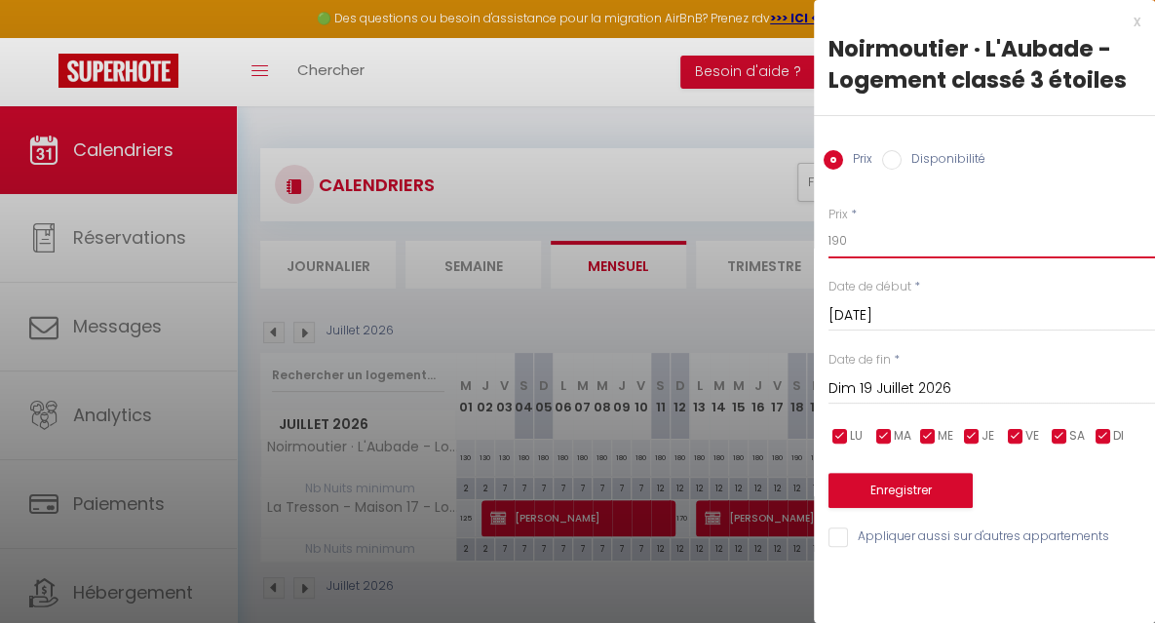
click at [861, 237] on input "190" at bounding box center [991, 240] width 326 height 35
type input "1"
type input "200"
click at [863, 391] on input "Dim 19 Juillet 2026" at bounding box center [991, 388] width 326 height 25
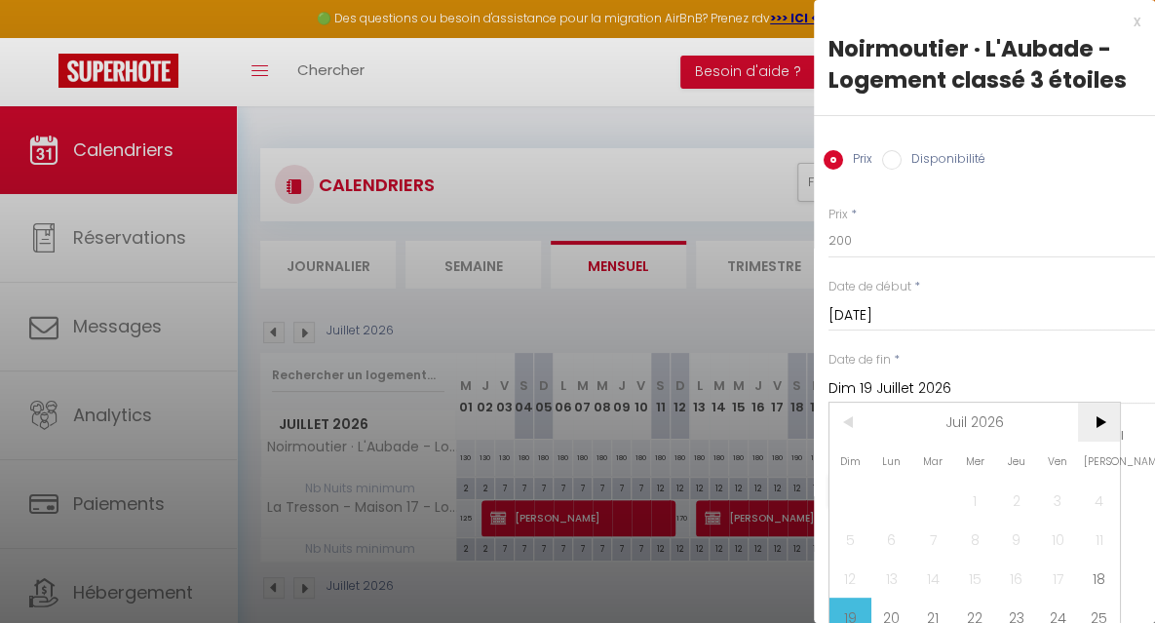
click at [1097, 414] on span ">" at bounding box center [1099, 422] width 42 height 39
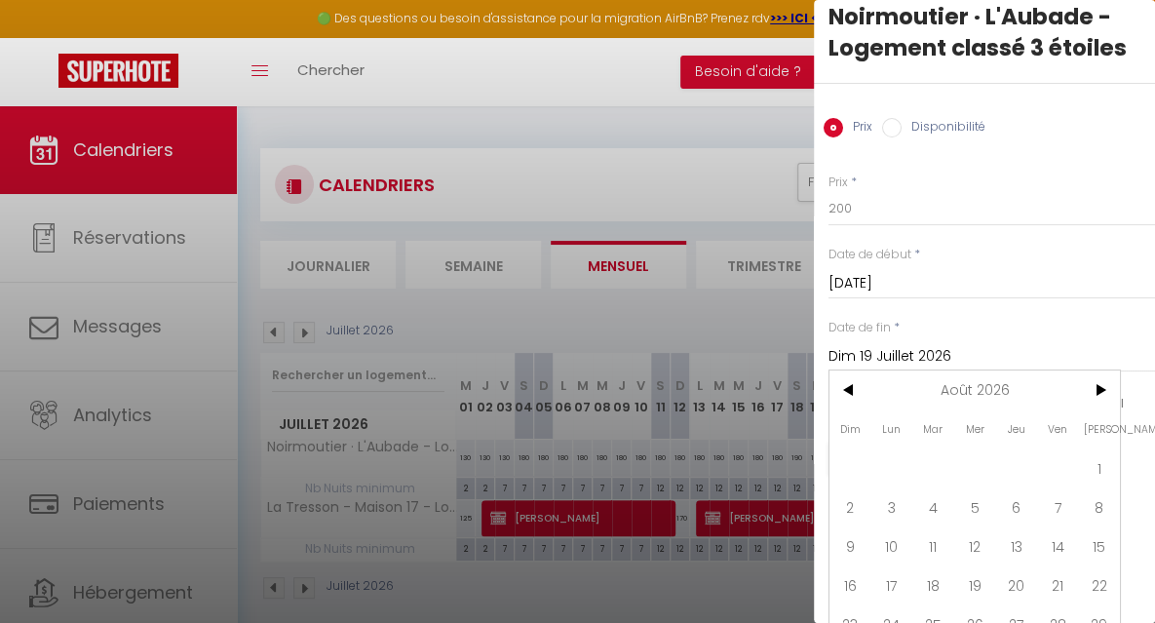
scroll to position [39, 0]
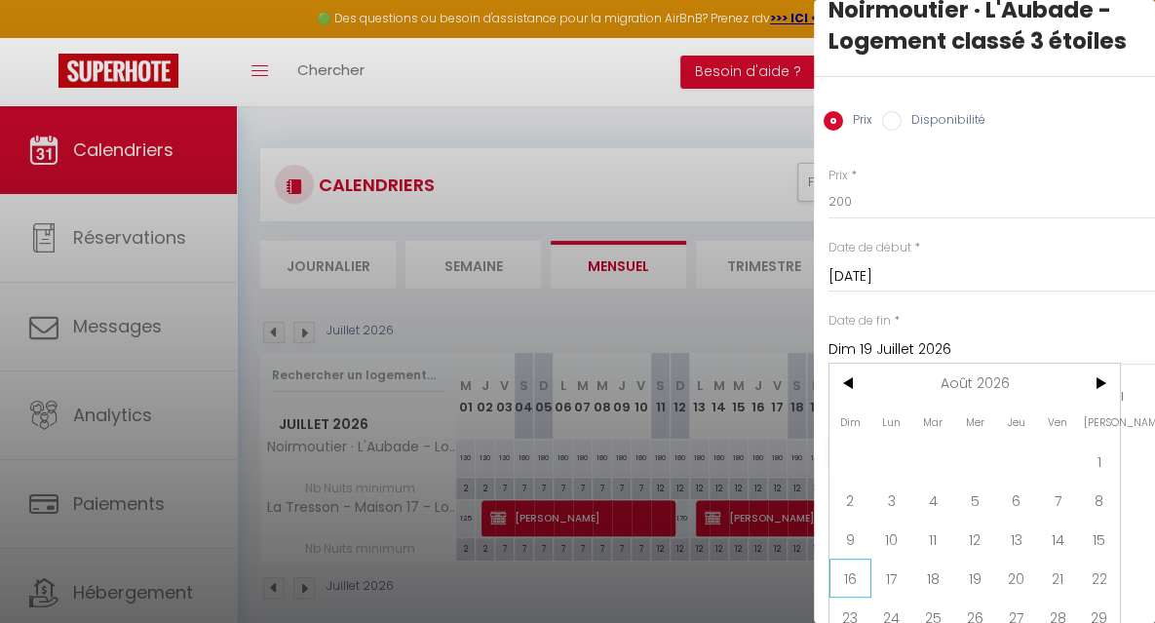
click at [852, 577] on span "16" at bounding box center [850, 577] width 42 height 39
type input "Dim 16 Août 2026"
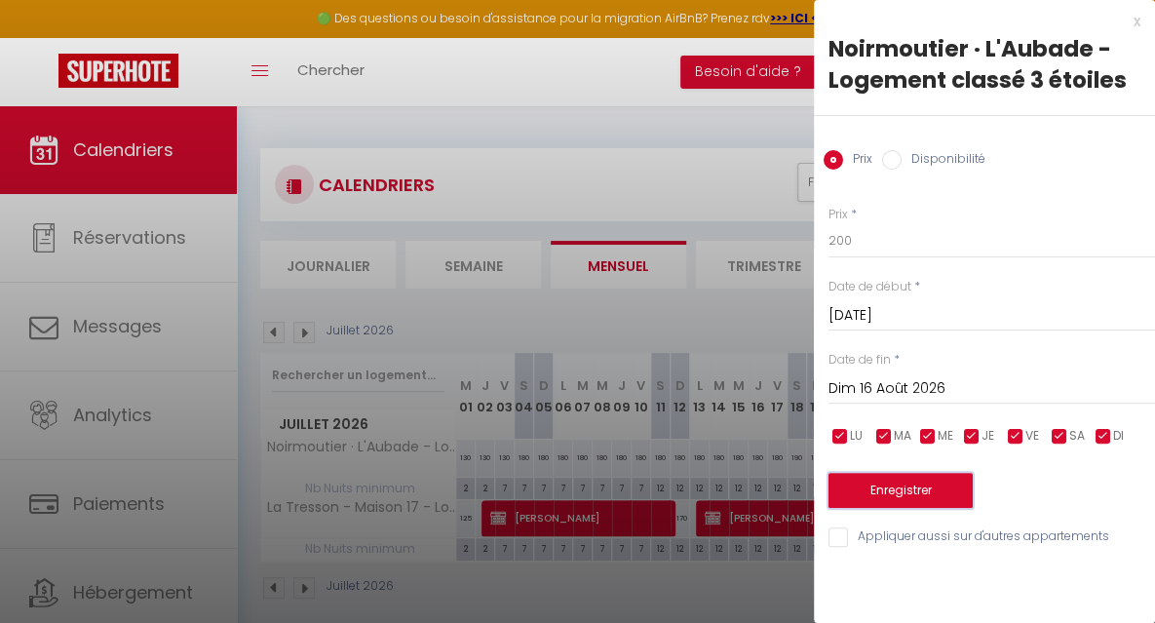
click at [856, 490] on button "Enregistrer" at bounding box center [900, 490] width 144 height 35
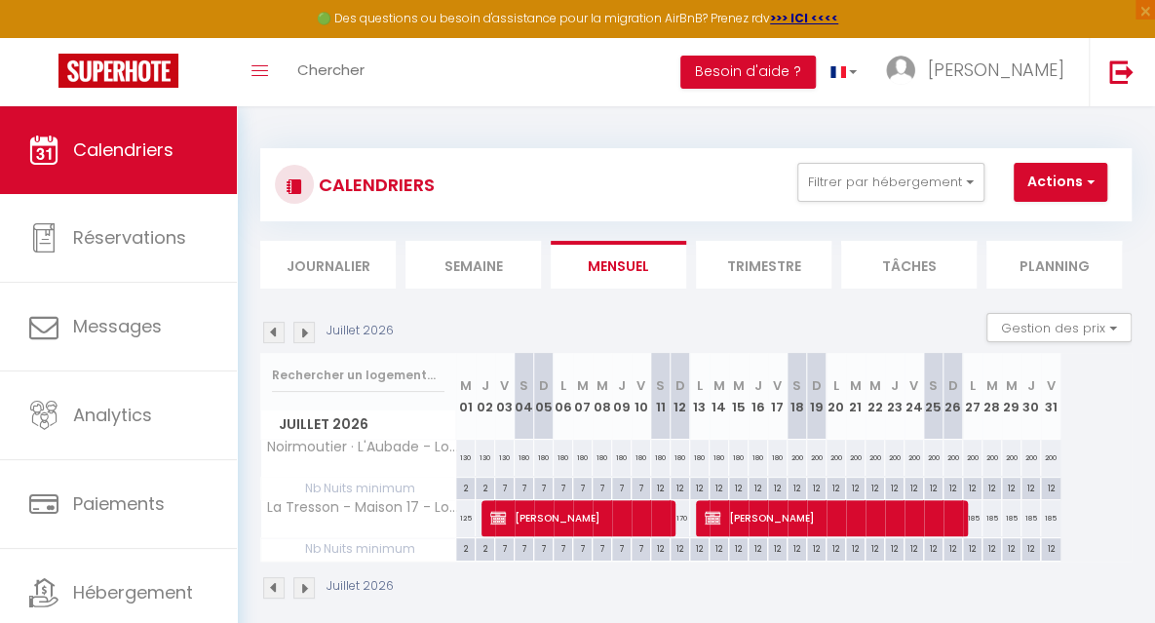
click at [309, 335] on img at bounding box center [303, 332] width 21 height 21
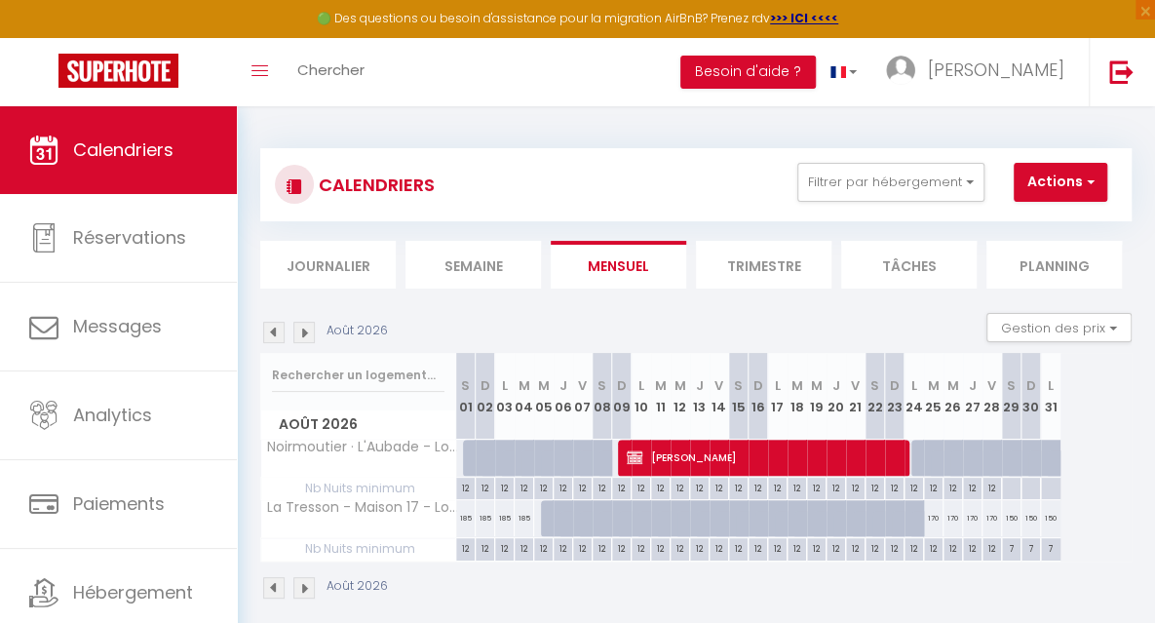
click at [470, 462] on div at bounding box center [472, 458] width 19 height 37
type input "200"
type input "Sam 01 Août 2026"
type input "Dim 02 Août 2026"
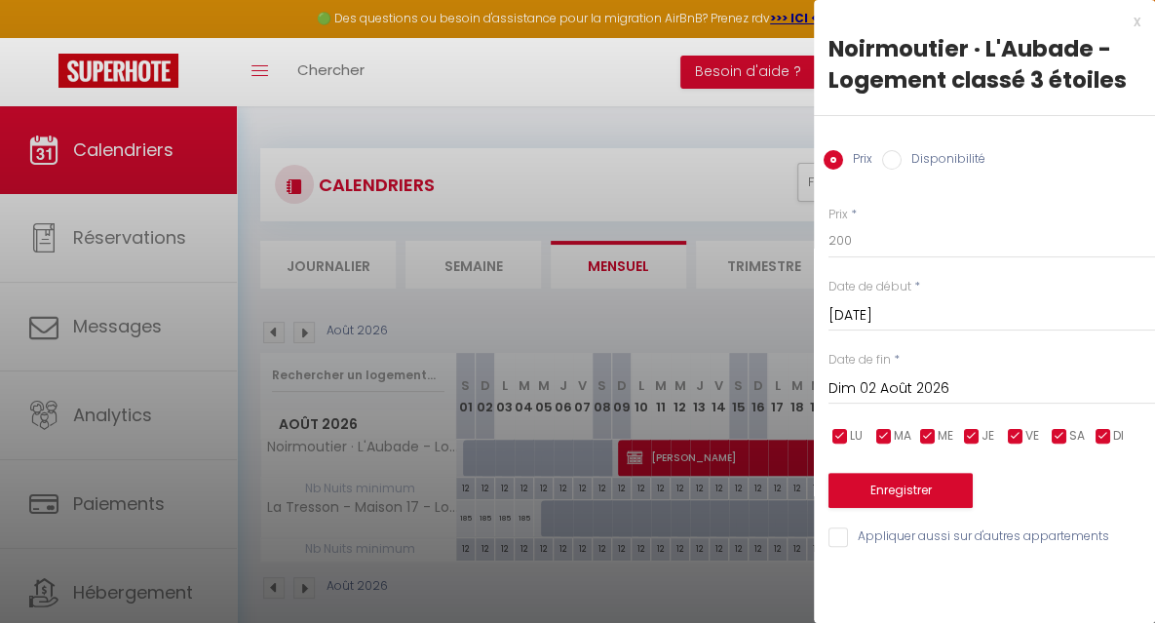
click at [892, 164] on input "Disponibilité" at bounding box center [891, 159] width 19 height 19
radio input "true"
radio input "false"
click at [930, 387] on input "Dim 02 Août 2026" at bounding box center [991, 390] width 326 height 25
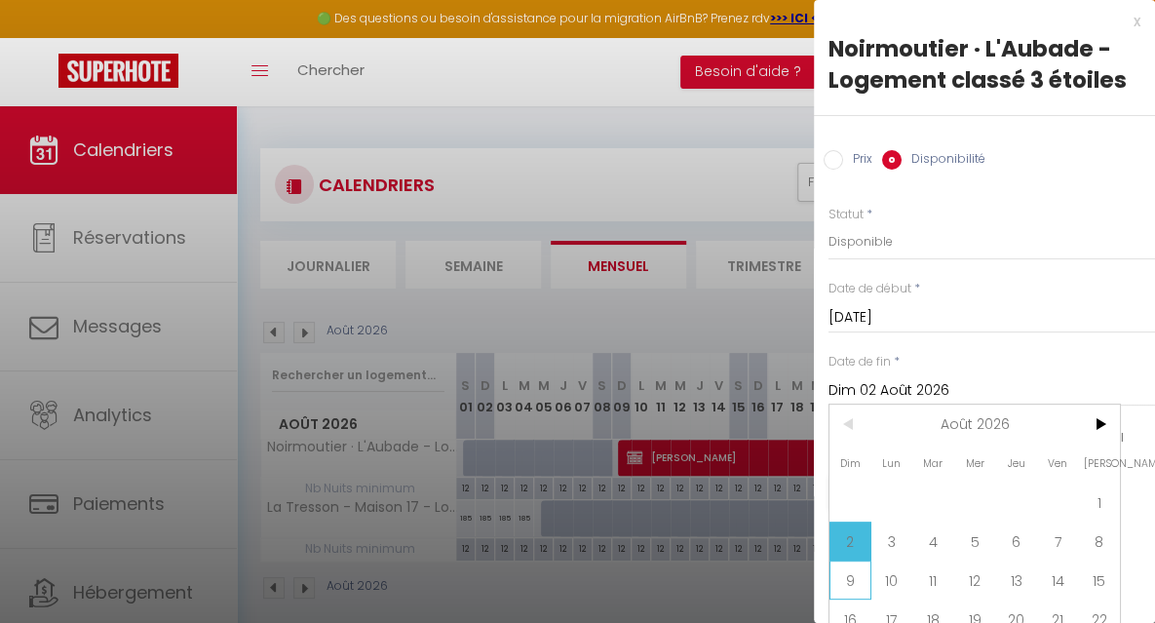
click at [855, 583] on span "9" at bounding box center [850, 579] width 42 height 39
type input "Dim 09 Août 2026"
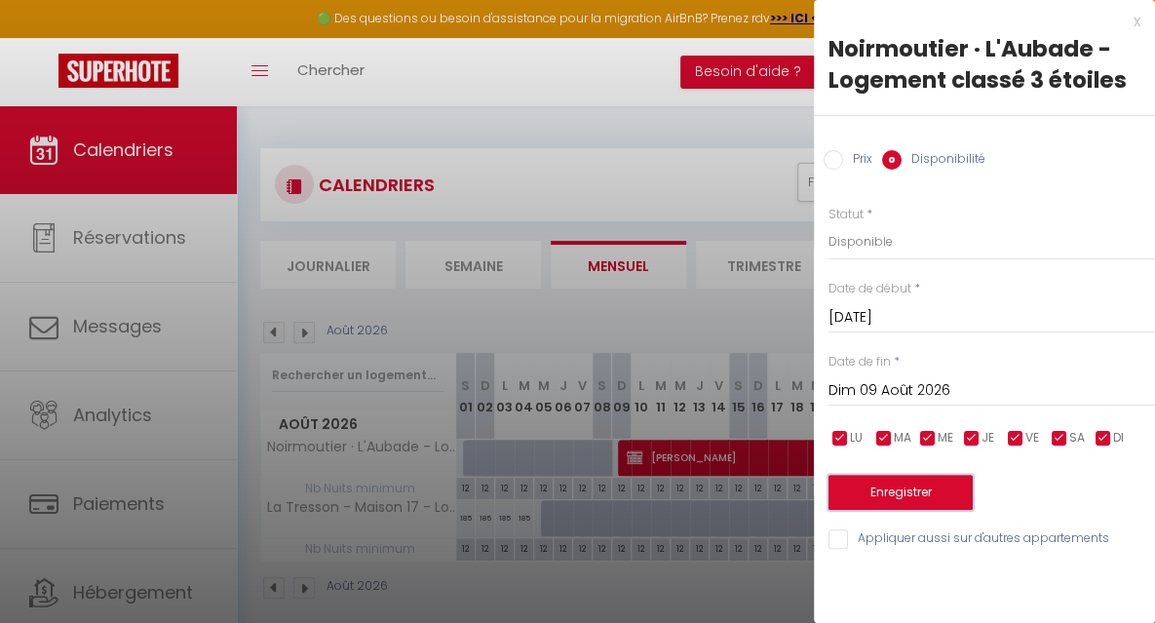
click at [865, 490] on button "Enregistrer" at bounding box center [900, 492] width 144 height 35
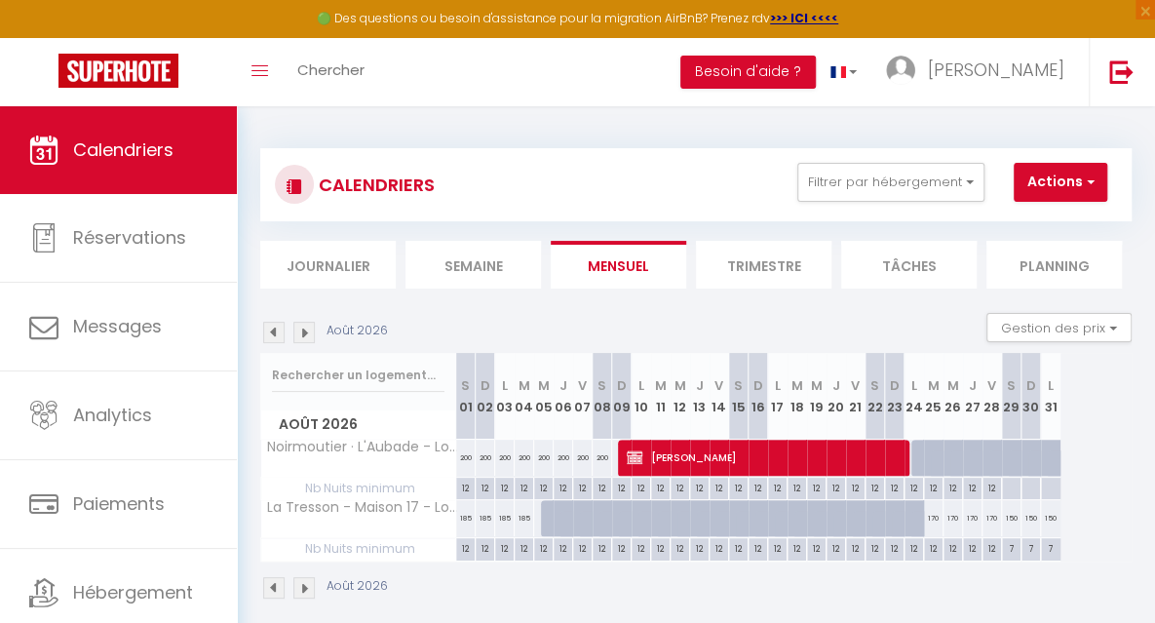
click at [275, 332] on img at bounding box center [273, 332] width 21 height 21
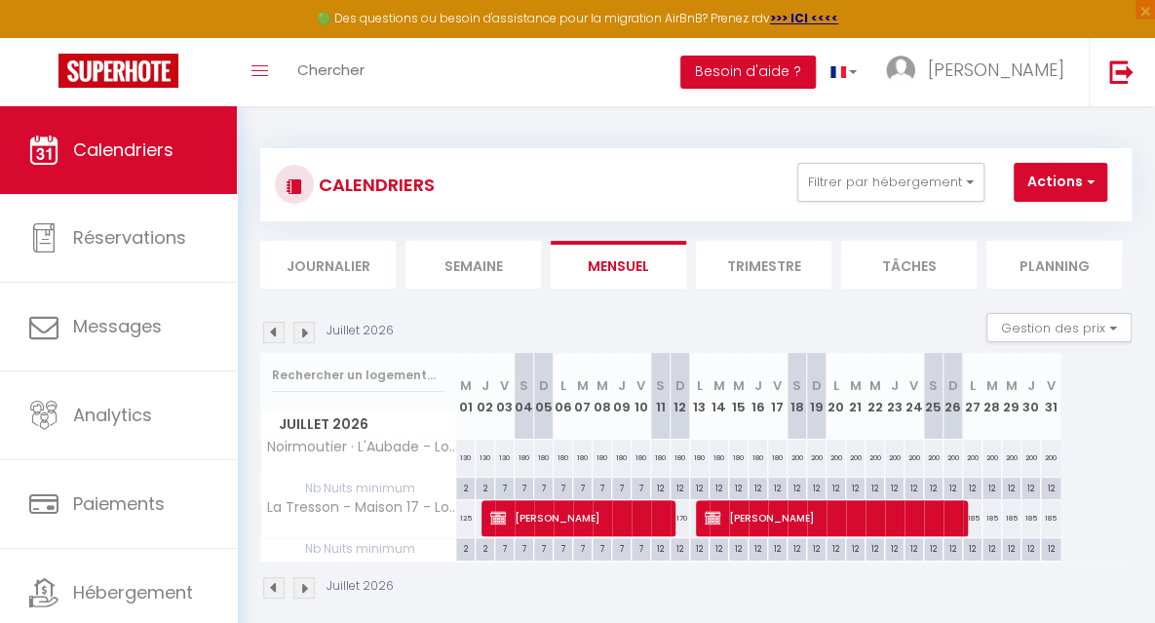
click at [306, 329] on img at bounding box center [303, 332] width 21 height 21
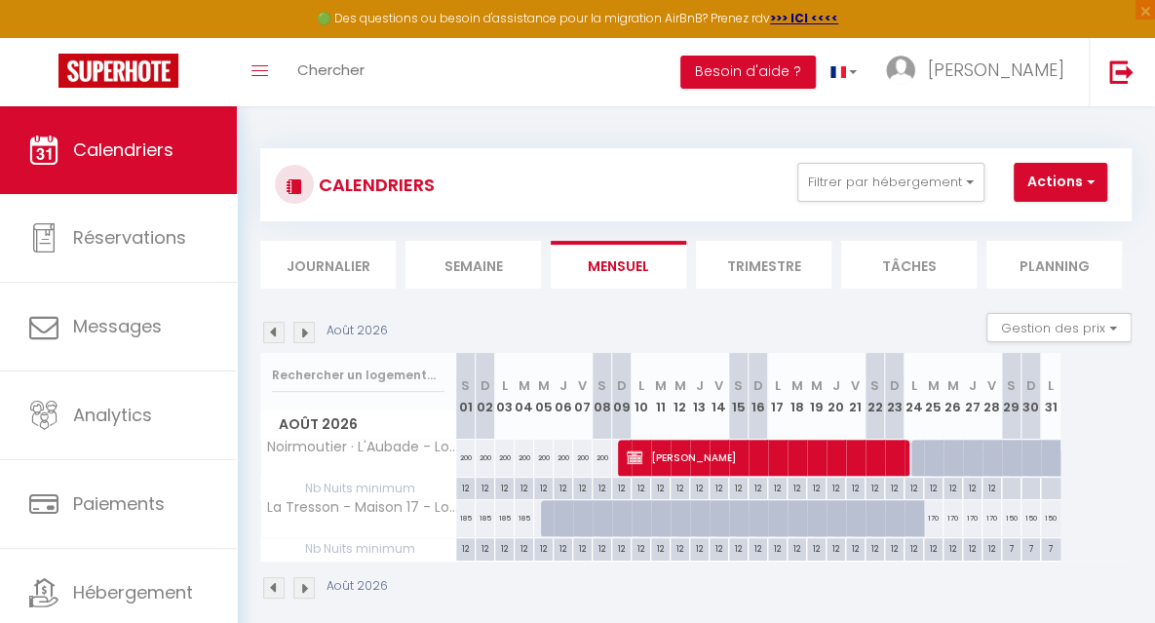
click at [865, 491] on div "12" at bounding box center [874, 487] width 19 height 19
type input "12"
type input "Sam 22 Août 2026"
type input "Dim 23 Août 2026"
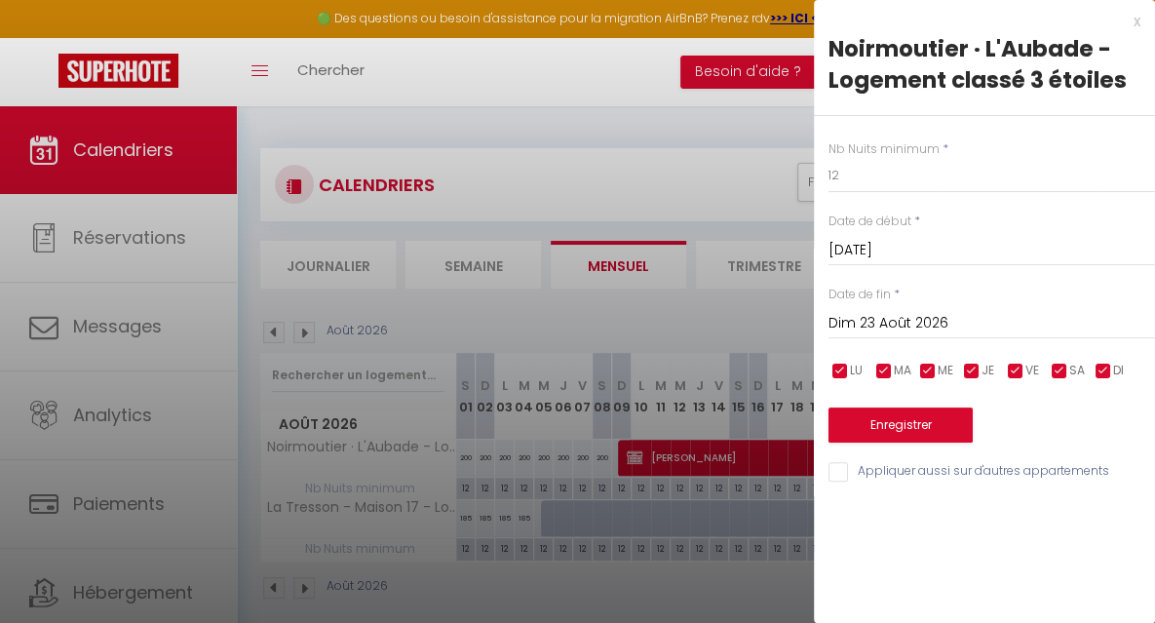
click at [708, 585] on div at bounding box center [577, 311] width 1155 height 623
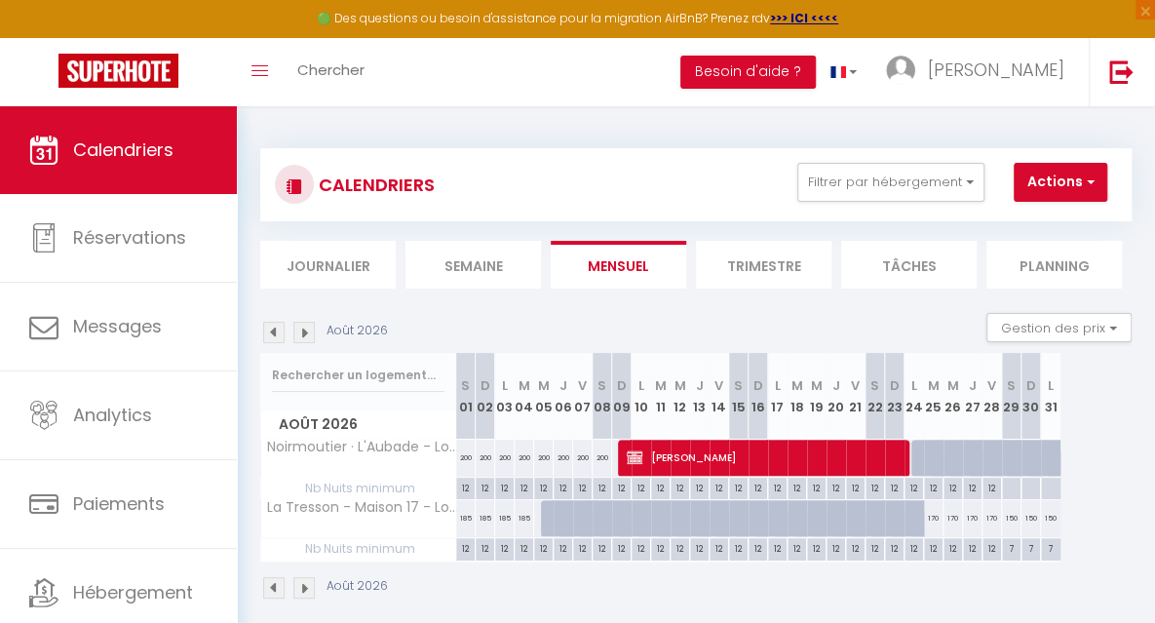
click at [915, 453] on div at bounding box center [920, 458] width 19 height 37
select select "1"
type input "Lun 24 Août 2026"
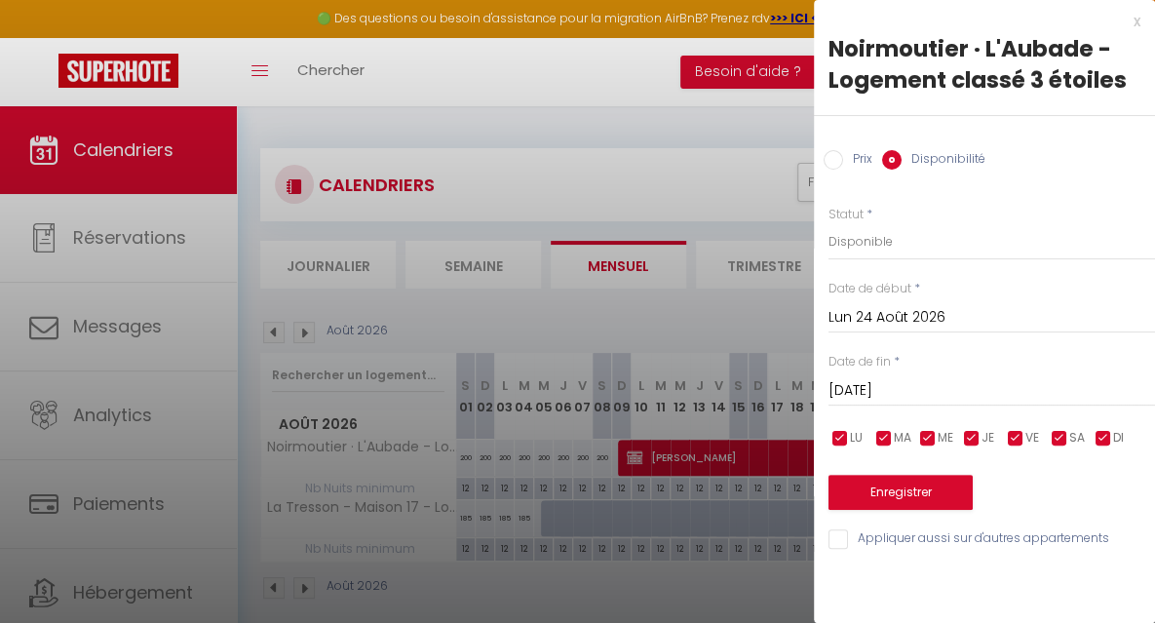
click at [860, 391] on input "Mar 25 Août 2026" at bounding box center [991, 390] width 326 height 25
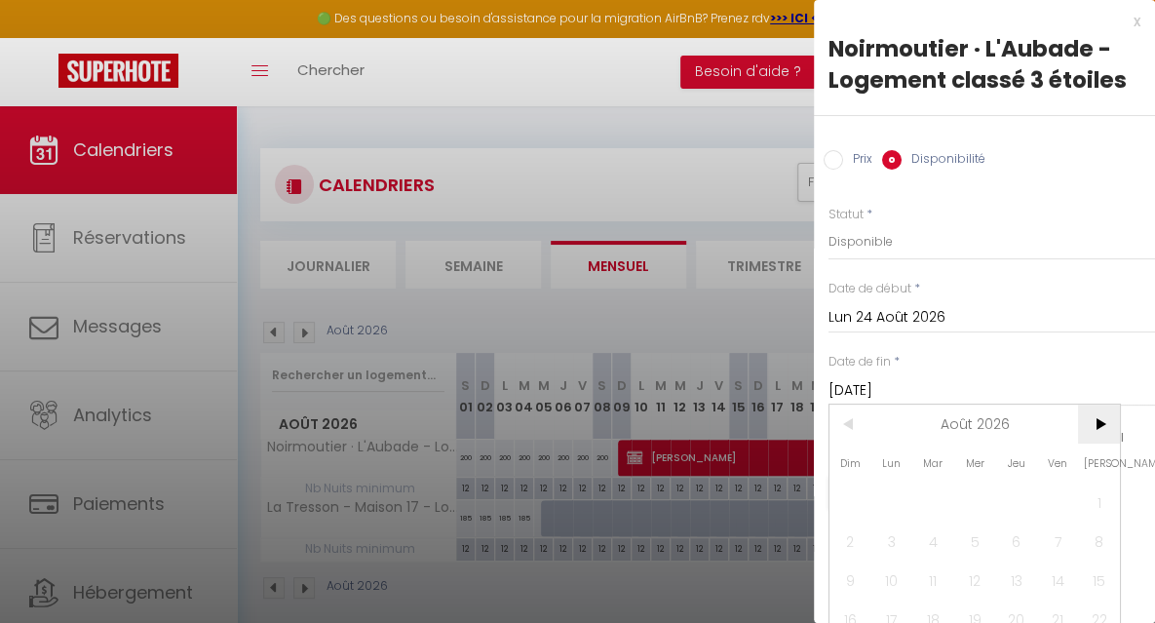
click at [1096, 418] on span ">" at bounding box center [1099, 423] width 42 height 39
click at [1096, 509] on span "5" at bounding box center [1099, 501] width 42 height 39
type input "Sam 05 Septembre 2026"
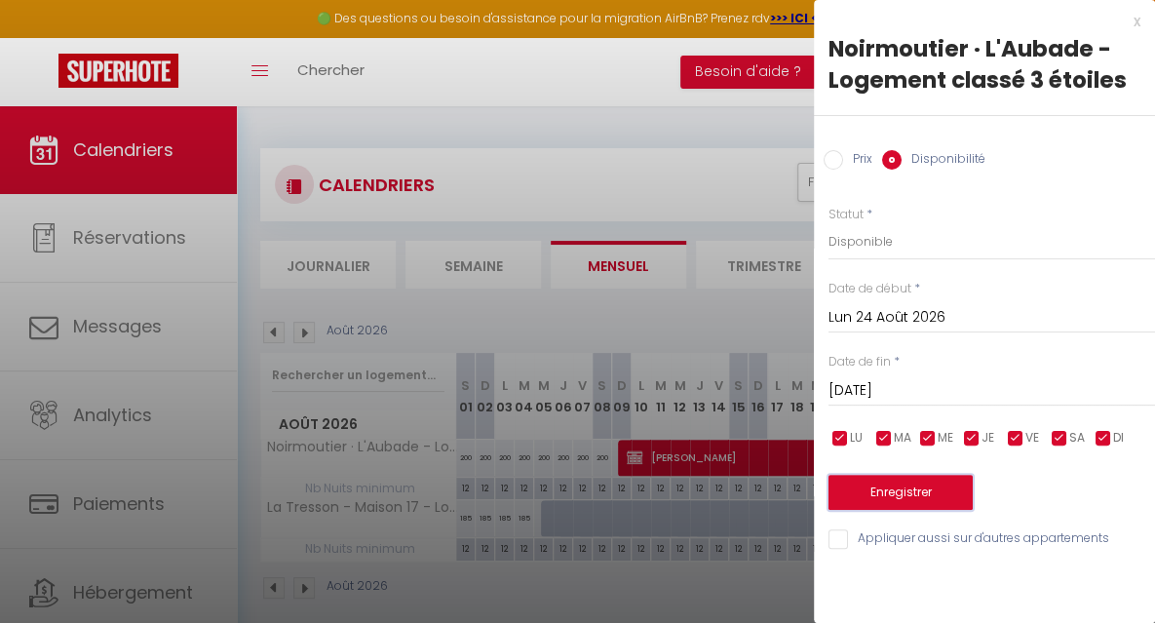
click at [935, 497] on button "Enregistrer" at bounding box center [900, 492] width 144 height 35
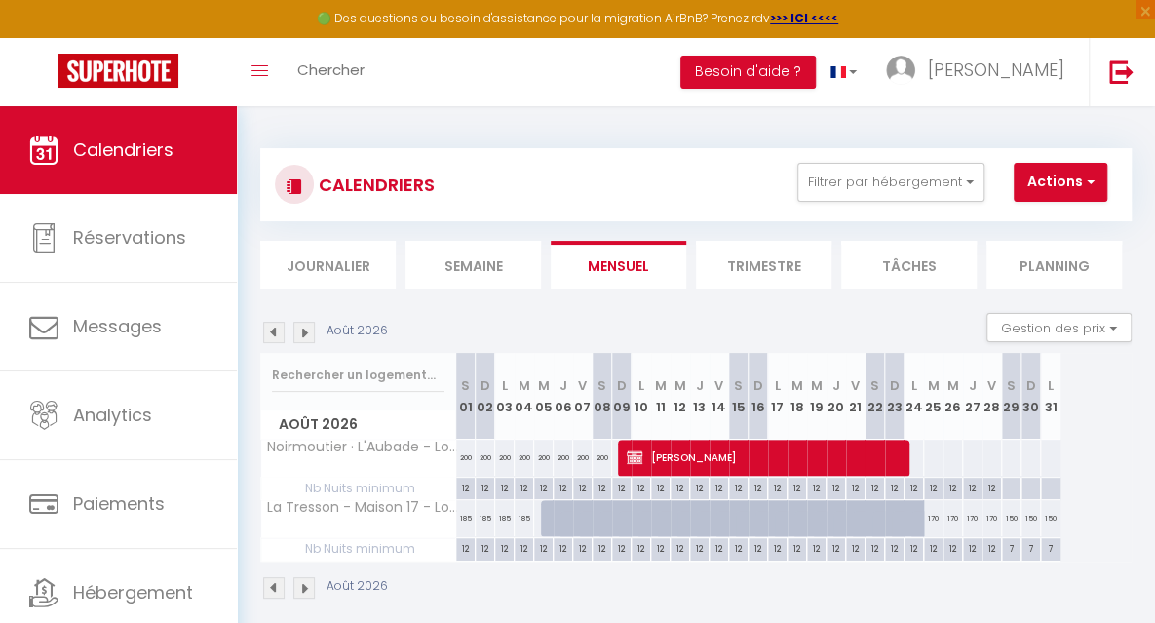
click at [1011, 490] on div at bounding box center [1010, 489] width 19 height 22
type input "Sam 29 Août 2026"
type input "Dim 30 Août 2026"
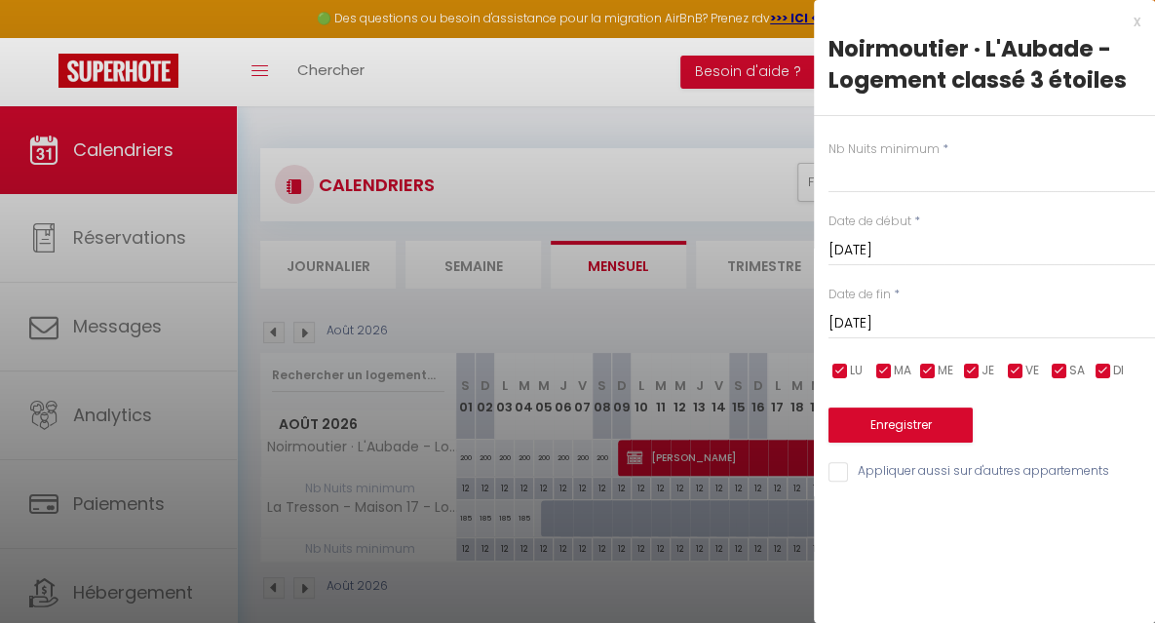
click at [752, 338] on div at bounding box center [577, 311] width 1155 height 623
type input "undefined aN undefined NaN"
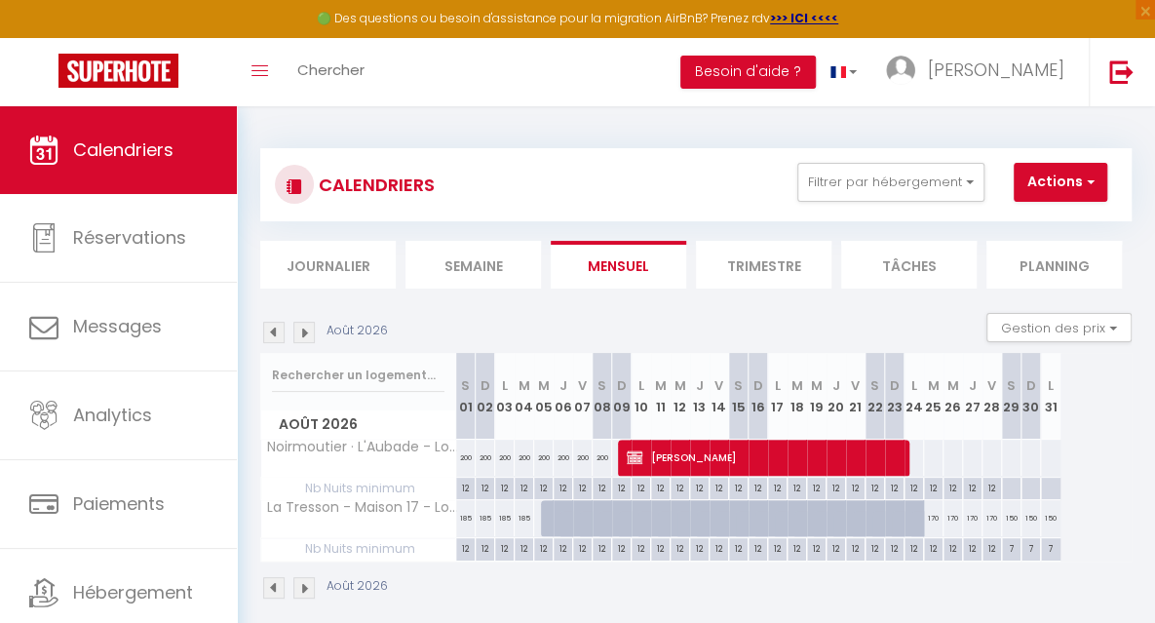
click at [913, 491] on div "12" at bounding box center [913, 487] width 19 height 19
type input "12"
type input "Lun 24 Août 2026"
type input "Mar 25 Août 2026"
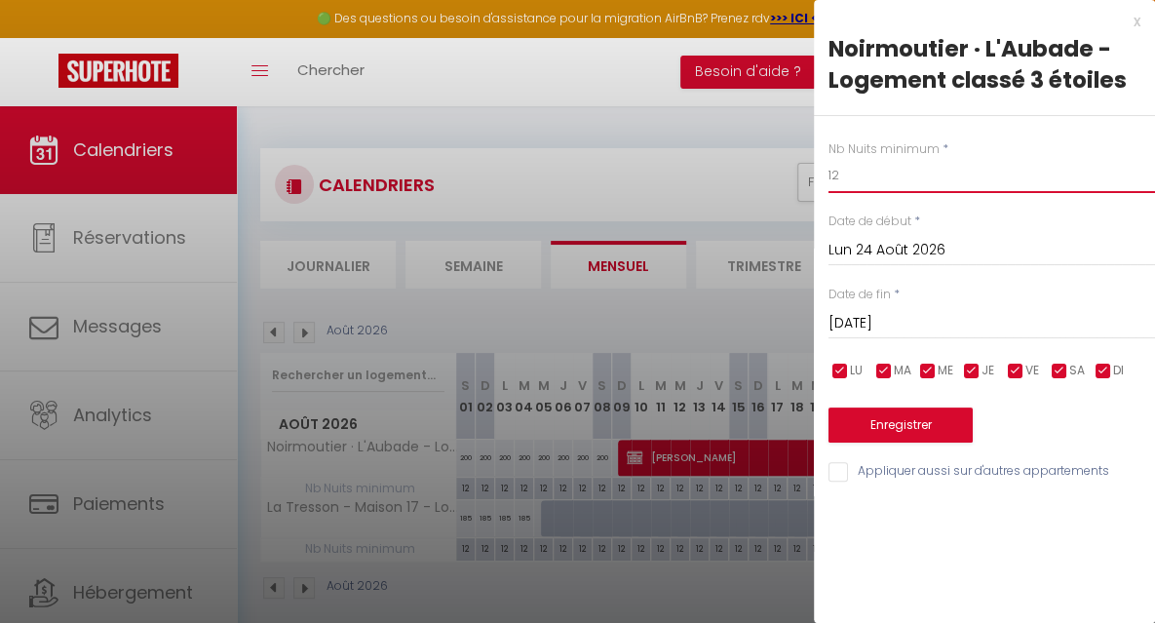
click at [867, 176] on input "12" at bounding box center [991, 175] width 326 height 35
type input "1"
type input "7"
click at [879, 326] on input "Mar 25 Août 2026" at bounding box center [991, 323] width 326 height 25
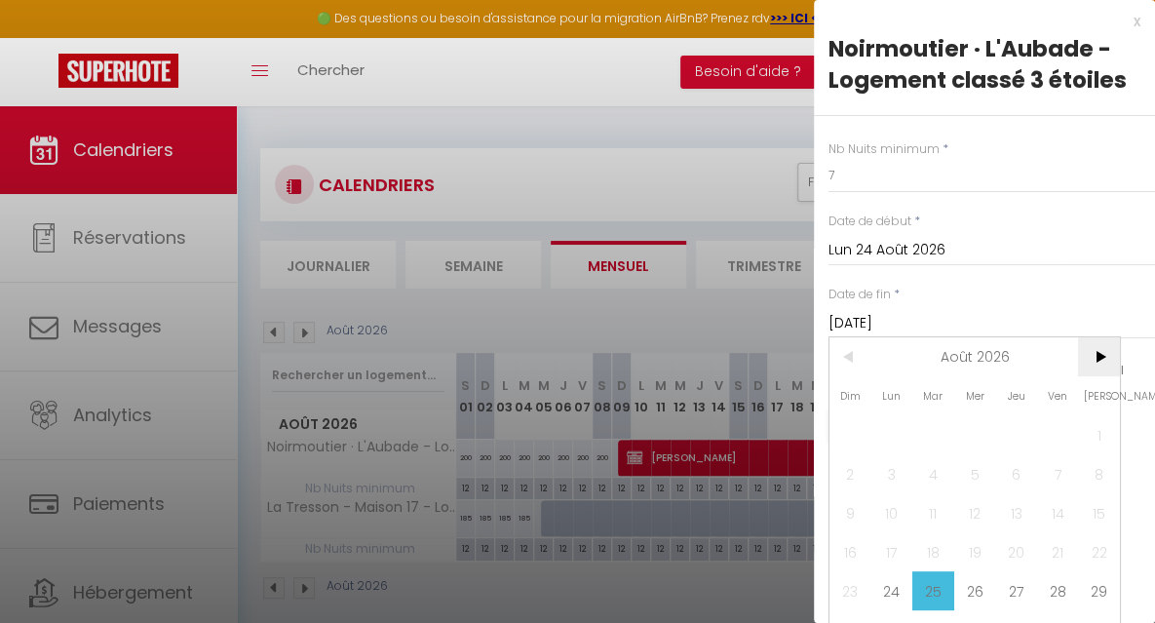
click at [1098, 360] on span ">" at bounding box center [1099, 356] width 42 height 39
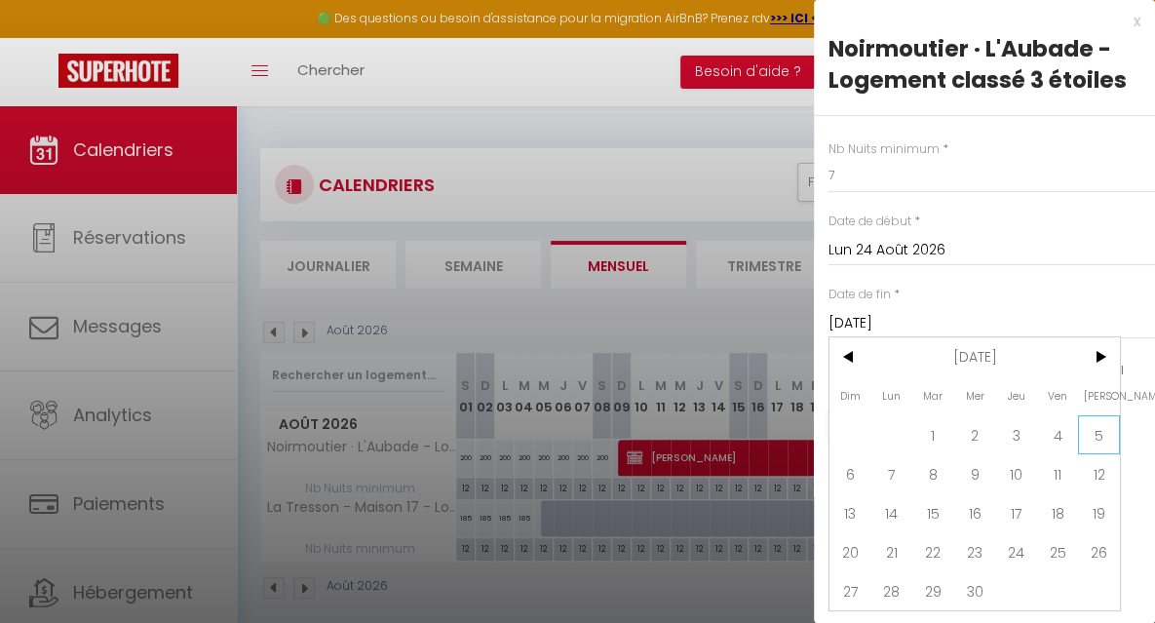
click at [1095, 430] on span "5" at bounding box center [1099, 434] width 42 height 39
type input "Sam 05 Septembre 2026"
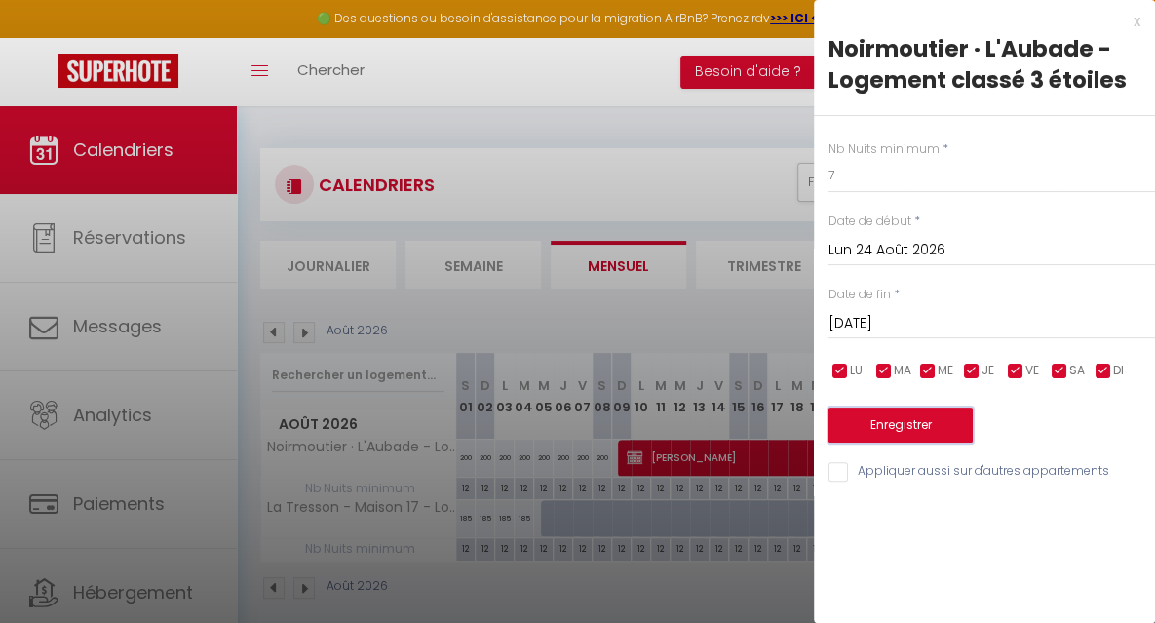
click at [922, 428] on button "Enregistrer" at bounding box center [900, 424] width 144 height 35
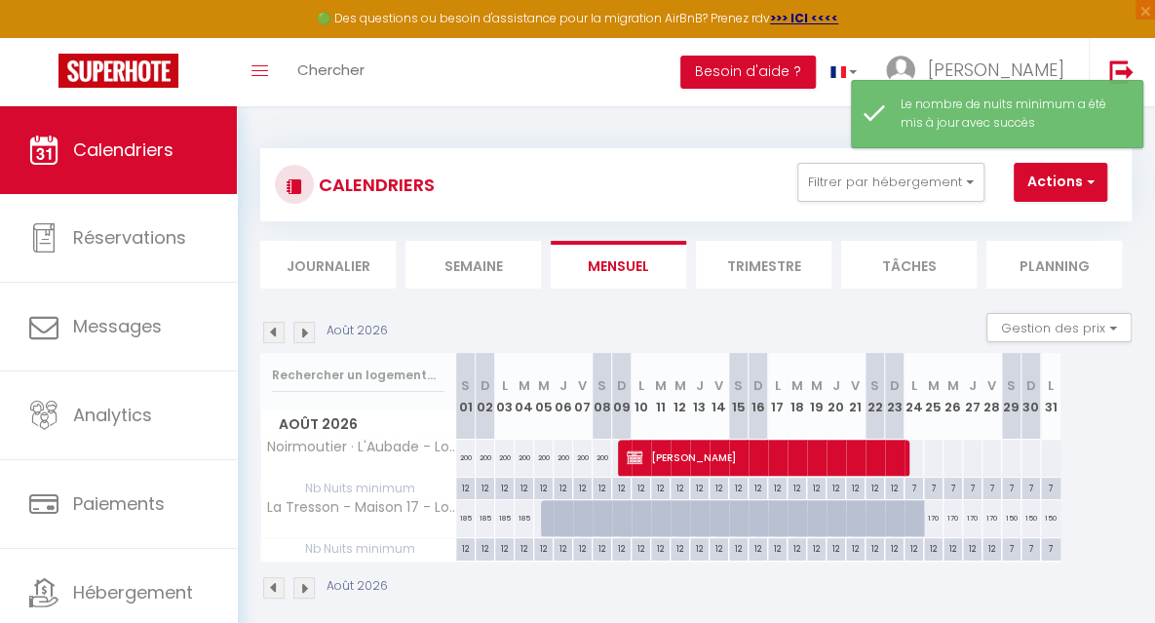
click at [916, 457] on div at bounding box center [913, 458] width 20 height 36
select select "1"
type input "Lun 24 Août 2026"
type input "Mar 25 Août 2026"
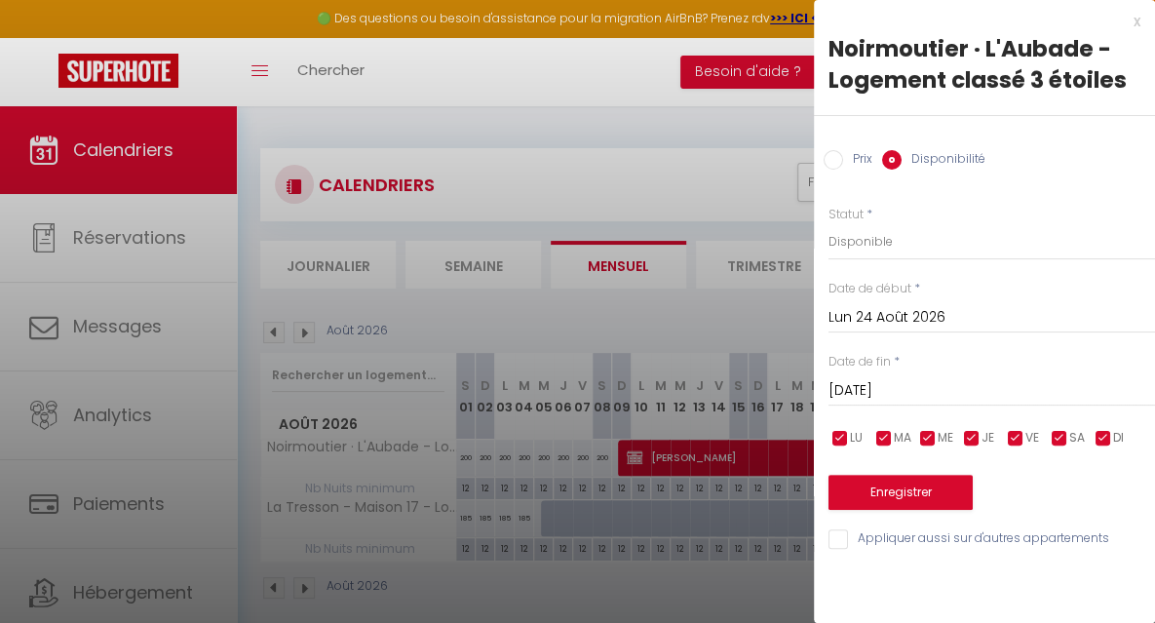
click at [829, 154] on input "Prix" at bounding box center [833, 159] width 19 height 19
radio input "true"
radio input "false"
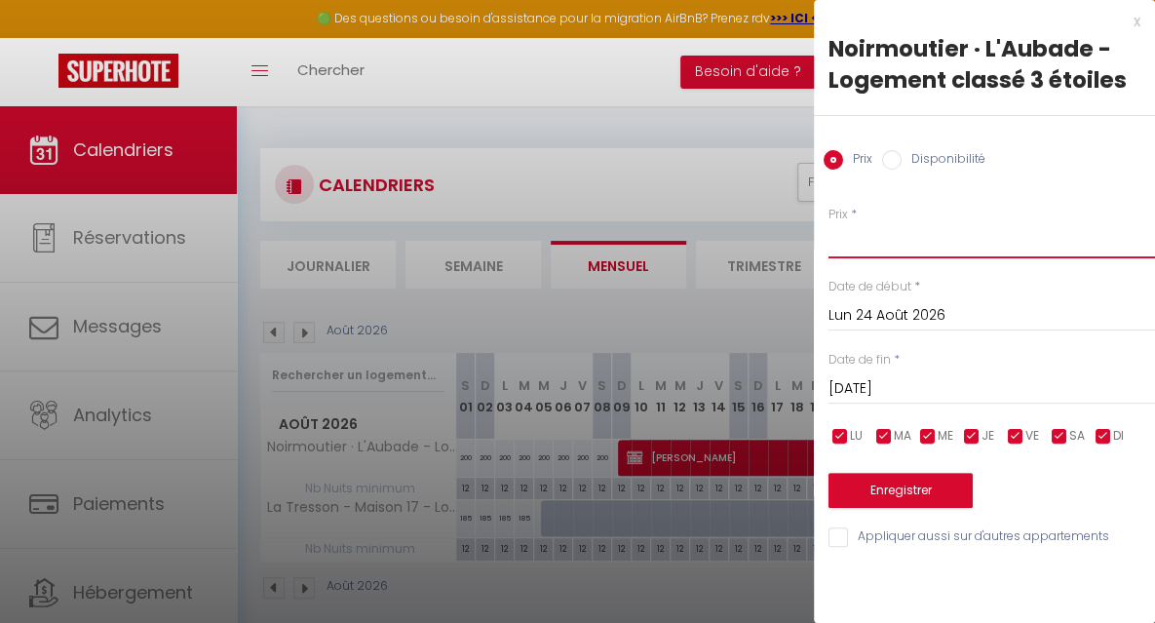
click at [840, 243] on input "Prix" at bounding box center [991, 240] width 326 height 35
type input "140"
click at [877, 383] on input "Mar 25 Août 2026" at bounding box center [991, 388] width 326 height 25
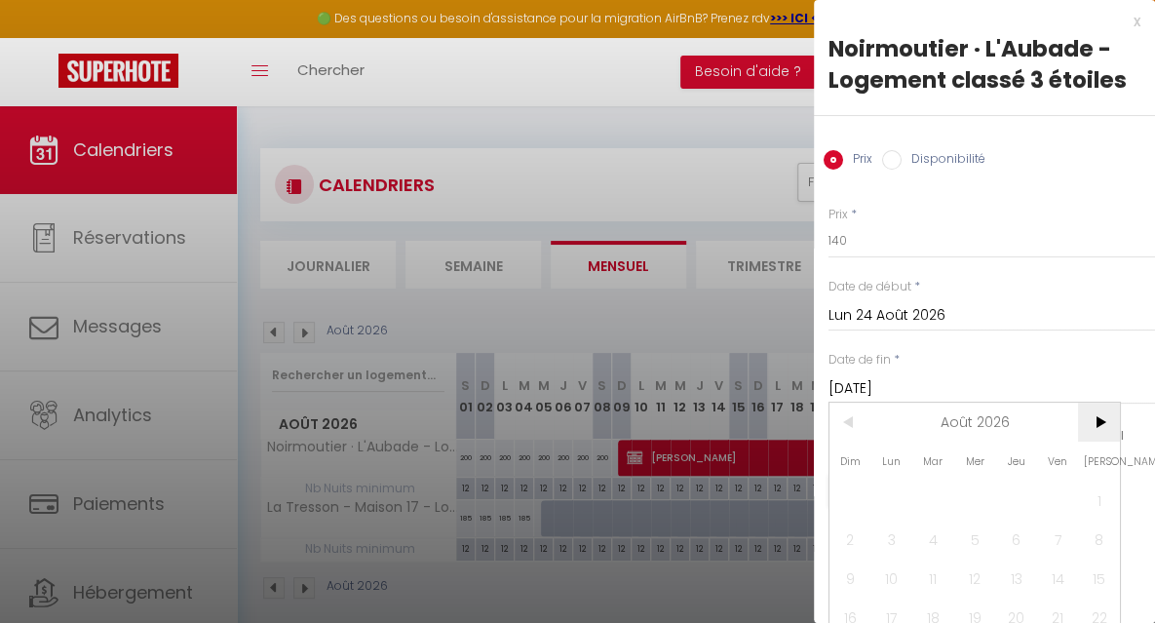
click at [1094, 420] on span ">" at bounding box center [1099, 422] width 42 height 39
click at [1088, 502] on span "5" at bounding box center [1099, 499] width 42 height 39
type input "Sam 05 Septembre 2026"
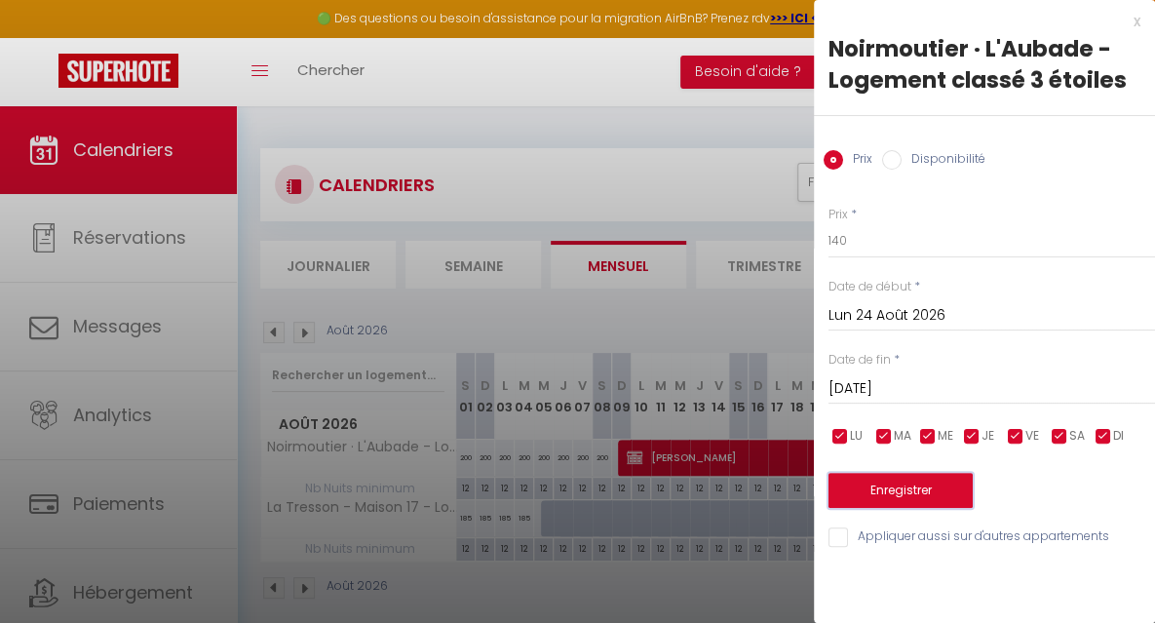
click at [872, 484] on button "Enregistrer" at bounding box center [900, 490] width 144 height 35
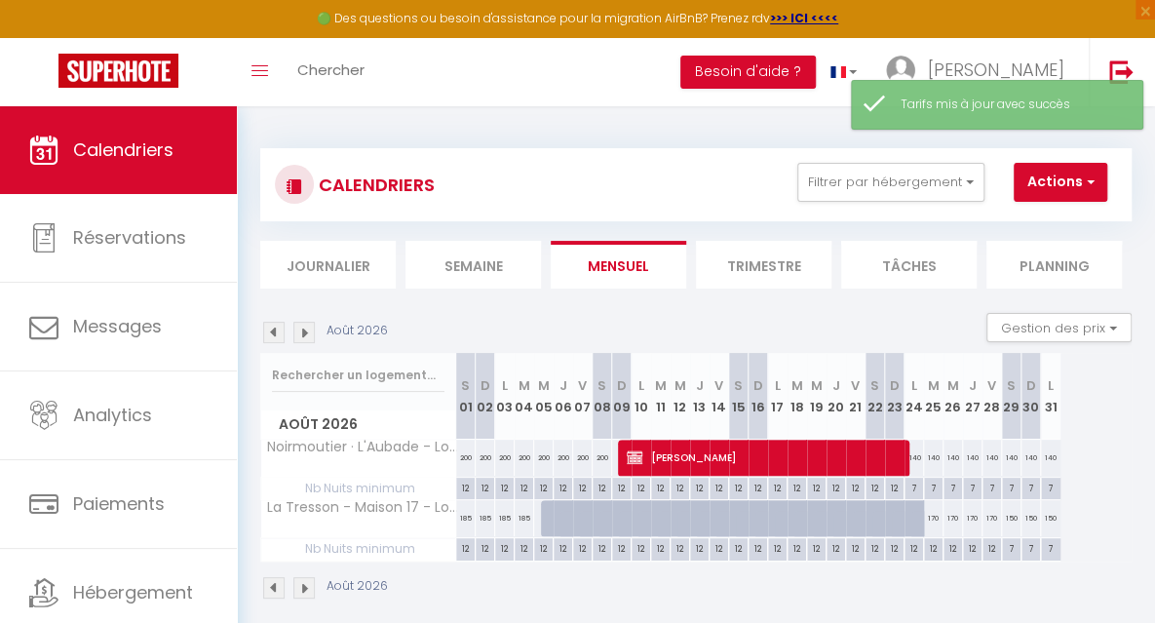
click at [917, 450] on div "140" at bounding box center [913, 458] width 19 height 36
type input "140"
type input "Lun 24 Août 2026"
type input "Mar 25 Août 2026"
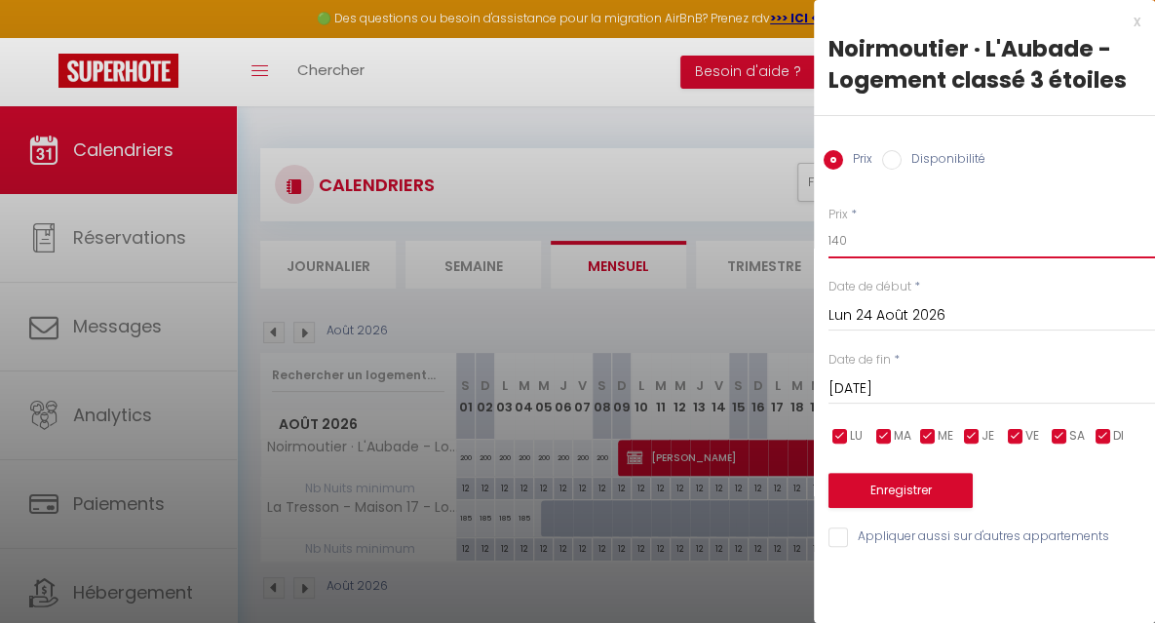
click at [850, 240] on input "140" at bounding box center [991, 240] width 326 height 35
type input "170"
click at [867, 391] on input "Mar 25 Août 2026" at bounding box center [991, 388] width 326 height 25
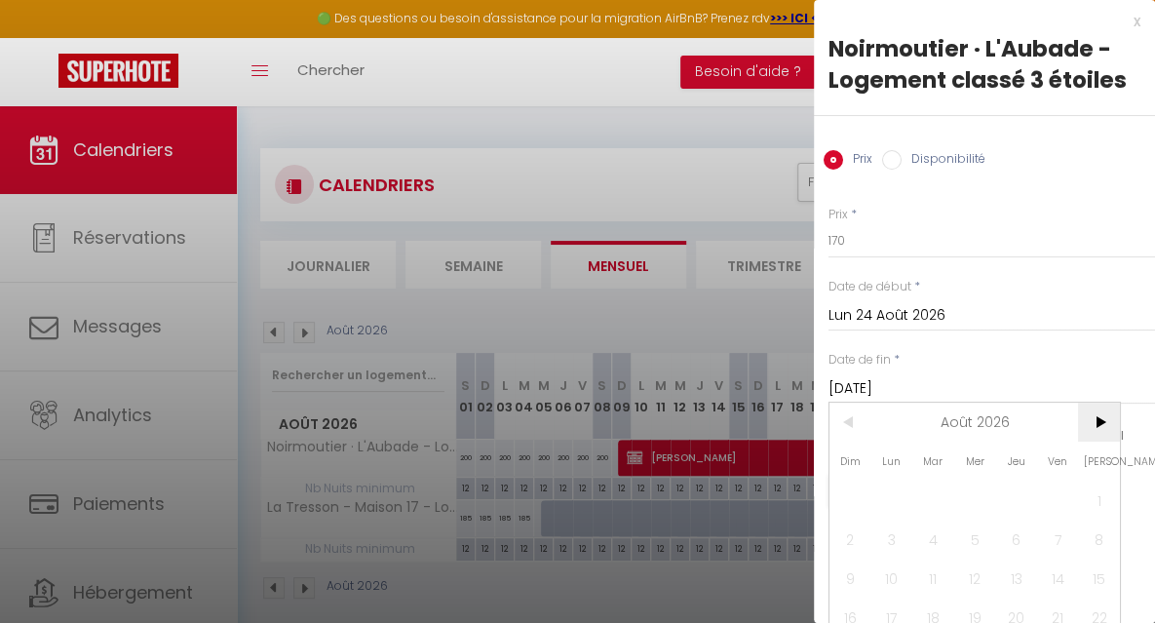
click at [1100, 422] on span ">" at bounding box center [1099, 422] width 42 height 39
click at [1098, 486] on span "5" at bounding box center [1099, 499] width 42 height 39
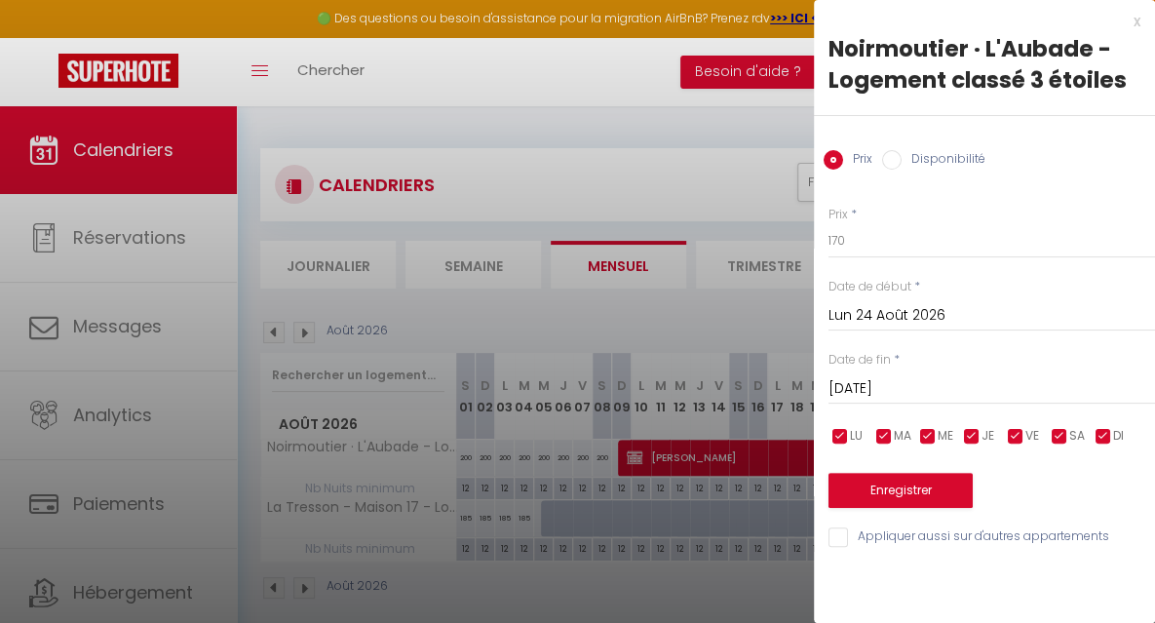
type input "Sam 05 Septembre 2026"
click at [899, 494] on button "Enregistrer" at bounding box center [900, 490] width 144 height 35
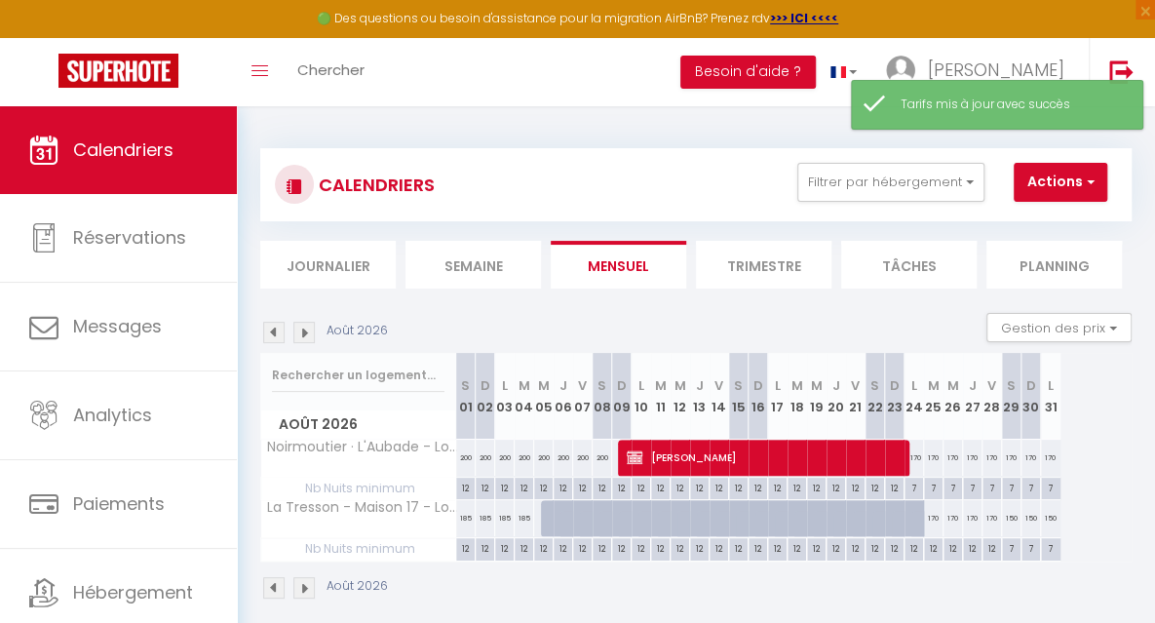
click at [302, 332] on img at bounding box center [303, 332] width 21 height 21
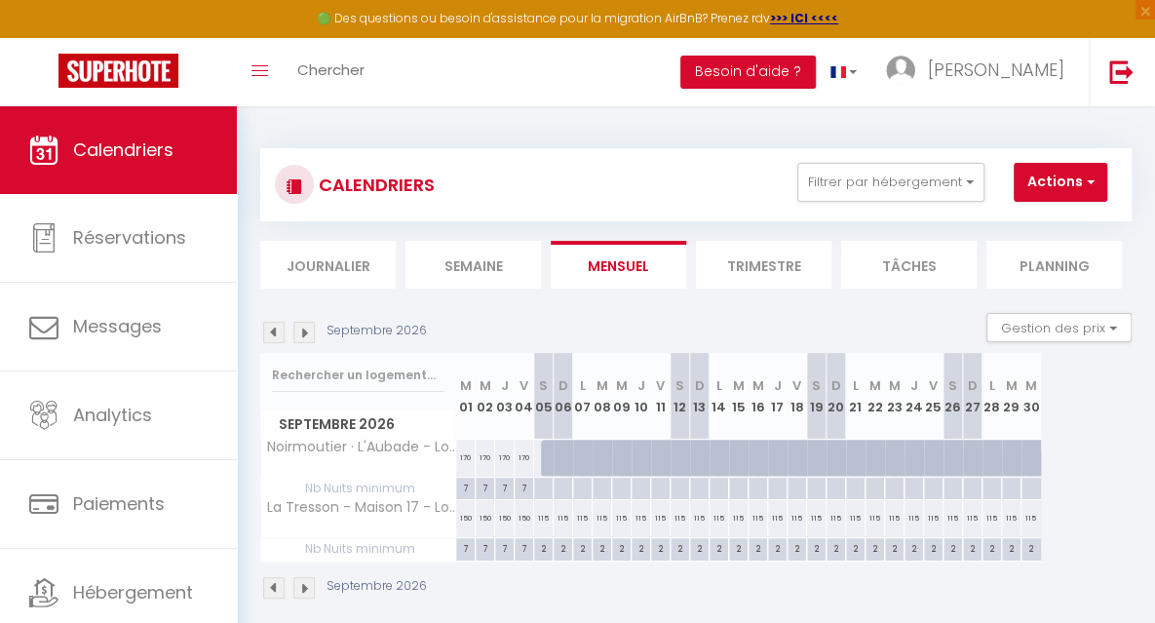
click at [487, 324] on div "Septembre 2026 Gestion des prix Nb Nuits minimum Règles Disponibilité" at bounding box center [695, 333] width 871 height 40
click at [871, 184] on button "Filtrer par hébergement" at bounding box center [890, 182] width 187 height 39
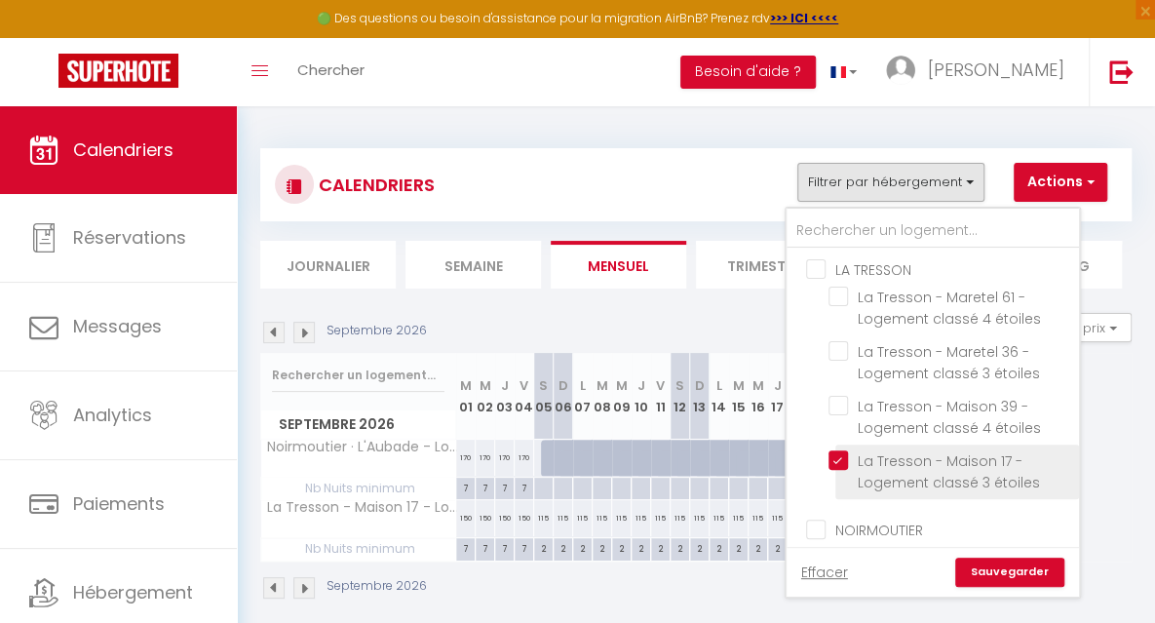
click at [840, 463] on input "La Tresson - Maison 17 - Logement classé 3 étoiles" at bounding box center [950, 459] width 244 height 19
checkbox input "false"
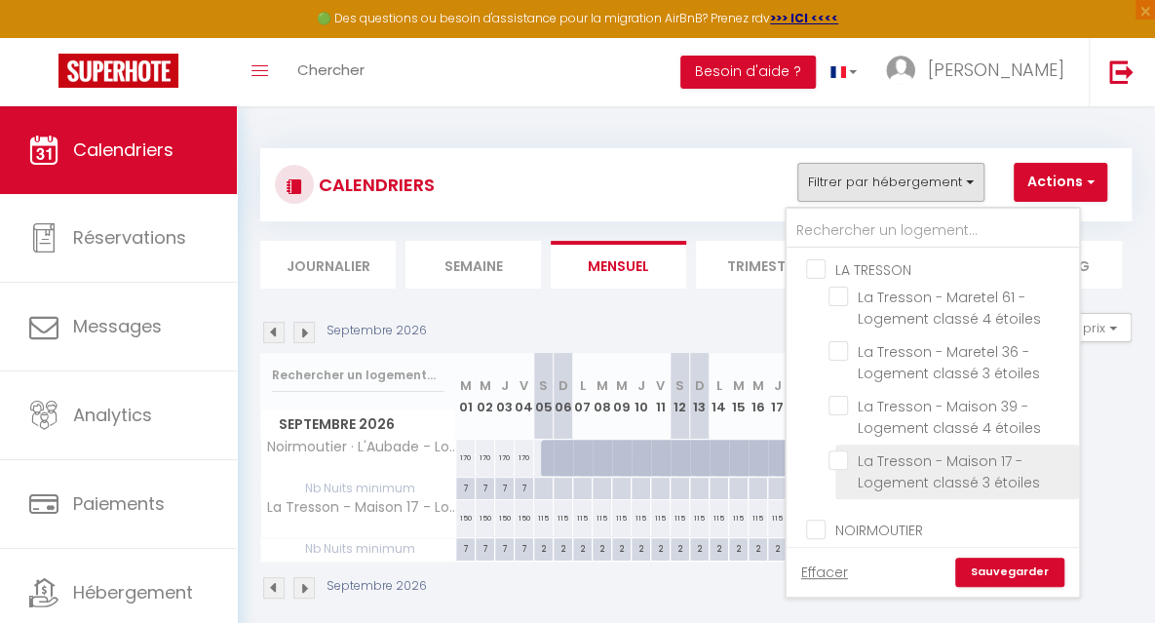
checkbox input "false"
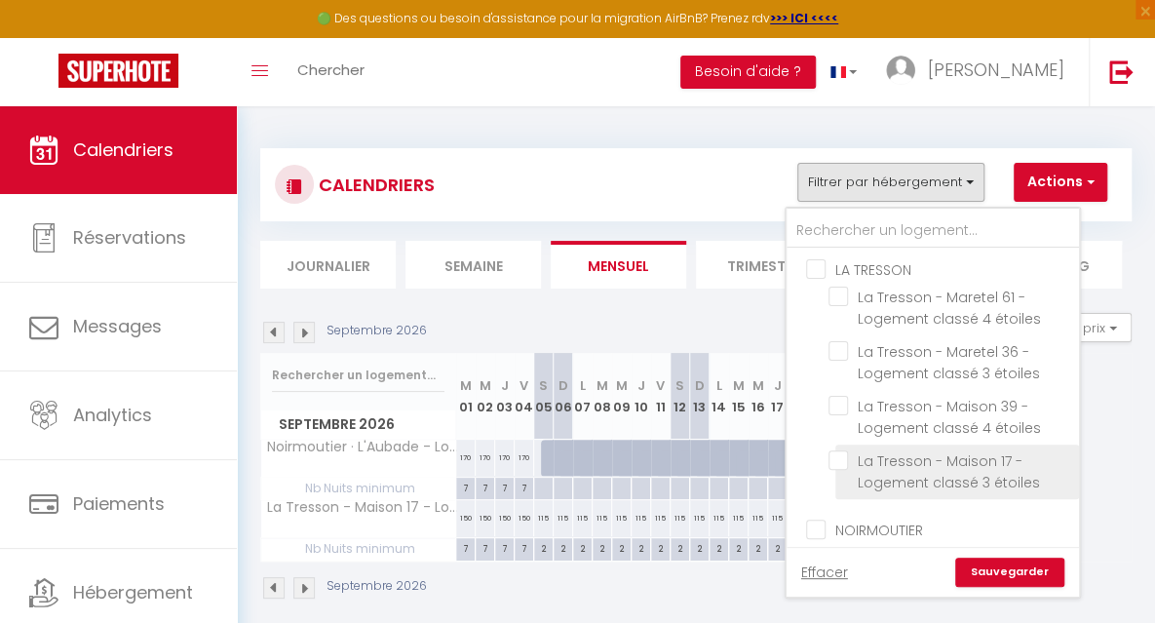
checkbox input "false"
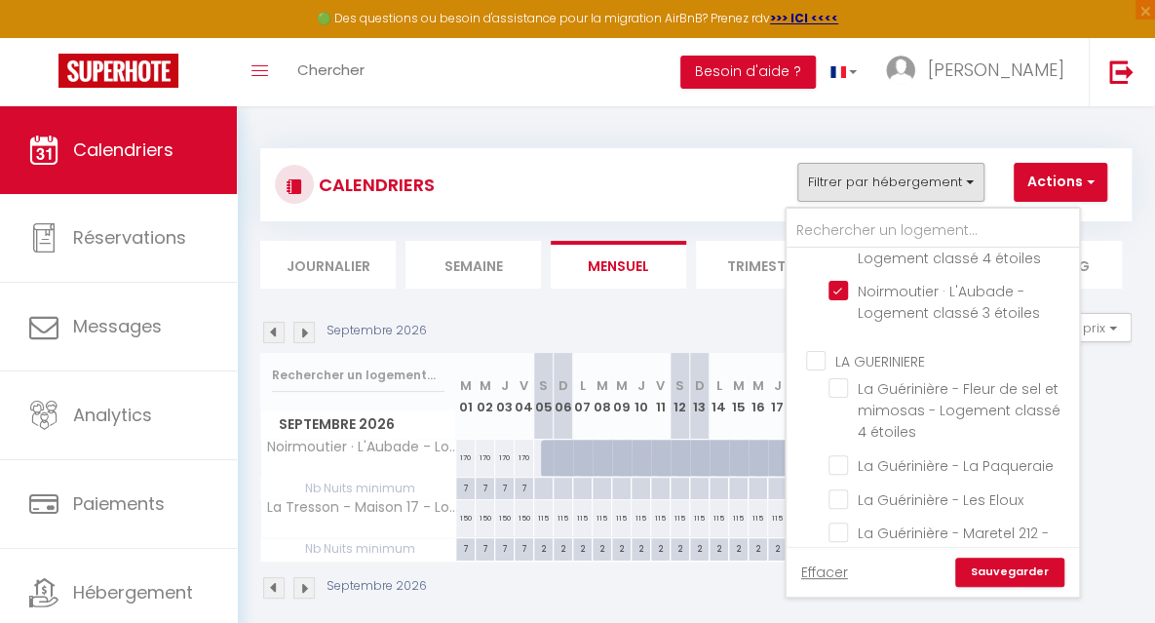
scroll to position [468, 0]
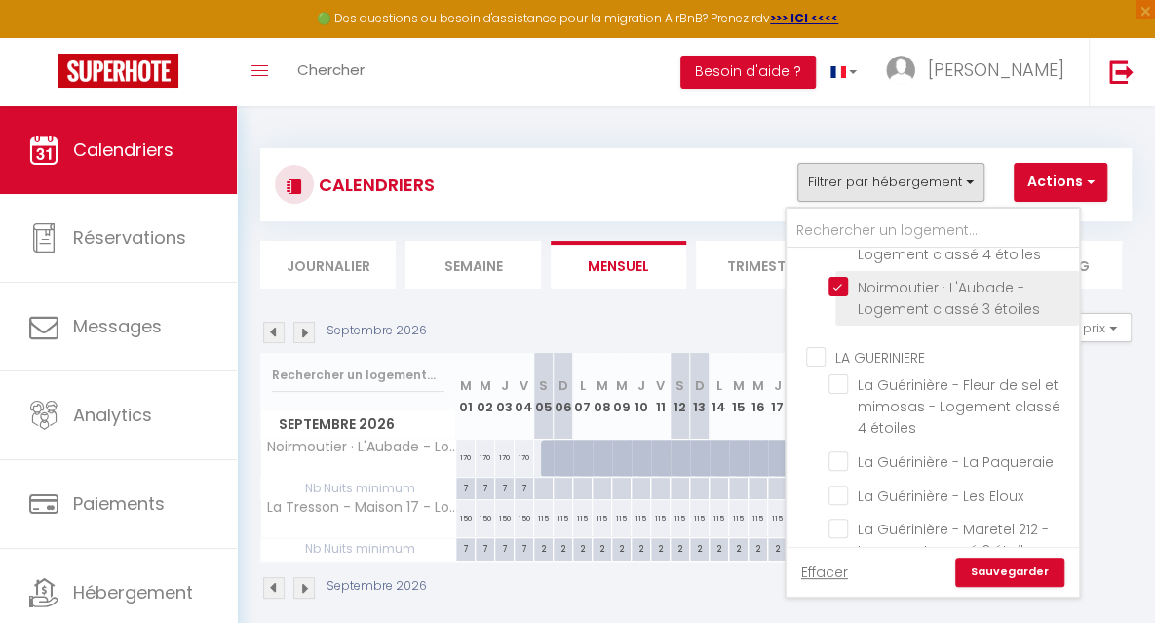
click at [842, 284] on input "Noirmoutier · L'Aubade - Logement classé 3 étoiles" at bounding box center [950, 286] width 244 height 19
checkbox input "false"
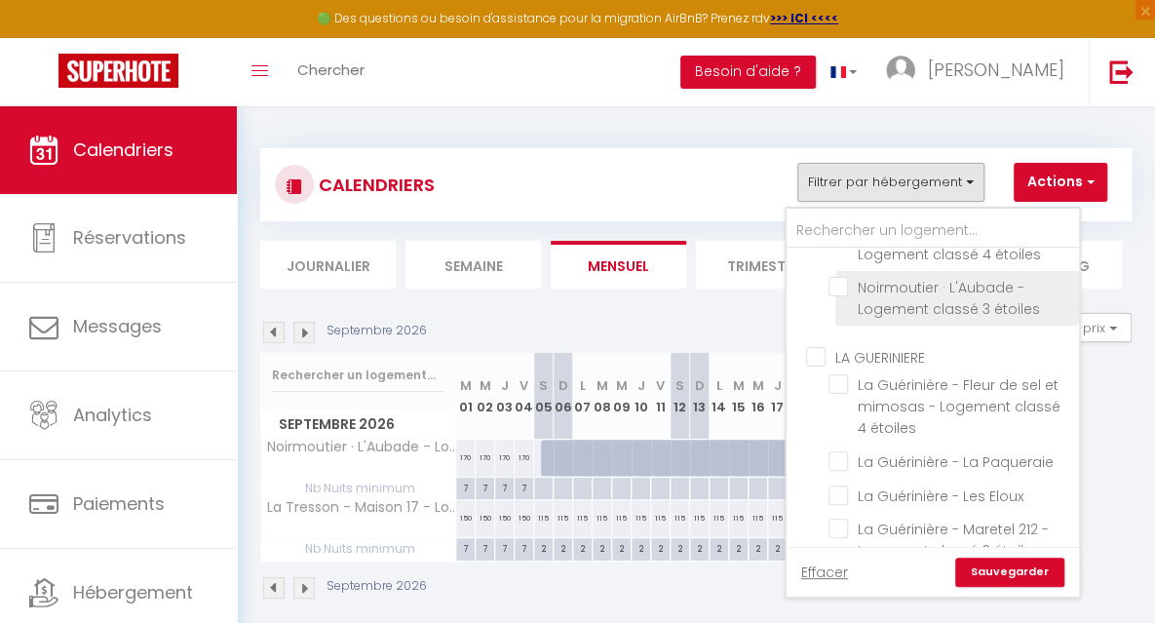
checkbox input "false"
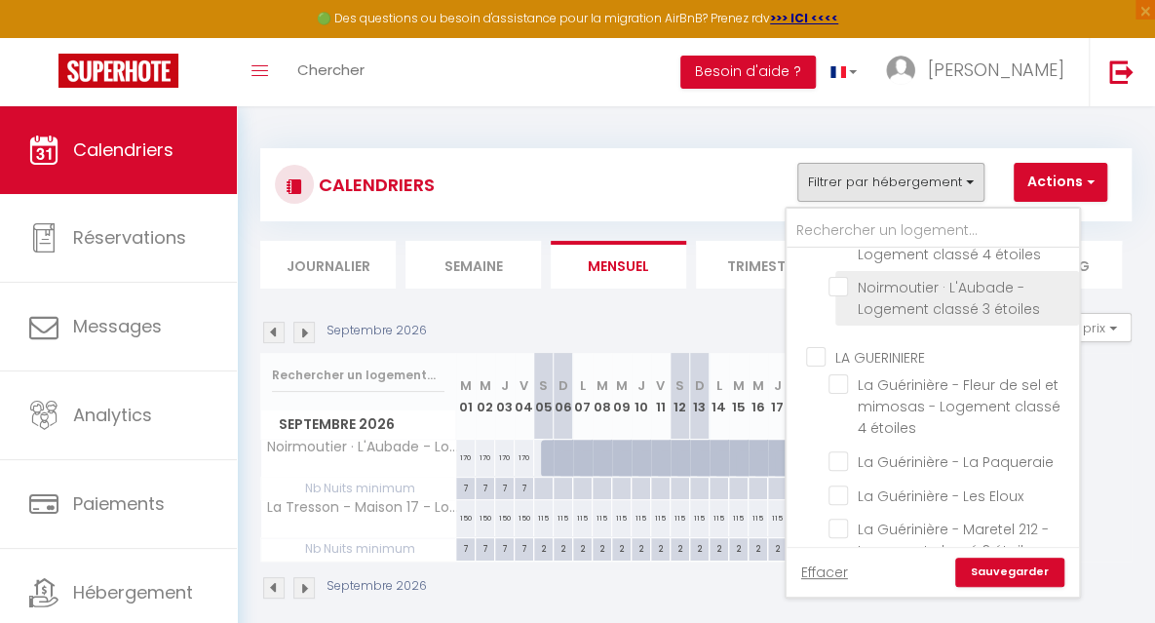
checkbox input "false"
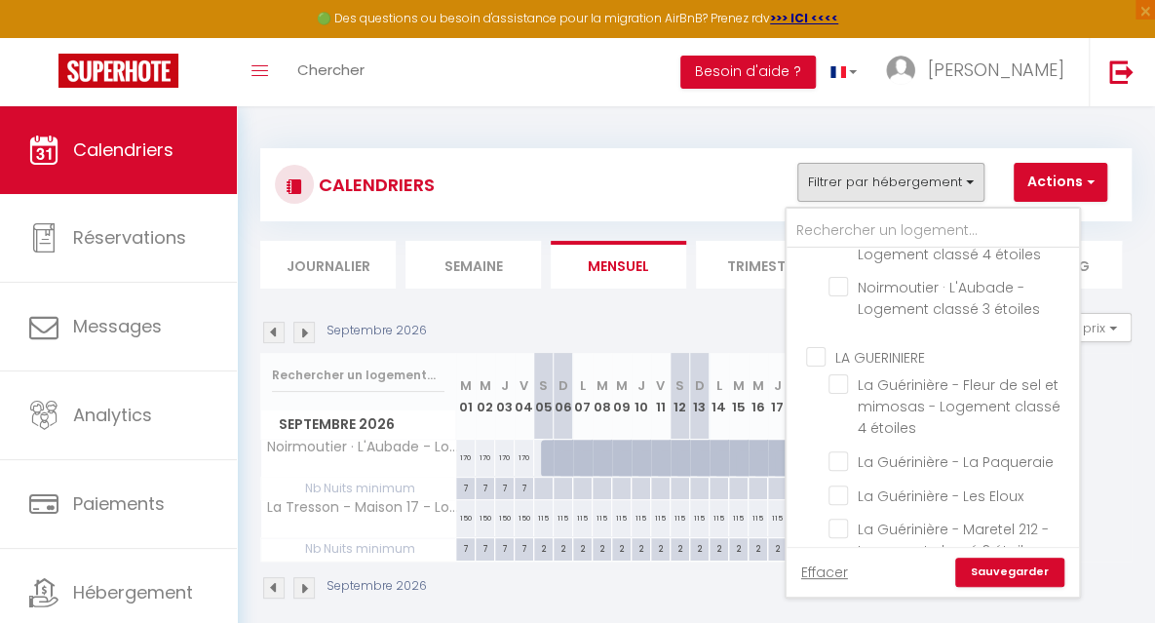
click at [818, 353] on input "LA GUERINIERE" at bounding box center [952, 354] width 292 height 19
checkbox input "true"
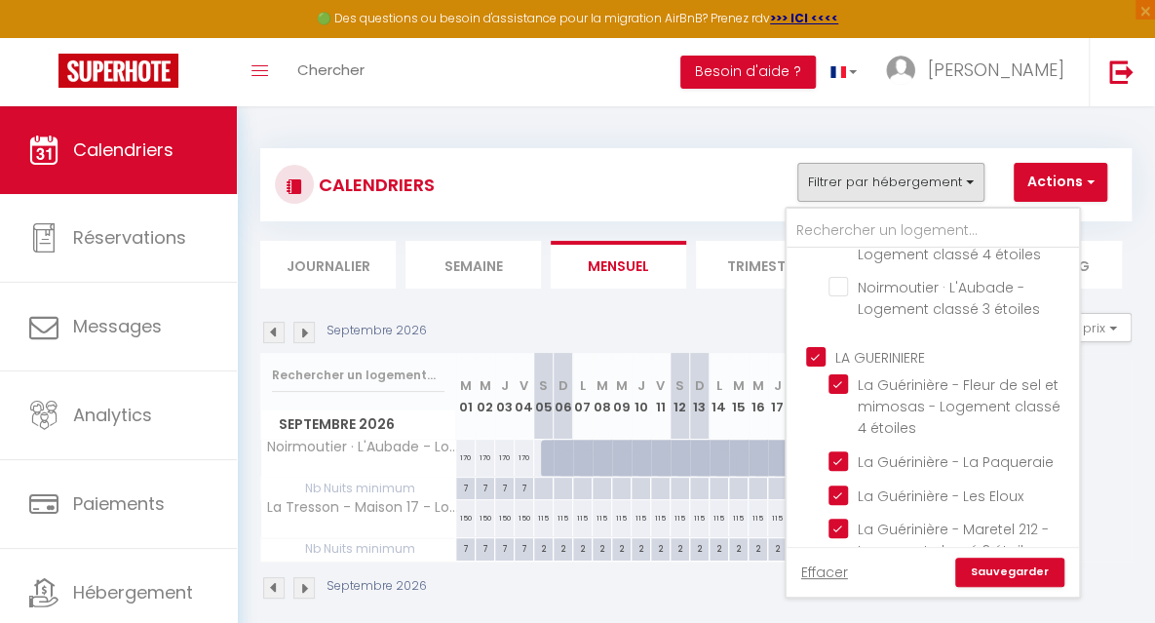
checkbox input "true"
checkbox input "false"
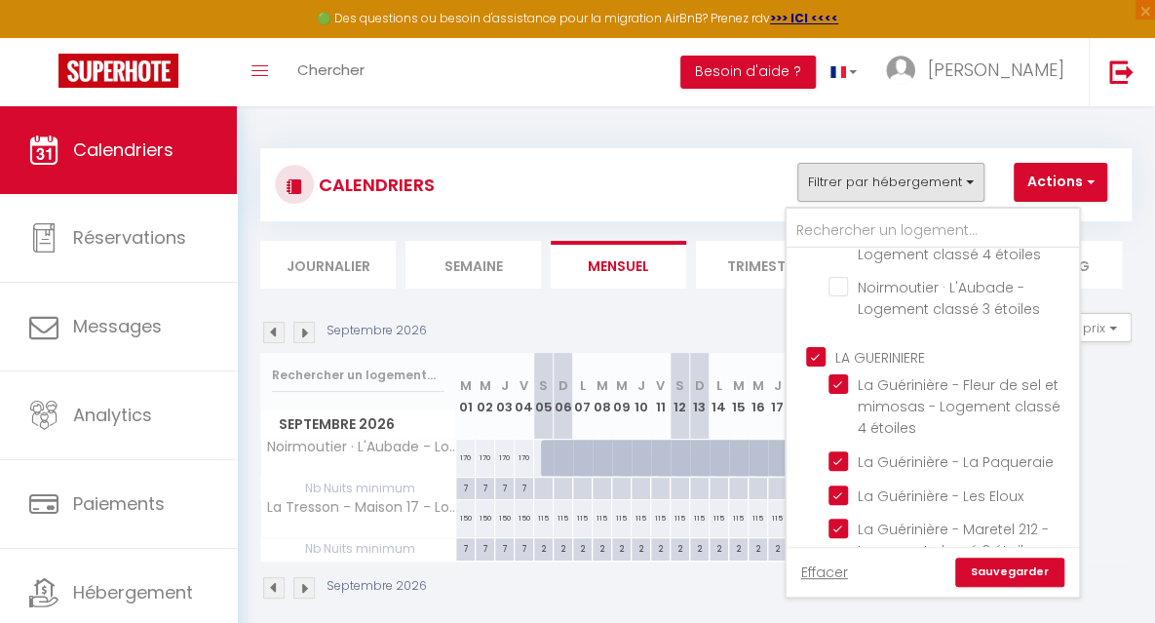
checkbox input "false"
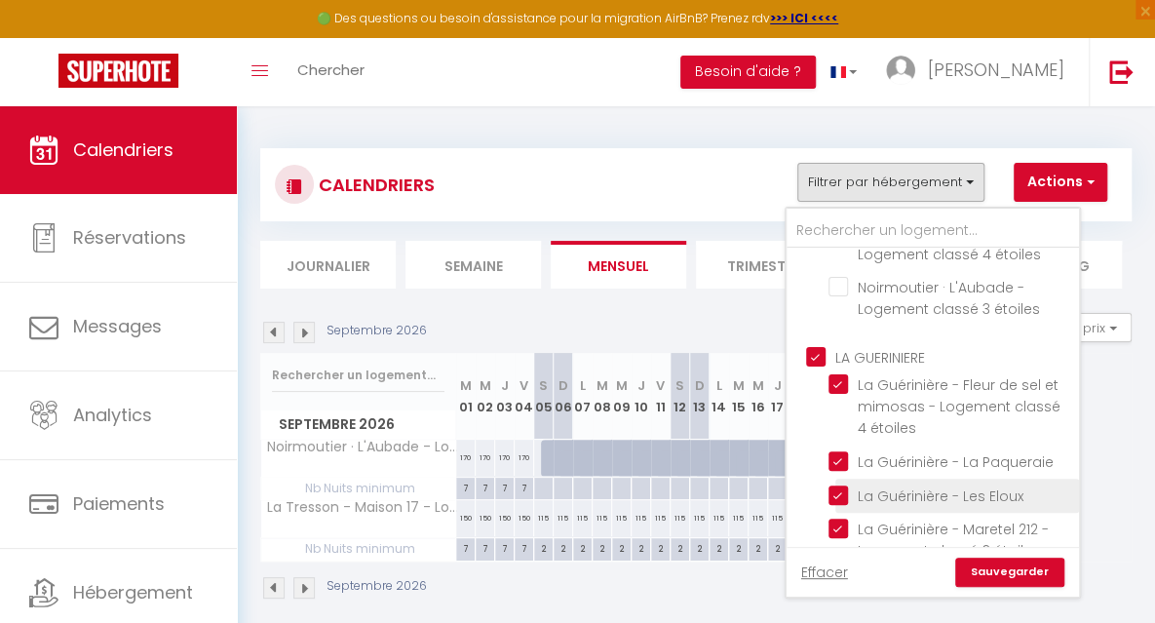
click at [832, 497] on input "La Guérinière - Les Eloux" at bounding box center [950, 493] width 244 height 19
checkbox input "false"
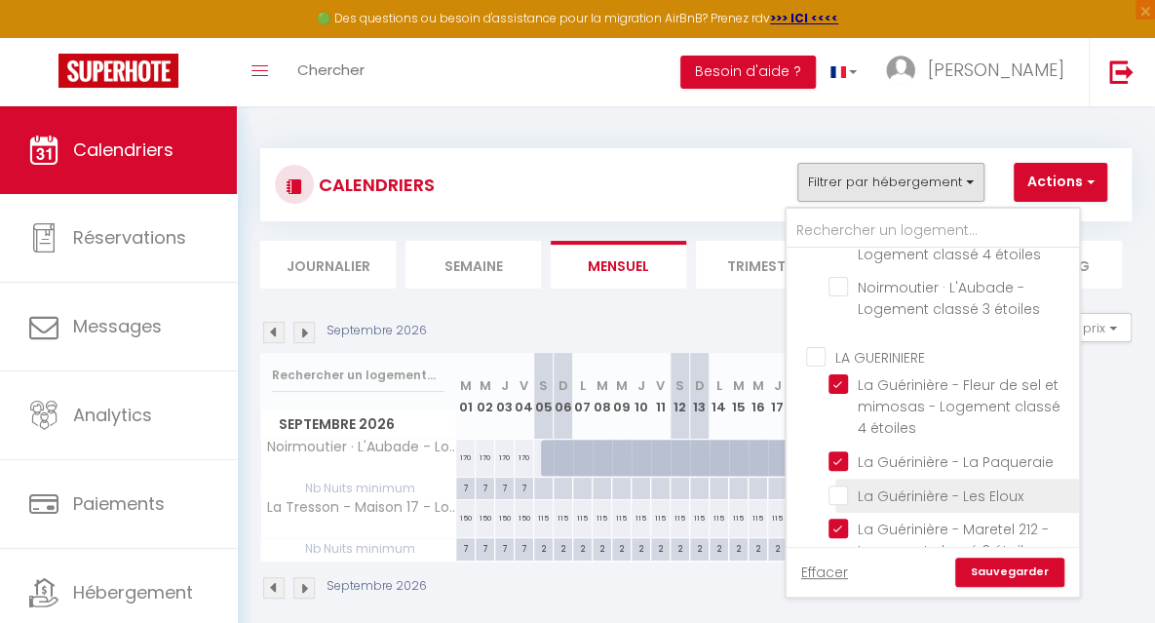
checkbox input "false"
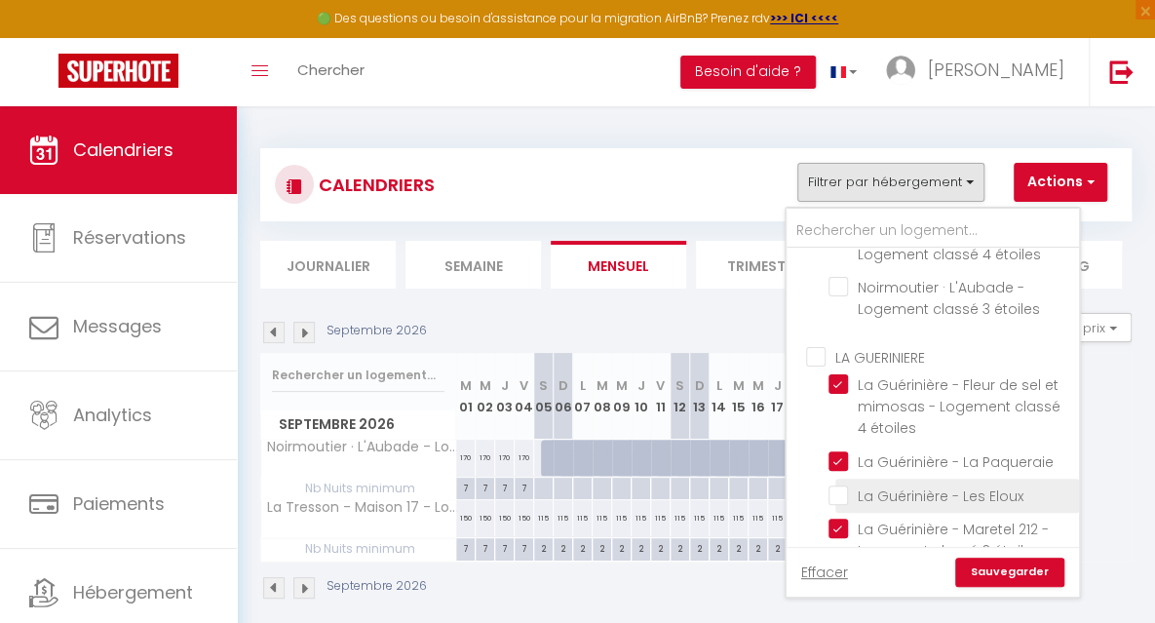
checkbox input "false"
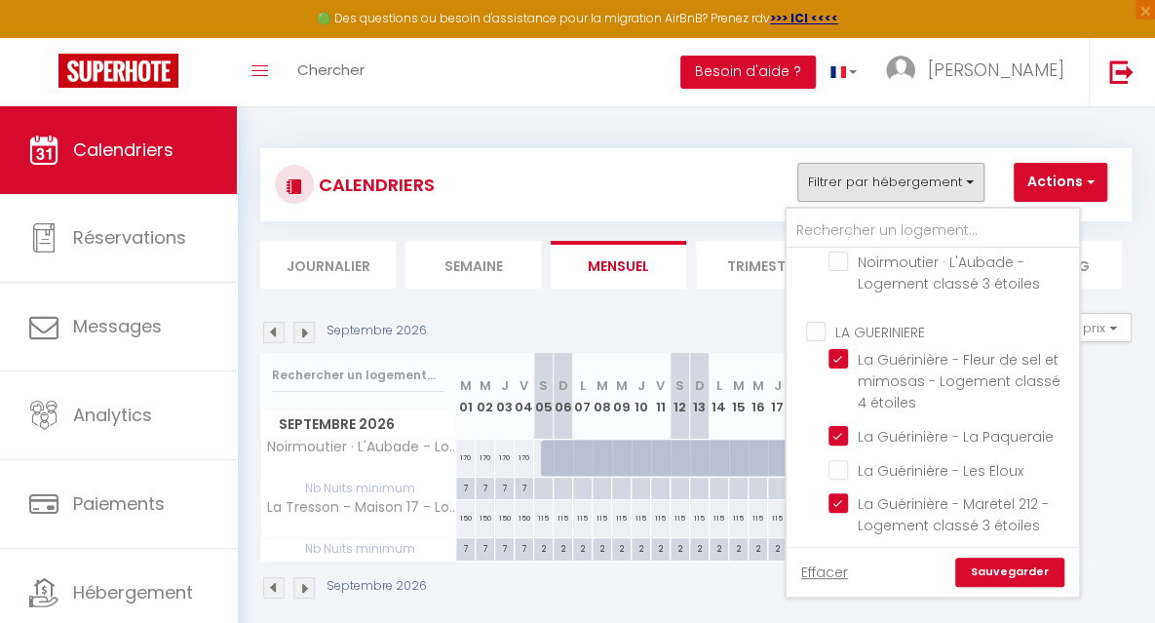
scroll to position [507, 0]
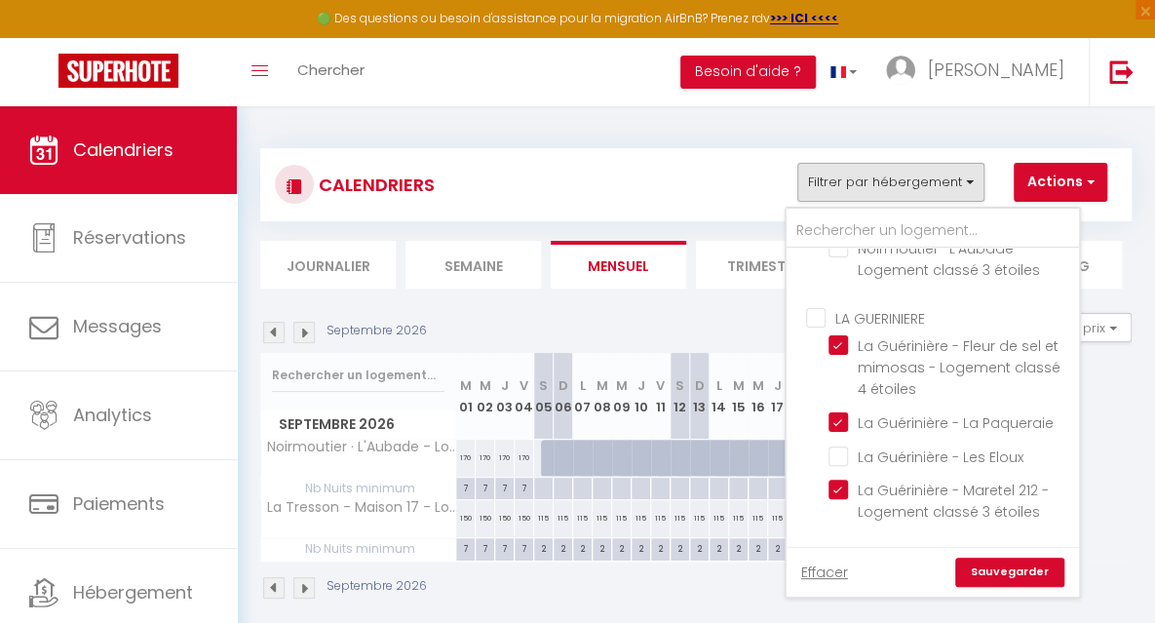
click at [1039, 576] on link "Sauvegarder" at bounding box center [1009, 571] width 109 height 29
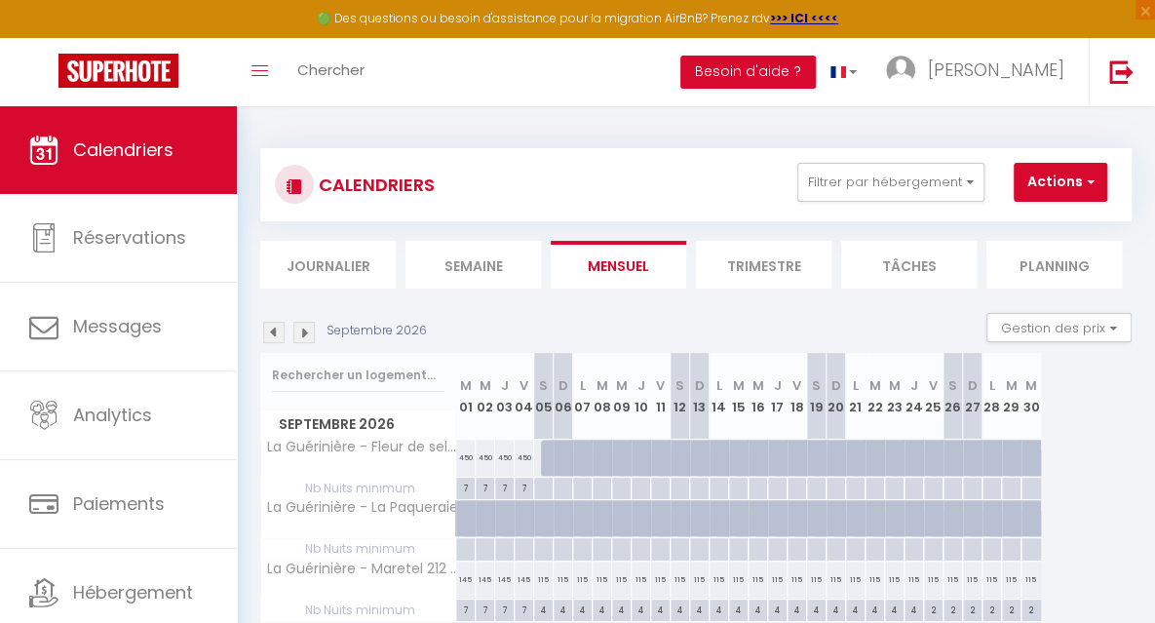
click at [271, 336] on img at bounding box center [273, 332] width 21 height 21
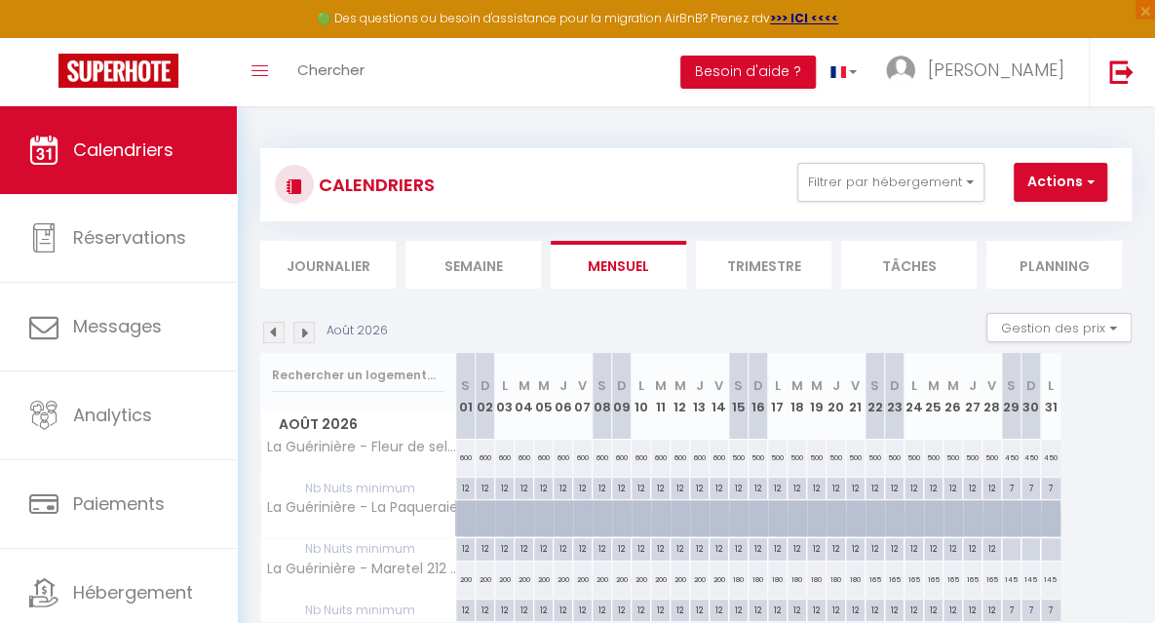
click at [271, 336] on img at bounding box center [273, 332] width 21 height 21
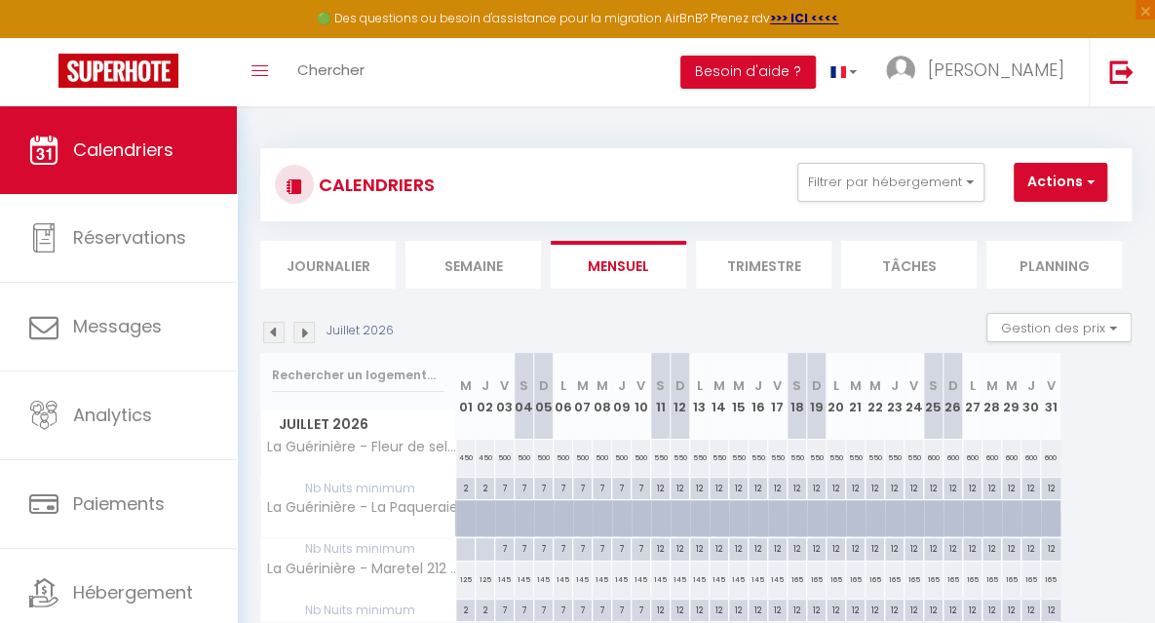
click at [271, 336] on img at bounding box center [273, 332] width 21 height 21
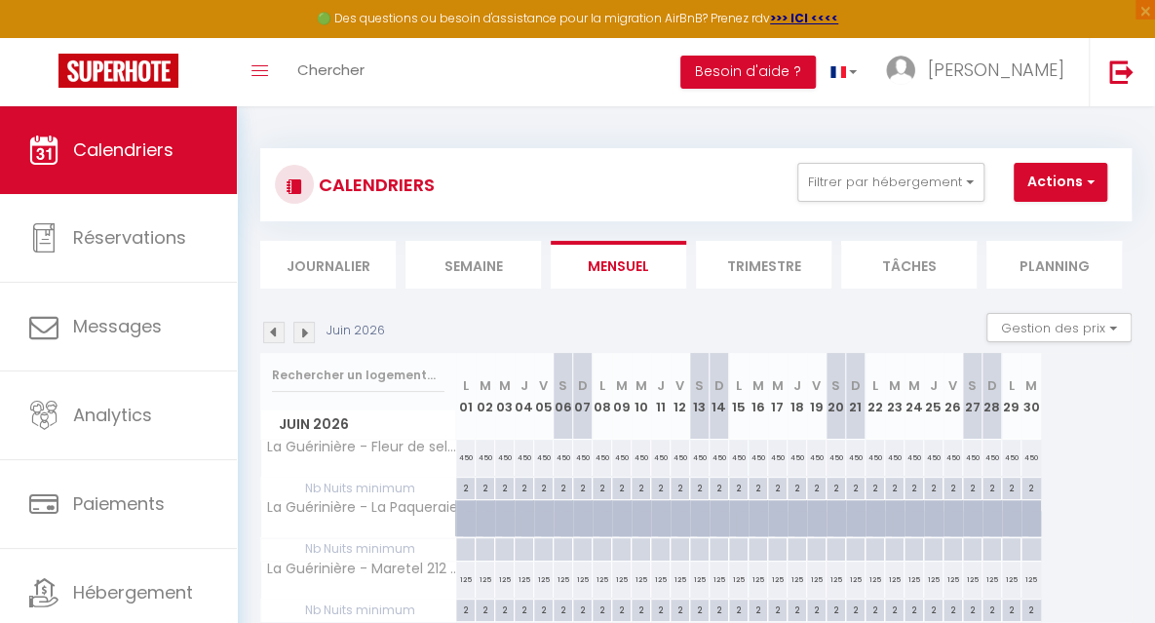
click at [271, 336] on img at bounding box center [273, 332] width 21 height 21
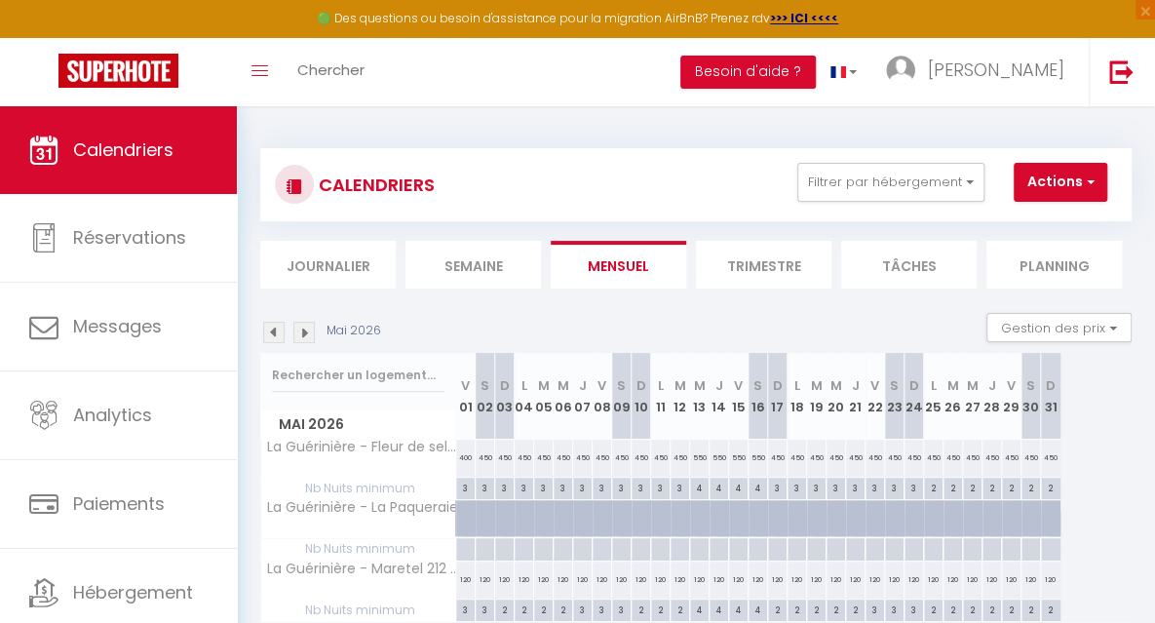
click at [271, 336] on img at bounding box center [273, 332] width 21 height 21
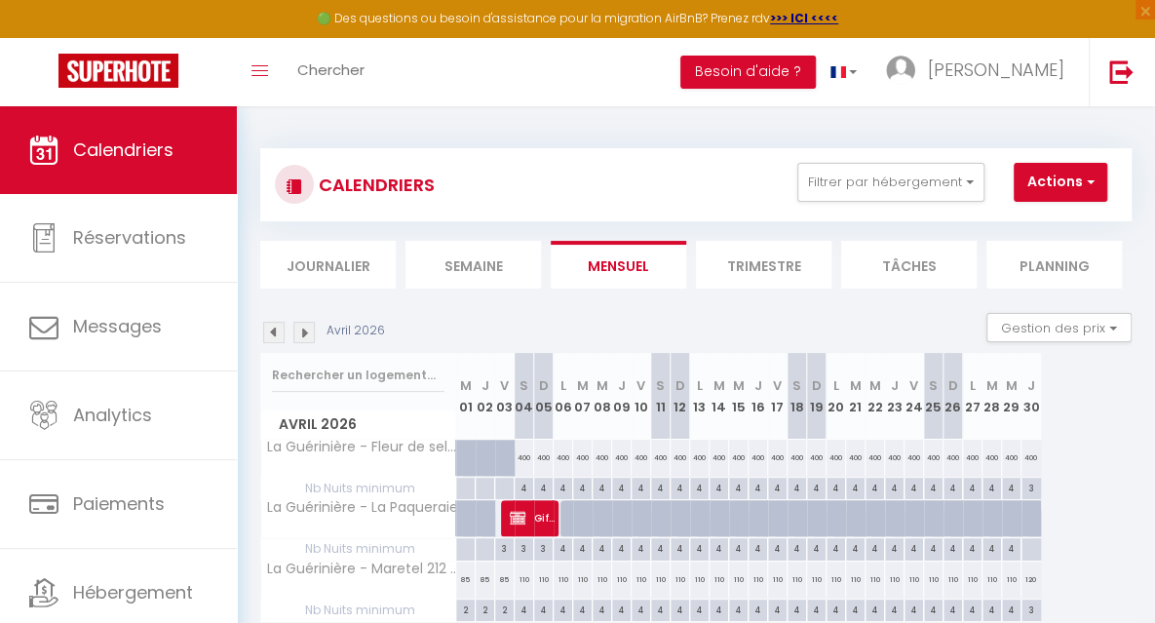
click at [271, 336] on img at bounding box center [273, 332] width 21 height 21
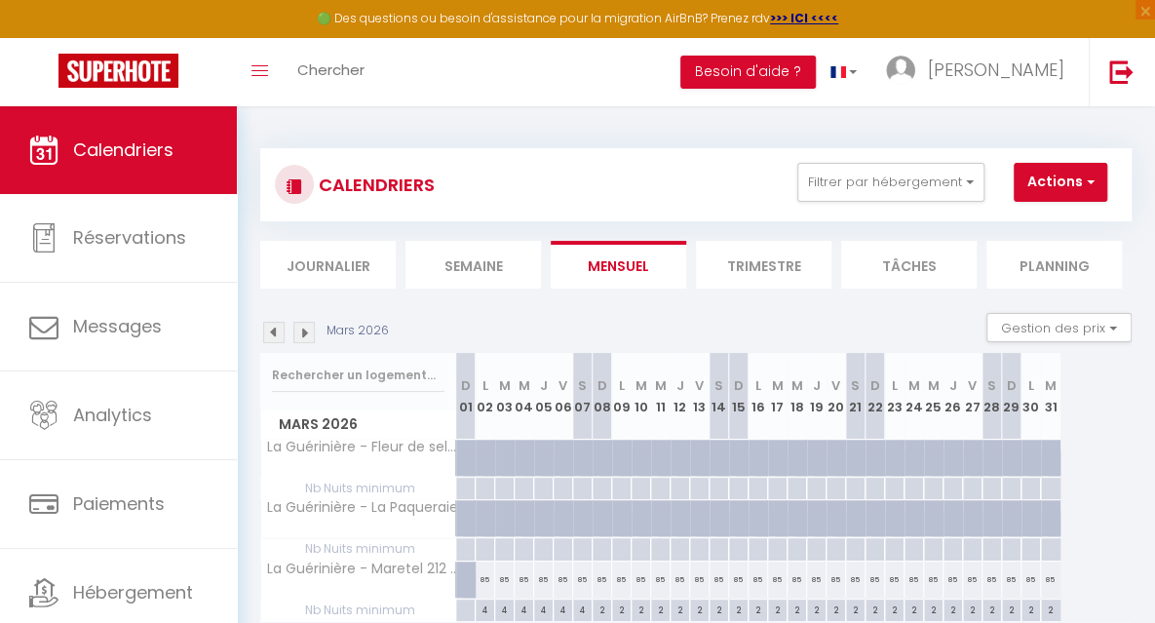
click at [271, 336] on img at bounding box center [273, 332] width 21 height 21
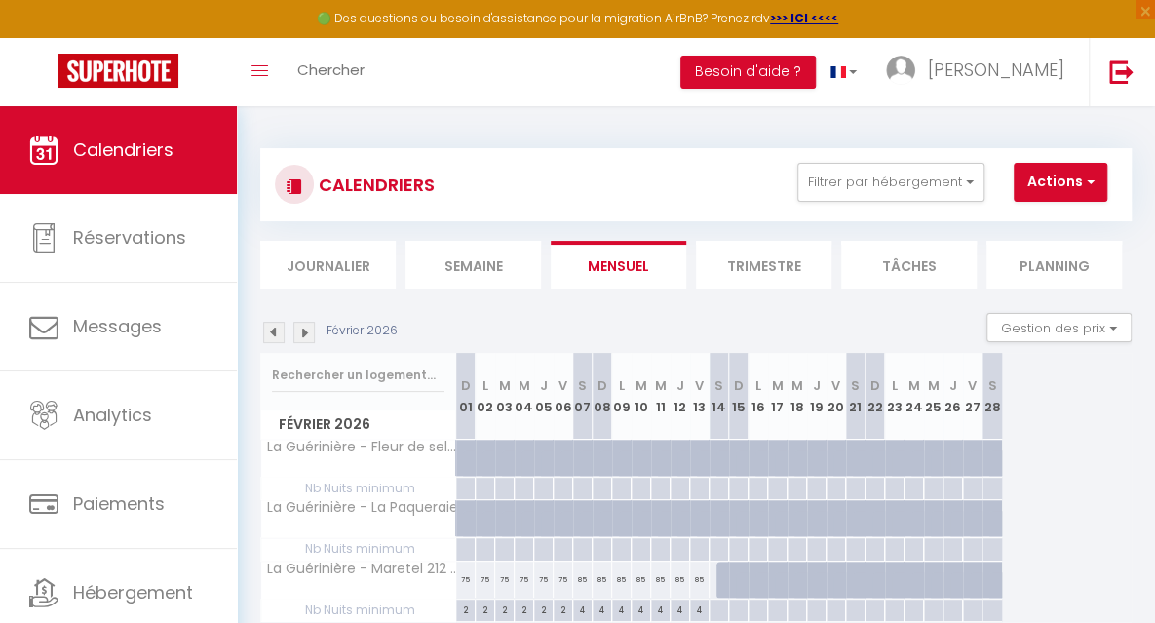
click at [271, 336] on img at bounding box center [273, 332] width 21 height 21
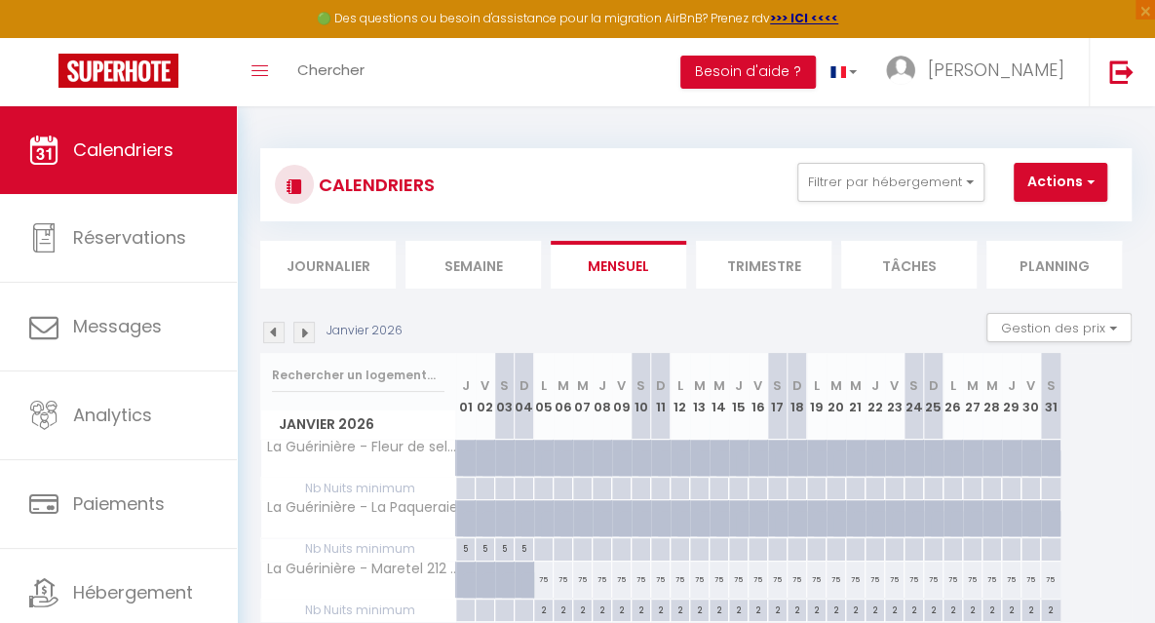
click at [271, 336] on img at bounding box center [273, 332] width 21 height 21
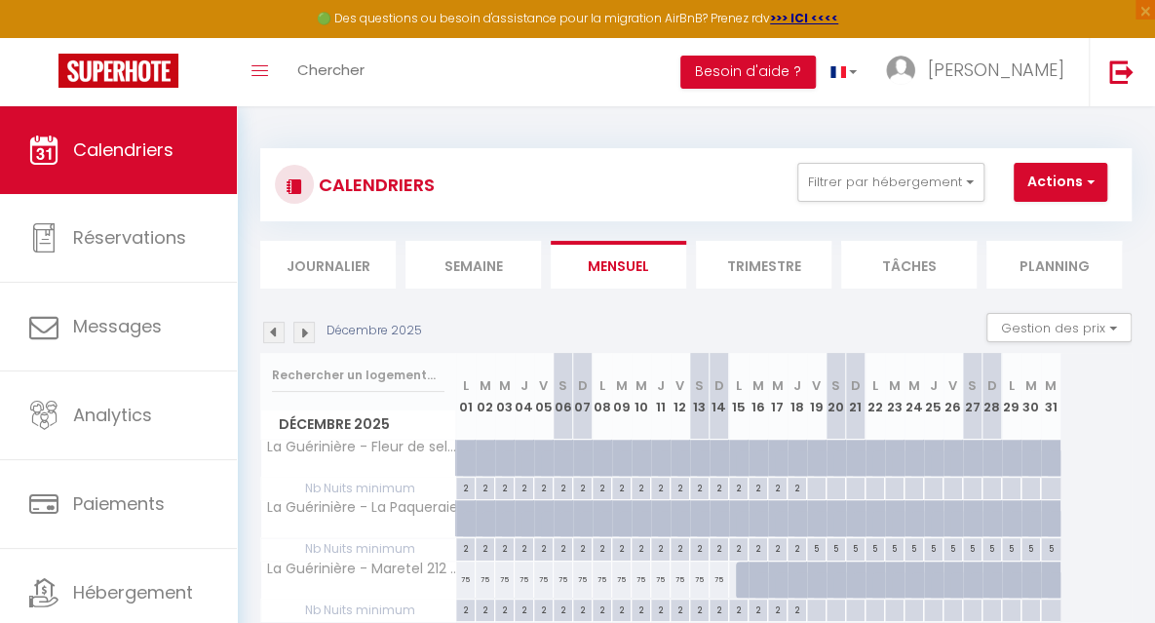
click at [271, 336] on img at bounding box center [273, 332] width 21 height 21
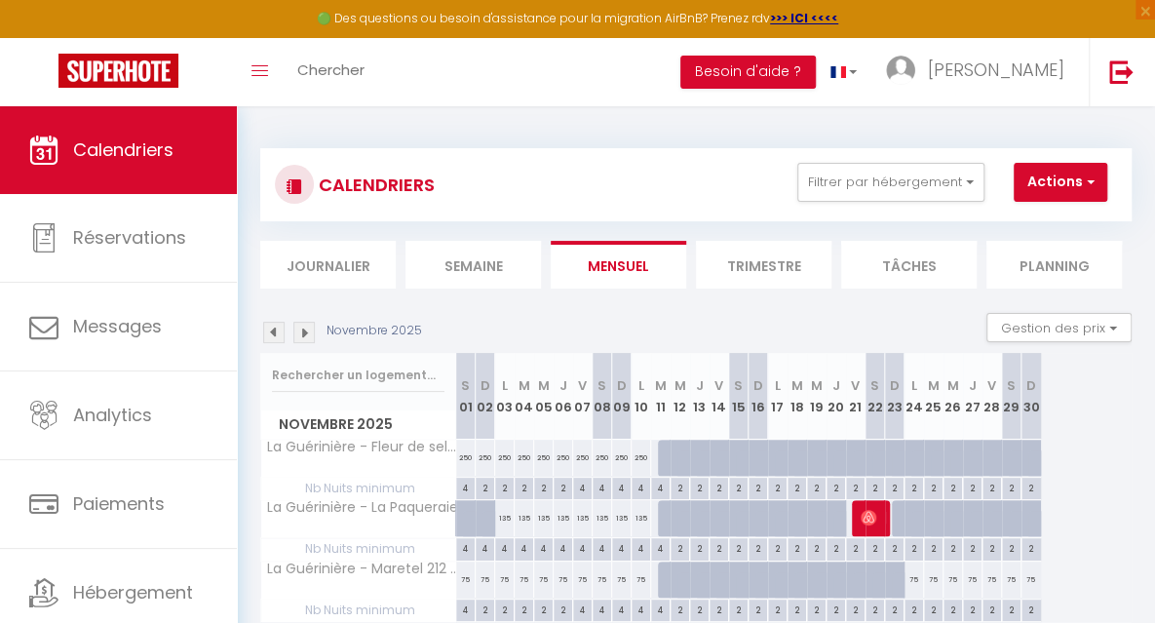
click at [271, 336] on img at bounding box center [273, 332] width 21 height 21
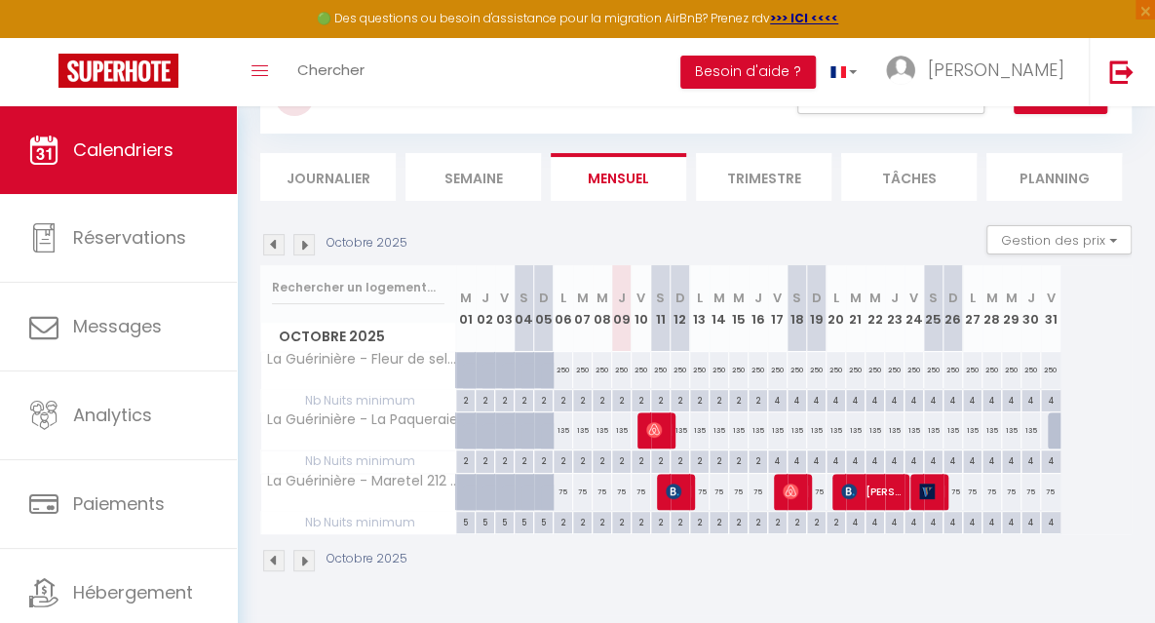
scroll to position [106, 0]
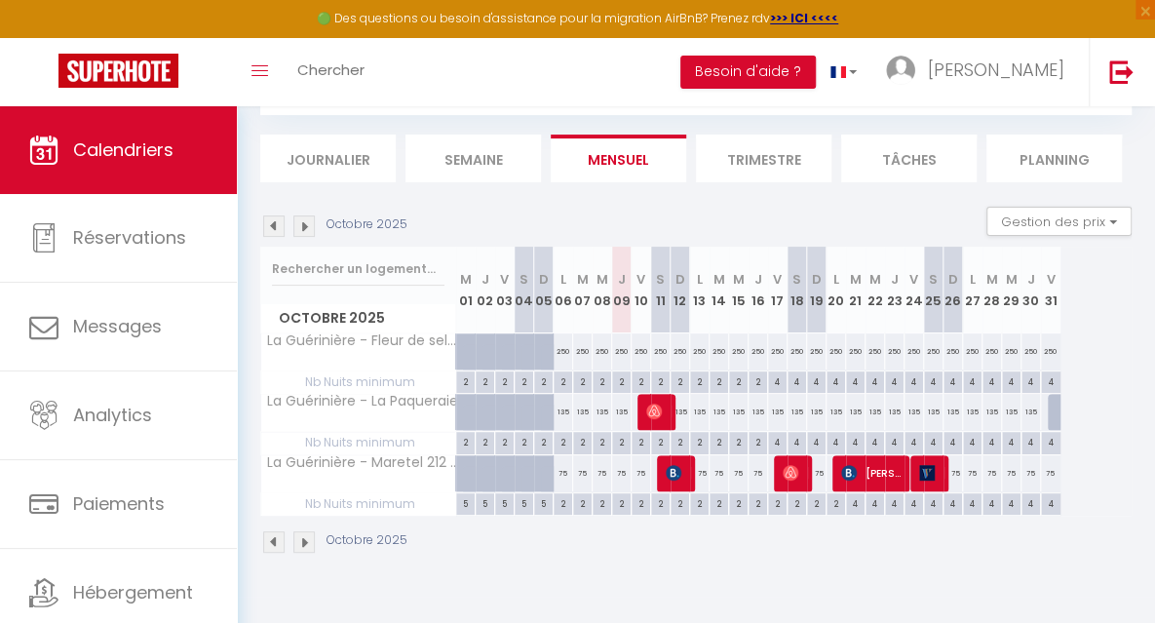
click at [952, 505] on div "4" at bounding box center [952, 502] width 19 height 19
type input "4"
type input "Dim 26 Octobre 2025"
type input "Lun 27 Octobre 2025"
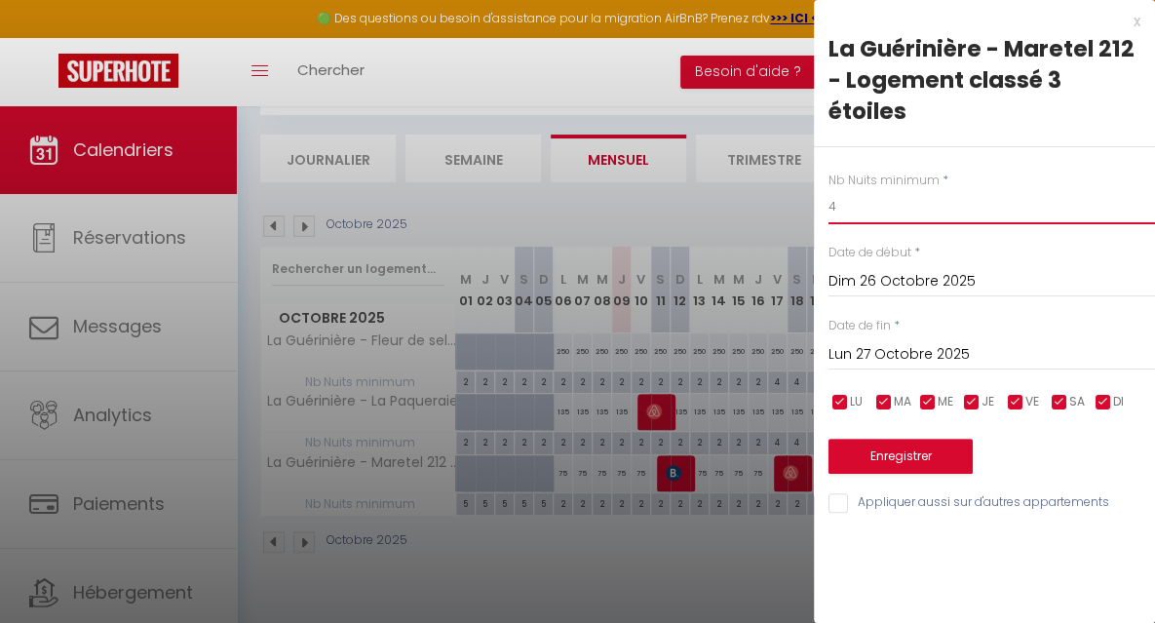
click at [860, 214] on input "4" at bounding box center [991, 206] width 326 height 35
type input "3"
click at [882, 355] on input "Lun 27 Octobre 2025" at bounding box center [991, 354] width 326 height 25
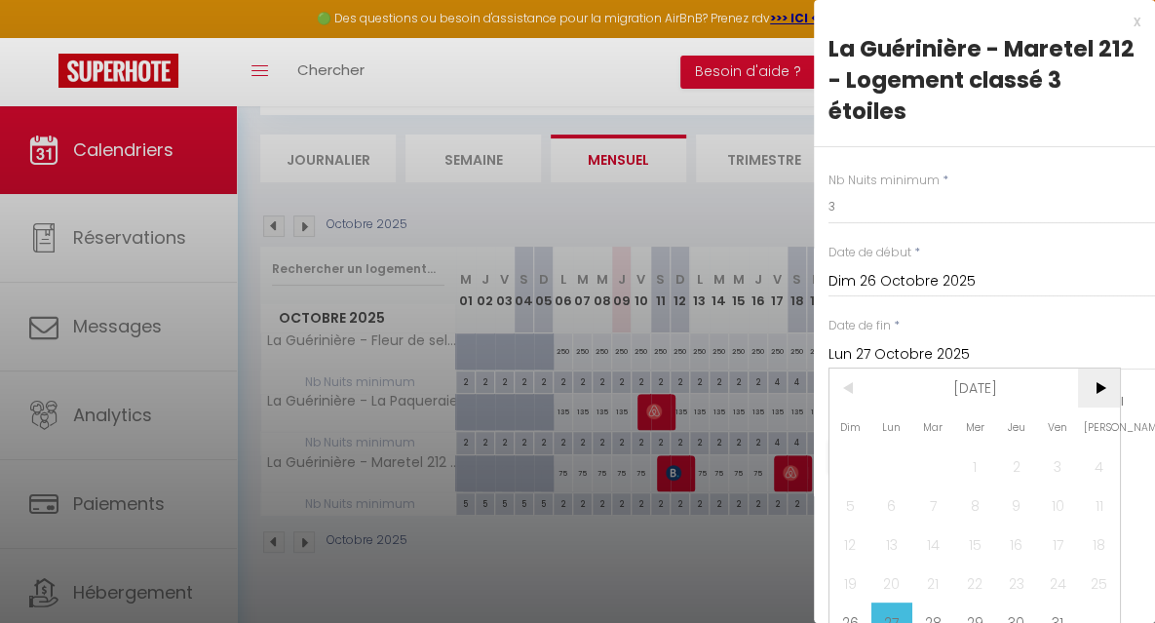
click at [1096, 396] on span ">" at bounding box center [1099, 387] width 42 height 39
click at [859, 510] on span "2" at bounding box center [850, 504] width 42 height 39
type input "Dim 02 Novembre 2025"
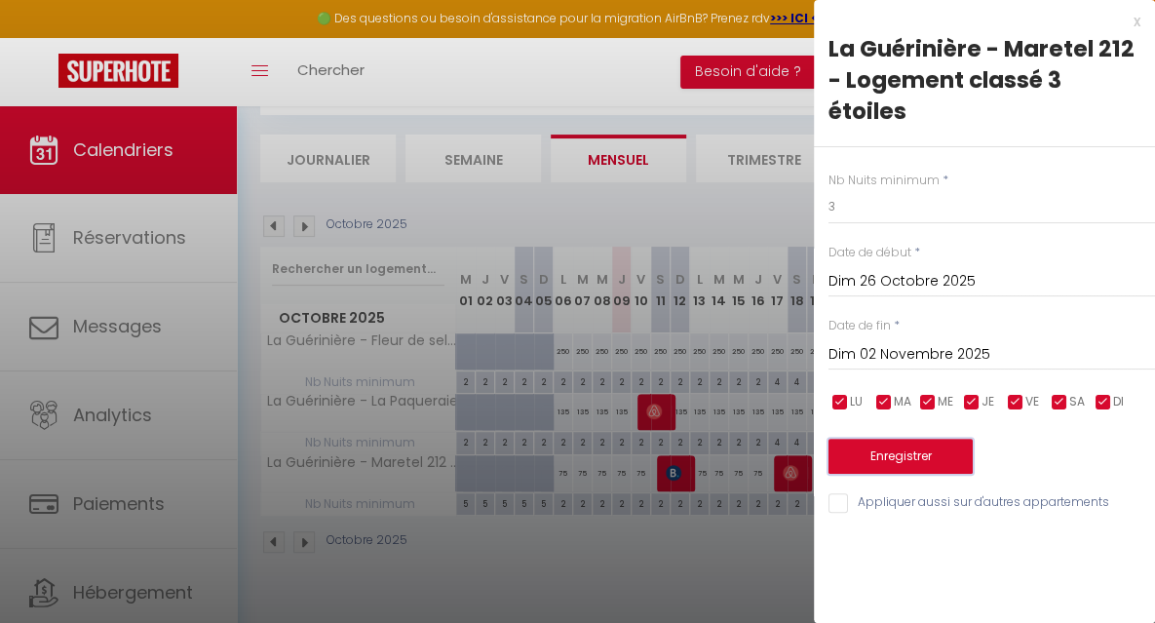
click at [852, 455] on button "Enregistrer" at bounding box center [900, 456] width 144 height 35
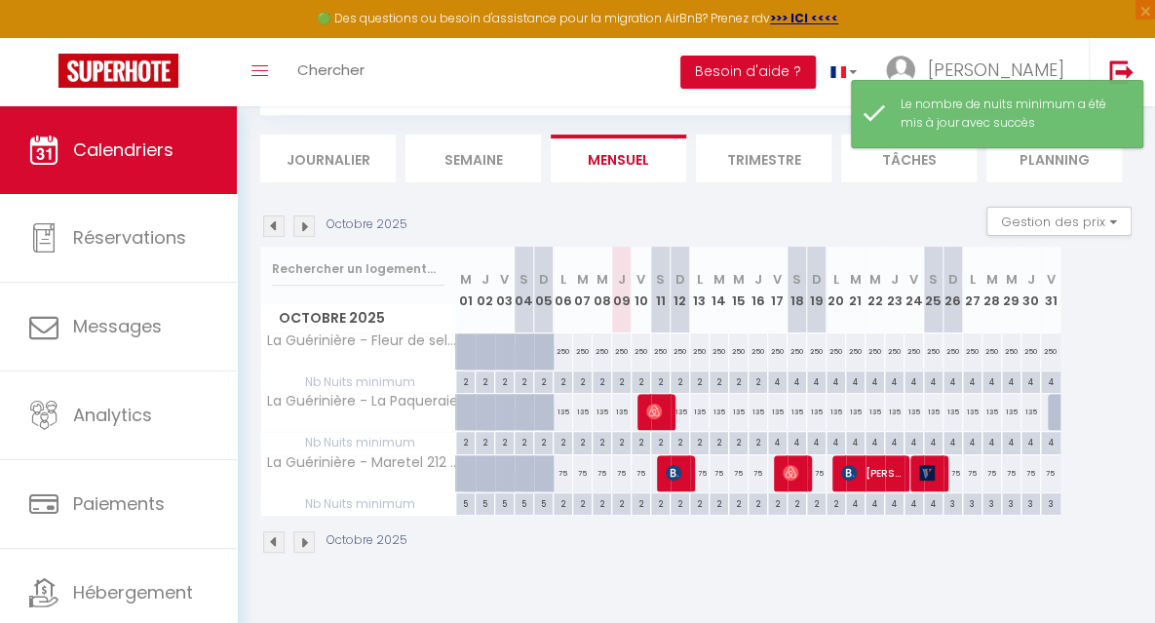
click at [308, 221] on img at bounding box center [303, 225] width 21 height 21
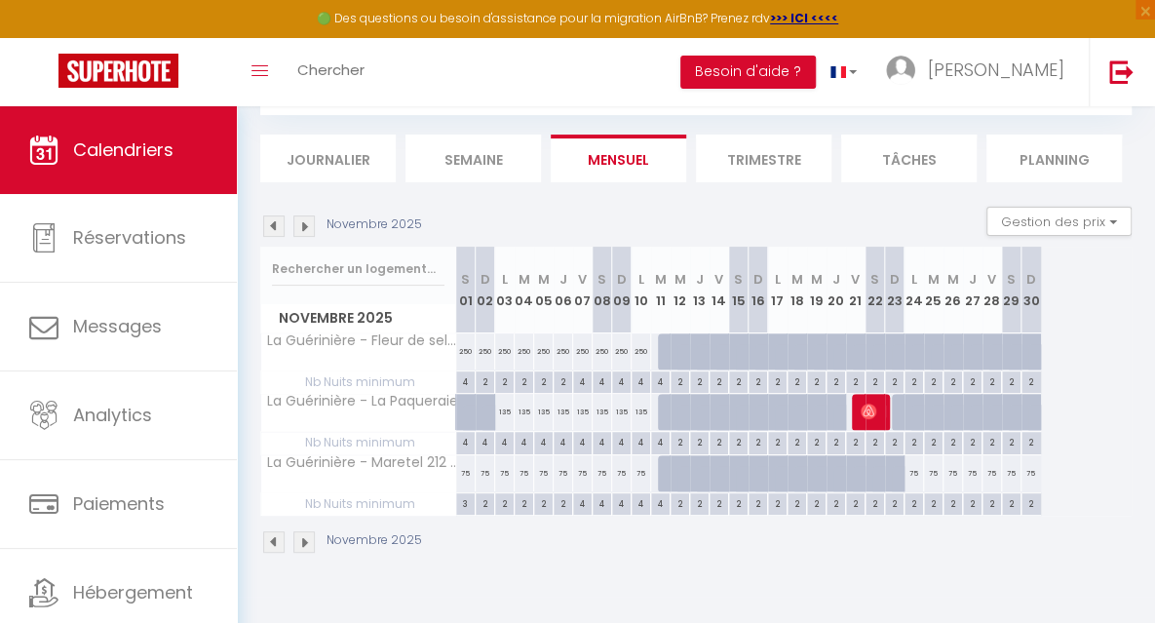
click at [271, 229] on img at bounding box center [273, 225] width 21 height 21
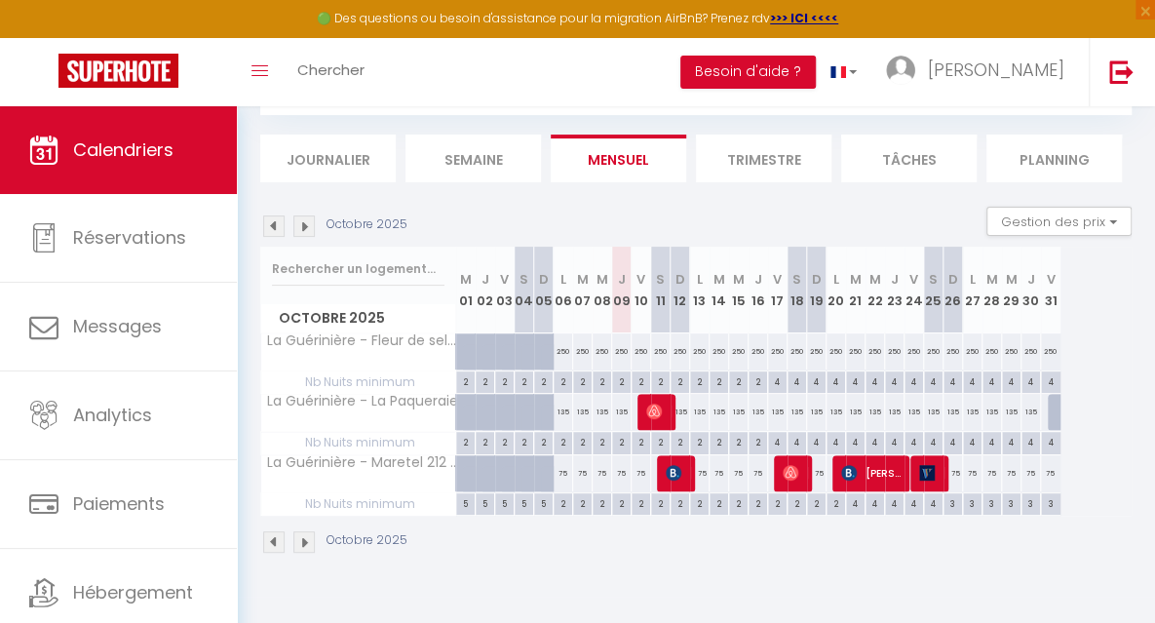
click at [704, 480] on div "75" at bounding box center [699, 473] width 19 height 36
type input "75"
type input "Lun 13 Octobre 2025"
type input "Mar 14 Octobre 2025"
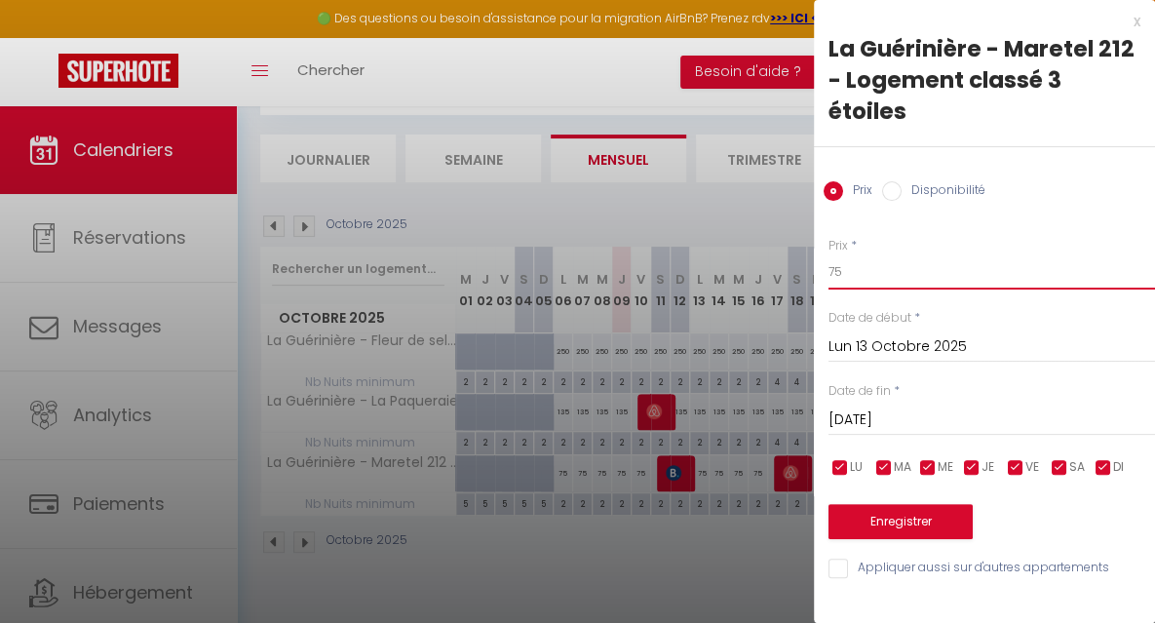
click at [860, 276] on input "75" at bounding box center [991, 271] width 326 height 35
type input "70"
click at [858, 413] on input "Mar 14 Octobre 2025" at bounding box center [991, 419] width 326 height 25
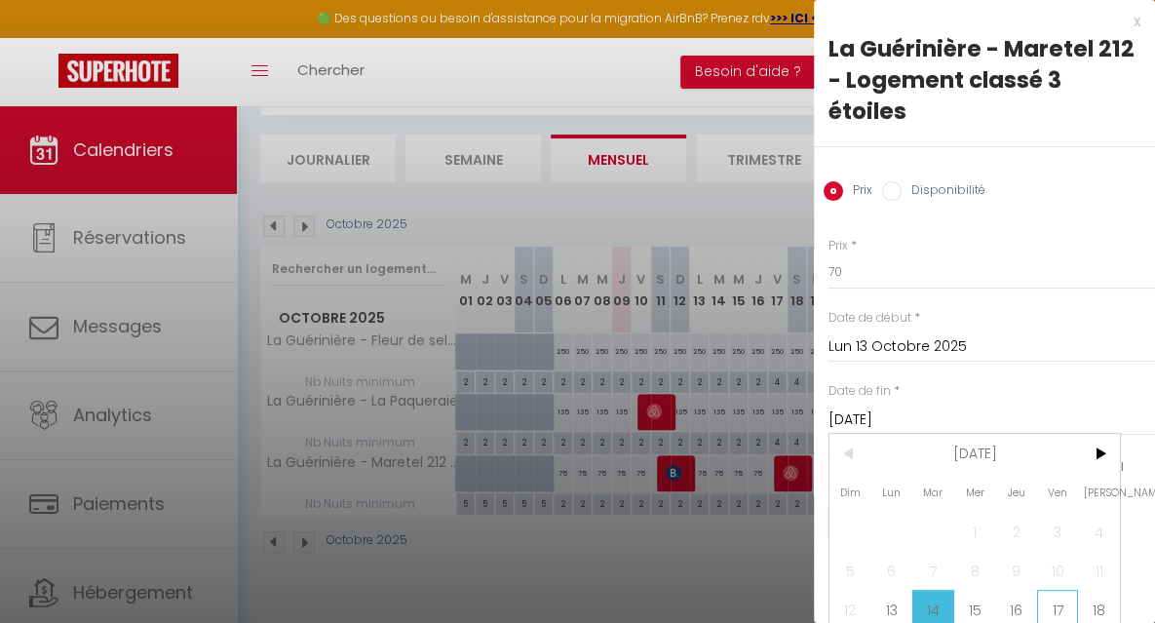
click at [1058, 598] on span "17" at bounding box center [1058, 609] width 42 height 39
type input "Ven 17 Octobre 2025"
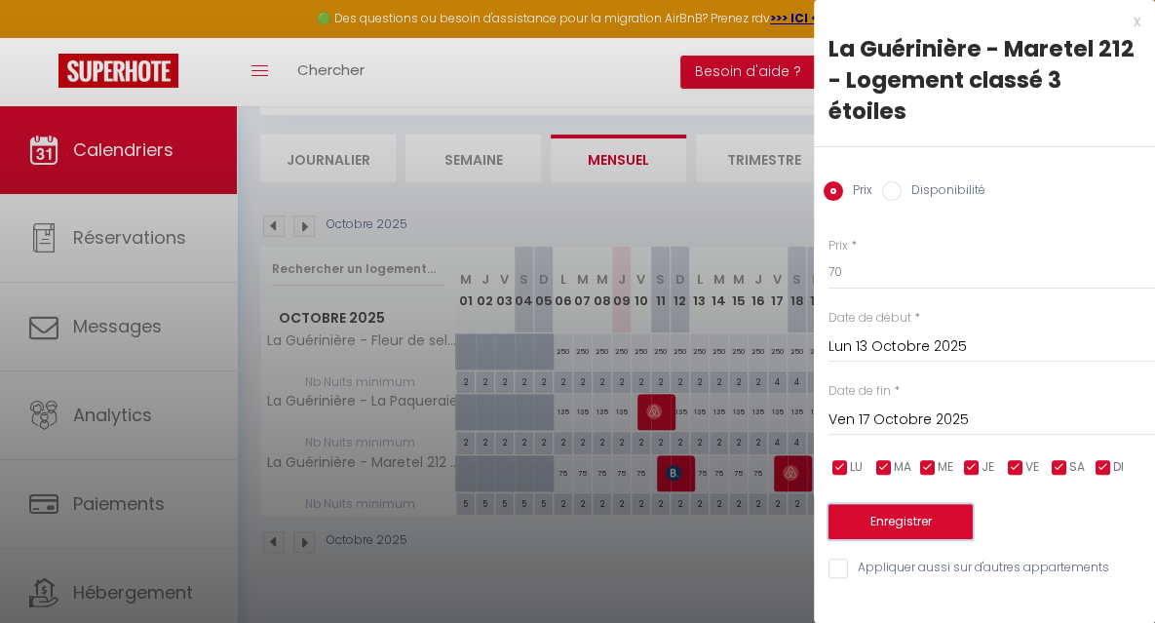
click at [925, 530] on button "Enregistrer" at bounding box center [900, 521] width 144 height 35
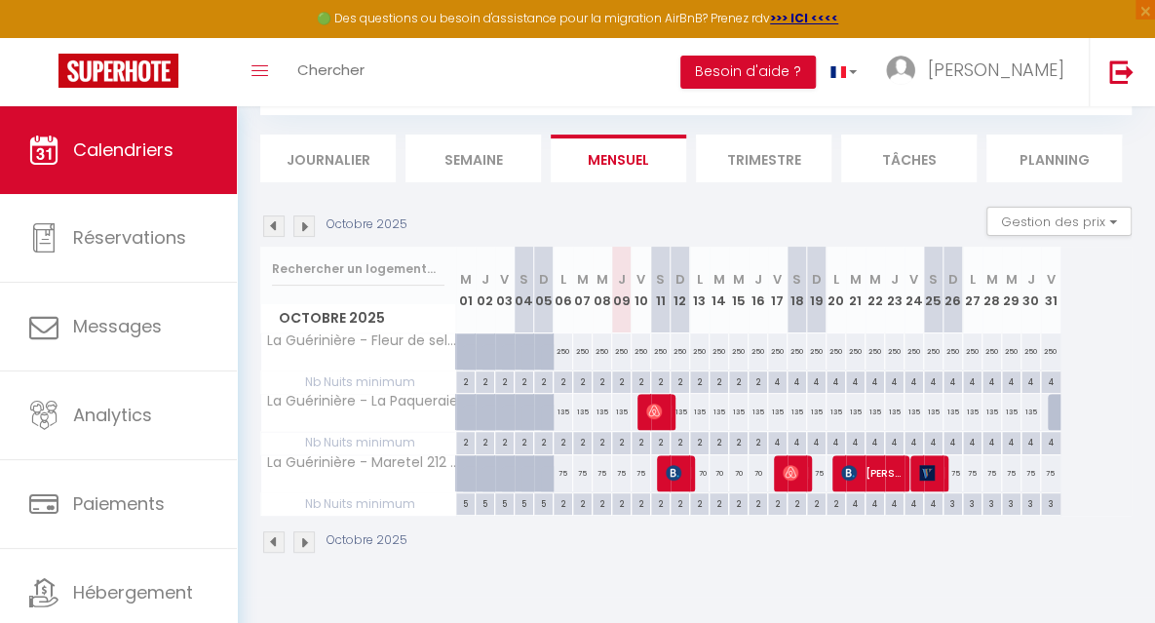
click at [308, 234] on img at bounding box center [303, 225] width 21 height 21
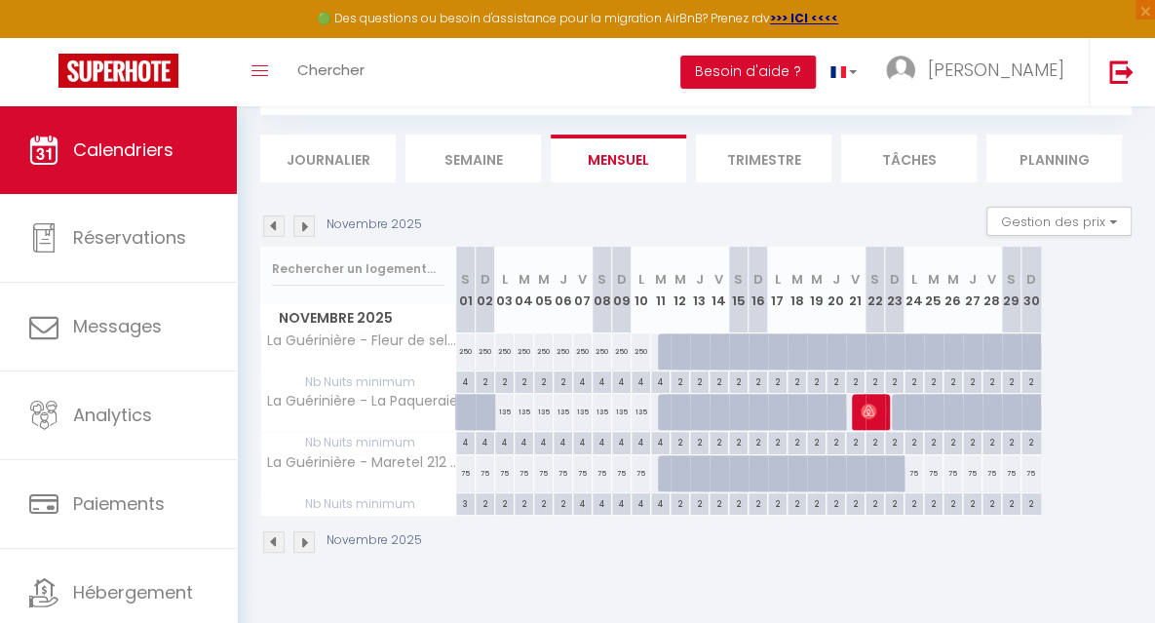
click at [270, 227] on img at bounding box center [273, 225] width 21 height 21
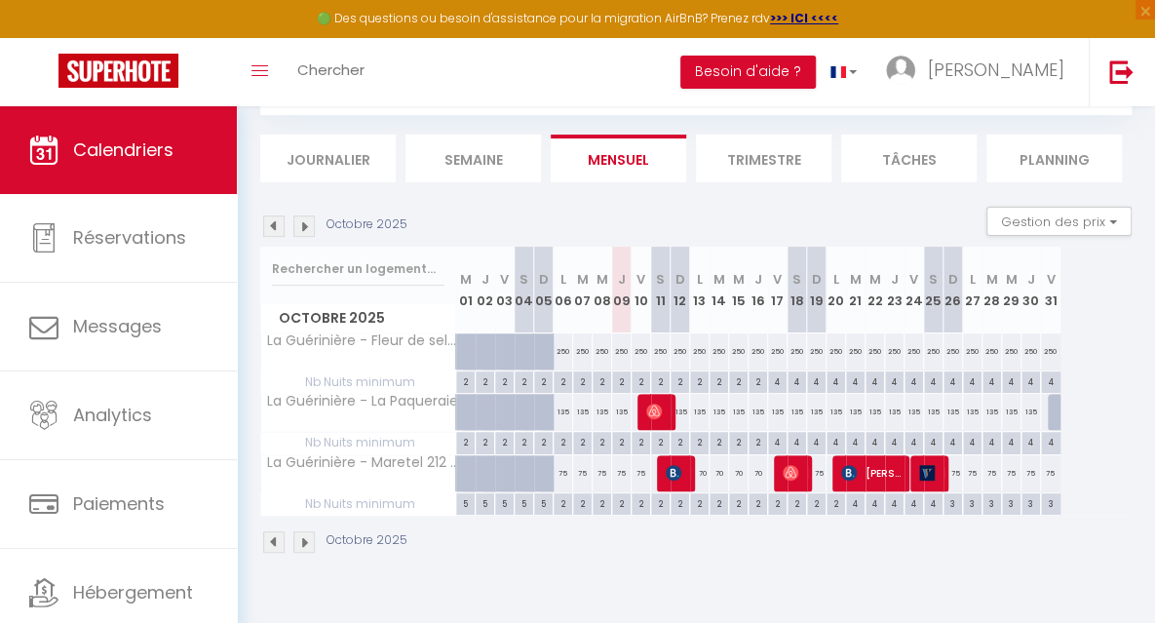
click at [307, 222] on img at bounding box center [303, 225] width 21 height 21
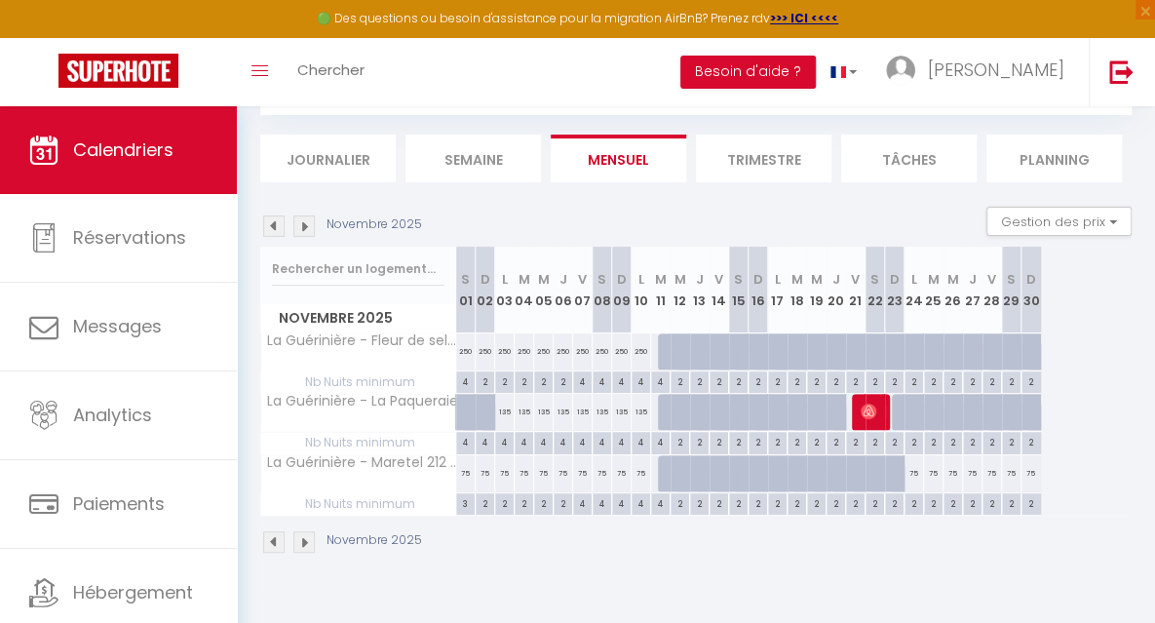
click at [911, 474] on div "75" at bounding box center [913, 473] width 19 height 36
type input "75"
type input "Lun 24 Novembre 2025"
type input "Mar 25 Novembre 2025"
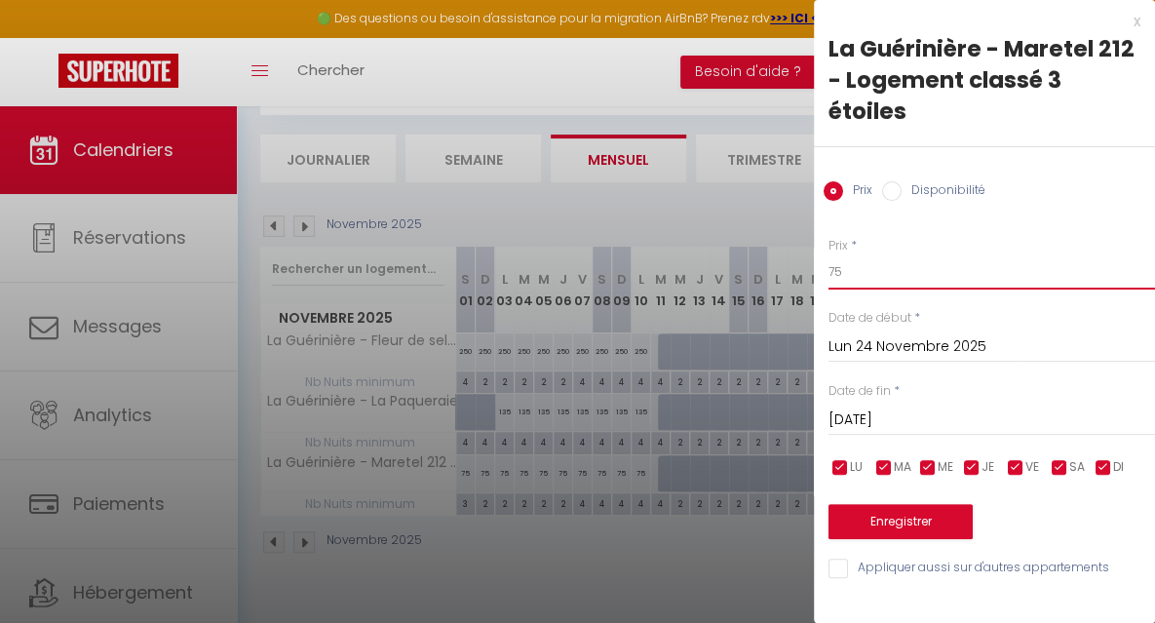
click at [888, 286] on input "75" at bounding box center [991, 271] width 326 height 35
type input "70"
click at [882, 418] on input "Mar 25 Novembre 2025" at bounding box center [991, 419] width 326 height 25
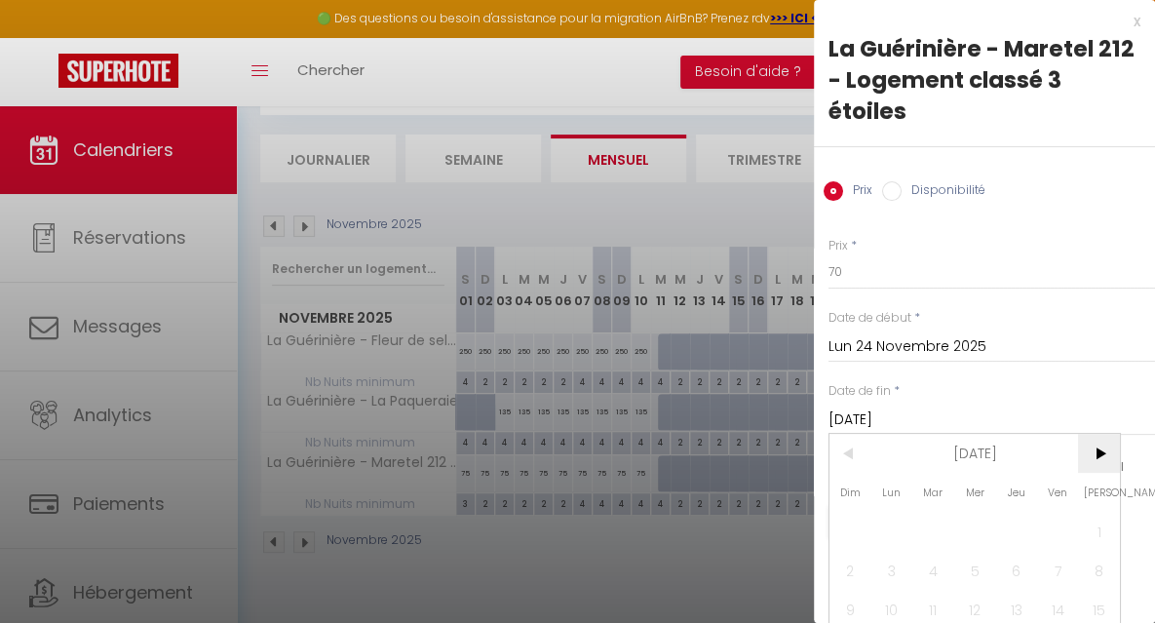
click at [1094, 455] on span ">" at bounding box center [1099, 453] width 42 height 39
click at [1055, 527] on span "5" at bounding box center [1058, 531] width 42 height 39
type input "Ven 05 Décembre 2025"
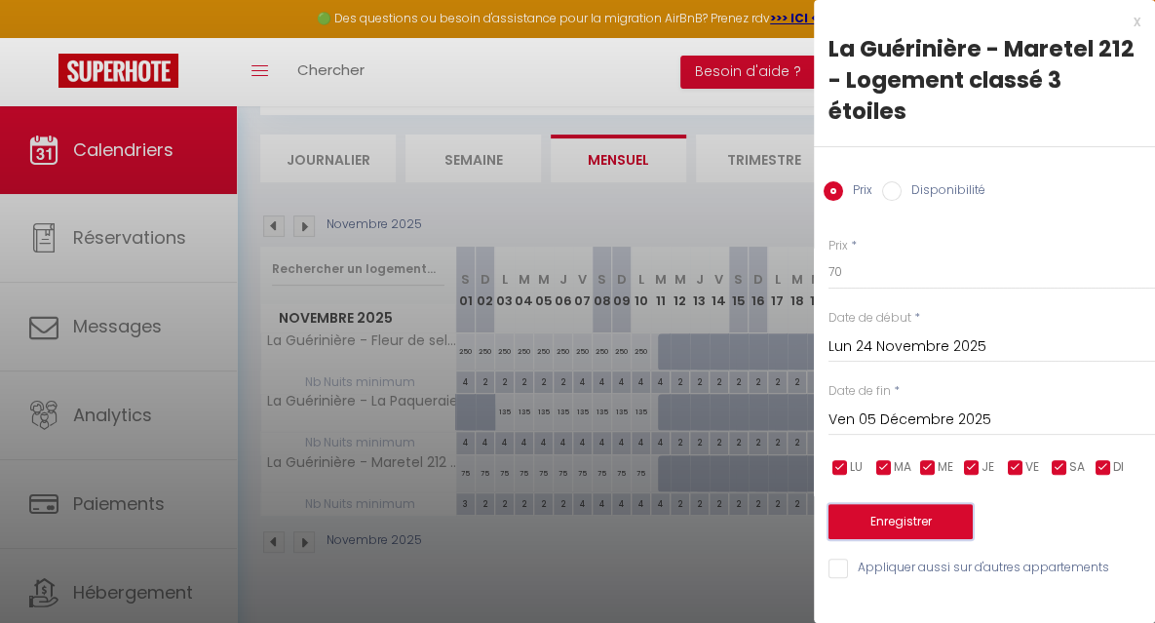
click at [885, 527] on button "Enregistrer" at bounding box center [900, 521] width 144 height 35
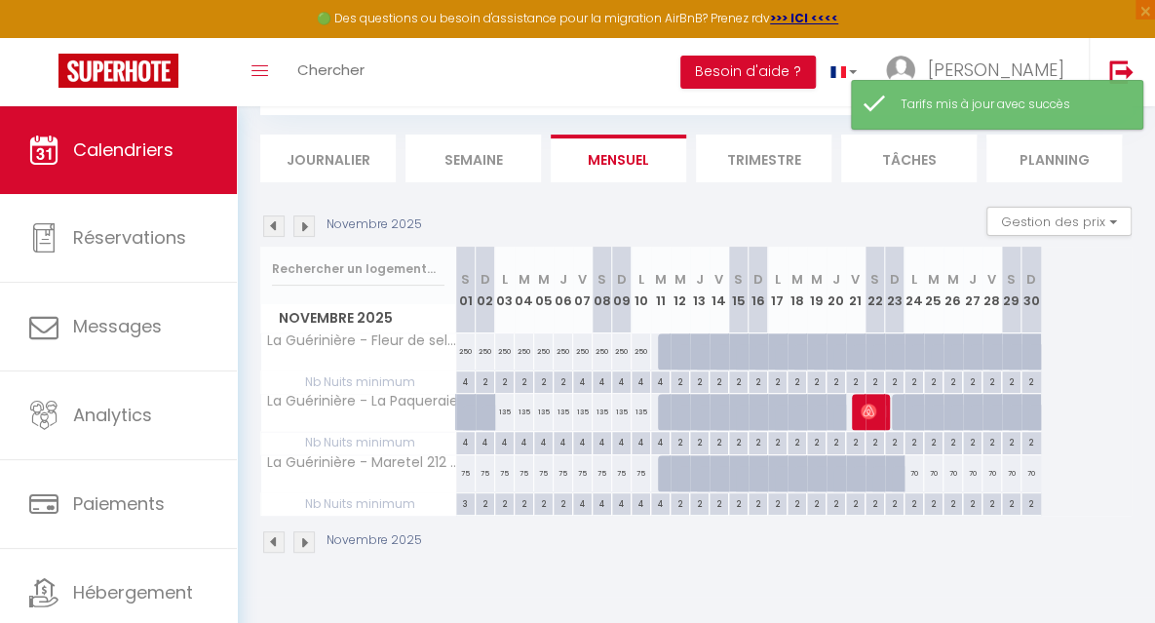
click at [306, 227] on img at bounding box center [303, 225] width 21 height 21
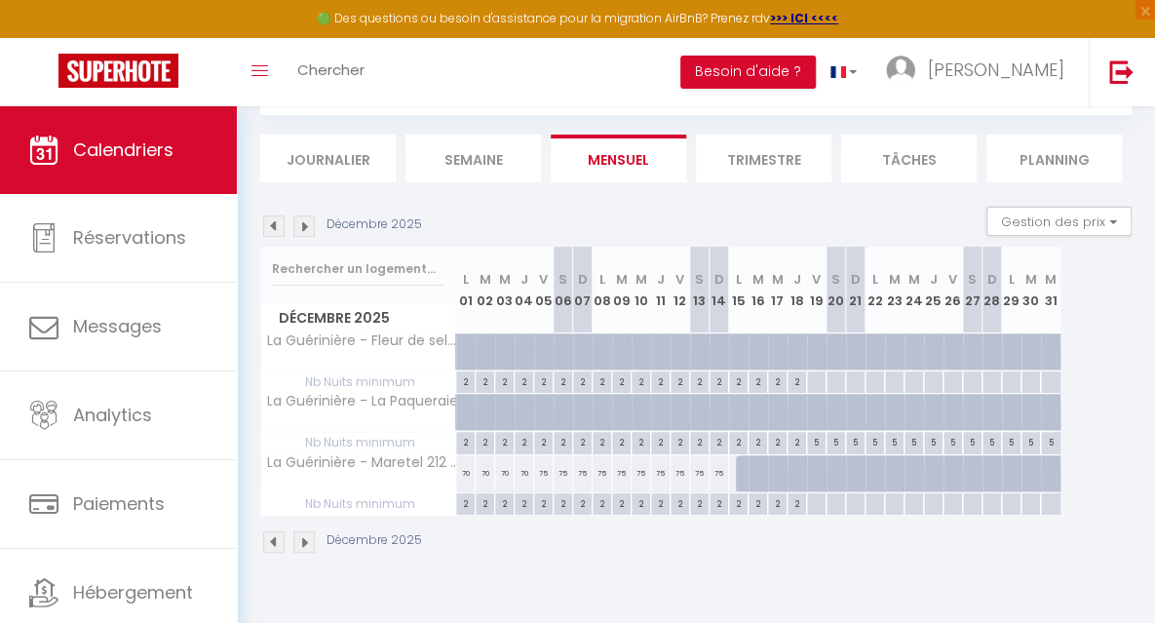
click at [540, 473] on div "75" at bounding box center [543, 473] width 19 height 36
type input "75"
type input "Ven 05 Décembre 2025"
type input "Sam 06 Décembre 2025"
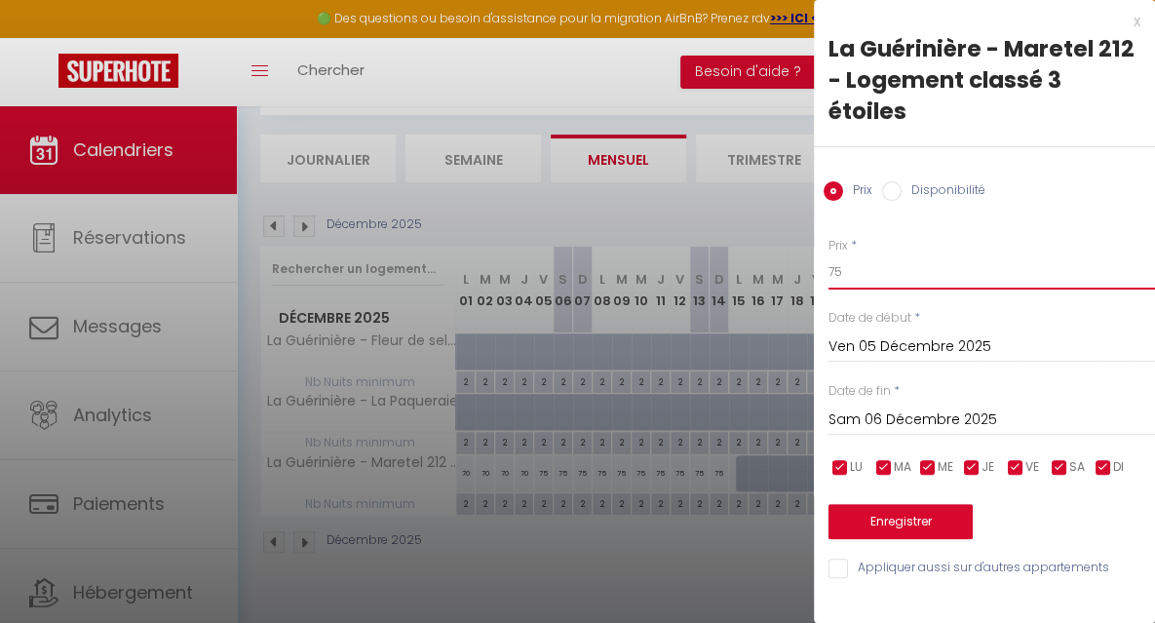
click at [873, 282] on input "75" at bounding box center [991, 271] width 326 height 35
type input "70"
click at [828, 420] on input "Sam 06 Décembre 2025" at bounding box center [991, 419] width 326 height 25
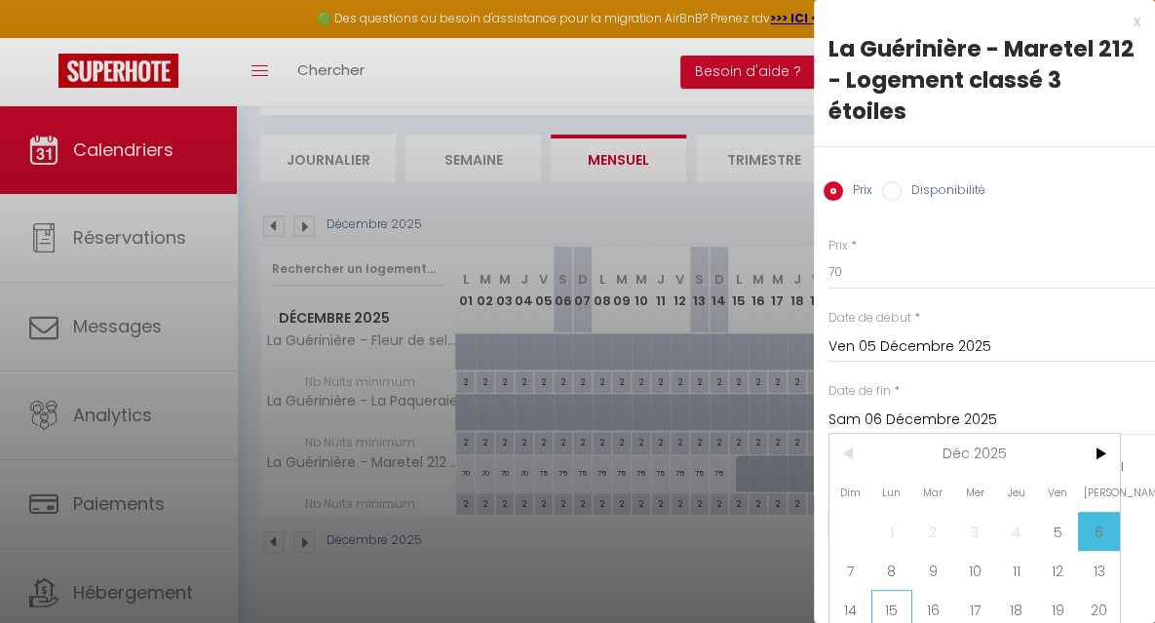
click at [890, 603] on span "15" at bounding box center [892, 609] width 42 height 39
type input "Lun 15 Décembre 2025"
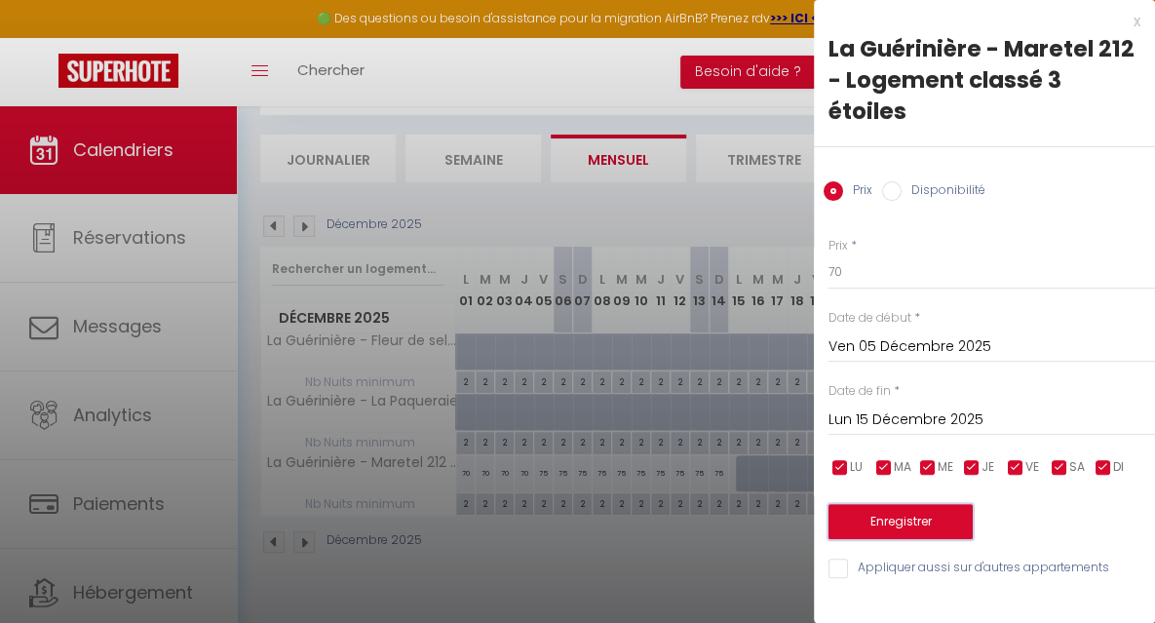
click at [887, 511] on button "Enregistrer" at bounding box center [900, 521] width 144 height 35
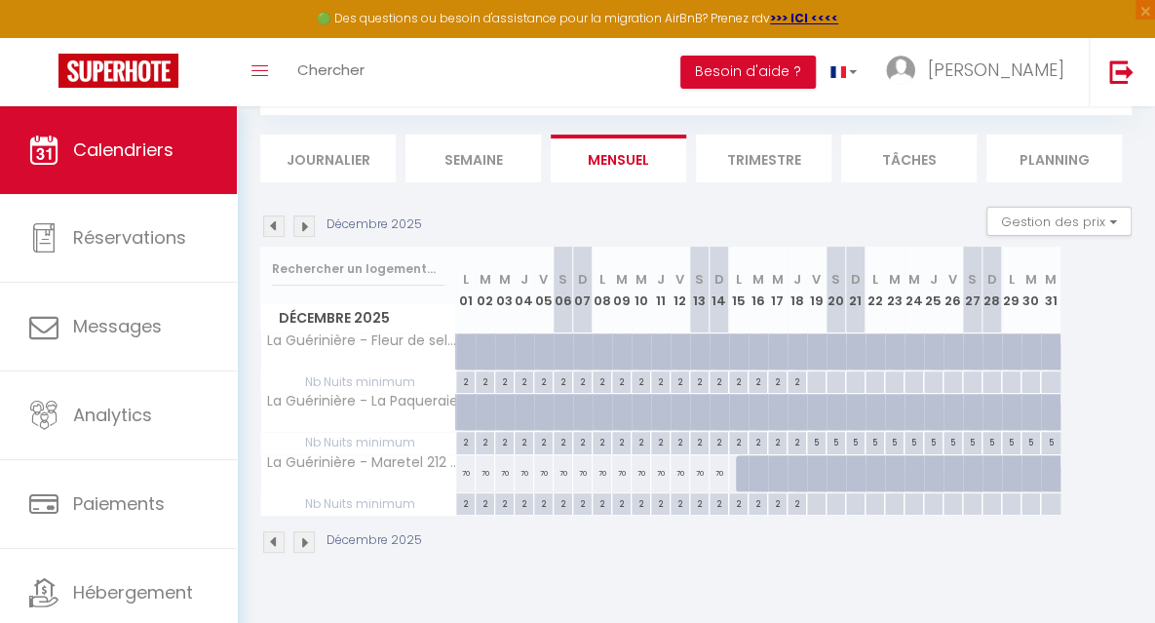
click at [304, 227] on img at bounding box center [303, 225] width 21 height 21
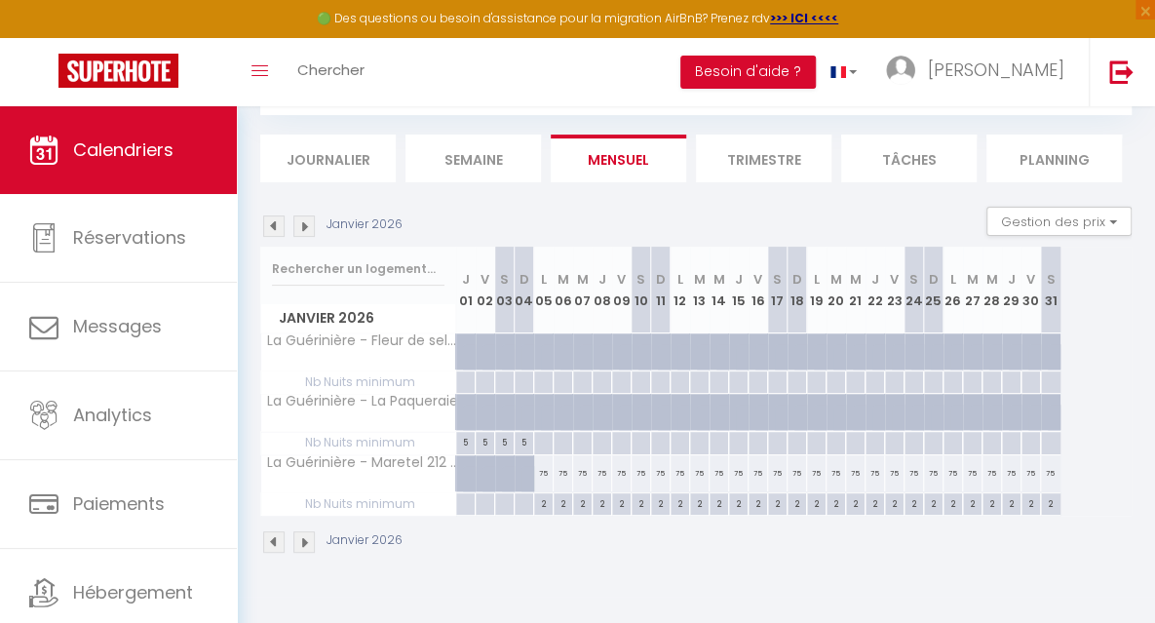
click at [544, 472] on div "75" at bounding box center [543, 473] width 19 height 36
type input "75"
type input "Lun 05 Janvier 2026"
type input "[DATE] Janvier 2026"
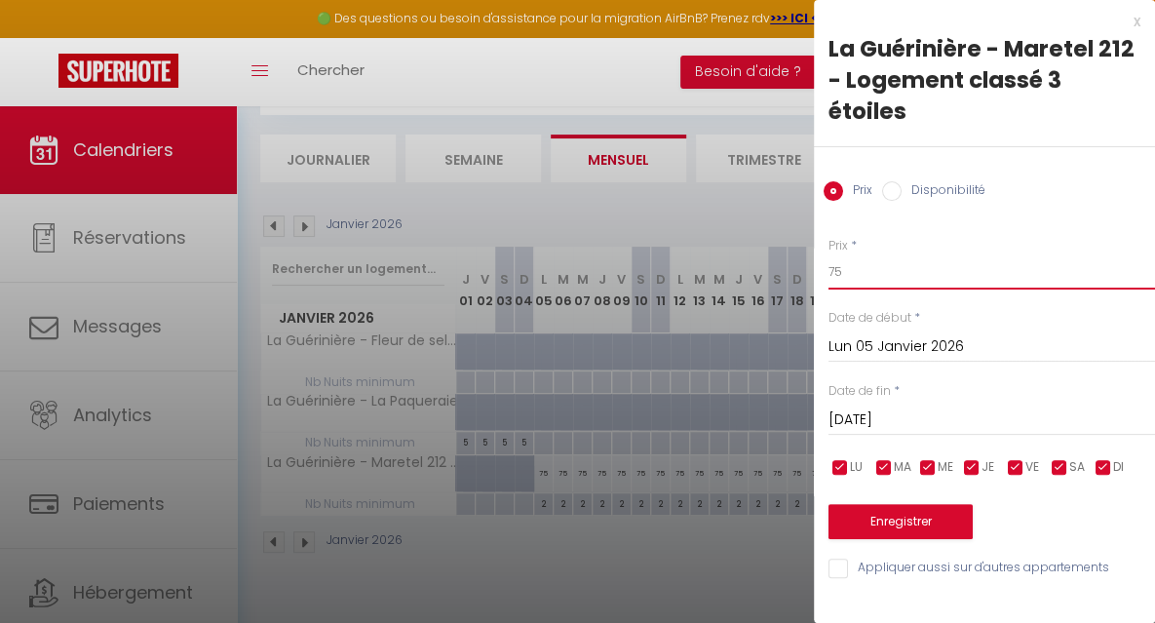
click at [854, 276] on input "75" at bounding box center [991, 271] width 326 height 35
type input "70"
click at [844, 423] on input "[DATE] Janvier 2026" at bounding box center [991, 419] width 326 height 25
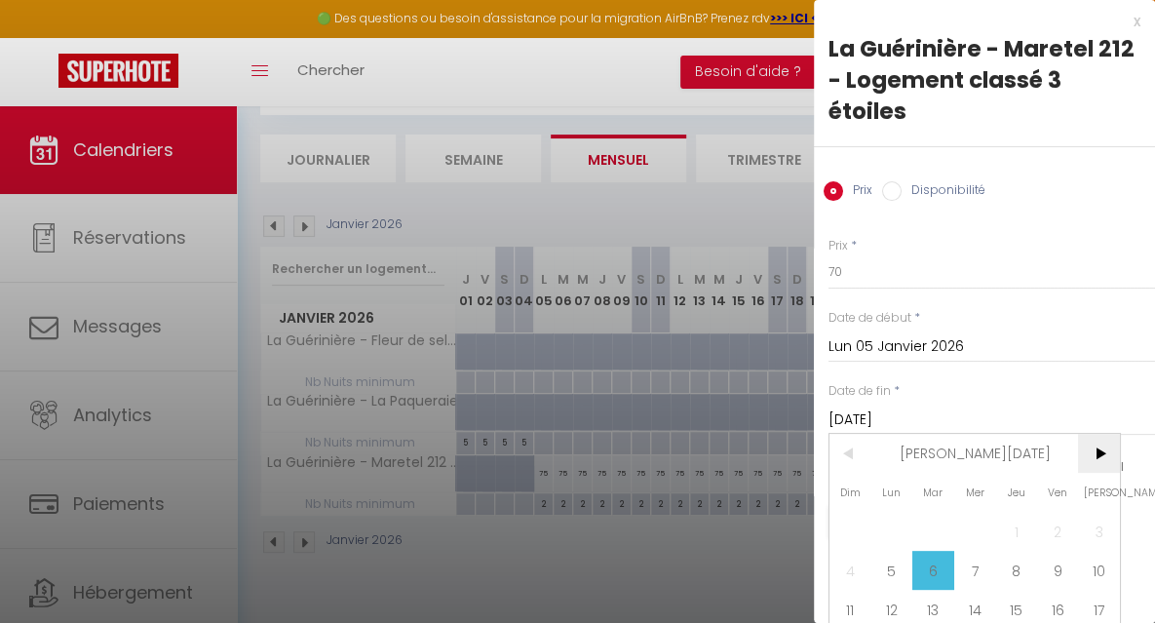
click at [1098, 449] on span ">" at bounding box center [1099, 453] width 42 height 39
click at [1093, 524] on span "7" at bounding box center [1099, 531] width 42 height 39
type input "[PERSON_NAME] 07 Février 2026"
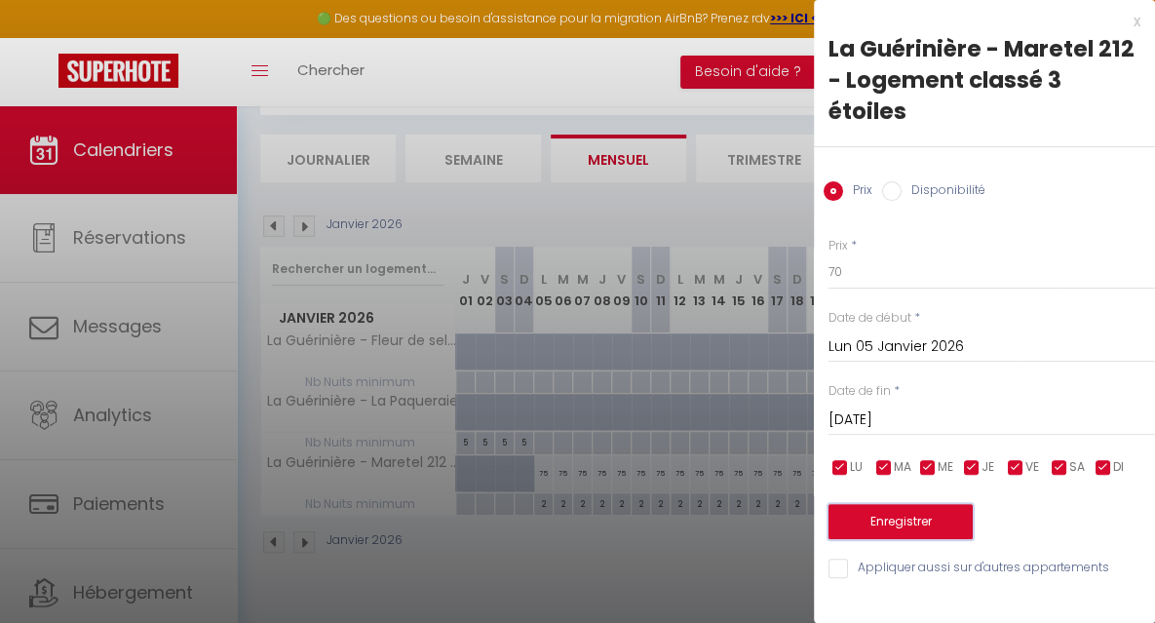
click at [910, 519] on button "Enregistrer" at bounding box center [900, 521] width 144 height 35
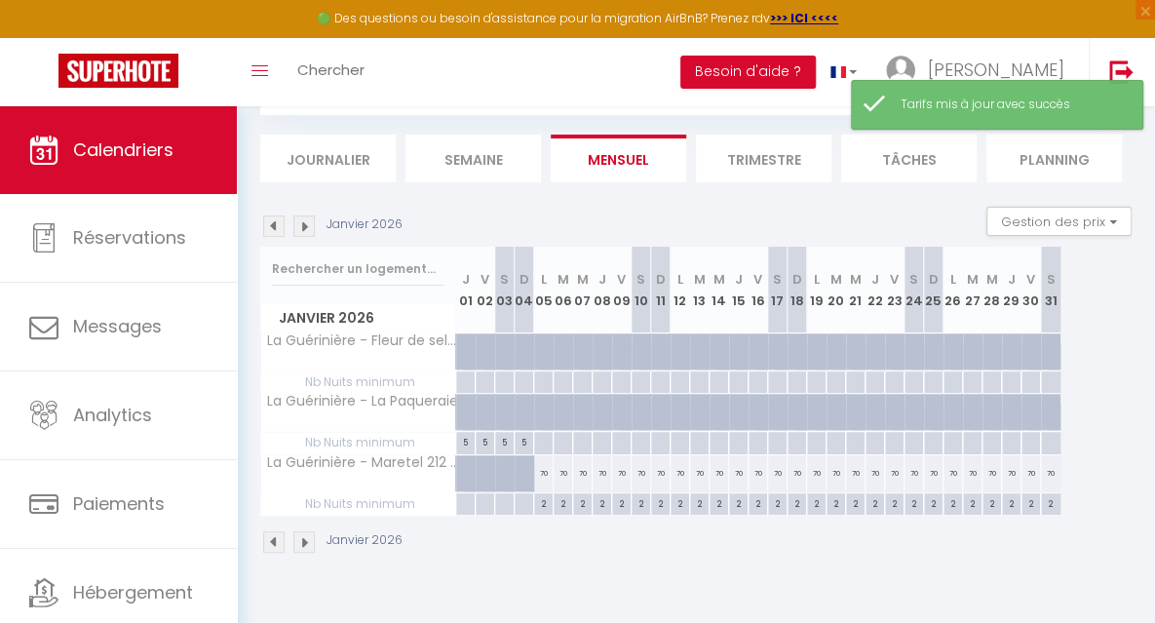
click at [300, 225] on img at bounding box center [303, 225] width 21 height 21
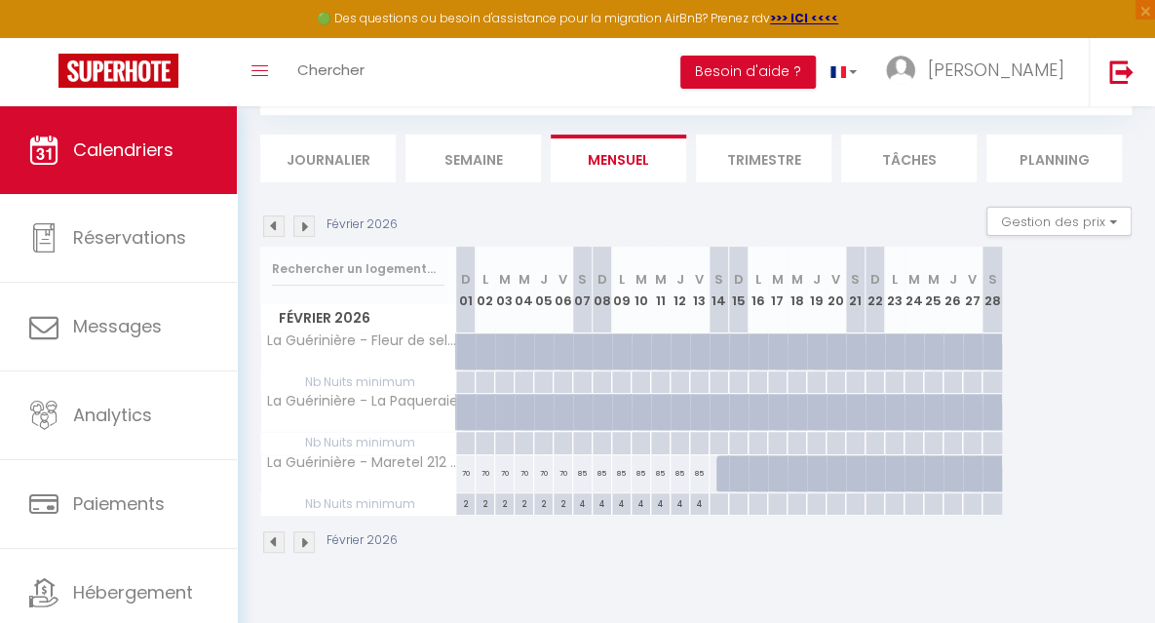
click at [583, 475] on div "85" at bounding box center [582, 473] width 19 height 36
type input "85"
type input "[PERSON_NAME] 07 Février 2026"
type input "Dim 08 Février 2026"
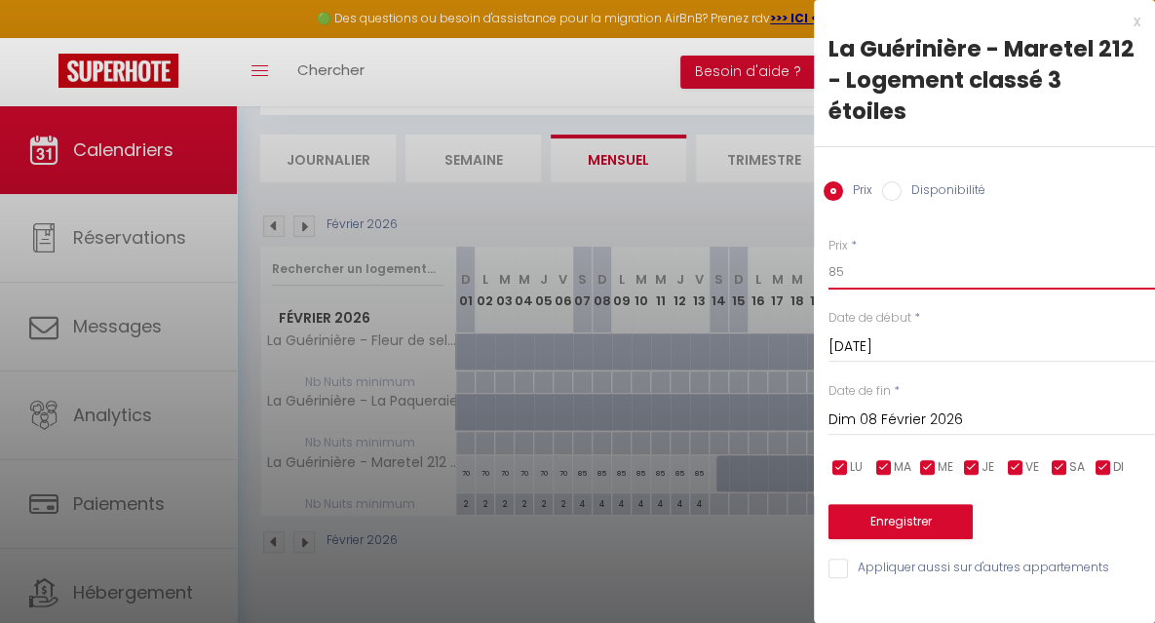
click at [889, 272] on input "85" at bounding box center [991, 271] width 326 height 35
type input "8"
type input "70"
click at [860, 417] on input "Dim 08 Février 2026" at bounding box center [991, 419] width 326 height 25
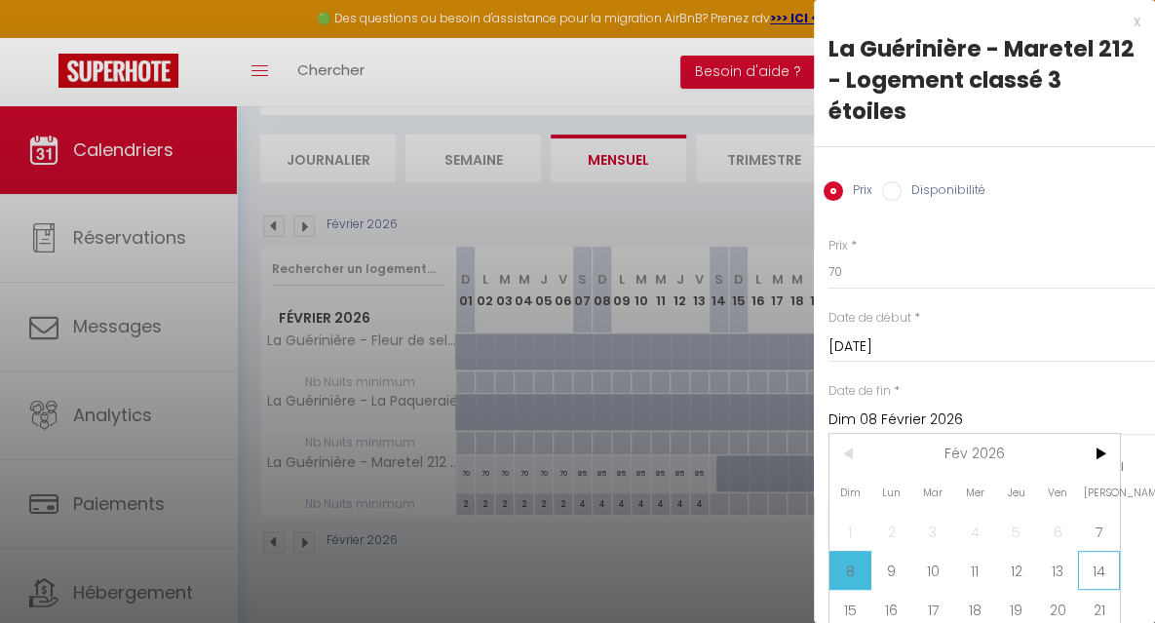
click at [1104, 560] on span "14" at bounding box center [1099, 570] width 42 height 39
type input "Sam 14 Février 2026"
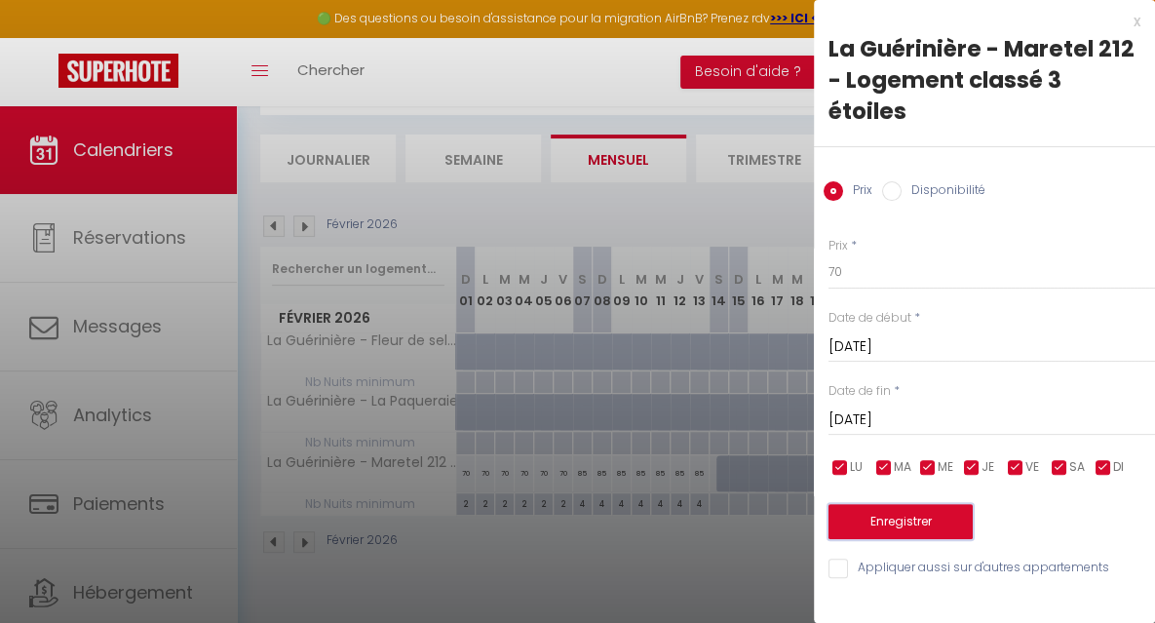
click at [876, 516] on button "Enregistrer" at bounding box center [900, 521] width 144 height 35
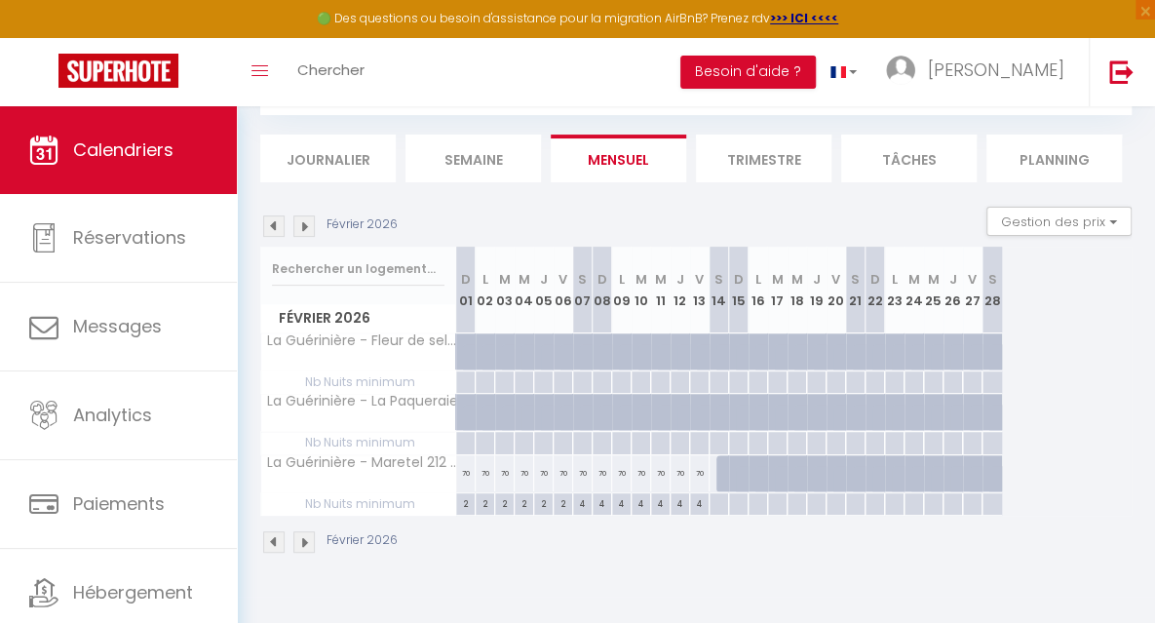
click at [279, 224] on img at bounding box center [273, 225] width 21 height 21
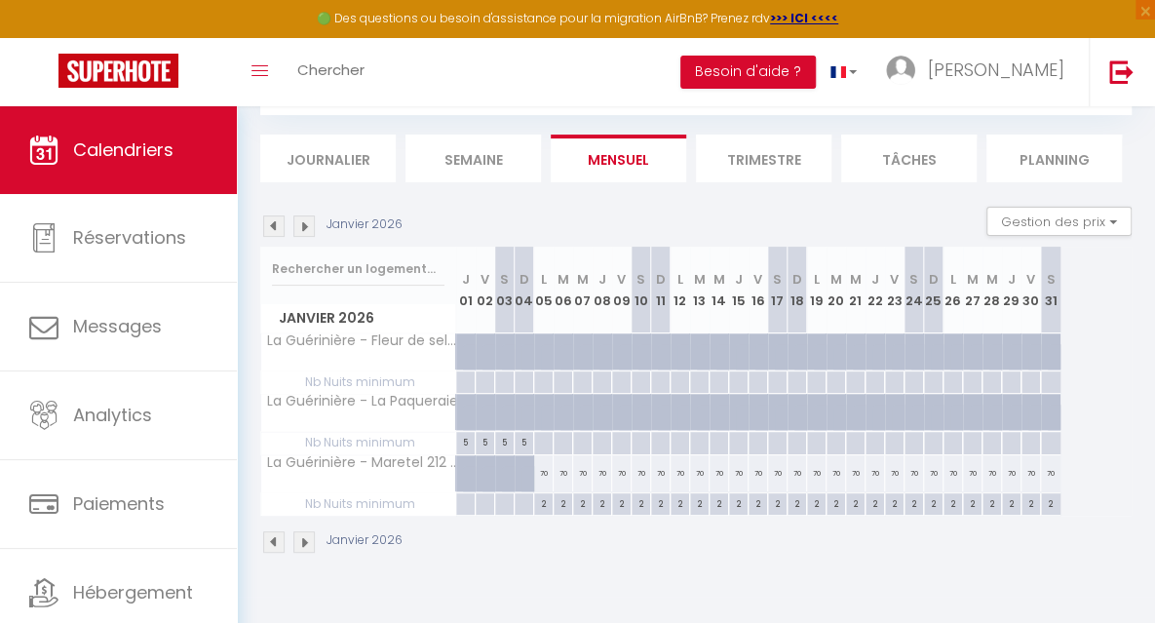
click at [304, 224] on img at bounding box center [303, 225] width 21 height 21
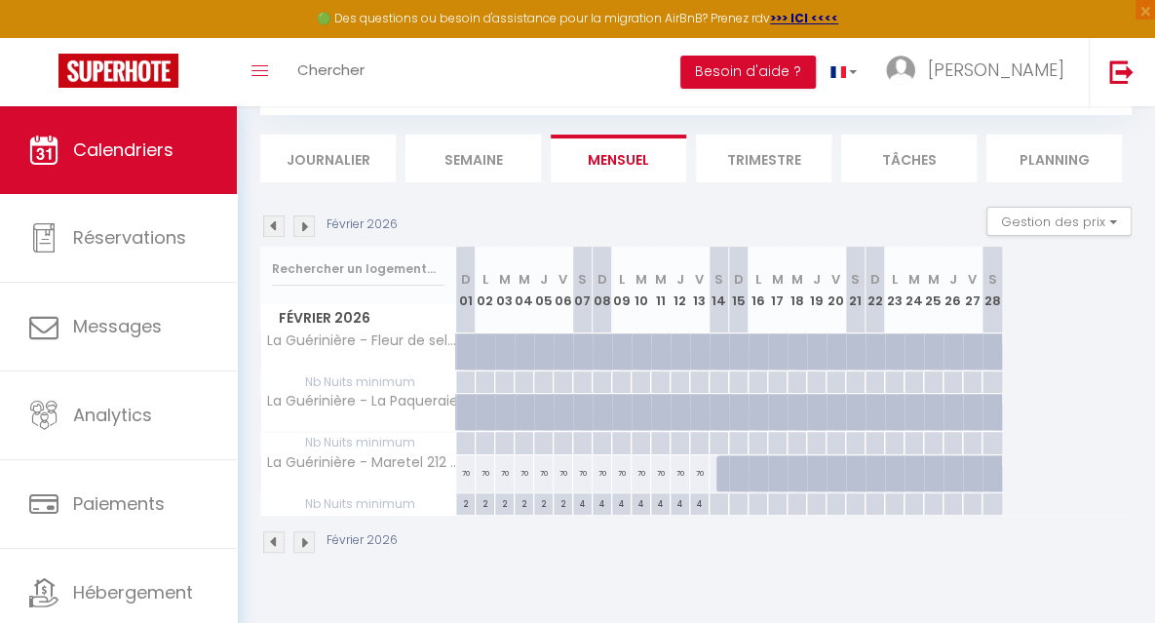
click at [304, 224] on img at bounding box center [303, 225] width 21 height 21
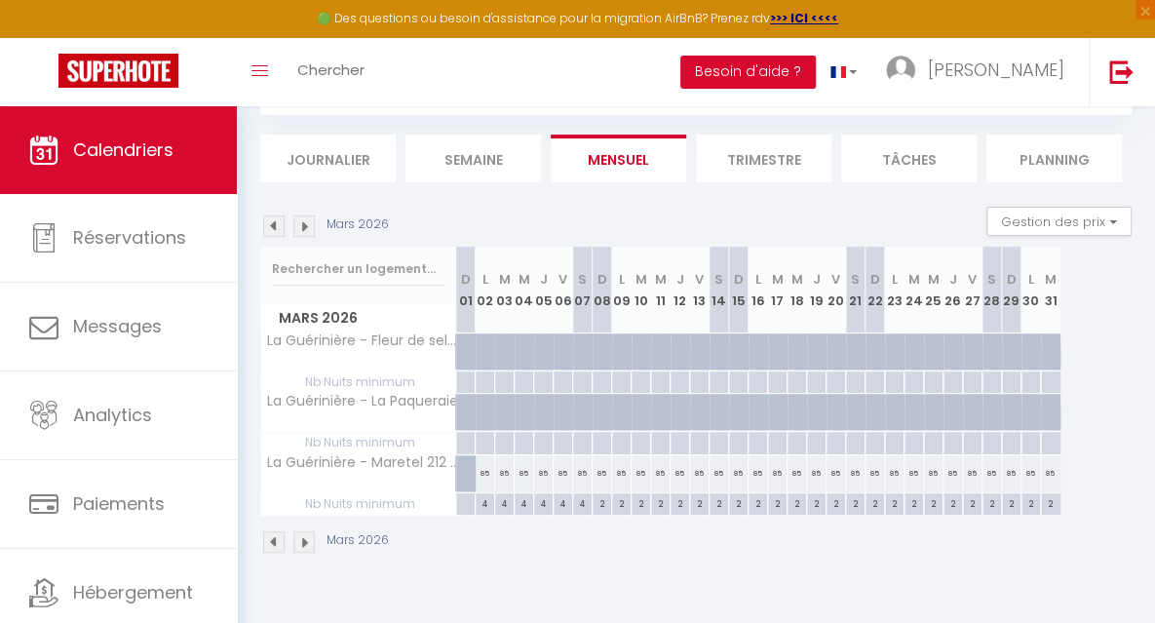
click at [304, 224] on img at bounding box center [303, 225] width 21 height 21
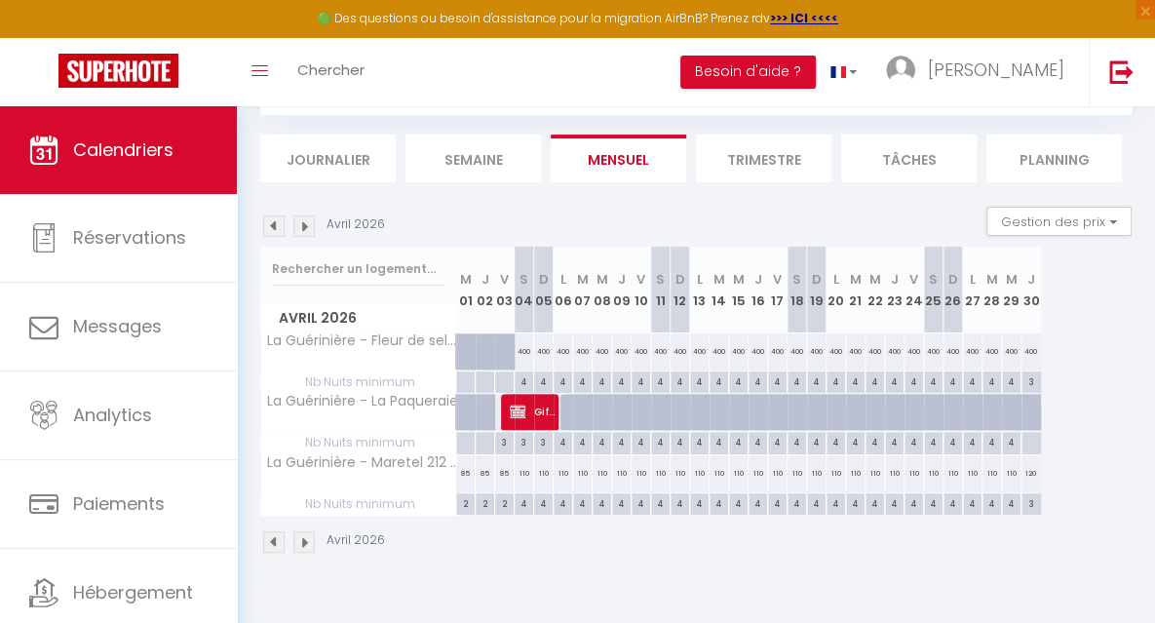
click at [304, 224] on img at bounding box center [303, 225] width 21 height 21
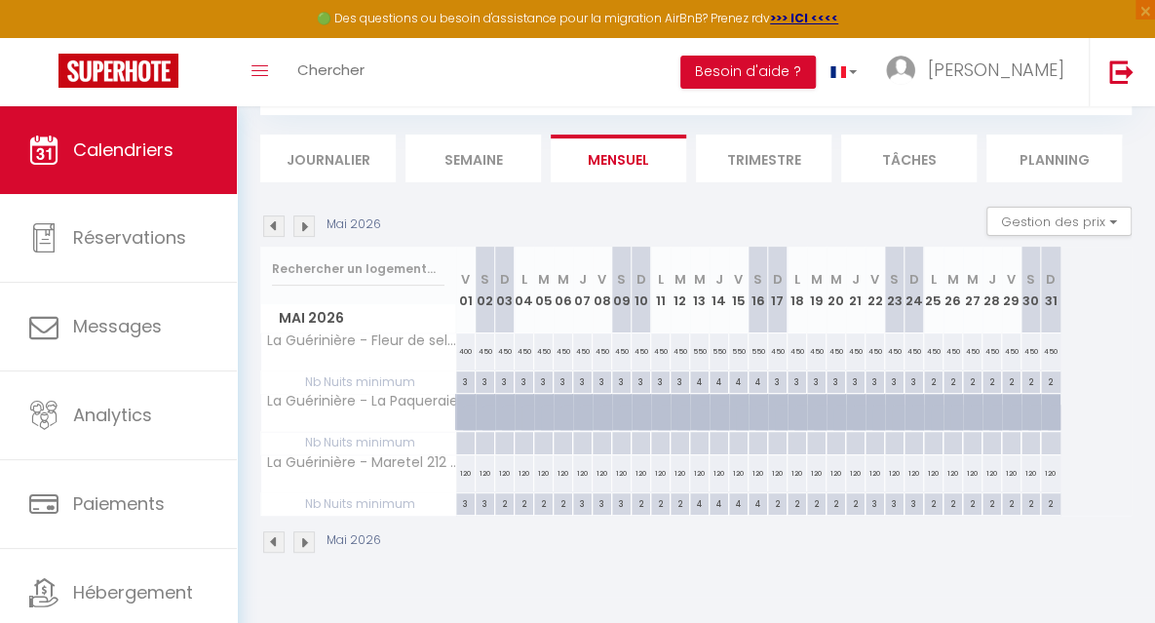
click at [304, 224] on img at bounding box center [303, 225] width 21 height 21
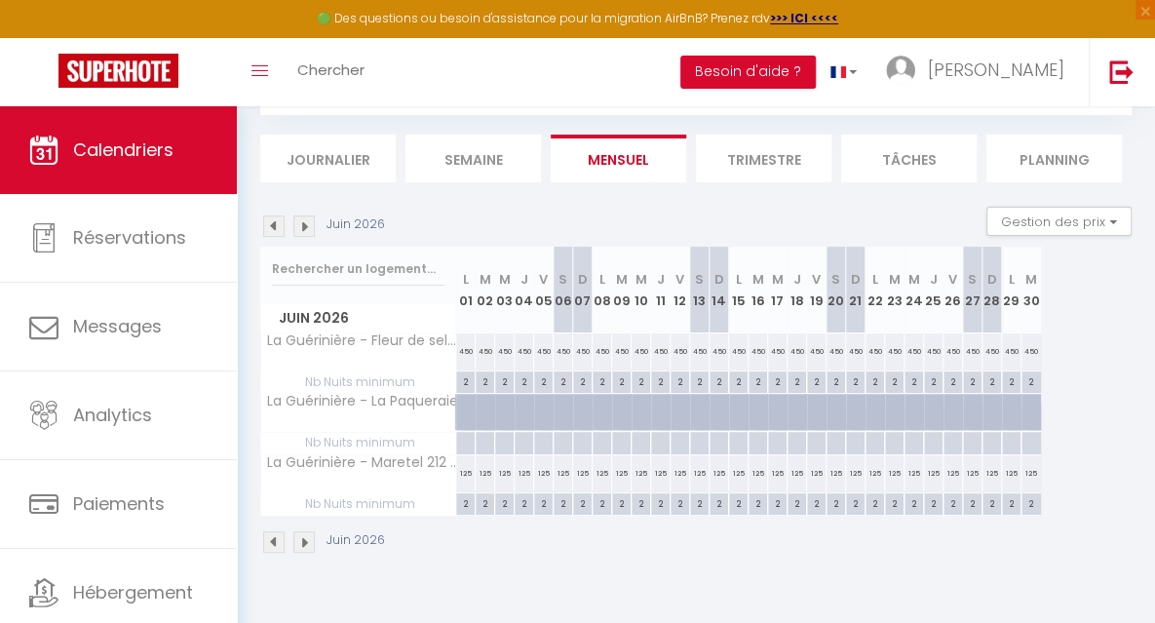
click at [304, 224] on img at bounding box center [303, 225] width 21 height 21
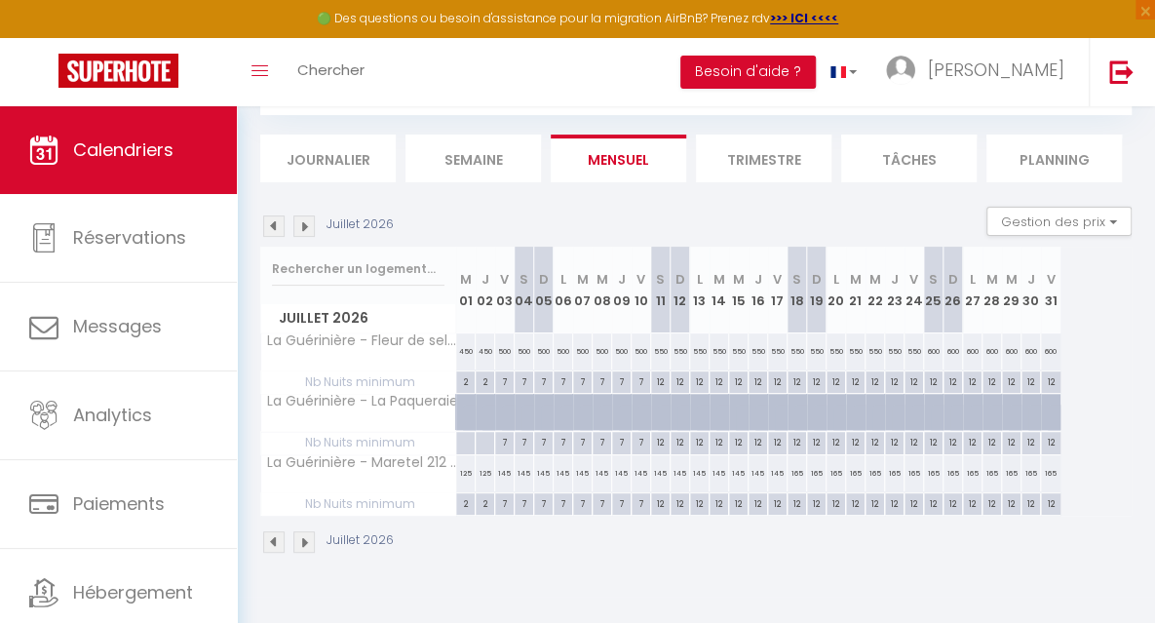
click at [304, 224] on img at bounding box center [303, 225] width 21 height 21
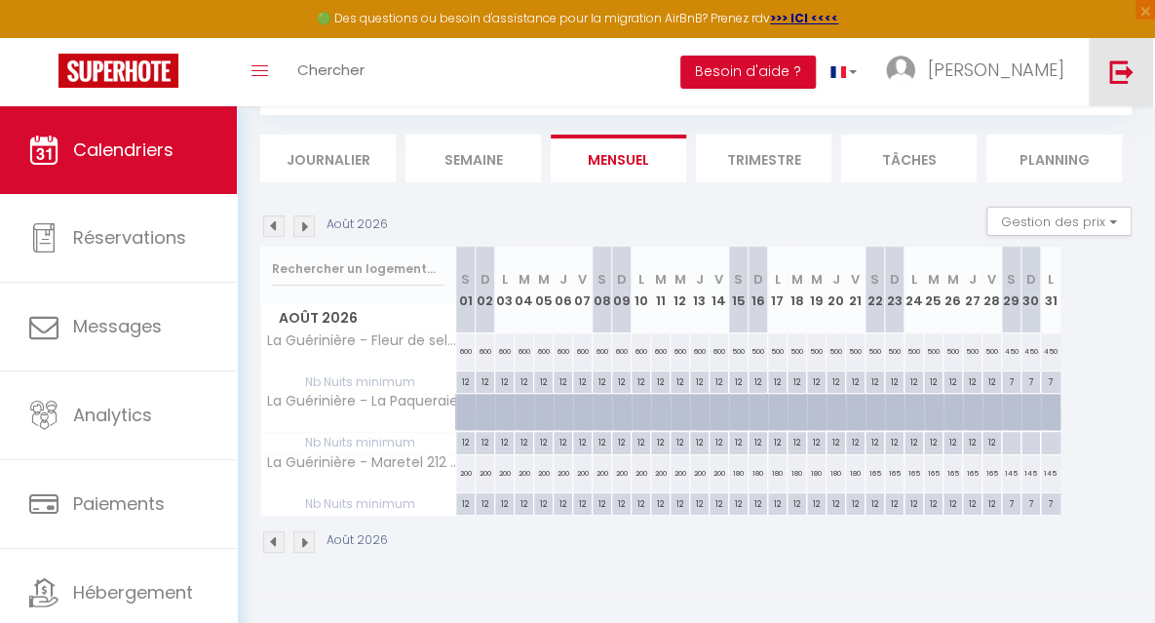
click at [1120, 70] on img at bounding box center [1121, 71] width 24 height 24
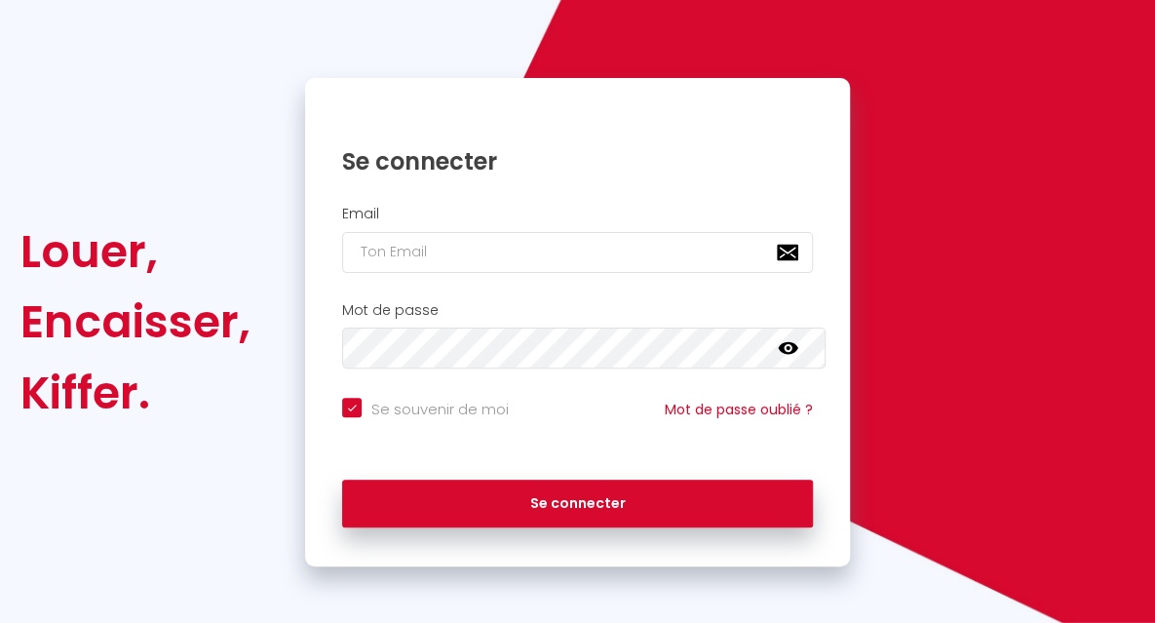
checkbox input "true"
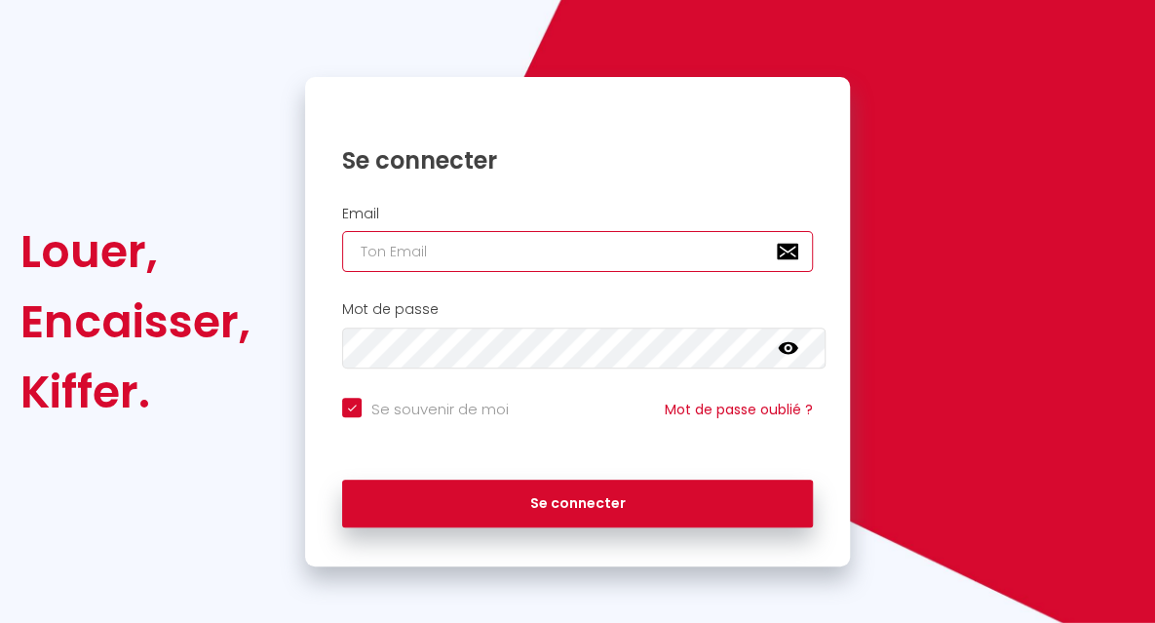
type input "[EMAIL_ADDRESS][DOMAIN_NAME]"
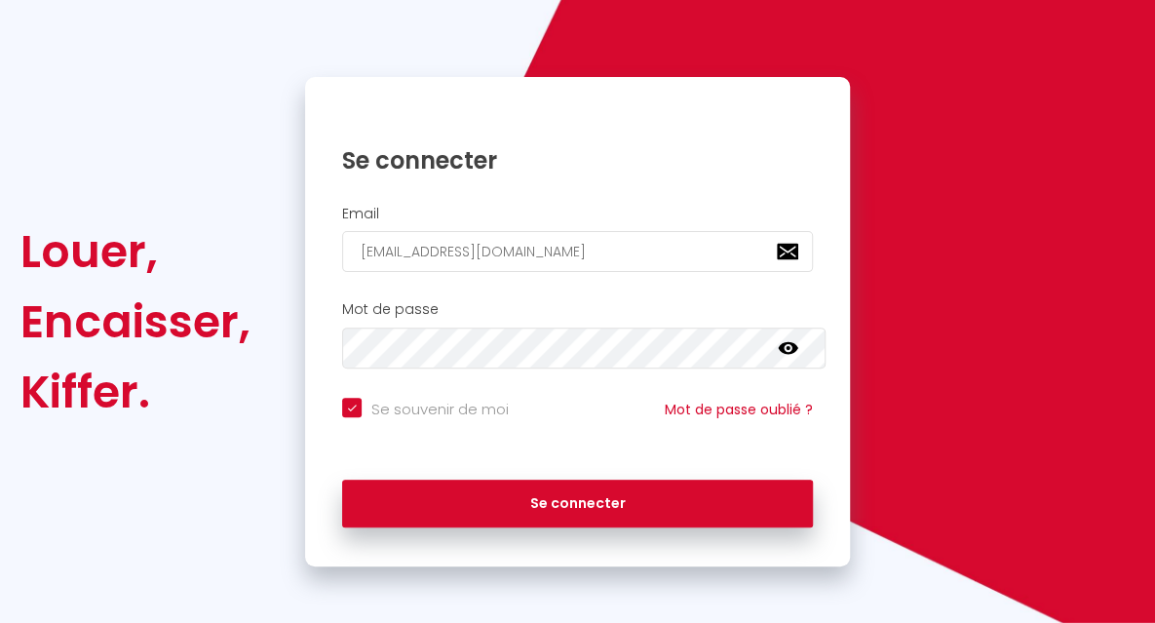
checkbox input "true"
